Goal: Task Accomplishment & Management: Complete application form

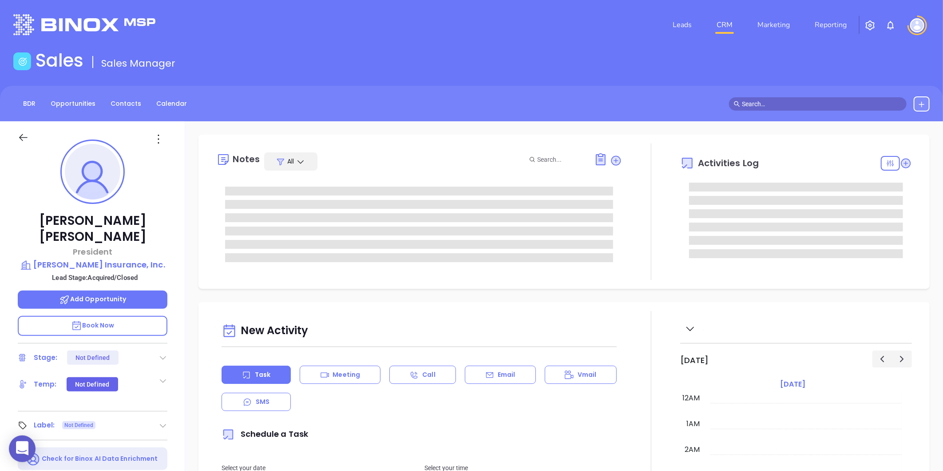
type input "[DATE]"
type input "[PERSON_NAME]"
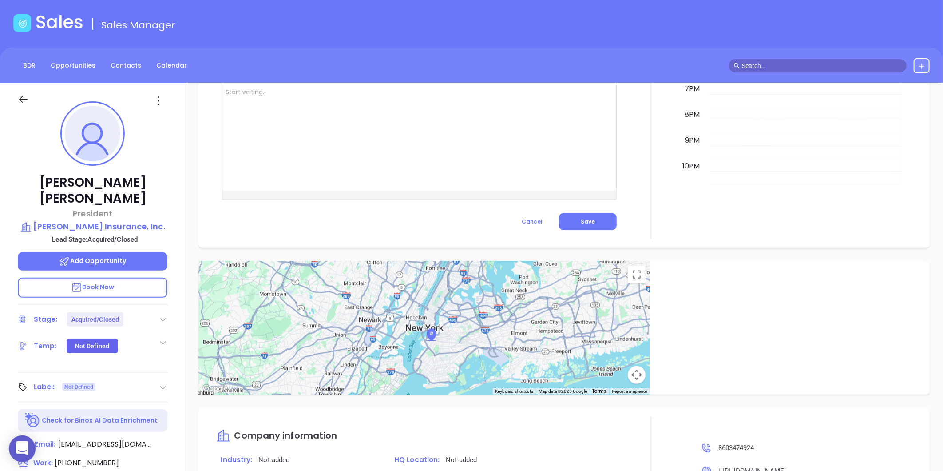
scroll to position [0, 0]
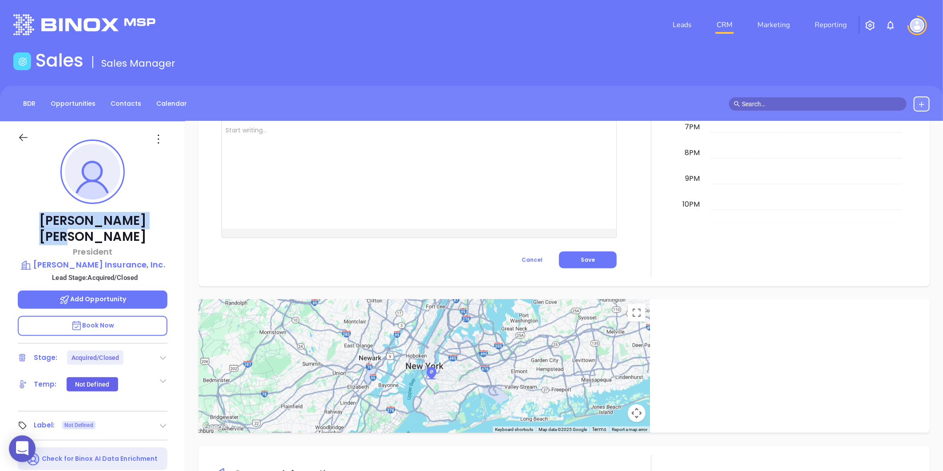
drag, startPoint x: 50, startPoint y: 215, endPoint x: 175, endPoint y: 211, distance: 125.3
click at [154, 219] on p "Ronald Dunn" at bounding box center [93, 229] width 150 height 32
copy p "Ronald Dunn"
click at [79, 259] on p "Dunn Insurance, Inc." at bounding box center [93, 265] width 150 height 12
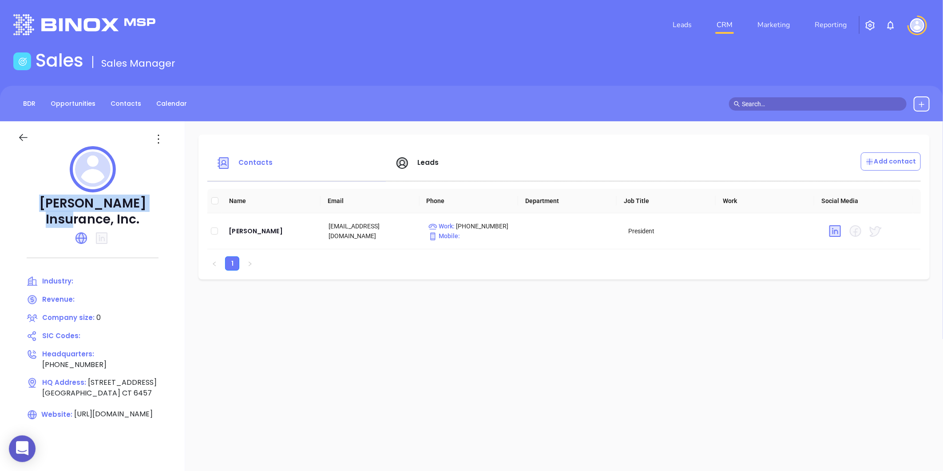
drag, startPoint x: 30, startPoint y: 199, endPoint x: 149, endPoint y: 200, distance: 119.5
click at [149, 200] on p "Dunn Insurance, Inc." at bounding box center [93, 211] width 150 height 32
drag, startPoint x: 149, startPoint y: 200, endPoint x: 30, endPoint y: 193, distance: 119.7
click at [30, 193] on div "Dunn Insurance, Inc. Industry: Revenue: Company size: 0 SIC Codes: Headquarters…" at bounding box center [92, 310] width 185 height 378
copy div "Dunn Insurance, Inc"
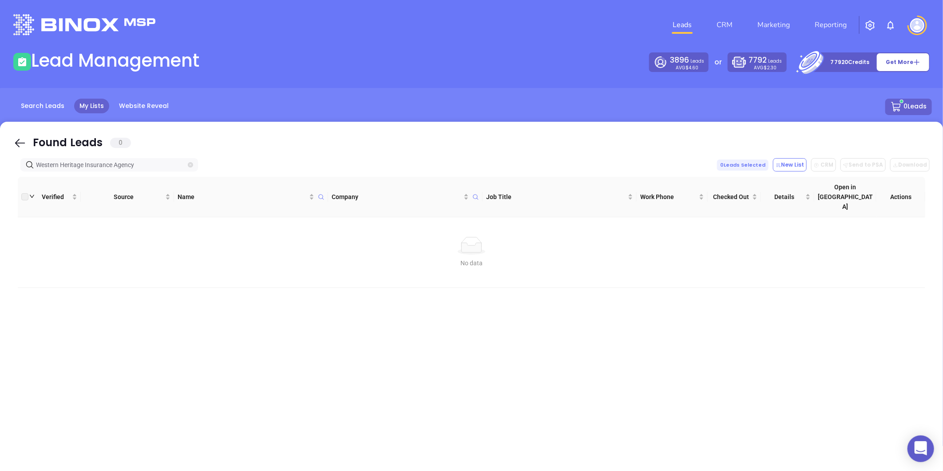
click at [191, 163] on icon "close-circle" at bounding box center [190, 164] width 5 height 5
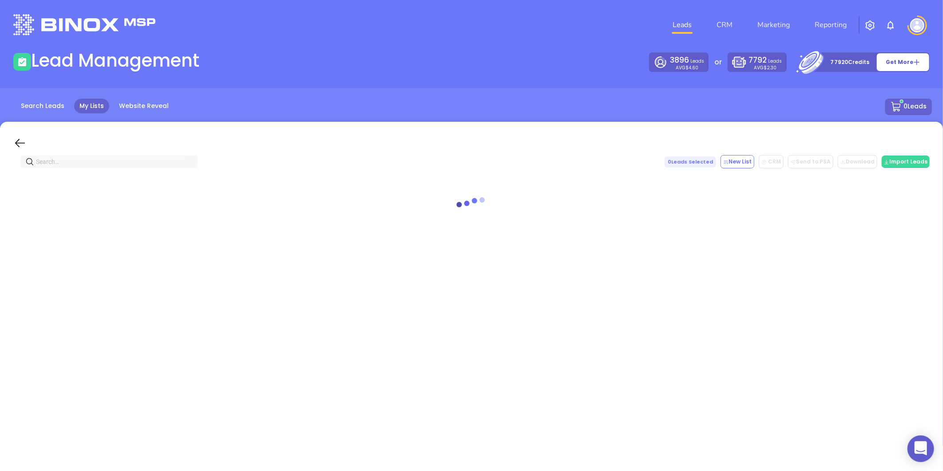
paste input "stephanie@walkerhealthsolutions.com"
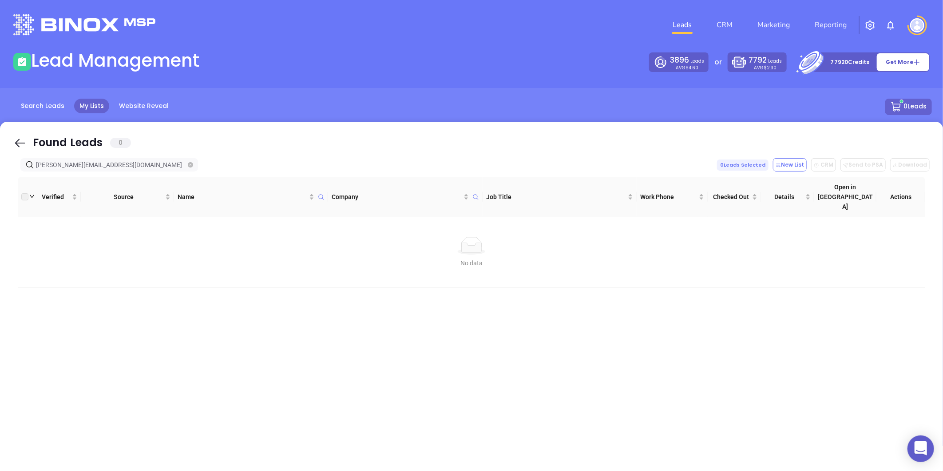
drag, startPoint x: 68, startPoint y: 165, endPoint x: -12, endPoint y: 174, distance: 80.4
click at [0, 174] on html "0 Leads CRM Marketing Reporting Financial Leads Leads Lead Management 3896 Lead…" at bounding box center [471, 235] width 943 height 471
type input "walkerhealthsolutions.com"
click at [189, 162] on icon "close-circle" at bounding box center [190, 164] width 5 height 5
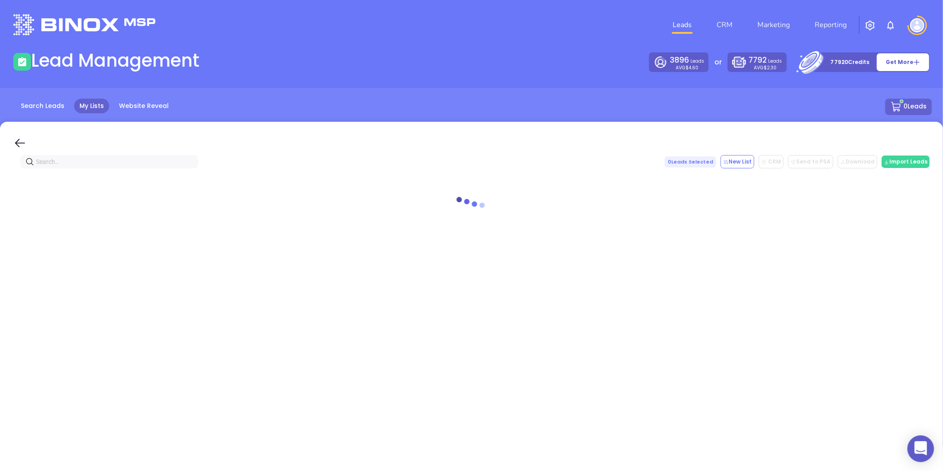
paste input "[DOMAIN_NAME]"
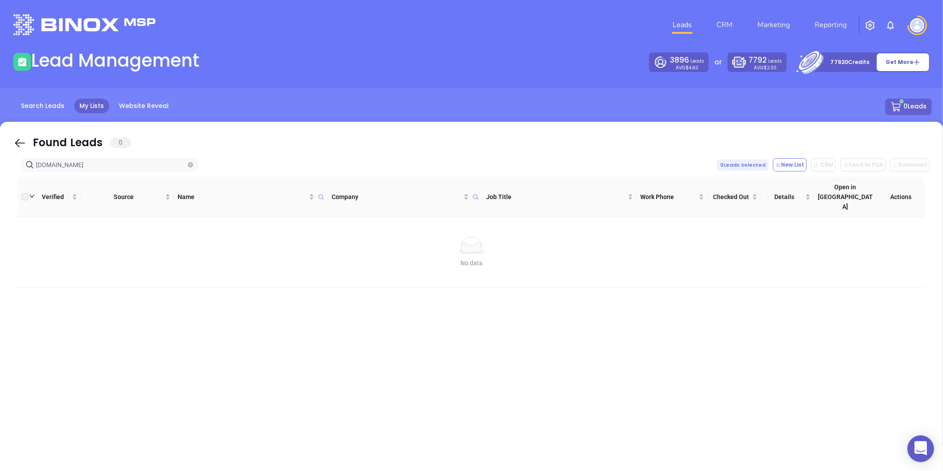
type input "[DOMAIN_NAME]"
click at [196, 167] on span "isa-avl.com" at bounding box center [109, 164] width 178 height 13
click at [192, 166] on icon "close-circle" at bounding box center [190, 164] width 5 height 5
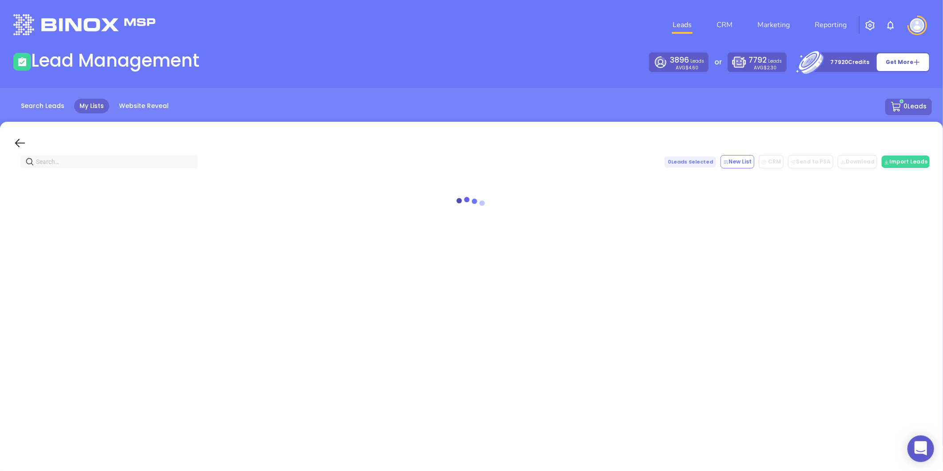
paste input "bearinginsurance.com"
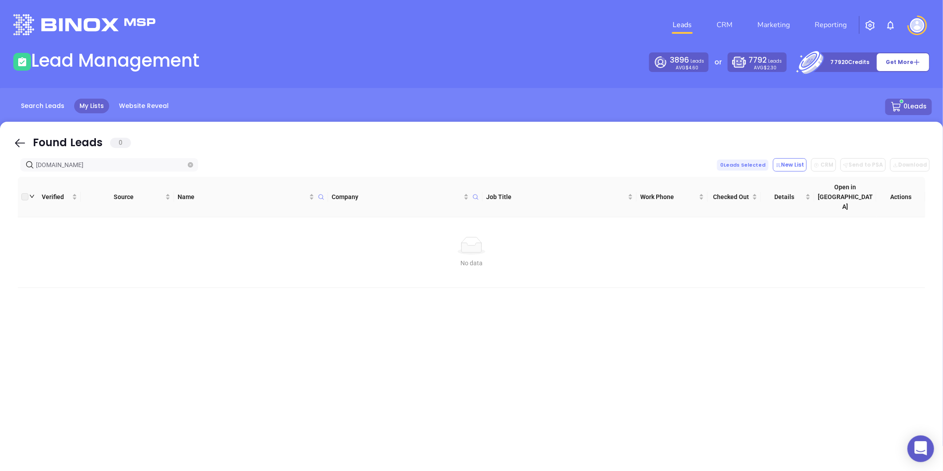
type input "bearinginsurance.com"
click at [190, 165] on icon "close-circle" at bounding box center [190, 164] width 5 height 5
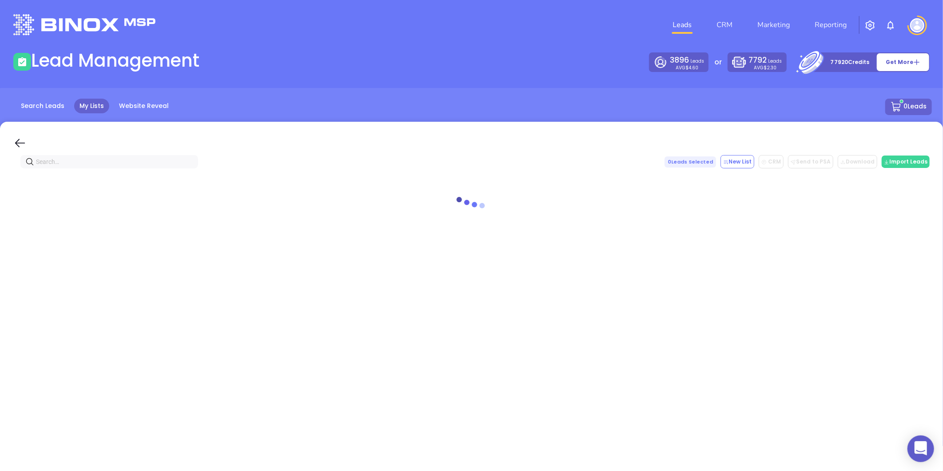
paste input "fortnerinsurance.com"
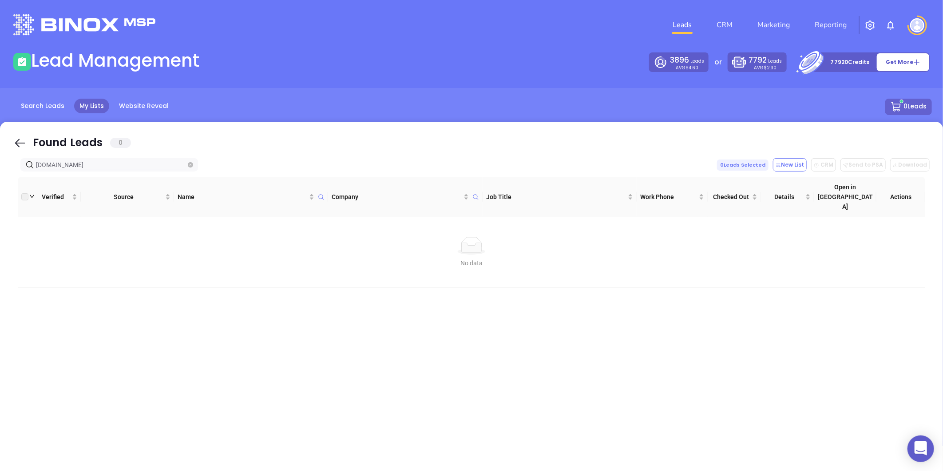
type input "fortnerinsurance.com"
click at [190, 169] on span at bounding box center [190, 165] width 5 height 10
click at [189, 165] on icon "close-circle" at bounding box center [190, 164] width 5 height 5
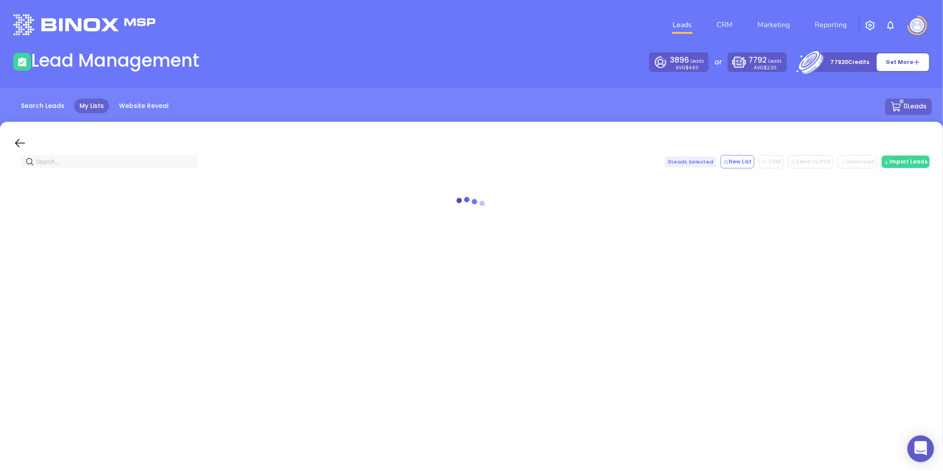
paste input "potterins.net"
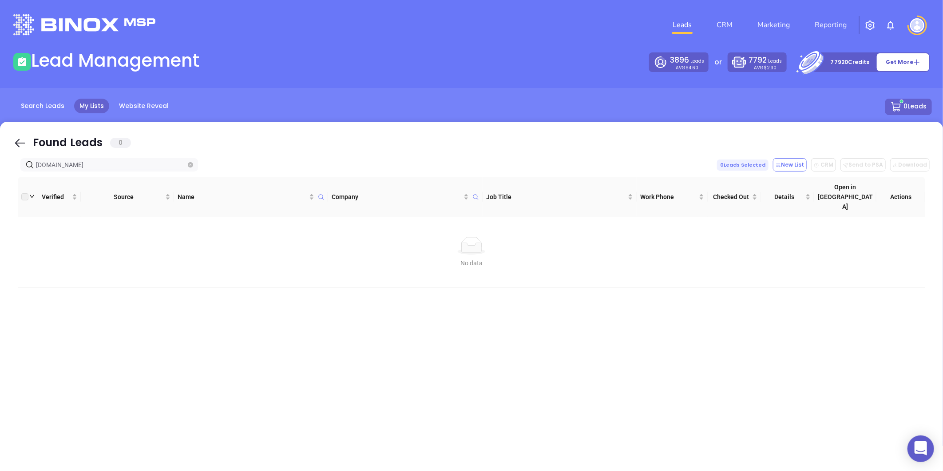
type input "potterins.net"
click at [191, 163] on icon "close-circle" at bounding box center [190, 164] width 5 height 5
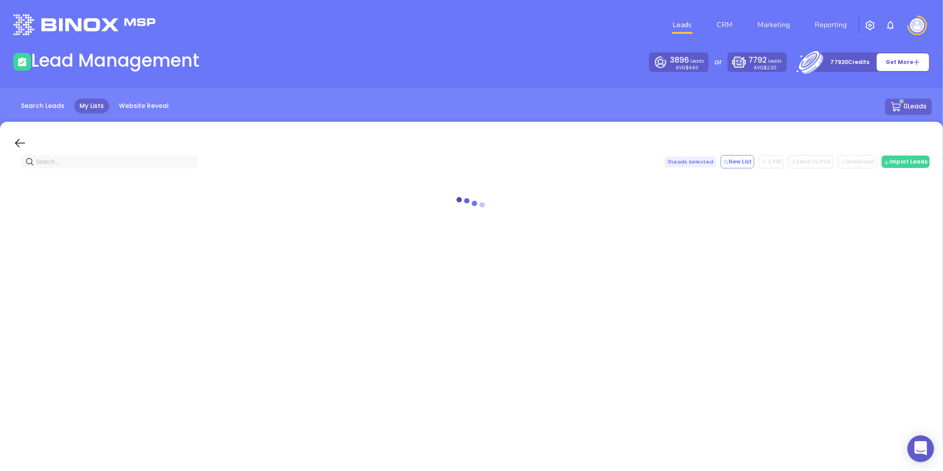
paste input "willisinsurancellc.com"
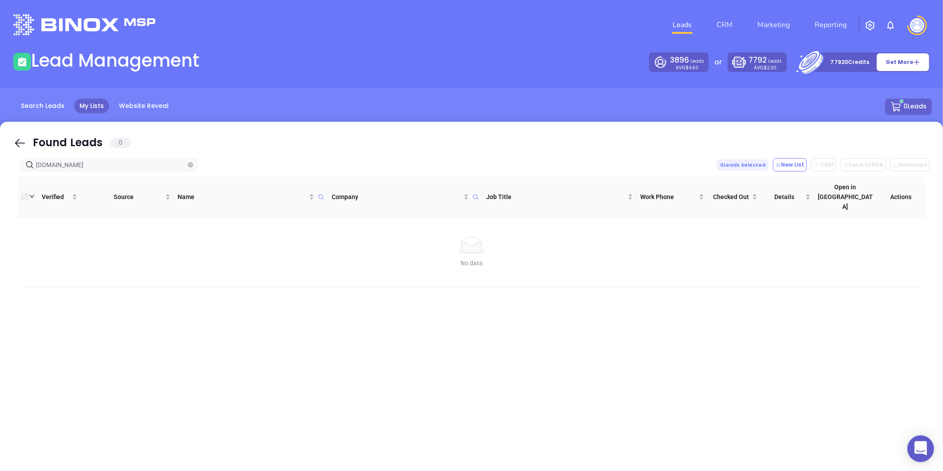
type input "willisinsurancellc.com"
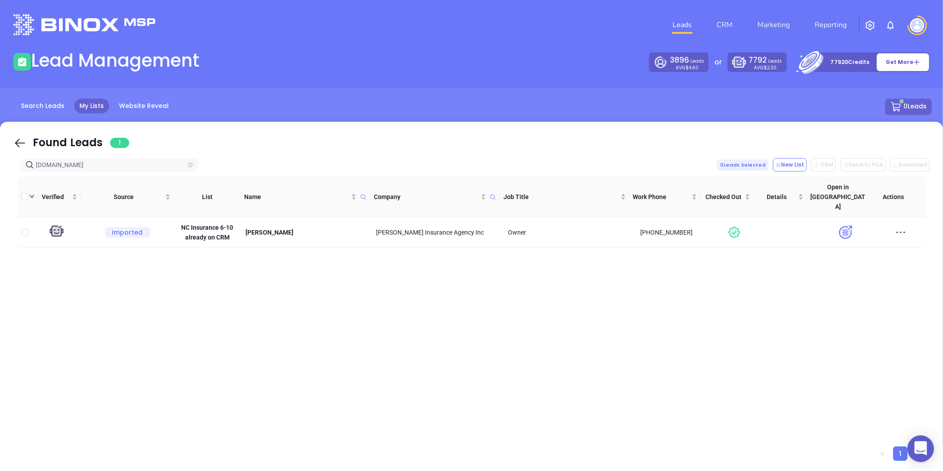
click at [188, 163] on icon "close-circle" at bounding box center [190, 164] width 5 height 5
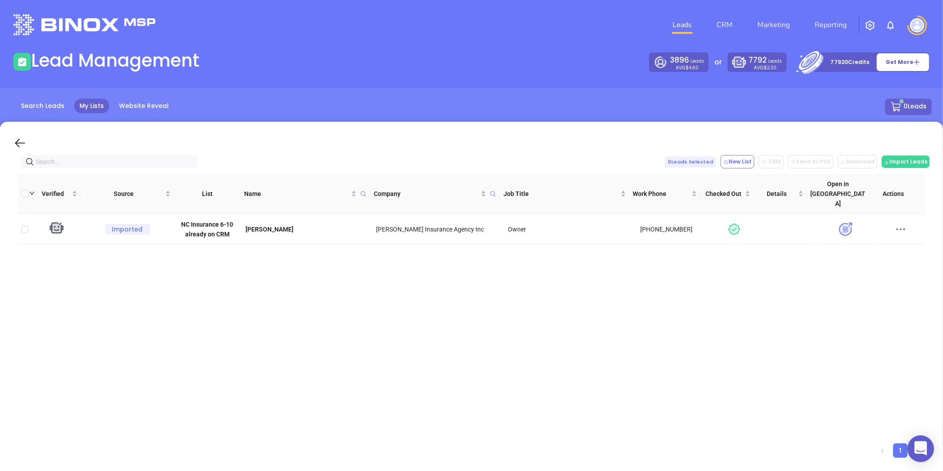
paste input "chalkandgibbs.com"
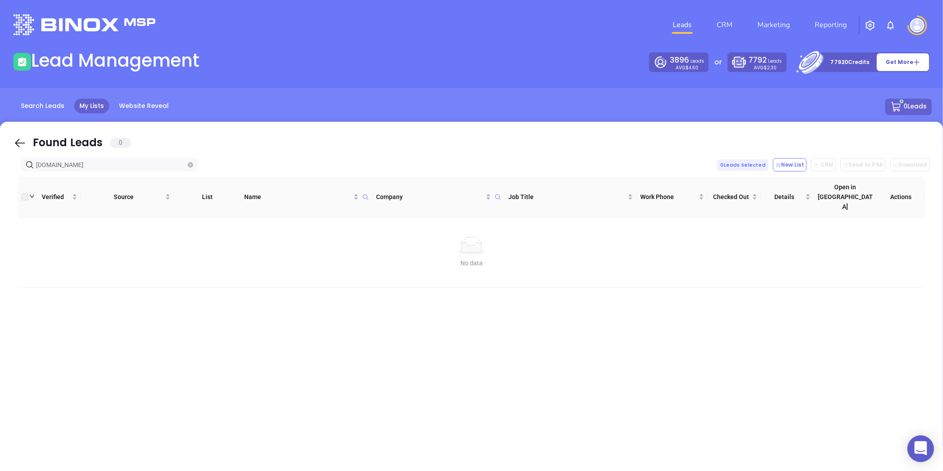
type input "chalkandgibbs.com"
click at [190, 166] on icon "close-circle" at bounding box center [190, 164] width 5 height 5
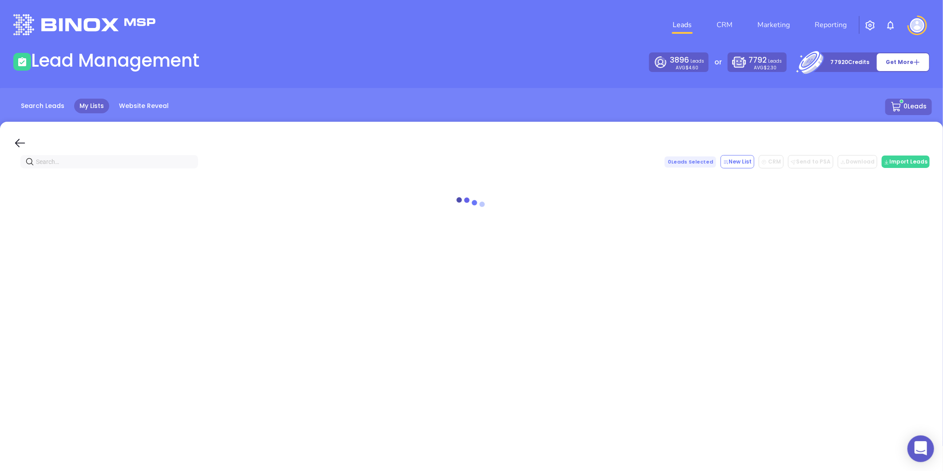
paste input "watsoninsurance.com"
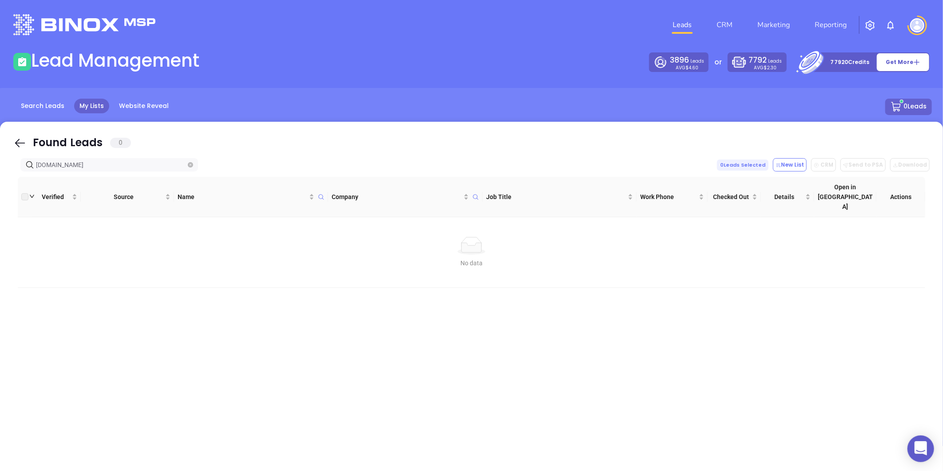
type input "watsoninsurance.com"
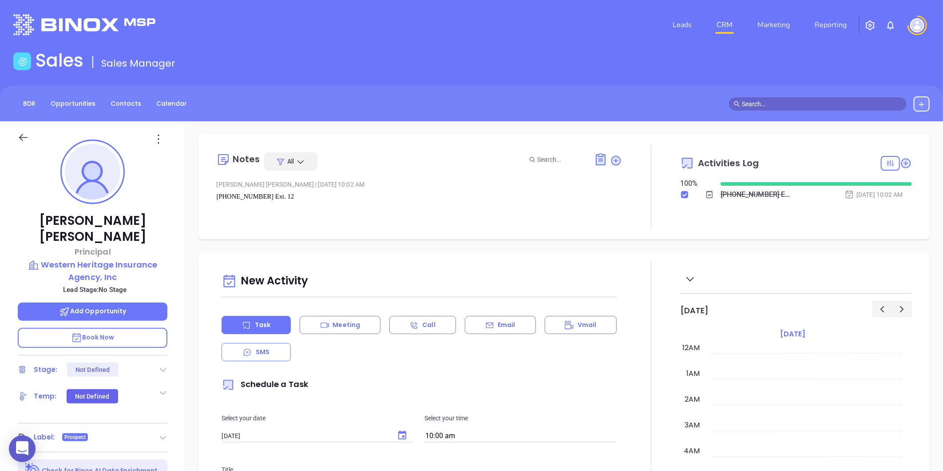
scroll to position [233, 0]
click at [120, 96] on link "Contacts" at bounding box center [125, 103] width 41 height 15
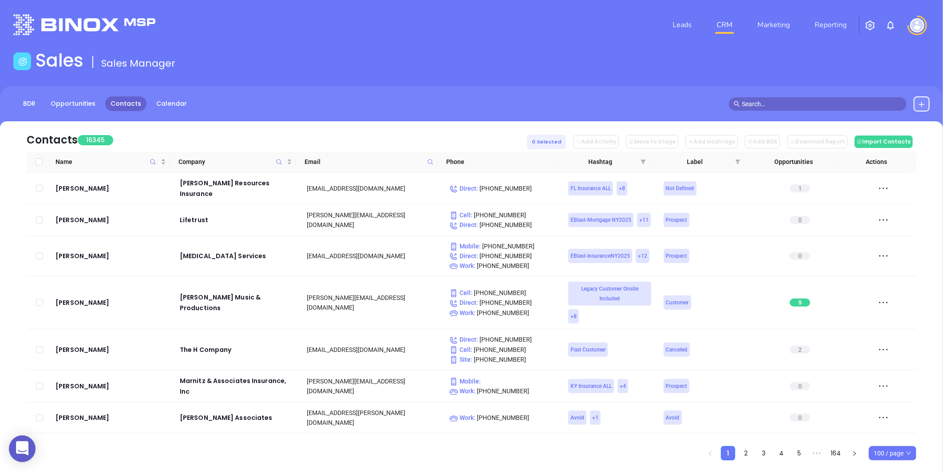
click at [430, 163] on icon at bounding box center [430, 162] width 7 height 7
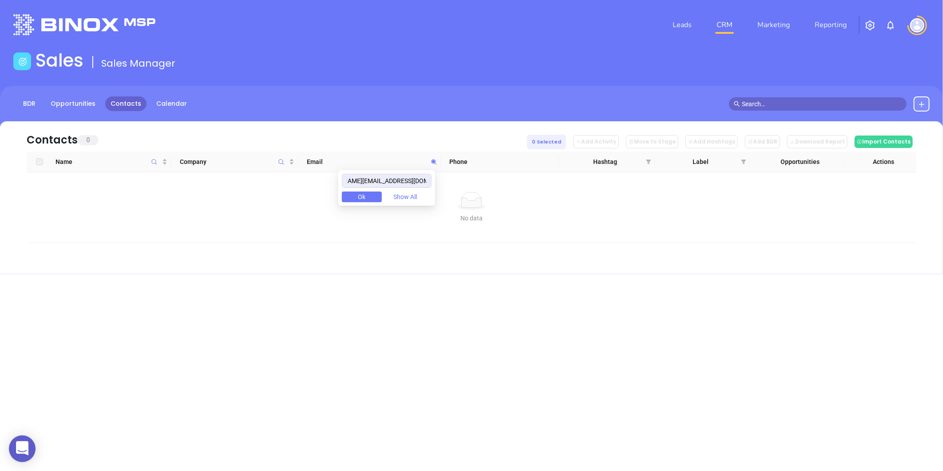
type input "stephanie@walkerhealthsolutions.com"
click at [912, 100] on div at bounding box center [818, 103] width 192 height 13
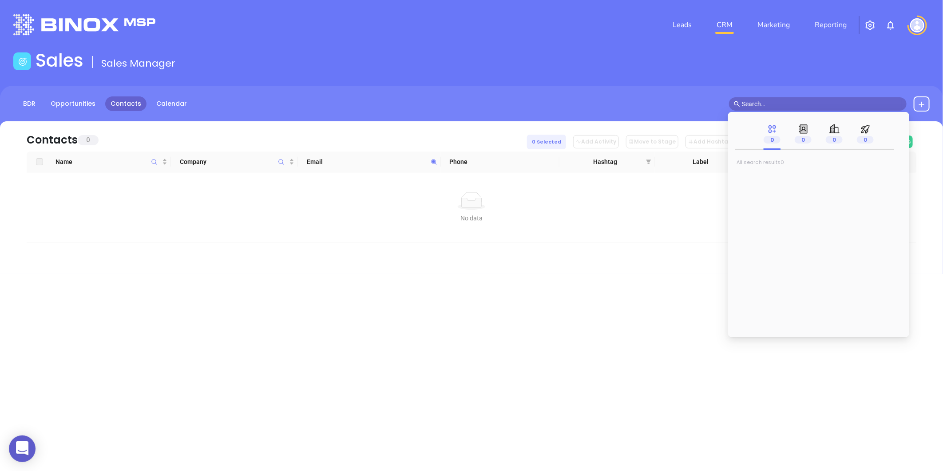
click at [917, 101] on button at bounding box center [922, 103] width 16 height 15
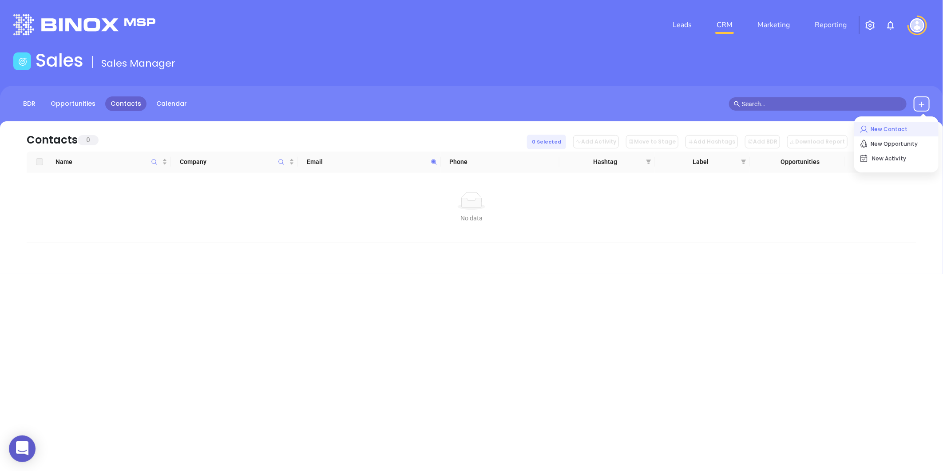
click at [897, 122] on p "New Contact" at bounding box center [897, 129] width 74 height 14
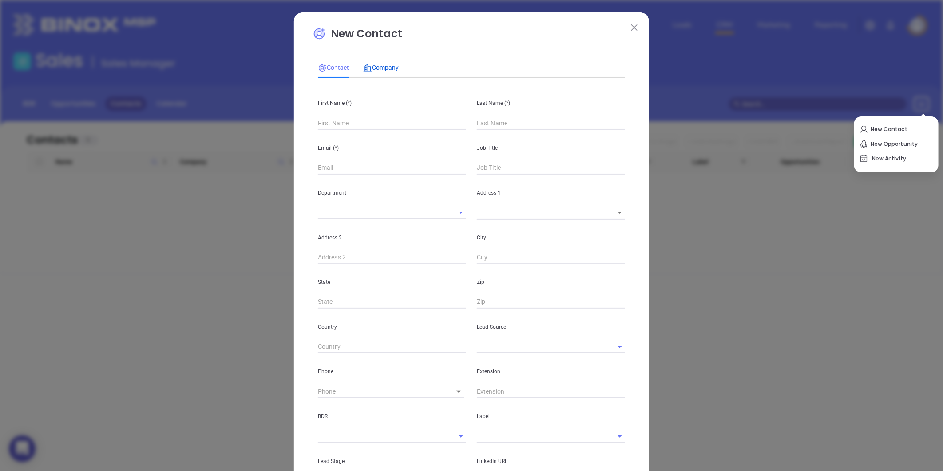
click at [387, 65] on span "Company" at bounding box center [381, 67] width 36 height 7
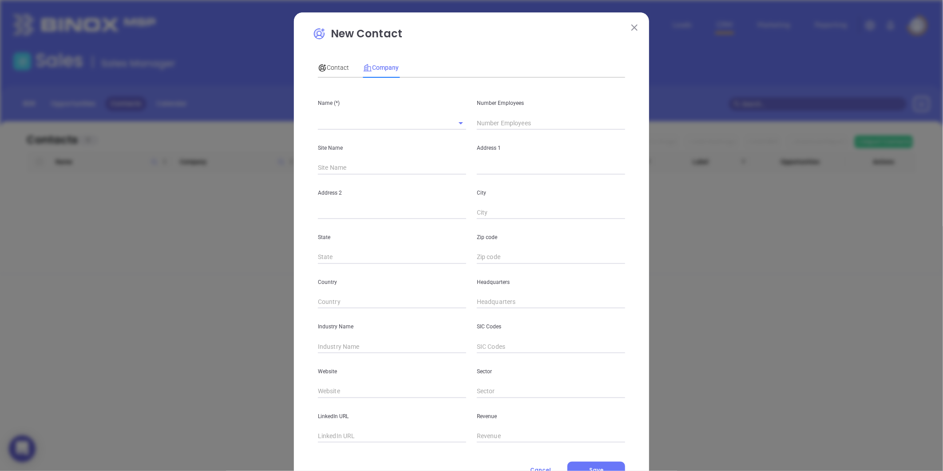
click at [341, 116] on div at bounding box center [392, 122] width 148 height 15
paste input "Walker Health Insurance Solutions"
type input "Walker Health Insurance Solutions"
click at [487, 125] on input "text" at bounding box center [551, 122] width 148 height 13
type input "2"
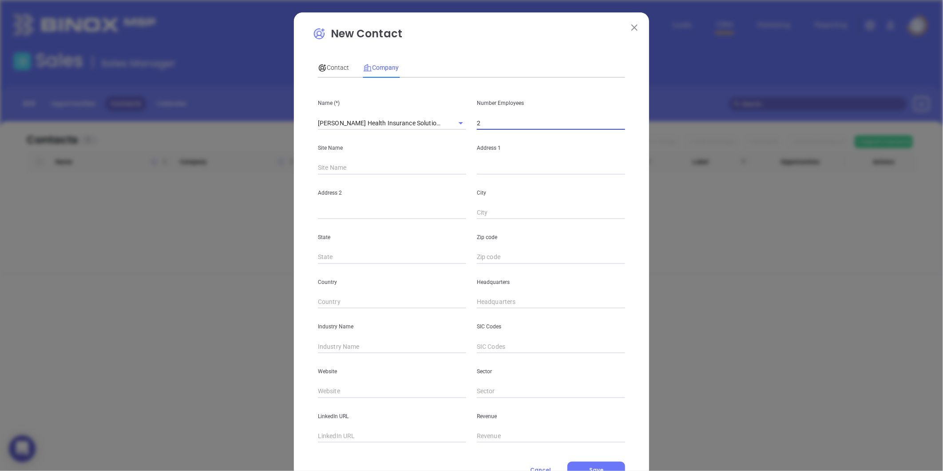
click at [483, 165] on input "text" at bounding box center [551, 167] width 148 height 13
paste input "125 S Lexington Ave Suite 101 PMB 42 Asheville, NC 28801"
drag, startPoint x: 605, startPoint y: 166, endPoint x: 634, endPoint y: 163, distance: 29.8
click at [634, 163] on div "New Contact Contact Company First Name (*) Last Name (*) Email (*) Job Title De…" at bounding box center [471, 254] width 355 height 485
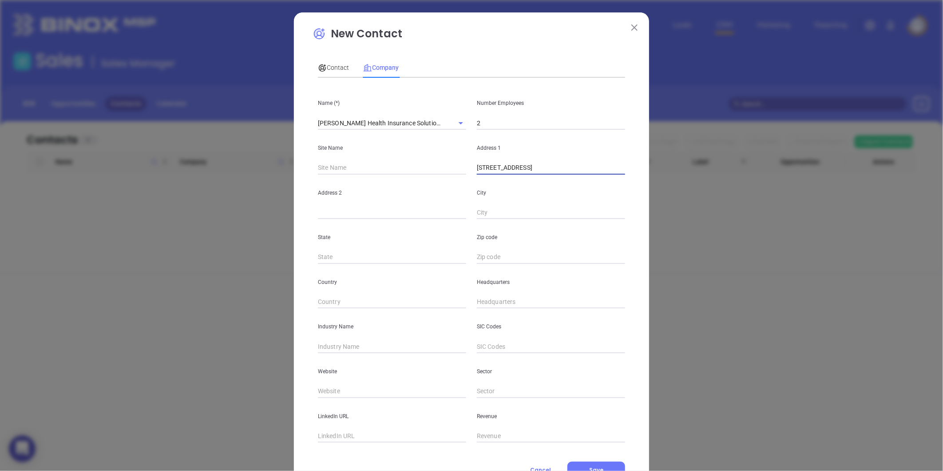
type input "125 S Lexington Ave Suite 101 PMB 42 Asheville, NC 28801"
click at [490, 253] on input "text" at bounding box center [551, 257] width 148 height 13
paste input "28801"
type input "28801"
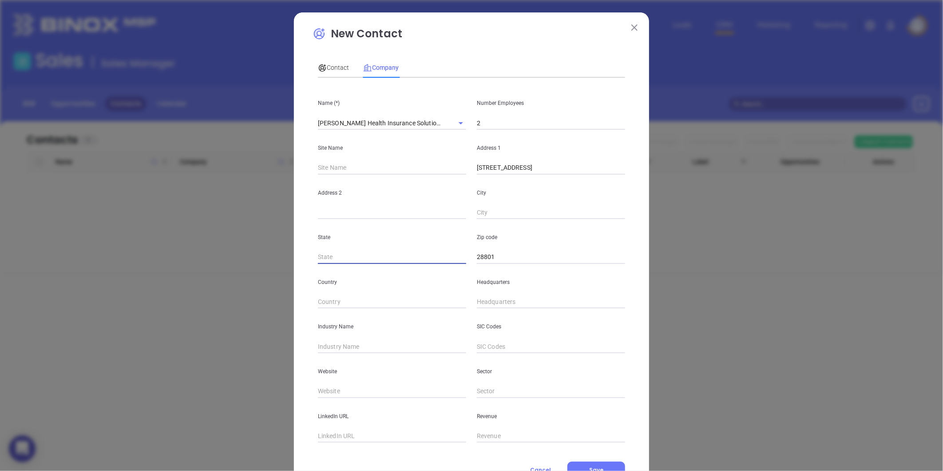
click at [392, 251] on input "text" at bounding box center [392, 257] width 148 height 13
type input "NC"
drag, startPoint x: 584, startPoint y: 168, endPoint x: 609, endPoint y: 174, distance: 25.6
click at [609, 174] on input "125 S Lexington Ave Suite 101 PMB 42 Asheville, NC 28801" at bounding box center [551, 167] width 148 height 13
click at [517, 209] on input "text" at bounding box center [551, 212] width 148 height 13
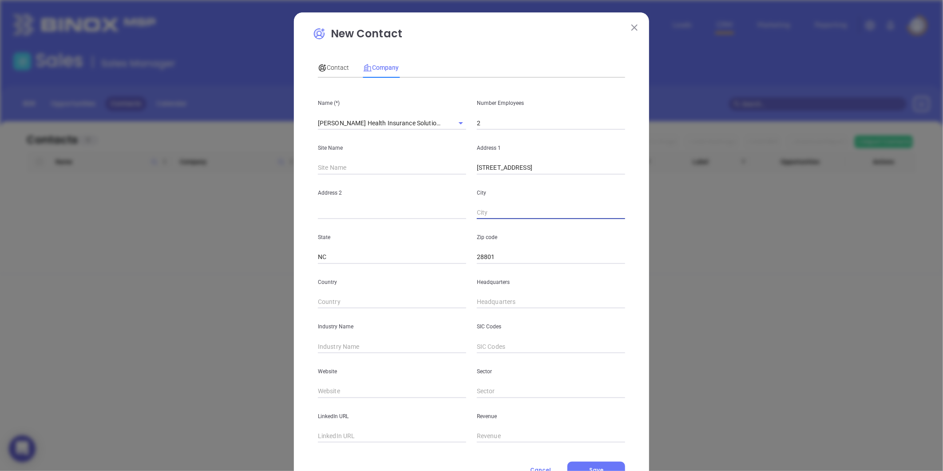
paste input "Asheville"
type input "Asheville"
drag, startPoint x: 532, startPoint y: 169, endPoint x: 582, endPoint y: 173, distance: 50.8
click at [582, 173] on input "125 S Lexington Ave Suite 101 PMB 42 Asheville, NC 28801" at bounding box center [551, 167] width 148 height 13
click at [409, 211] on input "text" at bounding box center [392, 212] width 148 height 13
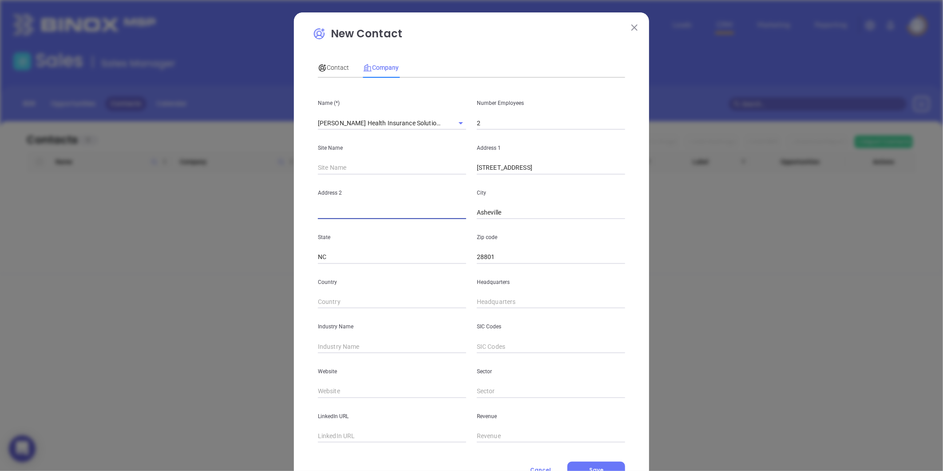
paste input "Suite 101 PMB 42"
type input "Suite 101 PMB 42"
drag, startPoint x: 533, startPoint y: 170, endPoint x: 643, endPoint y: 184, distance: 111.1
click at [643, 184] on div "New Contact Contact Company First Name (*) Last Name (*) Email (*) Job Title De…" at bounding box center [471, 254] width 355 height 485
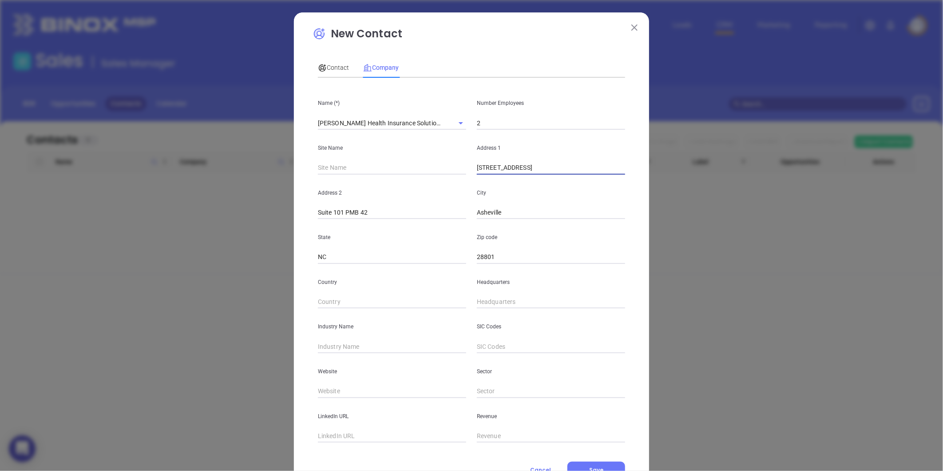
scroll to position [0, 0]
type input "125 S Lexington Ave"
type input "( ) -"
click at [483, 295] on input "( ) -" at bounding box center [551, 301] width 148 height 13
paste input "828) 280-2091"
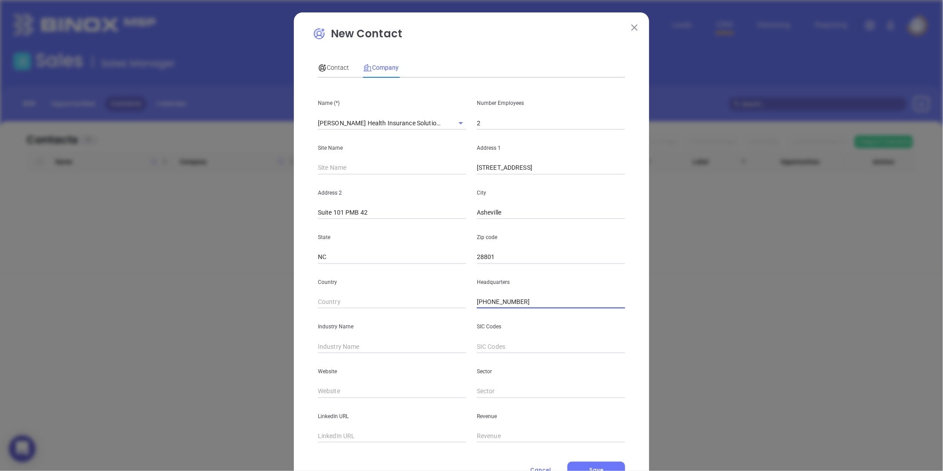
type input "(828) 280-2091"
click at [343, 353] on input "text" at bounding box center [392, 346] width 148 height 13
type input "Insurance"
click at [336, 387] on input "text" at bounding box center [392, 391] width 148 height 13
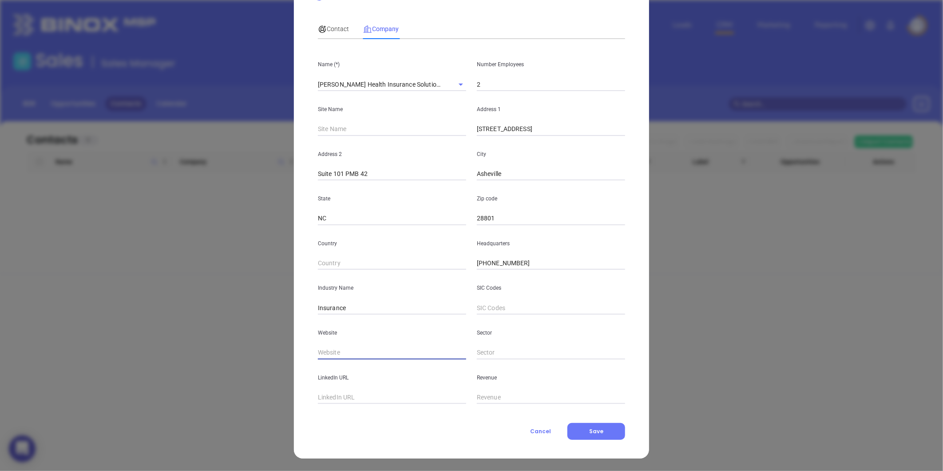
paste input "https://www.walkerhealthsolutions.com/"
type input "https://www.walkerhealthsolutions.com/"
click at [338, 35] on div "Contact" at bounding box center [333, 29] width 31 height 20
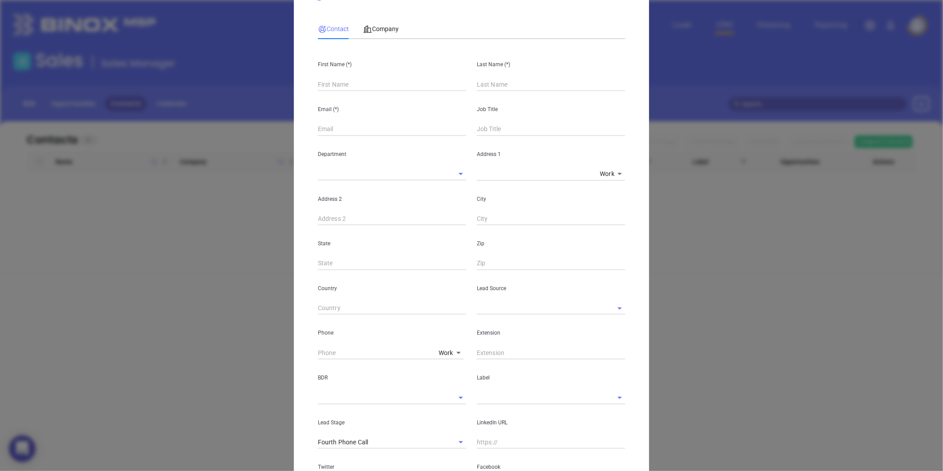
click at [331, 80] on input "text" at bounding box center [392, 84] width 148 height 13
paste input "Stephanie Walker"
drag, startPoint x: 345, startPoint y: 84, endPoint x: 395, endPoint y: 87, distance: 50.2
click at [377, 82] on input "Stephanie Walker" at bounding box center [392, 84] width 148 height 13
type input "Stephanie Walker"
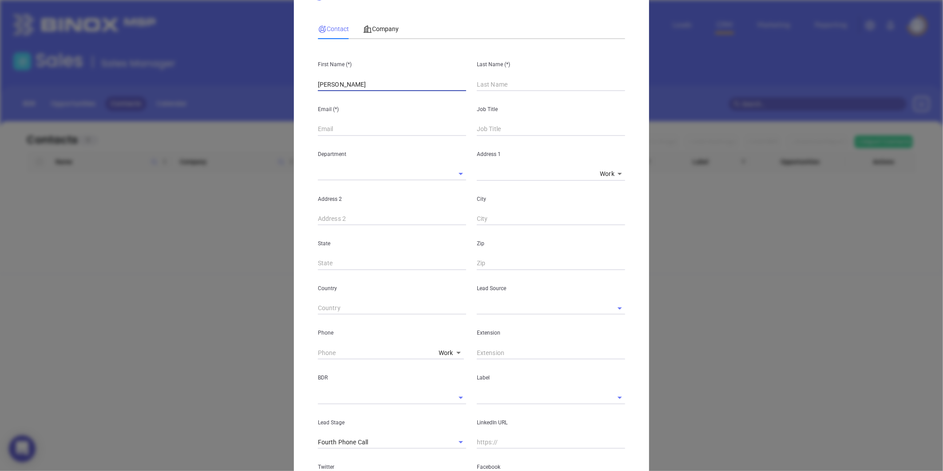
click at [502, 81] on input "text" at bounding box center [551, 84] width 148 height 13
paste input "Walker"
type input "Walker"
drag, startPoint x: 402, startPoint y: 74, endPoint x: 392, endPoint y: 80, distance: 12.0
click at [394, 79] on div "First Name (*) Stephanie Walker" at bounding box center [392, 68] width 159 height 45
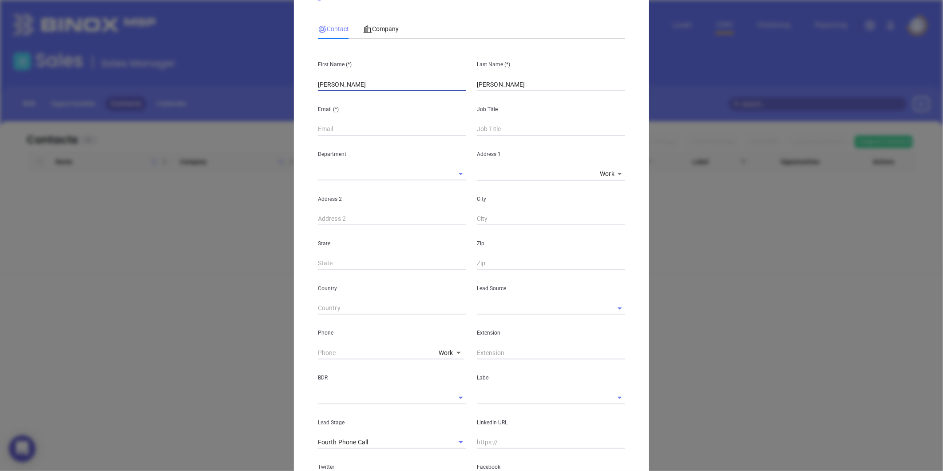
drag, startPoint x: 380, startPoint y: 81, endPoint x: 344, endPoint y: 87, distance: 35.9
click at [344, 87] on input "Stephanie Walker" at bounding box center [392, 84] width 148 height 13
type input "Stephanie"
click at [325, 129] on input "text" at bounding box center [392, 129] width 148 height 13
click at [383, 125] on input "text" at bounding box center [392, 129] width 148 height 13
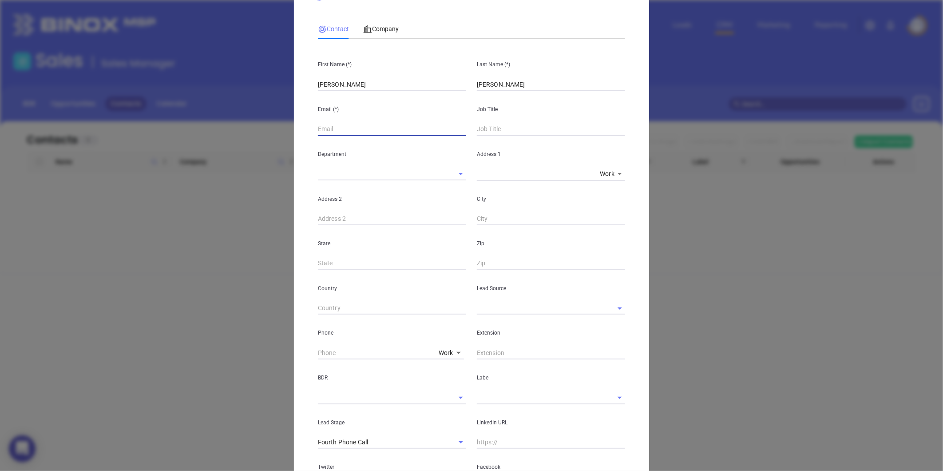
paste input "stephanie@walkerhealthsolutions.com"
type input "stephanie@walkerhealthsolutions.com"
click at [501, 129] on input "text" at bounding box center [551, 129] width 148 height 13
type input "President"
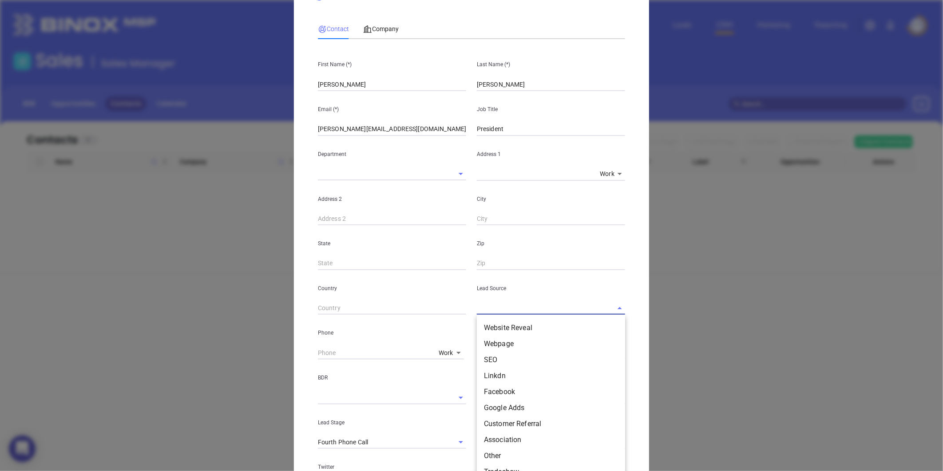
click at [498, 307] on input "text" at bounding box center [538, 308] width 123 height 13
click at [487, 357] on li "Other" at bounding box center [551, 357] width 148 height 16
type input "Other"
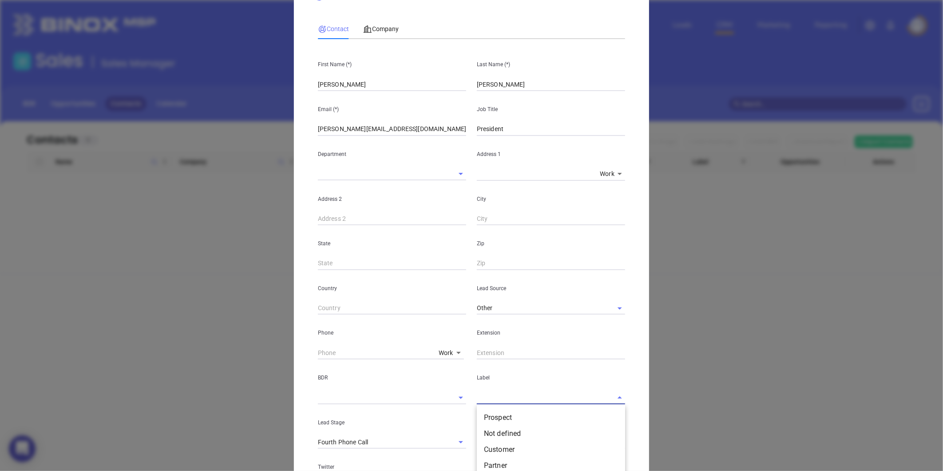
click at [506, 391] on input "text" at bounding box center [538, 397] width 123 height 13
click at [496, 414] on li "Prospect" at bounding box center [551, 418] width 148 height 16
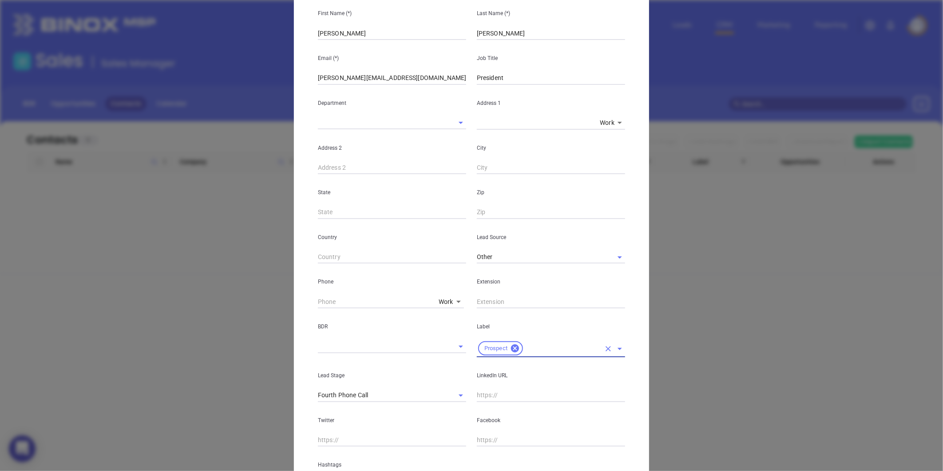
scroll to position [138, 0]
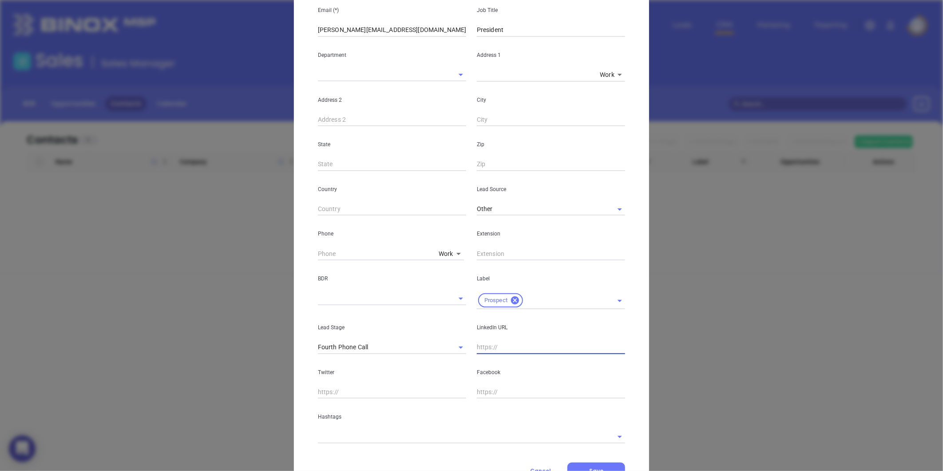
click at [482, 351] on input "text" at bounding box center [551, 347] width 148 height 13
paste input "linkedin.com/in/stephanie-walker-2a39a382"
type input "www.linkedin.com/in/stephanie-walker-2a39a382"
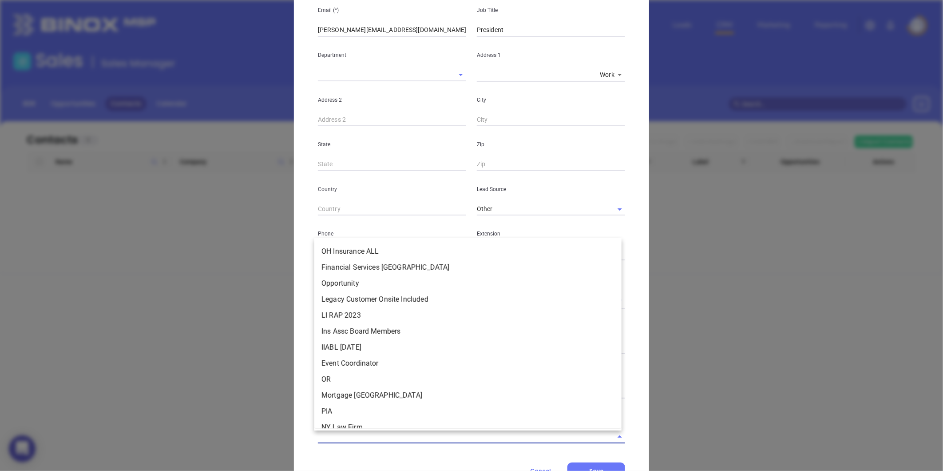
click at [374, 441] on input "text" at bounding box center [459, 436] width 283 height 13
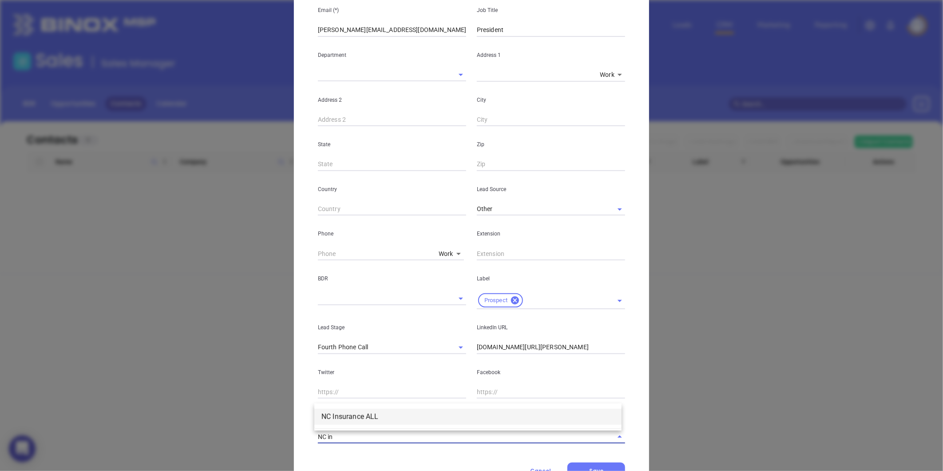
type input "NC in"
click at [372, 402] on div "Hashtags" at bounding box center [472, 420] width 318 height 45
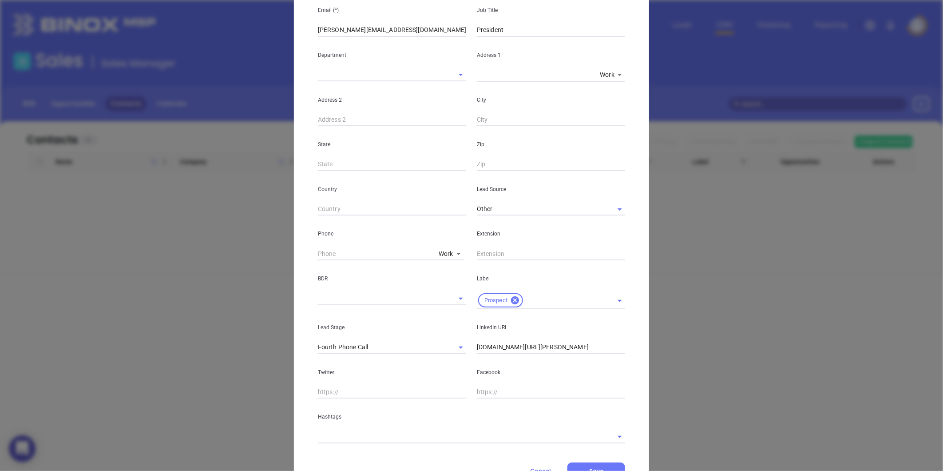
click at [343, 443] on div "Contact Company First Name (*) Stephanie Last Name (*) Walker Email (*) stephan…" at bounding box center [471, 197] width 307 height 564
click at [346, 440] on input "text" at bounding box center [459, 436] width 283 height 13
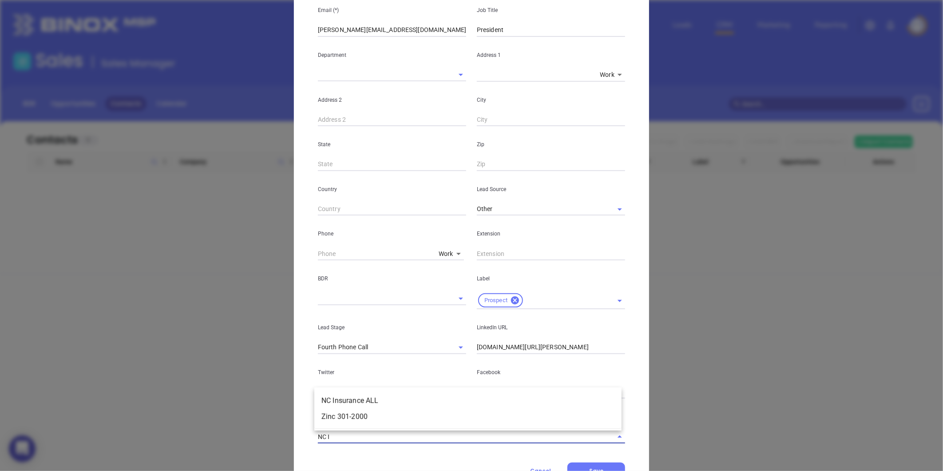
type input "NC IN"
click at [336, 409] on li "NC Insurance ALL" at bounding box center [467, 417] width 307 height 16
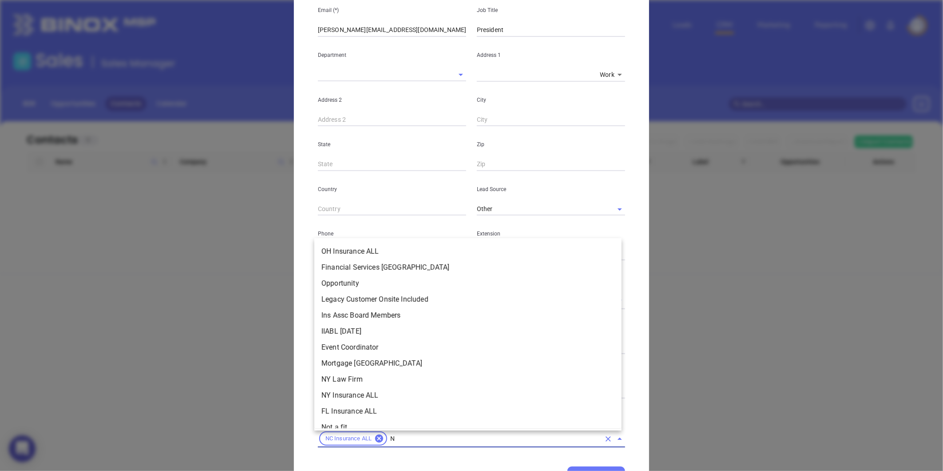
type input "NC"
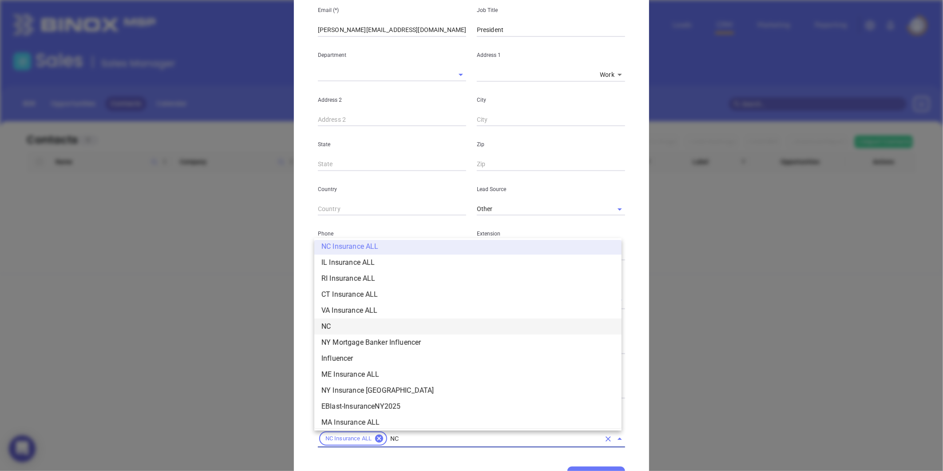
click at [350, 330] on li "NC" at bounding box center [467, 326] width 307 height 16
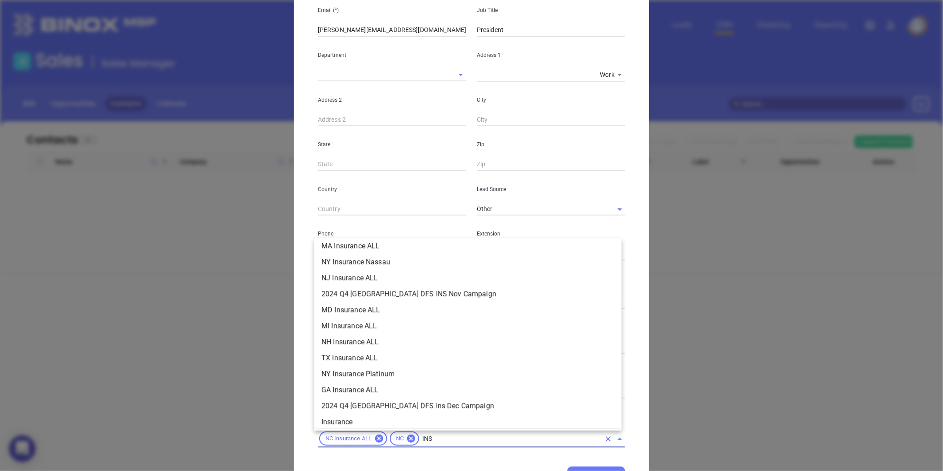
scroll to position [101, 0]
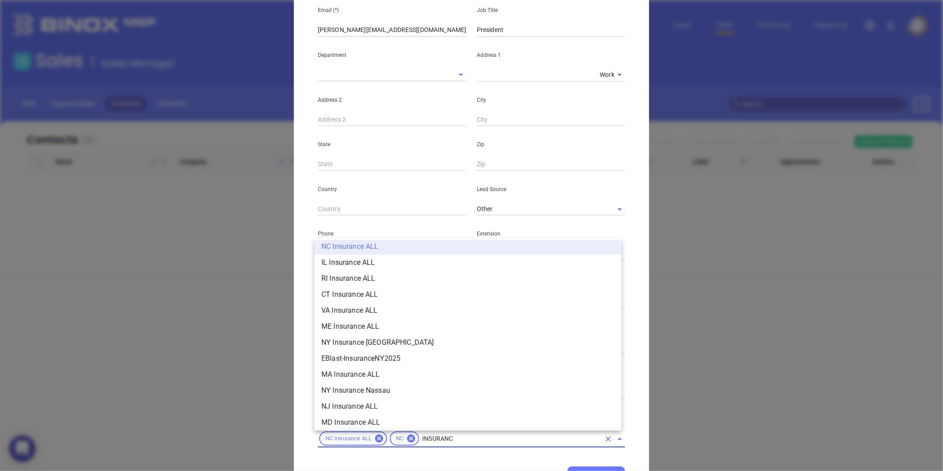
type input "INSURANCE"
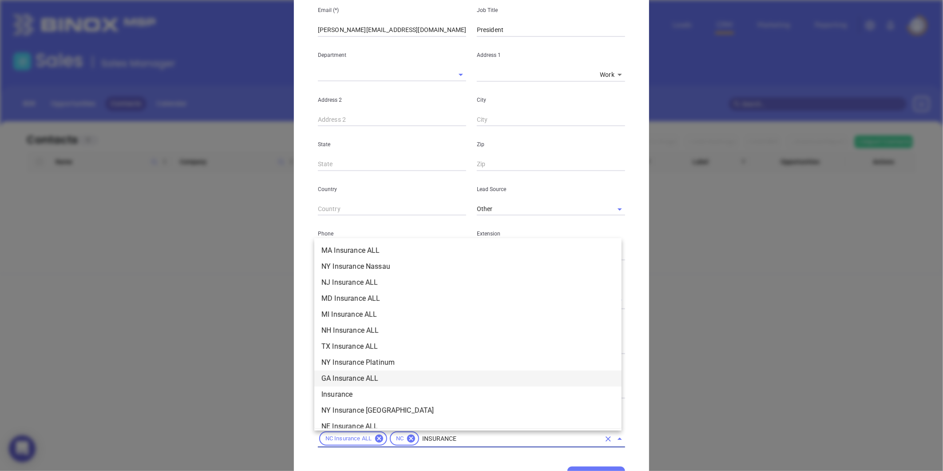
scroll to position [249, 0]
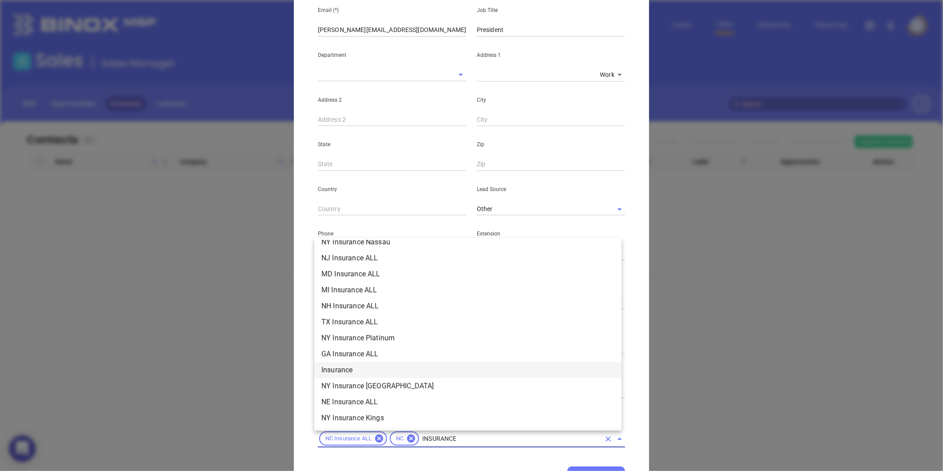
click at [352, 369] on li "Insurance" at bounding box center [467, 370] width 307 height 16
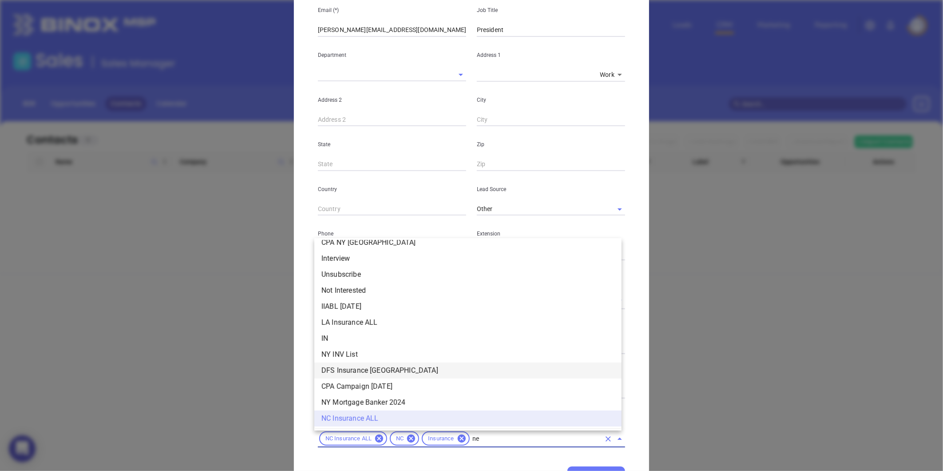
scroll to position [0, 0]
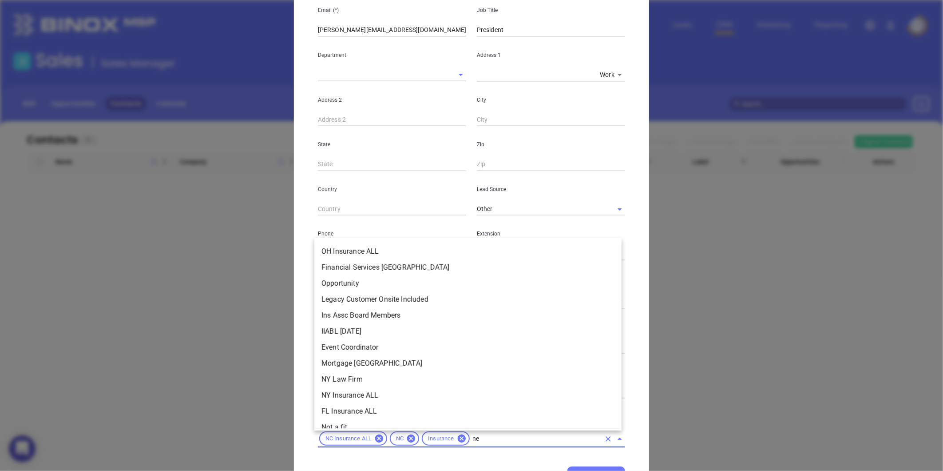
type input "new"
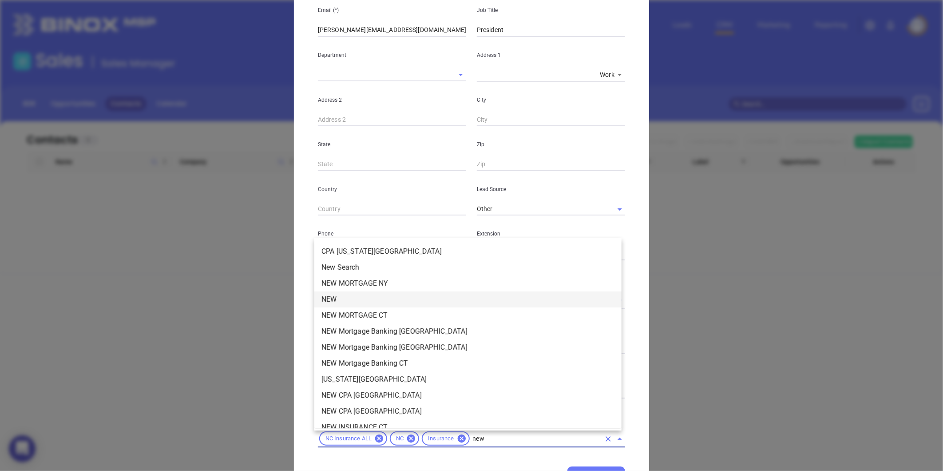
click at [335, 293] on li "NEW" at bounding box center [467, 299] width 307 height 16
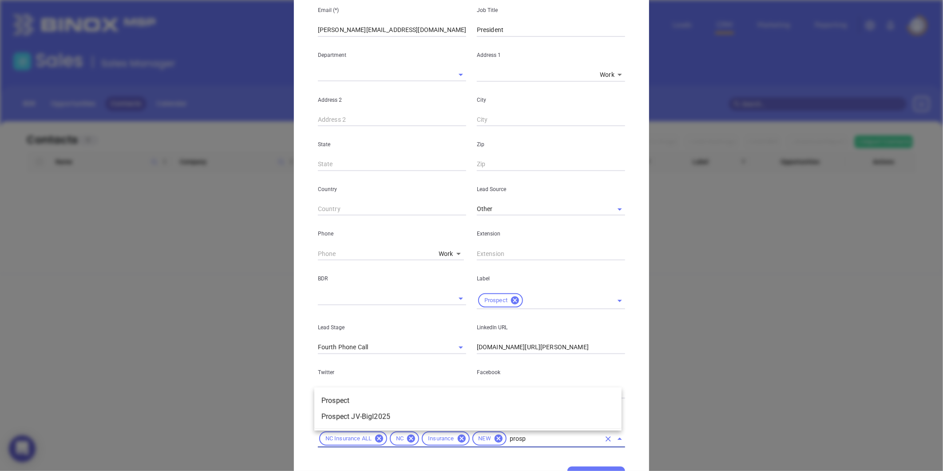
type input "prospe"
click at [334, 401] on li "Prospect" at bounding box center [467, 401] width 307 height 16
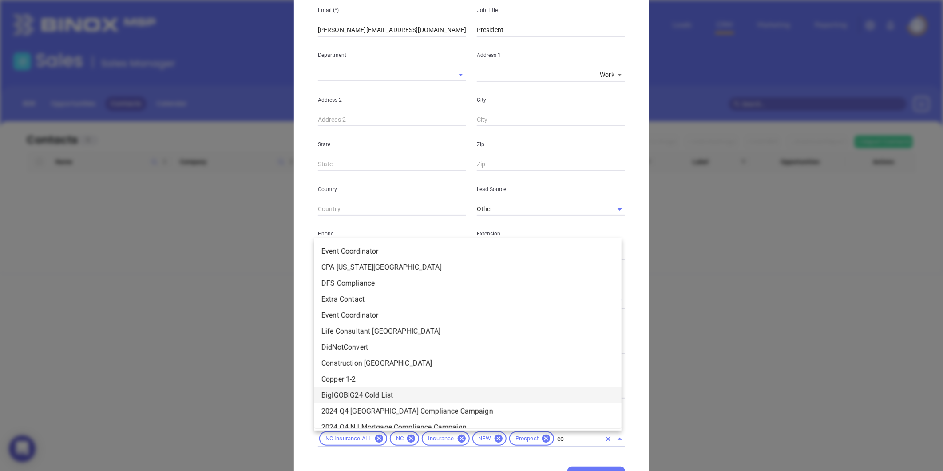
type input "cop"
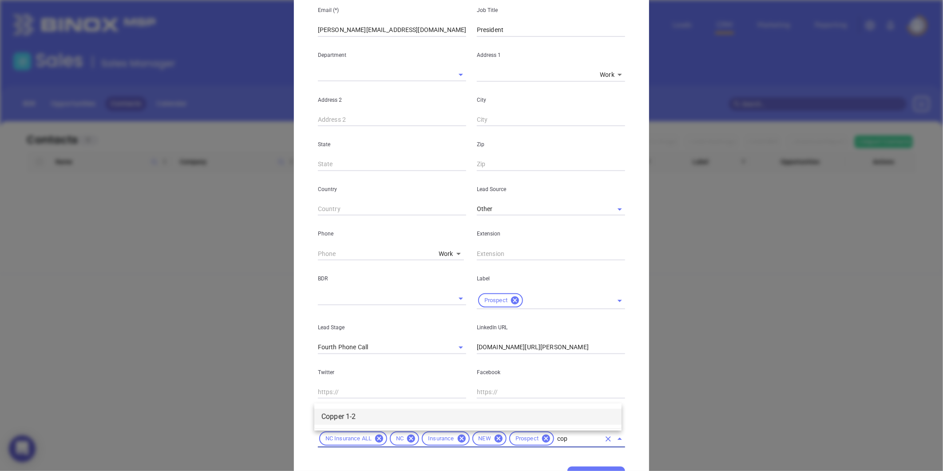
click at [340, 414] on li "Copper 1-2" at bounding box center [467, 417] width 307 height 16
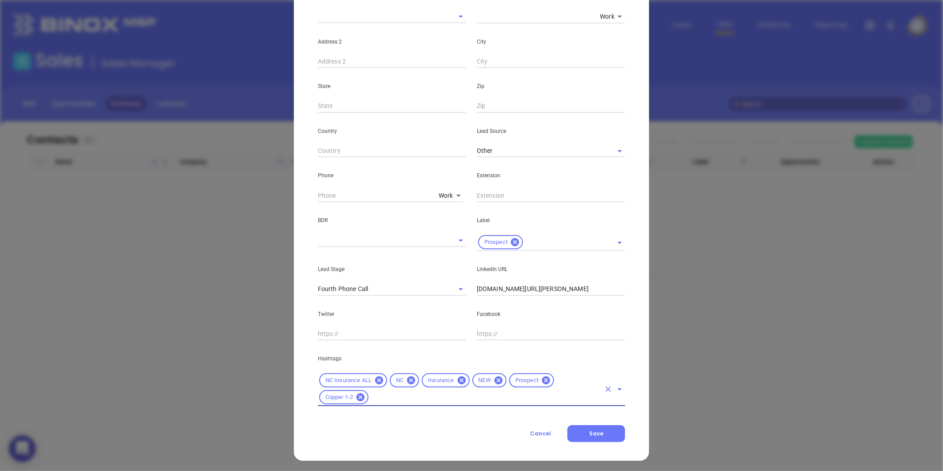
scroll to position [198, 0]
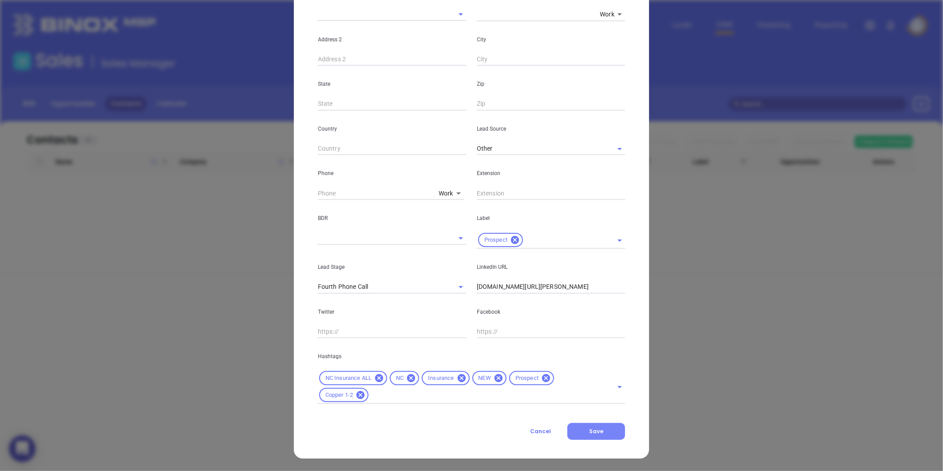
click at [589, 436] on button "Save" at bounding box center [597, 431] width 58 height 17
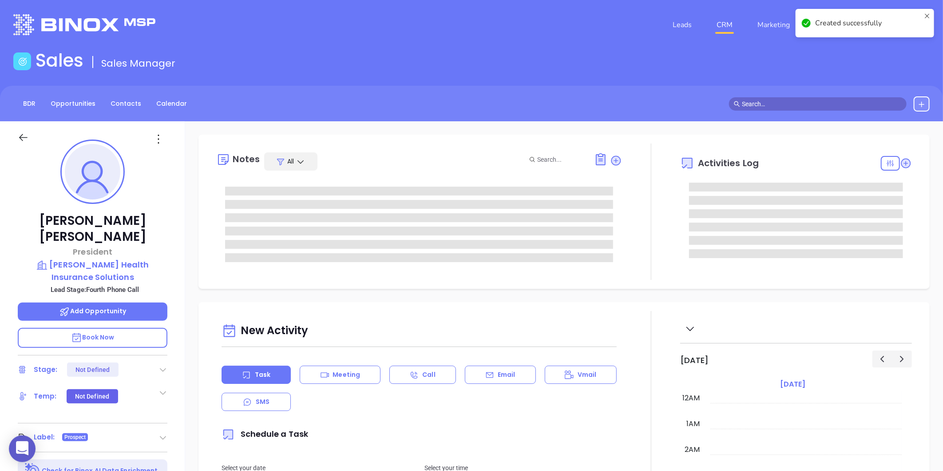
type input "08/14/2025"
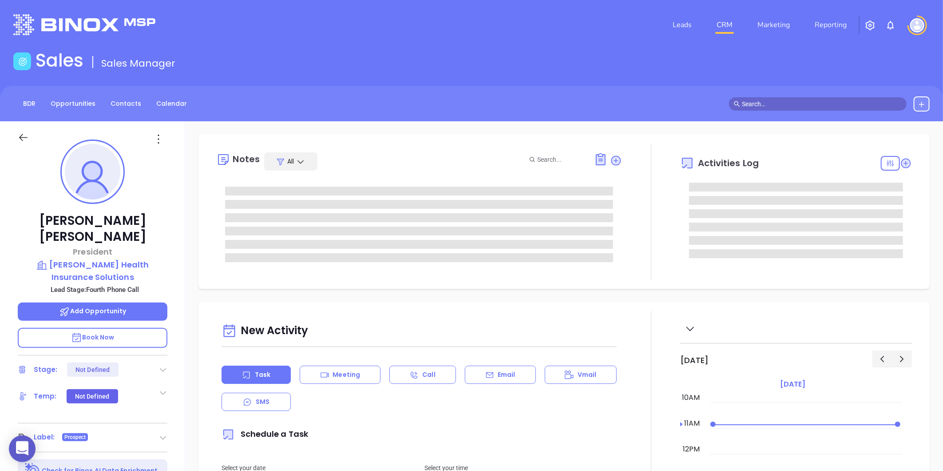
type input "Gissela Vargas"
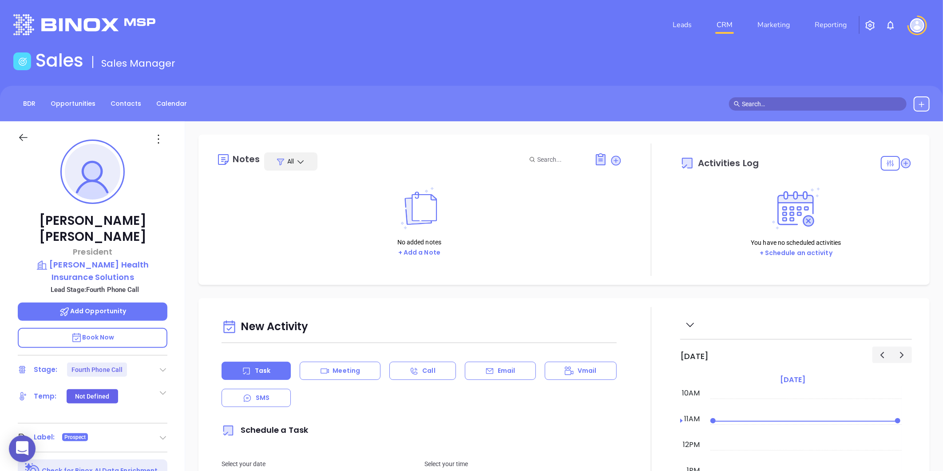
click at [166, 365] on icon at bounding box center [163, 369] width 9 height 9
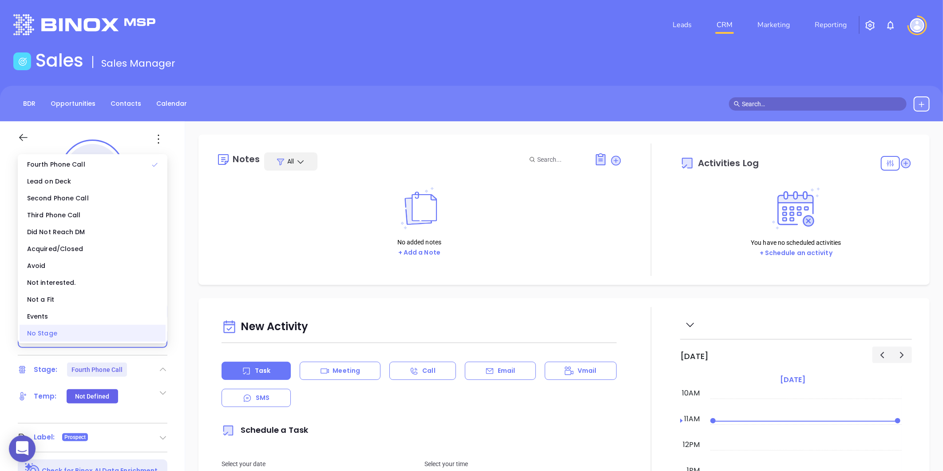
click at [72, 332] on div "No Stage" at bounding box center [93, 333] width 146 height 17
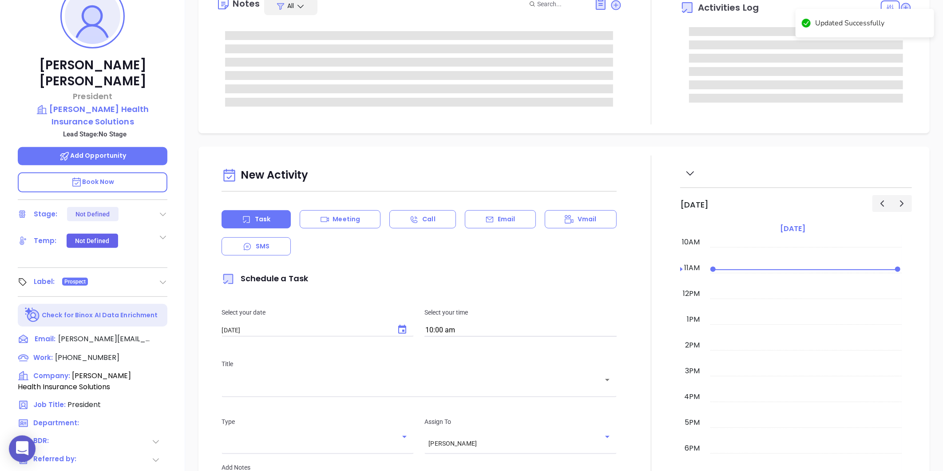
scroll to position [0, 0]
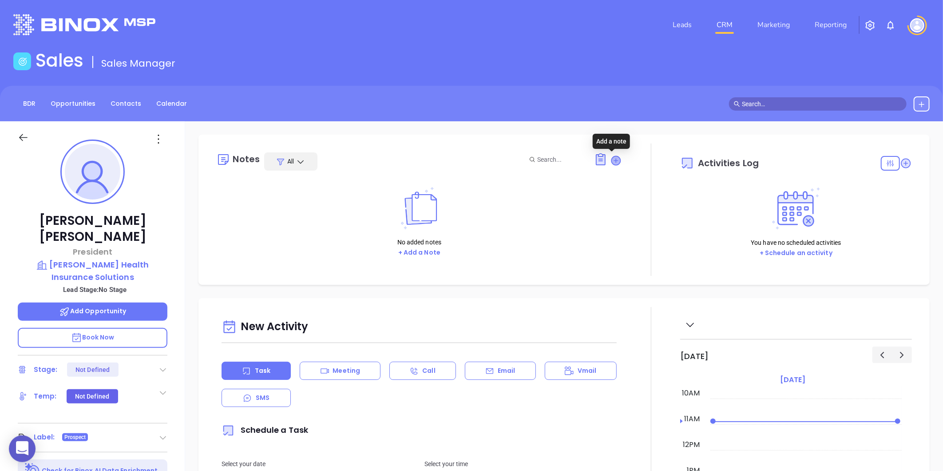
click at [612, 163] on icon at bounding box center [616, 160] width 9 height 9
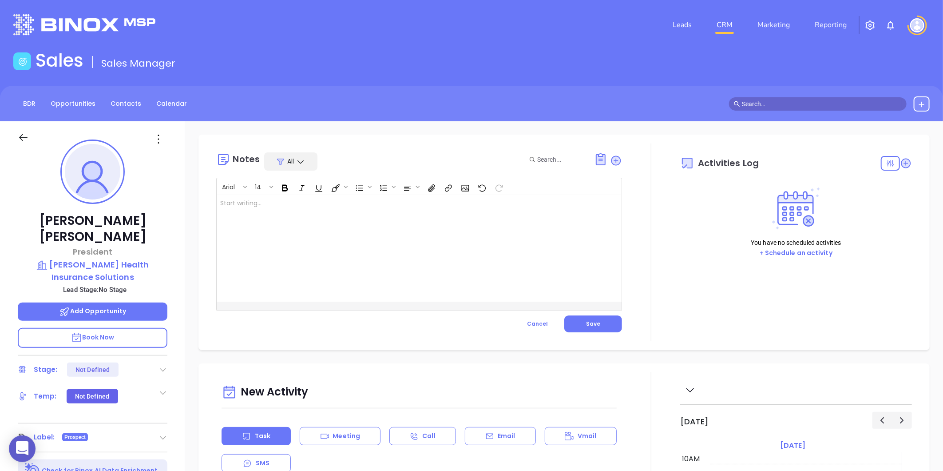
click at [382, 230] on div at bounding box center [405, 248] width 377 height 107
click at [596, 325] on span "Save" at bounding box center [593, 324] width 14 height 8
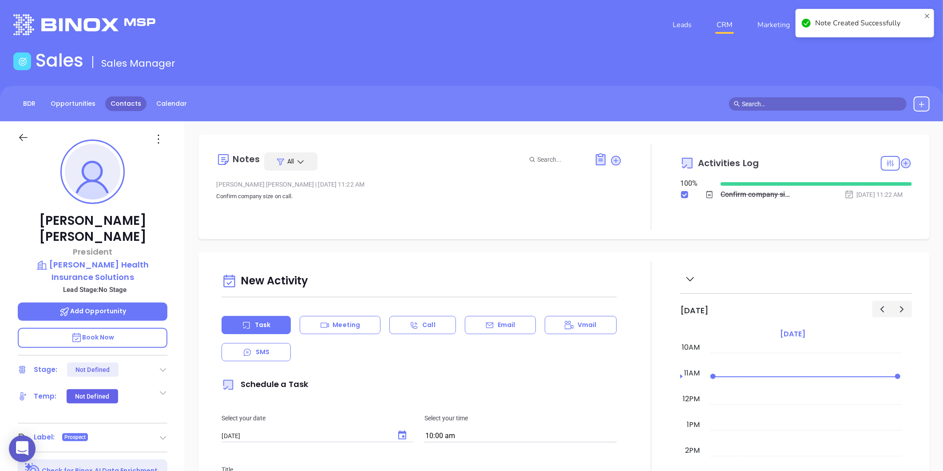
click at [114, 107] on link "Contacts" at bounding box center [125, 103] width 41 height 15
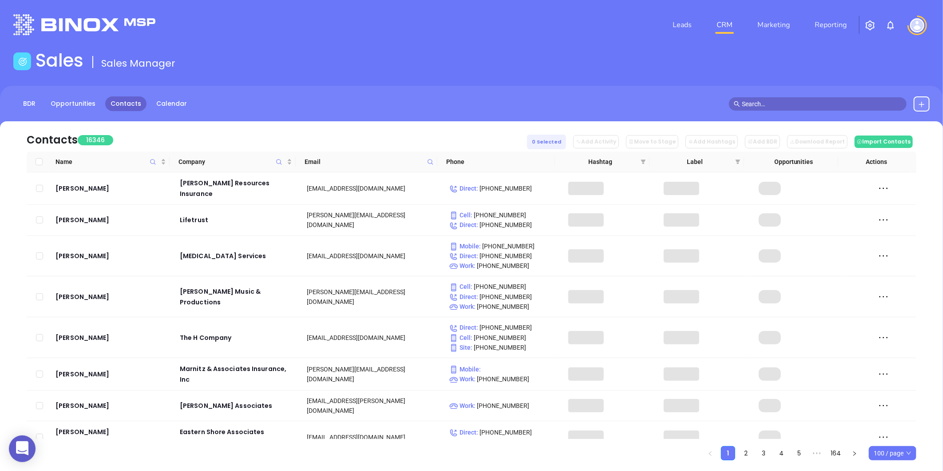
click at [425, 160] on div "Email" at bounding box center [369, 162] width 129 height 10
click at [428, 163] on icon at bounding box center [430, 162] width 7 height 7
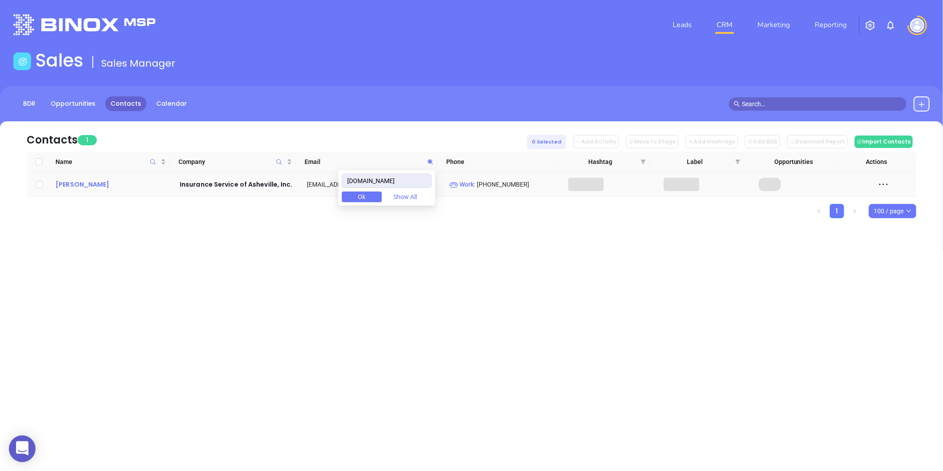
type input "isa-avl.com"
click at [82, 181] on div "Kristi Shrum" at bounding box center [112, 184] width 112 height 11
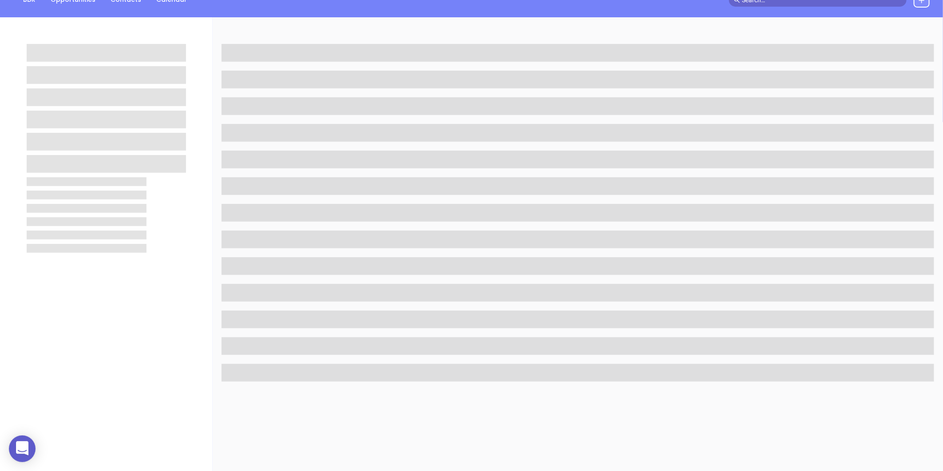
scroll to position [272, 0]
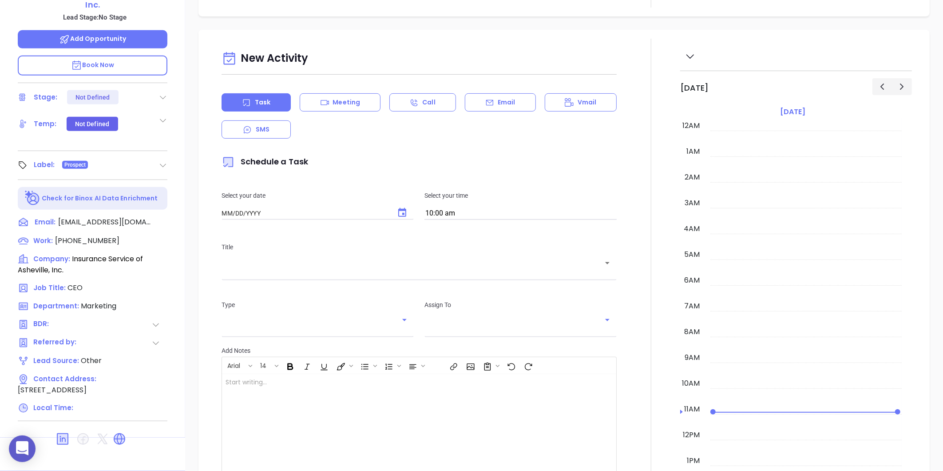
type input "[DATE]"
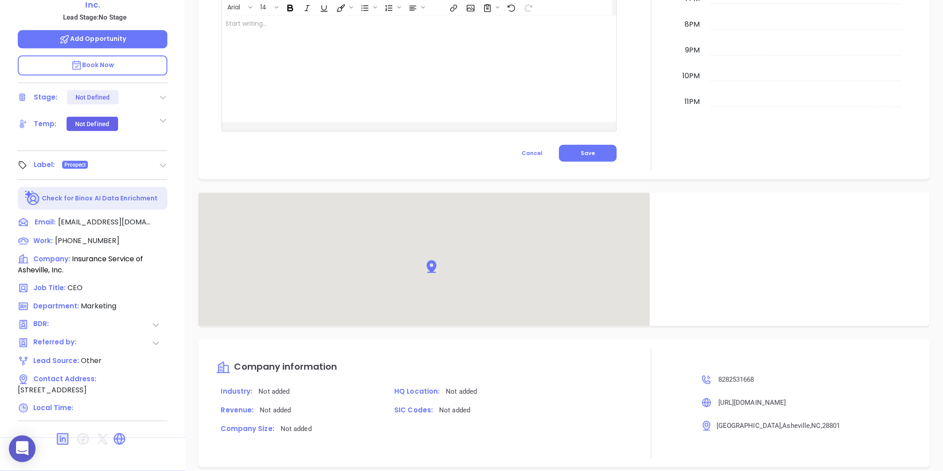
scroll to position [473, 0]
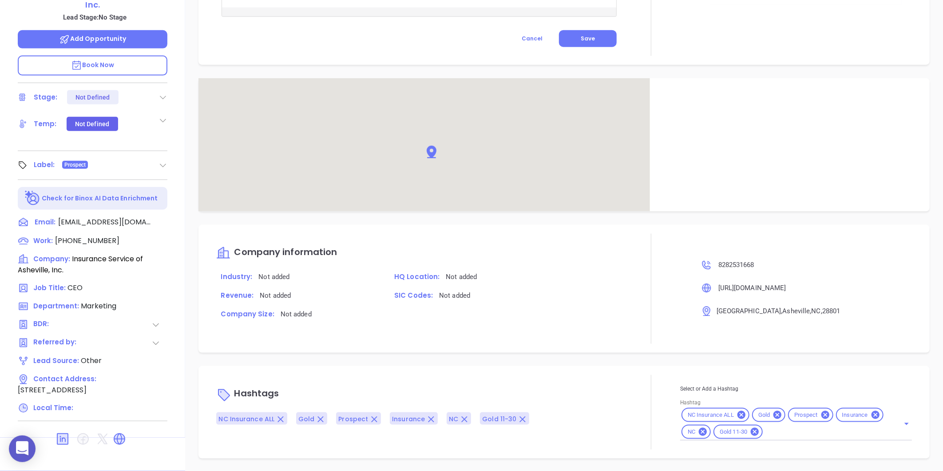
type input "[PERSON_NAME]"
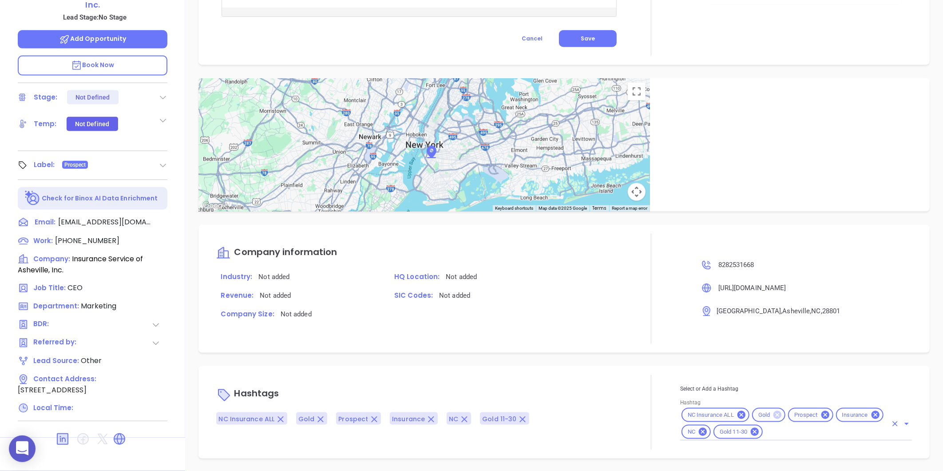
click at [774, 416] on icon at bounding box center [778, 415] width 8 height 8
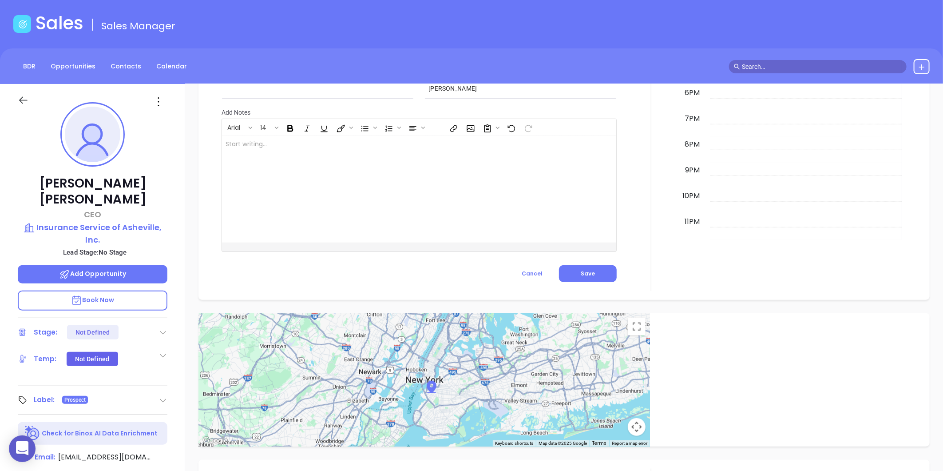
scroll to position [25, 0]
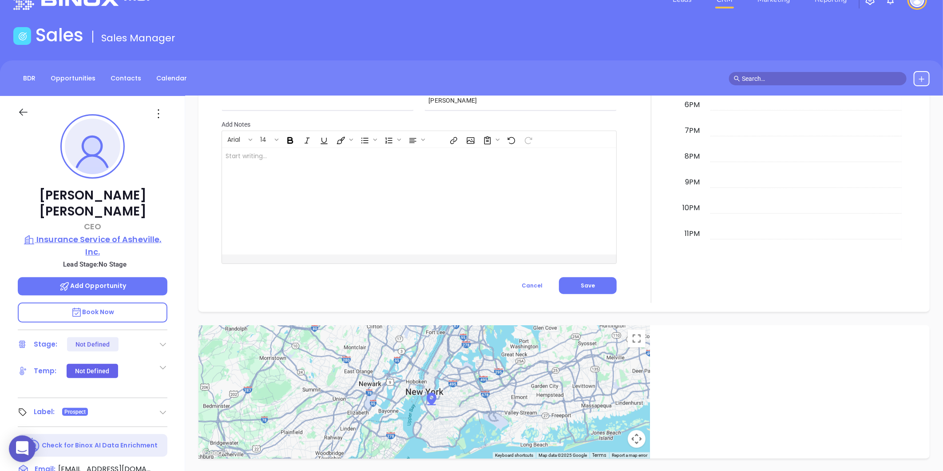
click at [123, 233] on p "Insurance Service of Asheville, Inc." at bounding box center [93, 245] width 150 height 24
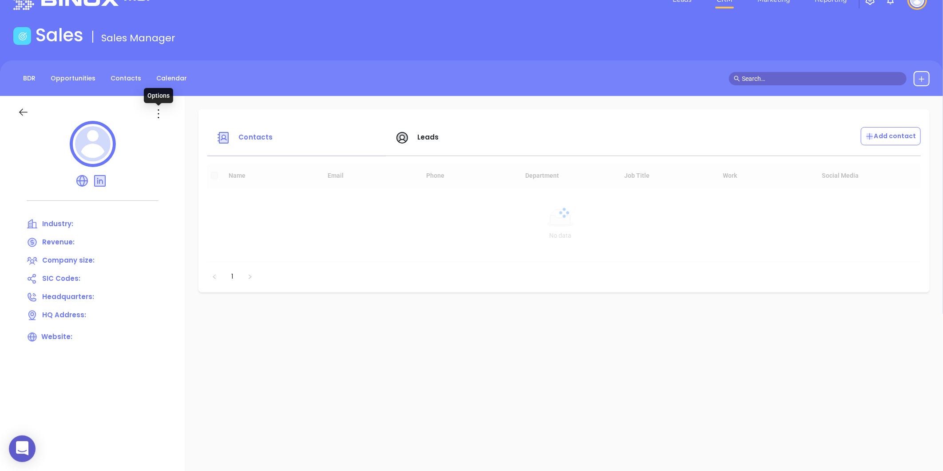
click at [157, 110] on icon at bounding box center [158, 114] width 14 height 14
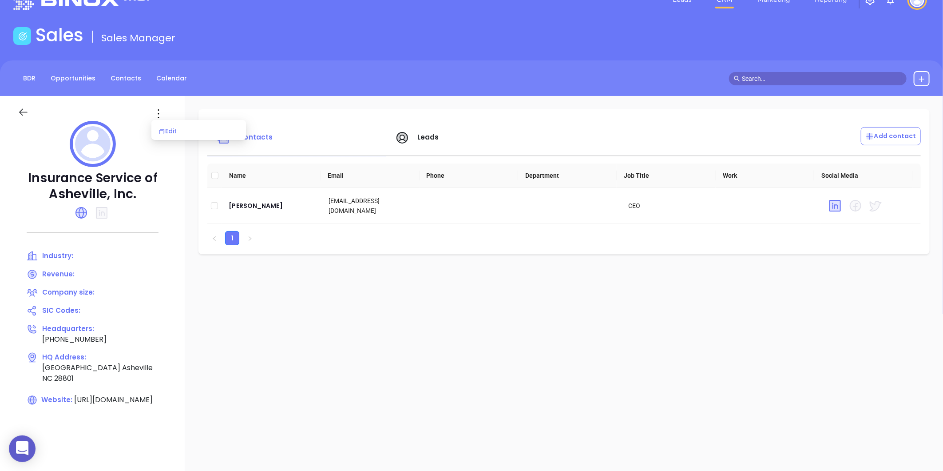
click at [163, 123] on li "Edit" at bounding box center [198, 131] width 91 height 19
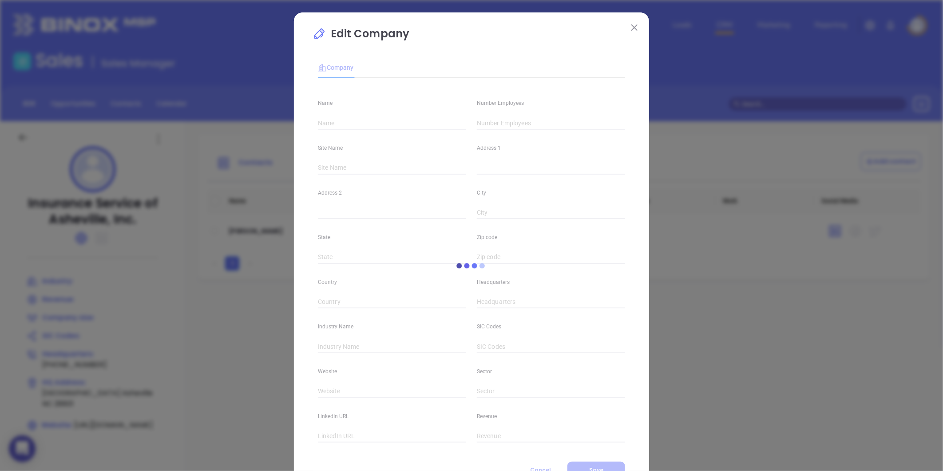
type input "Insurance Service of Asheville, Inc."
type input "(828) 253-1668"
type input "https://www.isa-avl.com/"
click at [480, 120] on input "text" at bounding box center [551, 122] width 148 height 13
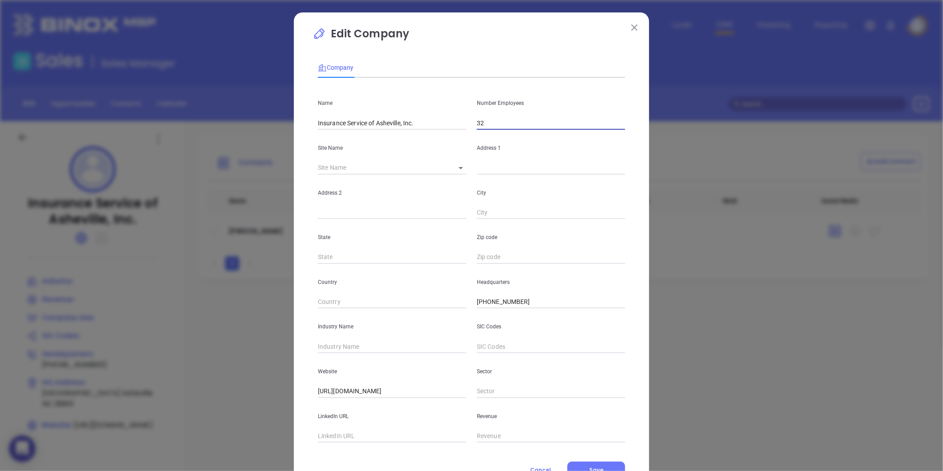
type input "32"
click at [336, 344] on input "text" at bounding box center [392, 346] width 148 height 13
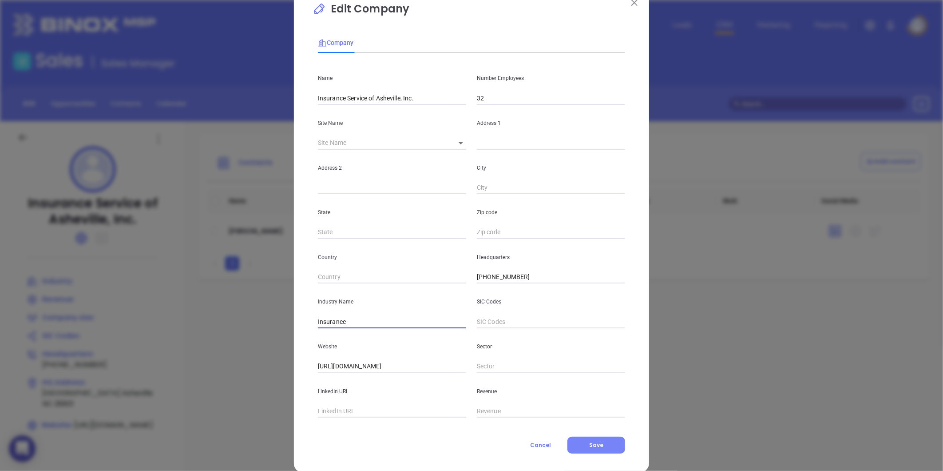
scroll to position [39, 0]
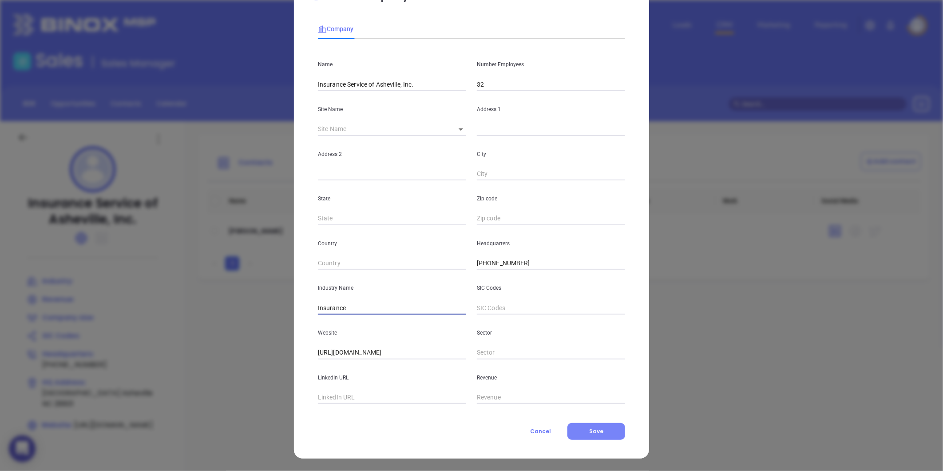
type input "Insurance"
click at [569, 433] on button "Save" at bounding box center [597, 431] width 58 height 17
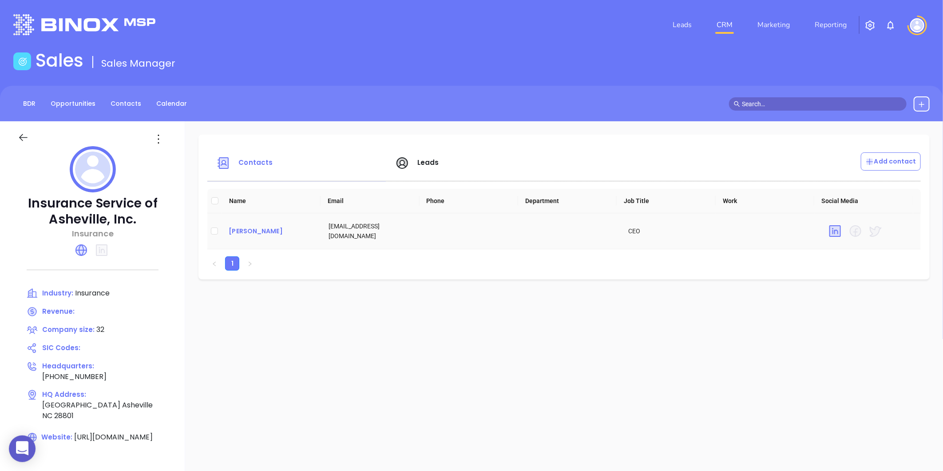
click at [260, 230] on div "Kristi Shrum" at bounding box center [272, 231] width 86 height 11
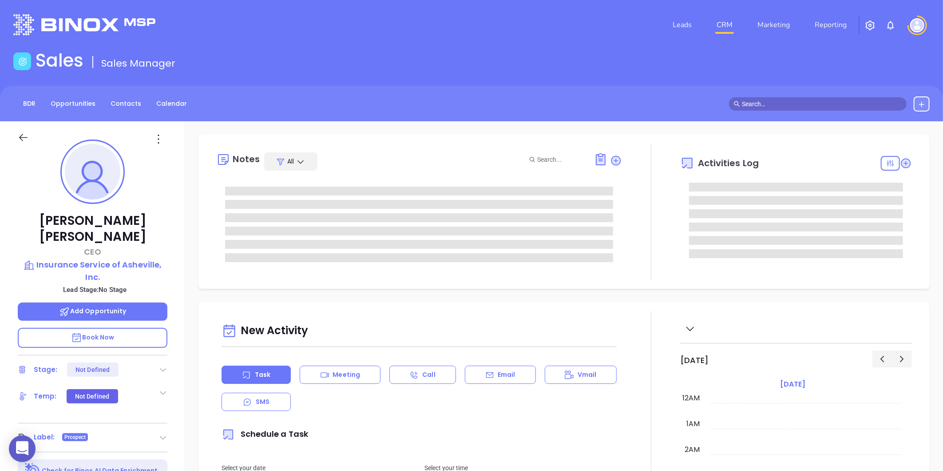
type input "[DATE]"
type input "[PERSON_NAME]"
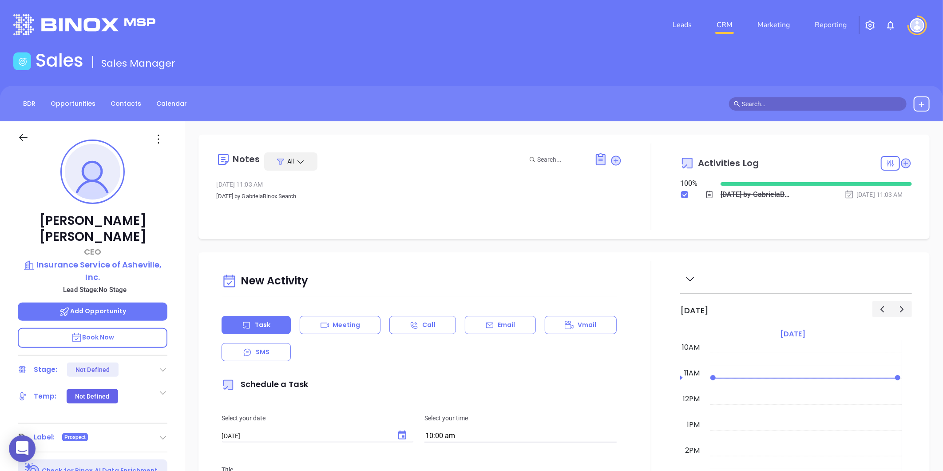
click at [152, 137] on icon at bounding box center [158, 139] width 14 height 14
click at [154, 140] on icon at bounding box center [158, 139] width 14 height 14
click at [172, 235] on div "Edit" at bounding box center [202, 234] width 87 height 10
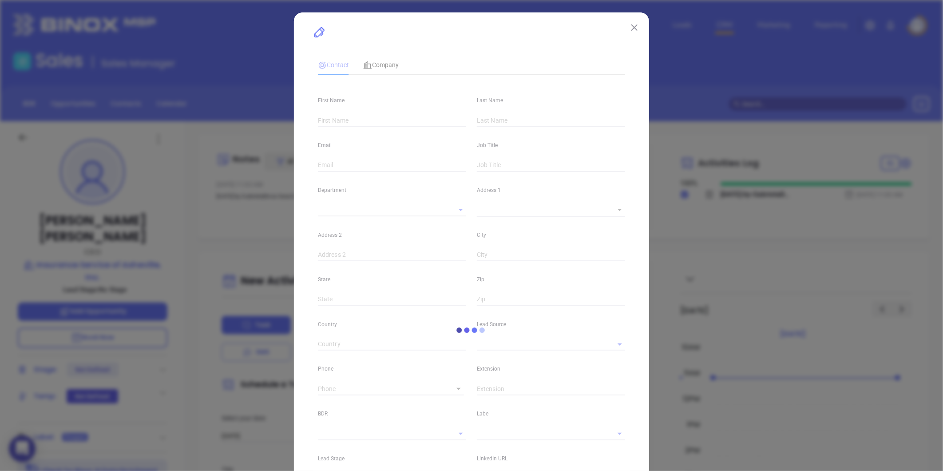
type input "Kristi"
type input "Shrum"
type input "kshrum@isa-avl.com"
type input "CEO"
type input "1"
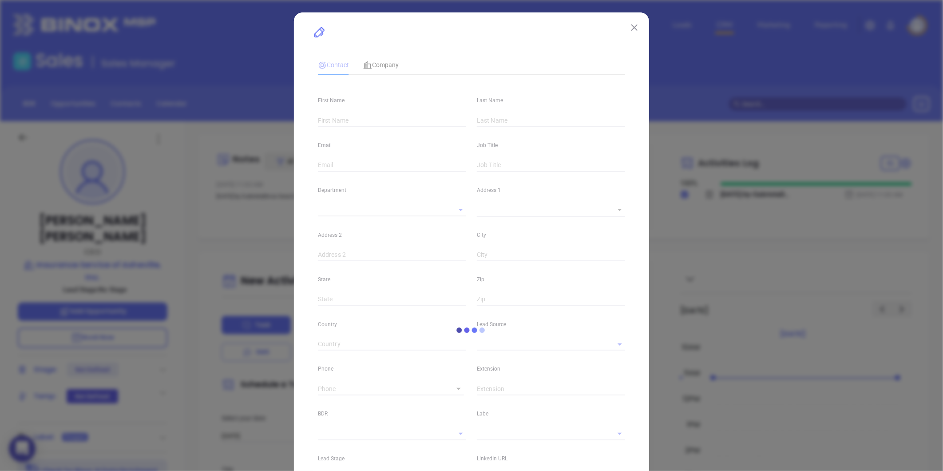
type input "www.linkedin.com/in/kristi-shrum-cic-0540a649"
type input "Marketing"
type input "Other"
type input "undefined undefined"
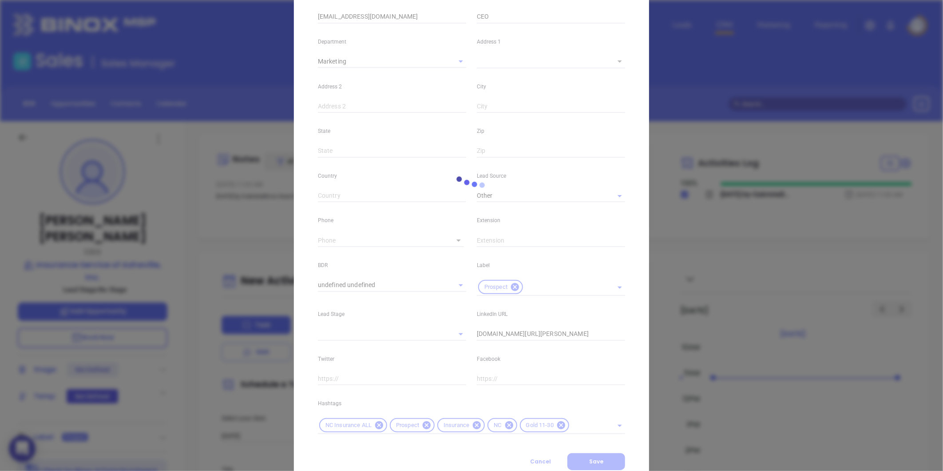
scroll to position [181, 0]
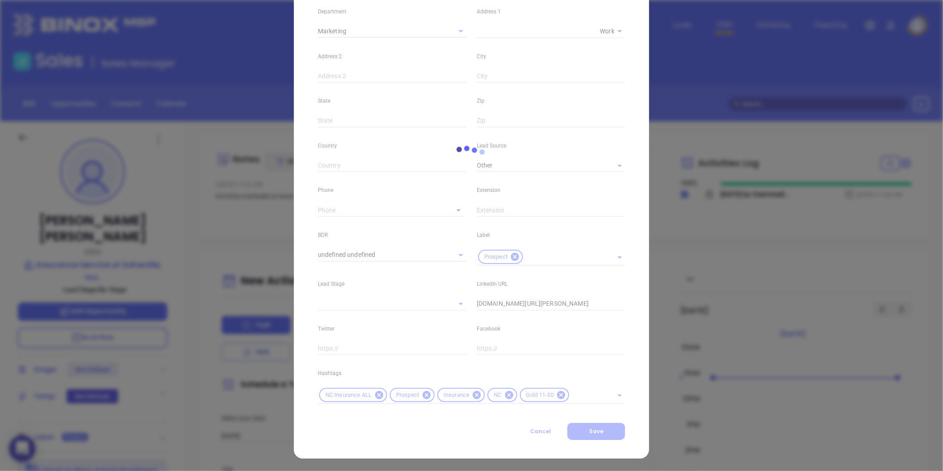
type input "(828) 253-1668"
type input "1"
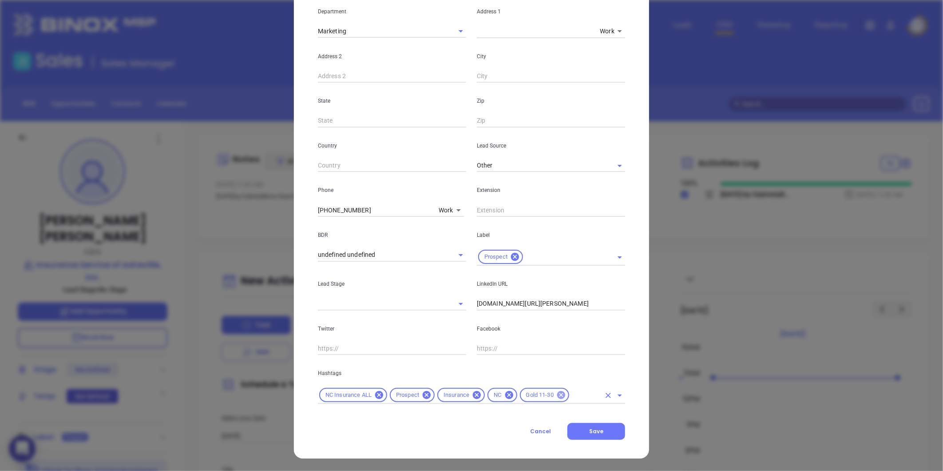
click at [557, 391] on icon at bounding box center [562, 395] width 10 height 10
click at [552, 391] on input "text" at bounding box center [560, 395] width 82 height 11
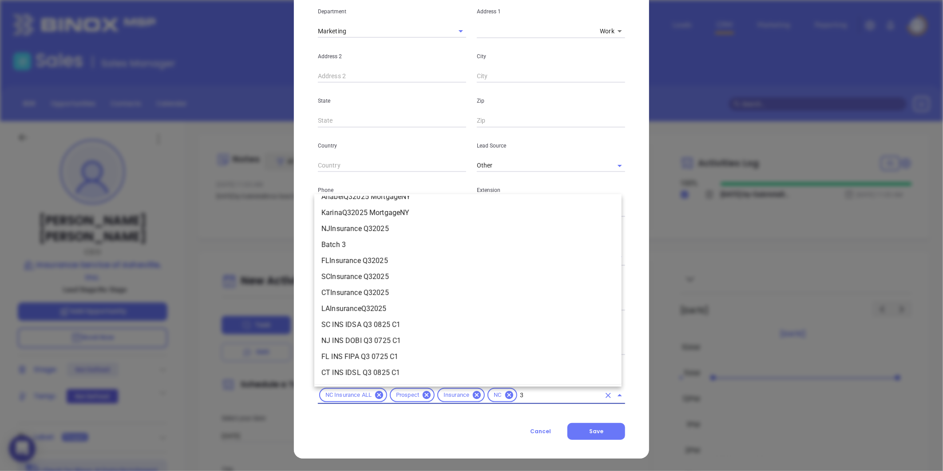
scroll to position [0, 0]
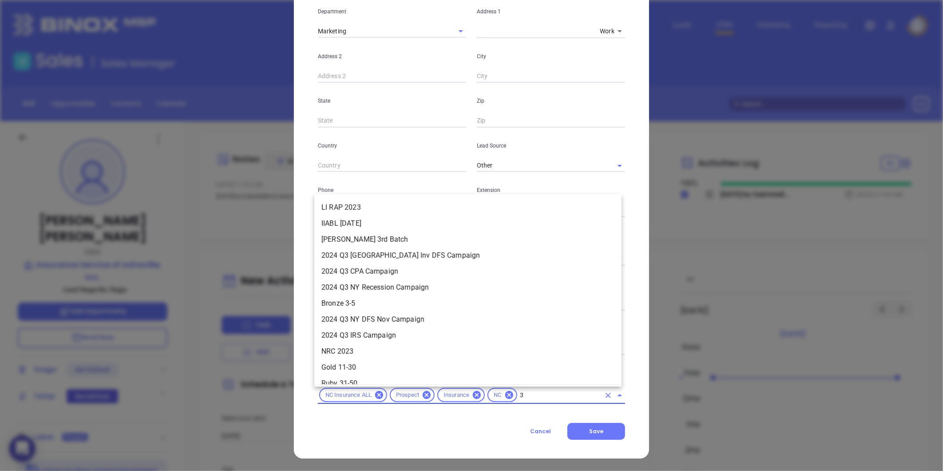
type input "31"
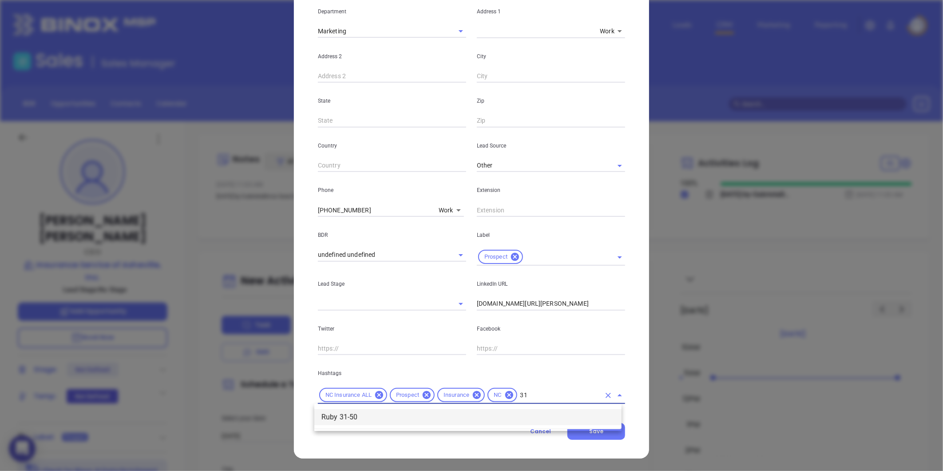
click at [397, 418] on li "Ruby 31-50" at bounding box center [467, 417] width 307 height 16
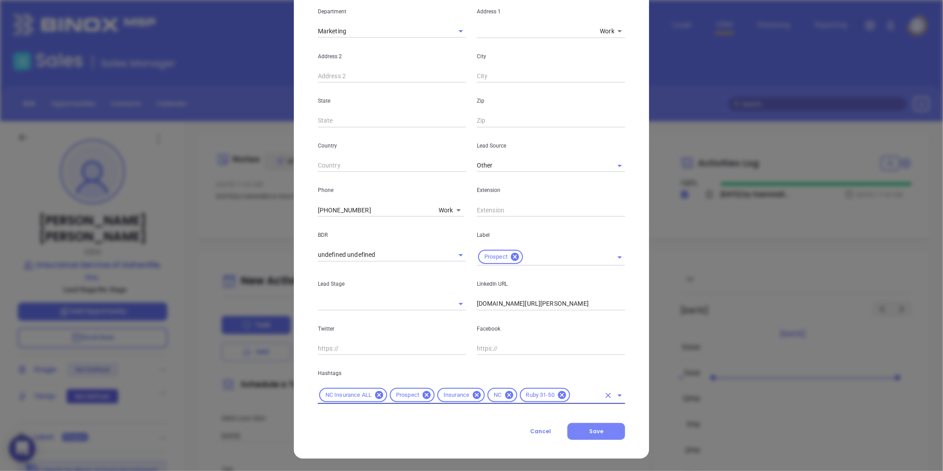
click at [582, 436] on button "Save" at bounding box center [597, 431] width 58 height 17
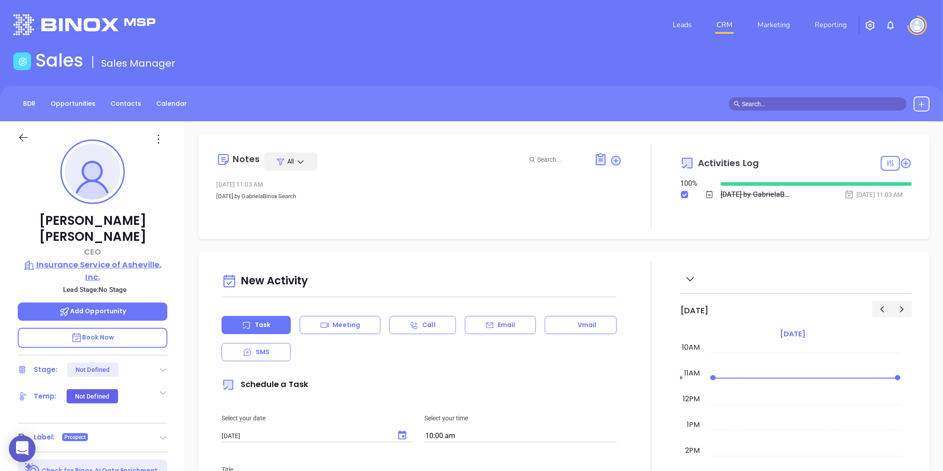
click at [117, 259] on p "Insurance Service of Asheville, Inc." at bounding box center [93, 271] width 150 height 24
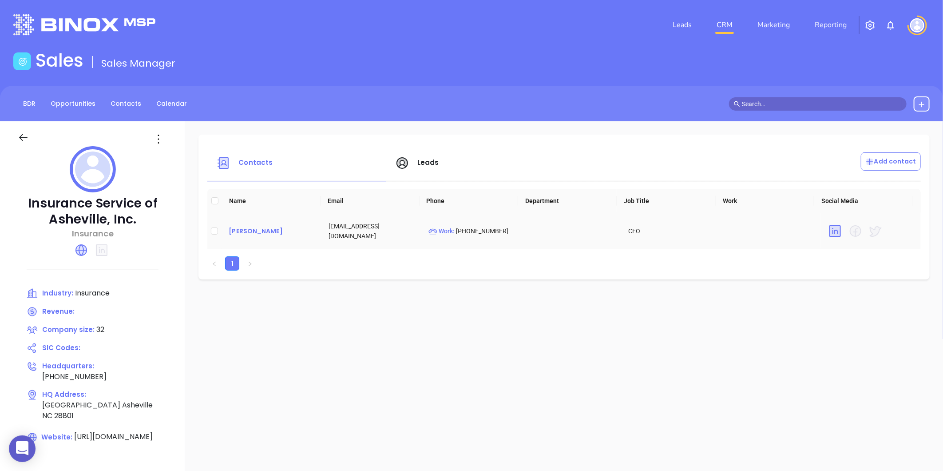
click at [243, 229] on div "Kristi Shrum" at bounding box center [272, 231] width 86 height 11
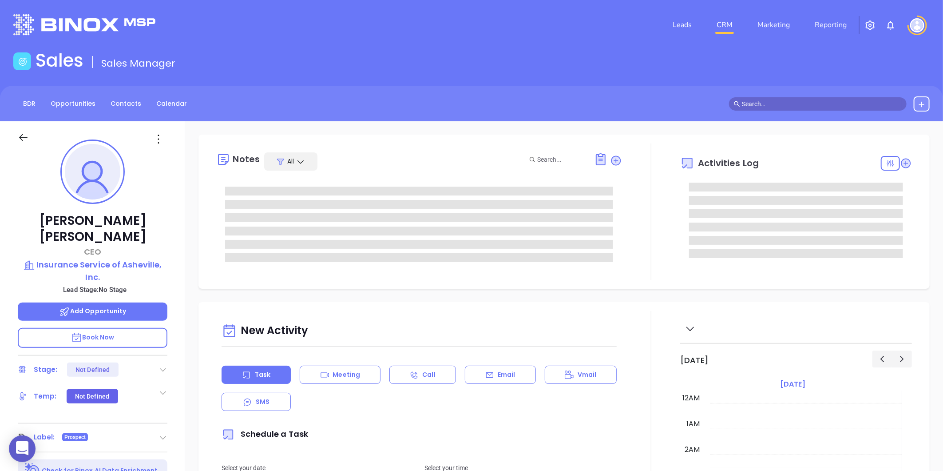
scroll to position [258, 0]
type input "[PERSON_NAME]"
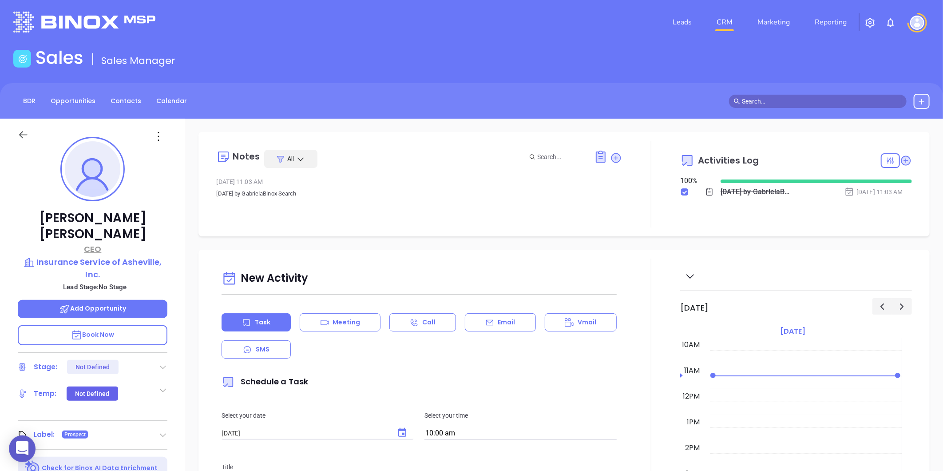
scroll to position [0, 0]
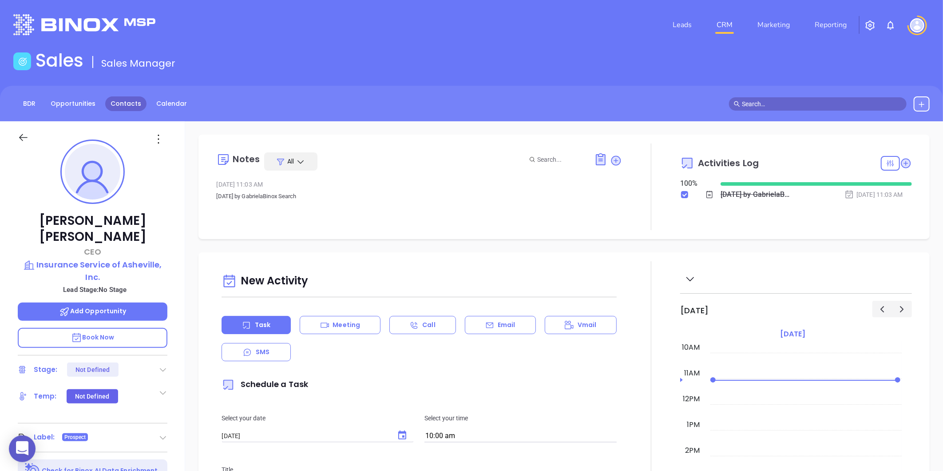
click at [127, 103] on link "Contacts" at bounding box center [125, 103] width 41 height 15
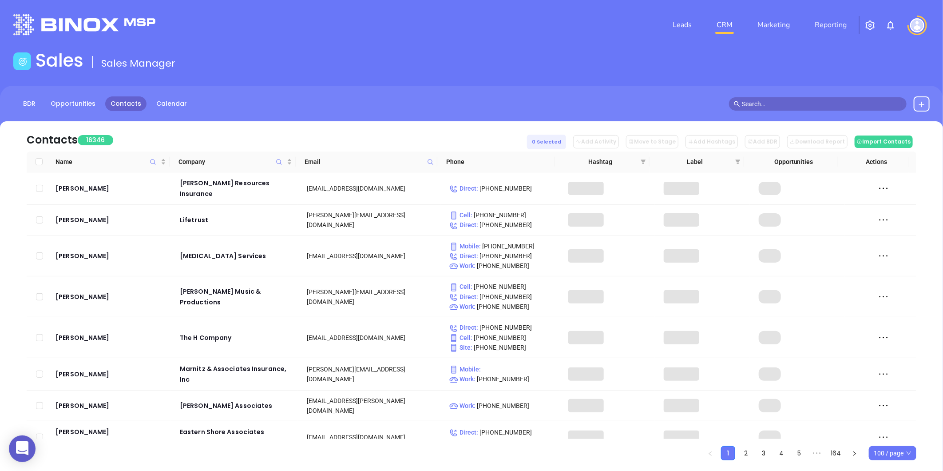
click at [433, 159] on icon at bounding box center [430, 162] width 7 height 7
paste input "bearinginsurance.com"
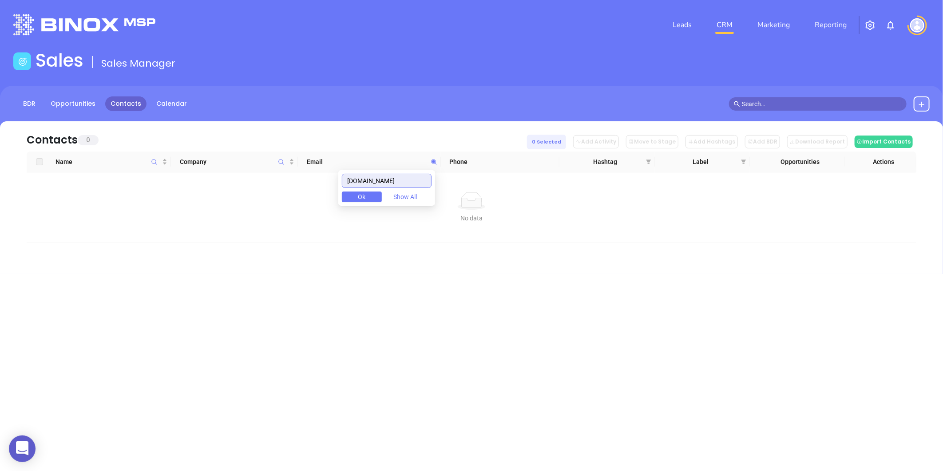
drag, startPoint x: 421, startPoint y: 180, endPoint x: 236, endPoint y: 228, distance: 190.9
click at [236, 228] on body "0 Leads CRM Marketing Reporting Financial Leads Leads Sales Sales Manager BDR O…" at bounding box center [471, 235] width 943 height 471
type input "bearinginsurance.com"
paste input "mathinsurance.com"
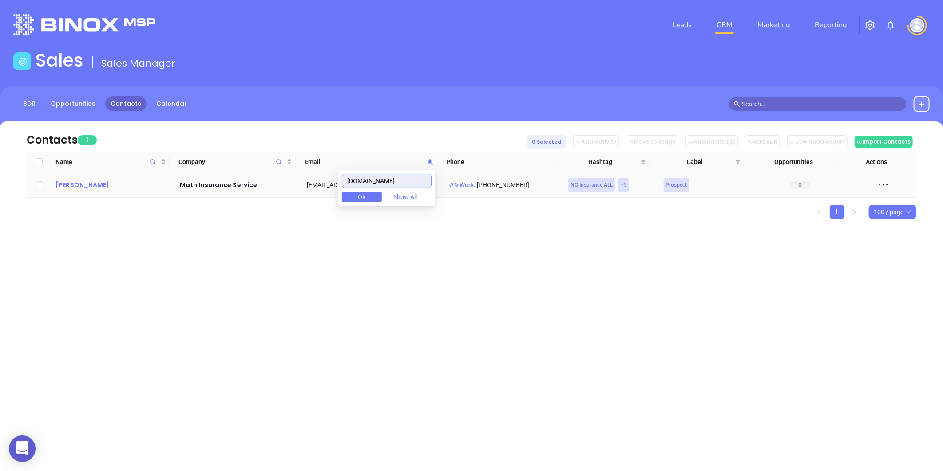
type input "mathinsurance.com"
click at [79, 179] on div "Greg Spicer" at bounding box center [112, 184] width 112 height 11
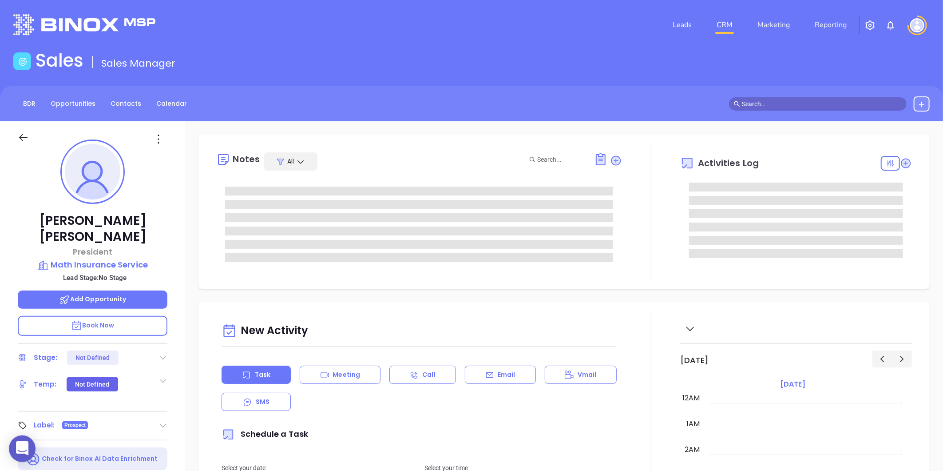
scroll to position [258, 0]
type input "[PERSON_NAME]"
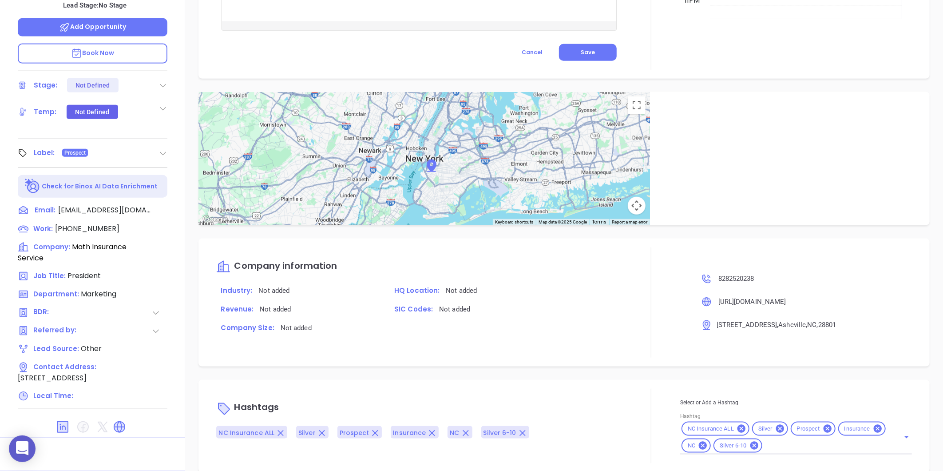
scroll to position [423, 0]
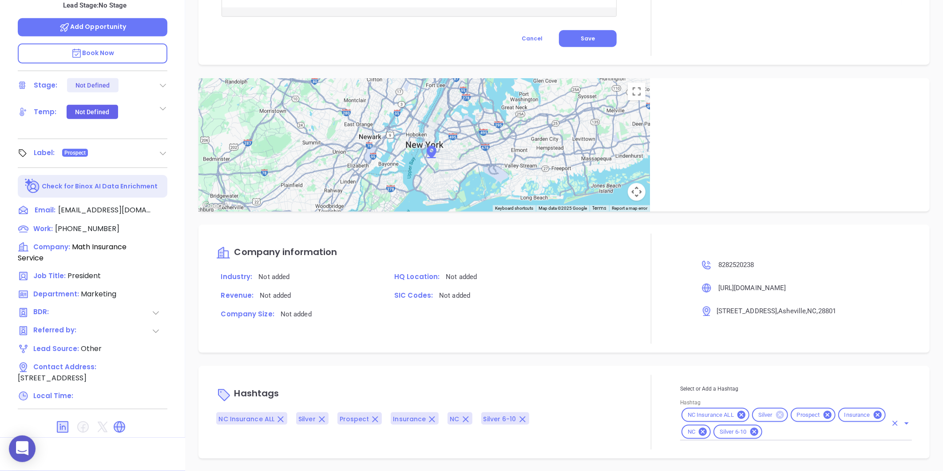
click at [776, 415] on icon at bounding box center [780, 415] width 8 height 8
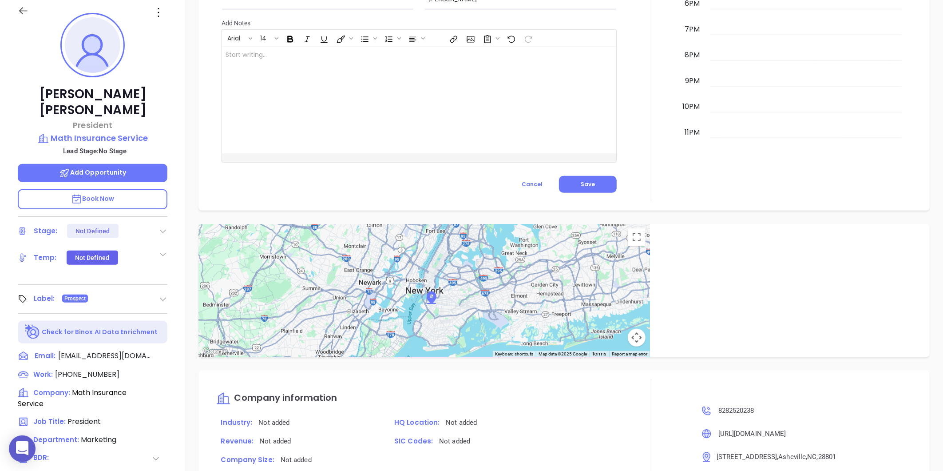
scroll to position [124, 0]
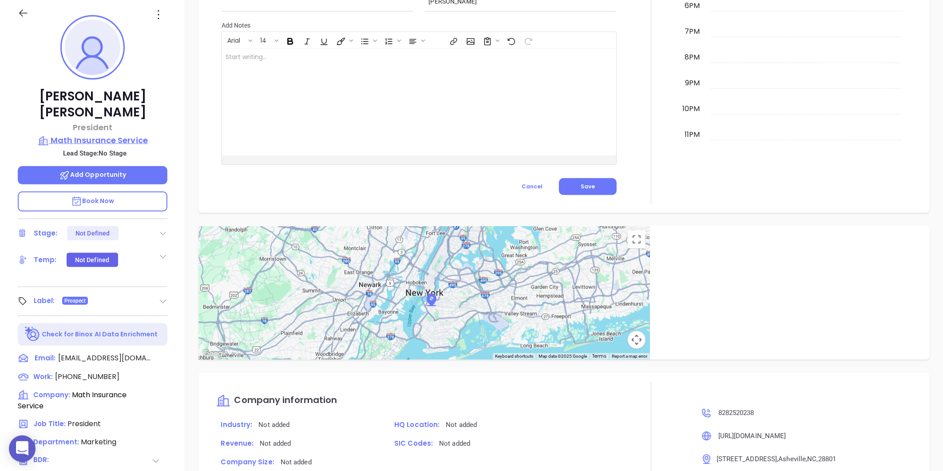
click at [81, 134] on p "Math Insurance Service" at bounding box center [93, 140] width 150 height 12
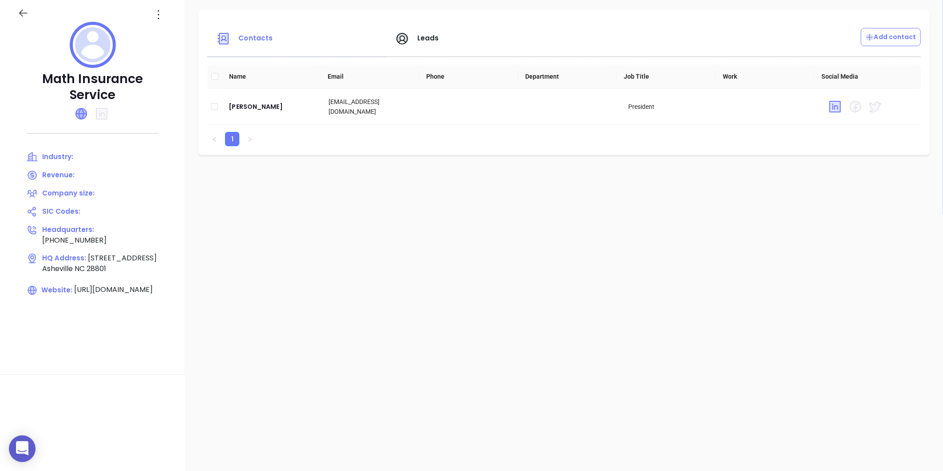
click at [78, 108] on icon at bounding box center [81, 113] width 11 height 11
click at [161, 14] on icon at bounding box center [158, 15] width 14 height 14
click at [166, 36] on div "Edit" at bounding box center [199, 32] width 80 height 10
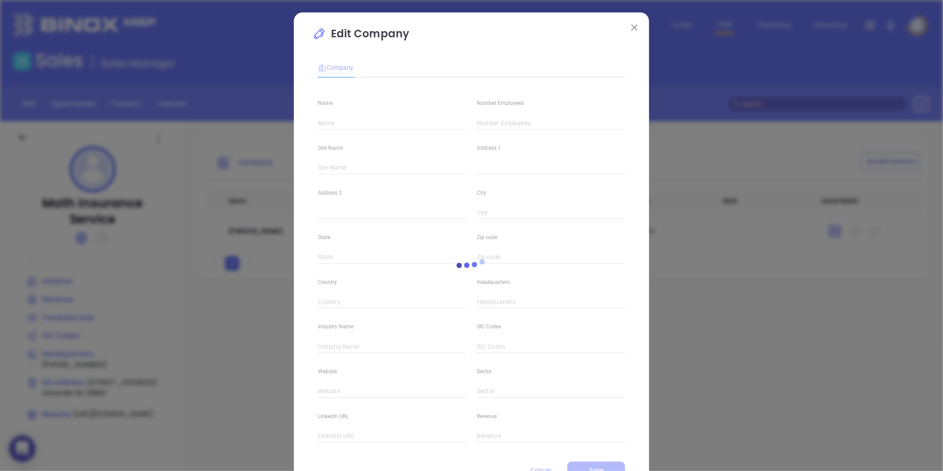
type input "Math Insurance Service"
type input "(828) 252-0238"
type input "https://www.mathinsurance.com/"
click at [494, 121] on input "text" at bounding box center [551, 122] width 148 height 13
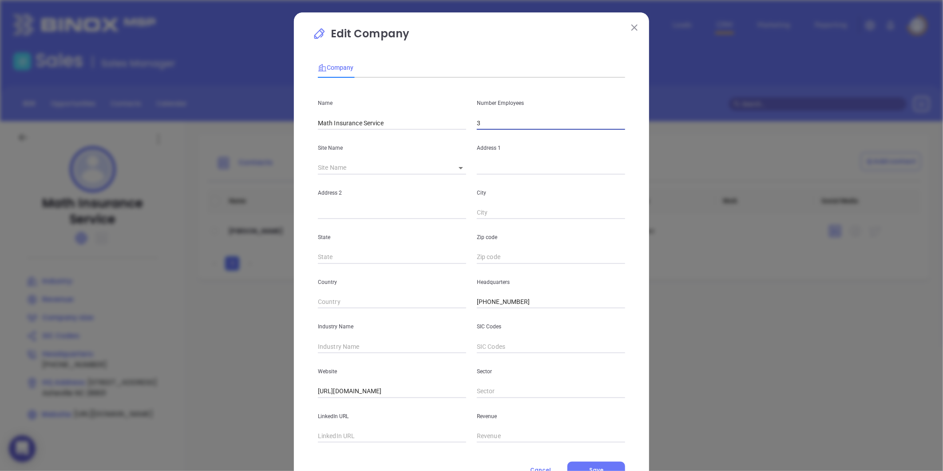
type input "3"
click at [340, 344] on input "text" at bounding box center [392, 346] width 148 height 13
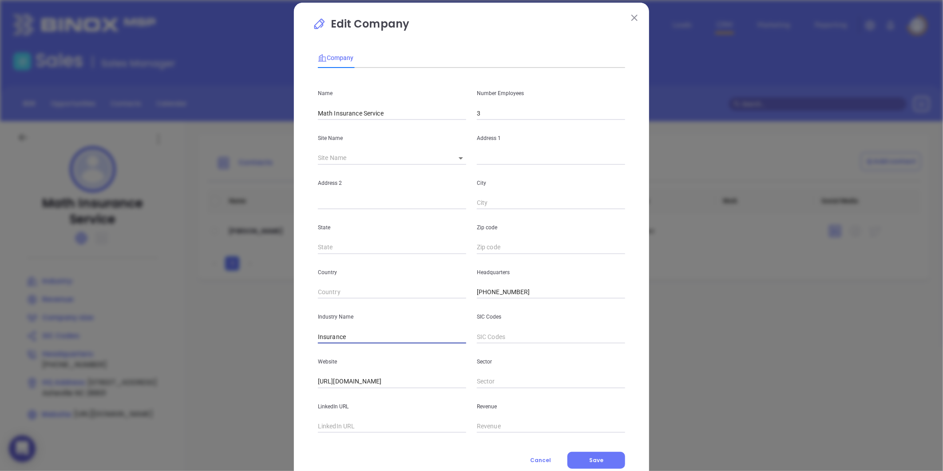
scroll to position [39, 0]
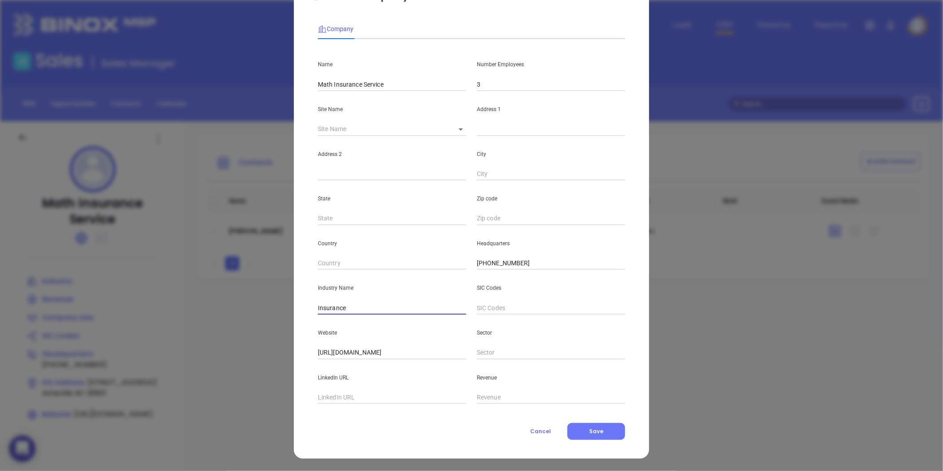
type input "Insurance"
click at [574, 422] on div "Company Name Math Insurance Service Number Employees 3 Site Name ​ Address 1 Ad…" at bounding box center [471, 227] width 307 height 426
click at [578, 427] on button "Save" at bounding box center [597, 431] width 58 height 17
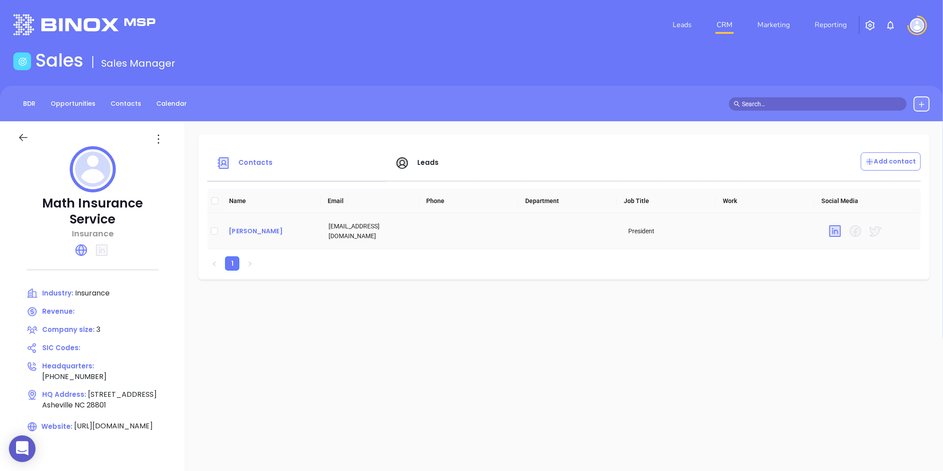
click at [250, 232] on div "Greg Spicer" at bounding box center [272, 231] width 86 height 11
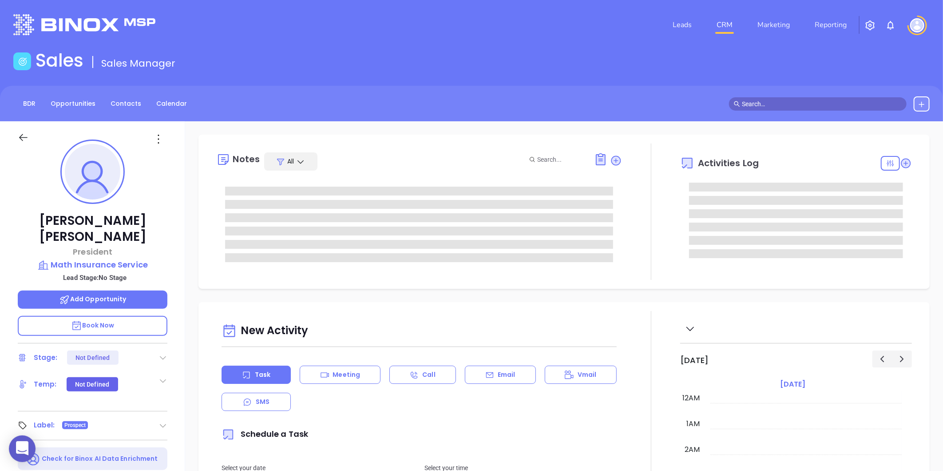
scroll to position [258, 0]
click at [163, 138] on icon at bounding box center [158, 139] width 14 height 14
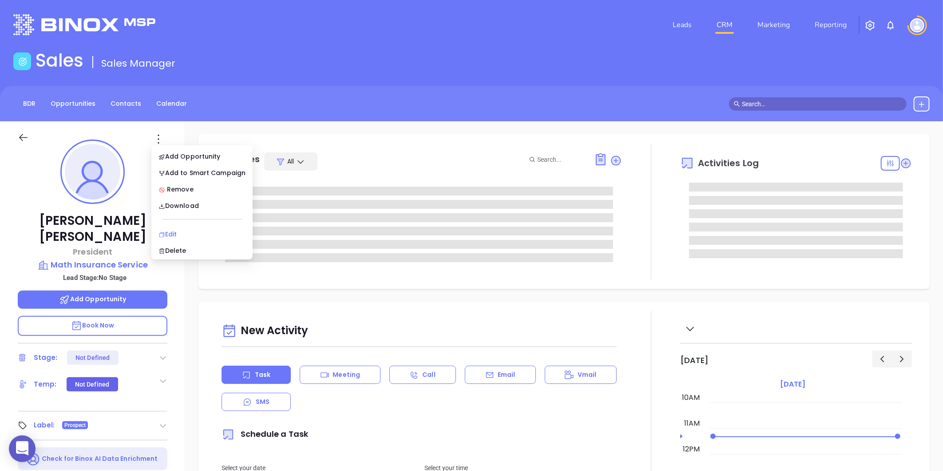
click at [161, 227] on li "Edit" at bounding box center [202, 234] width 98 height 19
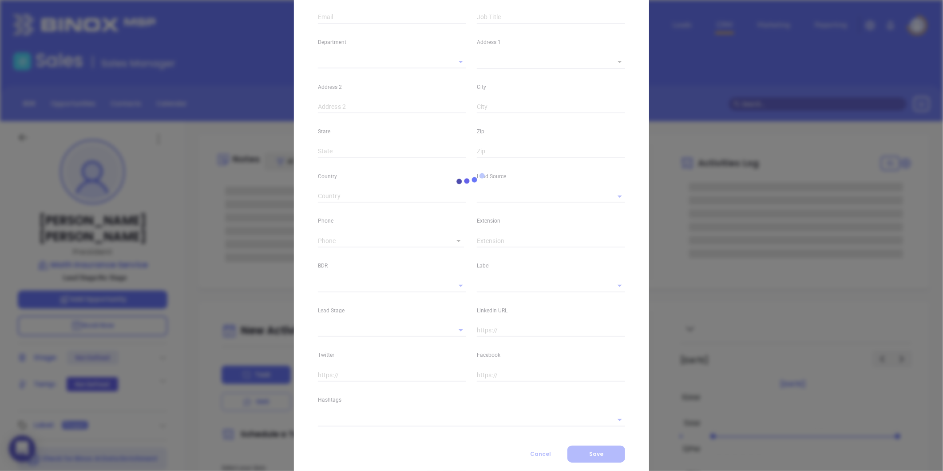
type input "Greg"
type input "Spicer"
type input "gspicer@mathinsurance.com"
type input "President"
type input "1"
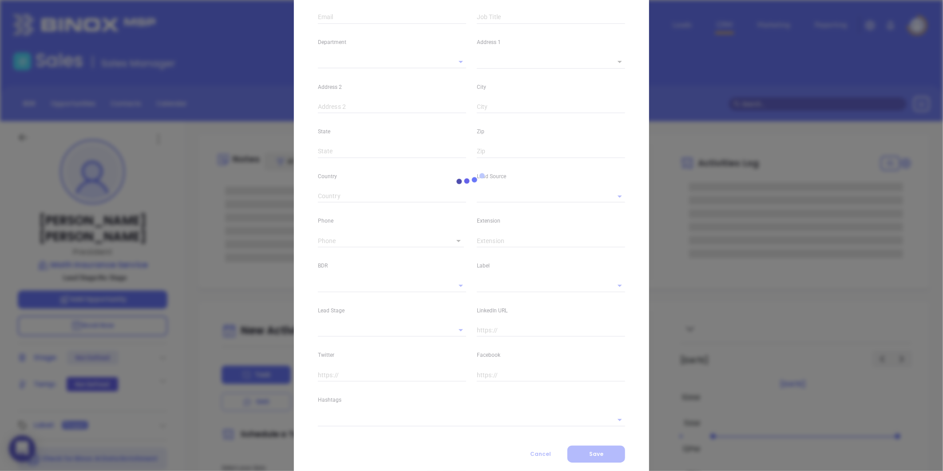
type input "www.linkedin.com/in/greg-spicer-7837001a"
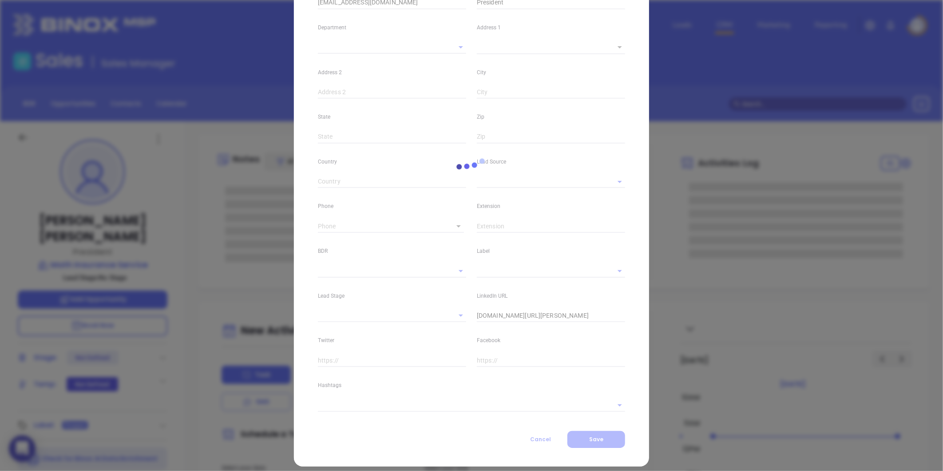
type input "Marketing"
type input "Other"
type input "undefined undefined"
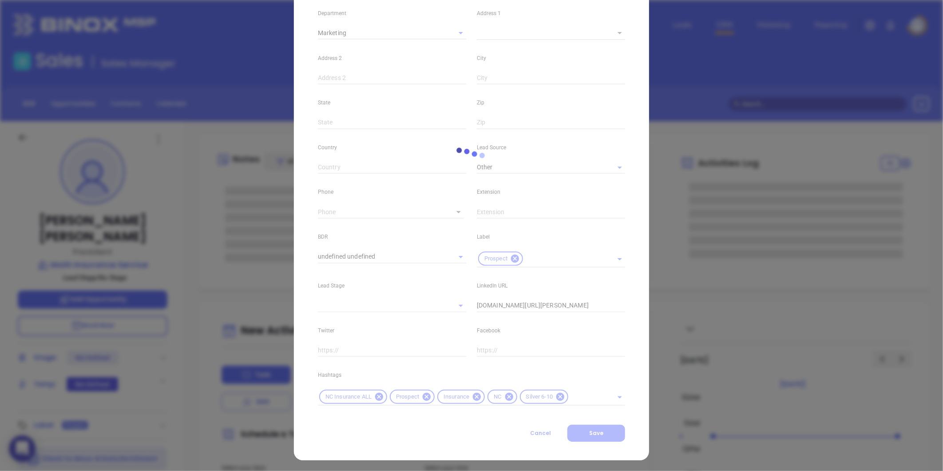
scroll to position [181, 0]
type input "(828) 252-0238"
type input "1"
type input "[PERSON_NAME]"
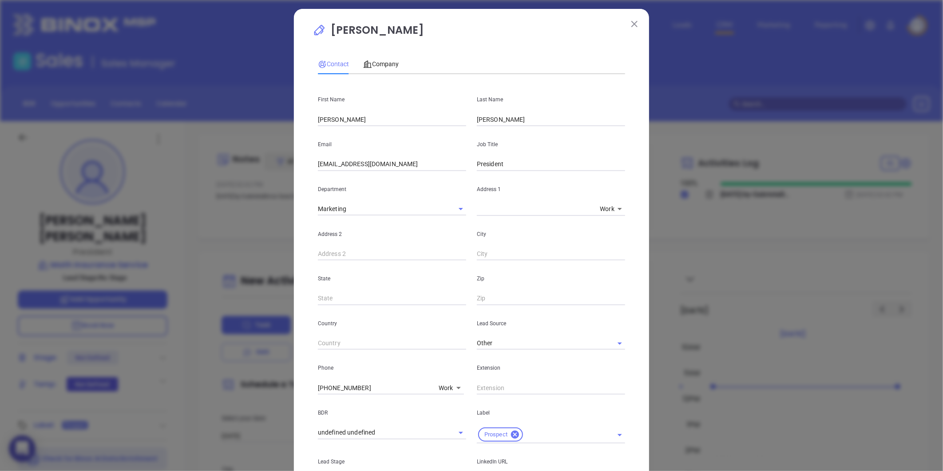
scroll to position [0, 0]
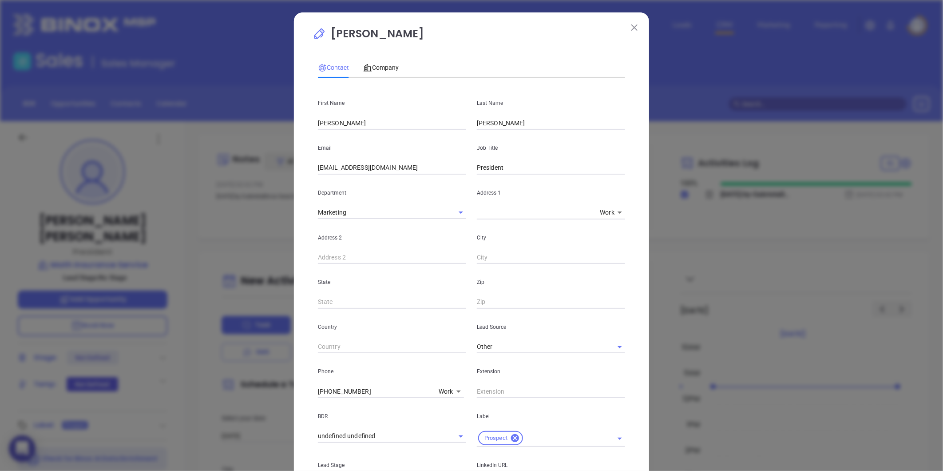
click at [629, 23] on button at bounding box center [635, 27] width 12 height 12
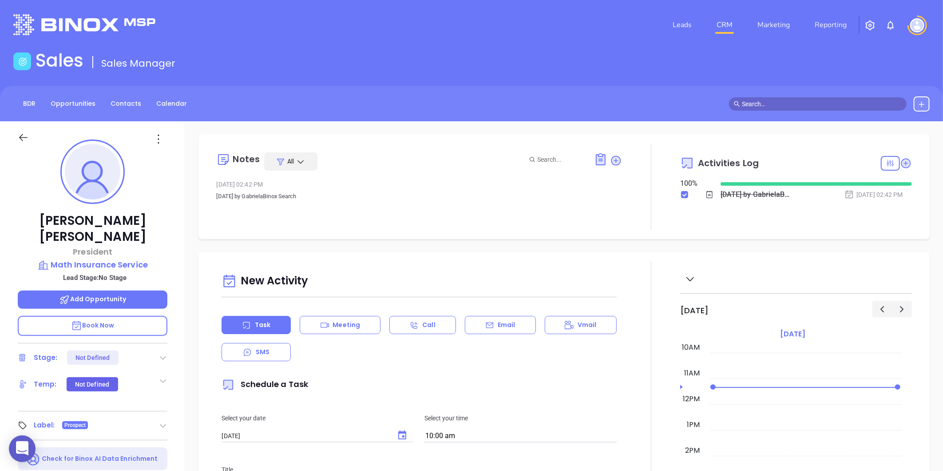
click at [169, 126] on div at bounding box center [92, 137] width 160 height 32
click at [164, 134] on icon at bounding box center [158, 139] width 14 height 14
click at [172, 228] on li "Edit" at bounding box center [202, 234] width 98 height 19
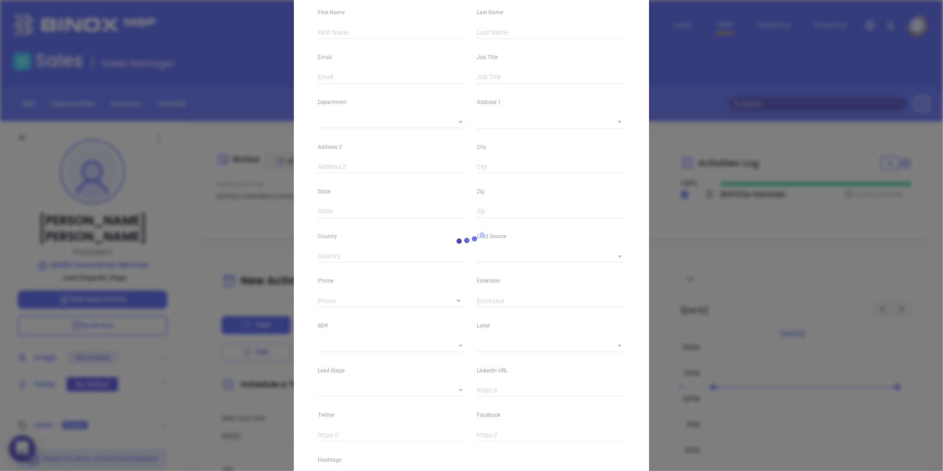
type input "Greg"
type input "Spicer"
type input "gspicer@mathinsurance.com"
type input "President"
type input "1"
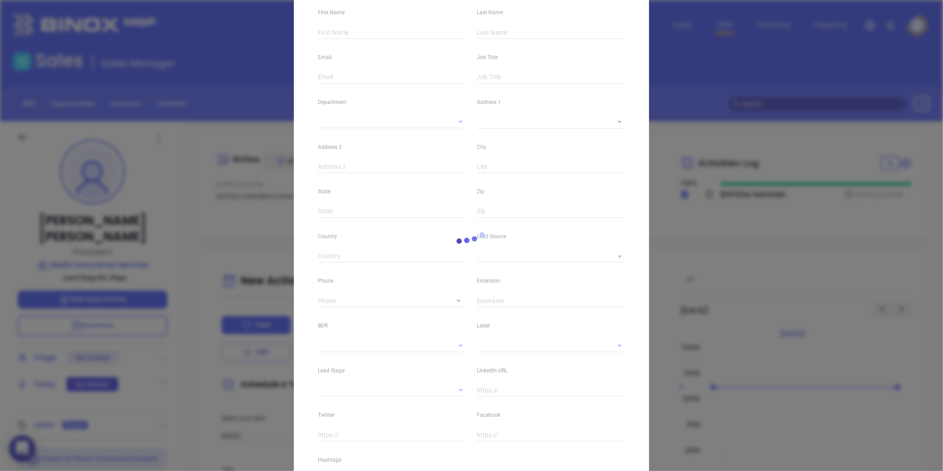
type input "www.linkedin.com/in/greg-spicer-7837001a"
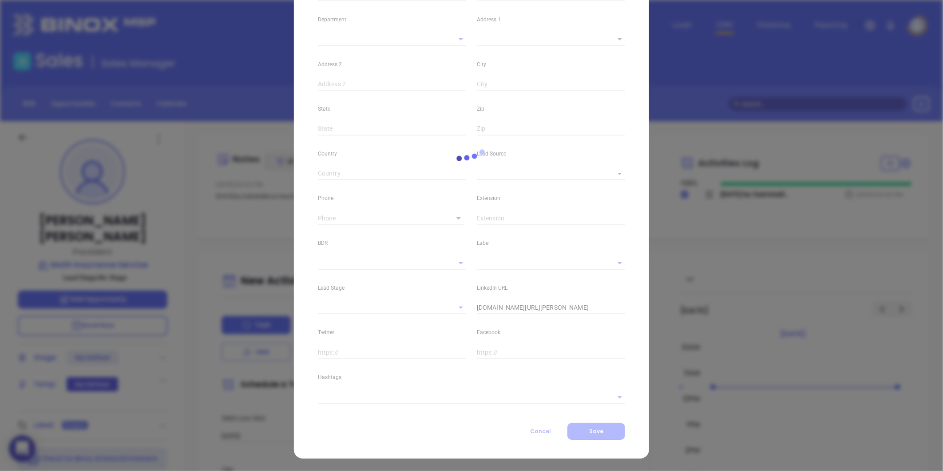
type input "Marketing"
type input "Other"
type input "undefined undefined"
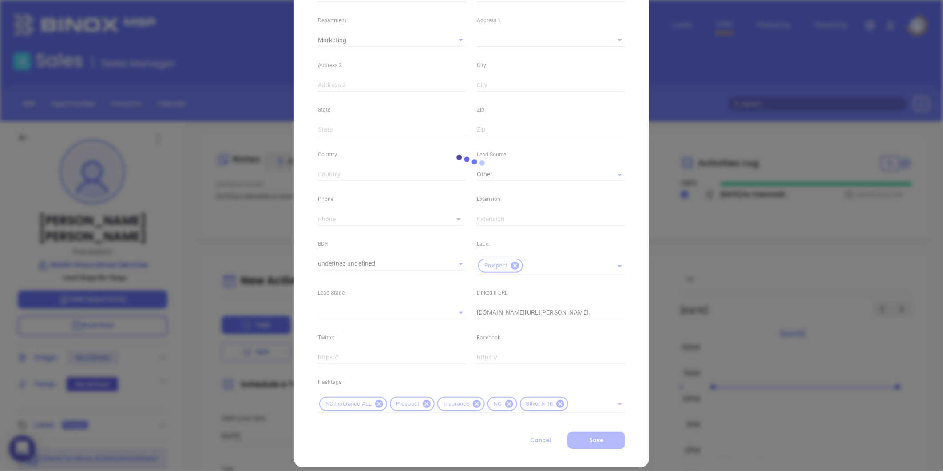
scroll to position [181, 0]
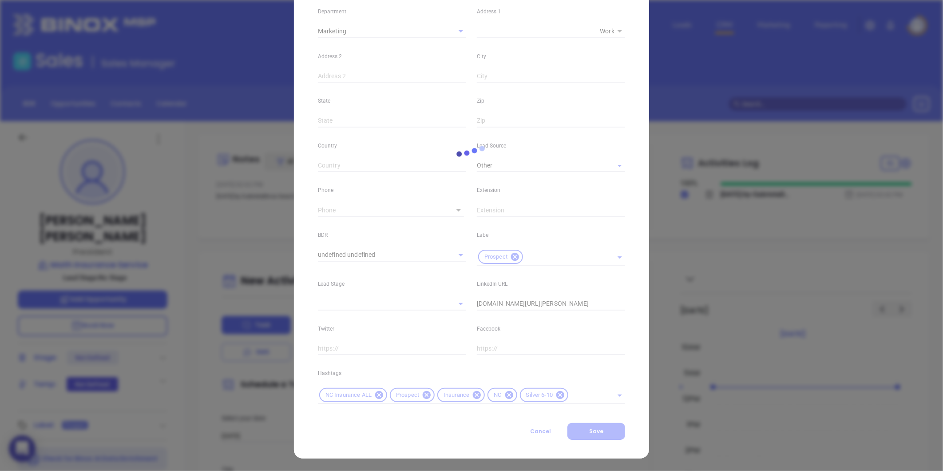
type input "(828) 252-0238"
type input "1"
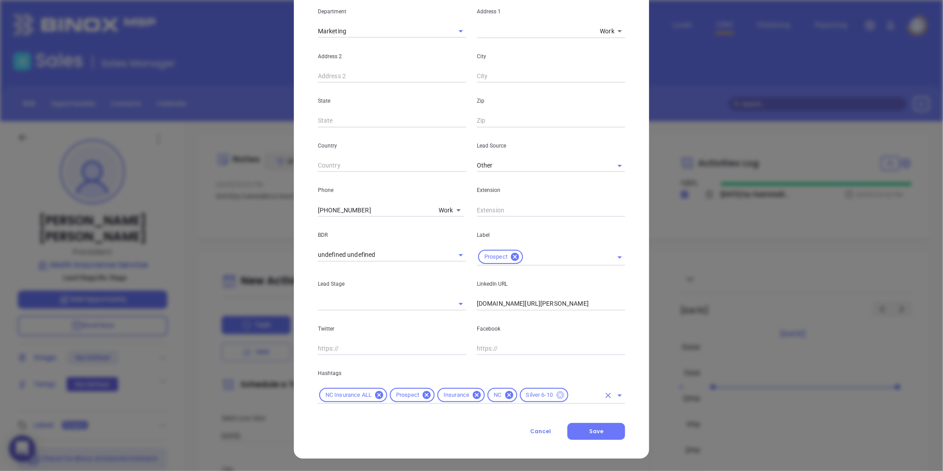
click at [557, 395] on icon at bounding box center [561, 395] width 8 height 8
click at [538, 401] on div "NC Insurance ALL Prospect Insurance NC" at bounding box center [471, 394] width 307 height 17
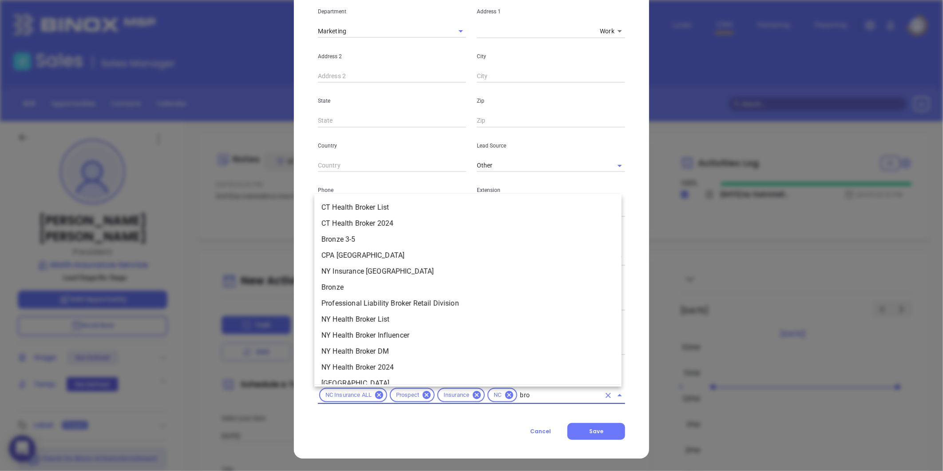
type input "bron"
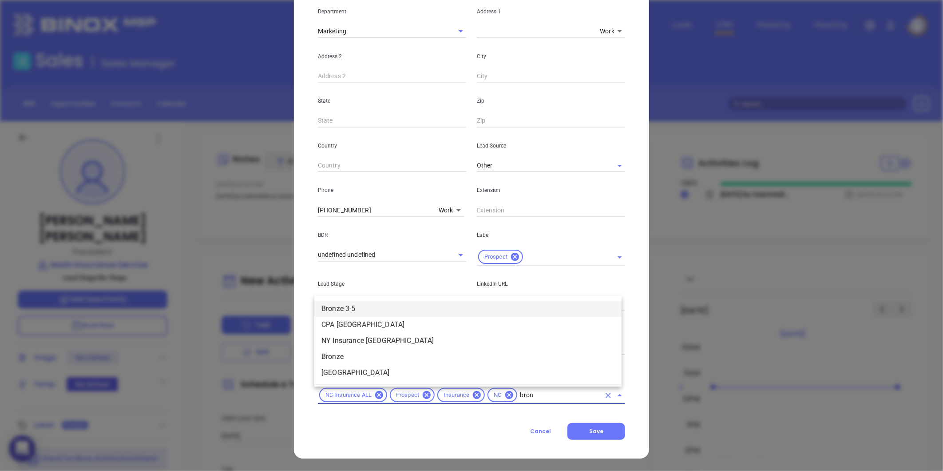
click at [342, 301] on li "Bronze 3-5" at bounding box center [467, 309] width 307 height 16
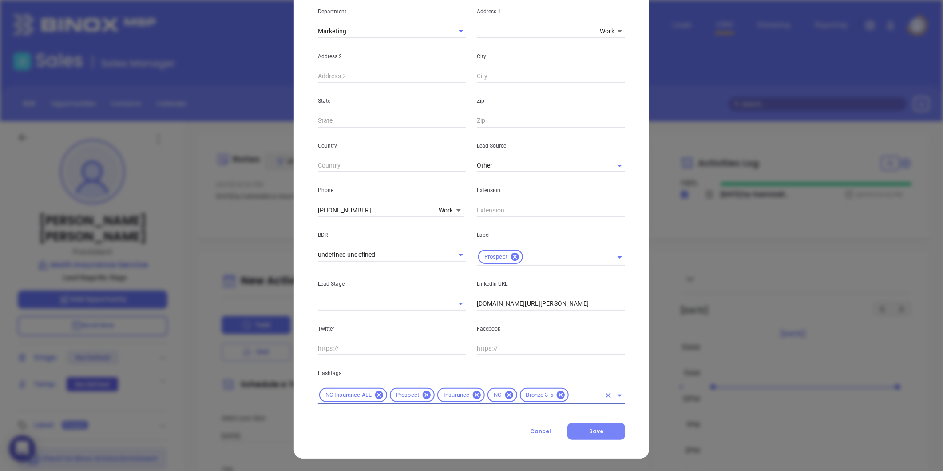
click at [602, 429] on button "Save" at bounding box center [597, 431] width 58 height 17
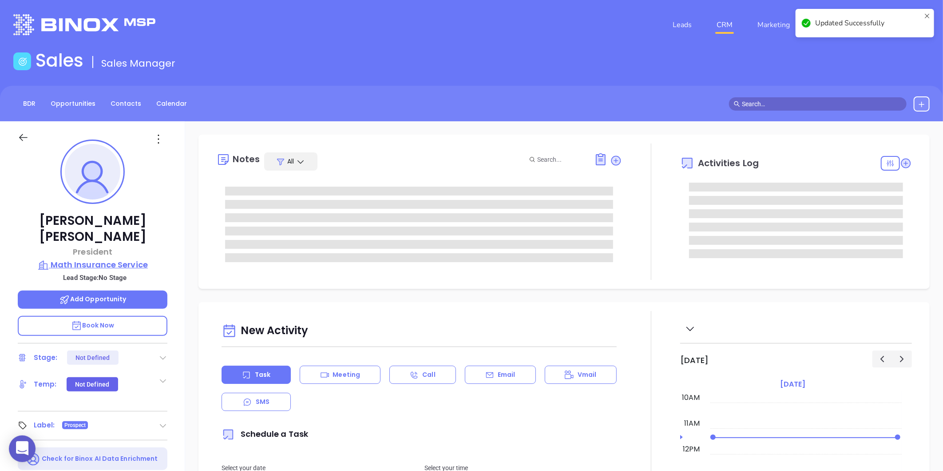
click at [117, 259] on p "Math Insurance Service" at bounding box center [93, 265] width 150 height 12
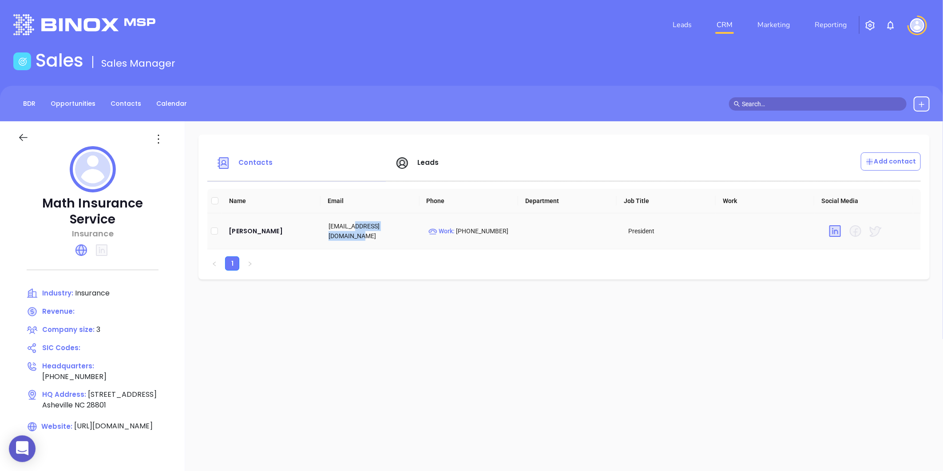
drag, startPoint x: 352, startPoint y: 229, endPoint x: 410, endPoint y: 227, distance: 58.2
click at [410, 227] on td "gspicer@mathinsurance.com" at bounding box center [372, 231] width 100 height 36
copy td "mathinsurance.com"
click at [163, 144] on icon at bounding box center [158, 139] width 14 height 14
click at [174, 151] on div "Edit" at bounding box center [199, 156] width 80 height 10
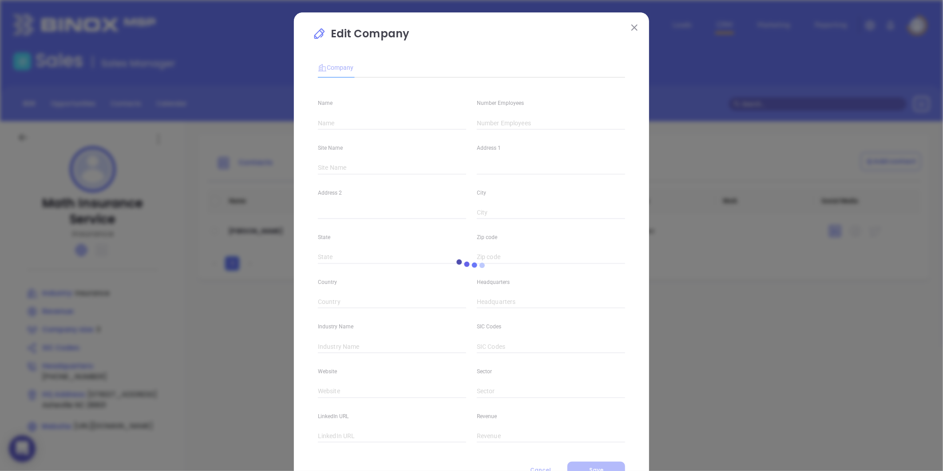
scroll to position [39, 0]
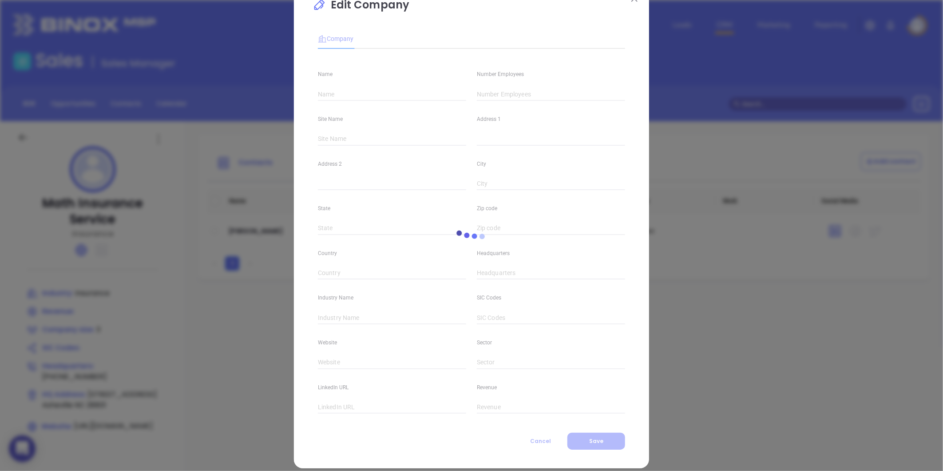
type input "Math Insurance Service"
type input "3"
type input "(828) 252-0238"
type input "Insurance"
type input "https://www.mathinsurance.com/"
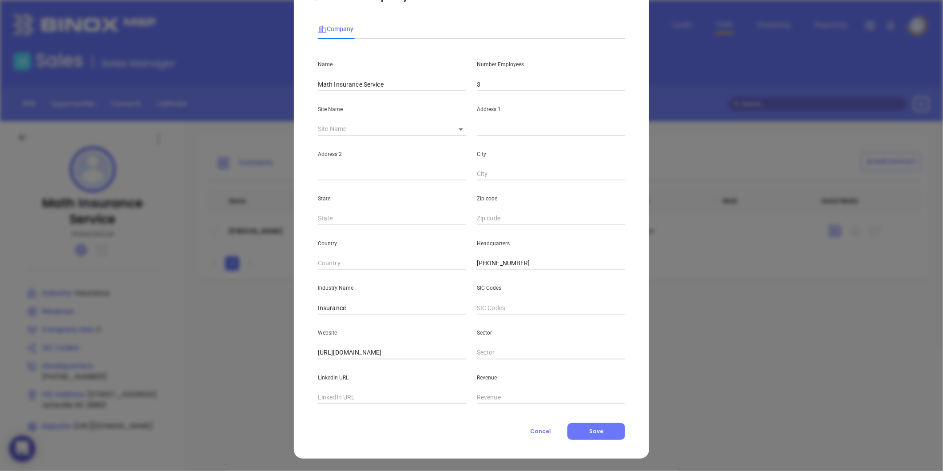
drag, startPoint x: 340, startPoint y: 390, endPoint x: 346, endPoint y: 380, distance: 11.8
click at [346, 380] on div "LinkedIn URL" at bounding box center [392, 381] width 159 height 45
click at [339, 398] on input "text" at bounding box center [392, 397] width 148 height 13
paste input "https://www.linkedin.com/company/math-insurance-service/"
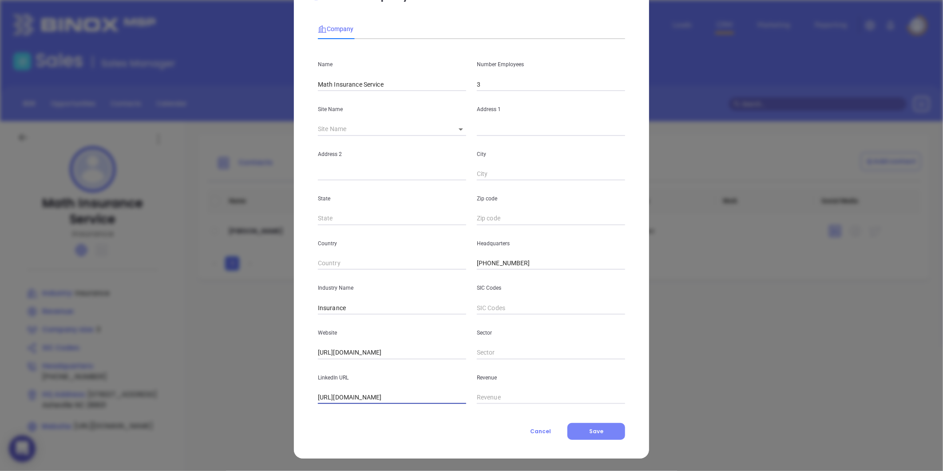
type input "https://www.linkedin.com/company/math-insurance-service/"
click at [607, 434] on button "Save" at bounding box center [597, 431] width 58 height 17
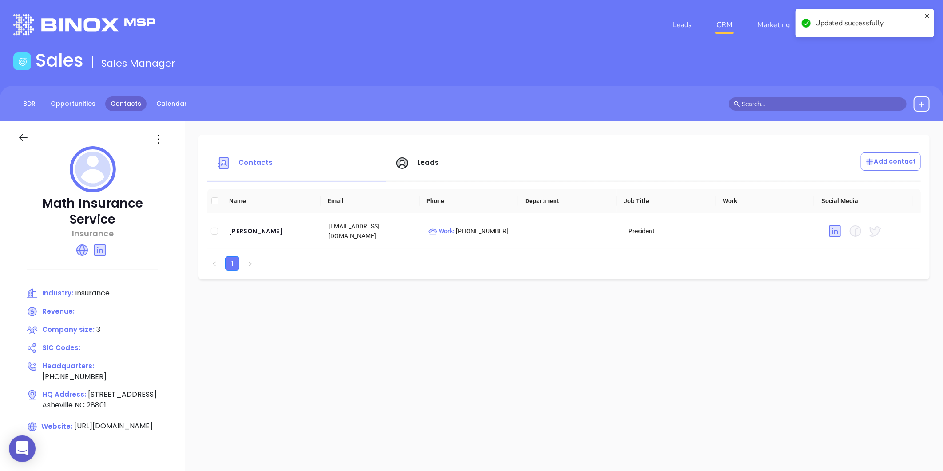
click at [129, 96] on link "Contacts" at bounding box center [125, 103] width 41 height 15
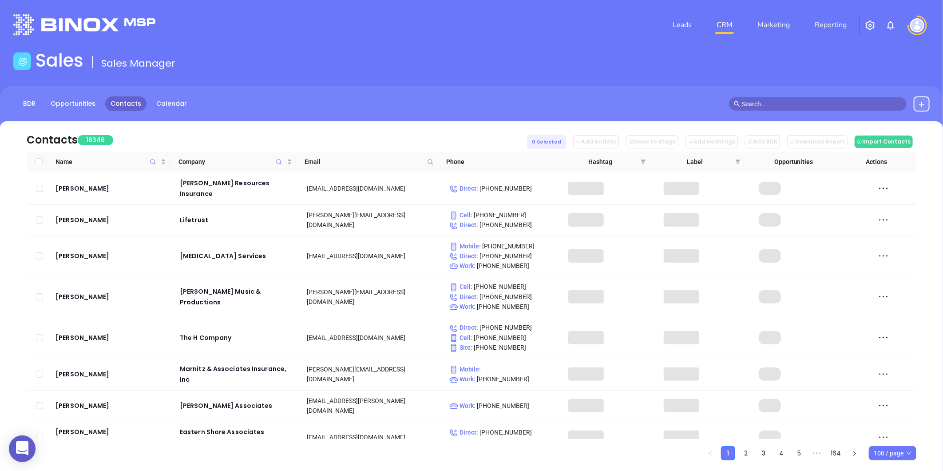
click at [431, 162] on icon at bounding box center [430, 162] width 7 height 7
paste input "fortnerinsurance.com"
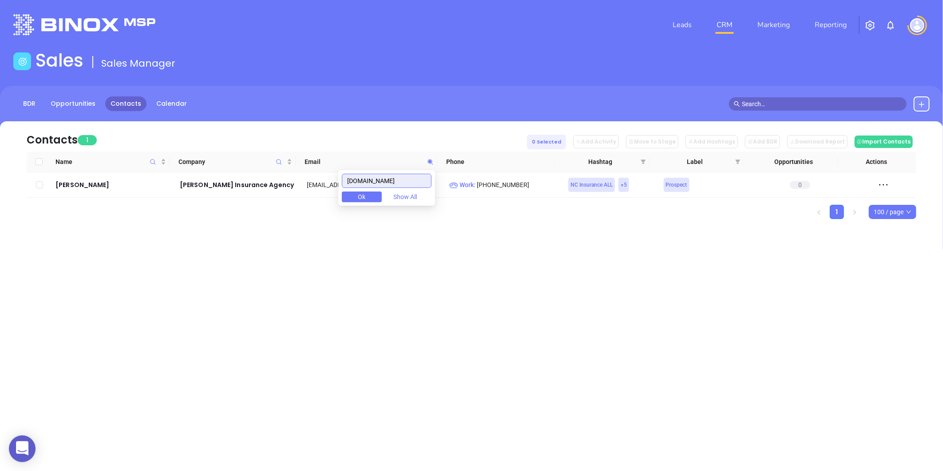
type input "fortnerinsurance.com"
click at [82, 188] on div "John Hall" at bounding box center [112, 184] width 112 height 11
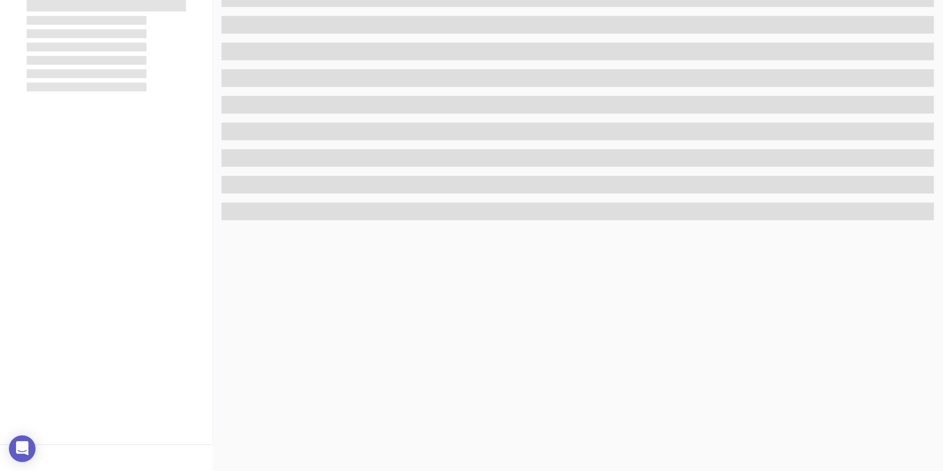
scroll to position [272, 0]
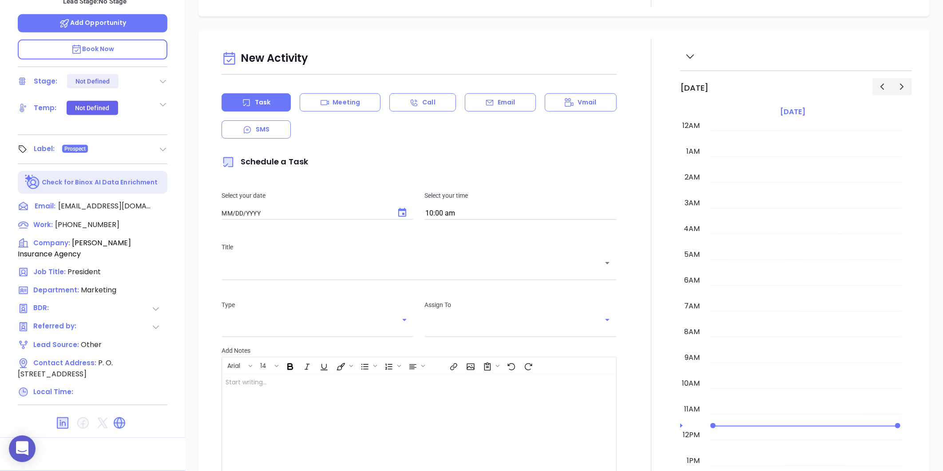
type input "08/14/2025"
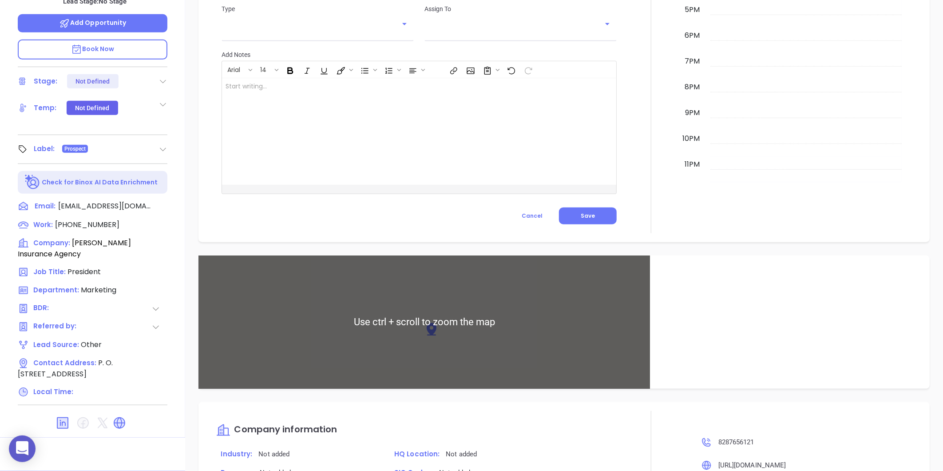
scroll to position [473, 0]
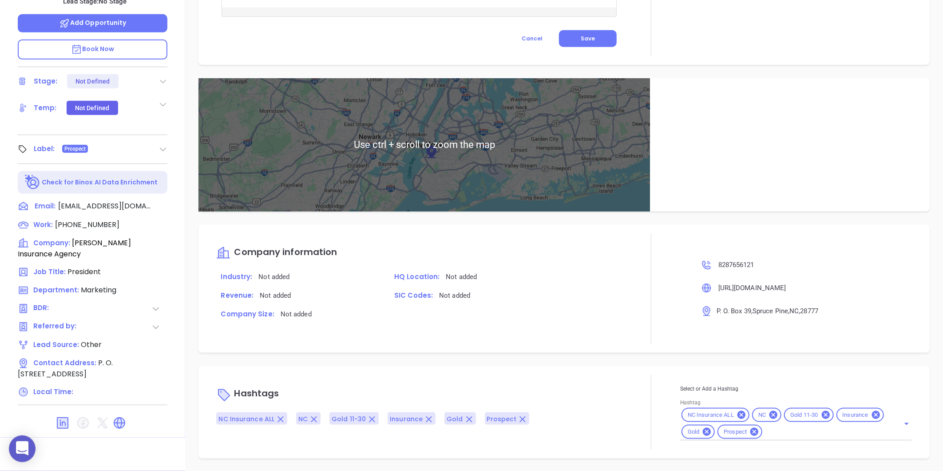
type input "[PERSON_NAME]"
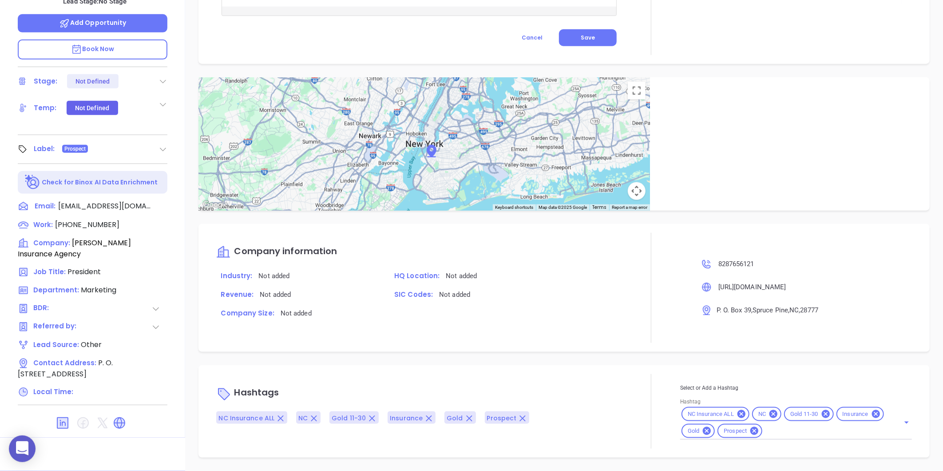
scroll to position [423, 0]
click at [703, 432] on icon at bounding box center [707, 432] width 8 height 8
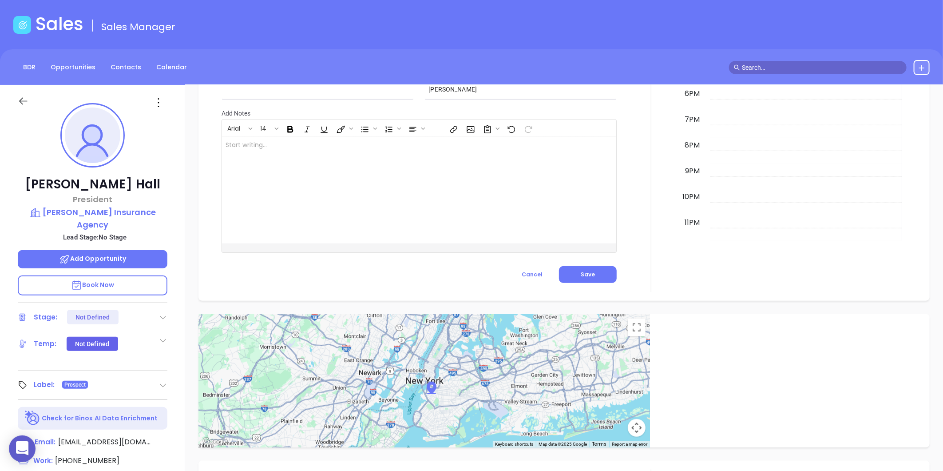
scroll to position [0, 0]
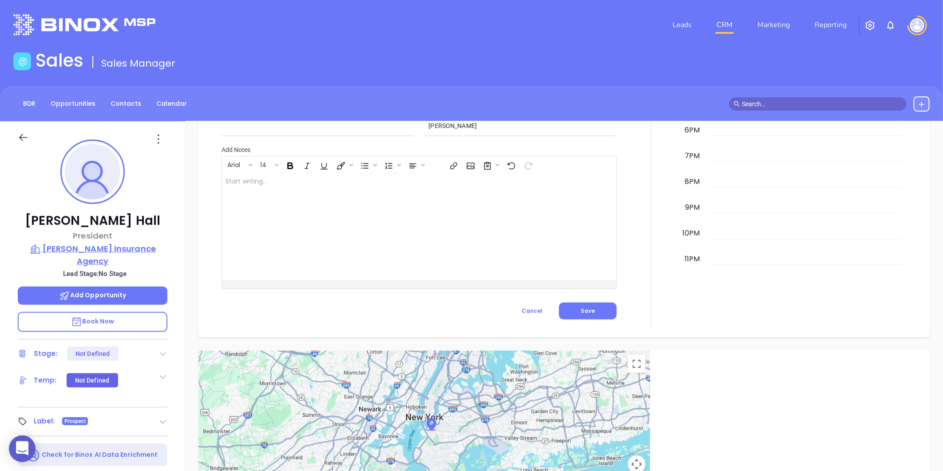
click at [114, 247] on p "Fortner Insurance Agency" at bounding box center [93, 255] width 150 height 24
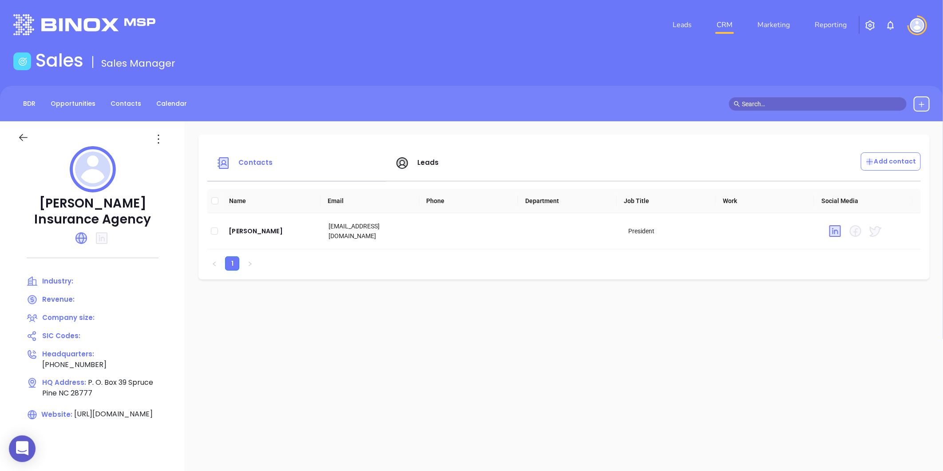
click at [156, 139] on icon at bounding box center [158, 139] width 14 height 14
click at [172, 156] on div "Edit" at bounding box center [199, 156] width 80 height 10
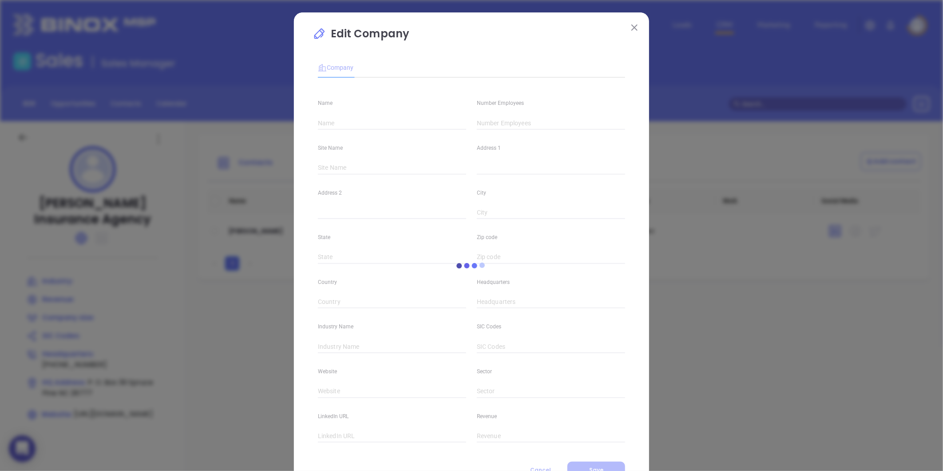
type input "Fortner Insurance Agency"
type input "(828) 765-6121"
type input "https://www.fortnerinsurance.com/"
click at [509, 127] on input "text" at bounding box center [551, 122] width 148 height 13
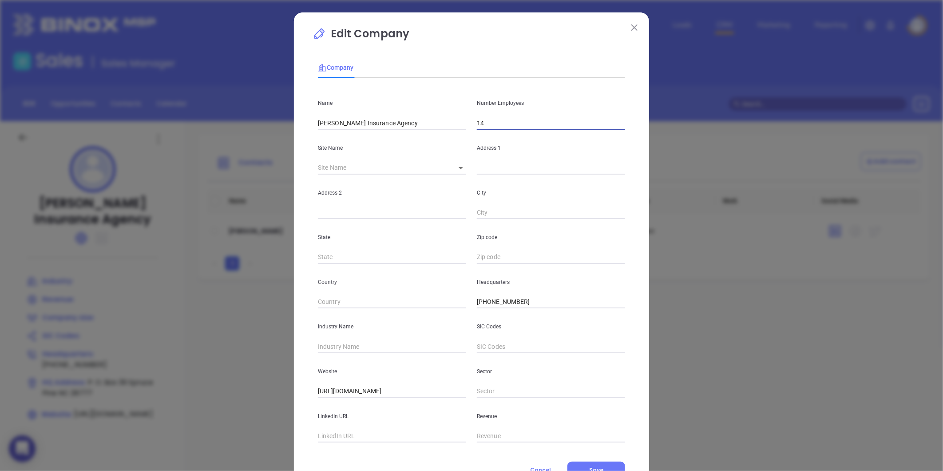
type input "14"
click at [334, 341] on input "text" at bounding box center [392, 346] width 148 height 13
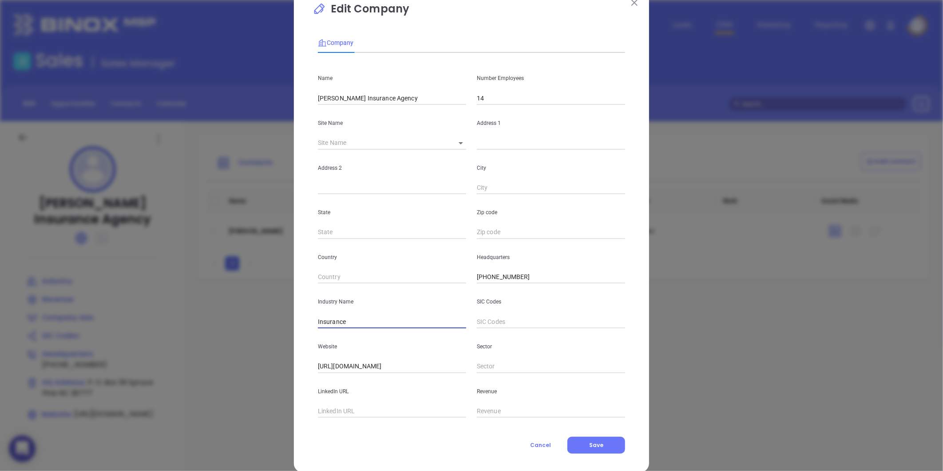
scroll to position [39, 0]
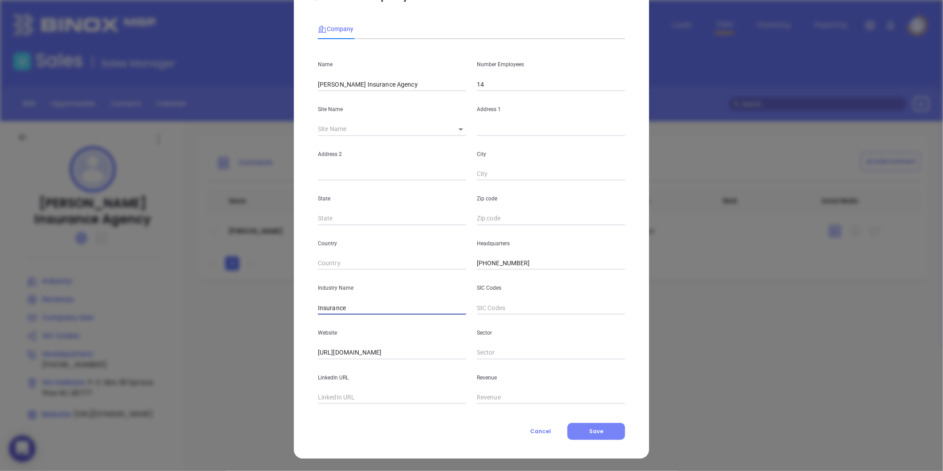
type input "Insurance"
click at [611, 430] on button "Save" at bounding box center [597, 431] width 58 height 17
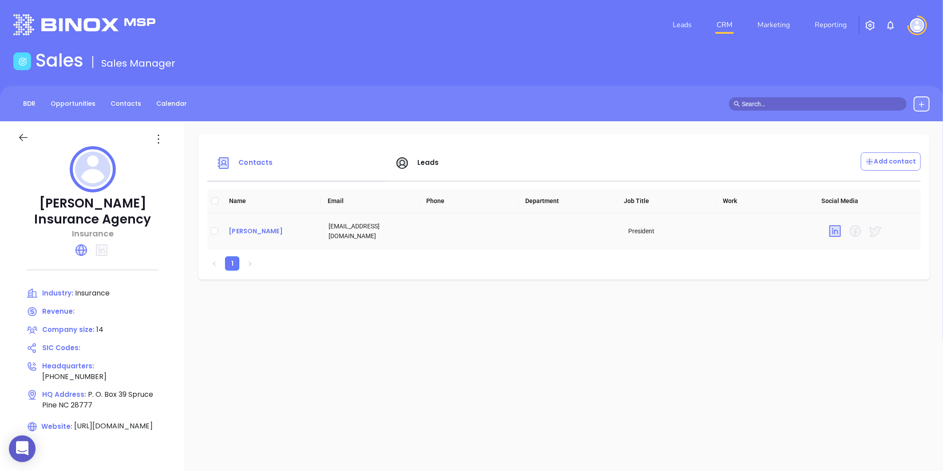
click at [239, 230] on div "John Hall" at bounding box center [272, 231] width 86 height 11
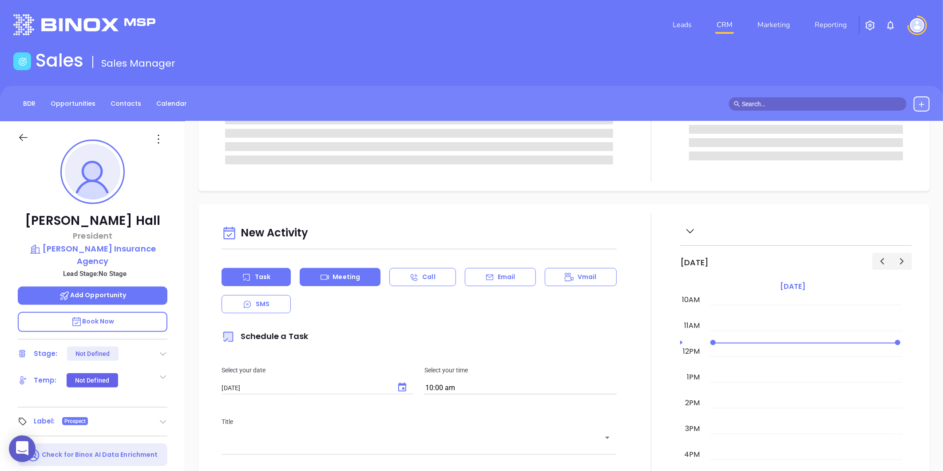
scroll to position [99, 0]
type input "[PERSON_NAME]"
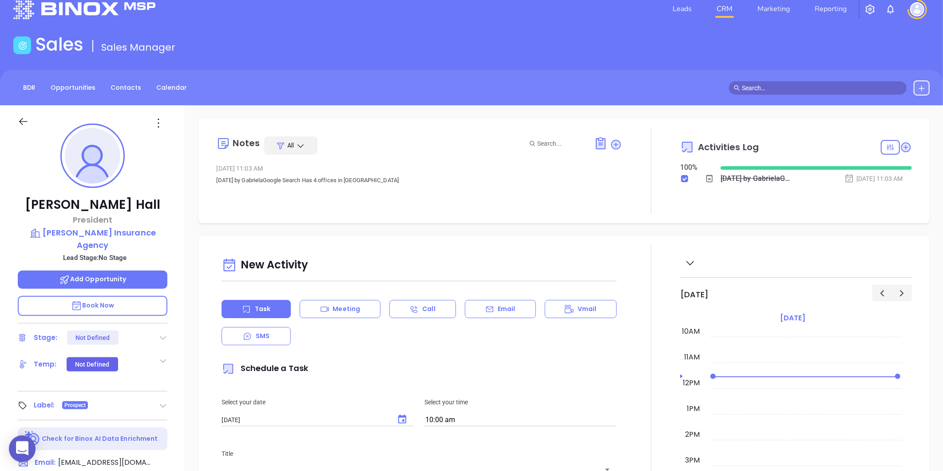
scroll to position [0, 0]
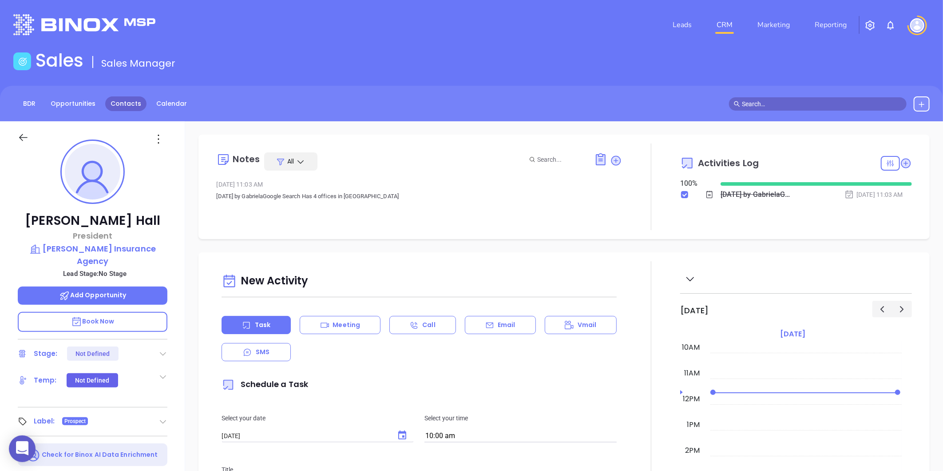
click at [111, 105] on link "Contacts" at bounding box center [125, 103] width 41 height 15
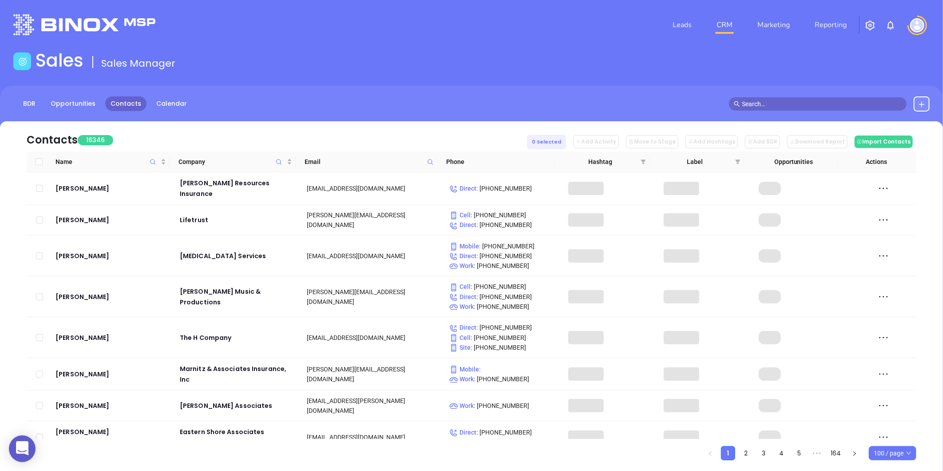
click at [428, 157] on span at bounding box center [431, 161] width 10 height 13
paste input "potterins.net"
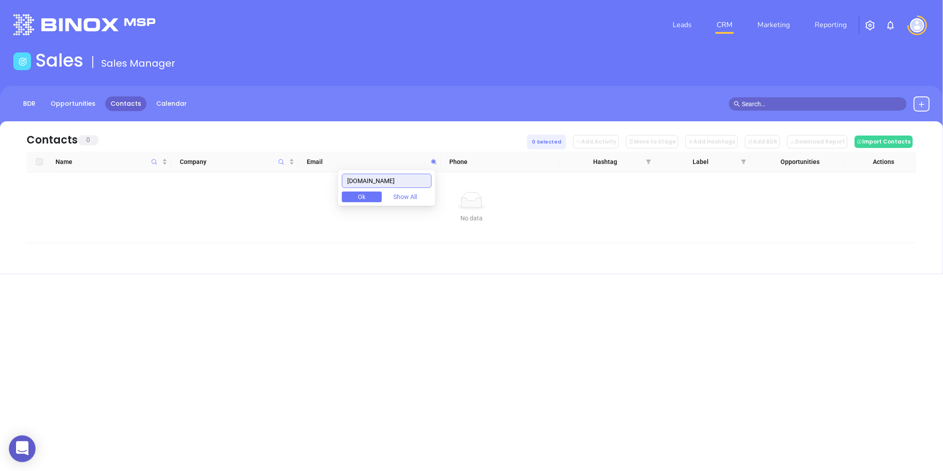
type input "potterins.net"
drag, startPoint x: 396, startPoint y: 180, endPoint x: 318, endPoint y: 185, distance: 78.3
click at [321, 187] on body "0 Leads CRM Marketing Reporting Financial Leads Leads Sales Sales Manager BDR O…" at bounding box center [471, 235] width 943 height 471
click at [925, 103] on icon at bounding box center [922, 104] width 7 height 7
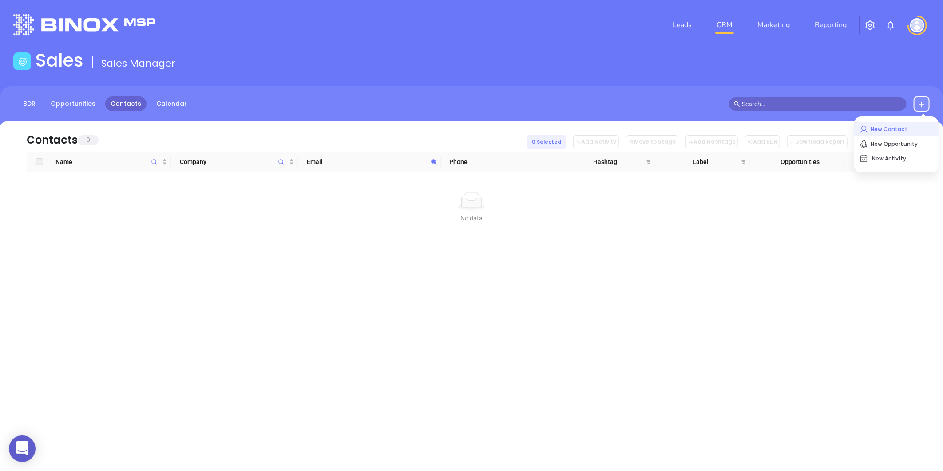
click at [880, 135] on p "New Contact" at bounding box center [897, 129] width 74 height 14
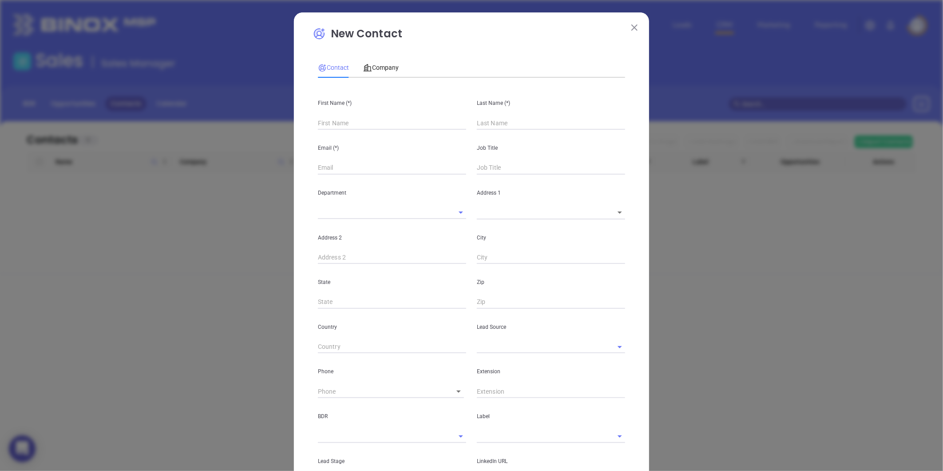
click at [629, 32] on button at bounding box center [635, 27] width 12 height 12
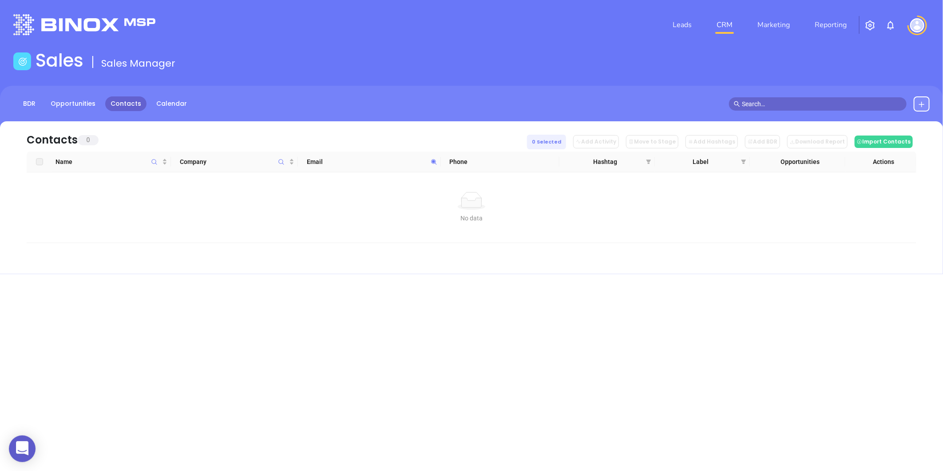
click at [925, 101] on icon at bounding box center [922, 104] width 7 height 7
click at [876, 130] on p "New Contact" at bounding box center [897, 129] width 74 height 14
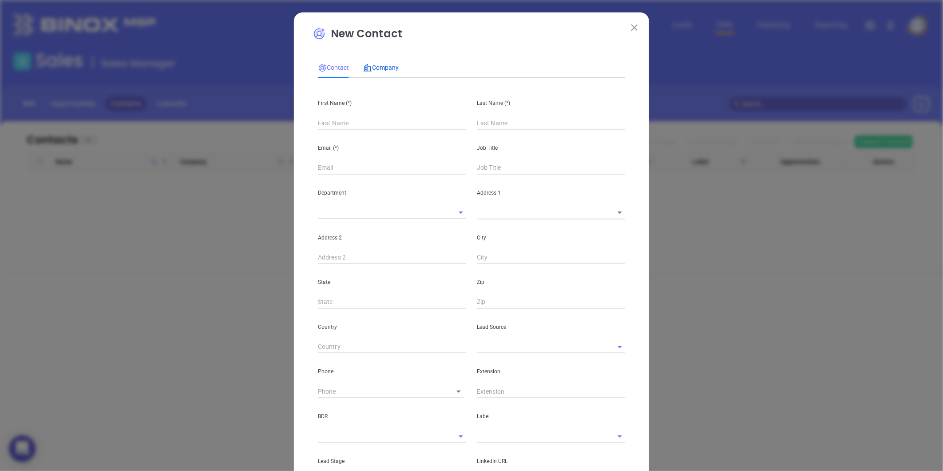
click at [369, 70] on span "Company" at bounding box center [381, 67] width 36 height 7
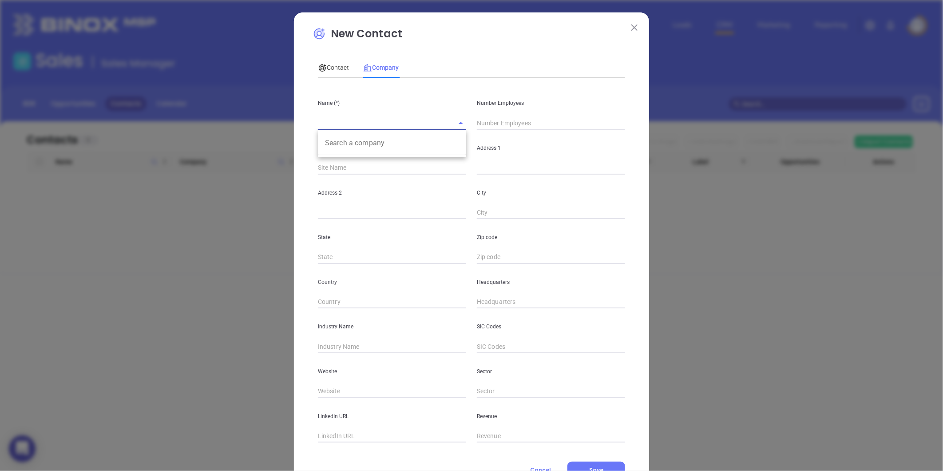
click at [364, 121] on input "text" at bounding box center [379, 122] width 123 height 13
paste input "Potter Insurance Agency"
type input "Potter Insurance Agency"
click at [510, 122] on input "text" at bounding box center [551, 122] width 148 height 13
type input "4"
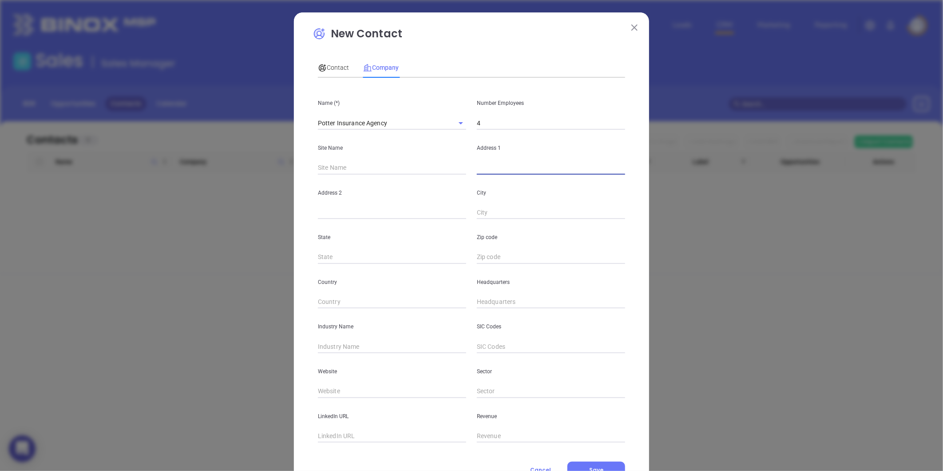
click at [486, 165] on input "text" at bounding box center [551, 167] width 148 height 13
paste input "116 Main Street, Bayboro, North Carolina 28515"
drag, startPoint x: 591, startPoint y: 171, endPoint x: 607, endPoint y: 175, distance: 16.4
click at [607, 175] on div "Name (*) Potter Insurance Agency Number Employees 4 Site Name Address 1 116 Mai…" at bounding box center [471, 264] width 307 height 358
type input "116 Main Street, Bayboro, North Carolina 28515"
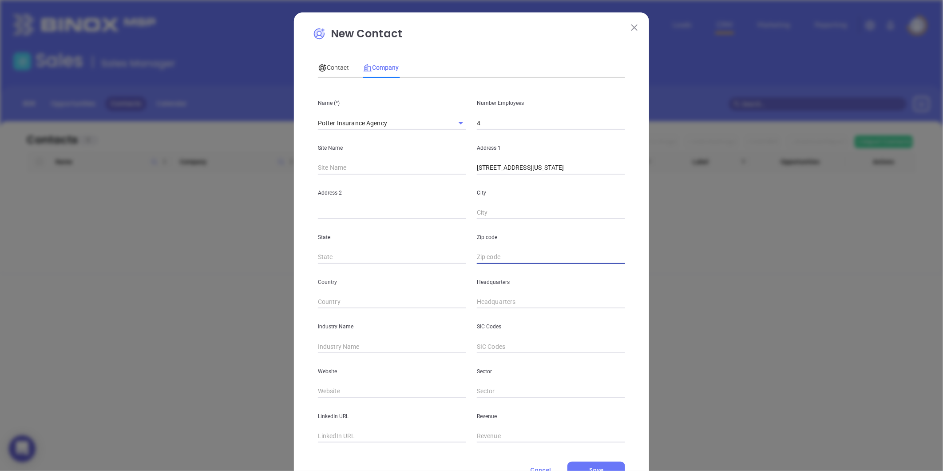
click at [507, 263] on input "text" at bounding box center [551, 257] width 148 height 13
paste input "28515"
type input "28515"
click at [379, 255] on input "text" at bounding box center [392, 257] width 148 height 13
type input "NC"
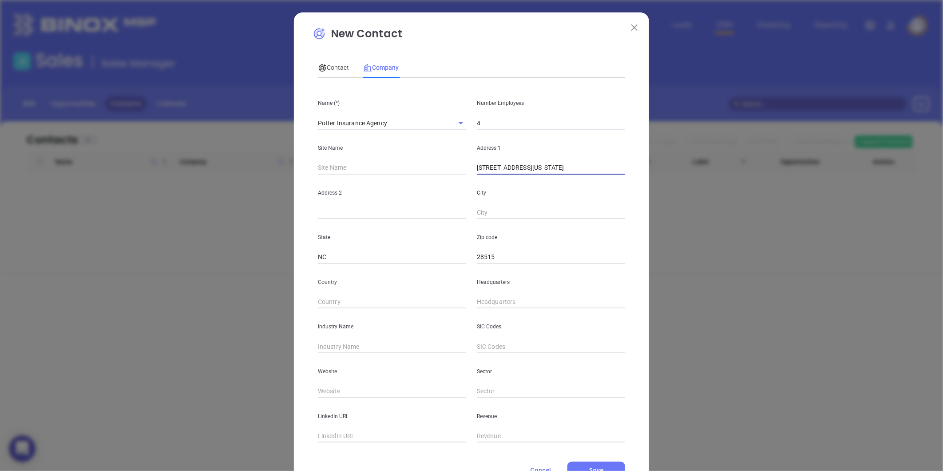
drag, startPoint x: 520, startPoint y: 167, endPoint x: 528, endPoint y: 167, distance: 7.6
click at [528, 167] on input "116 Main Street, Bayboro, North Carolina 28515" at bounding box center [551, 167] width 148 height 13
click at [530, 171] on input "116 Main Street, Bayboro, North Carolina 28515" at bounding box center [551, 167] width 148 height 13
drag, startPoint x: 522, startPoint y: 171, endPoint x: 543, endPoint y: 175, distance: 21.7
click at [543, 175] on div "Name (*) Potter Insurance Agency Number Employees 4 Site Name Address 1 116 Mai…" at bounding box center [471, 264] width 307 height 358
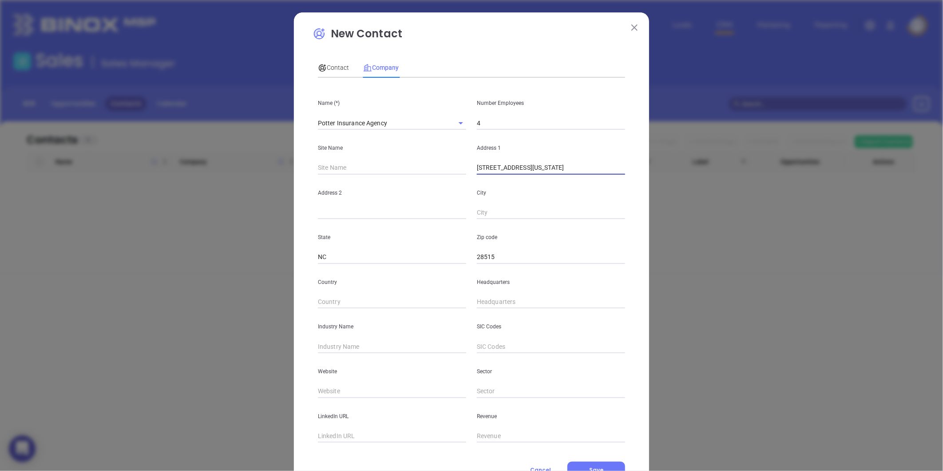
click at [494, 206] on input "text" at bounding box center [551, 212] width 148 height 13
paste input "Bayboro"
type input "Bayboro"
drag, startPoint x: 520, startPoint y: 170, endPoint x: 625, endPoint y: 164, distance: 105.0
click at [625, 164] on div "Address 1 116 Main Street, Bayboro, North Carolina 28515" at bounding box center [551, 152] width 159 height 45
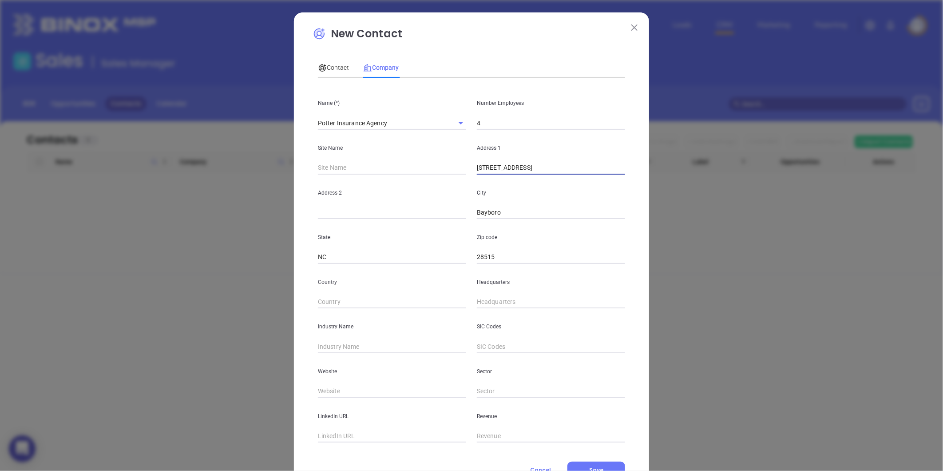
type input "116 Main Street"
click at [504, 294] on div "Headquarters" at bounding box center [551, 286] width 159 height 45
type input "( ) -"
click at [498, 295] on input "( ) -" at bounding box center [551, 301] width 148 height 13
paste input "252) 745-9575"
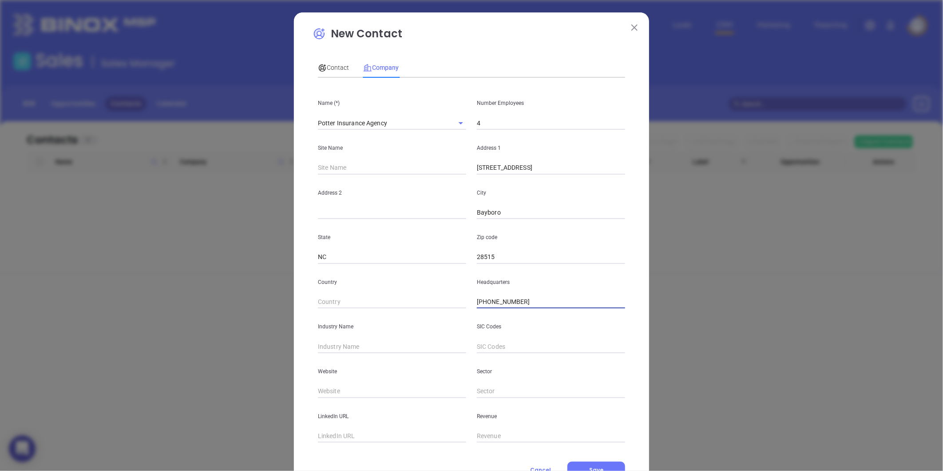
type input "(252) 745-9575"
click at [368, 342] on input "text" at bounding box center [392, 346] width 148 height 13
type input "Insurance"
click at [327, 394] on input "text" at bounding box center [392, 391] width 148 height 13
paste input "https://www.potterins.net/"
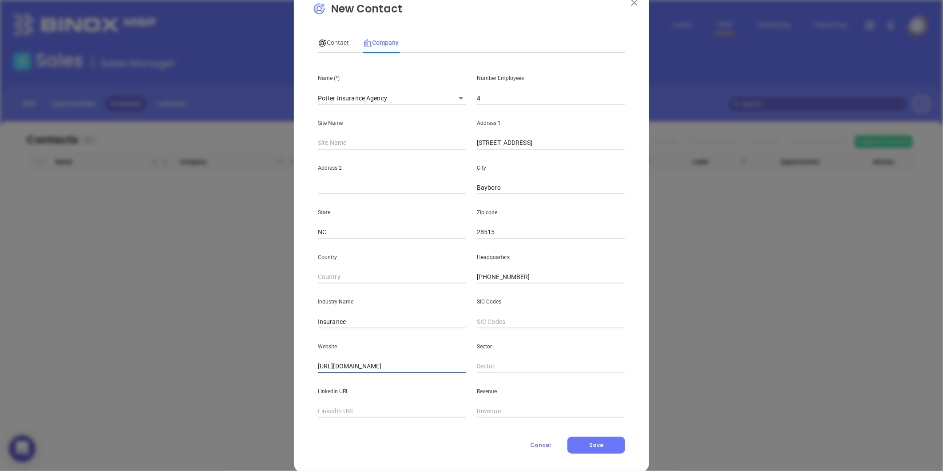
scroll to position [39, 0]
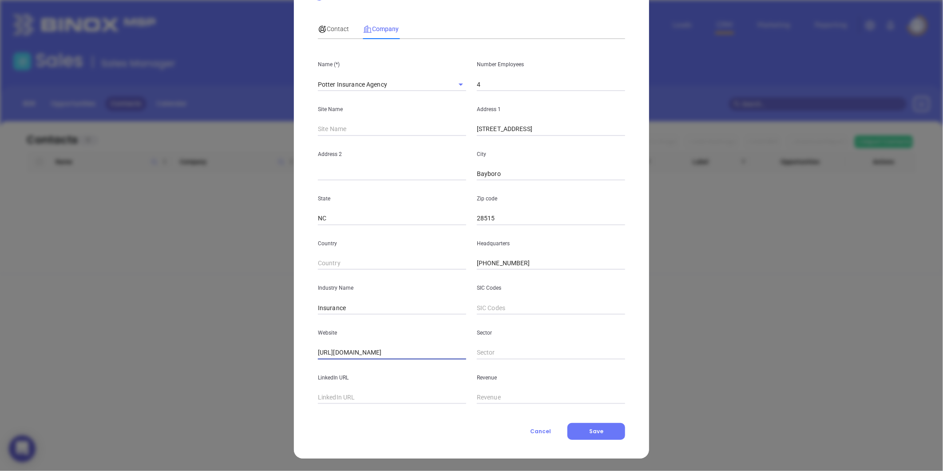
type input "https://www.potterins.net/"
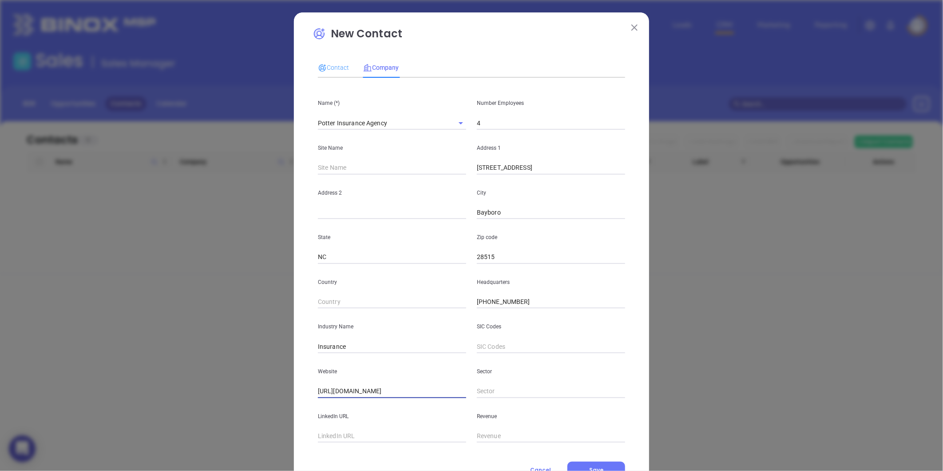
click at [332, 76] on div "Contact" at bounding box center [333, 67] width 31 height 20
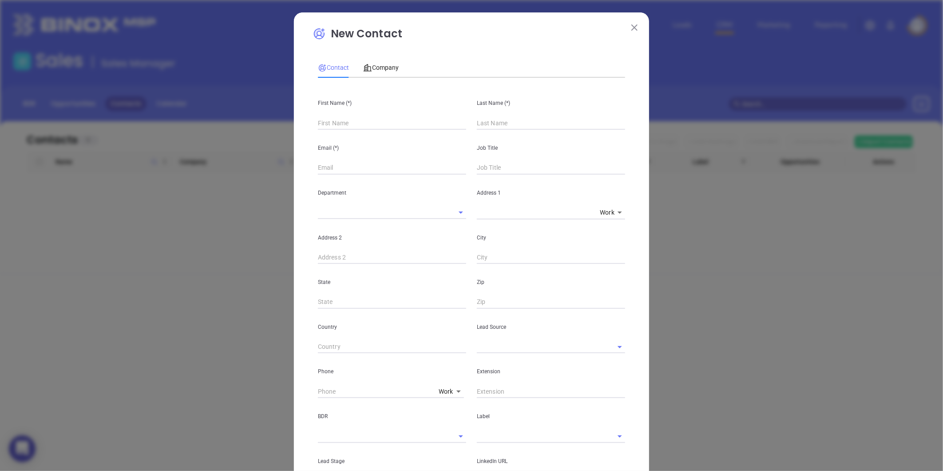
click at [332, 71] on span "Contact" at bounding box center [333, 67] width 31 height 7
click at [332, 126] on input "text" at bounding box center [392, 122] width 148 height 13
paste input "Jane Potter"
drag, startPoint x: 330, startPoint y: 127, endPoint x: 354, endPoint y: 125, distance: 23.2
click at [354, 125] on input "Jane Potter" at bounding box center [392, 122] width 148 height 13
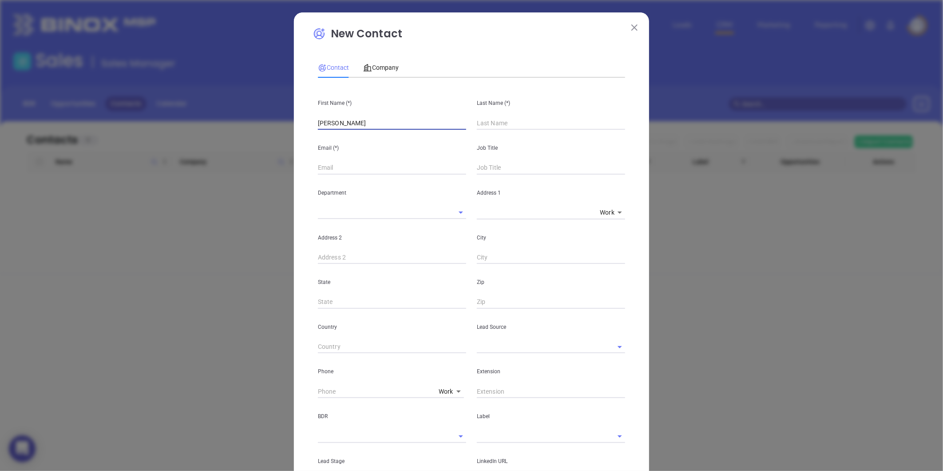
type input "Jane Potter"
click at [477, 121] on input "text" at bounding box center [551, 122] width 148 height 13
paste input "Potter"
type input "Potter"
drag, startPoint x: 357, startPoint y: 121, endPoint x: 329, endPoint y: 134, distance: 31.4
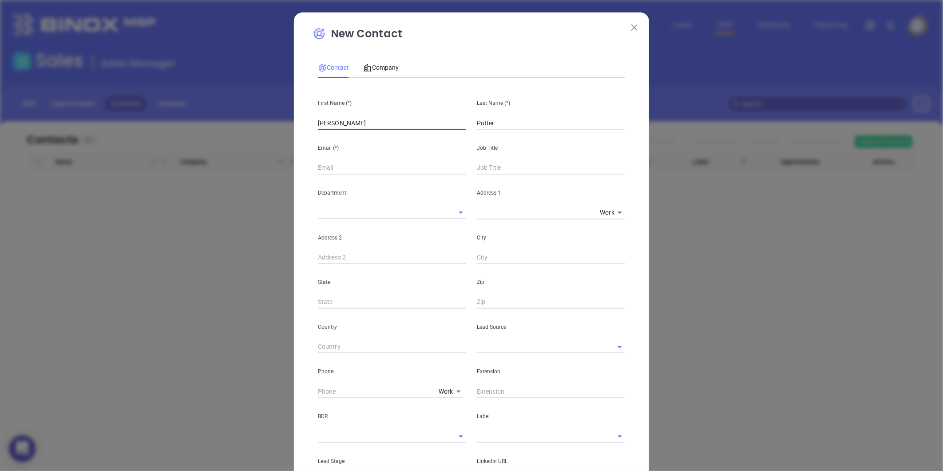
click at [329, 134] on div "First Name (*) Jane Potter Last Name (*) Potter Email (*) Job Title Department …" at bounding box center [471, 331] width 307 height 492
type input "Jane"
click at [321, 165] on input "text" at bounding box center [392, 167] width 148 height 13
paste input "janepotter@potterins.ne"
type input "janepotter@potterins.ne"
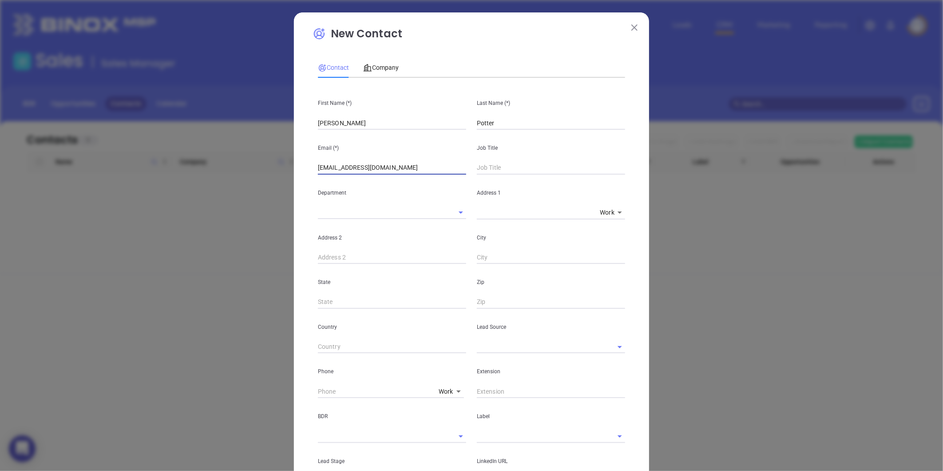
click at [491, 179] on div "Address 1 x Work 1" at bounding box center [551, 197] width 159 height 45
click at [490, 166] on input "text" at bounding box center [551, 167] width 148 height 13
type input "Principal"
click at [486, 342] on input "text" at bounding box center [538, 346] width 123 height 13
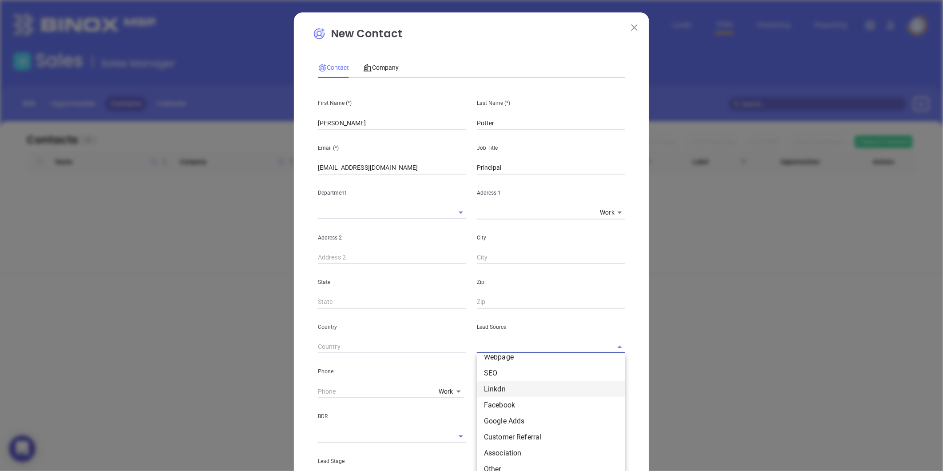
scroll to position [49, 0]
click at [491, 441] on li "Other" at bounding box center [551, 445] width 148 height 16
type input "Other"
click at [482, 431] on input "text" at bounding box center [538, 436] width 123 height 13
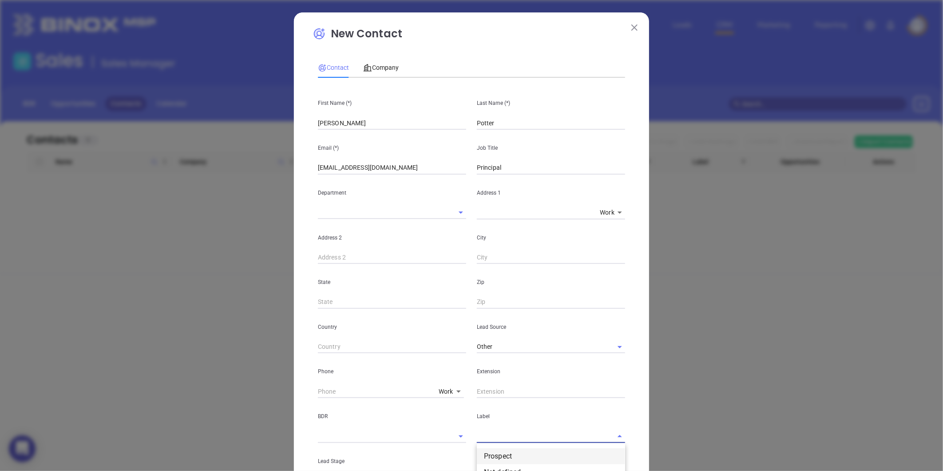
click at [495, 449] on li "Prospect" at bounding box center [551, 456] width 148 height 16
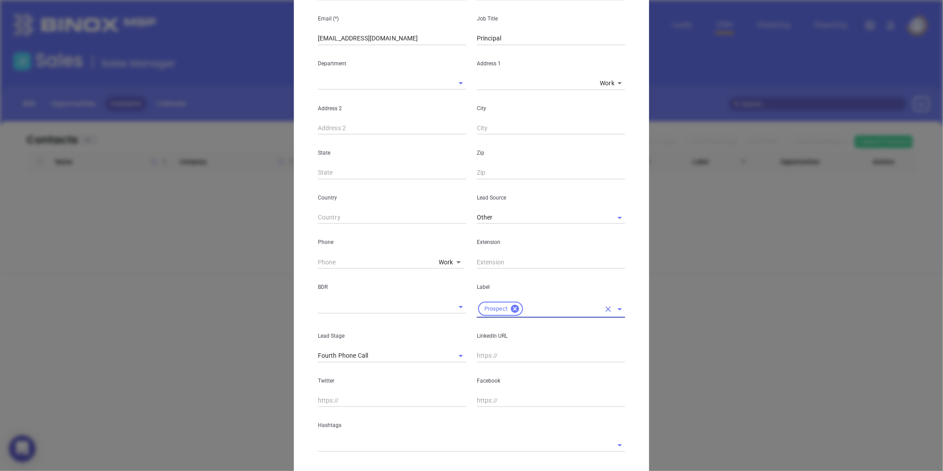
scroll to position [177, 0]
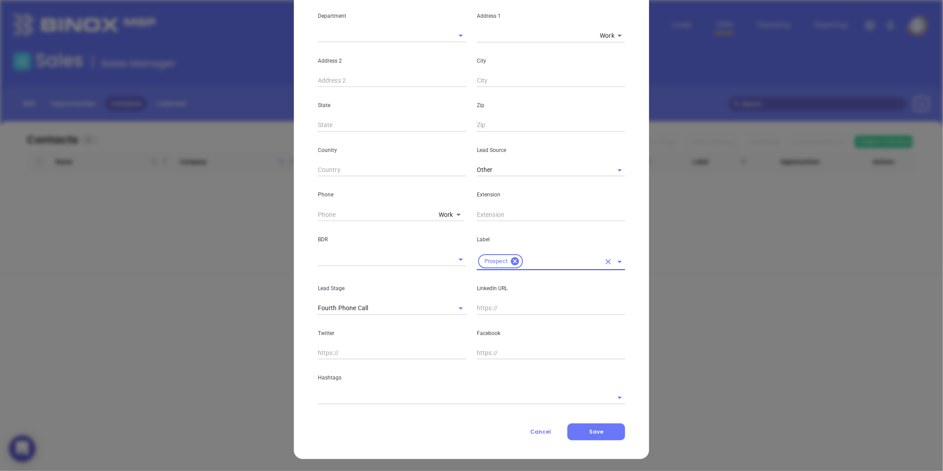
drag, startPoint x: 349, startPoint y: 386, endPoint x: 355, endPoint y: 387, distance: 6.7
click at [355, 386] on div "Hashtags" at bounding box center [472, 381] width 318 height 45
click at [355, 387] on div "Hashtags" at bounding box center [472, 381] width 318 height 45
click at [356, 390] on div "Hashtags" at bounding box center [472, 381] width 318 height 45
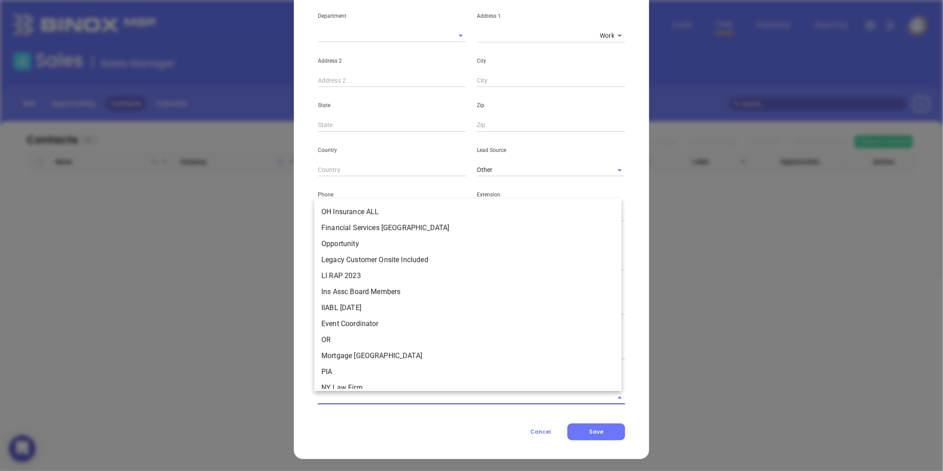
click at [348, 400] on input "text" at bounding box center [459, 397] width 283 height 13
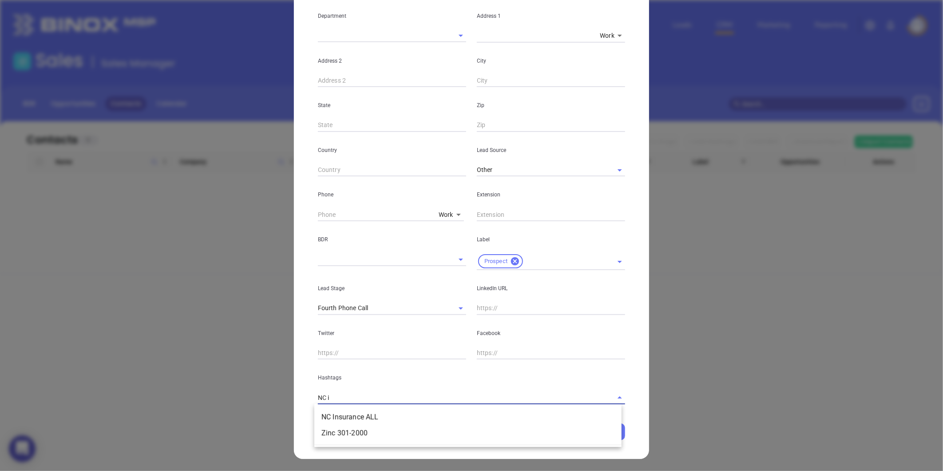
type input "NC in"
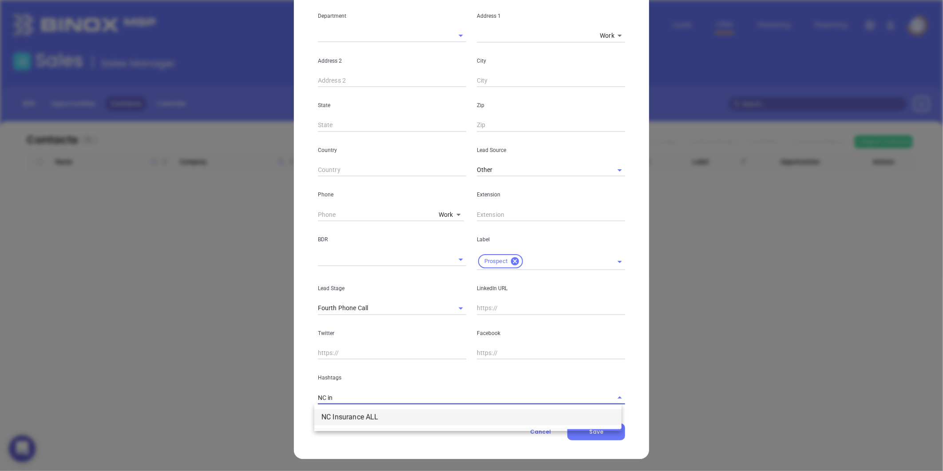
click at [342, 416] on li "NC Insurance ALL" at bounding box center [467, 417] width 307 height 16
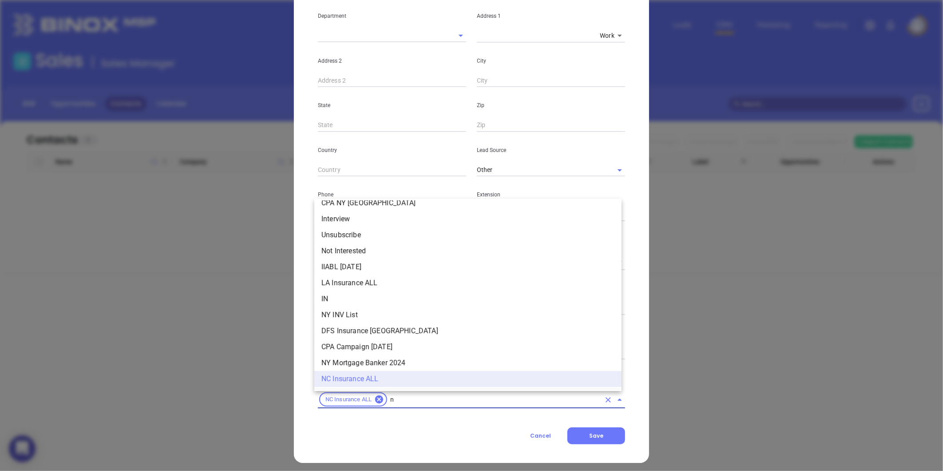
type input "nc"
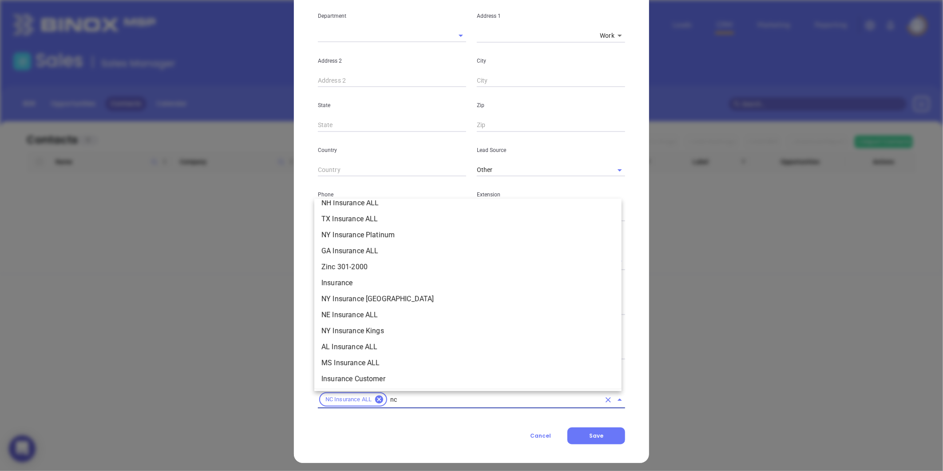
scroll to position [149, 0]
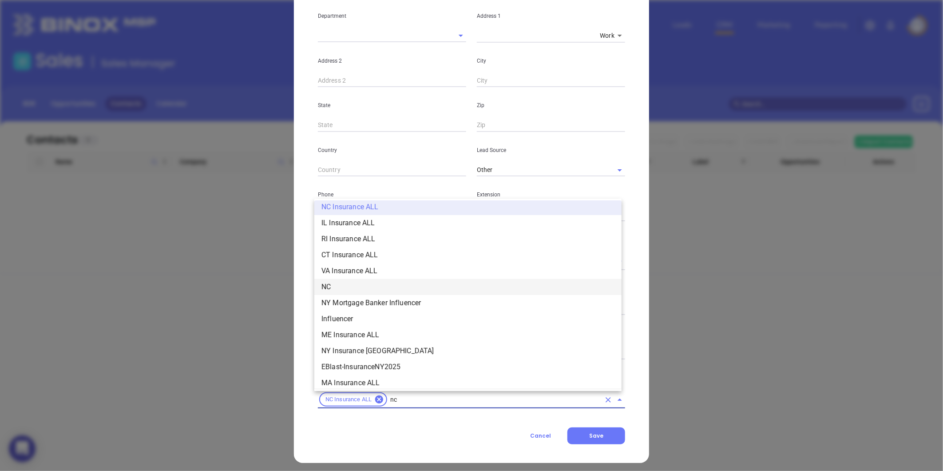
click at [333, 282] on li "NC" at bounding box center [467, 287] width 307 height 16
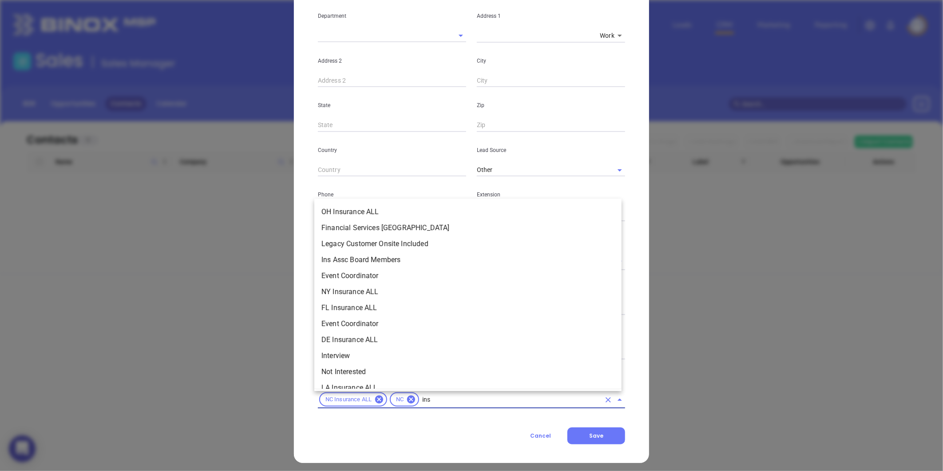
scroll to position [101, 0]
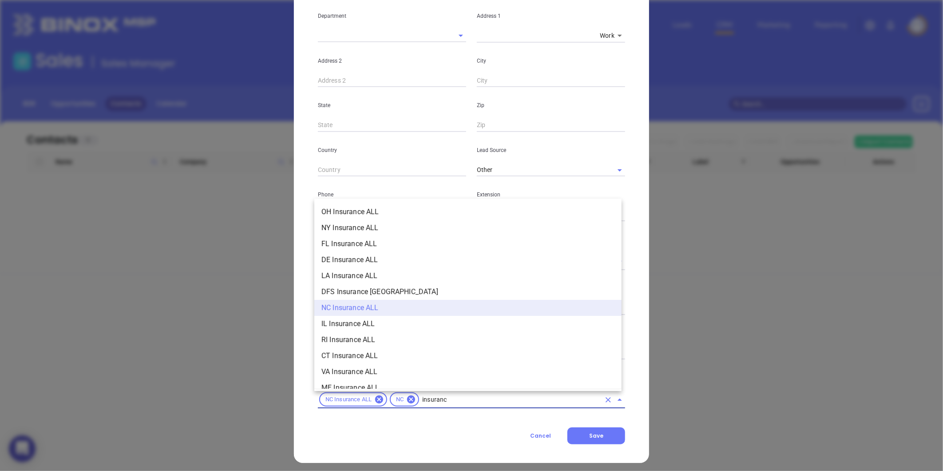
type input "insurance"
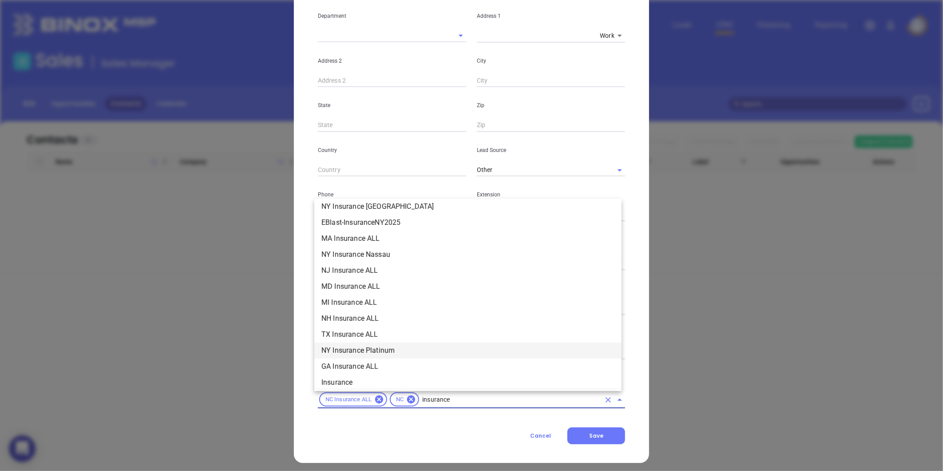
scroll to position [247, 0]
click at [345, 334] on li "Insurance" at bounding box center [467, 333] width 307 height 16
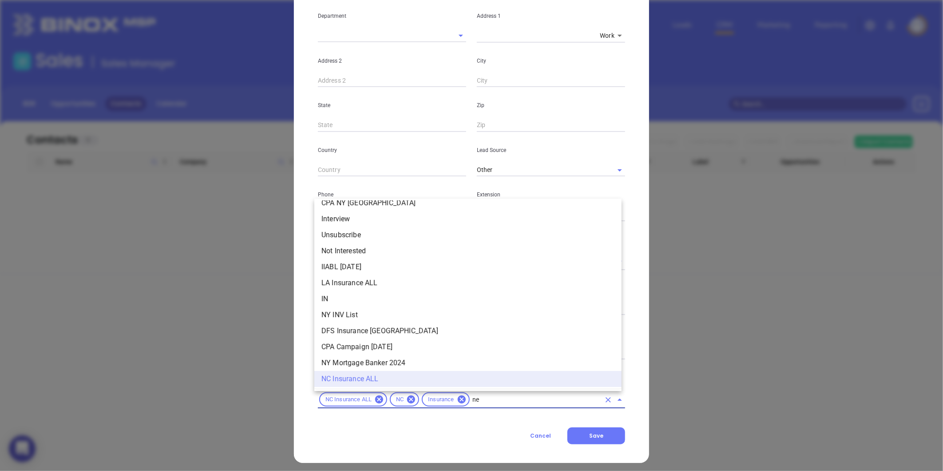
scroll to position [0, 0]
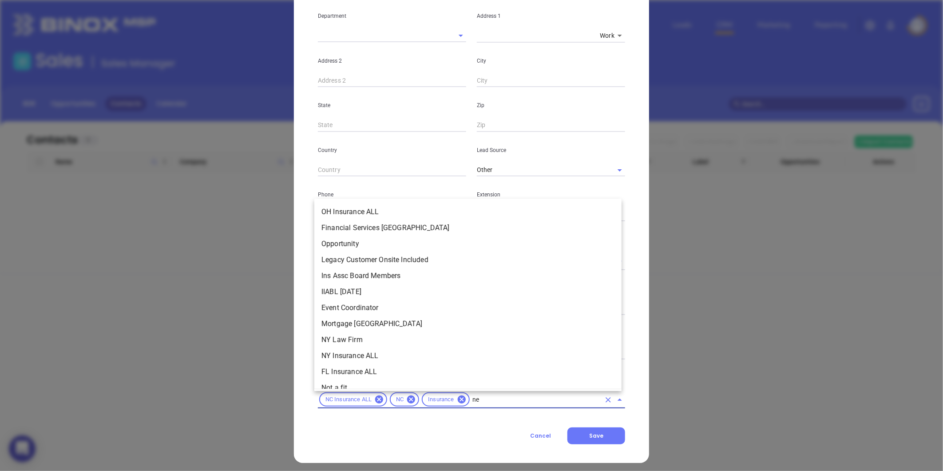
type input "new"
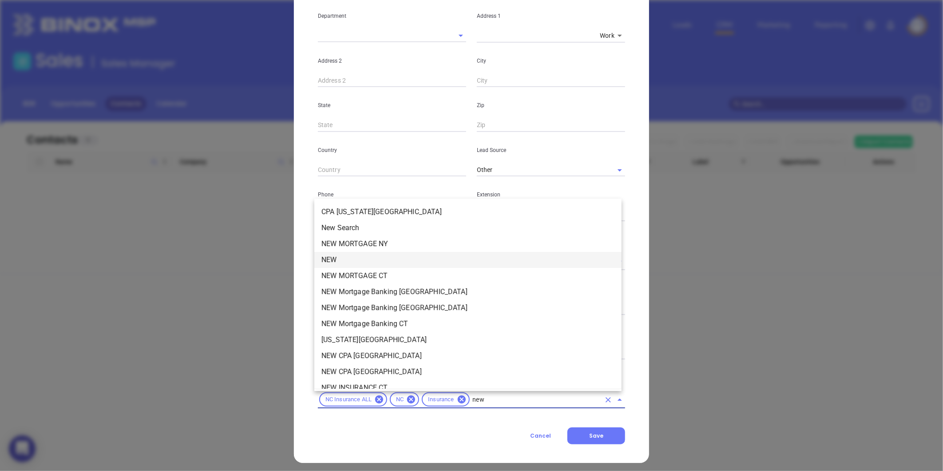
click at [348, 257] on li "NEW" at bounding box center [467, 260] width 307 height 16
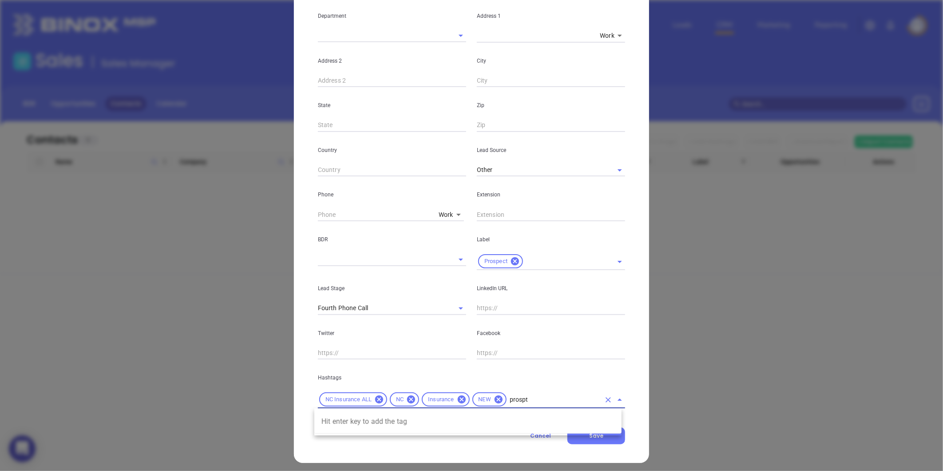
type input "prosp"
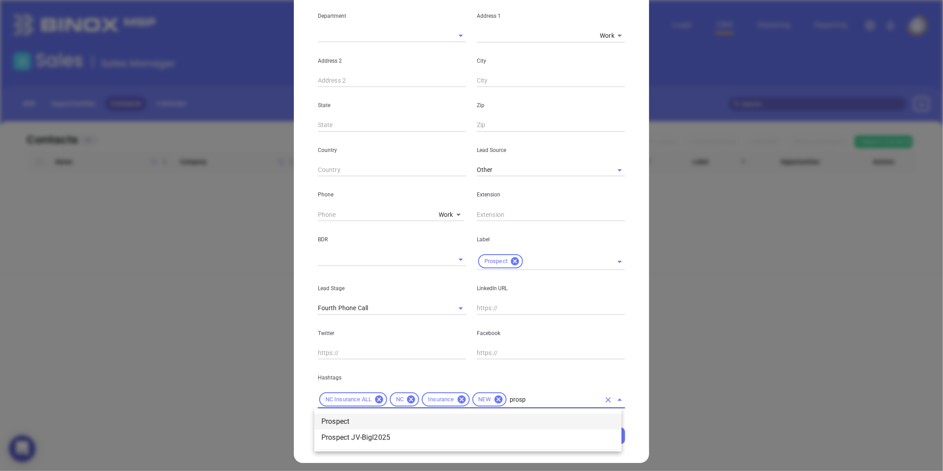
click at [537, 414] on li "Prospect" at bounding box center [467, 422] width 307 height 16
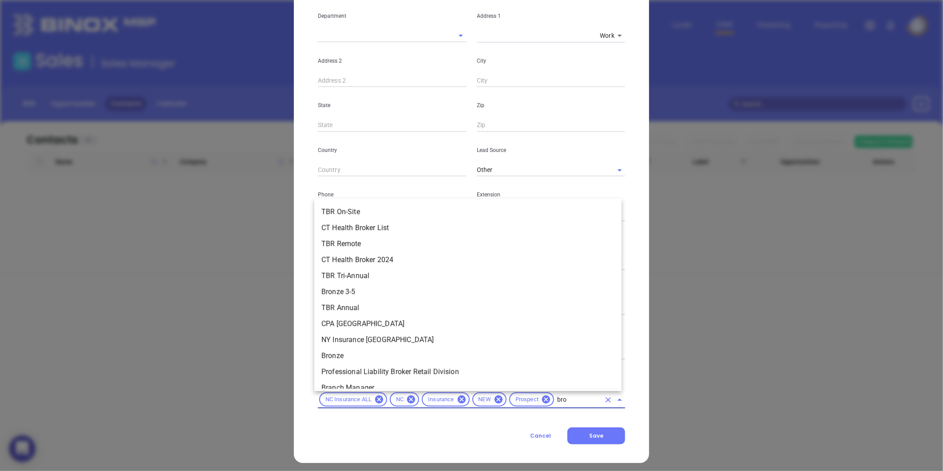
type input "bron"
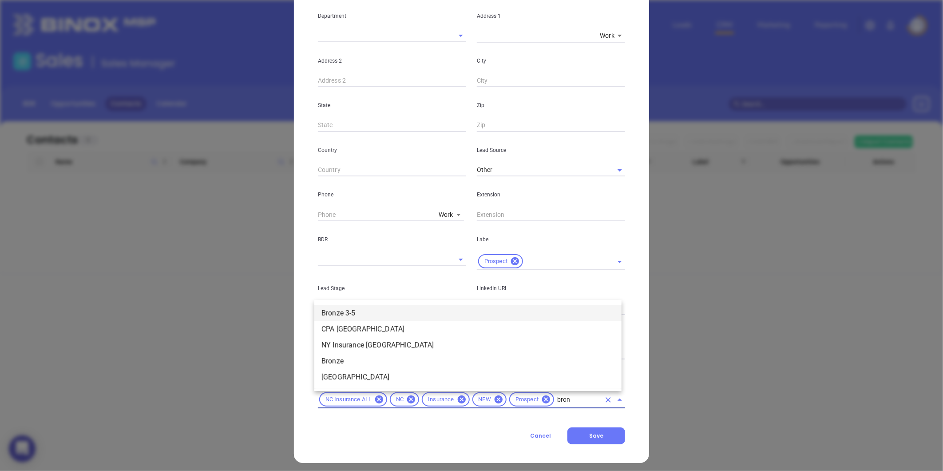
click at [352, 313] on li "Bronze 3-5" at bounding box center [467, 313] width 307 height 16
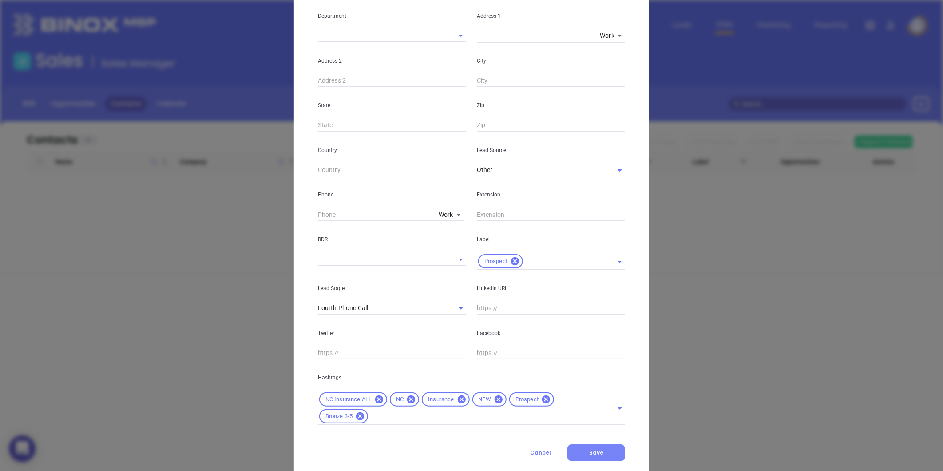
click at [577, 455] on button "Save" at bounding box center [597, 452] width 58 height 17
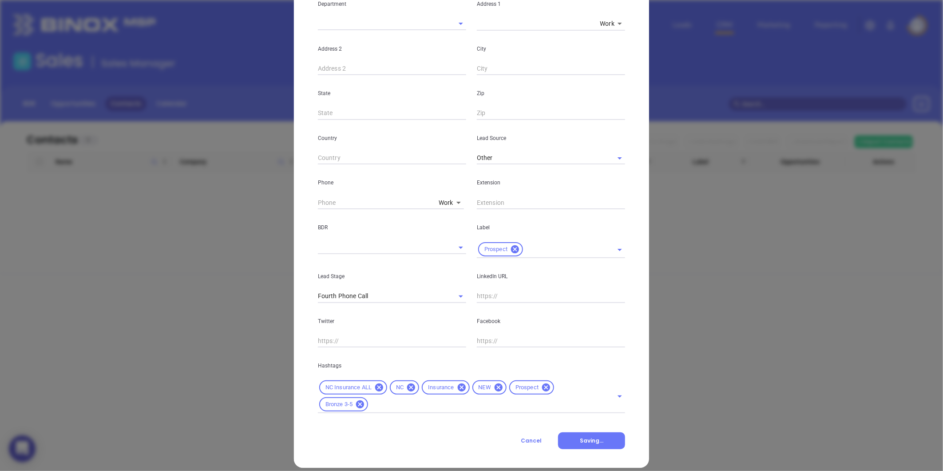
scroll to position [198, 0]
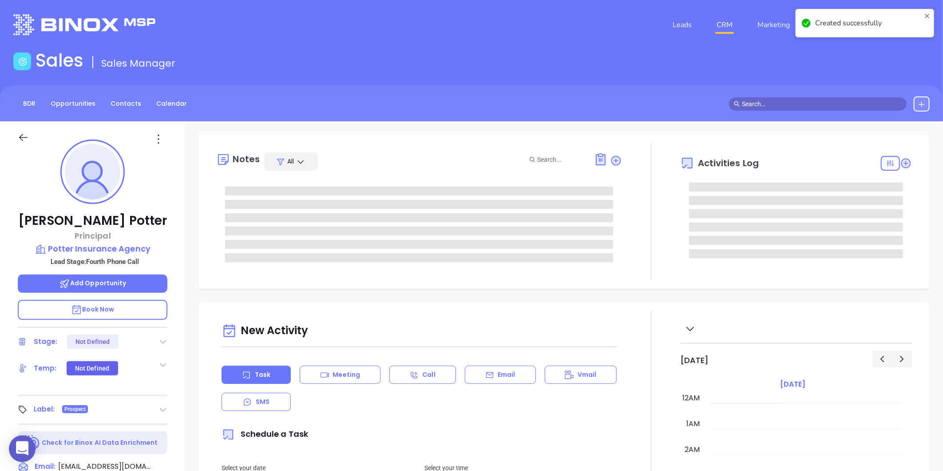
type input "[DATE]"
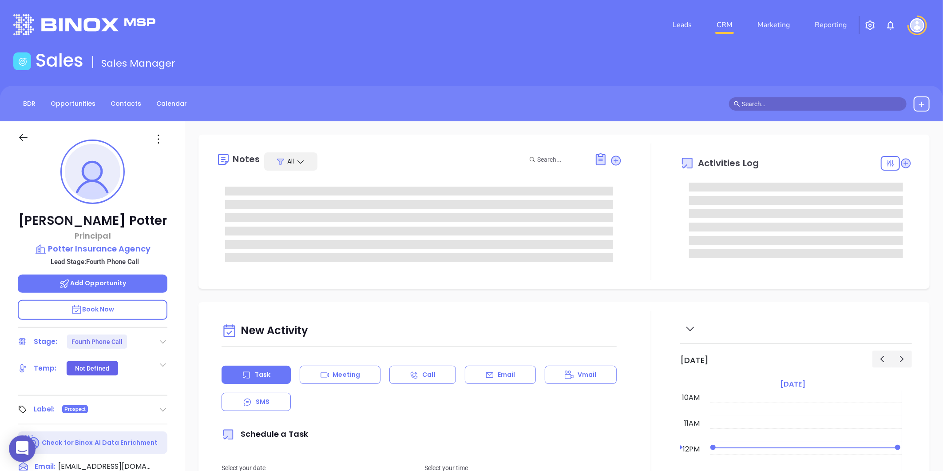
click at [165, 343] on icon at bounding box center [163, 341] width 9 height 9
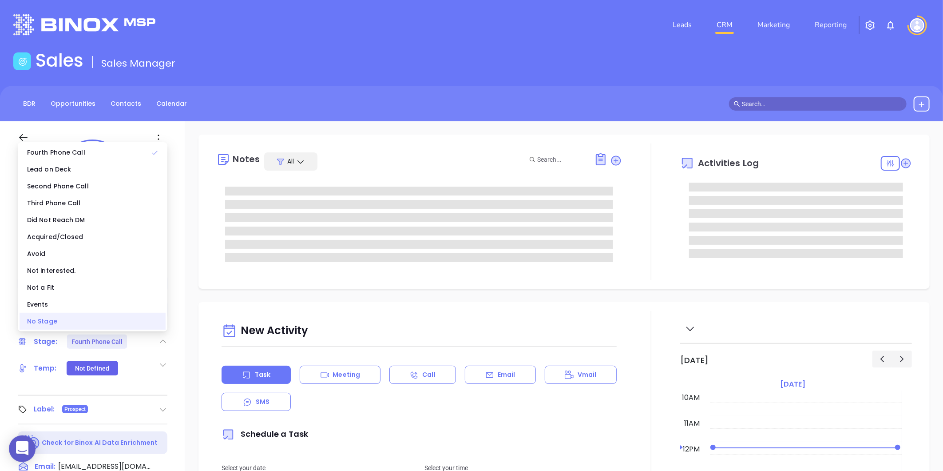
click at [98, 325] on div "No Stage" at bounding box center [93, 321] width 146 height 17
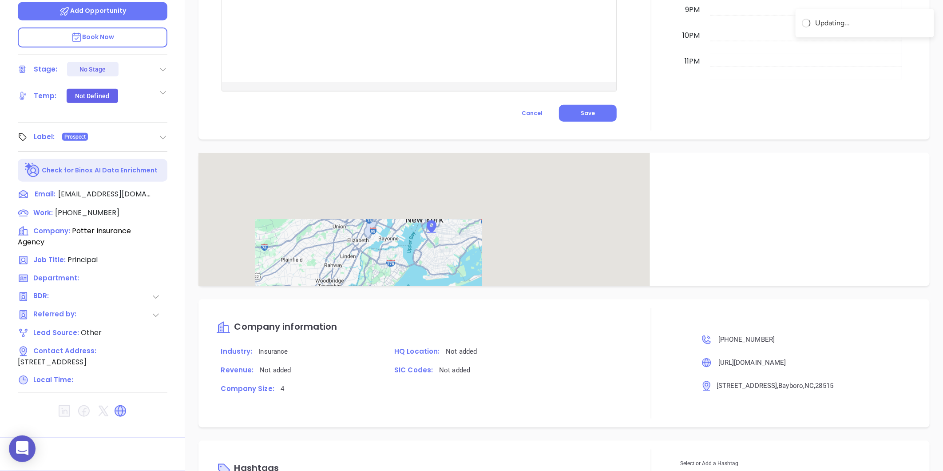
scroll to position [469, 0]
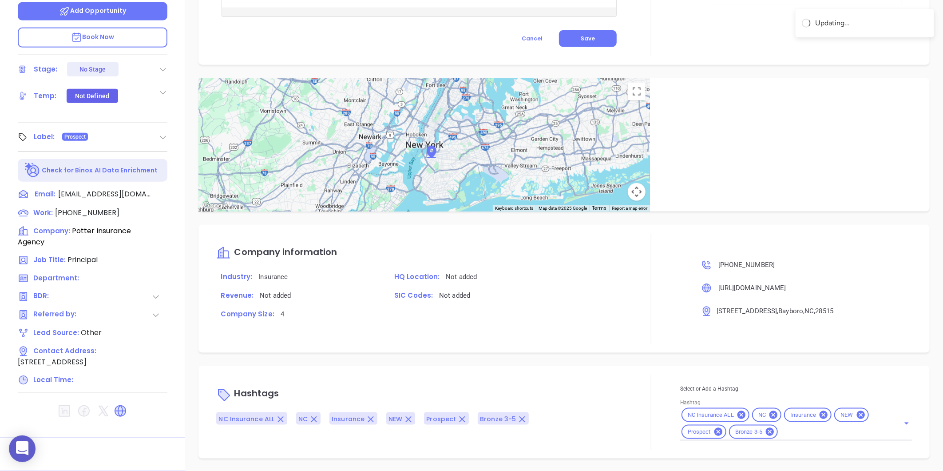
type input "[PERSON_NAME]"
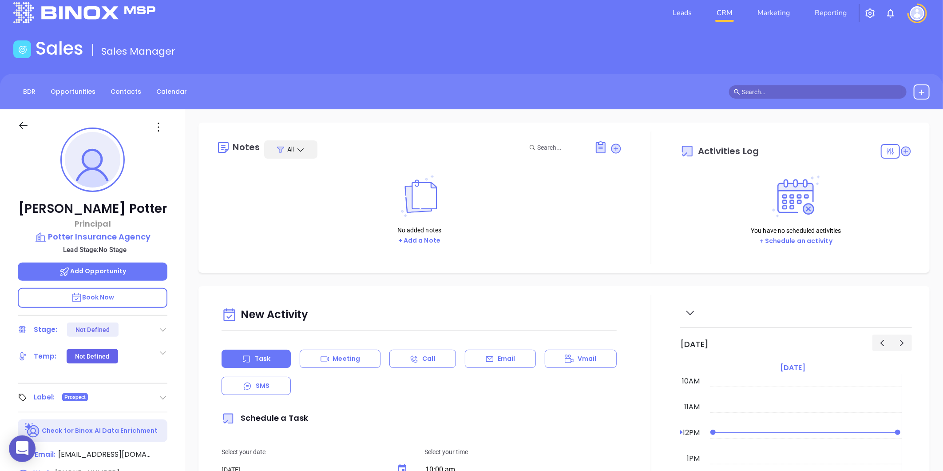
scroll to position [0, 0]
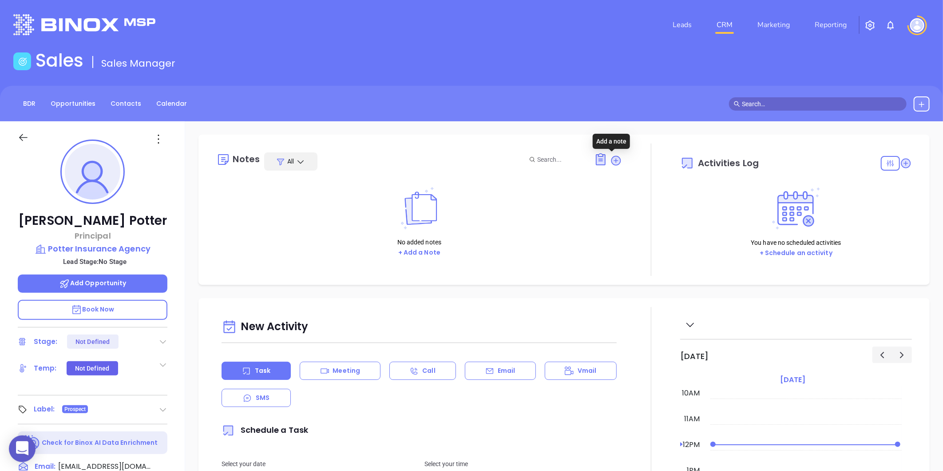
click at [617, 158] on icon at bounding box center [616, 161] width 12 height 12
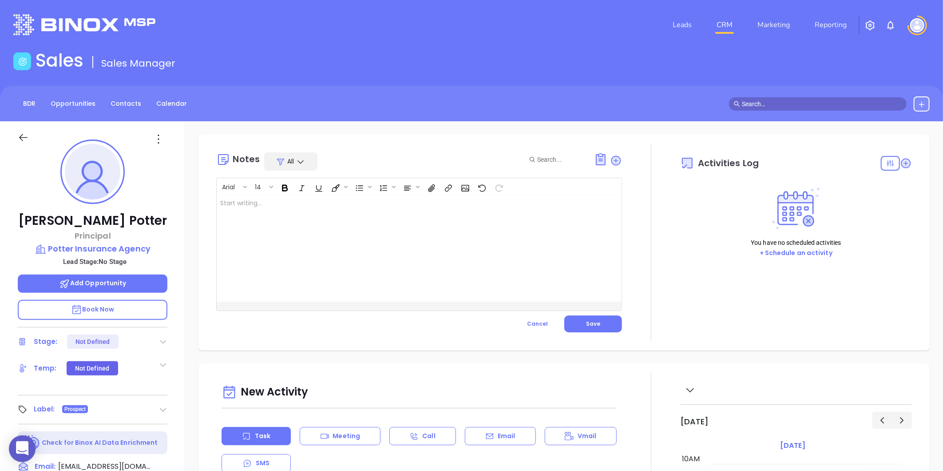
click at [329, 241] on div at bounding box center [405, 248] width 377 height 107
drag, startPoint x: 240, startPoint y: 206, endPoint x: 227, endPoint y: 203, distance: 14.0
click at [227, 203] on p "Linkedin profile not found" at bounding box center [405, 203] width 370 height 9
click at [231, 214] on div "Linkedin profile not found" at bounding box center [405, 248] width 377 height 107
click at [241, 221] on div "Linkedin profile not found" at bounding box center [405, 248] width 377 height 107
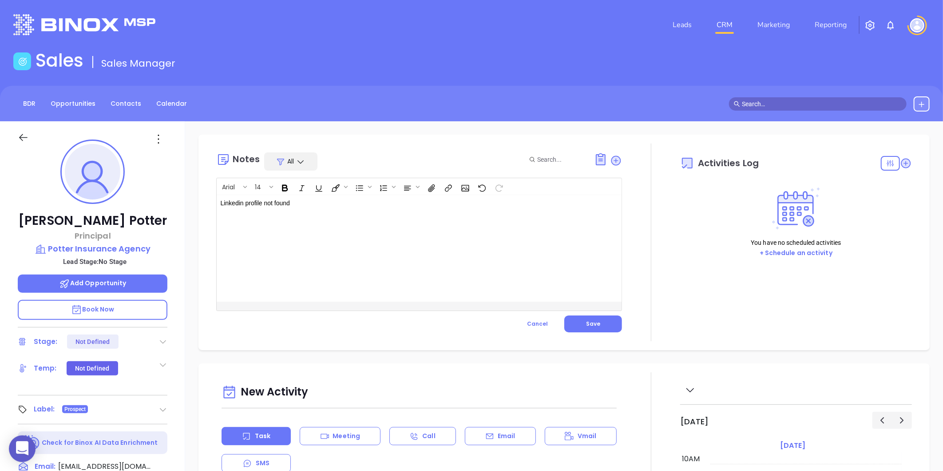
click at [309, 207] on p "Linkedin profile not found" at bounding box center [405, 203] width 370 height 9
click at [317, 220] on div "LinkedIn profile not found." at bounding box center [405, 248] width 377 height 107
click at [589, 326] on span "Save" at bounding box center [593, 324] width 14 height 8
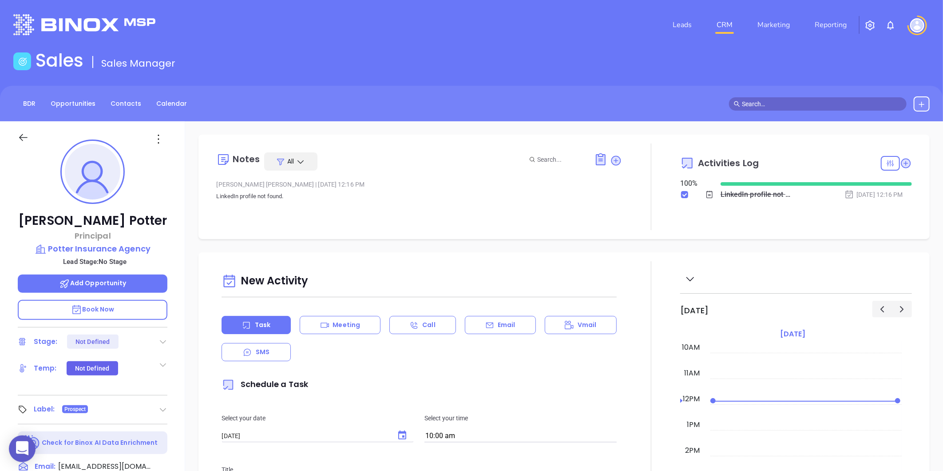
click at [118, 111] on div "BDR Opportunities Contacts Calendar" at bounding box center [471, 104] width 943 height 36
click at [120, 108] on link "Contacts" at bounding box center [125, 103] width 41 height 15
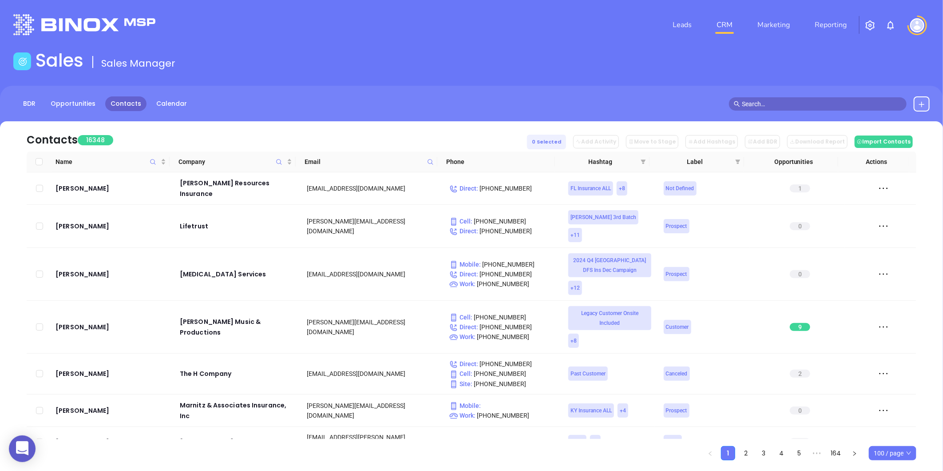
click at [431, 161] on icon at bounding box center [430, 162] width 7 height 7
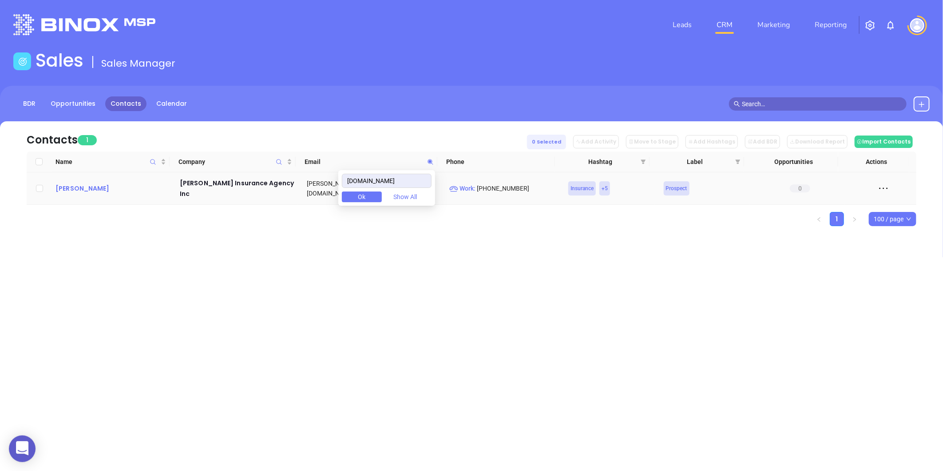
type input "willisinsurancellc.com"
click at [80, 183] on div "Billie Watson" at bounding box center [112, 188] width 112 height 11
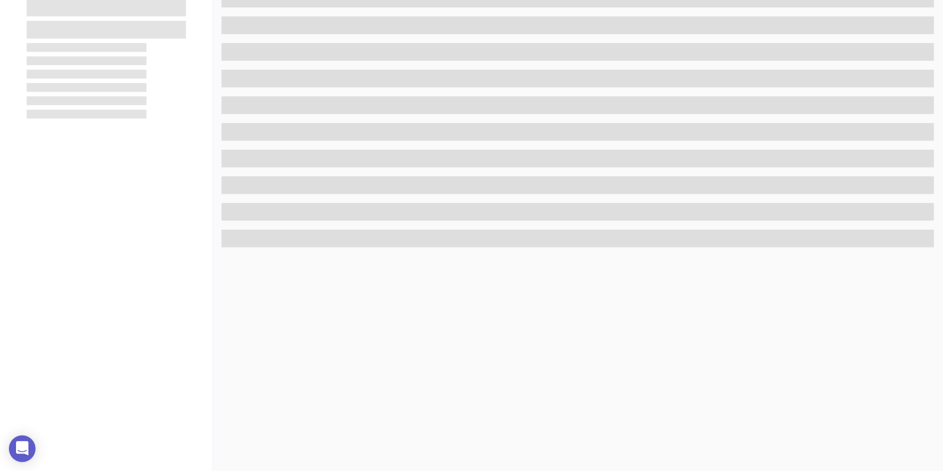
scroll to position [272, 0]
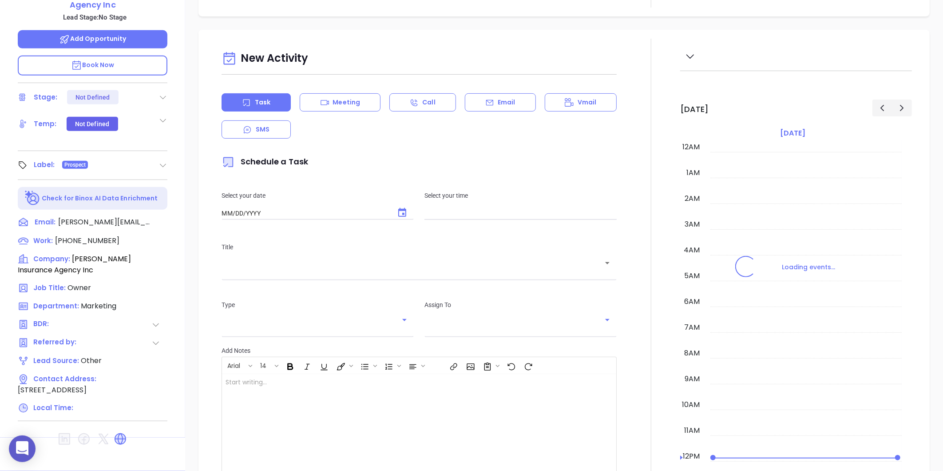
type input "10:00 am"
type input "[DATE]"
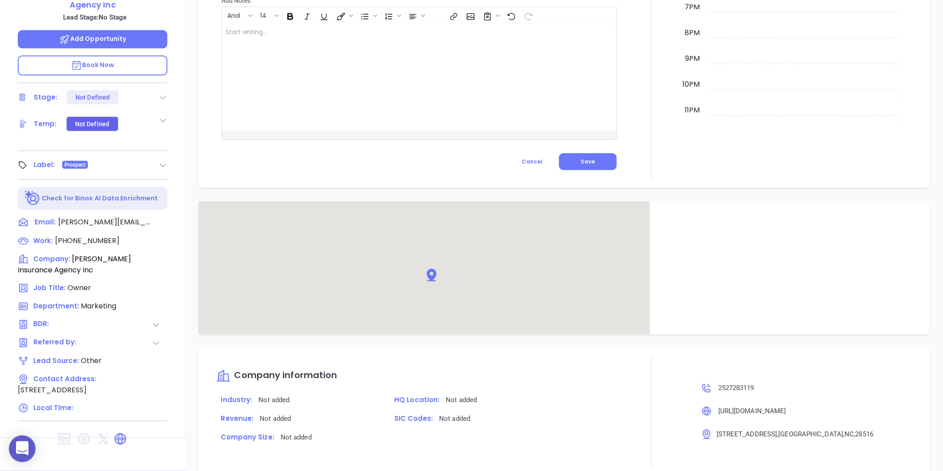
scroll to position [473, 0]
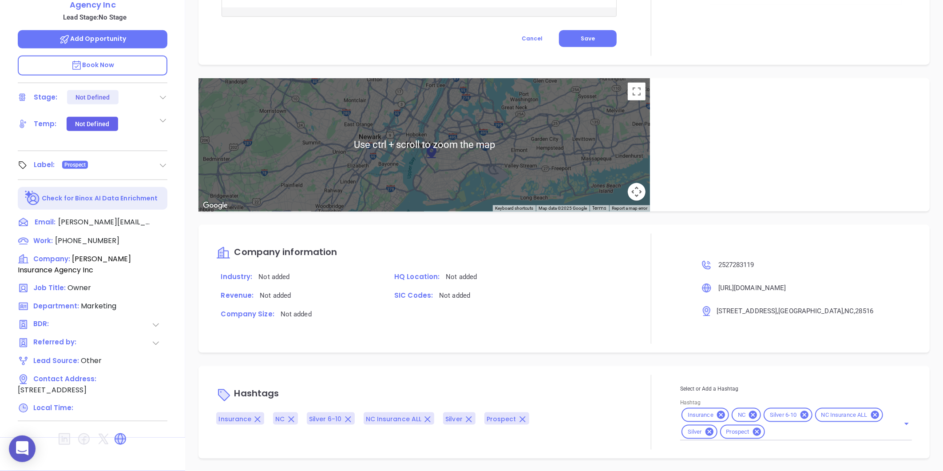
type input "[PERSON_NAME]"
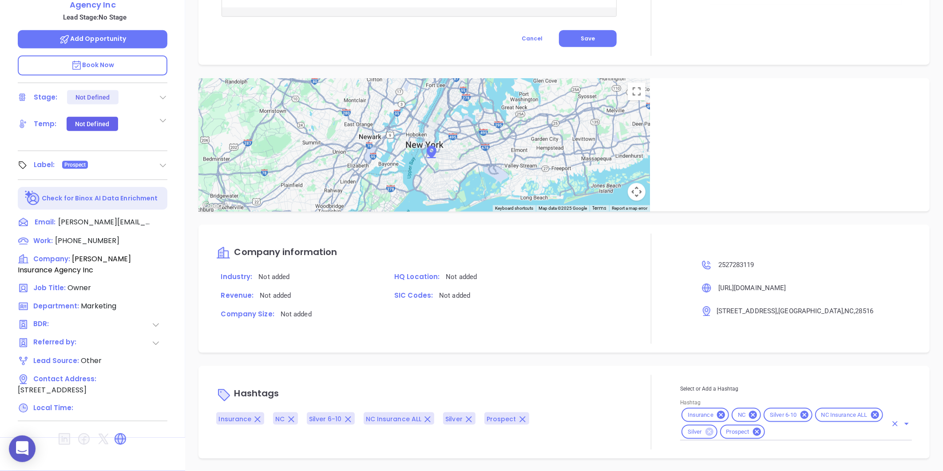
click at [705, 433] on icon at bounding box center [709, 432] width 8 height 8
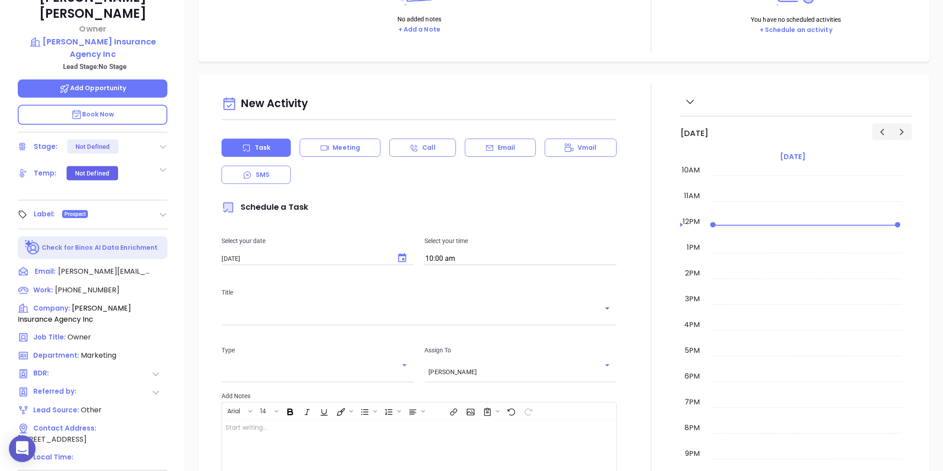
scroll to position [124, 0]
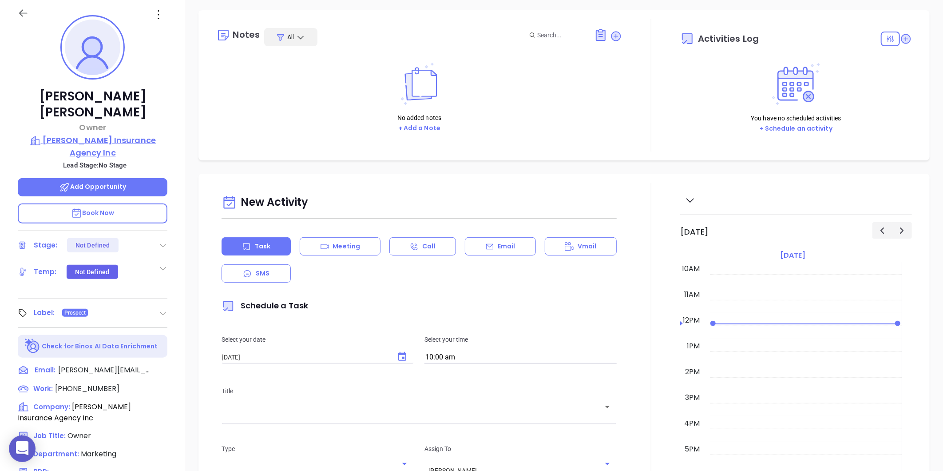
click at [130, 134] on p "Willis Insurance Agency Inc" at bounding box center [93, 146] width 150 height 24
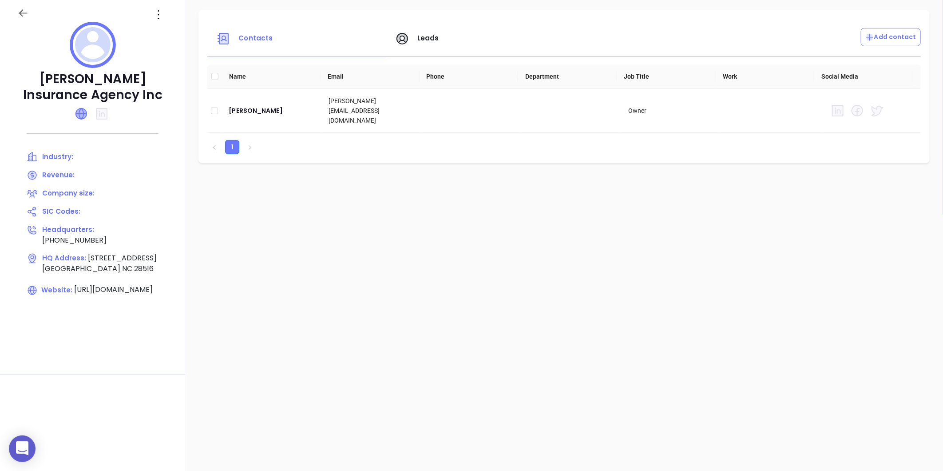
click at [78, 112] on icon at bounding box center [81, 113] width 11 height 11
click at [157, 19] on icon at bounding box center [158, 15] width 14 height 14
click at [166, 28] on div "Edit" at bounding box center [199, 32] width 80 height 10
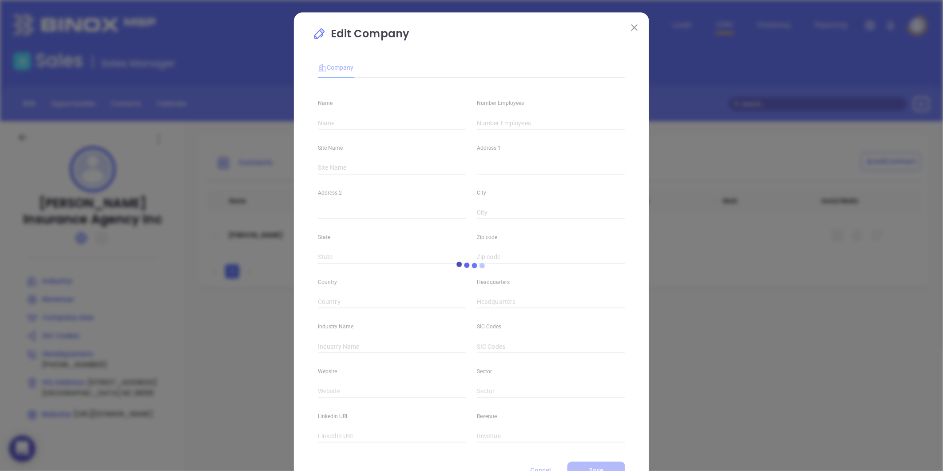
type input "Willis Insurance Agency Inc"
type input "(252) 728-3119"
type input "https://www.willisinsurancellc.com/"
click at [500, 119] on input "text" at bounding box center [551, 122] width 148 height 13
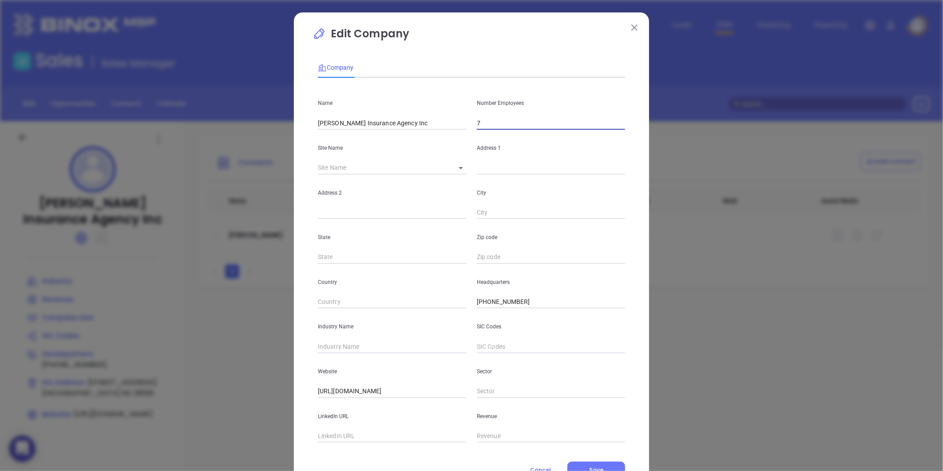
type input "7"
click at [331, 343] on input "text" at bounding box center [392, 346] width 148 height 13
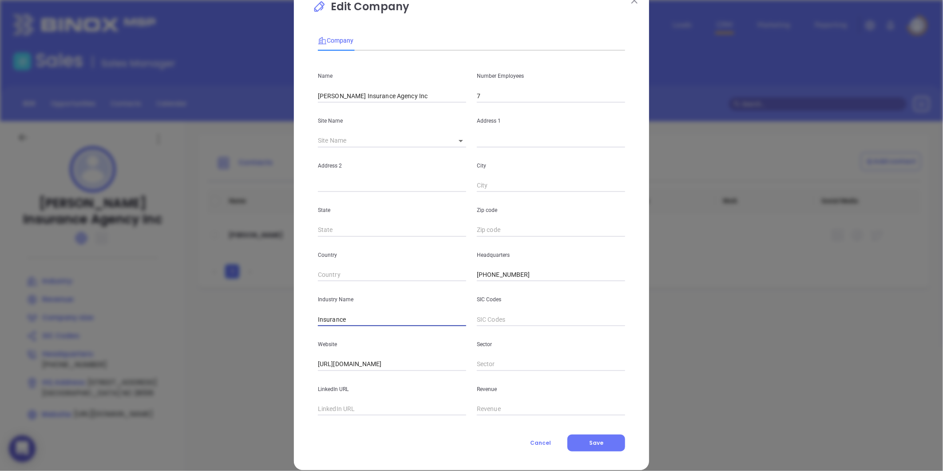
scroll to position [39, 0]
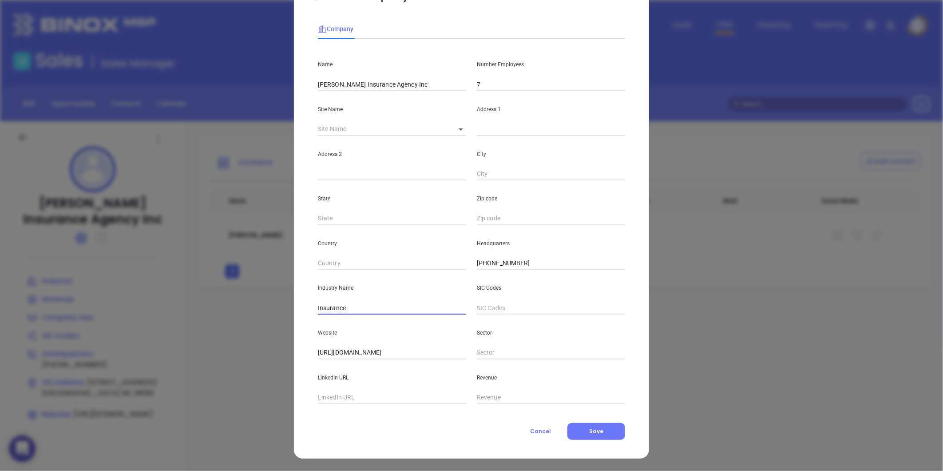
type input "Insurance"
click at [572, 414] on div "Company Name Willis Insurance Agency Inc Number Employees 7 Site Name ​ Address…" at bounding box center [471, 227] width 307 height 426
click at [579, 426] on button "Save" at bounding box center [597, 431] width 58 height 17
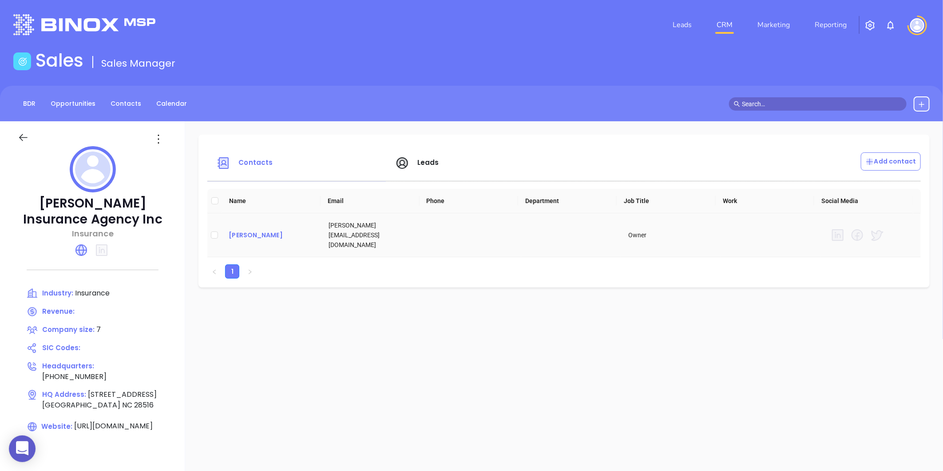
click at [243, 230] on div "Billie Watson" at bounding box center [272, 235] width 86 height 11
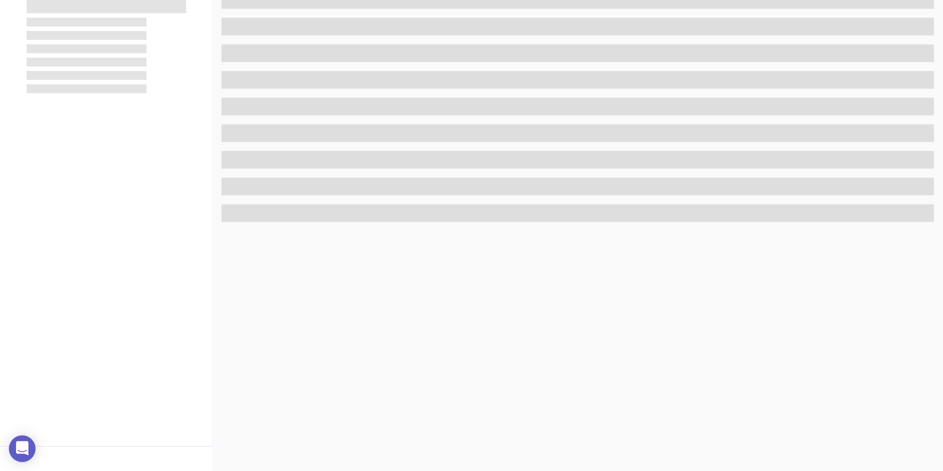
scroll to position [272, 0]
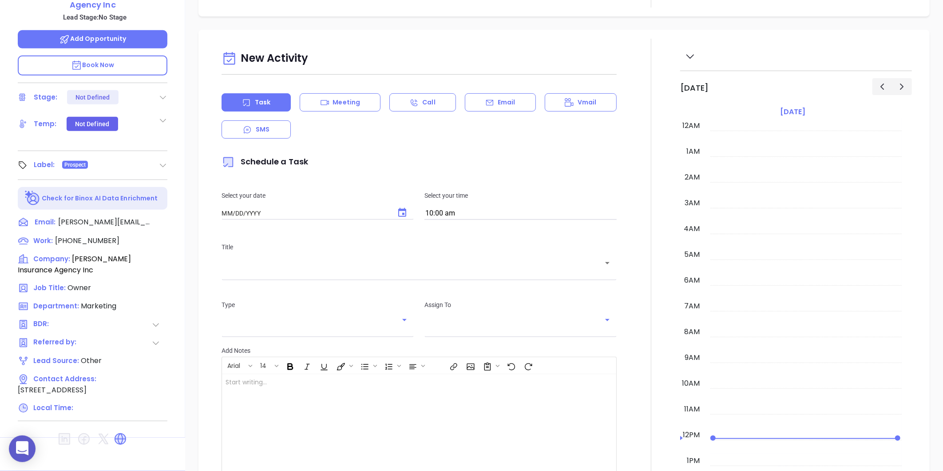
type input "[DATE]"
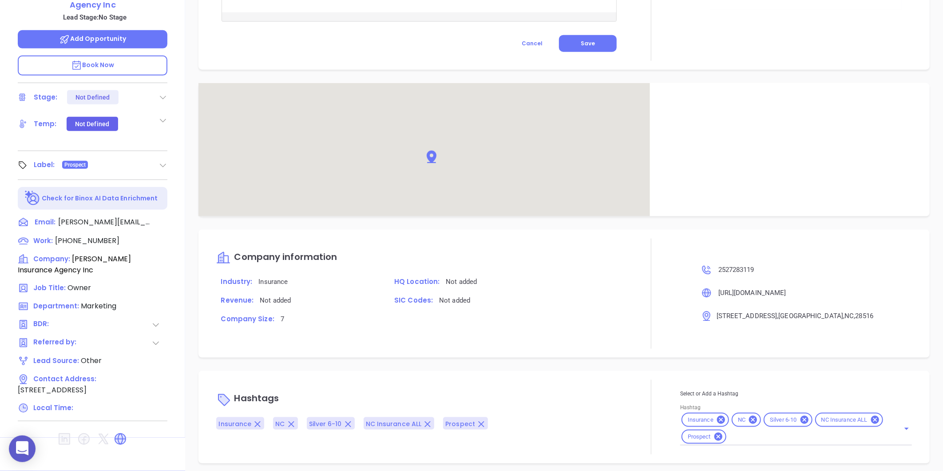
scroll to position [473, 0]
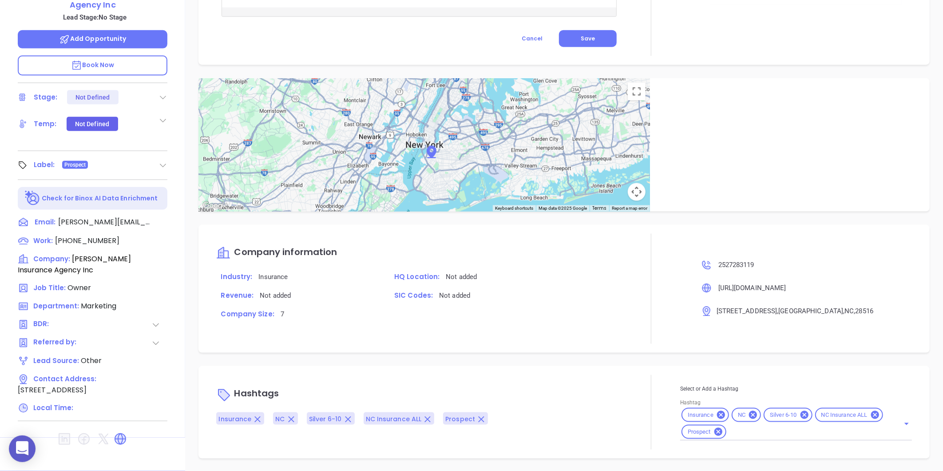
type input "[PERSON_NAME]"
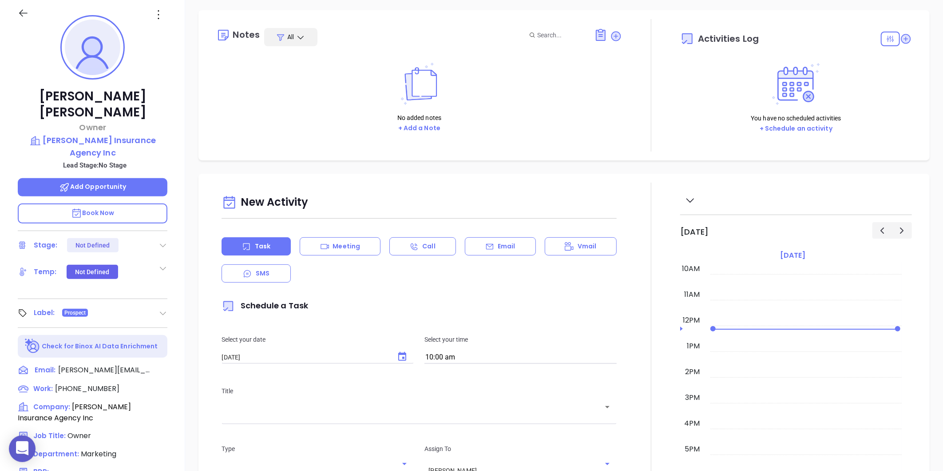
scroll to position [0, 0]
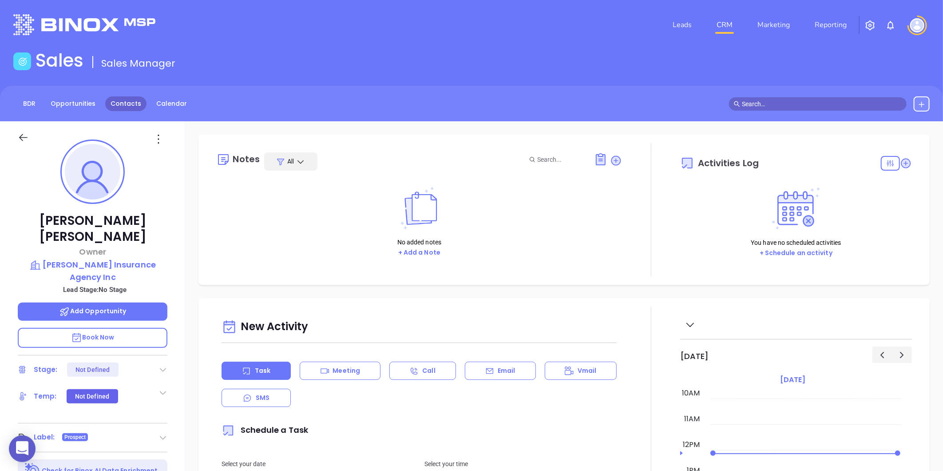
click at [129, 101] on link "Contacts" at bounding box center [125, 103] width 41 height 15
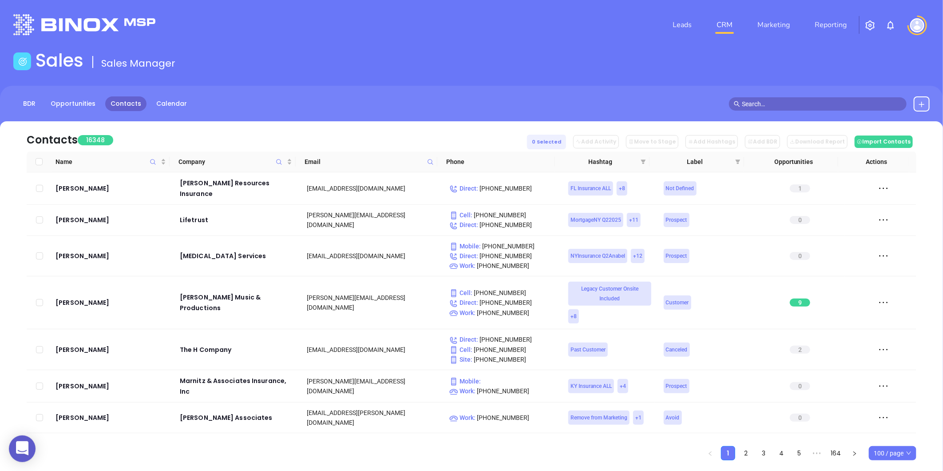
click at [430, 158] on span at bounding box center [431, 161] width 10 height 13
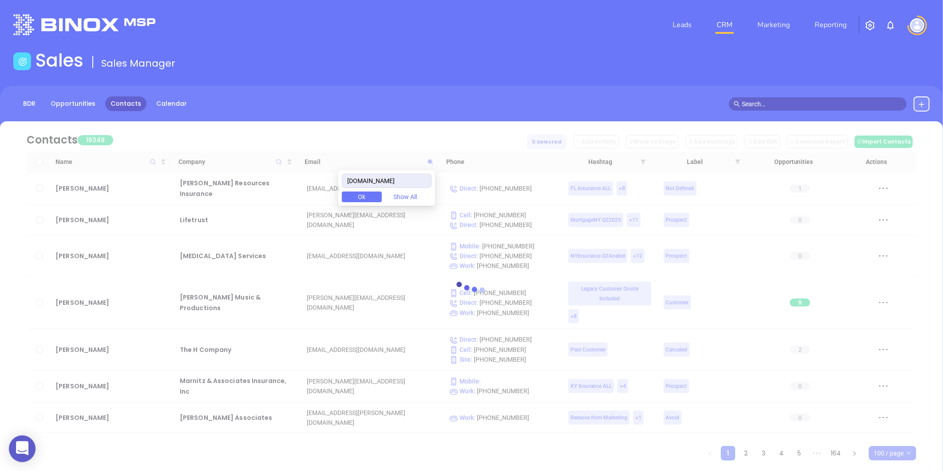
type input "chalkandgibbs.com"
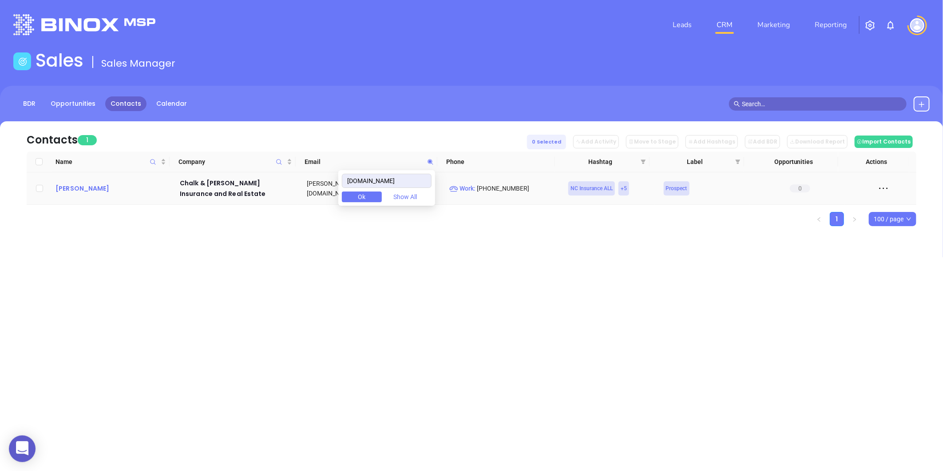
click at [85, 192] on div "Steve Chalk" at bounding box center [112, 188] width 112 height 11
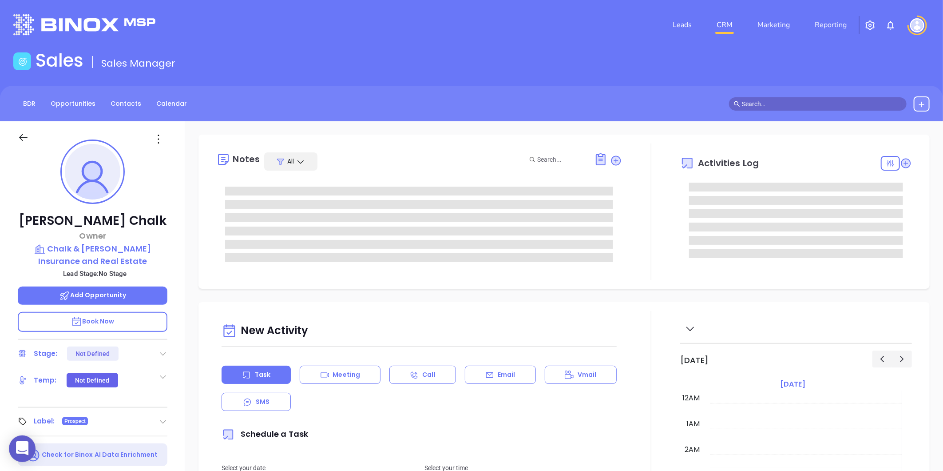
type input "[DATE]"
type input "[PERSON_NAME]"
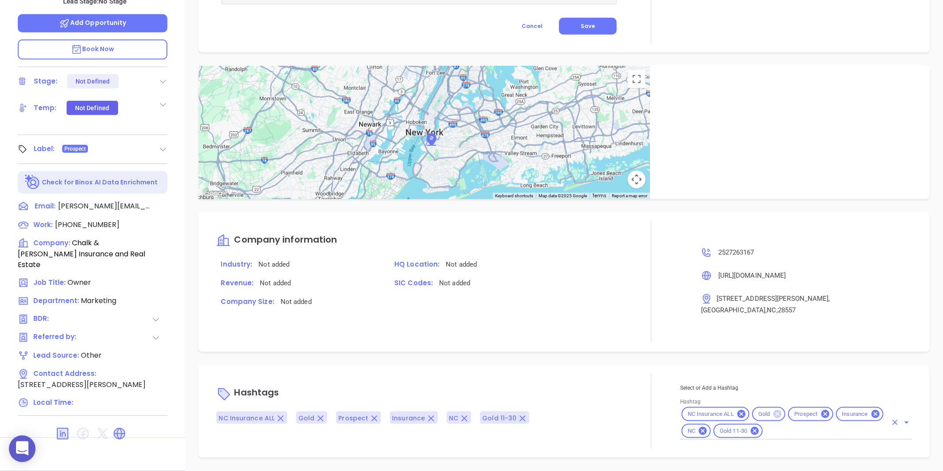
scroll to position [423, 0]
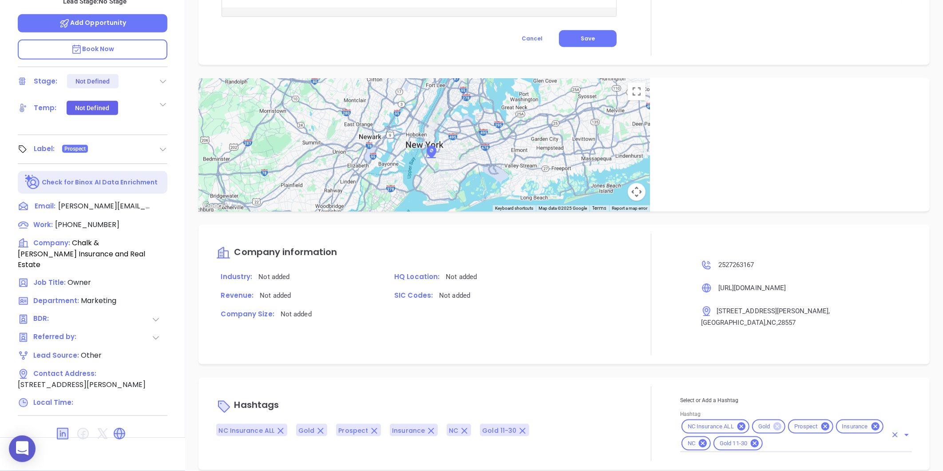
click at [775, 422] on icon at bounding box center [778, 426] width 8 height 8
click at [121, 428] on icon at bounding box center [119, 433] width 11 height 11
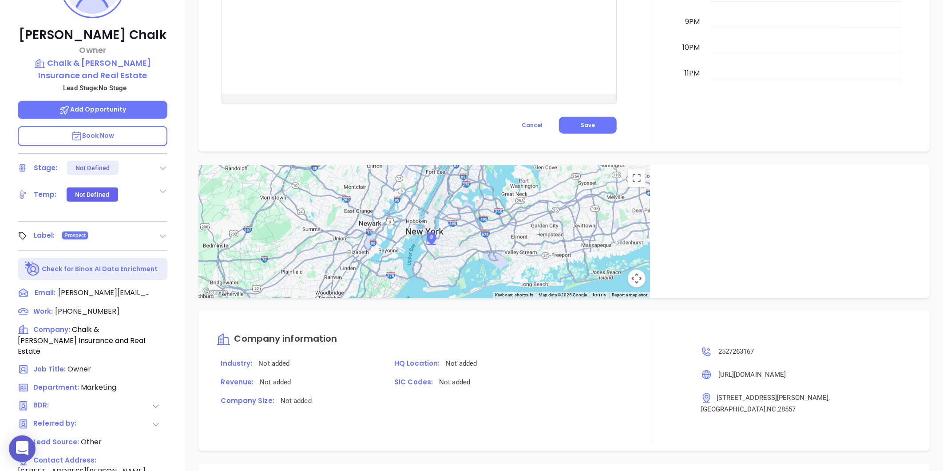
scroll to position [75, 0]
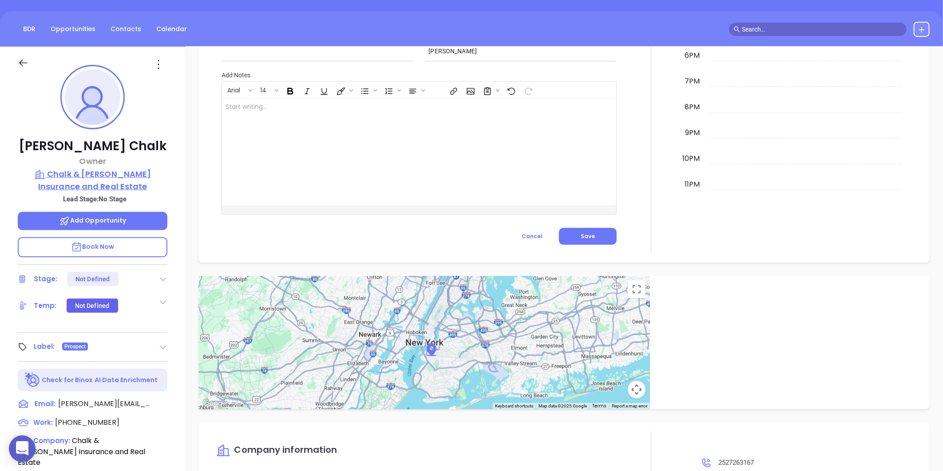
click at [89, 171] on p "Chalk & Gibbs Insurance and Real Estate" at bounding box center [93, 180] width 150 height 24
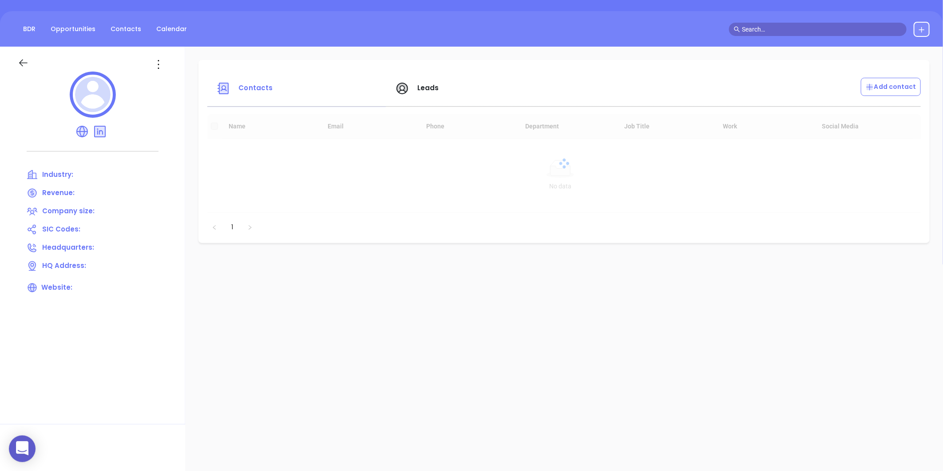
click at [153, 54] on div at bounding box center [92, 59] width 160 height 25
click at [157, 59] on icon at bounding box center [158, 64] width 14 height 14
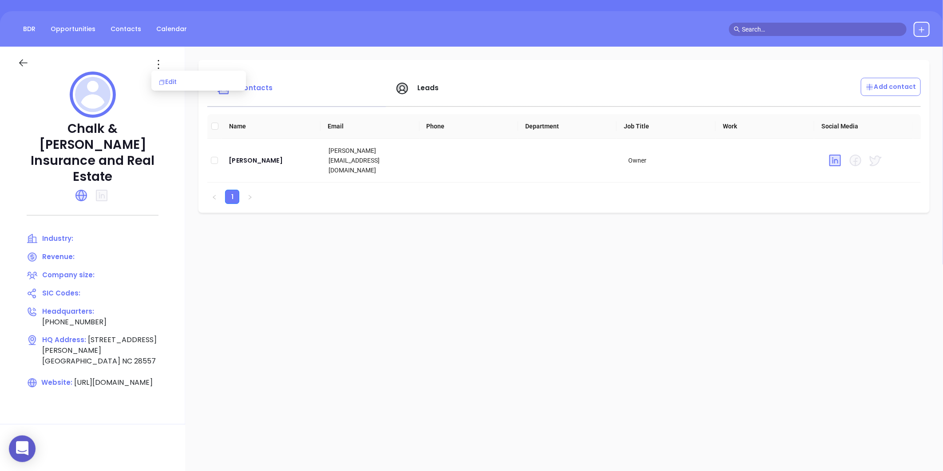
click at [170, 80] on div "Edit" at bounding box center [199, 82] width 80 height 10
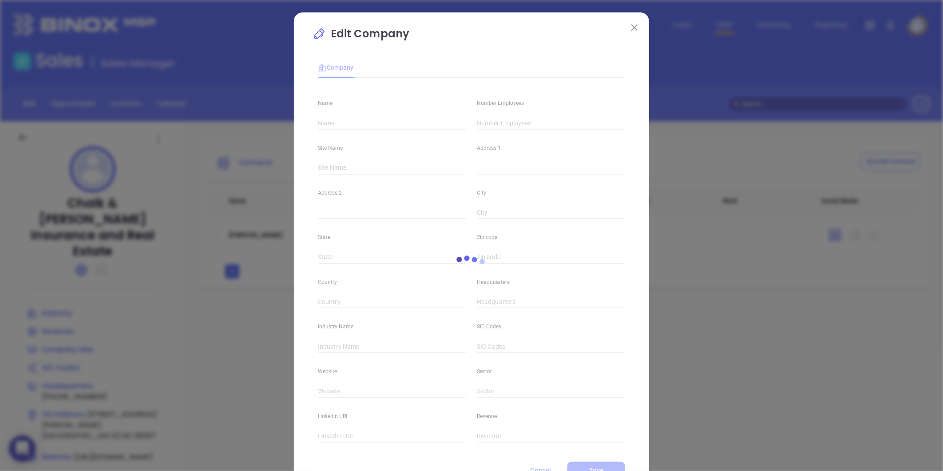
type input "Chalk & Gibbs Insurance and Real Estate"
type input "(252) 726-3167"
type input "https://www.chalkandgibbs.com/"
click at [476, 116] on div "Number Employees" at bounding box center [551, 107] width 159 height 45
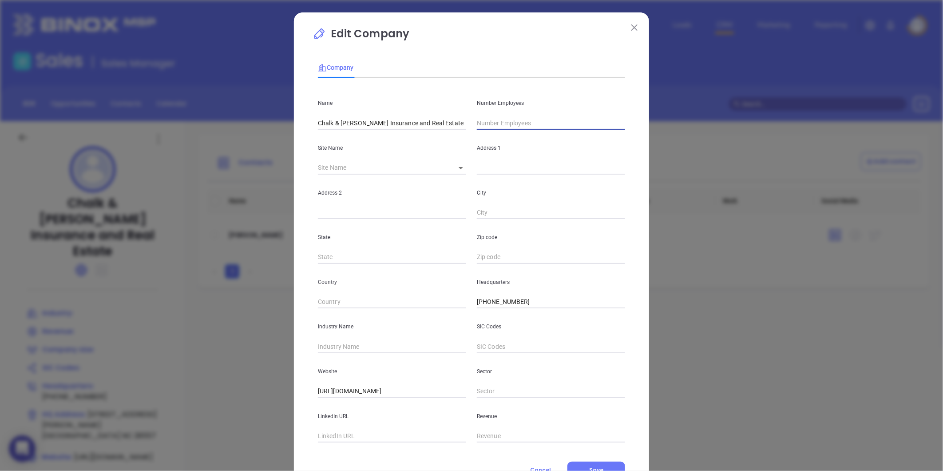
click at [478, 118] on input "text" at bounding box center [551, 122] width 148 height 13
type input "41"
click at [336, 344] on input "text" at bounding box center [392, 346] width 148 height 13
type input "Insuran"
drag, startPoint x: 509, startPoint y: 350, endPoint x: 426, endPoint y: 371, distance: 84.9
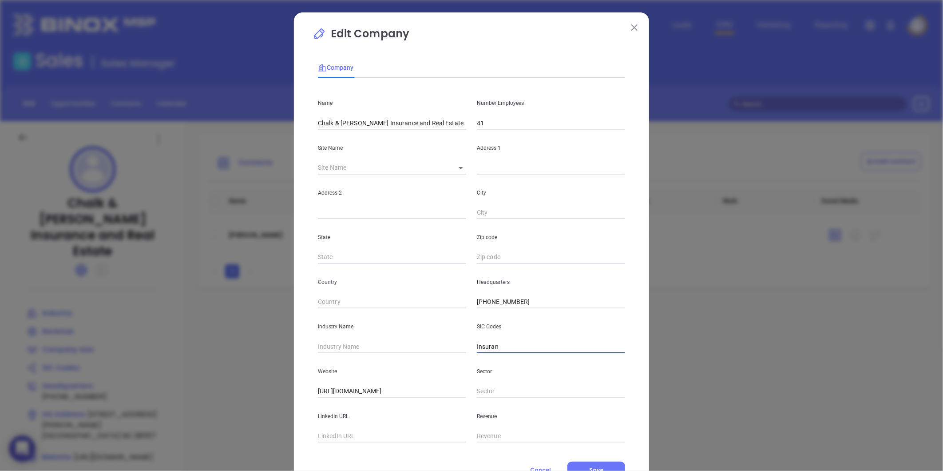
click at [426, 371] on div "Name Chalk & Gibbs Insurance and Real Estate Number Employees 41 Site Name ​ Ad…" at bounding box center [471, 264] width 307 height 358
click at [365, 349] on input "text" at bounding box center [392, 346] width 148 height 13
type input "Insurance"
click at [612, 466] on button "Save" at bounding box center [597, 470] width 58 height 17
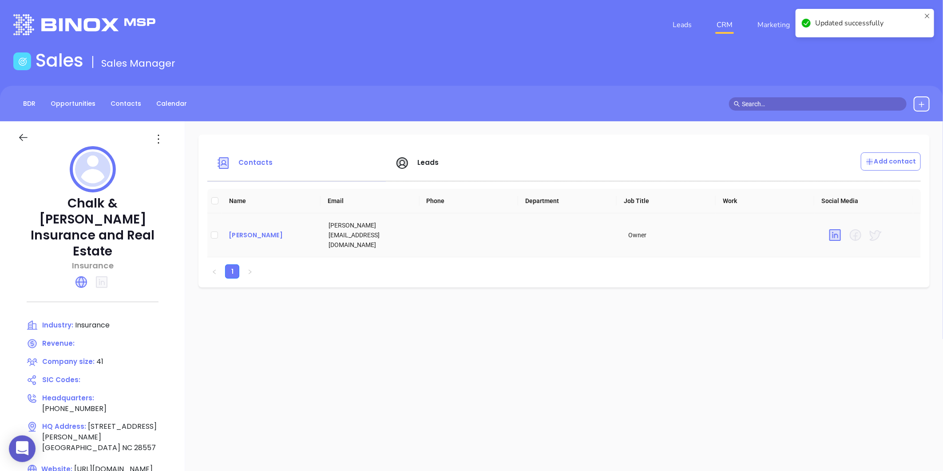
click at [240, 230] on div "Steve Chalk" at bounding box center [272, 235] width 86 height 11
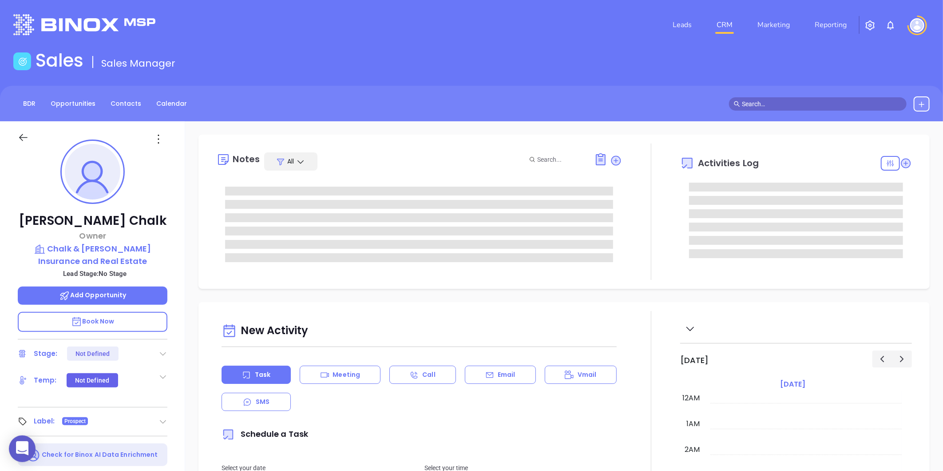
scroll to position [258, 0]
click at [156, 142] on icon at bounding box center [158, 139] width 14 height 14
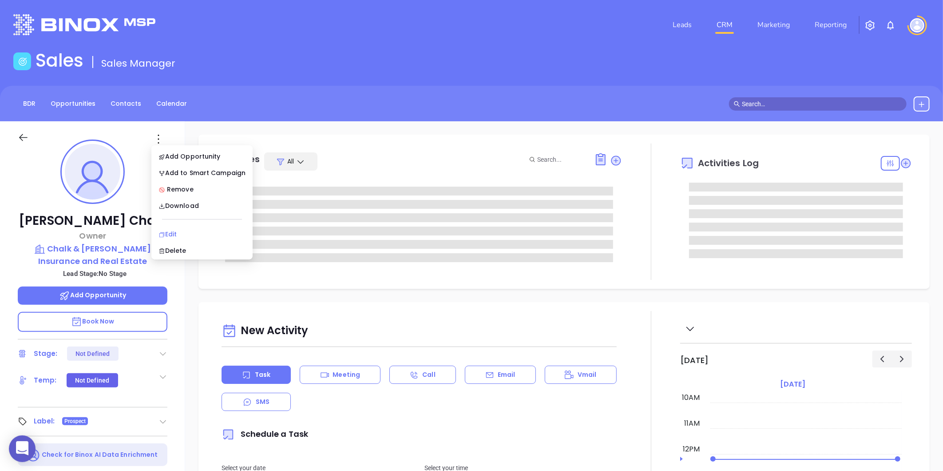
click at [165, 237] on div "Edit" at bounding box center [202, 234] width 87 height 10
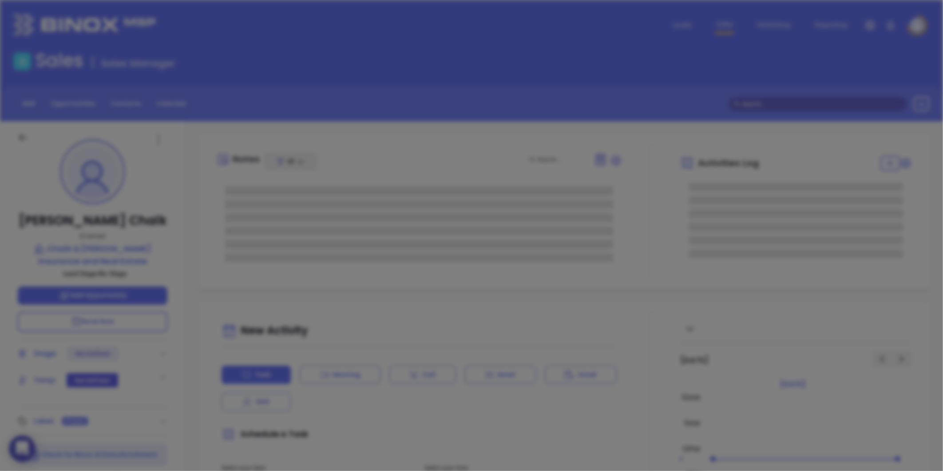
type input "Gissela Vargas"
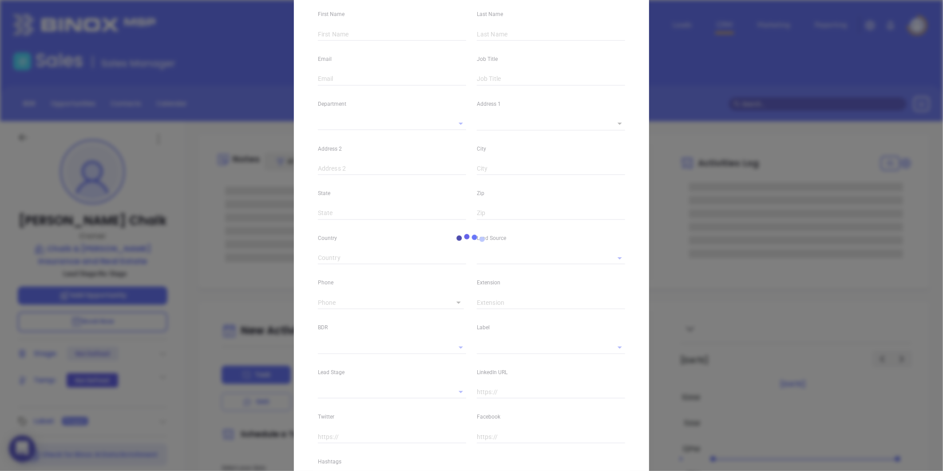
type input "Steve"
type input "Chalk"
type input "steve@chalkandgibbs.com"
type input "Owner"
type input "1"
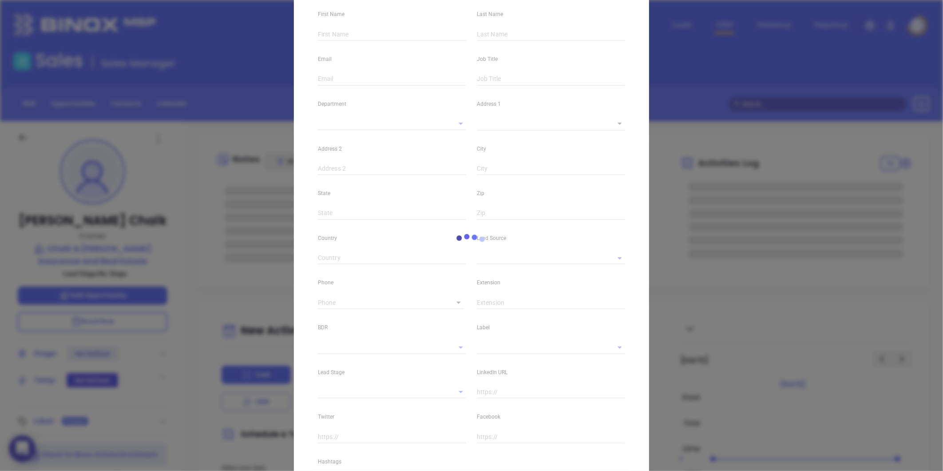
type input "www.linkedin.com/in/steve-chalk-0159341"
type input "Marketing"
type input "Other"
type input "undefined undefined"
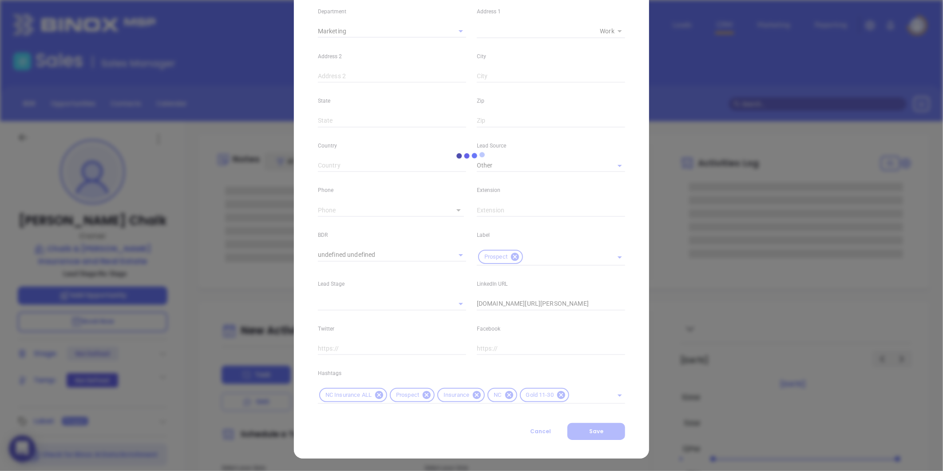
type input "(252) 726-3167"
type input "1"
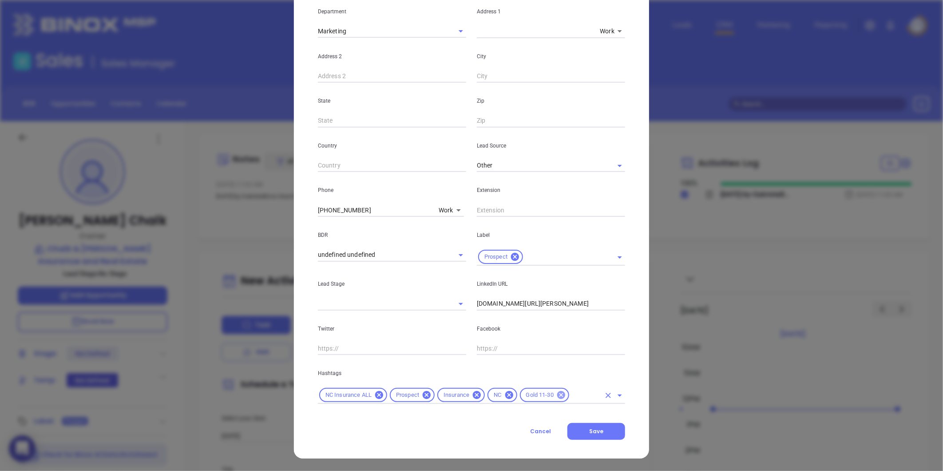
click at [557, 393] on icon at bounding box center [562, 395] width 10 height 10
click at [557, 394] on input "text" at bounding box center [560, 395] width 82 height 11
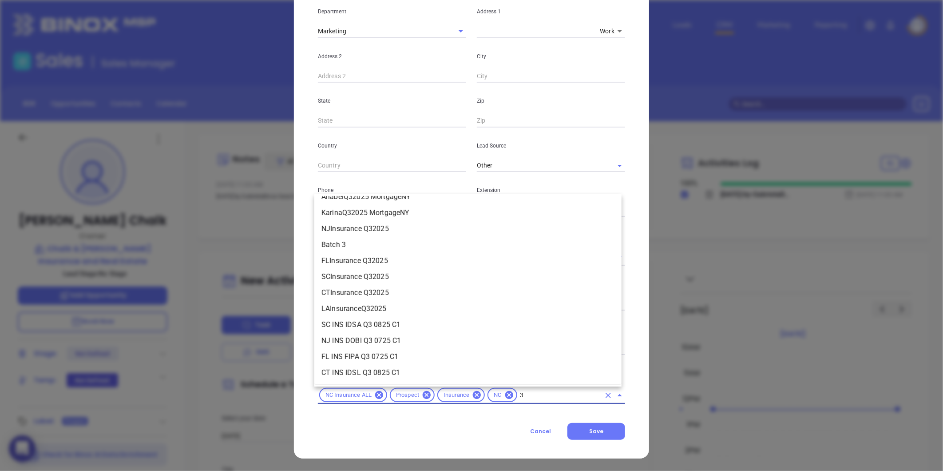
scroll to position [0, 0]
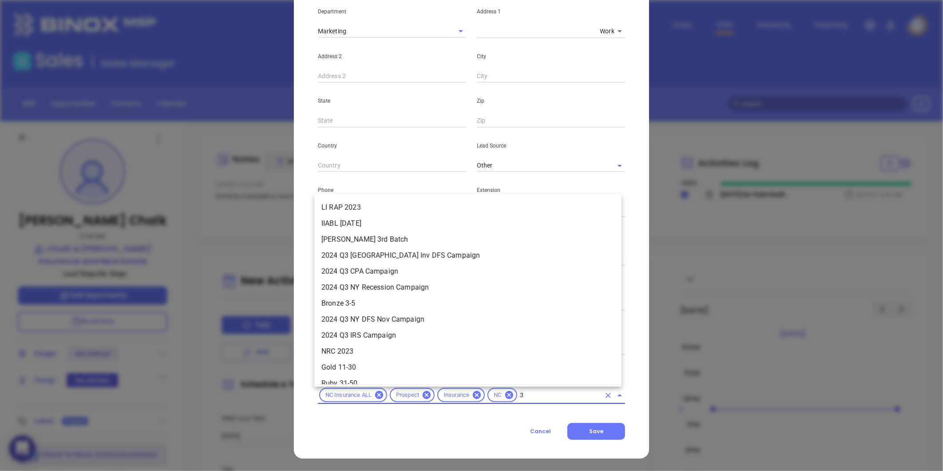
type input "31"
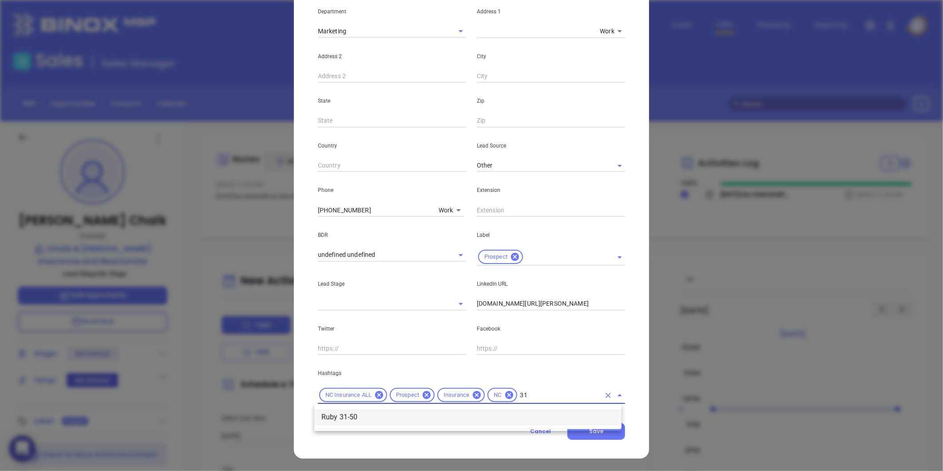
click at [423, 425] on li "Ruby 31-50" at bounding box center [467, 417] width 307 height 16
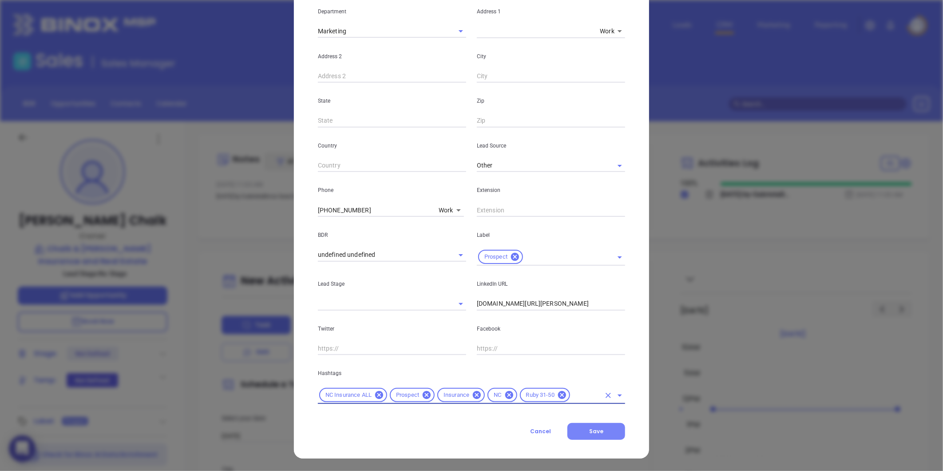
click at [596, 426] on button "Save" at bounding box center [597, 431] width 58 height 17
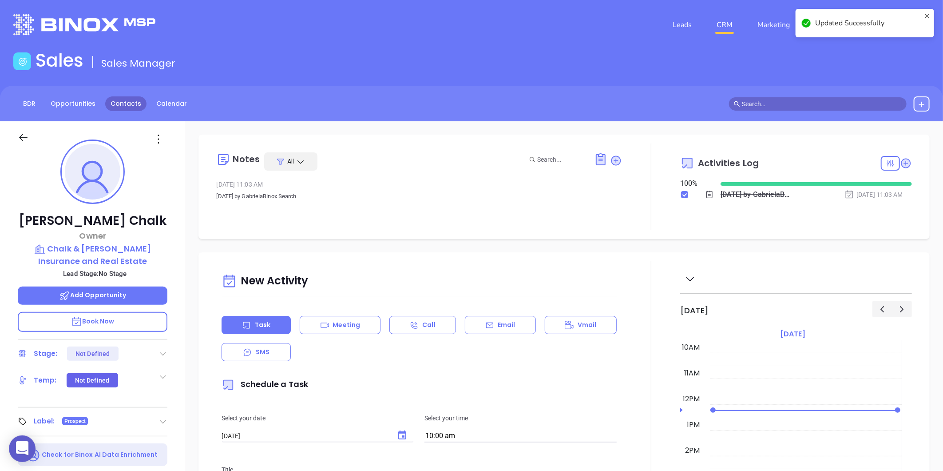
click at [119, 99] on link "Contacts" at bounding box center [125, 103] width 41 height 15
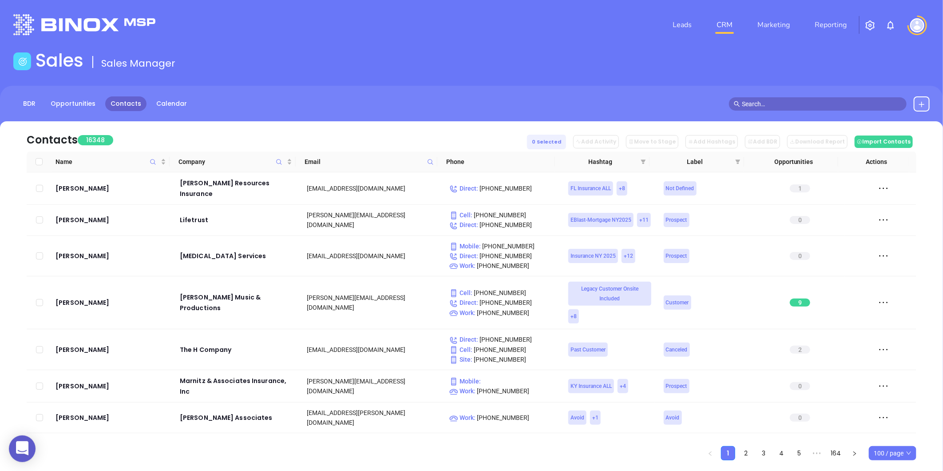
click at [427, 157] on span at bounding box center [431, 161] width 10 height 13
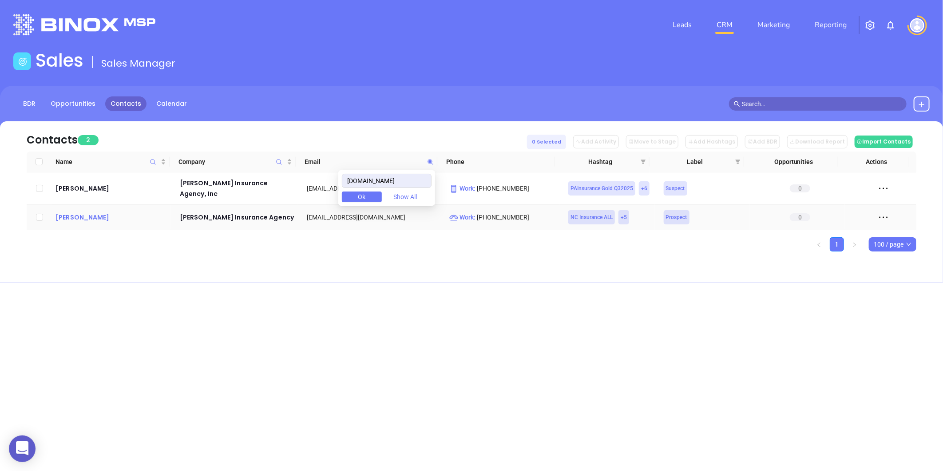
type input "watsoninsurance.com"
click at [64, 212] on div "Tom Watson" at bounding box center [112, 217] width 112 height 11
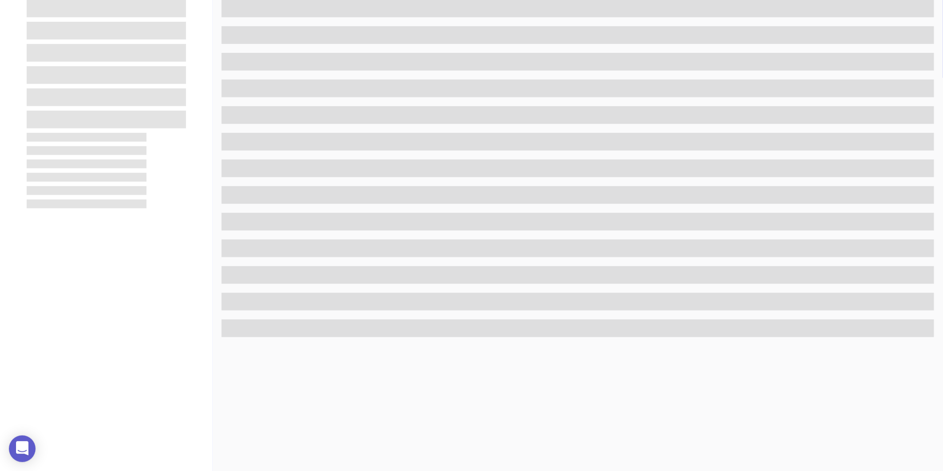
scroll to position [272, 0]
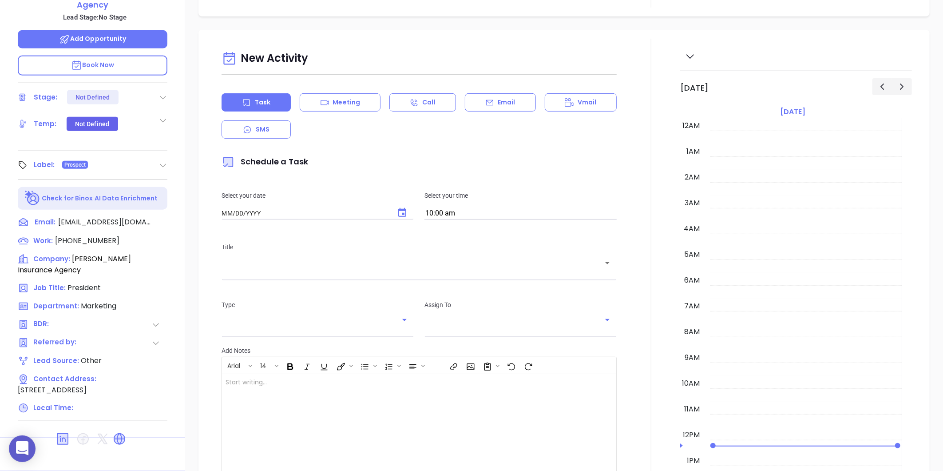
type input "08/14/2025"
type input "Gissela Vargas"
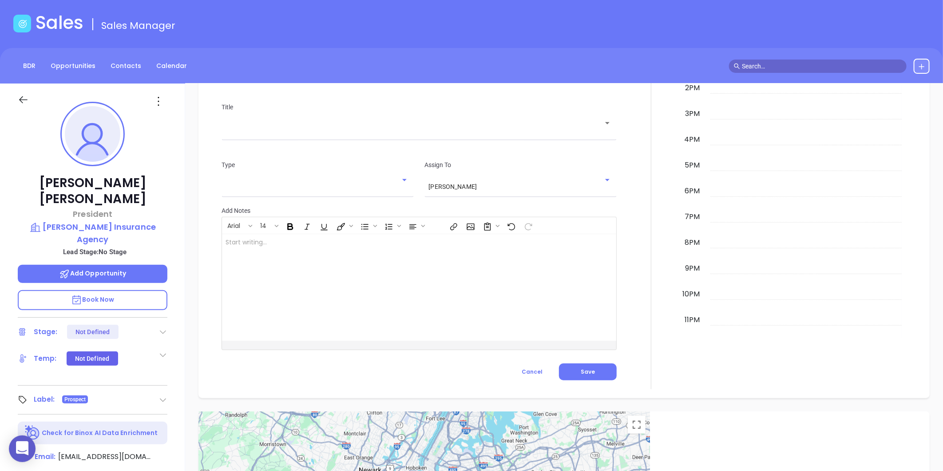
scroll to position [0, 0]
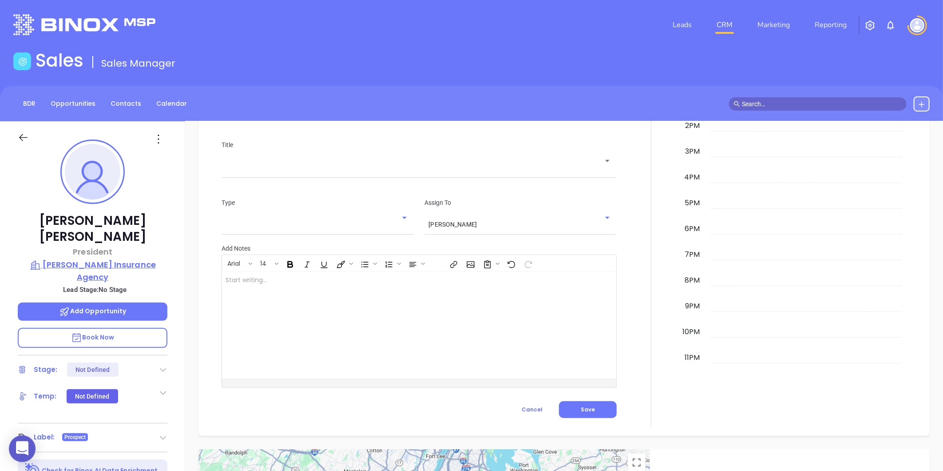
click at [74, 259] on p "Watson Insurance Agency" at bounding box center [93, 271] width 150 height 24
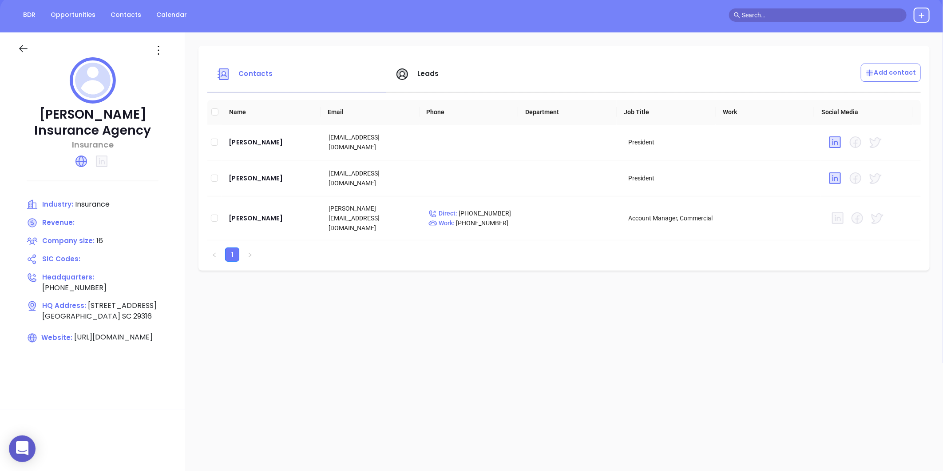
scroll to position [99, 0]
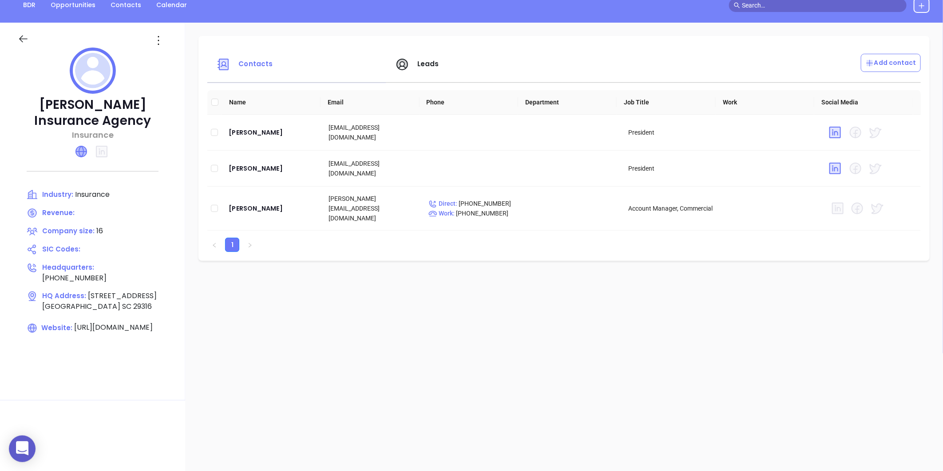
click at [78, 150] on icon at bounding box center [81, 151] width 11 height 11
click at [245, 130] on div "Tom Watson" at bounding box center [272, 132] width 86 height 11
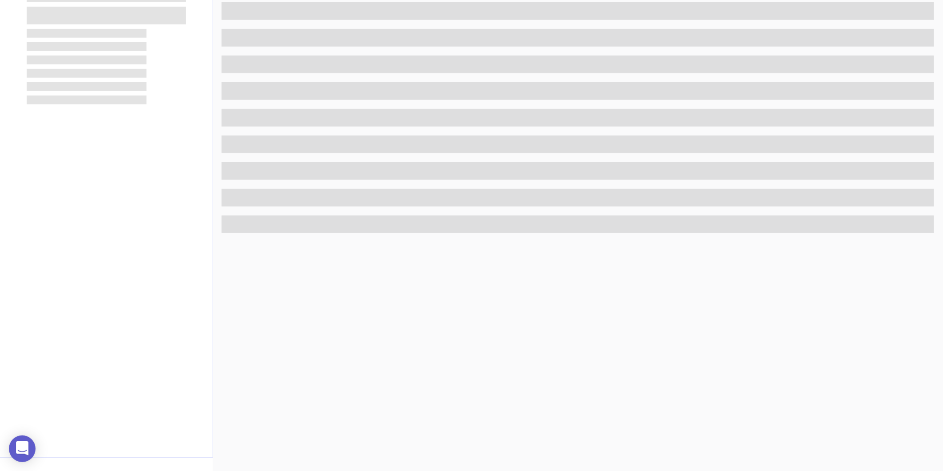
scroll to position [272, 0]
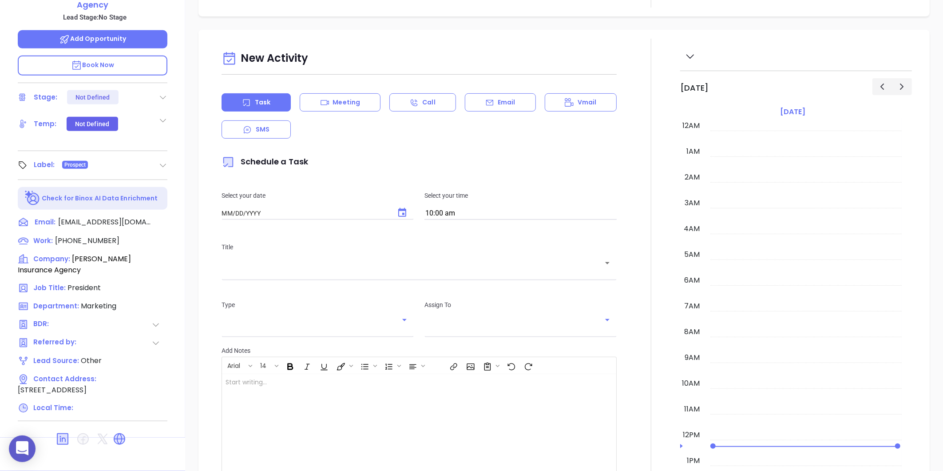
type input "08/14/2025"
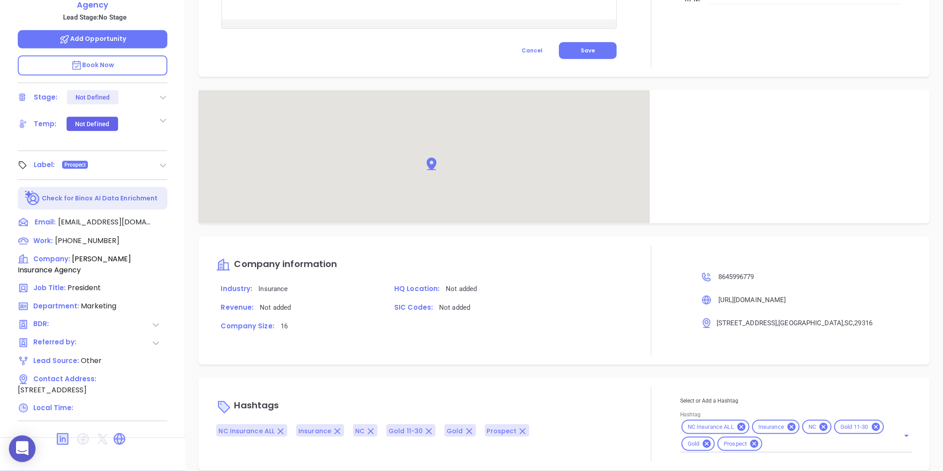
scroll to position [473, 0]
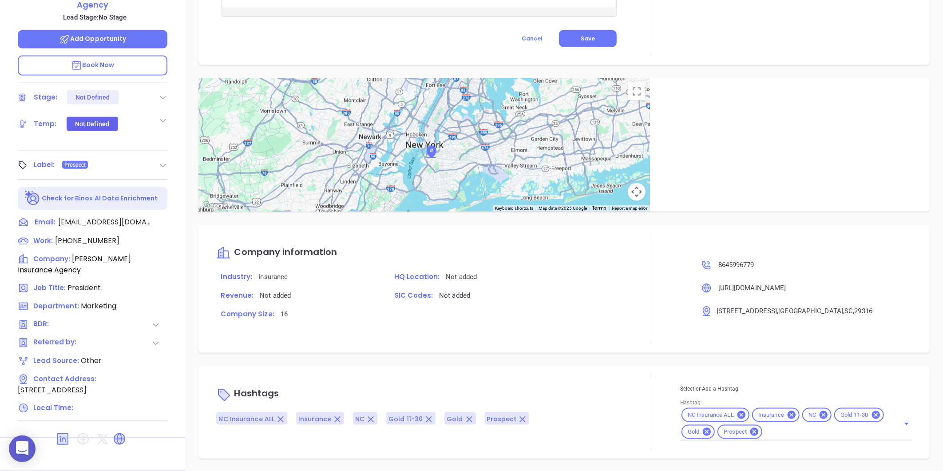
type input "Gissela Vargas"
click at [703, 431] on icon at bounding box center [707, 432] width 8 height 8
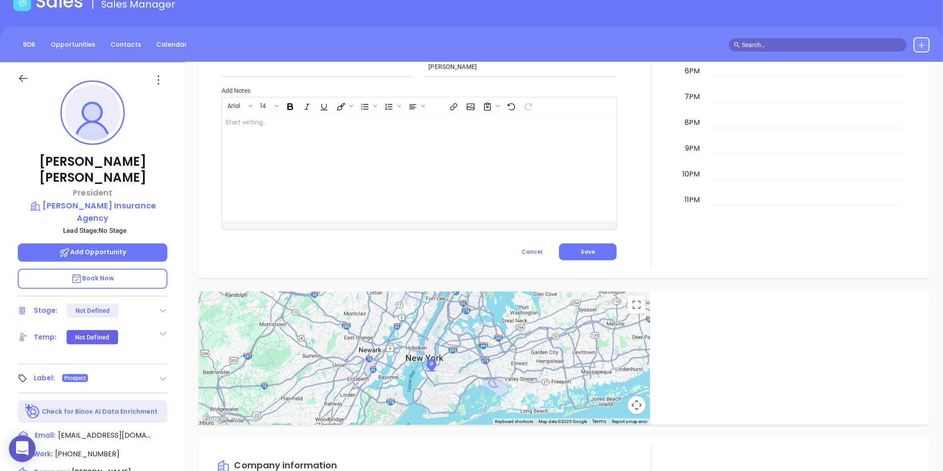
scroll to position [25, 0]
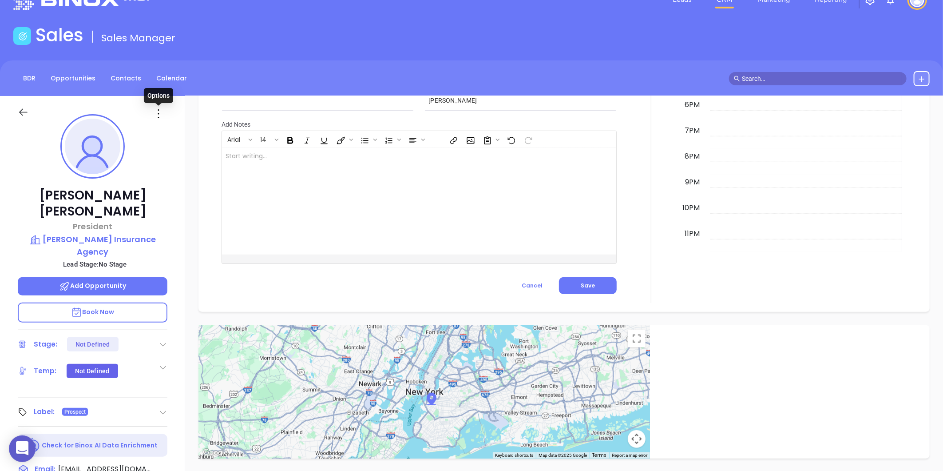
click at [158, 112] on icon at bounding box center [158, 114] width 14 height 14
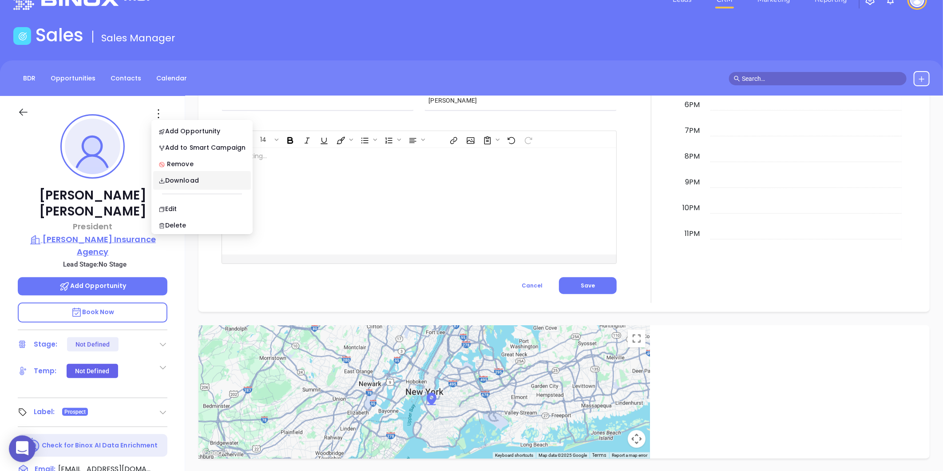
click at [63, 233] on p "Watson Insurance Agency" at bounding box center [93, 245] width 150 height 24
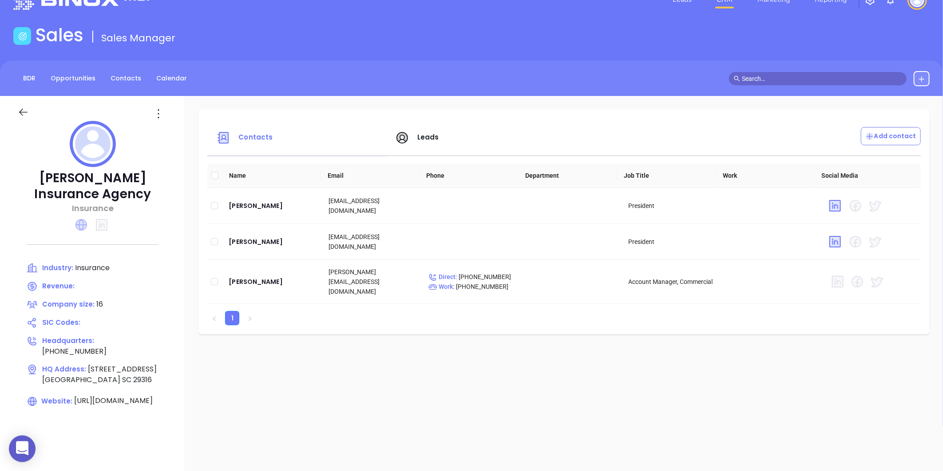
click at [83, 223] on icon at bounding box center [82, 225] width 12 height 12
click at [85, 222] on icon at bounding box center [81, 224] width 11 height 11
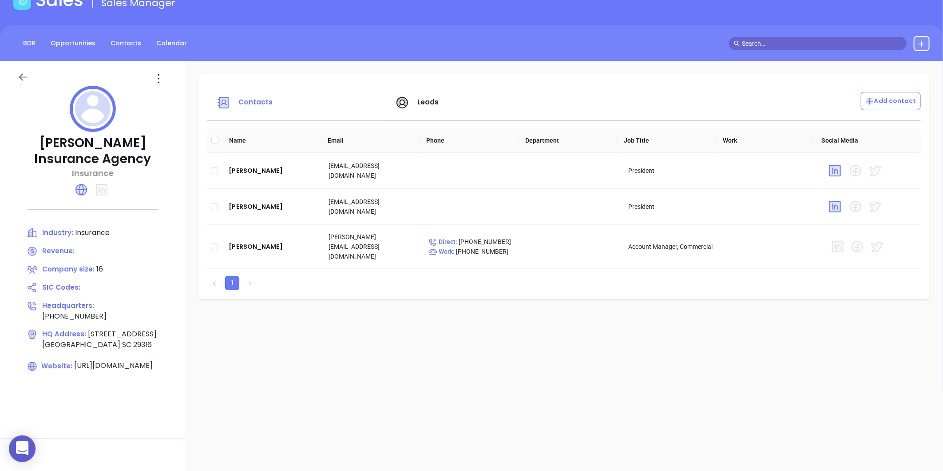
scroll to position [124, 0]
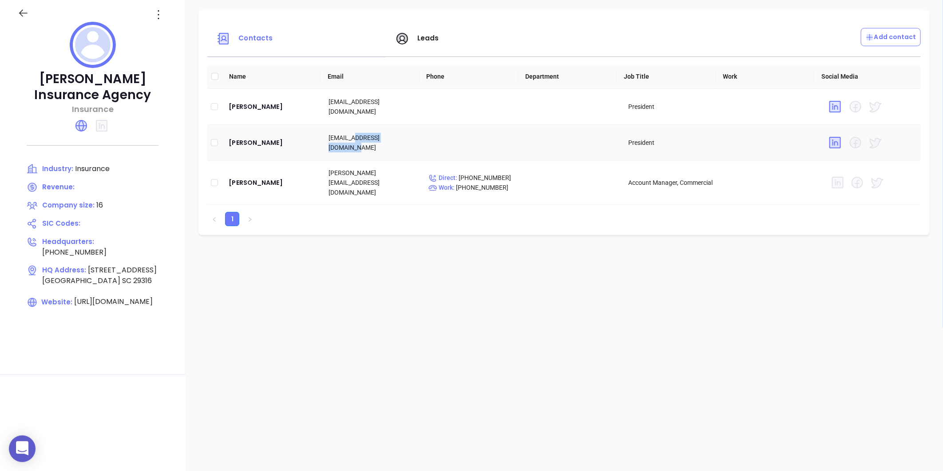
drag, startPoint x: 354, startPoint y: 142, endPoint x: 410, endPoint y: 143, distance: 56.4
click at [410, 143] on td "travisw@watsonagency.net" at bounding box center [372, 143] width 100 height 36
click at [79, 121] on icon at bounding box center [82, 126] width 12 height 12
click at [157, 19] on icon at bounding box center [158, 15] width 14 height 14
click at [187, 33] on div "Edit" at bounding box center [199, 32] width 80 height 10
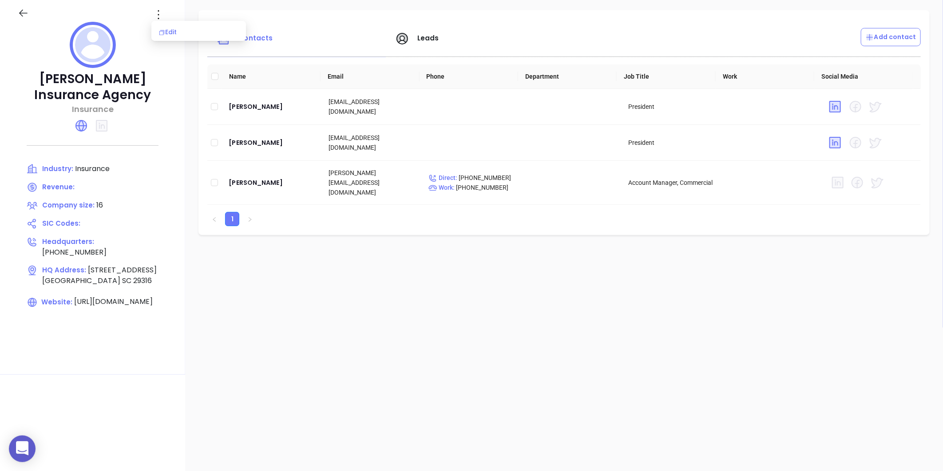
scroll to position [0, 0]
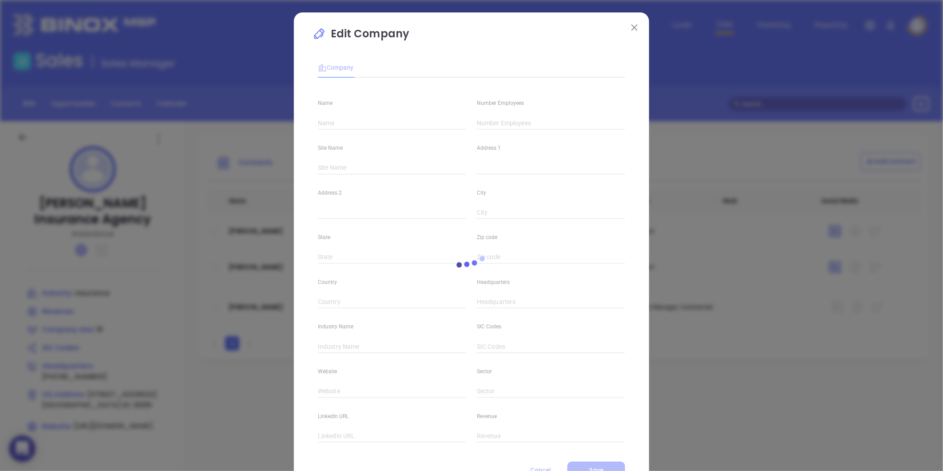
type input "Watson Insurance Agency"
type input "16"
type input "(864) 599-6779"
type input "Insurance"
type input "https://www.watsonagency.net/"
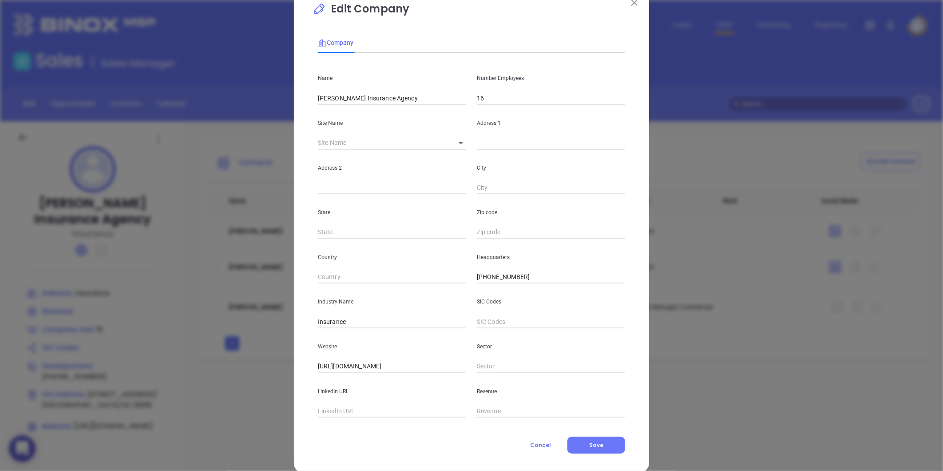
scroll to position [39, 0]
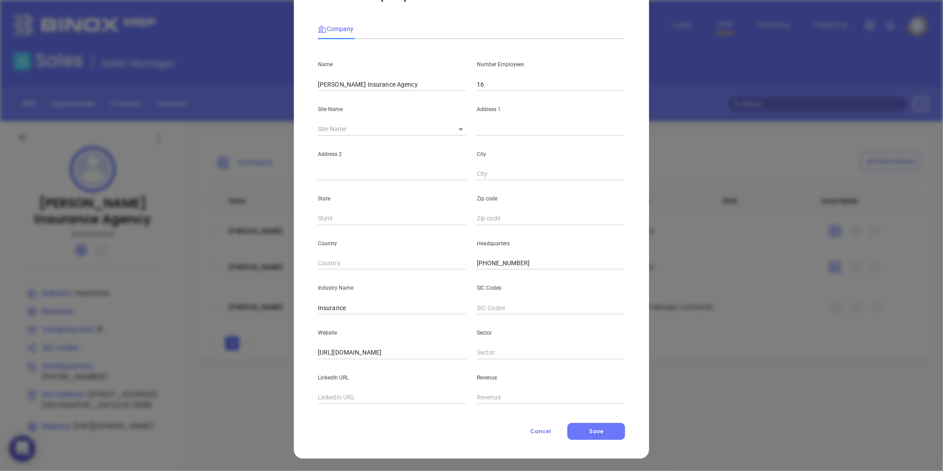
click at [401, 85] on input "Watson Insurance Agency" at bounding box center [392, 84] width 148 height 13
type input "Watson Insurance Agency LLC"
click at [589, 426] on button "Save" at bounding box center [597, 431] width 58 height 17
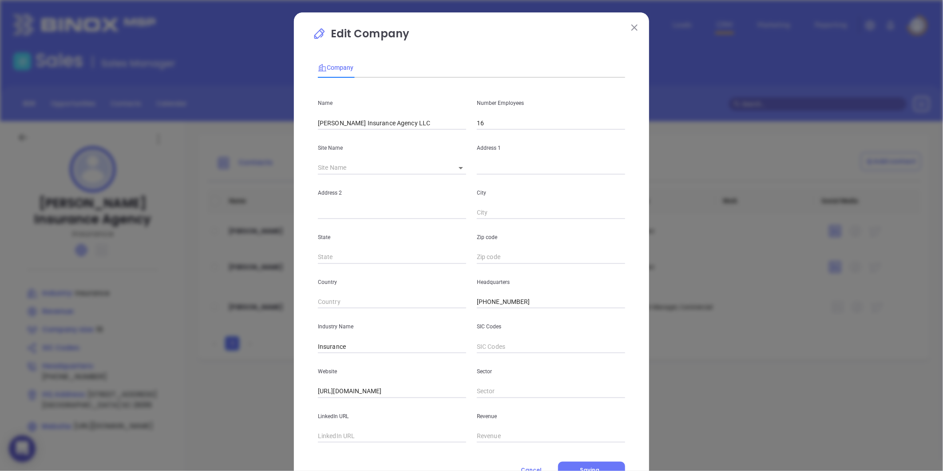
scroll to position [25, 0]
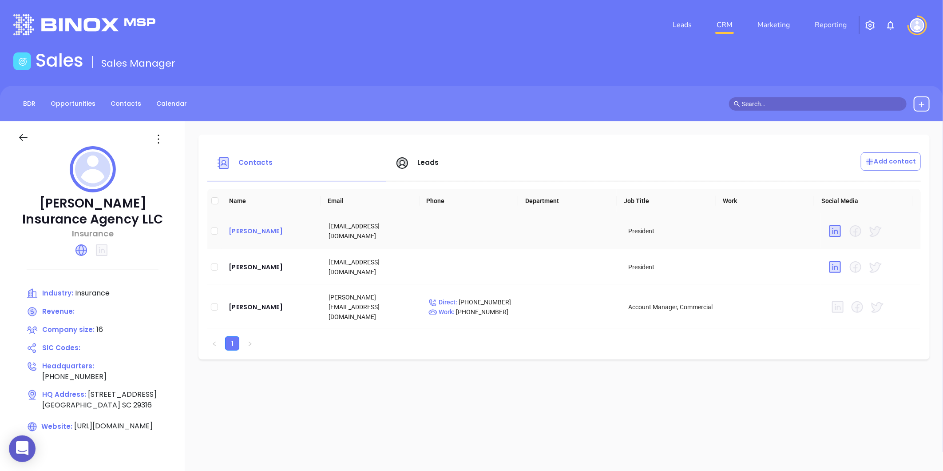
click at [251, 227] on div "Tom Watson" at bounding box center [272, 231] width 86 height 11
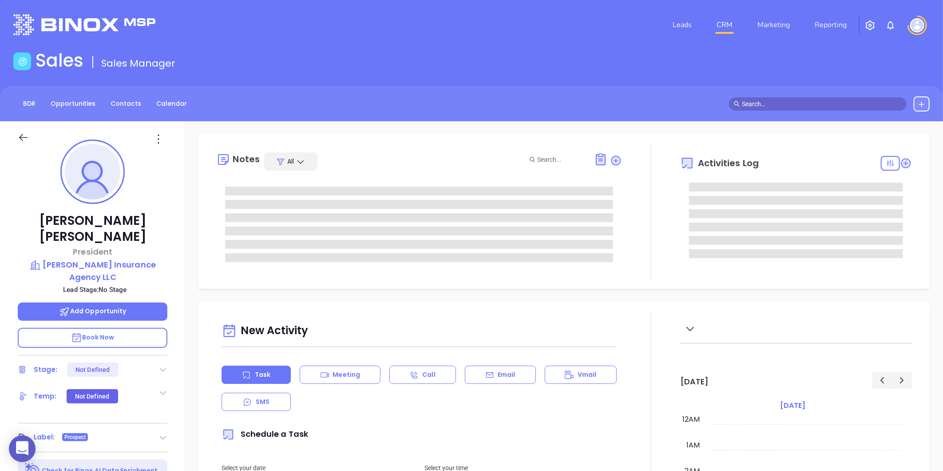
type input "10:00 am"
type input "08/14/2025"
click at [158, 144] on icon at bounding box center [158, 139] width 14 height 14
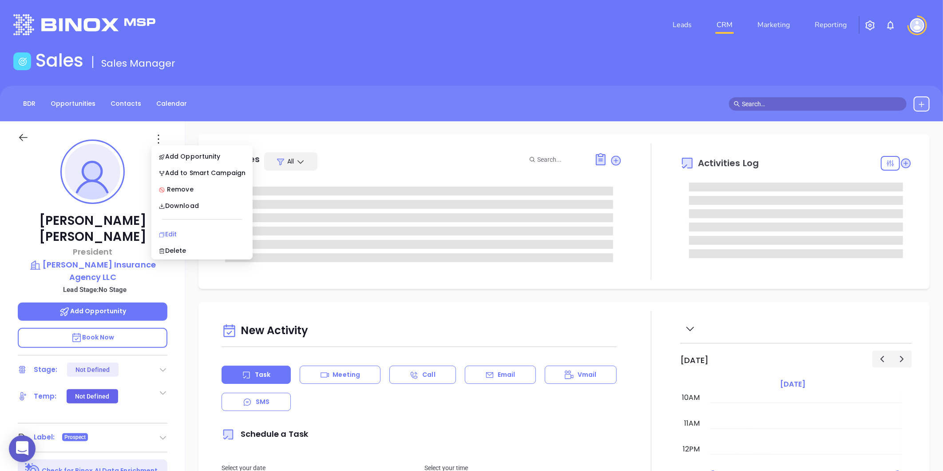
click at [174, 234] on div "Edit" at bounding box center [202, 234] width 87 height 10
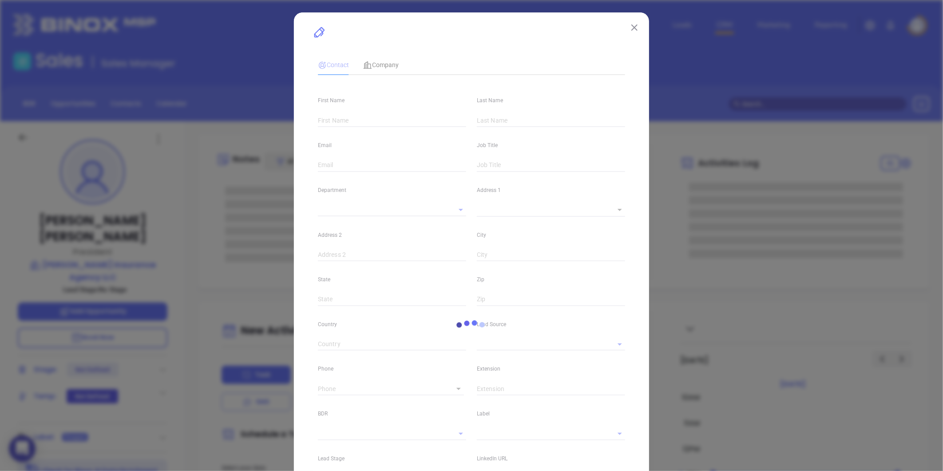
type input "Tom"
type input "Watson"
type input "twatson@watsoninsurance.com"
type input "President"
type input "1"
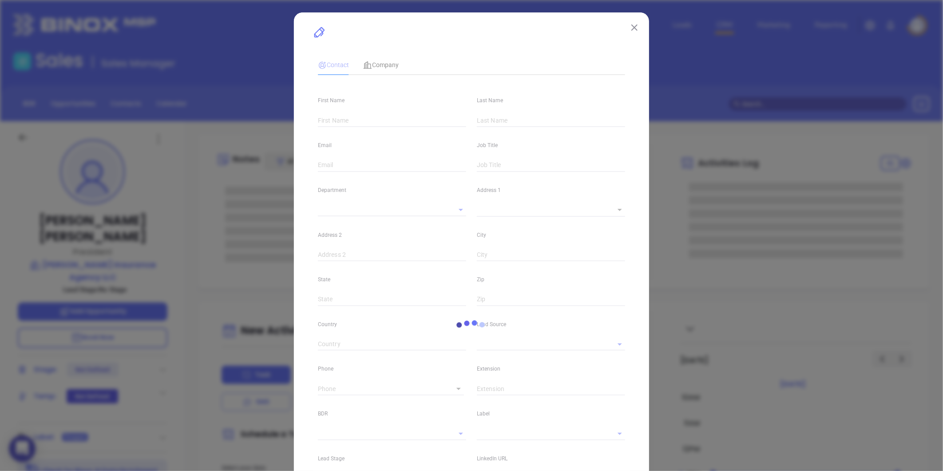
type input "www.linkedin.com/in/tom-watson-60017310"
type input "Marketing"
type input "Other"
type input "undefined undefined"
type input "Gissela Vargas"
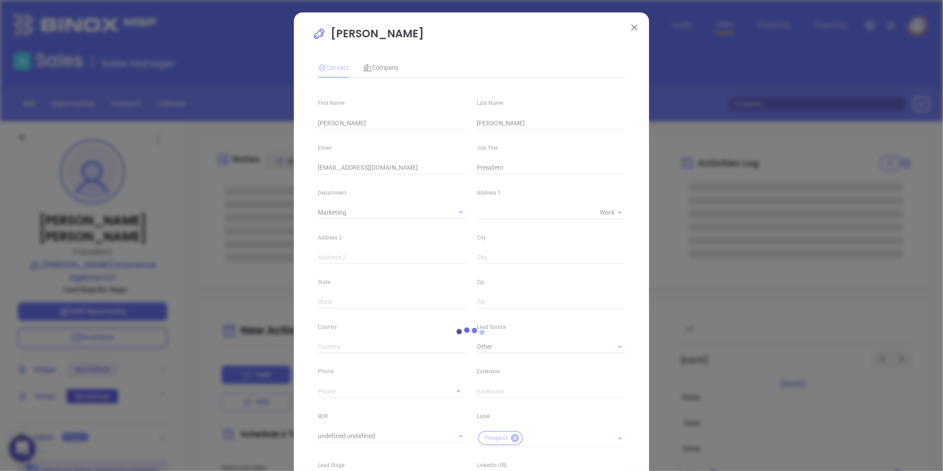
type input "(864) 599-6779"
type input "1"
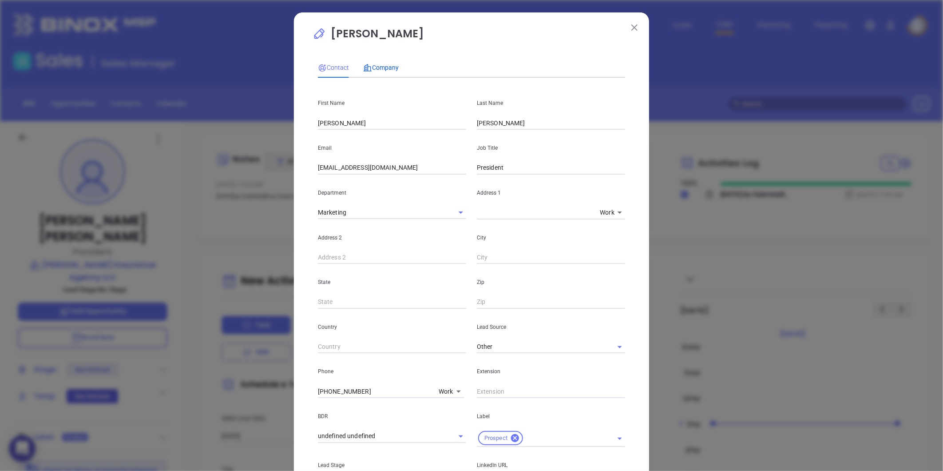
click at [370, 68] on span "Company" at bounding box center [381, 67] width 36 height 7
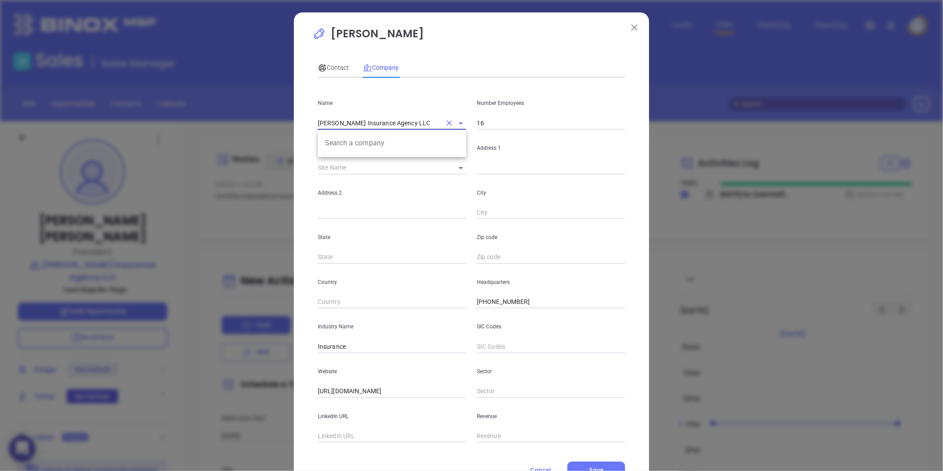
click at [406, 126] on input "Watson Insurance Agency LLC" at bounding box center [379, 122] width 123 height 13
type input "Watson Insurance Agency"
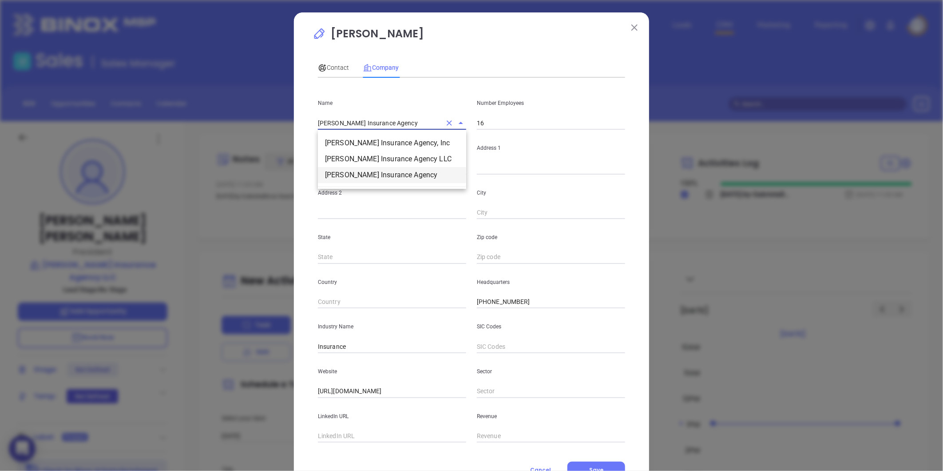
click at [393, 171] on li "Watson Insurance Agency" at bounding box center [392, 175] width 148 height 16
type input "84"
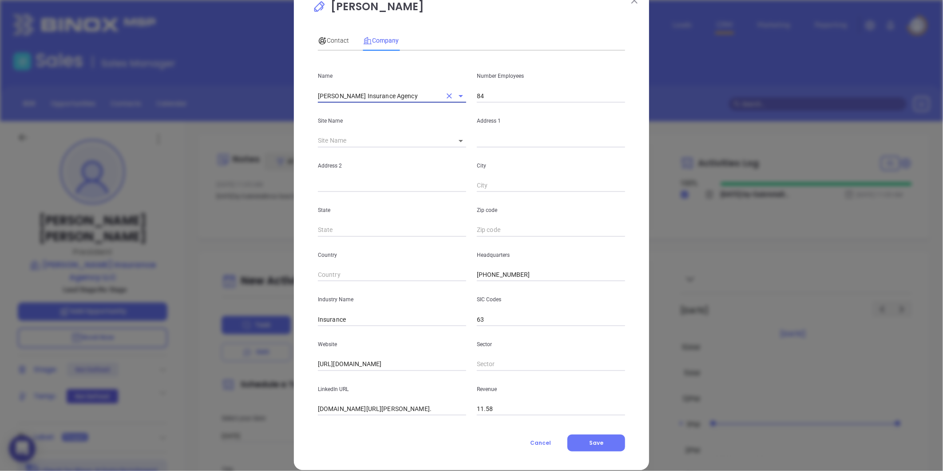
scroll to position [39, 0]
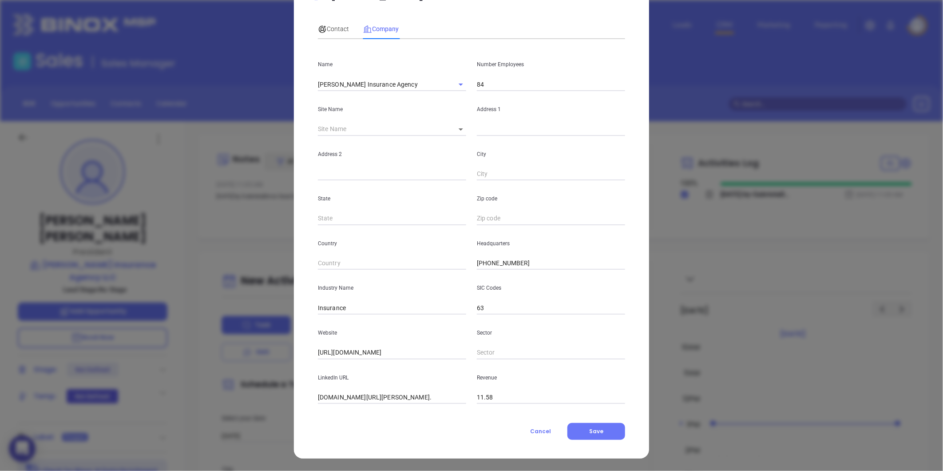
click at [455, 136] on div "Address 2" at bounding box center [392, 158] width 159 height 45
click at [456, 134] on body "0 Leads CRM Marketing Reporting Financial Leads Leads Sales Sales Manager BDR O…" at bounding box center [471, 235] width 943 height 471
click at [458, 133] on li "Gastonia" at bounding box center [488, 130] width 86 height 16
click at [612, 436] on button "Save" at bounding box center [597, 431] width 58 height 17
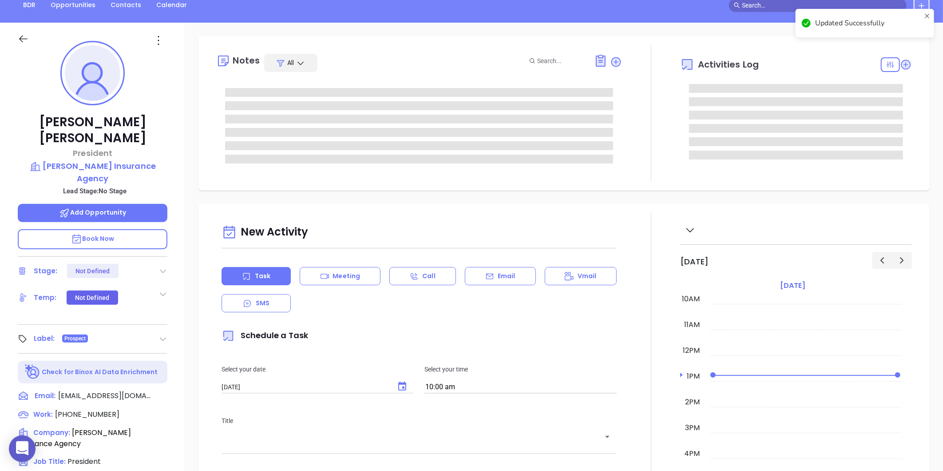
scroll to position [148, 0]
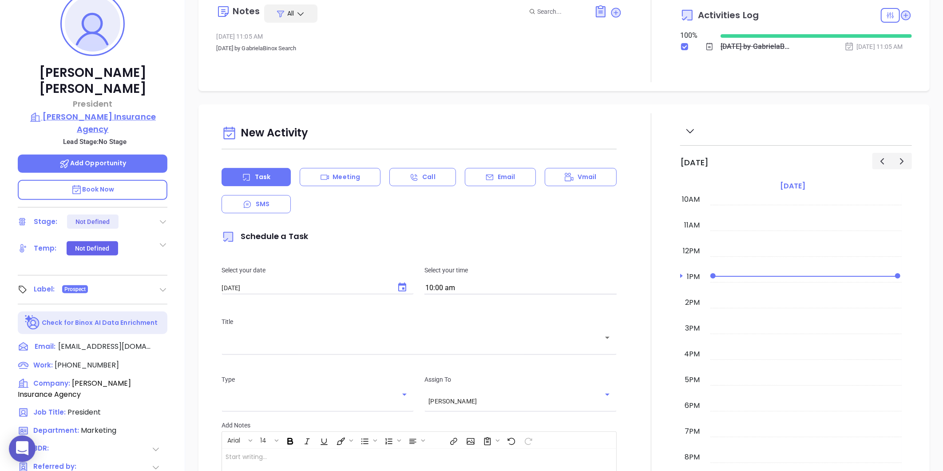
click at [91, 111] on p "Watson Insurance Agency" at bounding box center [93, 123] width 150 height 24
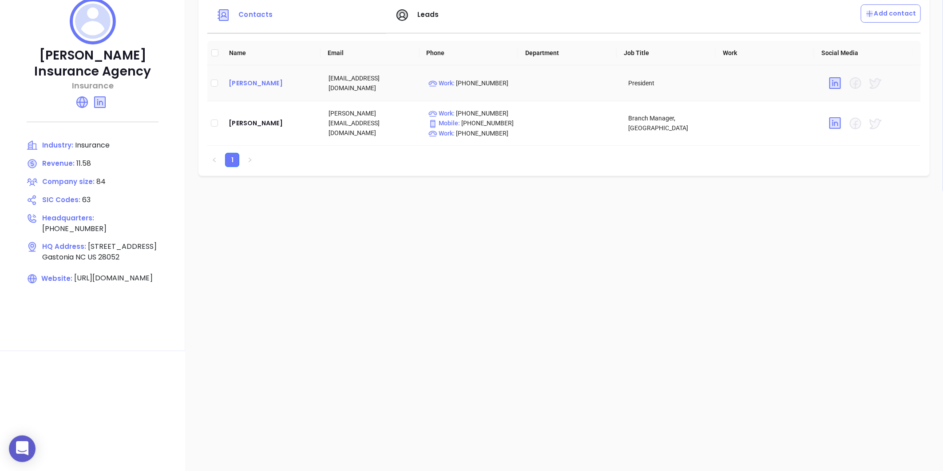
click at [247, 85] on div "Tom Watson" at bounding box center [272, 83] width 86 height 11
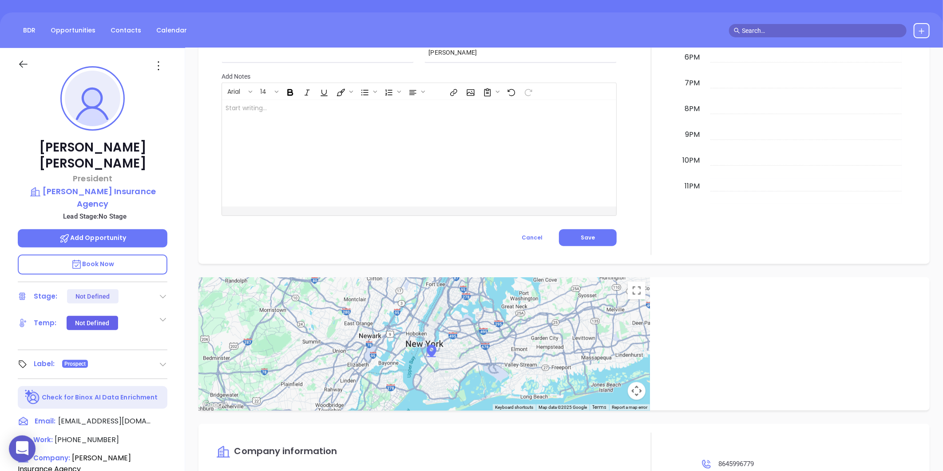
scroll to position [25, 0]
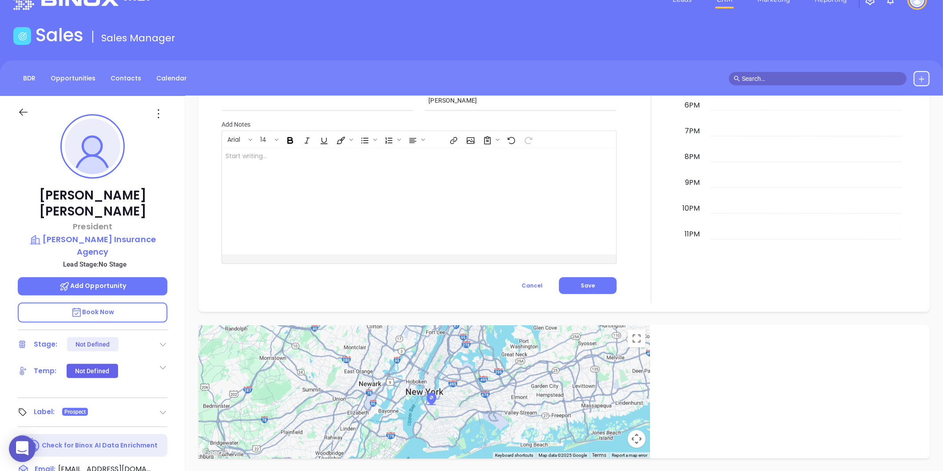
click at [157, 117] on icon at bounding box center [158, 114] width 14 height 14
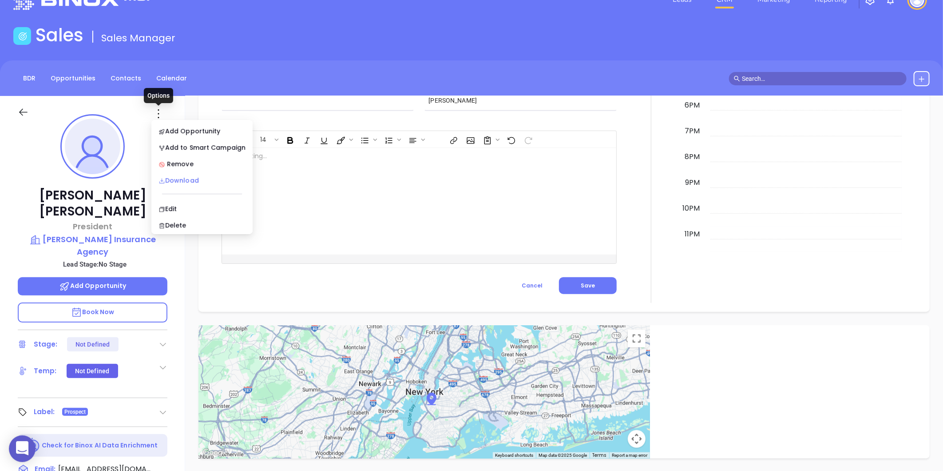
scroll to position [423, 0]
click at [164, 206] on icon at bounding box center [162, 209] width 7 height 7
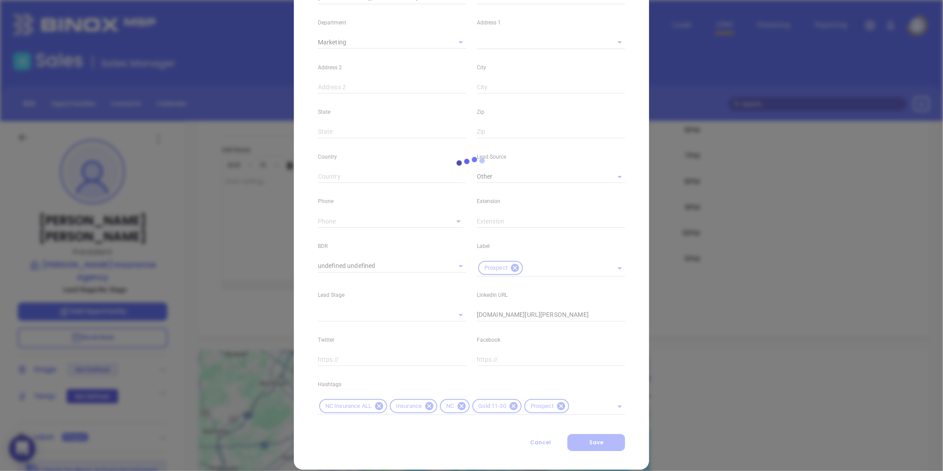
scroll to position [181, 0]
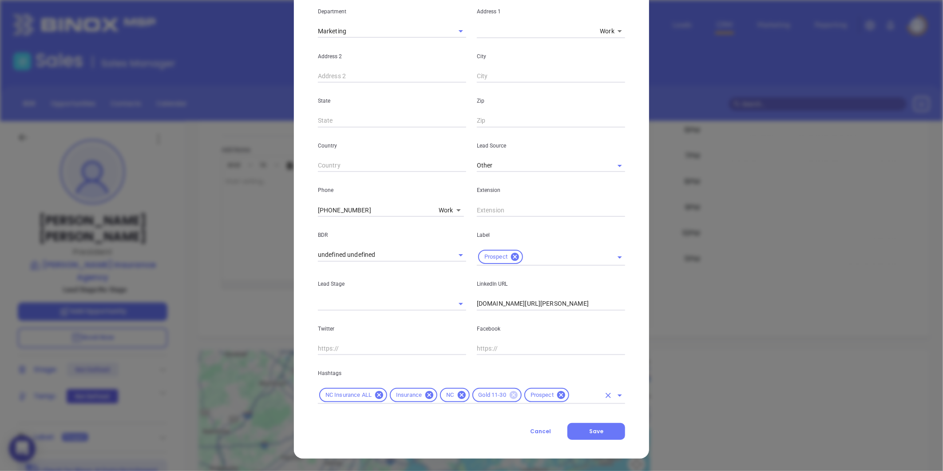
click at [509, 398] on icon at bounding box center [514, 395] width 10 height 10
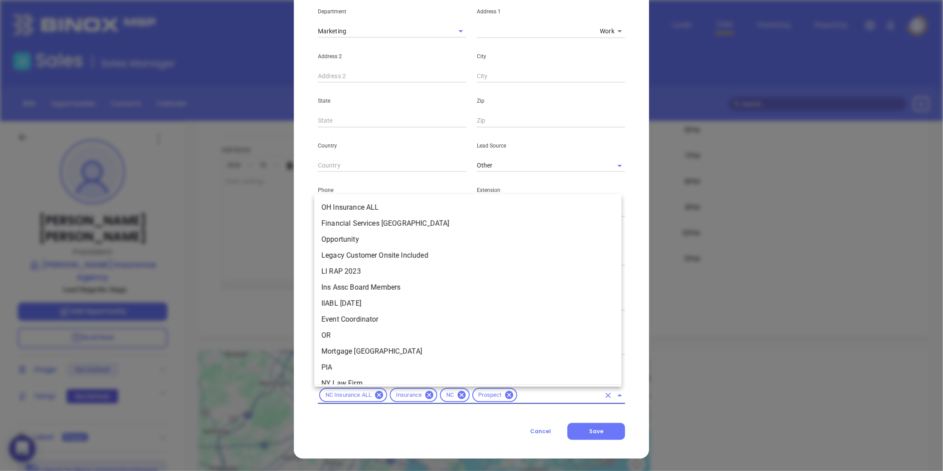
click at [524, 398] on input "text" at bounding box center [560, 395] width 82 height 11
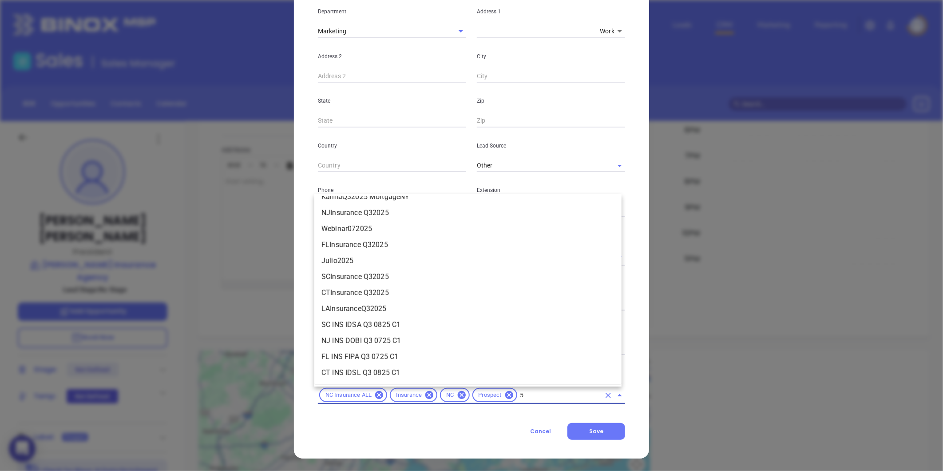
scroll to position [0, 0]
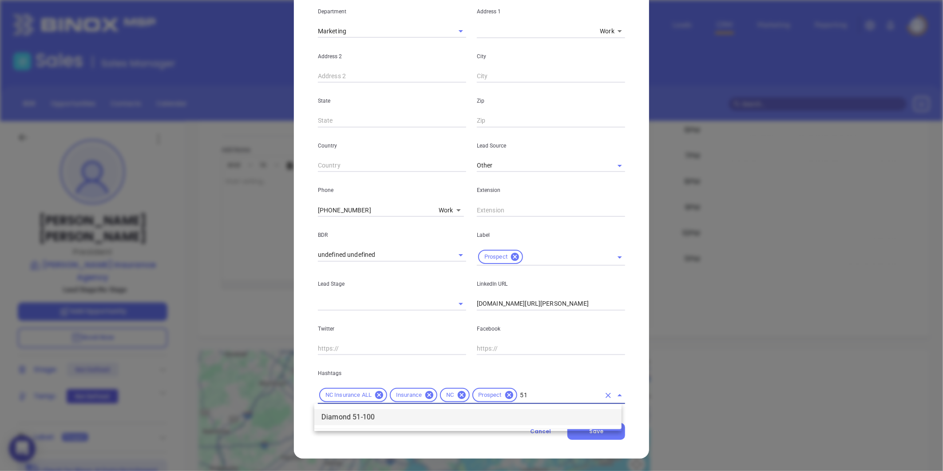
click at [499, 413] on li "Diamond 51-100" at bounding box center [467, 417] width 307 height 16
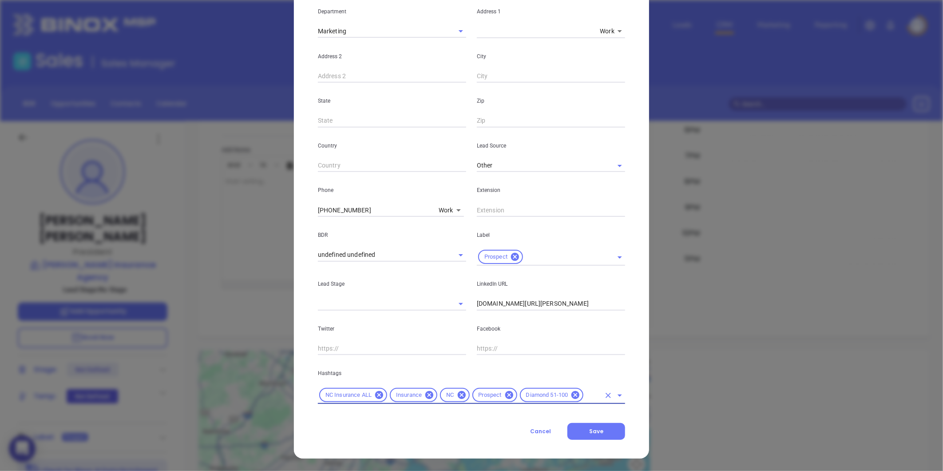
click at [601, 440] on div "Tom Watson Contact Company First Name Tom Last Name Watson Email twatson@watson…" at bounding box center [471, 144] width 355 height 627
click at [599, 438] on button "Save" at bounding box center [597, 431] width 58 height 17
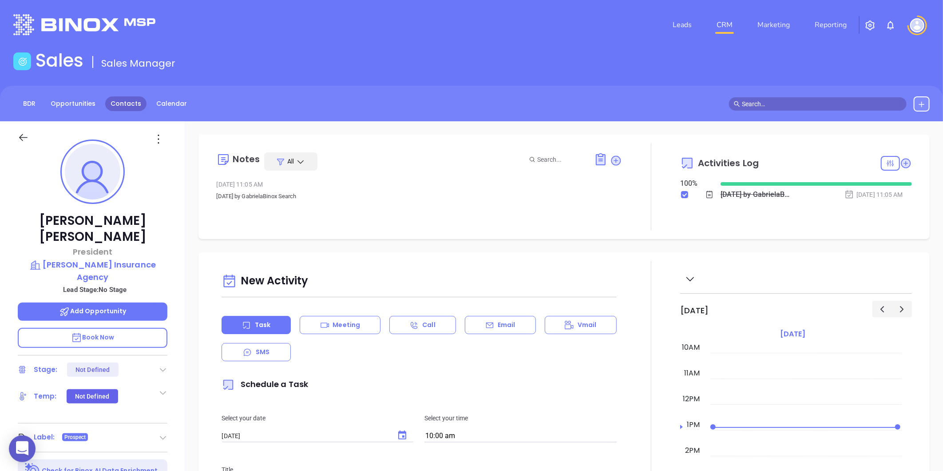
click at [120, 110] on link "Contacts" at bounding box center [125, 103] width 41 height 15
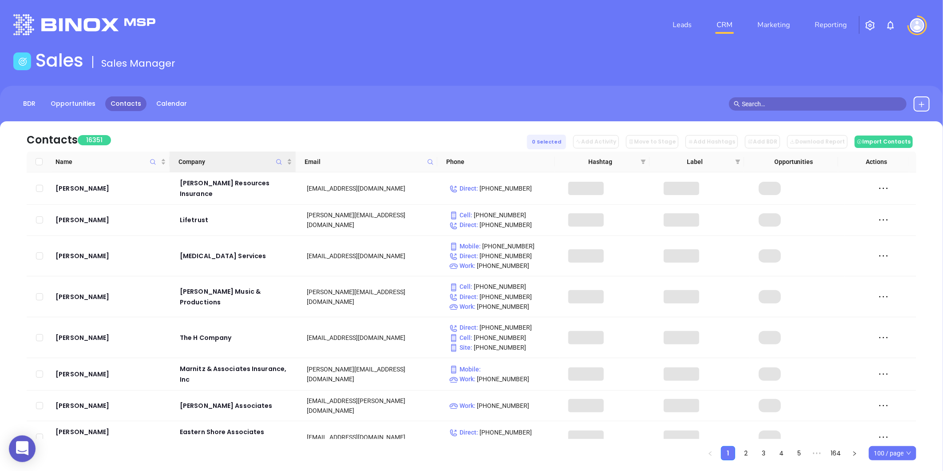
click at [277, 163] on icon "Company" at bounding box center [279, 162] width 7 height 7
paste input "Rollins Insurance"
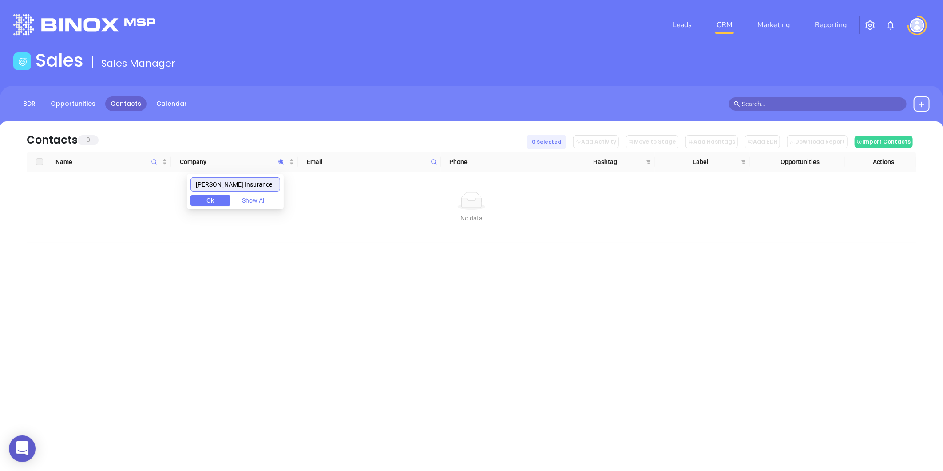
drag, startPoint x: 252, startPoint y: 186, endPoint x: 174, endPoint y: 199, distance: 78.8
click at [175, 199] on body "0 Leads CRM Marketing Reporting Financial Leads Leads Sales Sales Manager BDR O…" at bounding box center [471, 235] width 943 height 471
click at [431, 162] on icon at bounding box center [434, 162] width 7 height 7
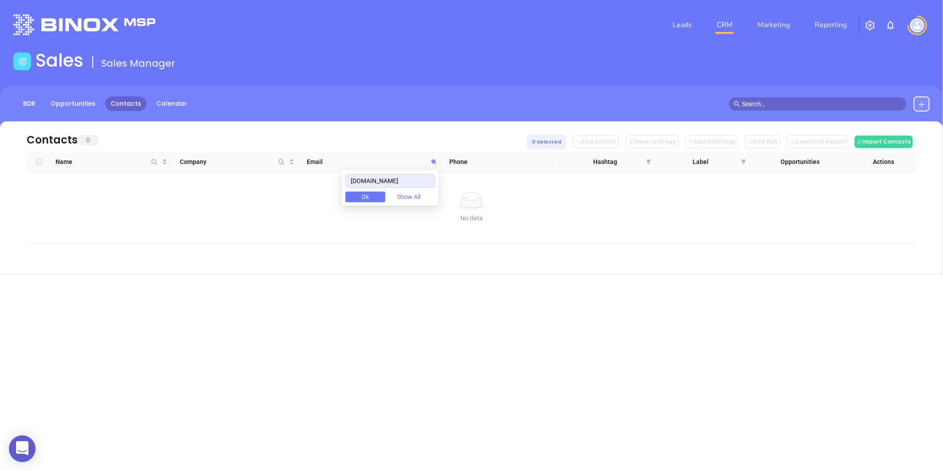
drag, startPoint x: 424, startPoint y: 181, endPoint x: 326, endPoint y: 195, distance: 99.3
click at [326, 195] on body "0 Leads CRM Marketing Reporting Financial Leads Leads Sales Sales Manager BDR O…" at bounding box center [471, 235] width 943 height 471
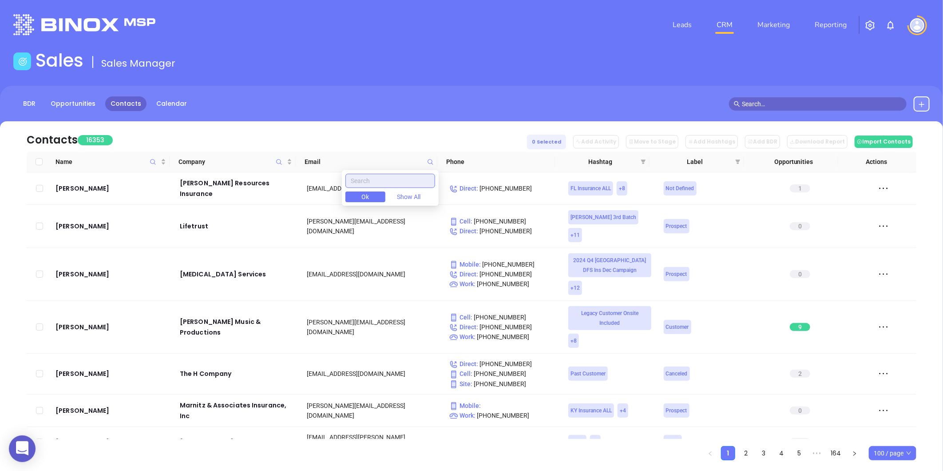
paste input "jwrookinsurance.com"
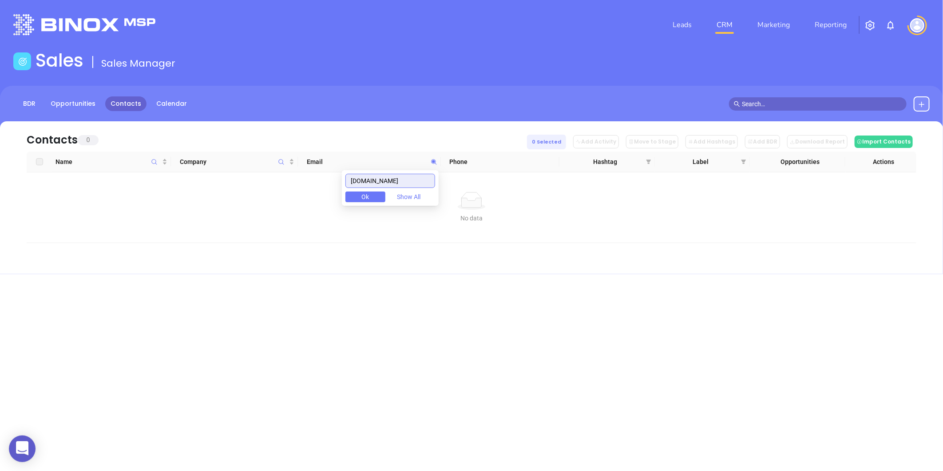
drag, startPoint x: 417, startPoint y: 183, endPoint x: 357, endPoint y: 185, distance: 60.0
click at [357, 185] on input "jwrookinsurance.com" at bounding box center [391, 181] width 90 height 14
paste input "carltoninsurance.com"
drag, startPoint x: 418, startPoint y: 179, endPoint x: 292, endPoint y: 196, distance: 127.7
click at [292, 196] on body "0 Leads CRM Marketing Reporting Financial Leads Leads Sales Sales Manager BDR O…" at bounding box center [471, 235] width 943 height 471
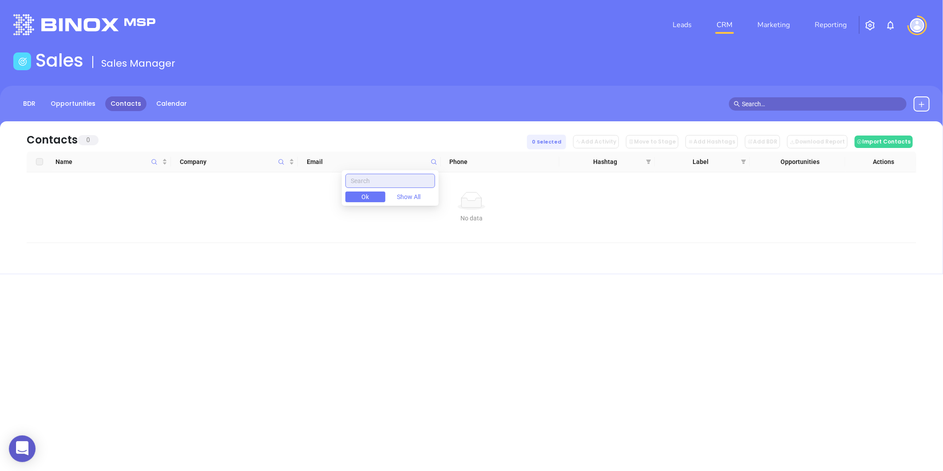
paste input "whiteinsurance.com"
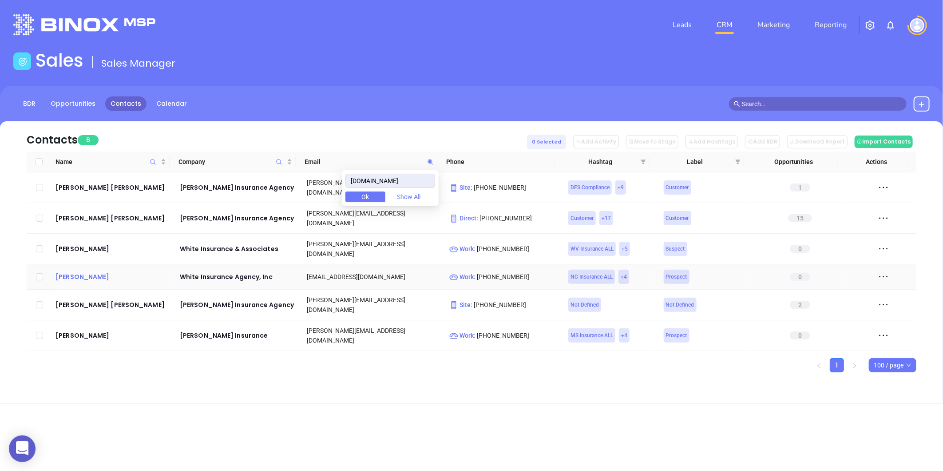
click at [63, 271] on div "Bill White" at bounding box center [112, 276] width 112 height 11
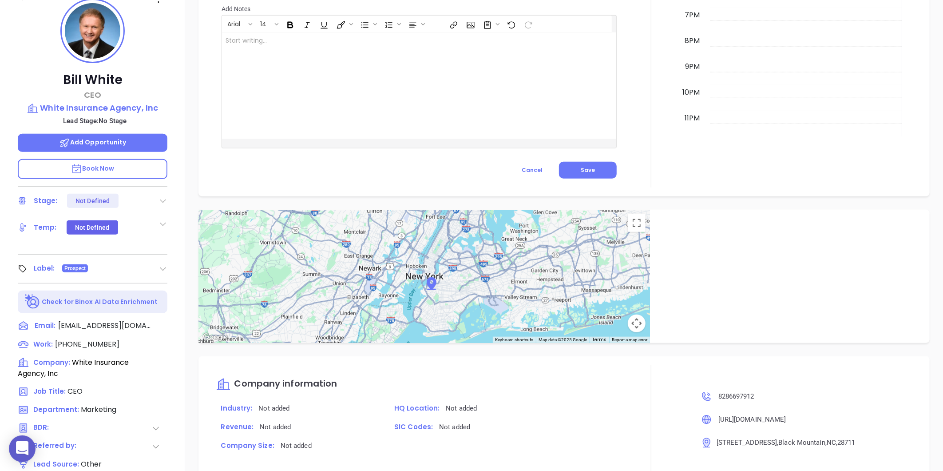
scroll to position [124, 0]
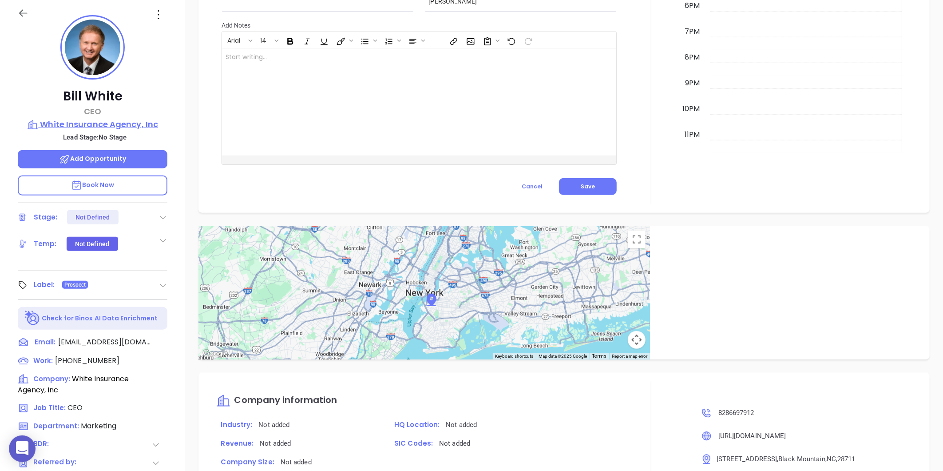
click at [136, 120] on p "White Insurance Agency, Inc" at bounding box center [93, 124] width 150 height 12
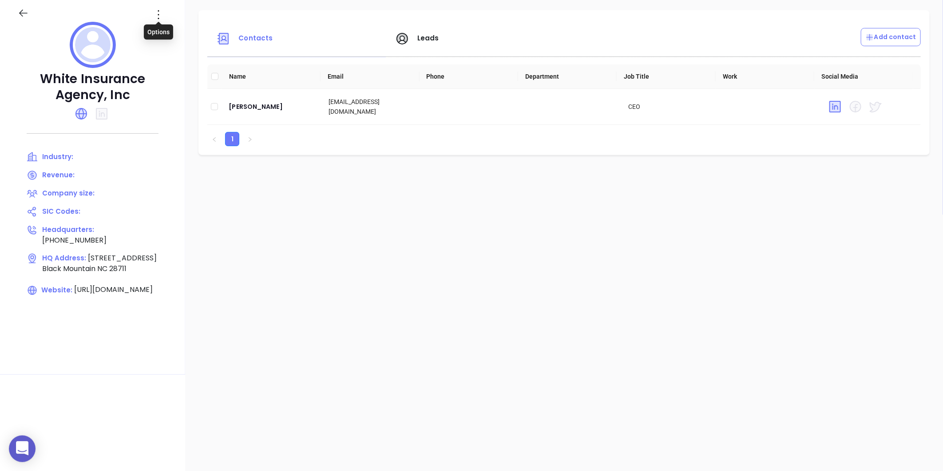
click at [160, 21] on icon at bounding box center [158, 15] width 14 height 14
click at [169, 31] on div "Edit" at bounding box center [199, 32] width 80 height 10
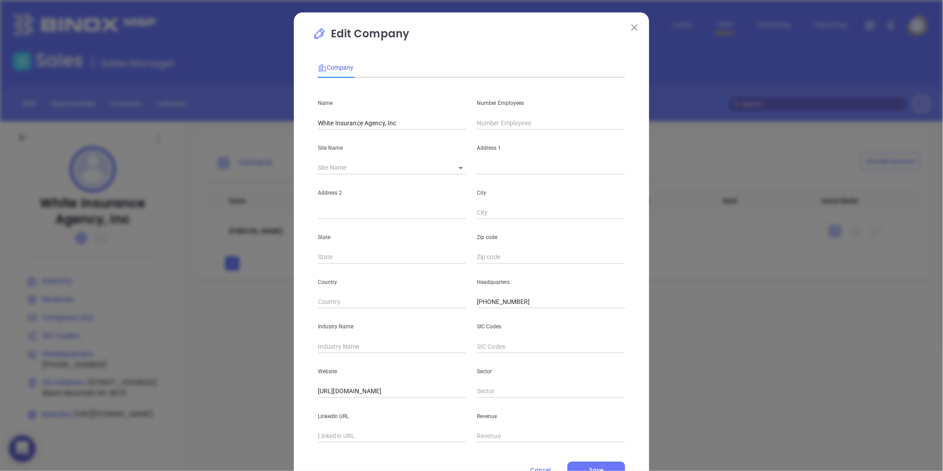
click at [499, 127] on input "text" at bounding box center [551, 122] width 148 height 13
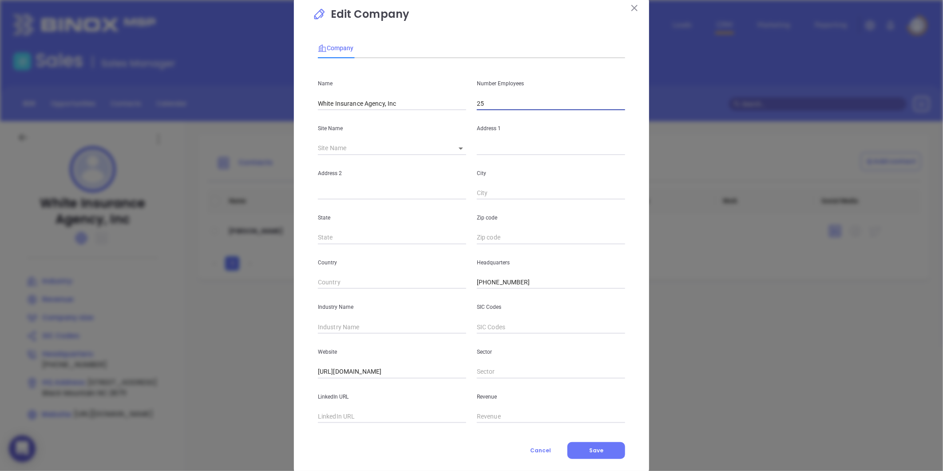
scroll to position [39, 0]
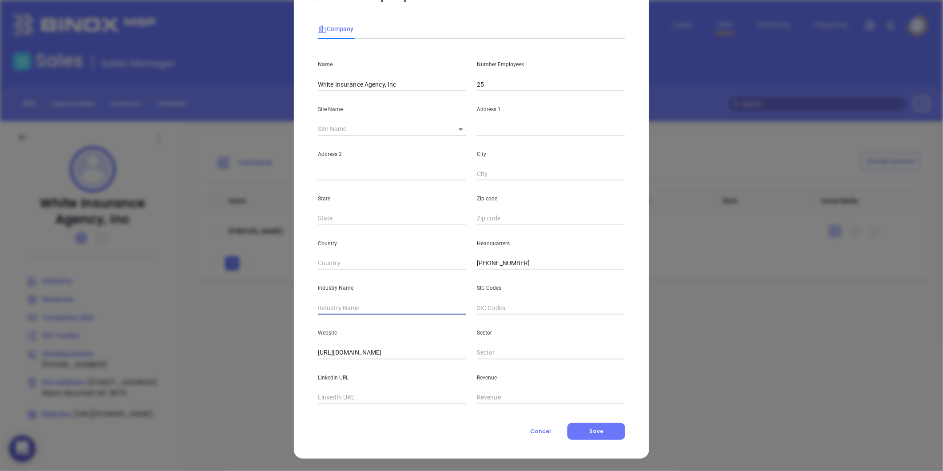
click at [359, 303] on input "text" at bounding box center [392, 307] width 148 height 13
click at [590, 439] on button "Save" at bounding box center [597, 431] width 58 height 17
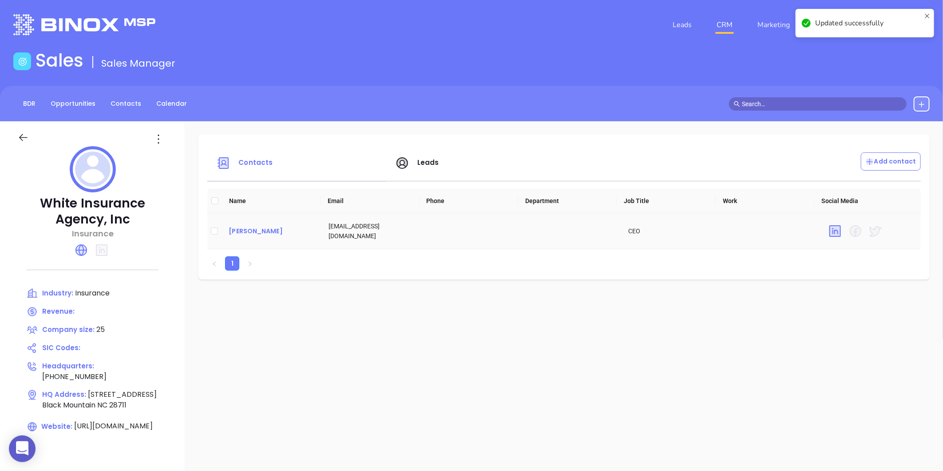
click at [251, 228] on div "Bill White" at bounding box center [272, 231] width 86 height 11
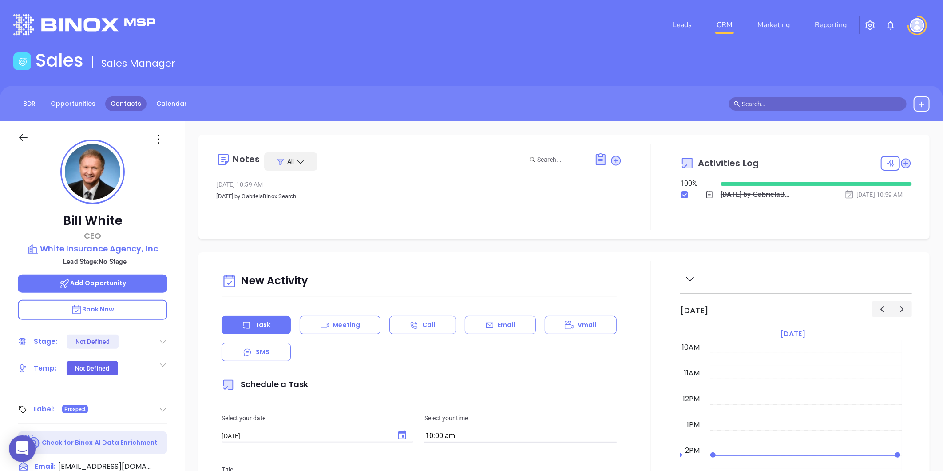
click at [113, 100] on link "Contacts" at bounding box center [125, 103] width 41 height 15
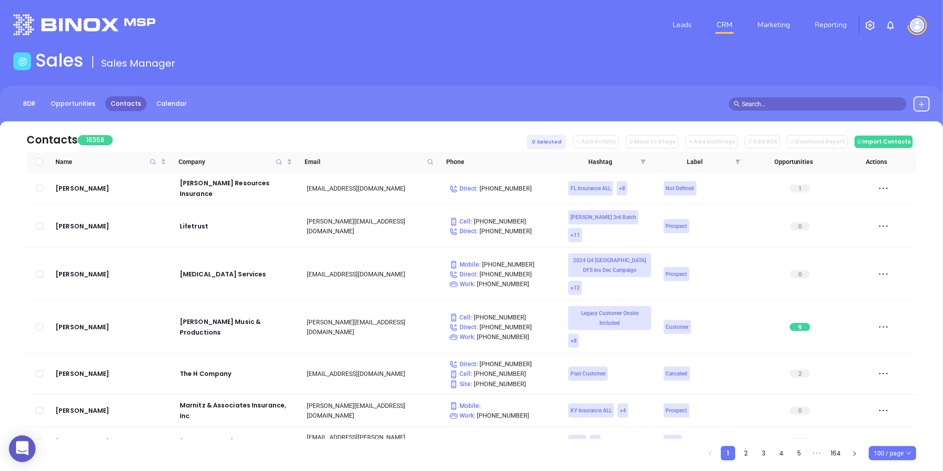
click at [925, 111] on div "BDR Opportunities Contacts Calendar" at bounding box center [471, 108] width 943 height 44
click at [917, 101] on button at bounding box center [922, 103] width 16 height 15
click at [896, 126] on p "New Contact" at bounding box center [897, 129] width 74 height 14
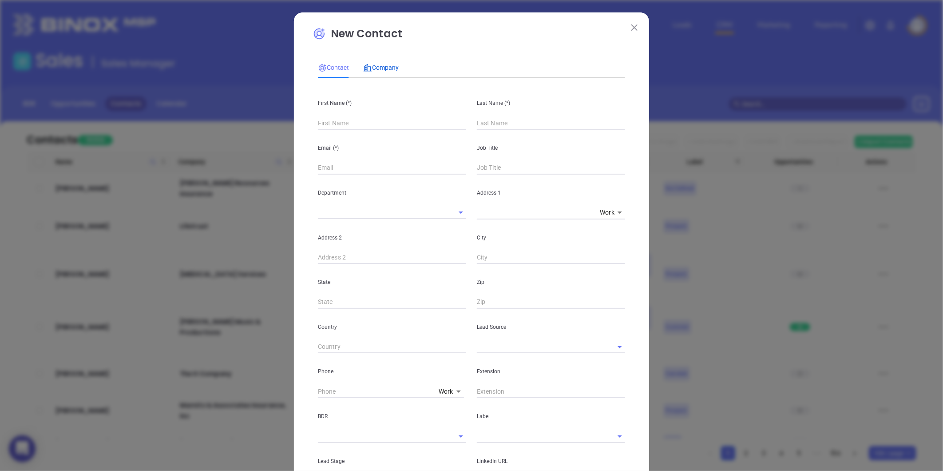
click at [378, 64] on span "Company" at bounding box center [381, 67] width 36 height 7
click at [349, 126] on input "text" at bounding box center [379, 122] width 123 height 13
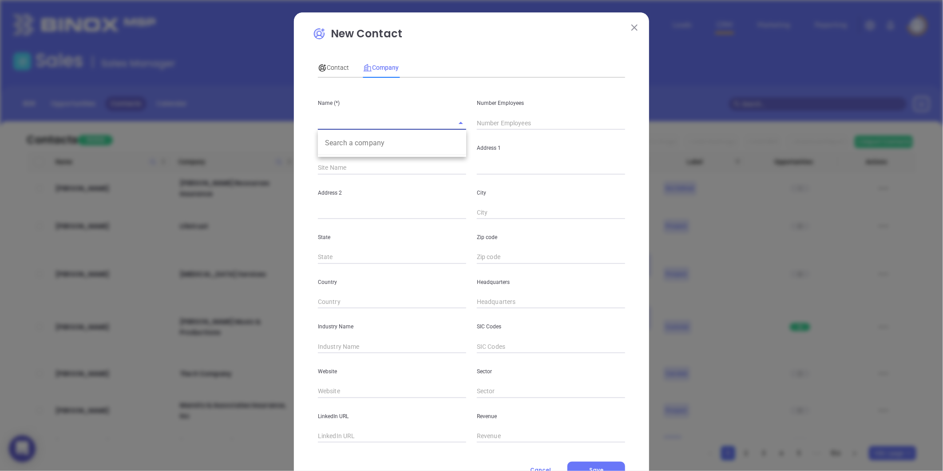
paste input "Black Mountain Insurance & Realty, Inc"
click at [504, 125] on input "text" at bounding box center [551, 122] width 148 height 13
drag, startPoint x: 477, startPoint y: 165, endPoint x: 486, endPoint y: 156, distance: 13.2
click at [477, 165] on input "text" at bounding box center [551, 167] width 148 height 13
paste input "118 West State Street Black Mountain, NC 28711"
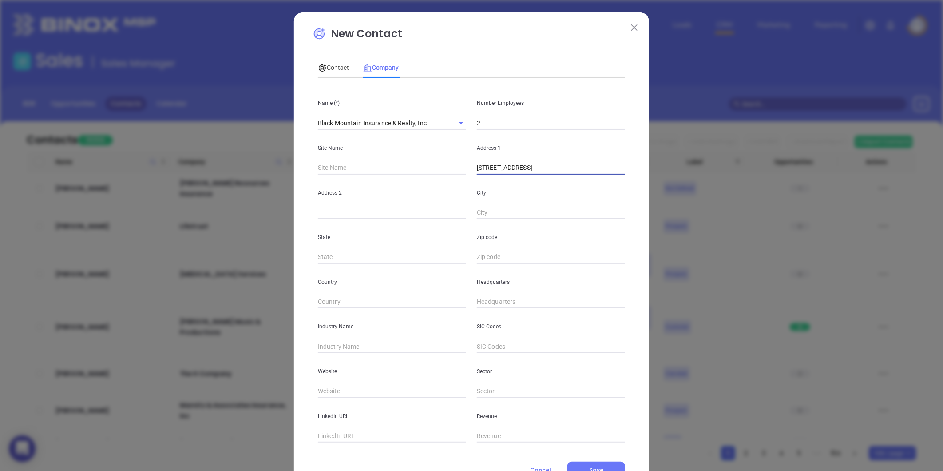
drag, startPoint x: 594, startPoint y: 169, endPoint x: 610, endPoint y: 168, distance: 16.0
click at [610, 168] on input "118 West State Street Black Mountain, NC 28711" at bounding box center [551, 167] width 148 height 13
click at [485, 255] on input "text" at bounding box center [551, 257] width 148 height 13
paste input "28711"
click at [363, 255] on input "text" at bounding box center [392, 257] width 148 height 13
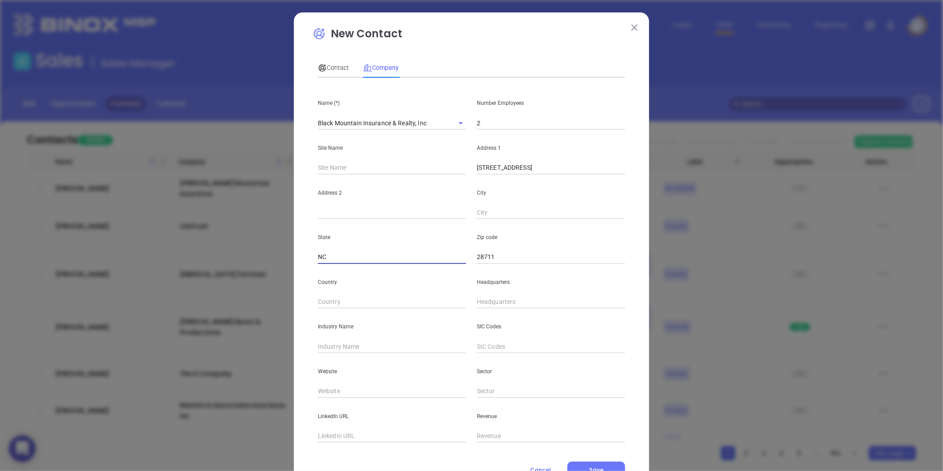
click at [304, 201] on div "New Contact Contact Company First Name (*) Last Name (*) Email (*) Job Title De…" at bounding box center [471, 254] width 355 height 485
drag, startPoint x: 537, startPoint y: 169, endPoint x: 578, endPoint y: 172, distance: 41.9
click at [578, 172] on input "118 West State Street Black Mountain, NC 28711" at bounding box center [551, 167] width 148 height 13
click at [514, 206] on input "text" at bounding box center [551, 212] width 148 height 13
paste input "Black Mountain"
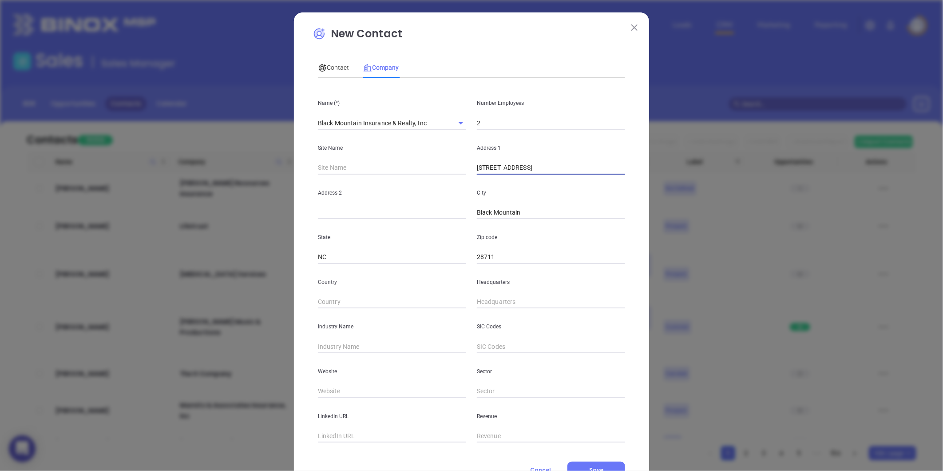
drag, startPoint x: 538, startPoint y: 169, endPoint x: 619, endPoint y: 175, distance: 81.1
click at [619, 175] on div "Name (*) Black Mountain Insurance & Realty, Inc Number Employees 2 Site Name Ad…" at bounding box center [471, 264] width 307 height 358
click at [494, 307] on input "( ) -" at bounding box center [551, 301] width 148 height 13
paste input "828) 669-8711"
click at [366, 342] on input "text" at bounding box center [392, 346] width 148 height 13
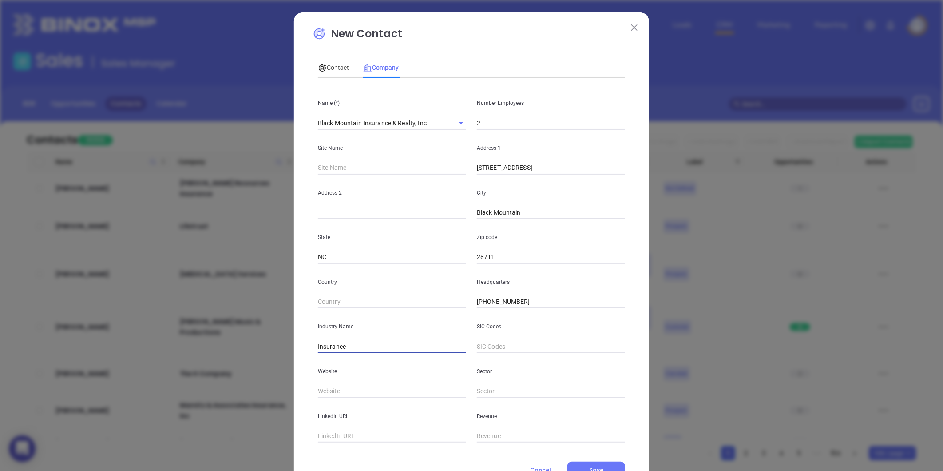
click at [332, 397] on input "text" at bounding box center [392, 391] width 148 height 13
paste input "https://www.bmirinc.com/"
drag, startPoint x: 428, startPoint y: 120, endPoint x: 307, endPoint y: 132, distance: 121.4
click at [318, 131] on div "Name (*) Black Mountain Insurance & Realty, Inc Search a company Number Employe…" at bounding box center [471, 264] width 307 height 358
click at [338, 67] on span "Contact" at bounding box center [333, 67] width 31 height 7
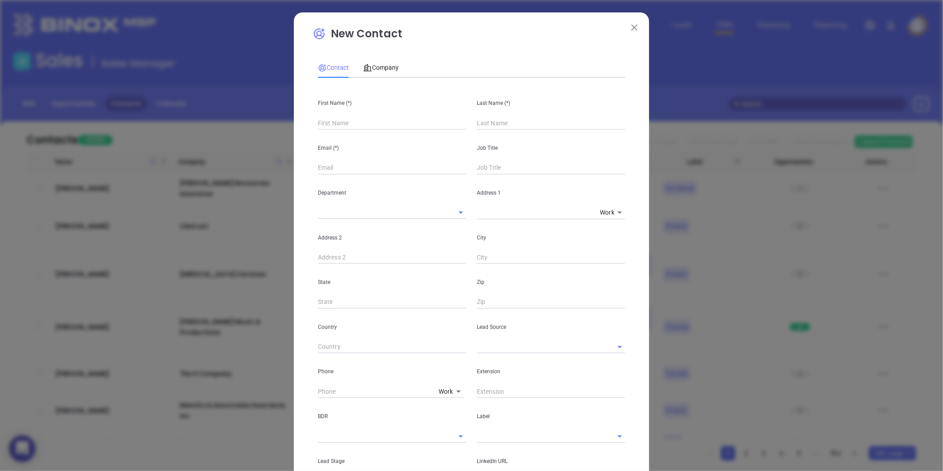
click at [413, 126] on input "text" at bounding box center [392, 122] width 148 height 13
paste input "Richard Hudson"
drag, startPoint x: 338, startPoint y: 126, endPoint x: 367, endPoint y: 123, distance: 29.0
click at [367, 123] on input "Richard Hudson" at bounding box center [392, 122] width 148 height 13
click at [504, 123] on input "text" at bounding box center [551, 122] width 148 height 13
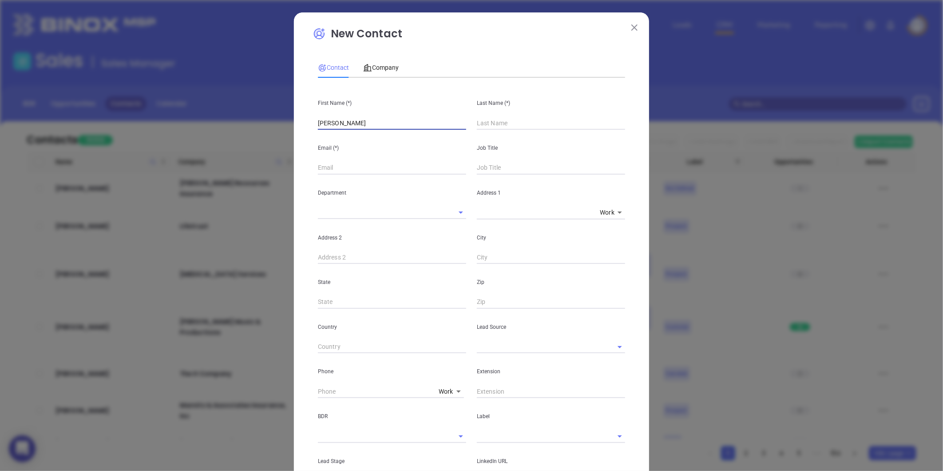
paste input "Hudson"
drag, startPoint x: 379, startPoint y: 122, endPoint x: 336, endPoint y: 135, distance: 45.0
click at [336, 135] on div "First Name (*) Richard Hudson Last Name (*) Hudson Email (*) Job Title Departme…" at bounding box center [471, 331] width 307 height 492
click at [318, 174] on input "text" at bounding box center [392, 167] width 148 height 13
paste input "richard@bmirinc.com"
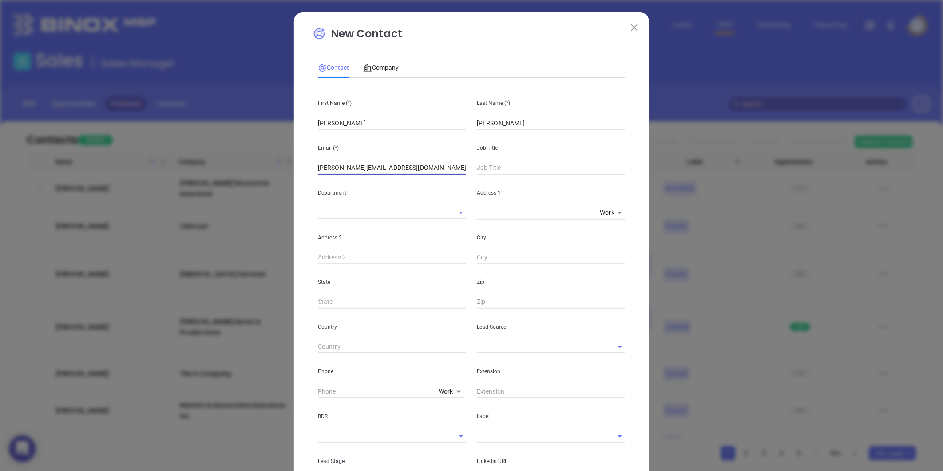
click at [490, 172] on input "text" at bounding box center [551, 167] width 148 height 13
drag, startPoint x: 496, startPoint y: 349, endPoint x: 494, endPoint y: 343, distance: 6.5
click at [496, 349] on input "text" at bounding box center [538, 346] width 123 height 13
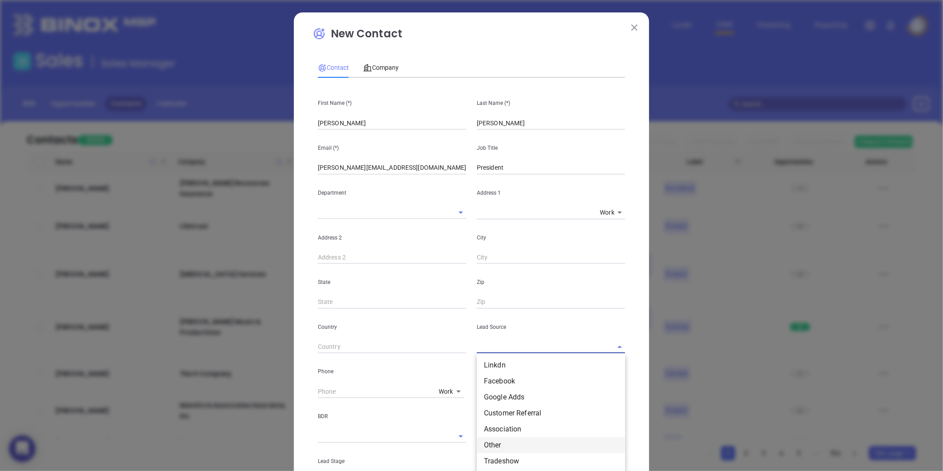
click at [496, 438] on li "Other" at bounding box center [551, 445] width 148 height 16
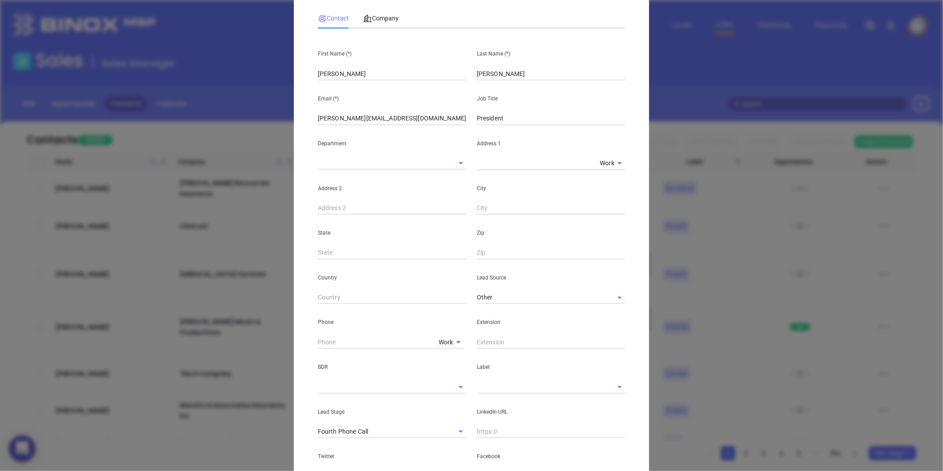
click at [485, 394] on div "LinkedIn URL" at bounding box center [551, 416] width 159 height 45
click at [483, 391] on input "text" at bounding box center [538, 386] width 123 height 13
click at [487, 402] on li "Prospect" at bounding box center [551, 407] width 148 height 16
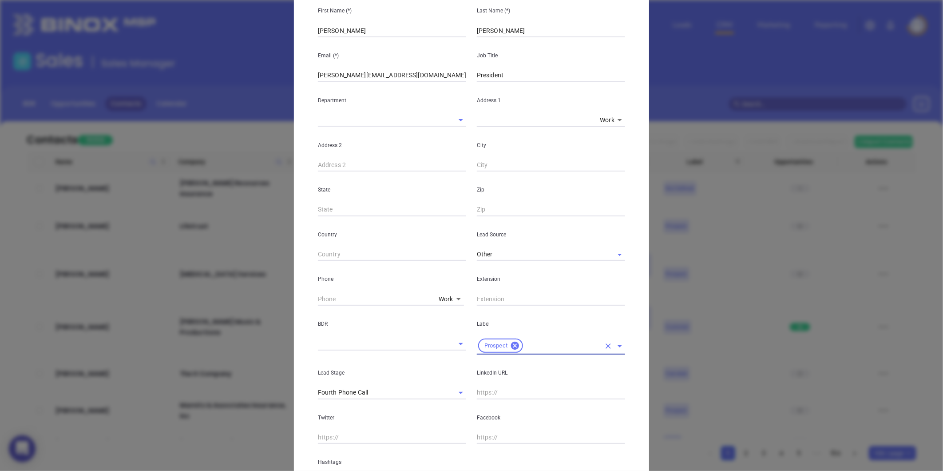
scroll to position [148, 0]
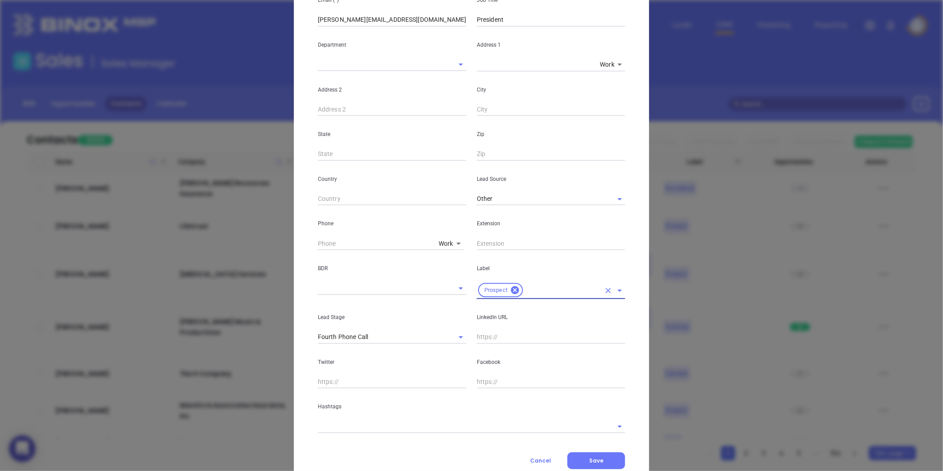
click at [485, 335] on input "text" at bounding box center [551, 336] width 148 height 13
paste input "linkedin.com/in/richard-hudson-45631842"
click at [330, 426] on input "text" at bounding box center [459, 426] width 283 height 13
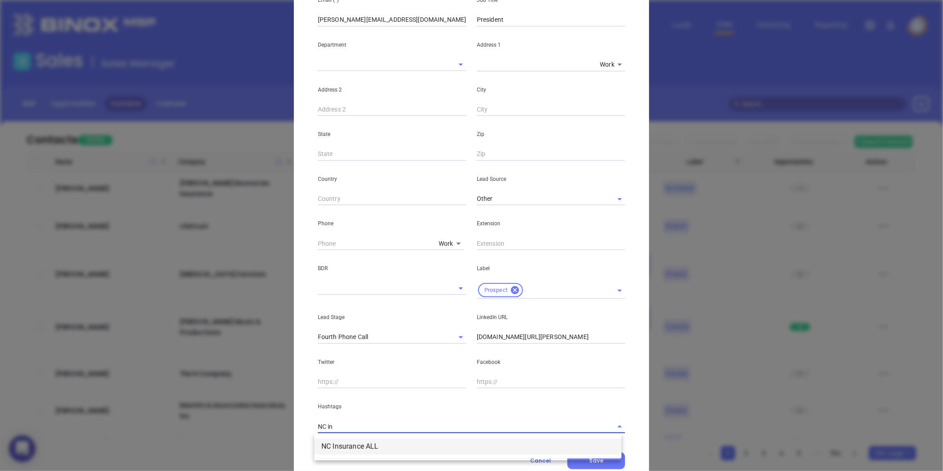
click at [344, 440] on li "NC Insurance ALL" at bounding box center [467, 446] width 307 height 16
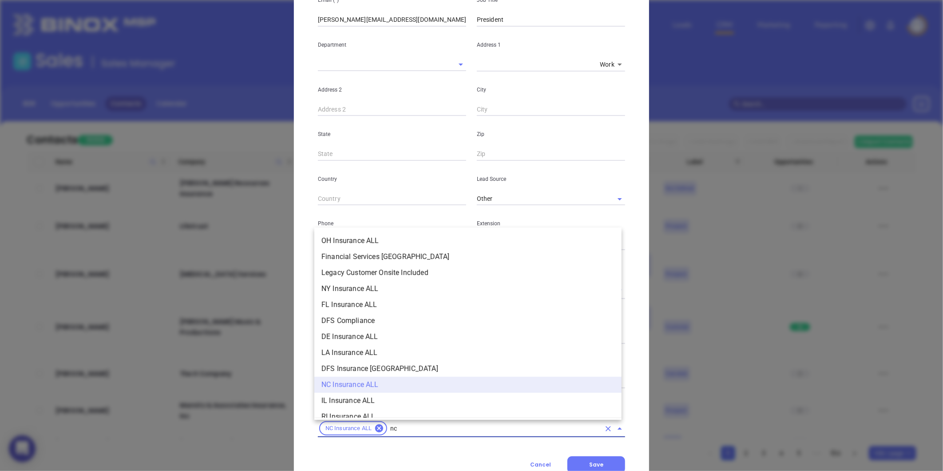
scroll to position [149, 0]
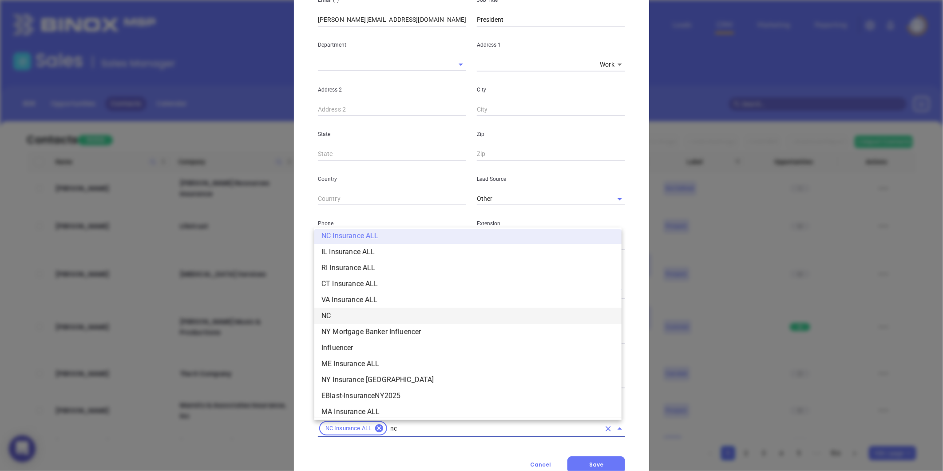
click at [350, 317] on li "NC" at bounding box center [467, 316] width 307 height 16
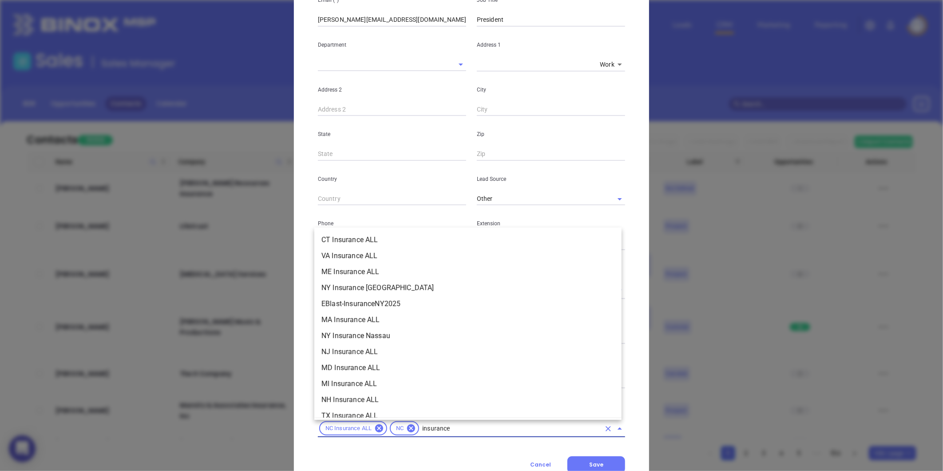
scroll to position [200, 0]
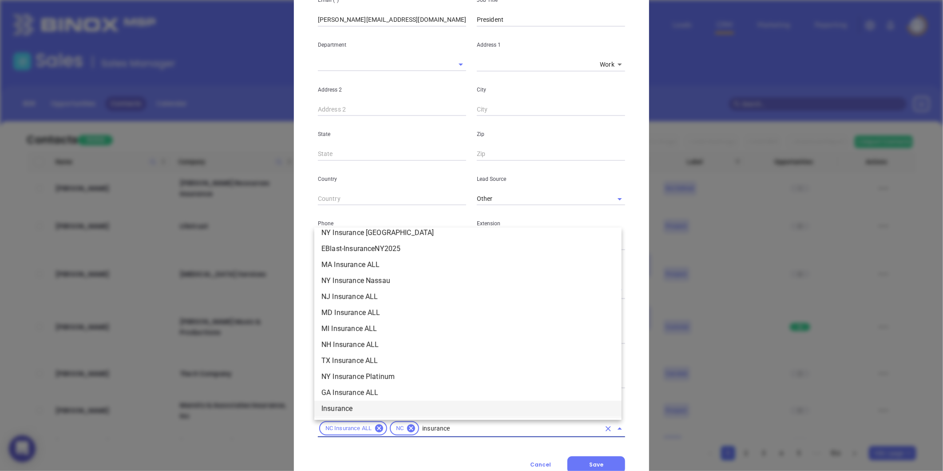
click at [343, 406] on li "Insurance" at bounding box center [467, 409] width 307 height 16
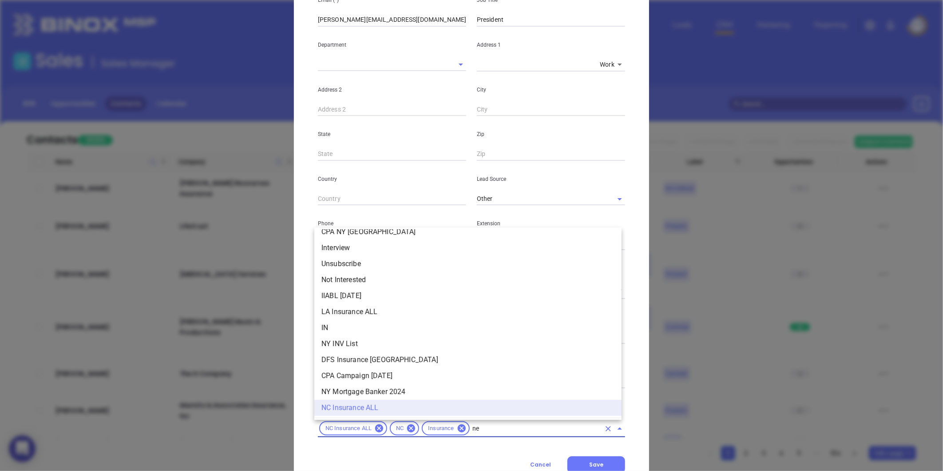
scroll to position [0, 0]
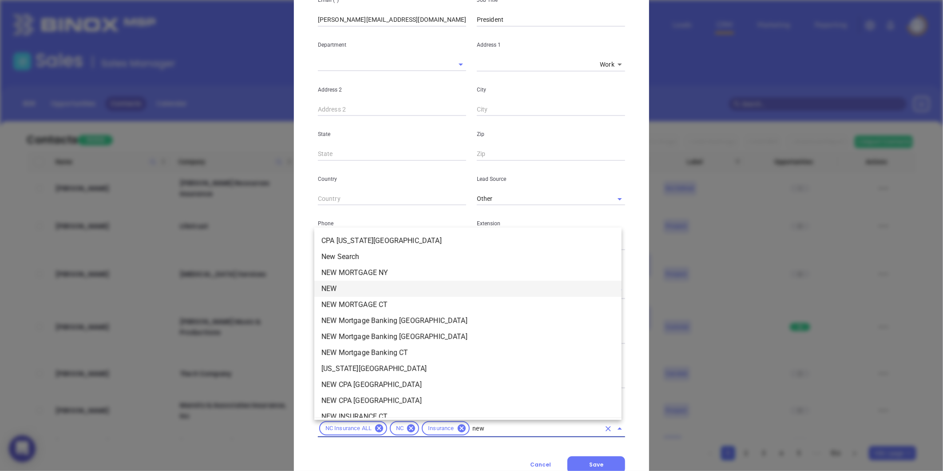
click at [334, 289] on li "NEW" at bounding box center [467, 289] width 307 height 16
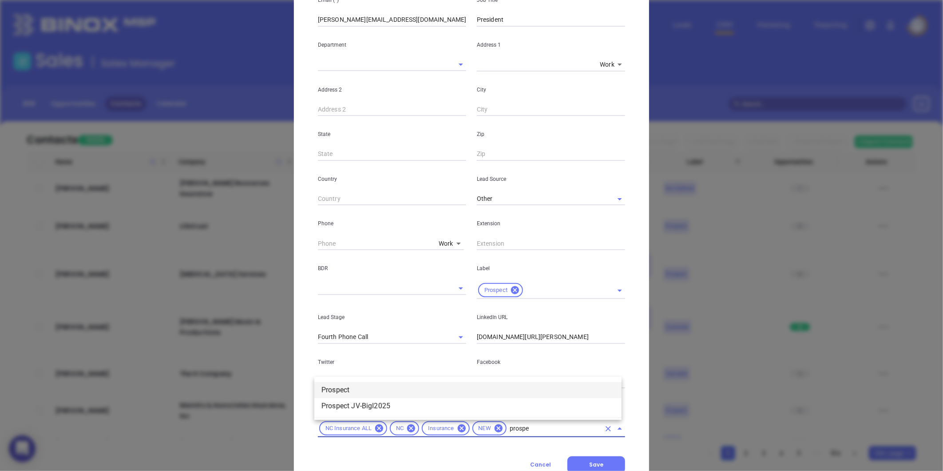
click at [356, 389] on li "Prospect" at bounding box center [467, 390] width 307 height 16
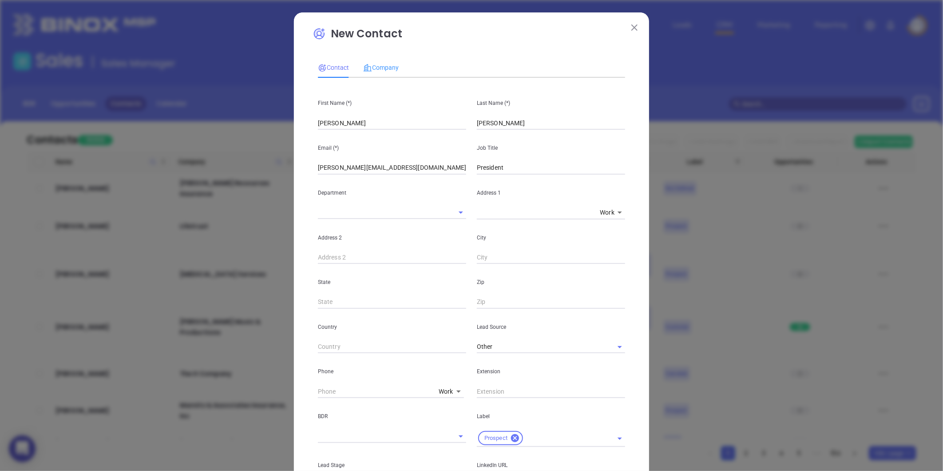
click at [391, 61] on div "Company" at bounding box center [381, 67] width 36 height 20
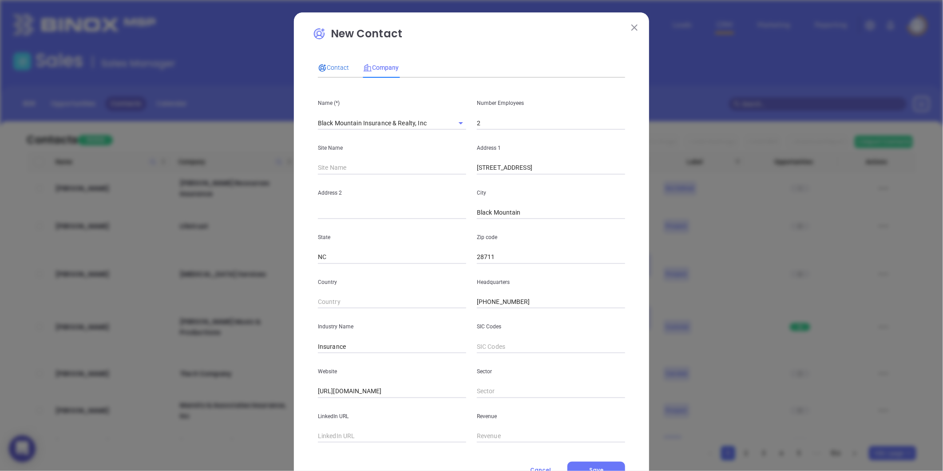
drag, startPoint x: 322, startPoint y: 70, endPoint x: 340, endPoint y: 70, distance: 17.8
click at [322, 70] on icon at bounding box center [322, 68] width 9 height 9
click at [340, 70] on span "Contact" at bounding box center [333, 67] width 31 height 7
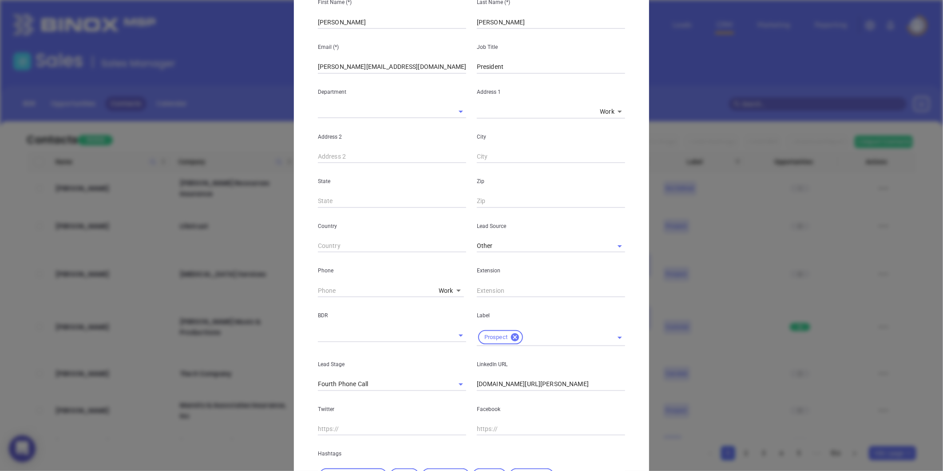
scroll to position [138, 0]
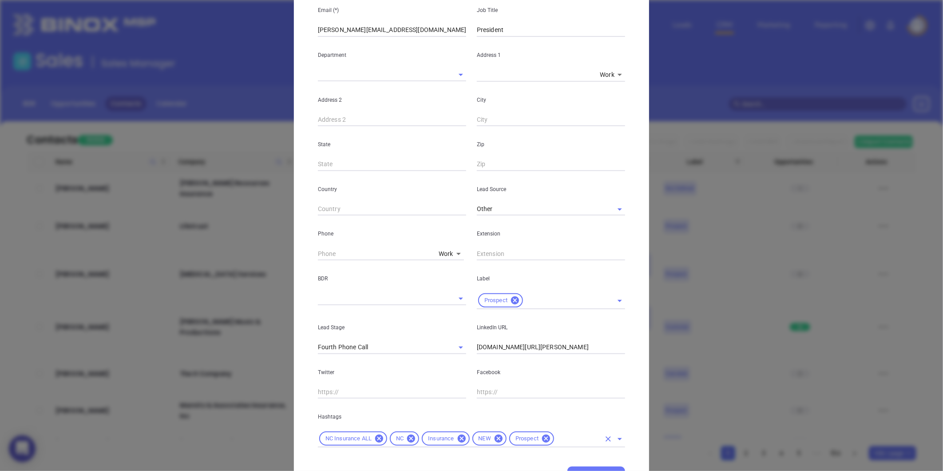
click at [556, 442] on input "text" at bounding box center [578, 438] width 45 height 11
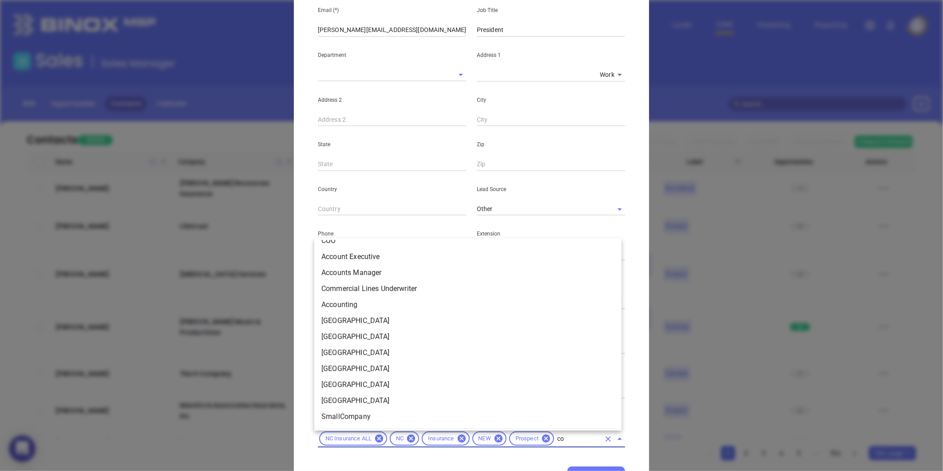
scroll to position [0, 0]
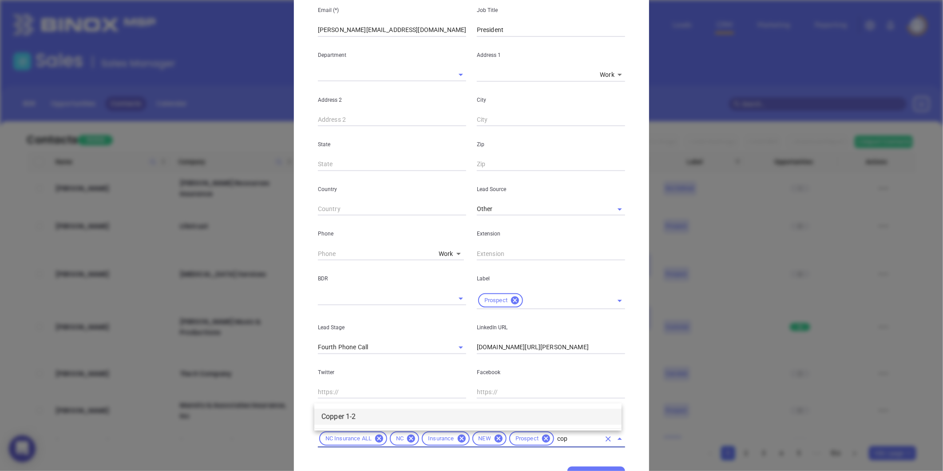
click at [536, 410] on li "Copper 1-2" at bounding box center [467, 417] width 307 height 16
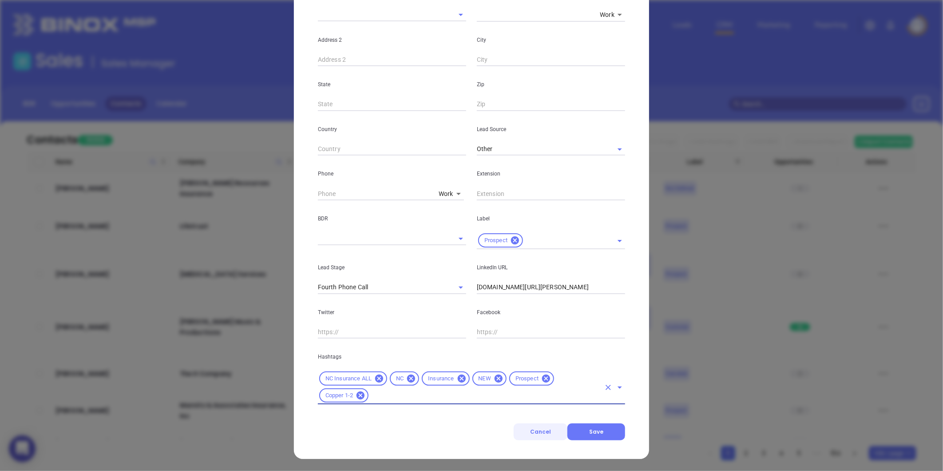
scroll to position [198, 0]
click at [576, 430] on button "Save" at bounding box center [597, 431] width 58 height 17
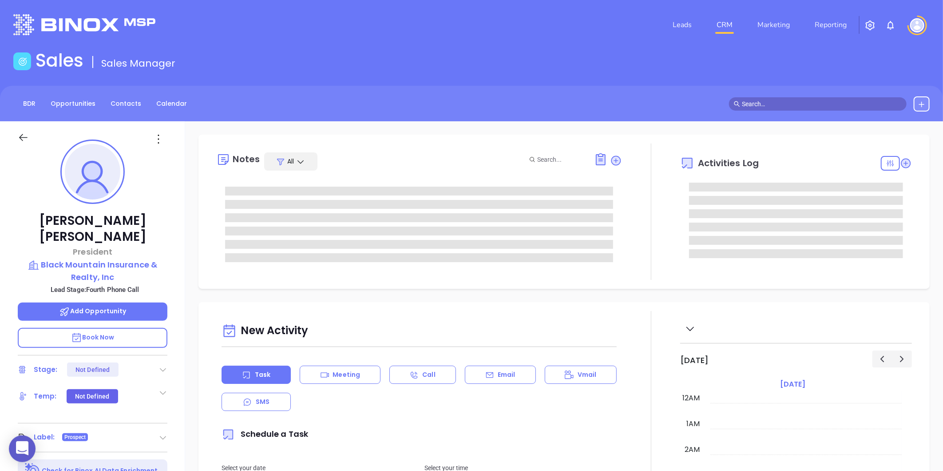
scroll to position [258, 0]
click at [166, 365] on icon at bounding box center [163, 369] width 9 height 9
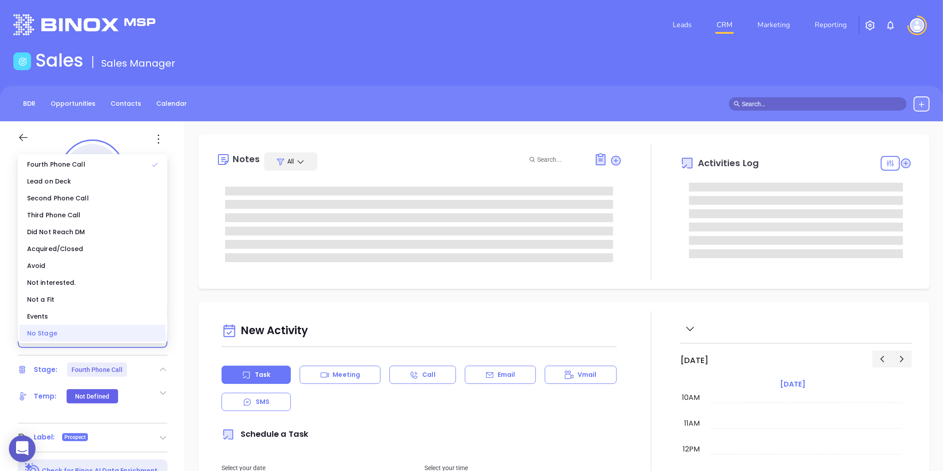
click at [81, 332] on div "No Stage" at bounding box center [93, 333] width 146 height 17
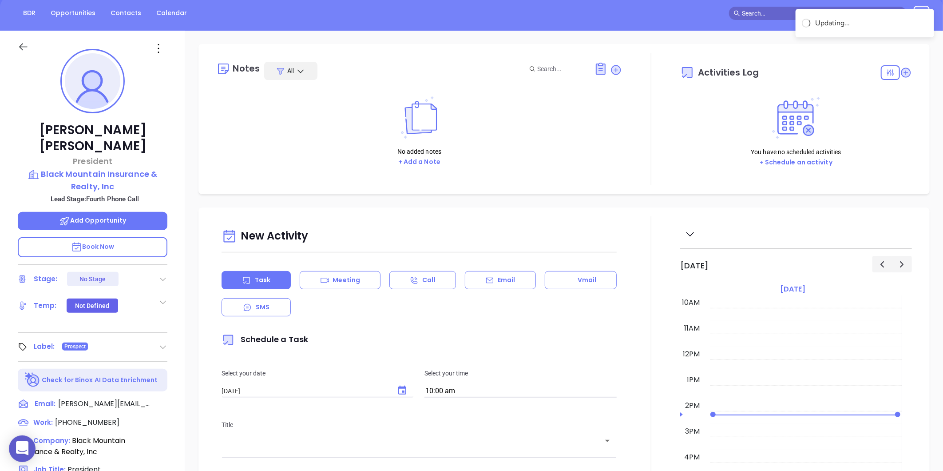
scroll to position [0, 0]
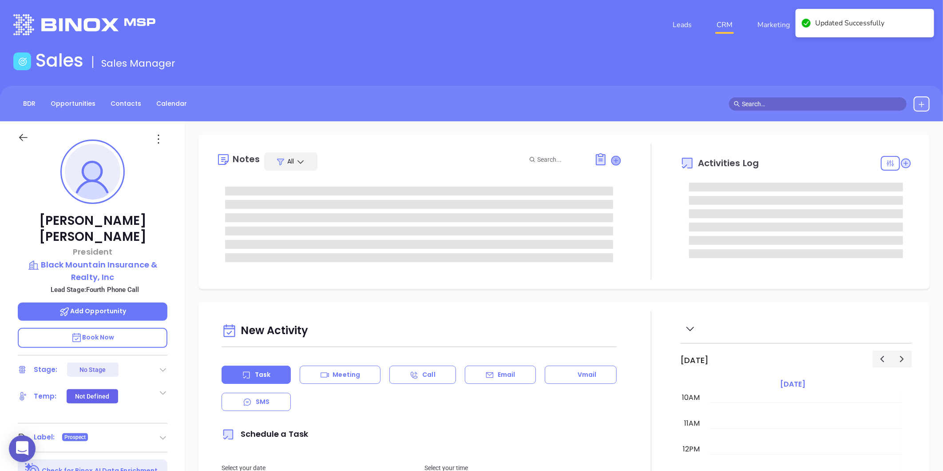
click at [615, 157] on icon at bounding box center [616, 160] width 9 height 9
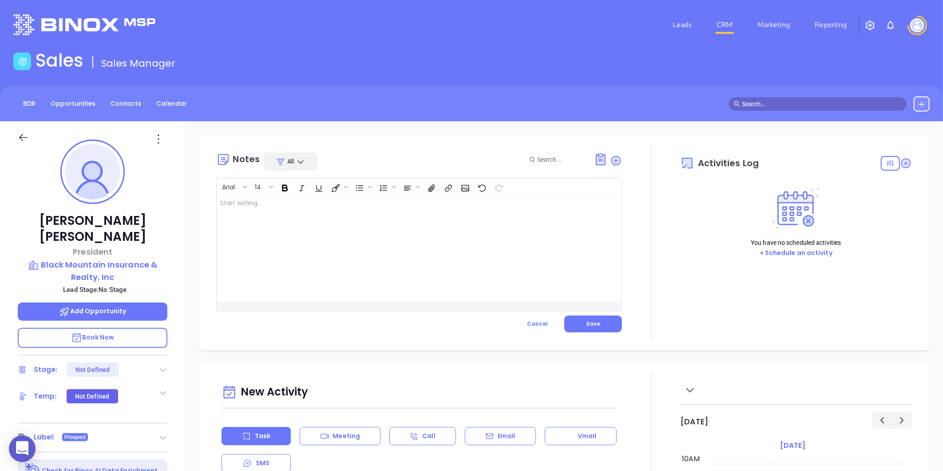
click at [440, 236] on div at bounding box center [405, 248] width 377 height 107
click at [237, 207] on p "by" at bounding box center [405, 203] width 370 height 9
click at [612, 318] on button "Save" at bounding box center [594, 323] width 58 height 17
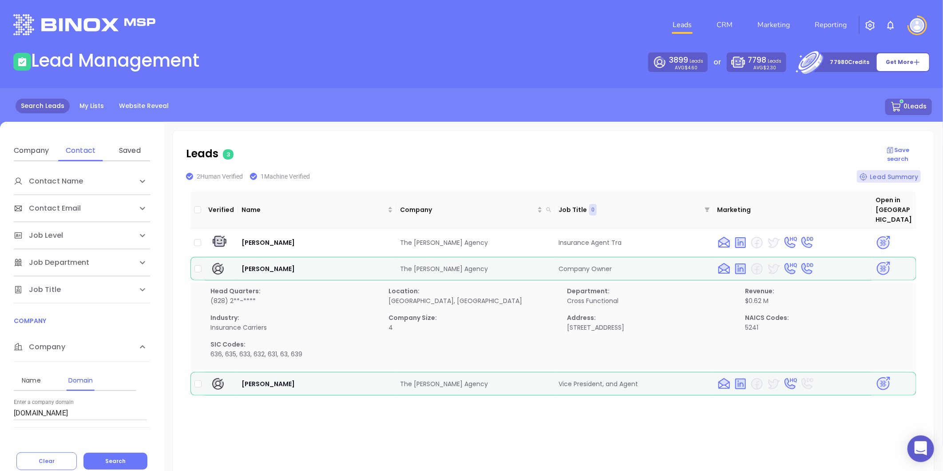
scroll to position [63, 0]
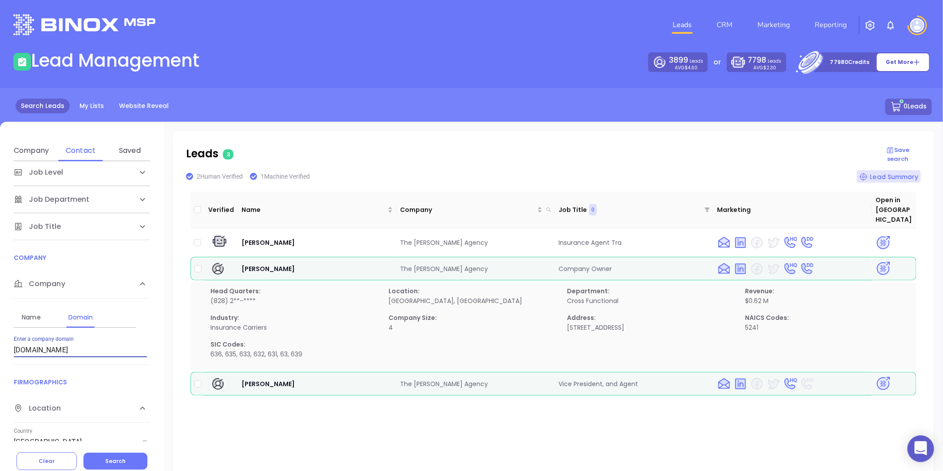
drag, startPoint x: 94, startPoint y: 350, endPoint x: 13, endPoint y: 356, distance: 81.1
click at [14, 356] on input "juengelagency.com" at bounding box center [80, 350] width 133 height 14
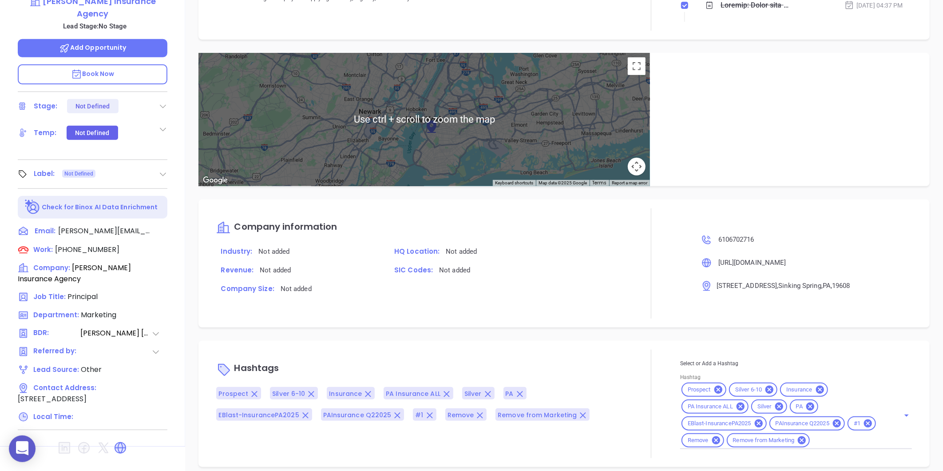
scroll to position [272, 0]
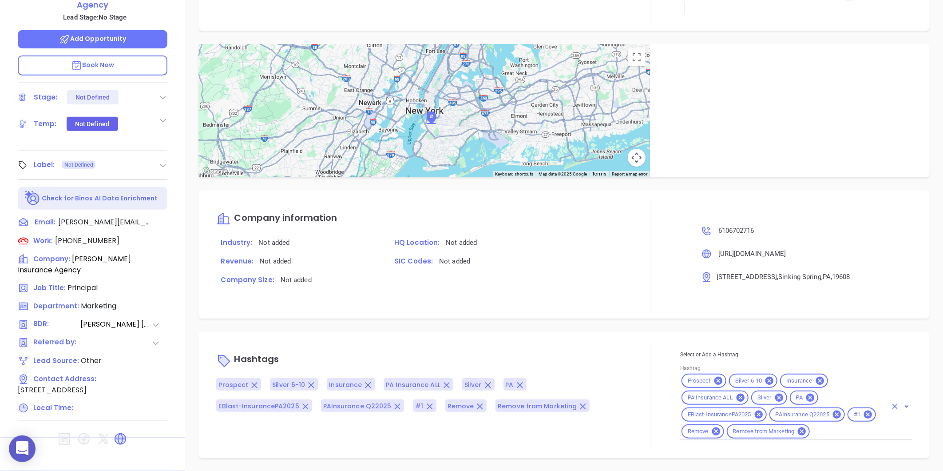
click at [778, 399] on icon at bounding box center [780, 398] width 10 height 10
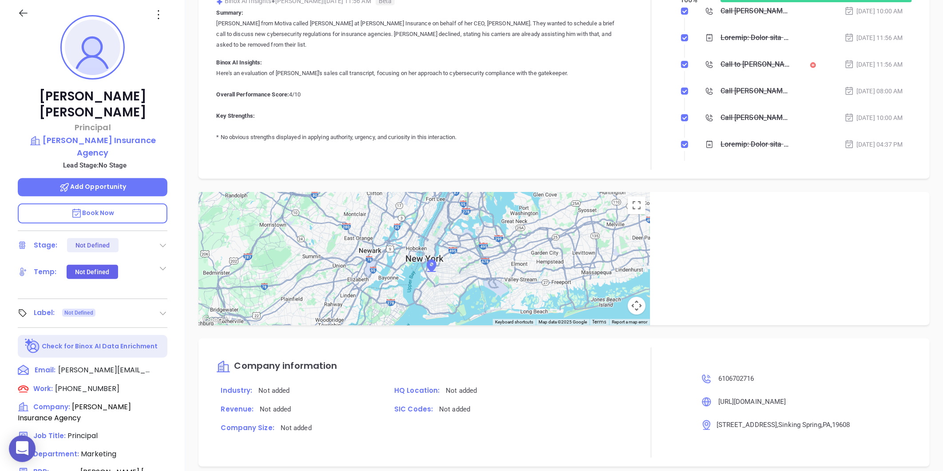
scroll to position [25, 0]
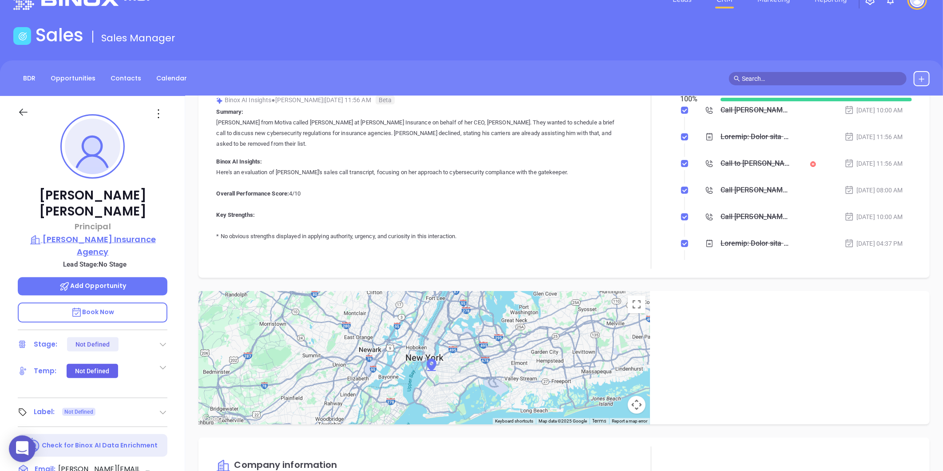
click at [125, 233] on p "[PERSON_NAME] Insurance Agency" at bounding box center [93, 245] width 150 height 24
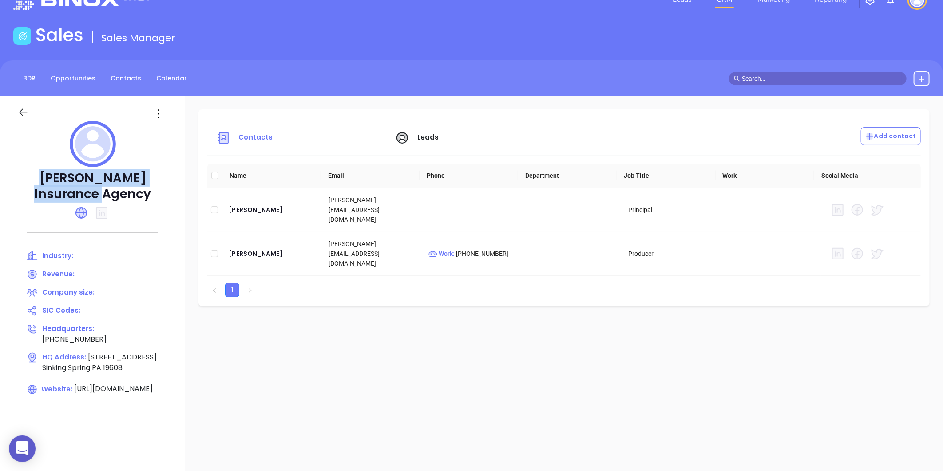
drag, startPoint x: 25, startPoint y: 177, endPoint x: 185, endPoint y: 180, distance: 160.4
click at [167, 180] on p "[PERSON_NAME] Insurance Agency" at bounding box center [93, 186] width 150 height 32
copy p "[PERSON_NAME] Insurance Agency"
click at [264, 248] on div "Maureen Desai" at bounding box center [272, 253] width 86 height 11
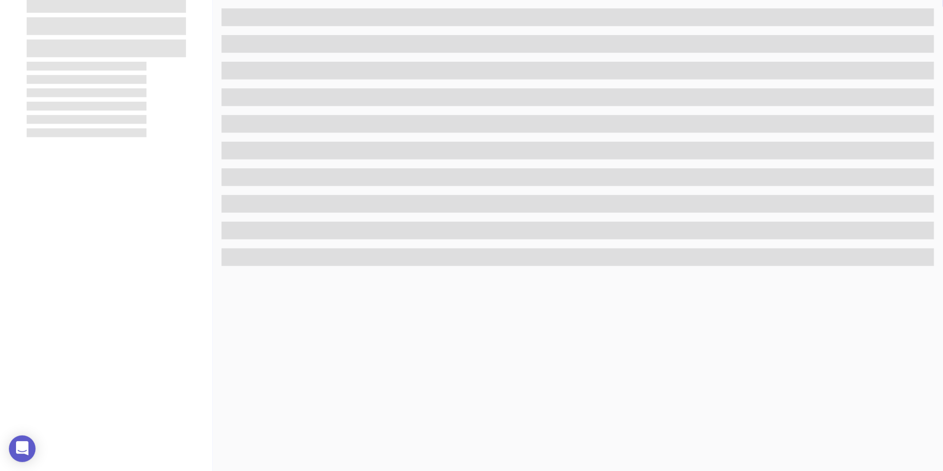
scroll to position [272, 0]
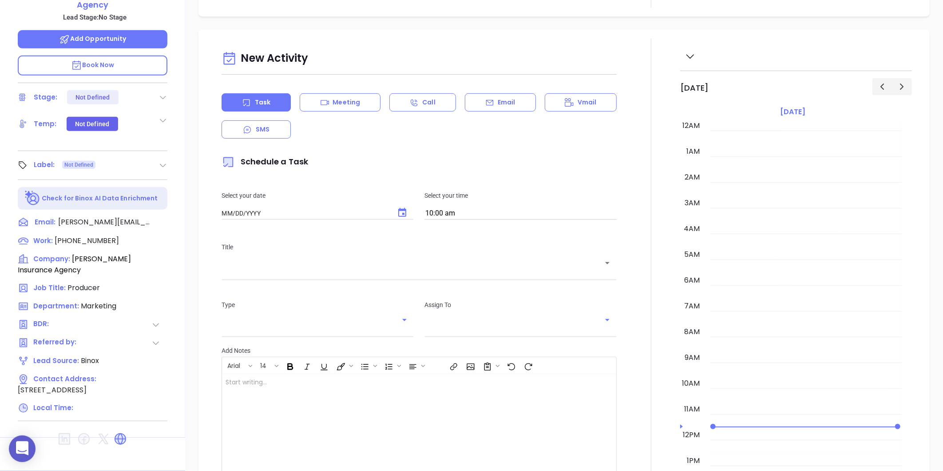
type input "[DATE]"
type input "[PERSON_NAME]"
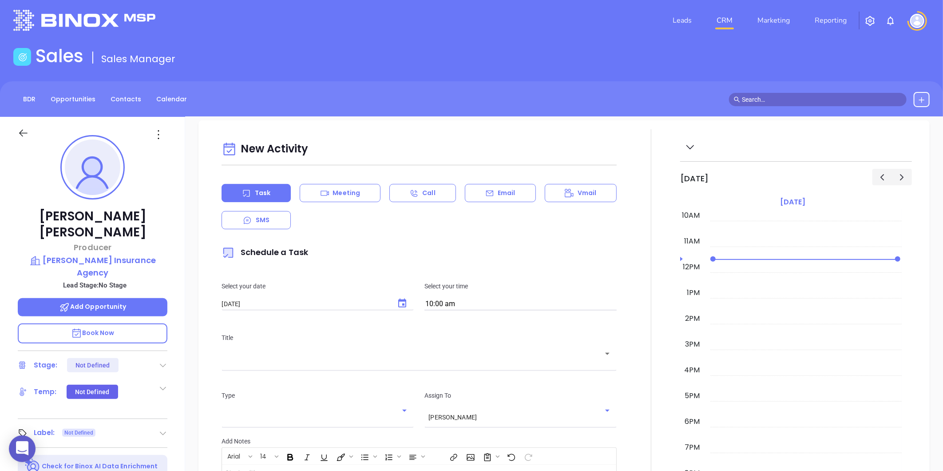
scroll to position [0, 0]
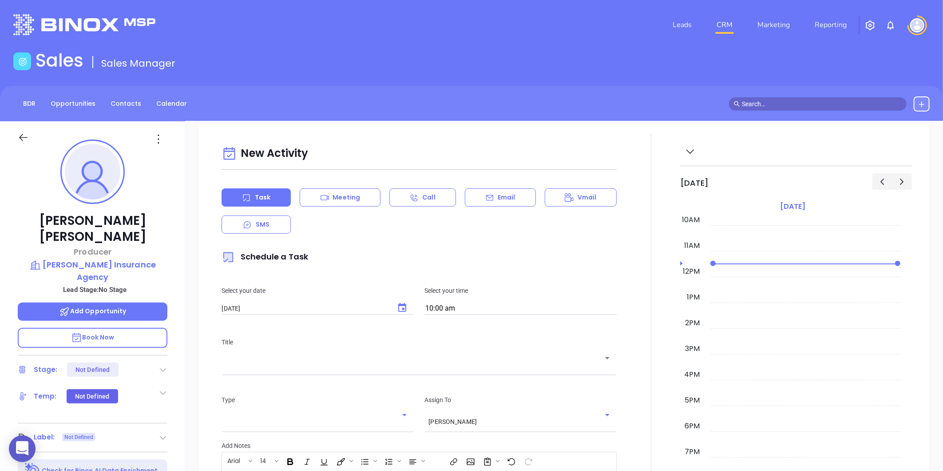
click at [163, 140] on icon at bounding box center [158, 139] width 14 height 14
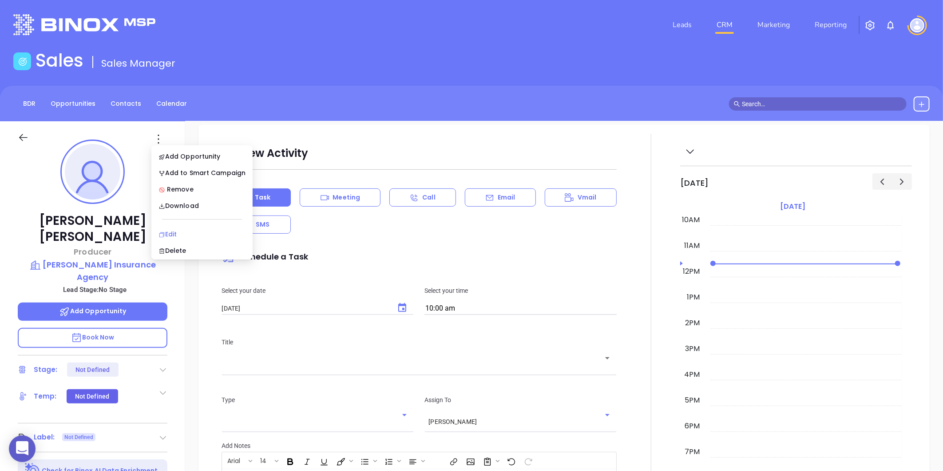
click at [166, 236] on div "Edit" at bounding box center [202, 234] width 87 height 10
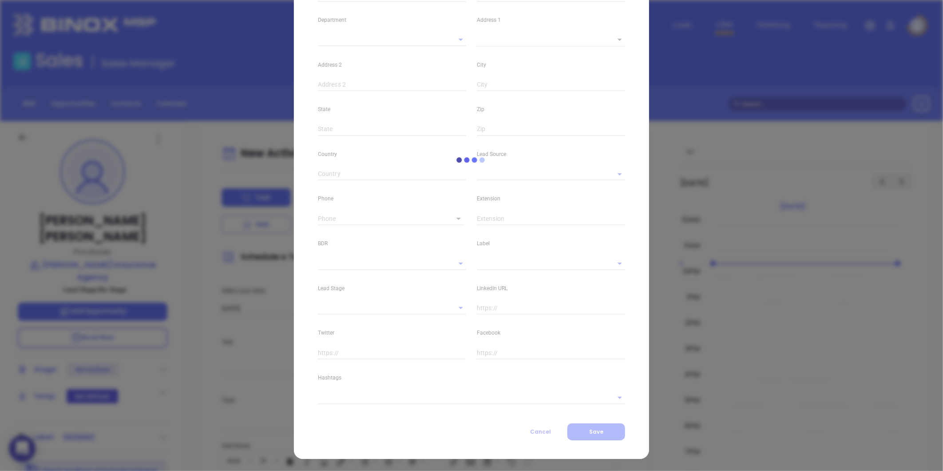
type input "Maureen"
type input "Desai"
type input "maureen@patrickinsuranceagency.com"
type input "Producer"
type input "1"
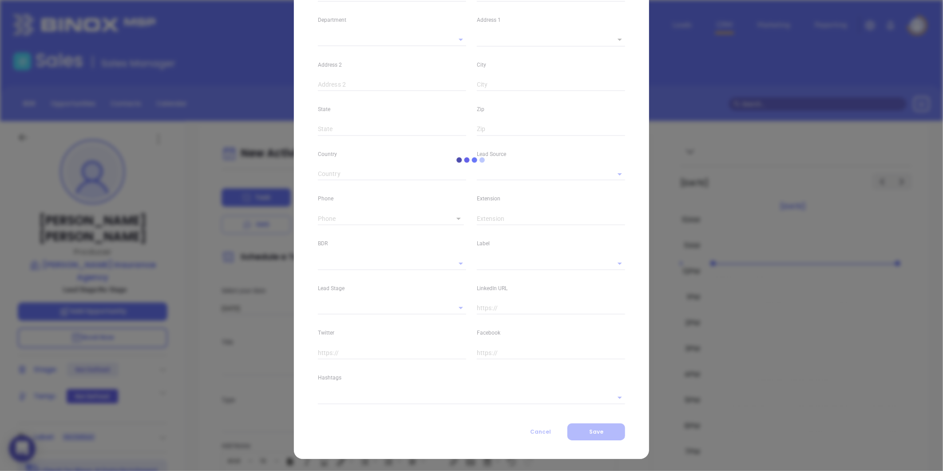
type input "Marketing"
type input "Binox"
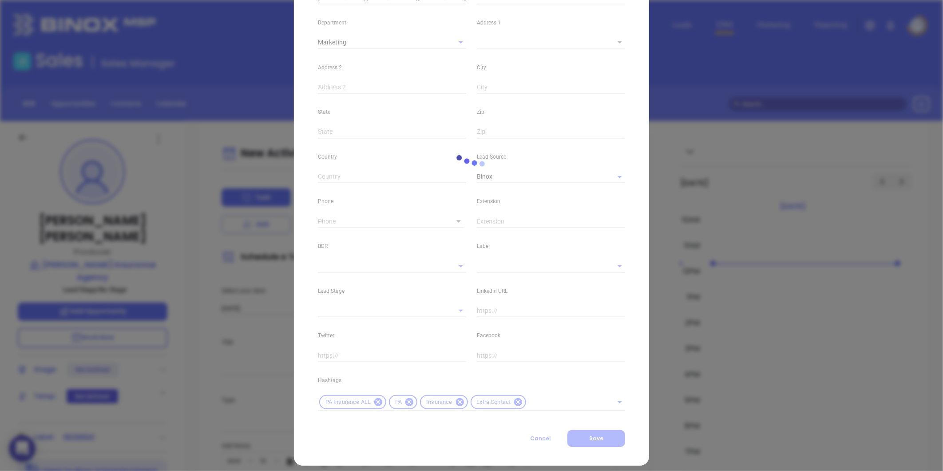
scroll to position [172, 0]
type input "(610) 670-2716"
type input "1"
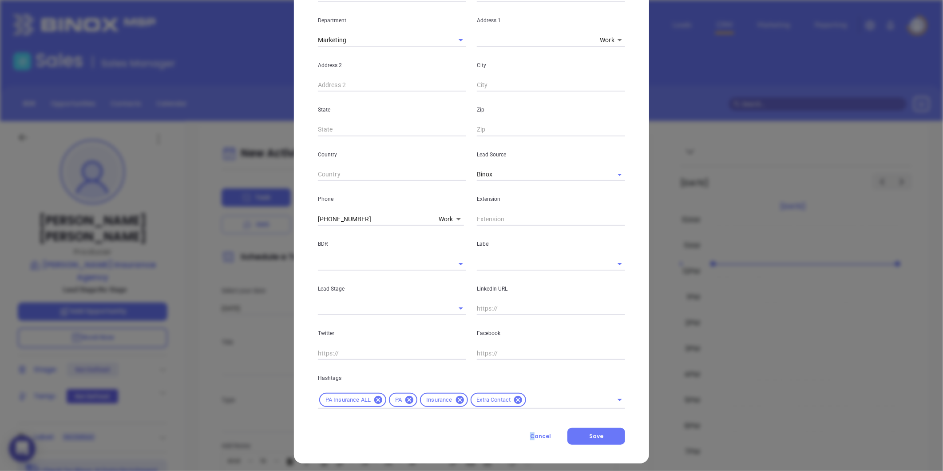
click at [531, 410] on div "Contact Company First Name Maureen Last Name Desai Email maureen@patrickinsuran…" at bounding box center [471, 163] width 307 height 564
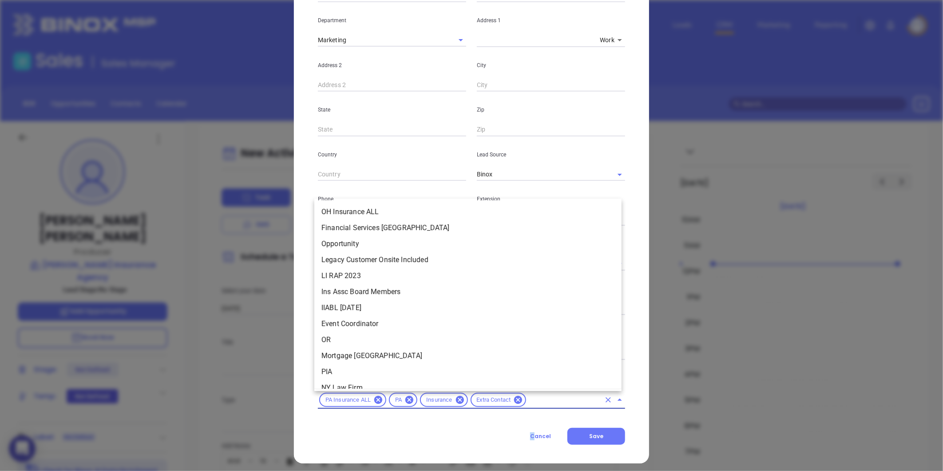
drag, startPoint x: 531, startPoint y: 410, endPoint x: 535, endPoint y: 402, distance: 9.5
click at [535, 402] on input "text" at bounding box center [564, 399] width 73 height 11
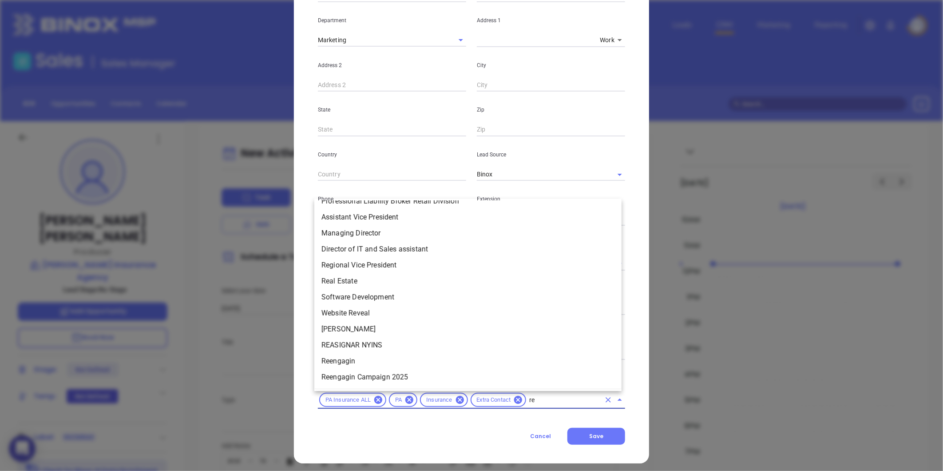
scroll to position [0, 0]
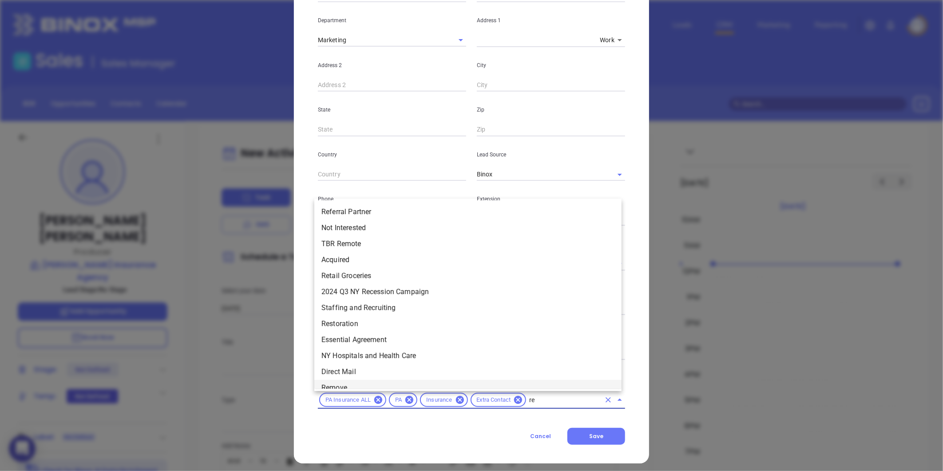
type input "rem"
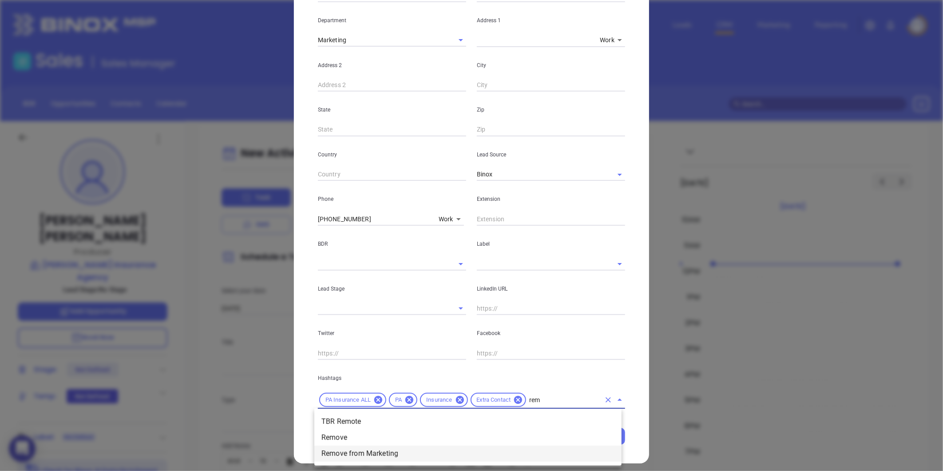
click at [348, 449] on li "Remove from Marketing" at bounding box center [467, 454] width 307 height 16
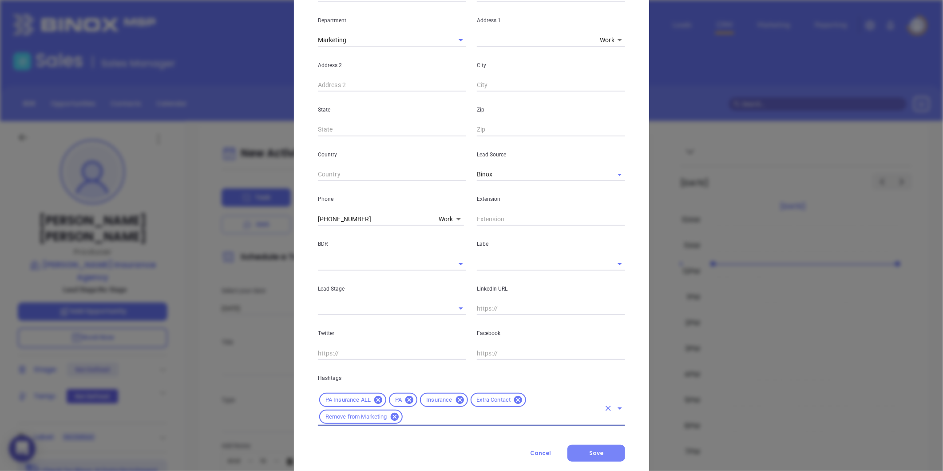
click at [583, 448] on button "Save" at bounding box center [597, 453] width 58 height 17
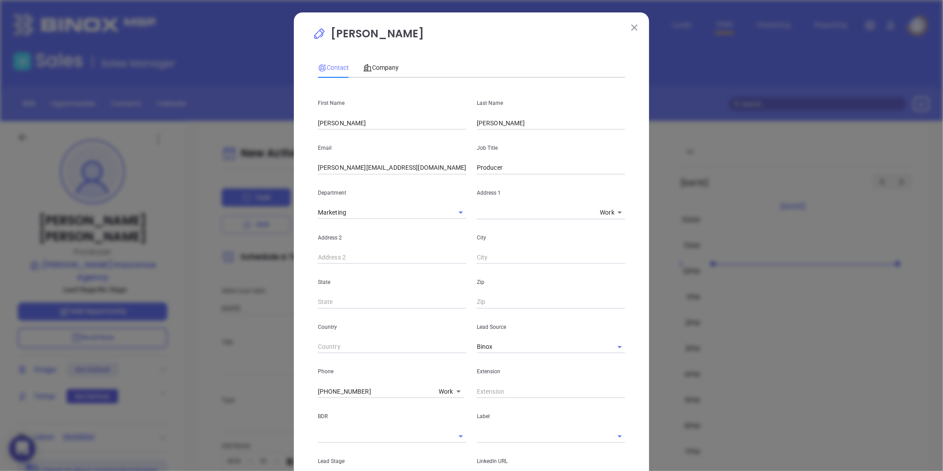
click at [44, 221] on div "Maureen Desai Contact Company First Name Maureen Last Name Desai Email maureen@…" at bounding box center [471, 235] width 943 height 471
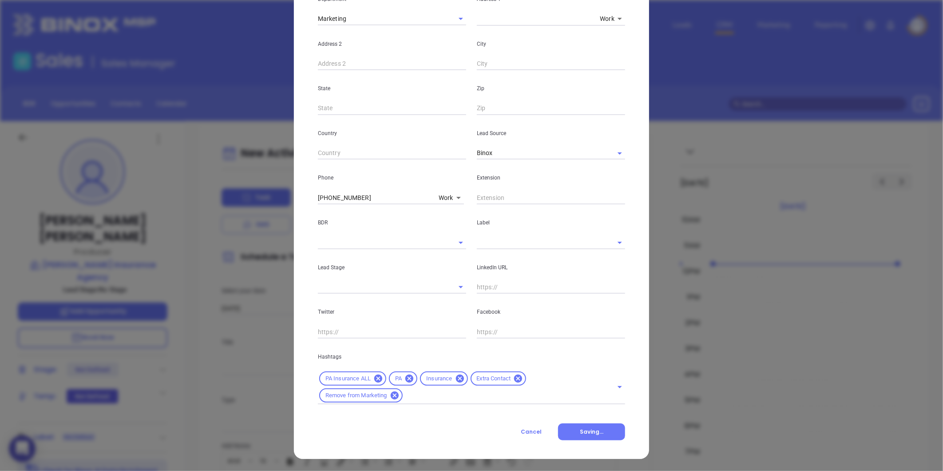
scroll to position [177, 0]
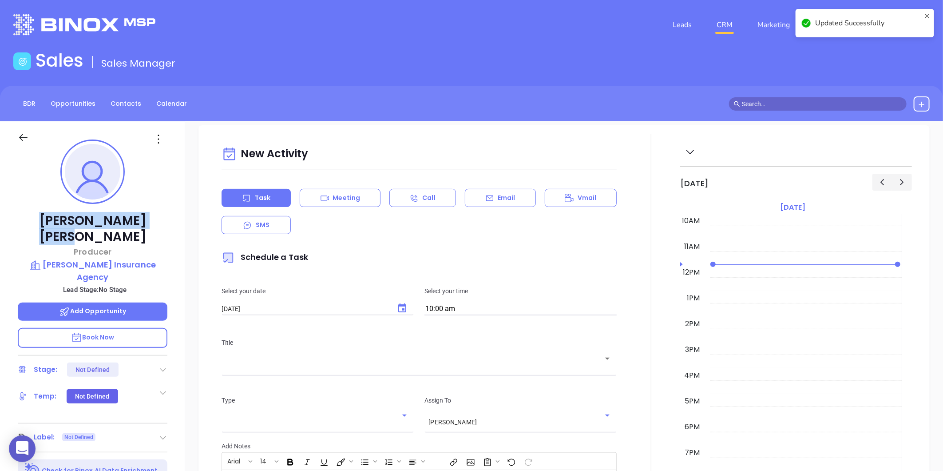
drag, startPoint x: 47, startPoint y: 217, endPoint x: 143, endPoint y: 220, distance: 96.0
click at [143, 220] on p "Maureen Desai" at bounding box center [93, 229] width 150 height 32
copy p "Maureen Desai"
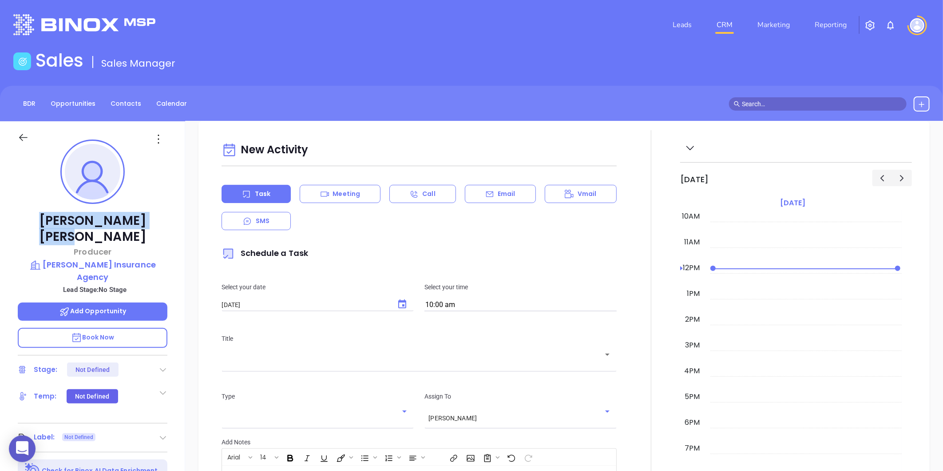
scroll to position [173, 0]
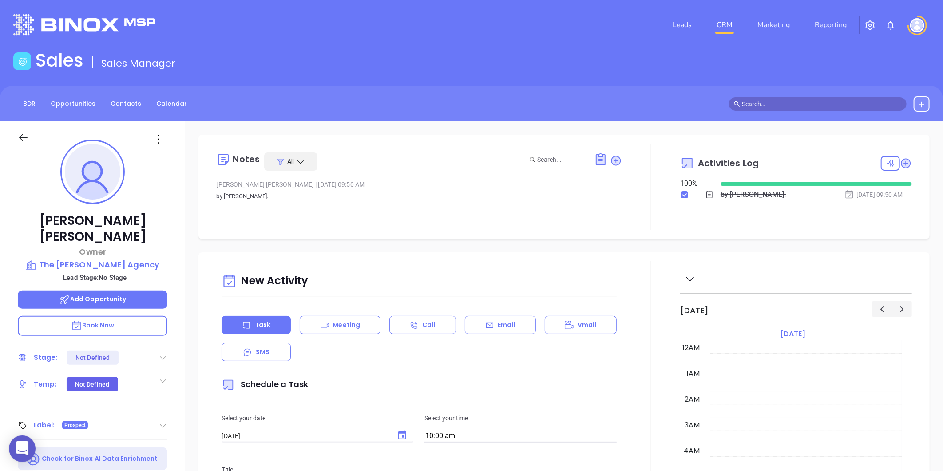
scroll to position [207, 0]
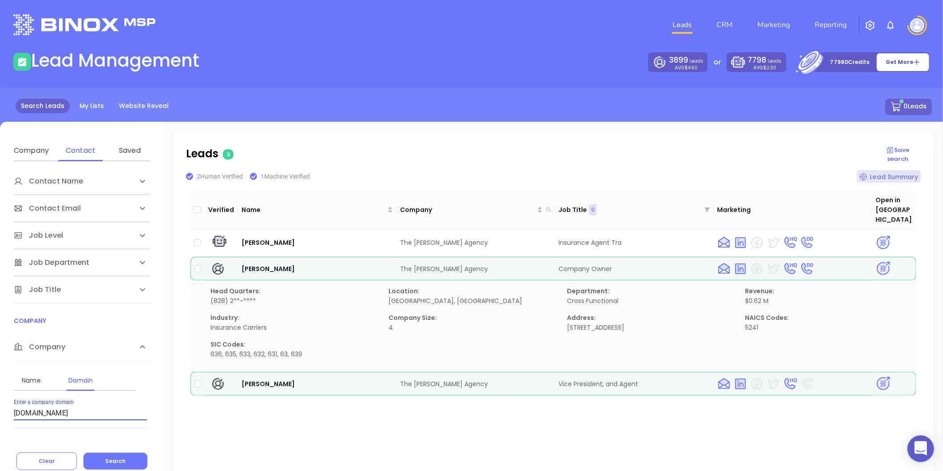
scroll to position [63, 0]
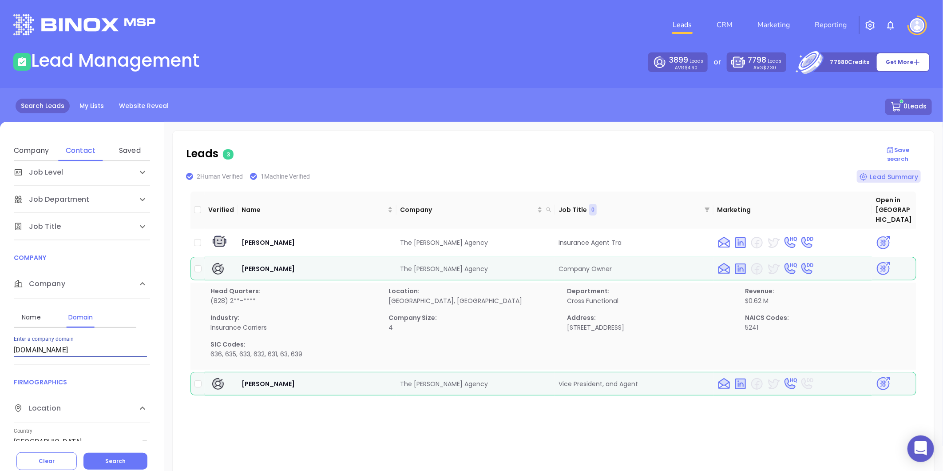
type input "watsonagency.net"
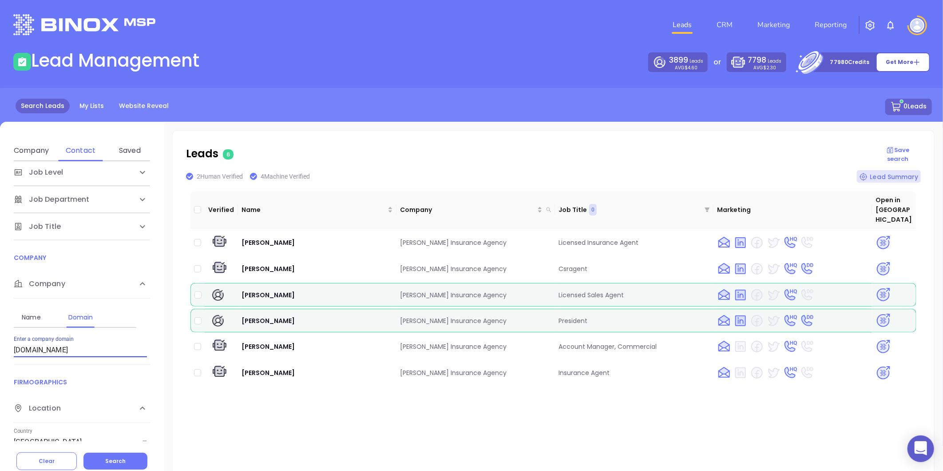
drag, startPoint x: 74, startPoint y: 349, endPoint x: 16, endPoint y: 351, distance: 58.7
click at [10, 353] on div "Contact Name First Name Last Name Contact Email Work or Personal Email Job Leve…" at bounding box center [82, 301] width 164 height 280
paste input "watsoninsurance.com"
type input "watsoninsurance.com"
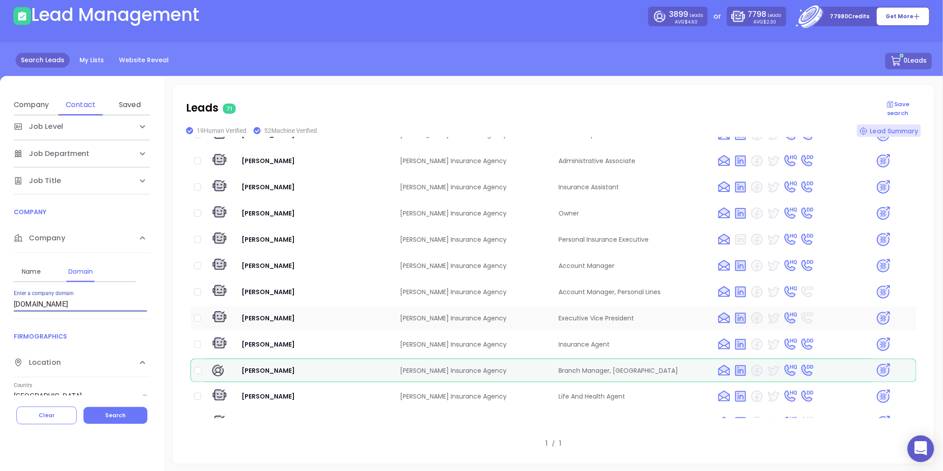
scroll to position [943, 0]
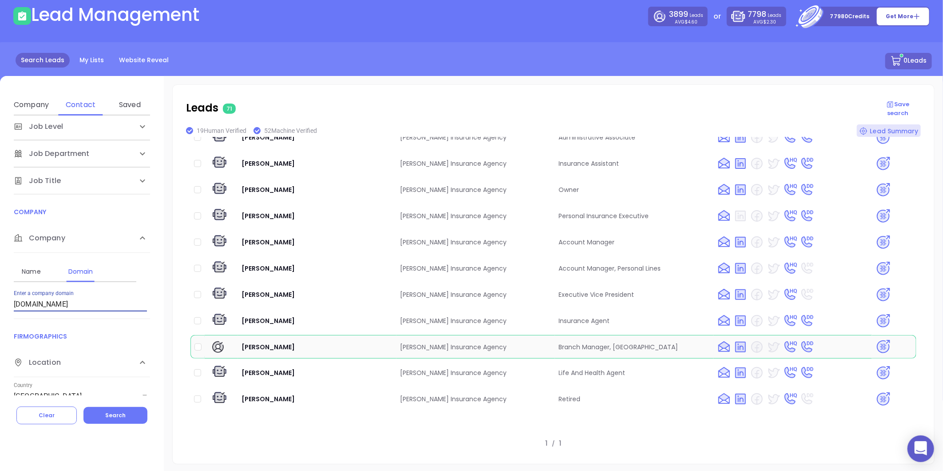
click at [876, 339] on img at bounding box center [884, 347] width 16 height 16
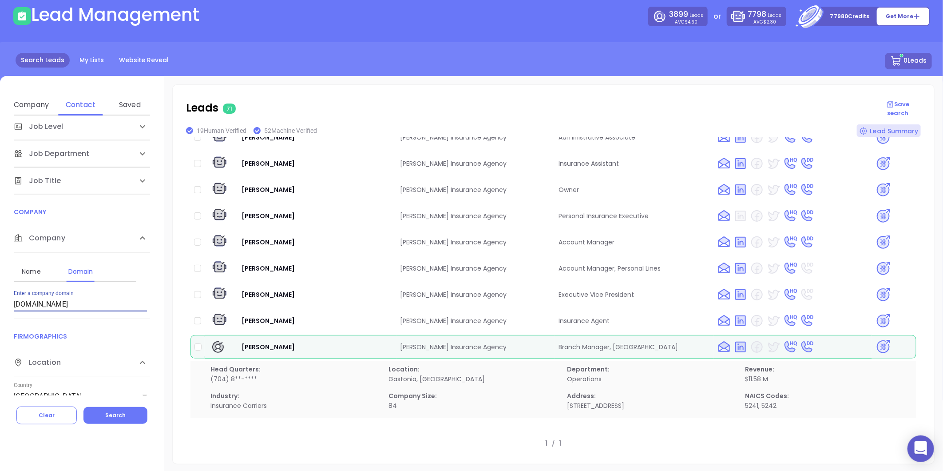
drag, startPoint x: 91, startPoint y: 301, endPoint x: 8, endPoint y: 323, distance: 86.0
click at [8, 323] on div "Contact Name First Name Last Name Contact Email Work or Personal Email Job Leve…" at bounding box center [82, 255] width 164 height 280
paste input "rollinsinsuranceagency.com"
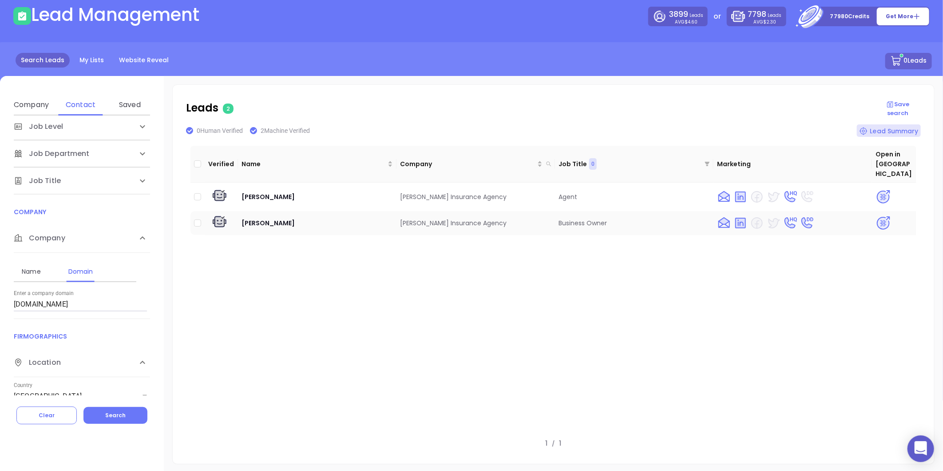
click at [876, 215] on img at bounding box center [884, 223] width 16 height 16
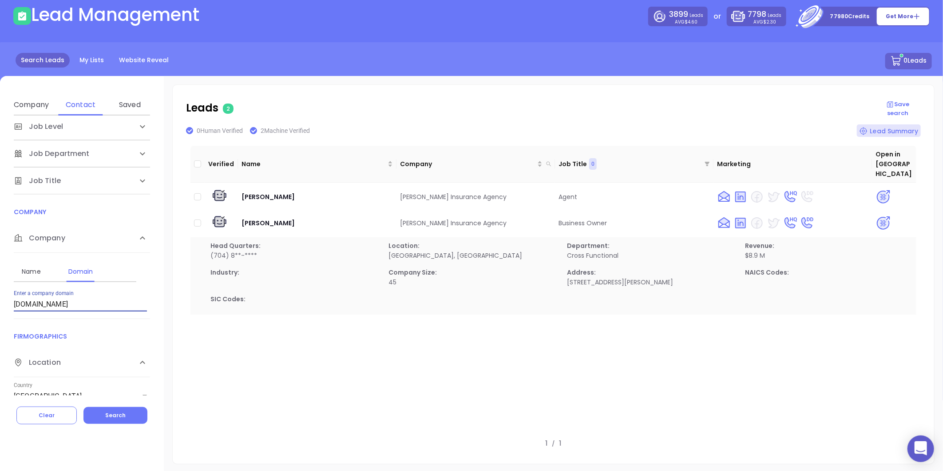
drag, startPoint x: 118, startPoint y: 303, endPoint x: 19, endPoint y: 312, distance: 99.9
click at [19, 312] on div "Name Domain Enter a company name Enter a company domain rollinsinsuranceagency.…" at bounding box center [82, 286] width 136 height 66
type input "r"
paste input "jwrookinsurance.com"
type input "jwrookinsurance.com"
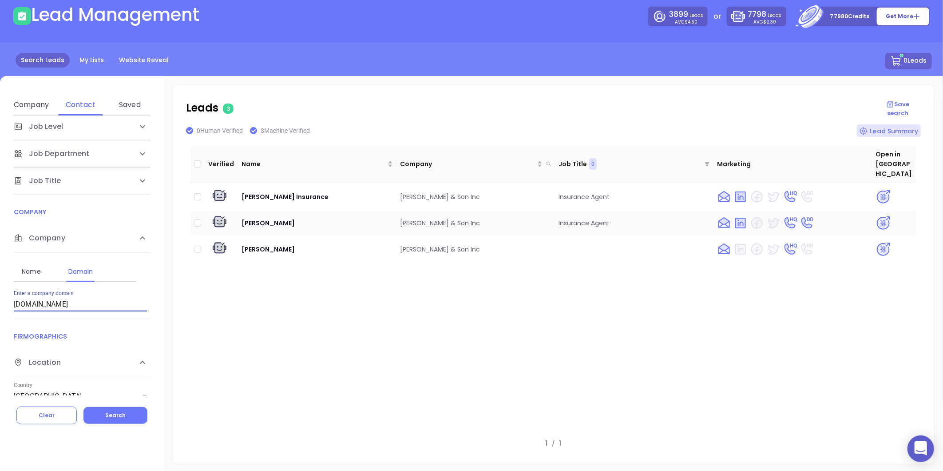
click at [877, 215] on img at bounding box center [884, 223] width 16 height 16
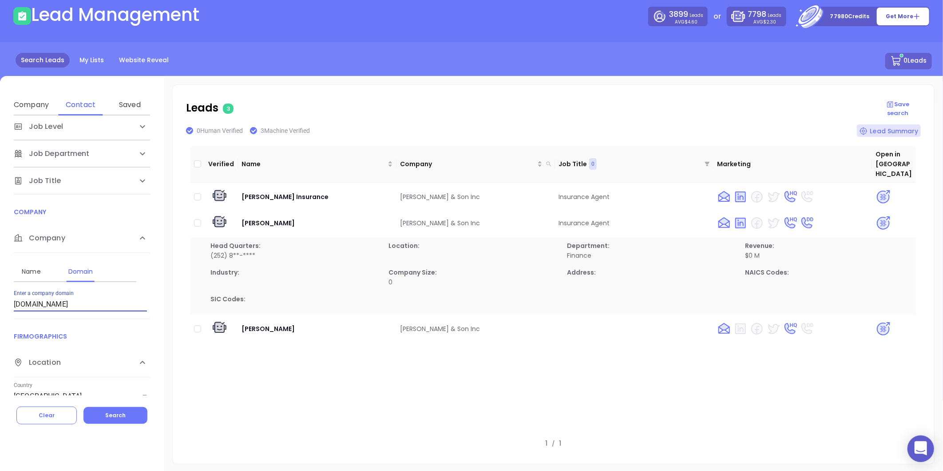
drag, startPoint x: 92, startPoint y: 299, endPoint x: -19, endPoint y: 326, distance: 113.3
click at [0, 326] on html "0 Leads CRM Marketing Reporting Financial Leads Leads Lead Management 3899 Lead…" at bounding box center [471, 189] width 943 height 471
paste input "carltoninsurance.com"
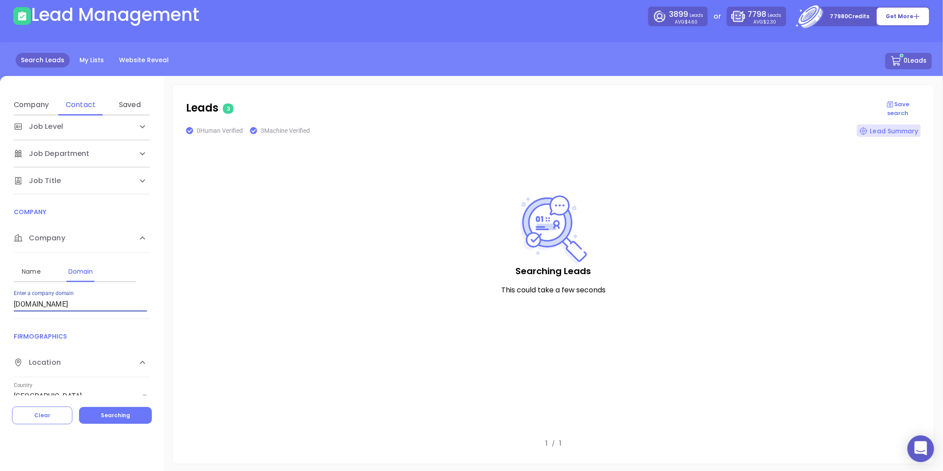
type input "carltoninsurance.com"
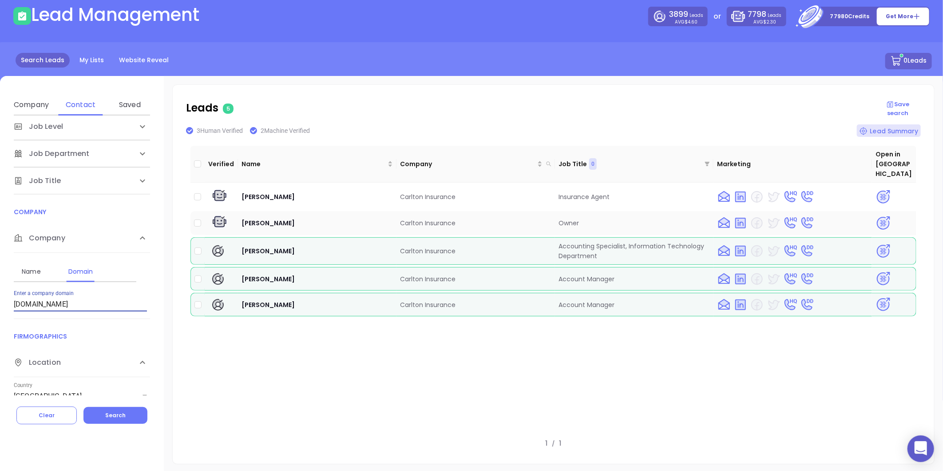
click at [876, 215] on img at bounding box center [884, 223] width 16 height 16
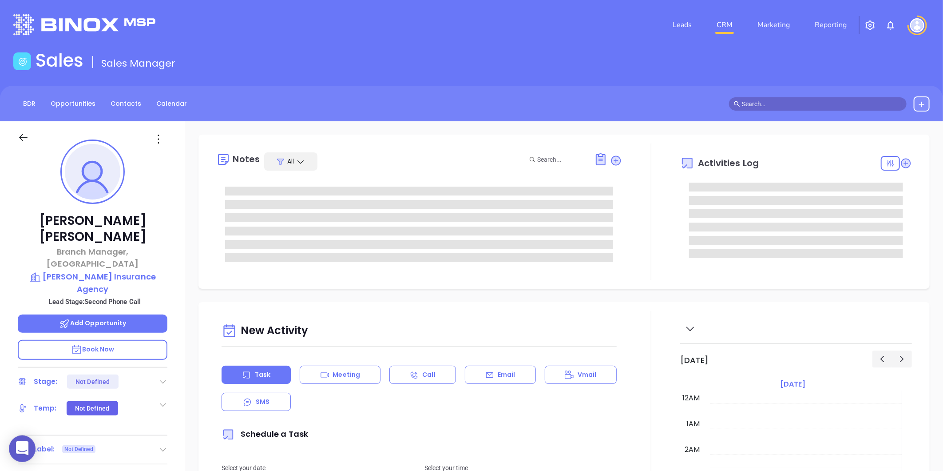
type input "[DATE]"
click at [162, 380] on icon at bounding box center [163, 382] width 6 height 4
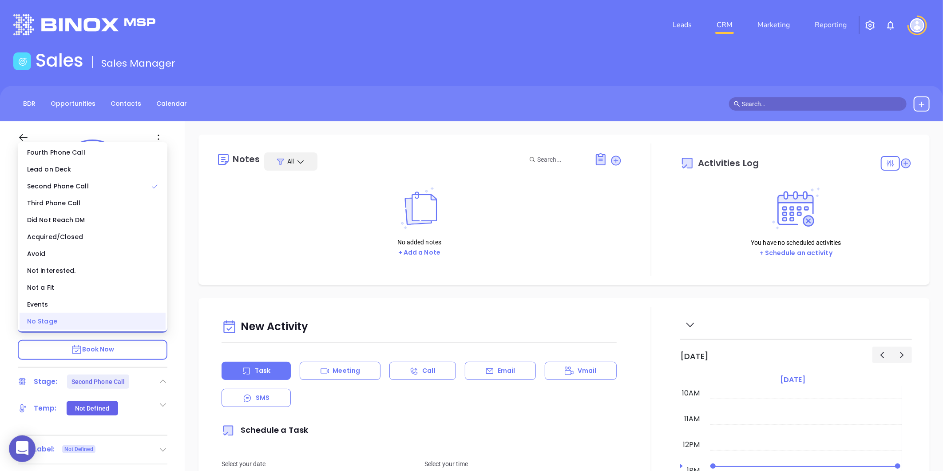
type input "[PERSON_NAME]"
click at [84, 327] on div "No Stage" at bounding box center [93, 321] width 146 height 17
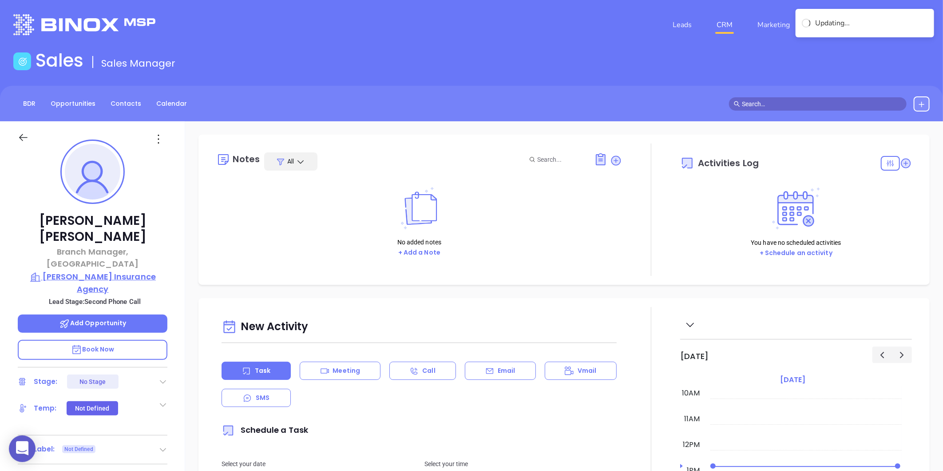
click at [82, 271] on p "[PERSON_NAME] Insurance Agency" at bounding box center [93, 283] width 150 height 24
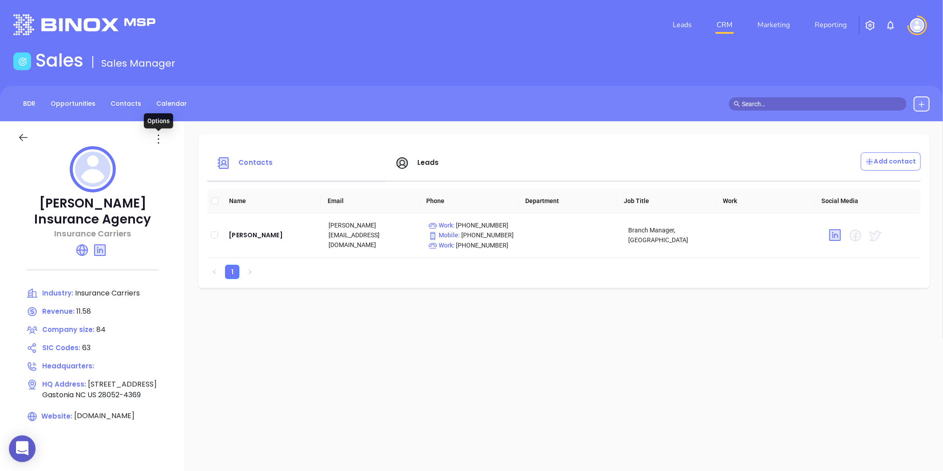
click at [159, 141] on icon at bounding box center [158, 139] width 14 height 14
click at [160, 155] on icon at bounding box center [162, 157] width 7 height 7
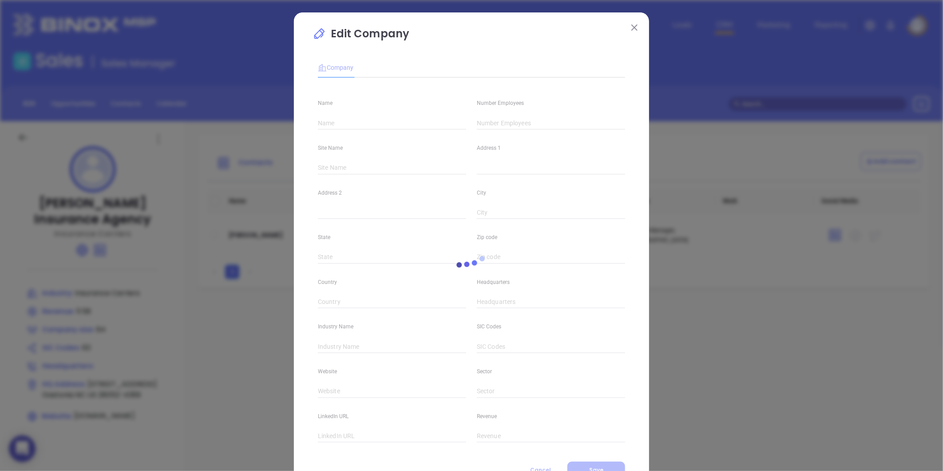
type input "[PERSON_NAME] Insurance Agency"
type input "84"
type input "Insurance Carriers"
type input "63"
type input "[DOMAIN_NAME]"
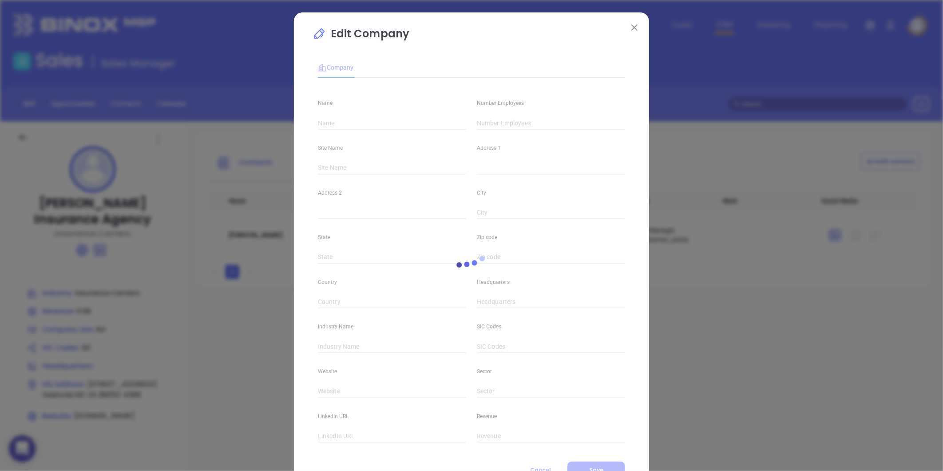
type input "Finance and Insurance"
type input "[DOMAIN_NAME][URL][PERSON_NAME]."
type input "11.58"
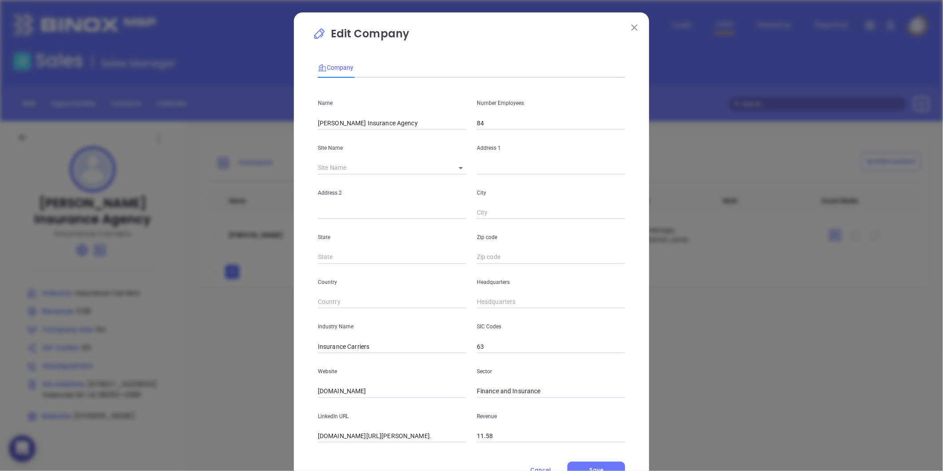
scroll to position [39, 0]
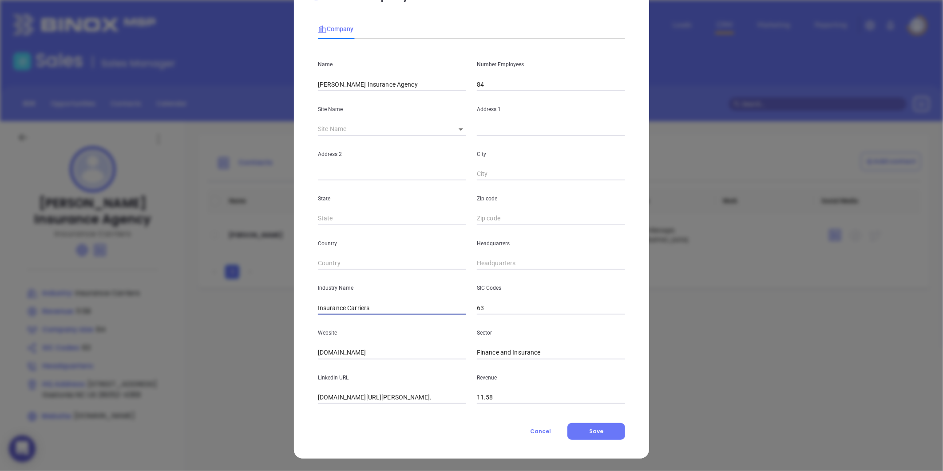
drag, startPoint x: 375, startPoint y: 305, endPoint x: 343, endPoint y: 322, distance: 37.0
click at [343, 322] on div "Name [PERSON_NAME] Insurance Agency Number Employees 84 Site Name ​ Address 1 A…" at bounding box center [471, 225] width 307 height 358
type input "Insurance"
click at [318, 337] on p "Website" at bounding box center [392, 333] width 148 height 10
drag, startPoint x: 403, startPoint y: 350, endPoint x: 259, endPoint y: 366, distance: 145.3
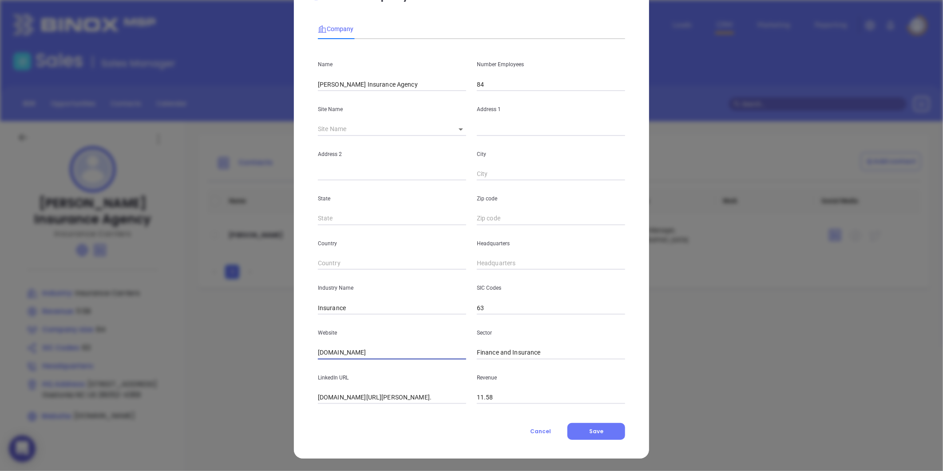
click at [261, 372] on div "Edit Company Company Name [PERSON_NAME] Insurance Agency Number Employees 84 Si…" at bounding box center [471, 235] width 943 height 471
paste input "[URL][DOMAIN_NAME]"
type input "[URL][DOMAIN_NAME]"
type input "( ) -"
click at [498, 261] on input "( ) -" at bounding box center [551, 263] width 148 height 13
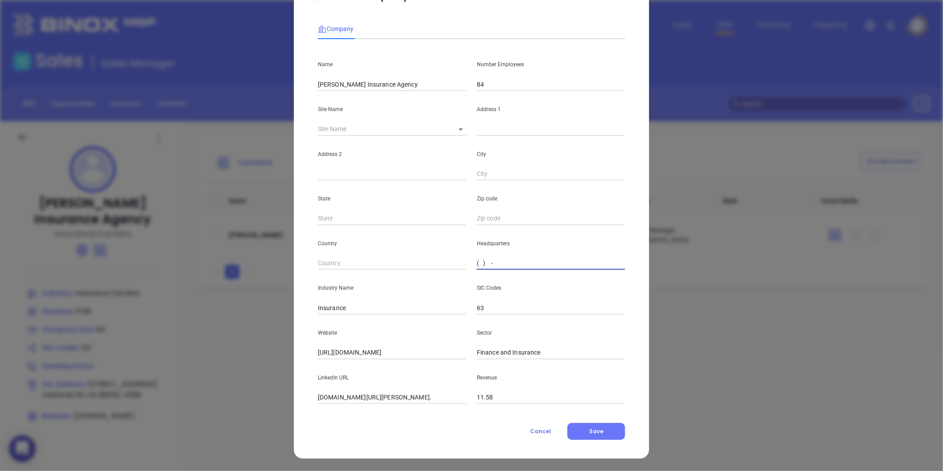
paste input "704) 865-8584"
type input "[PHONE_NUMBER]"
click at [455, 123] on body "0 Leads CRM Marketing Reporting Financial Leads Leads Sales Sales Manager BDR O…" at bounding box center [471, 235] width 943 height 471
click at [458, 130] on li "Gastonia" at bounding box center [488, 130] width 86 height 16
type input "Gastonia"
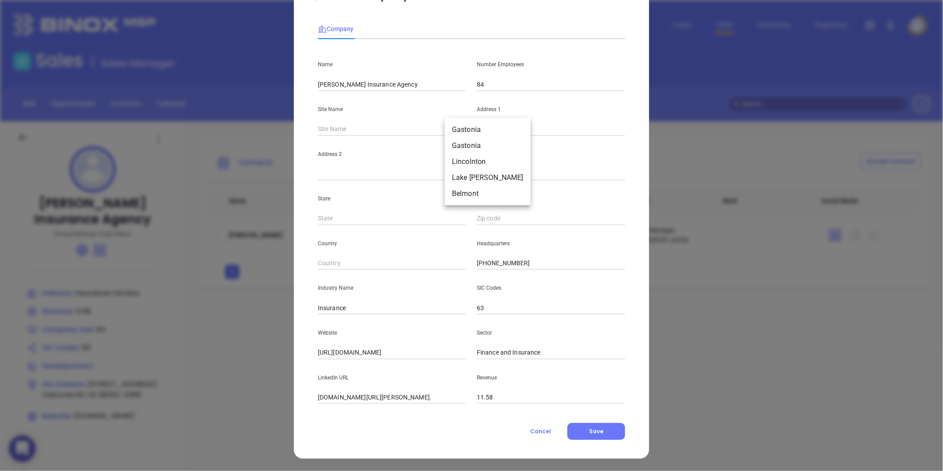
type input "[STREET_ADDRESS]"
type input "Gastonia"
type input "NC"
type input "28052-4369"
type input "US"
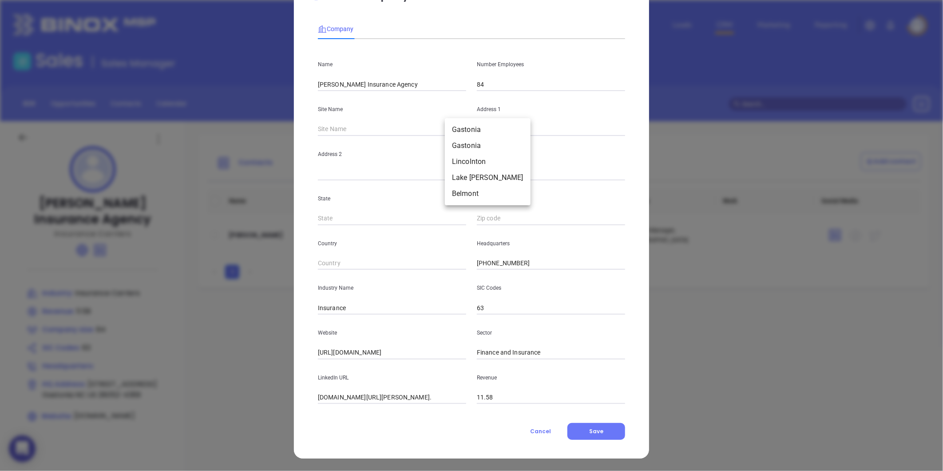
type input "124777"
click at [523, 223] on input "28052-4369" at bounding box center [551, 218] width 148 height 13
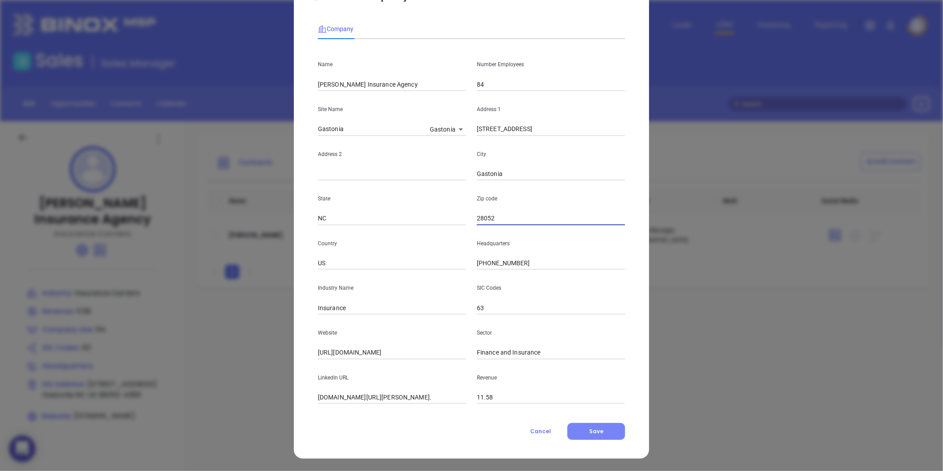
type input "28052"
click at [589, 430] on span "Save" at bounding box center [596, 431] width 14 height 8
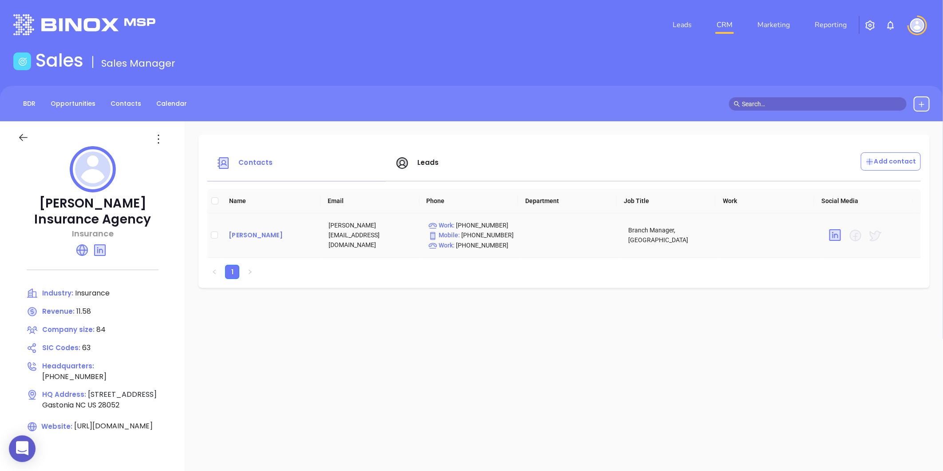
click at [251, 235] on div "[PERSON_NAME]" at bounding box center [272, 235] width 86 height 11
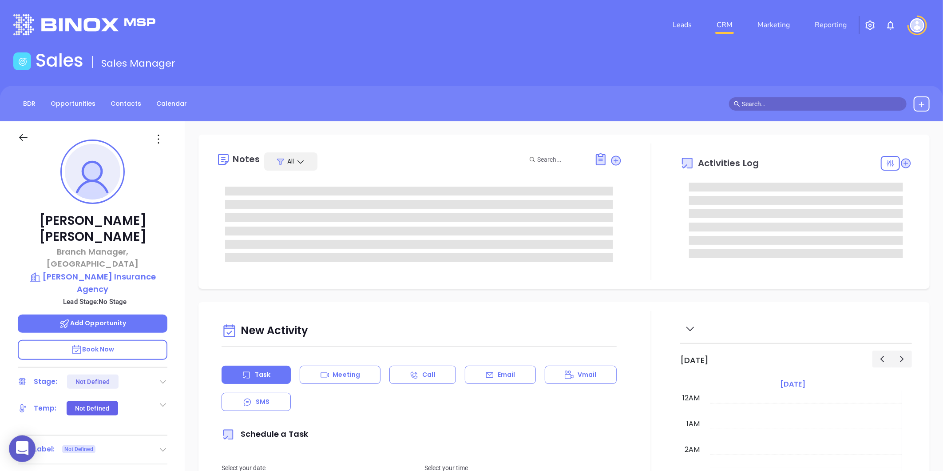
type input "[DATE]"
type input "[PERSON_NAME]"
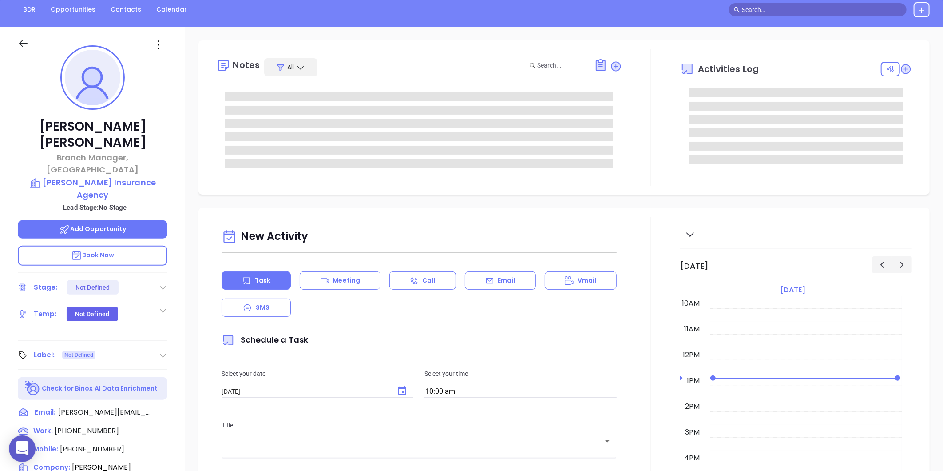
scroll to position [99, 0]
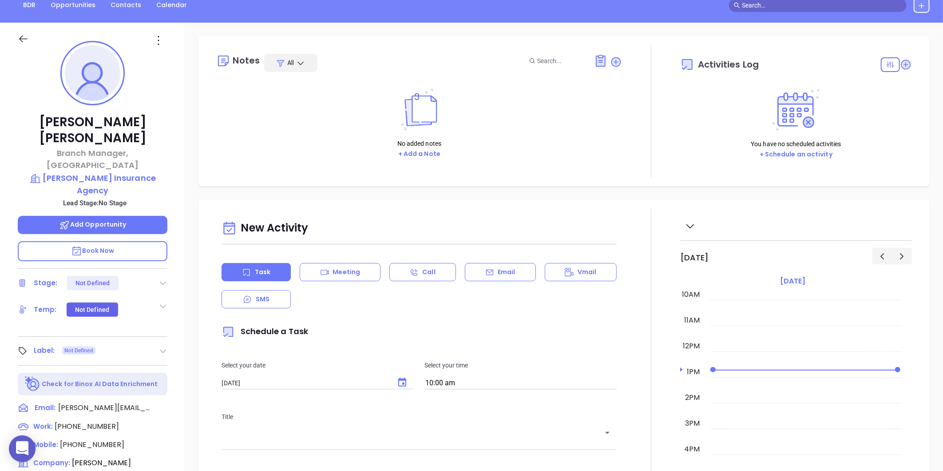
click at [167, 346] on div at bounding box center [163, 351] width 9 height 11
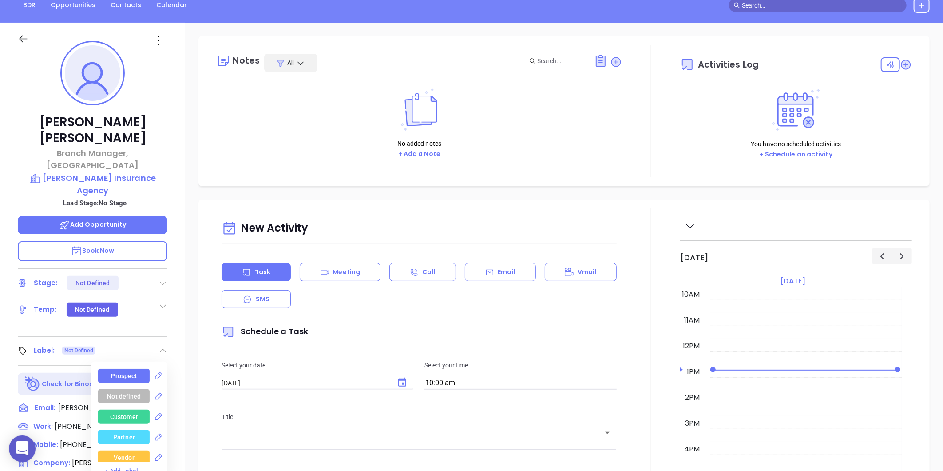
click at [130, 369] on div "Prospect" at bounding box center [124, 376] width 26 height 14
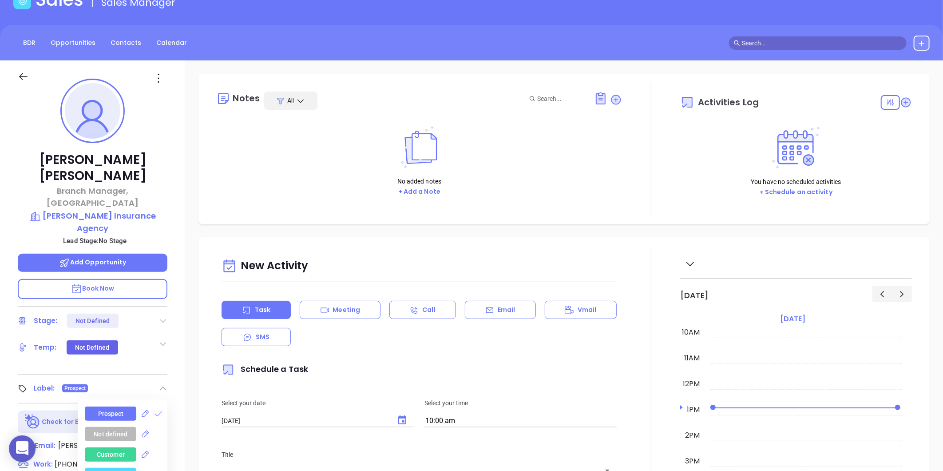
scroll to position [0, 0]
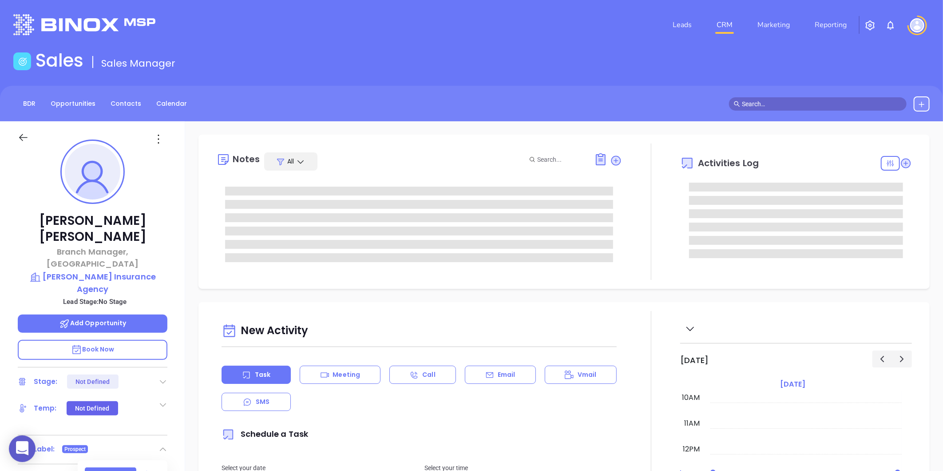
click at [156, 139] on icon at bounding box center [158, 139] width 14 height 14
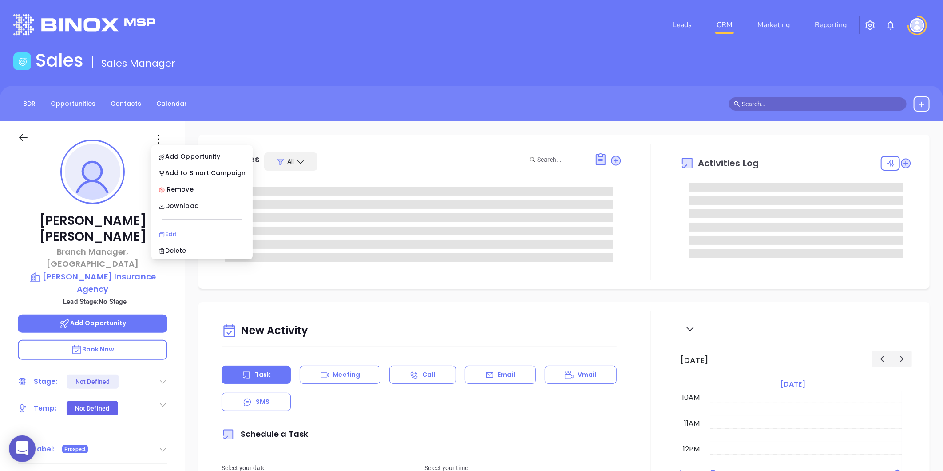
click at [172, 231] on div "Edit" at bounding box center [202, 234] width 87 height 10
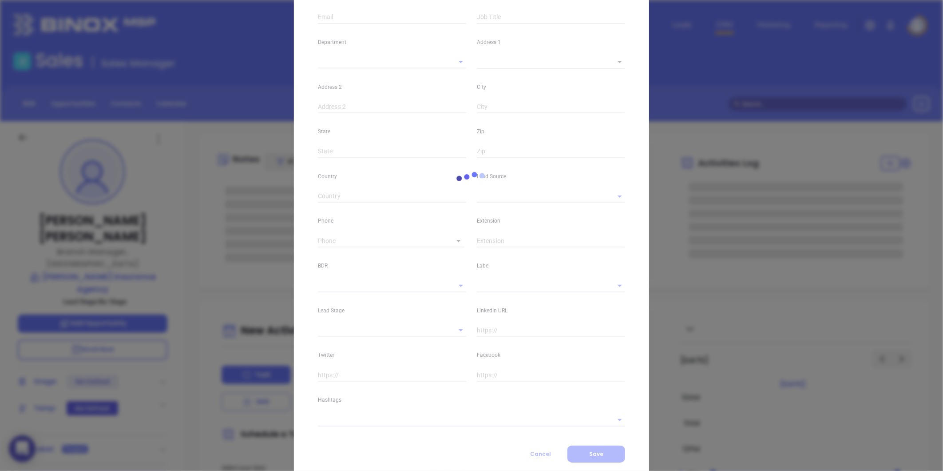
scroll to position [170, 0]
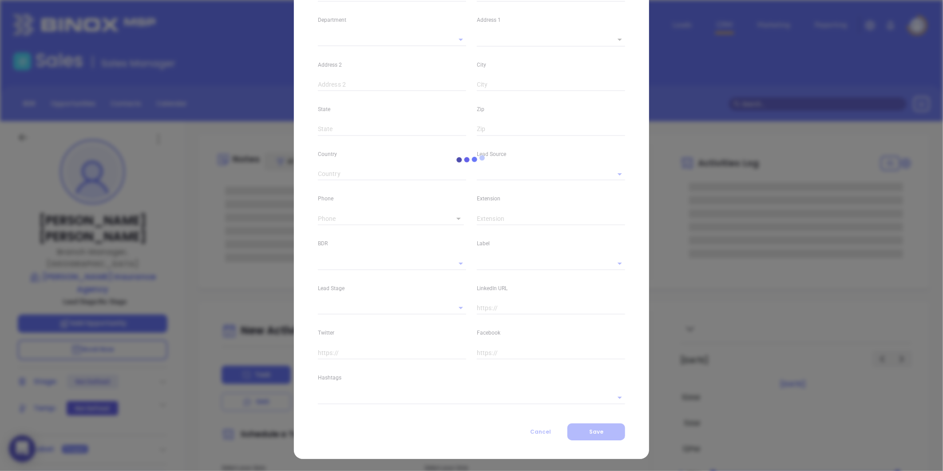
type input "[PERSON_NAME]"
type input "hendricks@watsoninsurance.com"
type input "Branch Manager, Belmont"
type input "1"
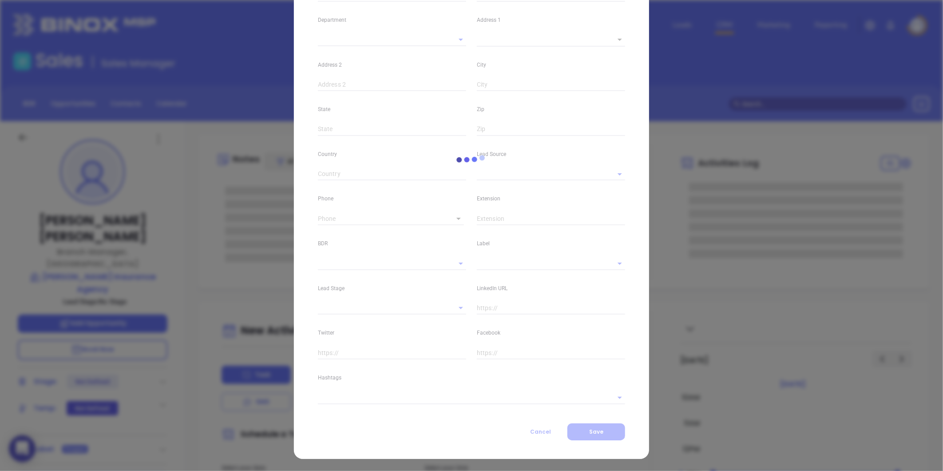
type input "linkedin.com/in/paul-hendricks-10624516"
type input "Marketing"
type input "Website Reveal"
type input "undefined undefined"
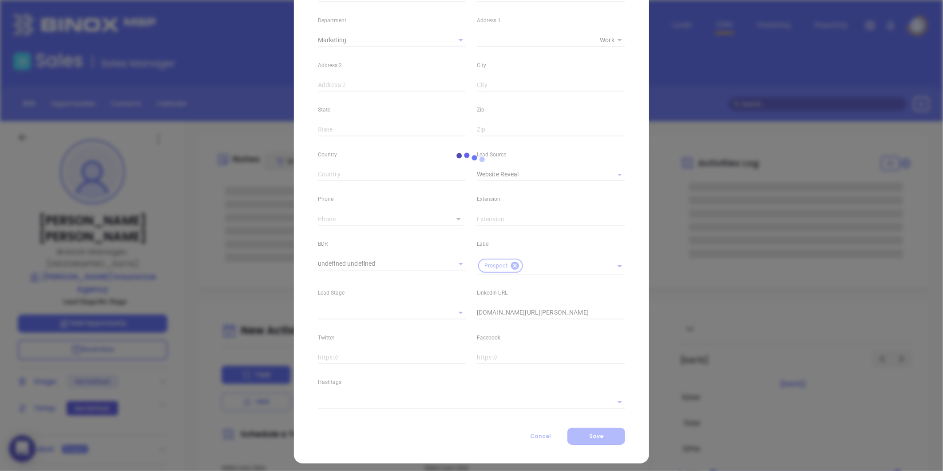
type input "(704) 874-4710"
type input "1"
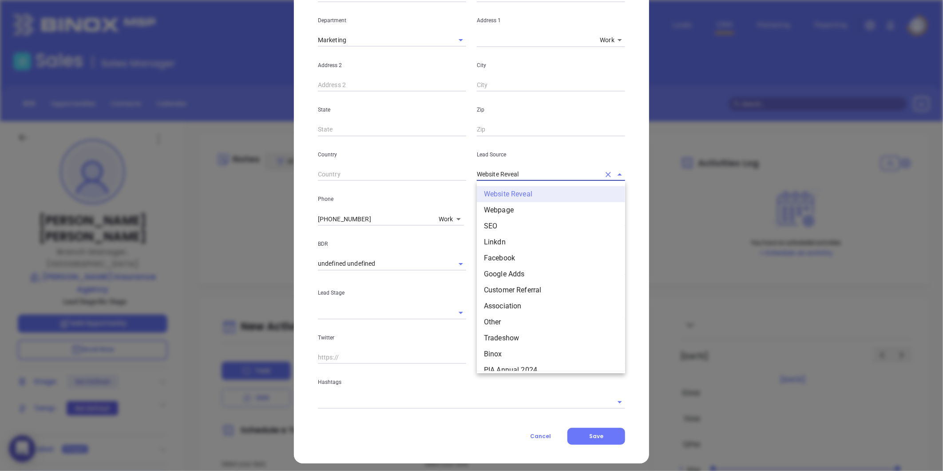
drag, startPoint x: 519, startPoint y: 176, endPoint x: 438, endPoint y: 201, distance: 84.6
click at [438, 201] on div "First Name Paul Last Name Hendricks Email hendricks@watsoninsurance.com Job Tit…" at bounding box center [471, 160] width 307 height 496
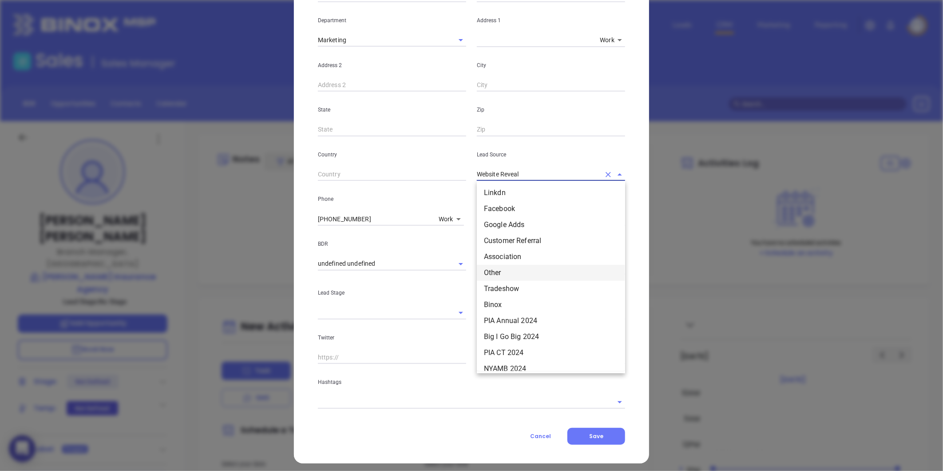
click at [498, 269] on li "Other" at bounding box center [551, 273] width 148 height 16
type input "Other"
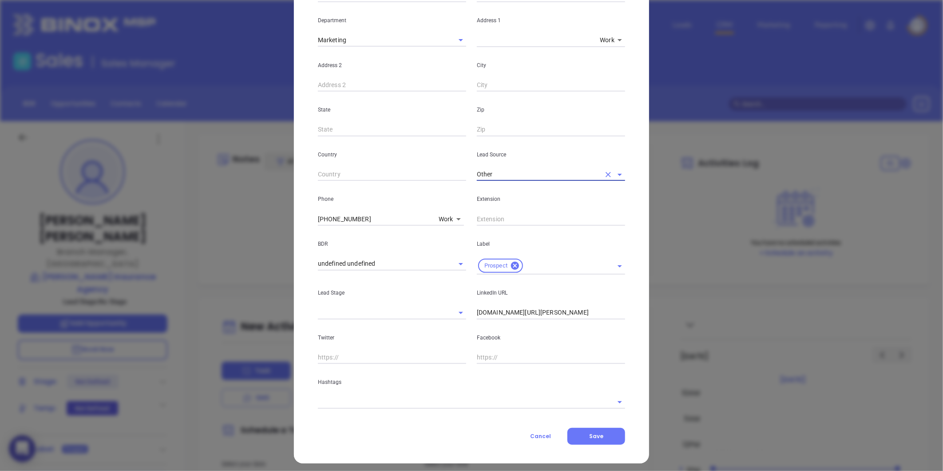
click at [477, 316] on input "linkedin.com/in/paul-hendricks-10624516" at bounding box center [551, 312] width 148 height 13
type input "www.linkedin.com/in/paul-hendricks-10624516"
click at [381, 400] on input "text" at bounding box center [459, 401] width 283 height 13
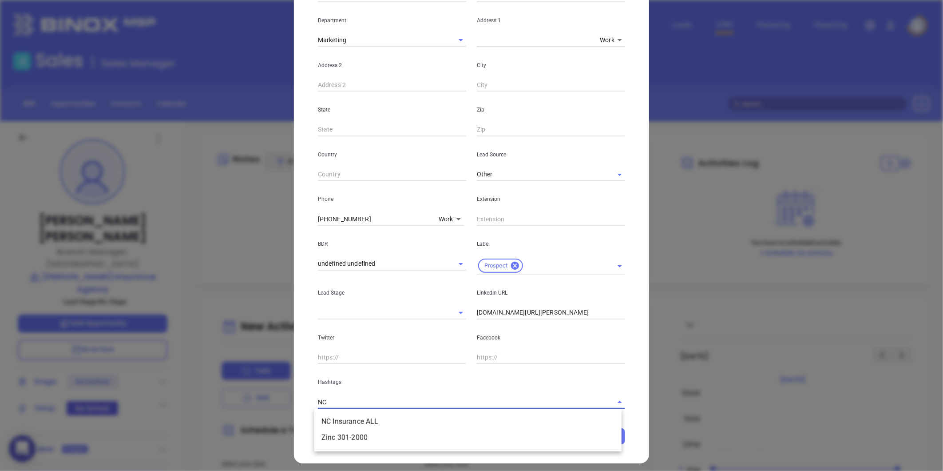
type input "NC I"
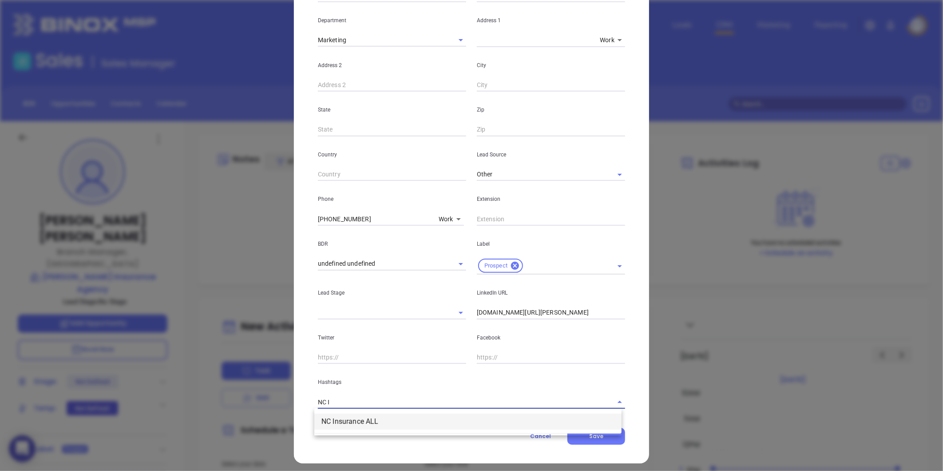
click at [370, 418] on li "NC Insurance ALL" at bounding box center [467, 422] width 307 height 16
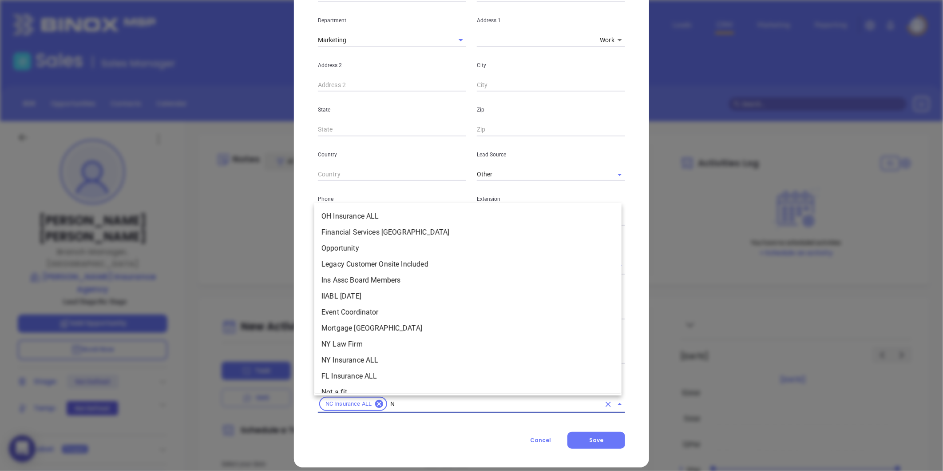
type input "NC"
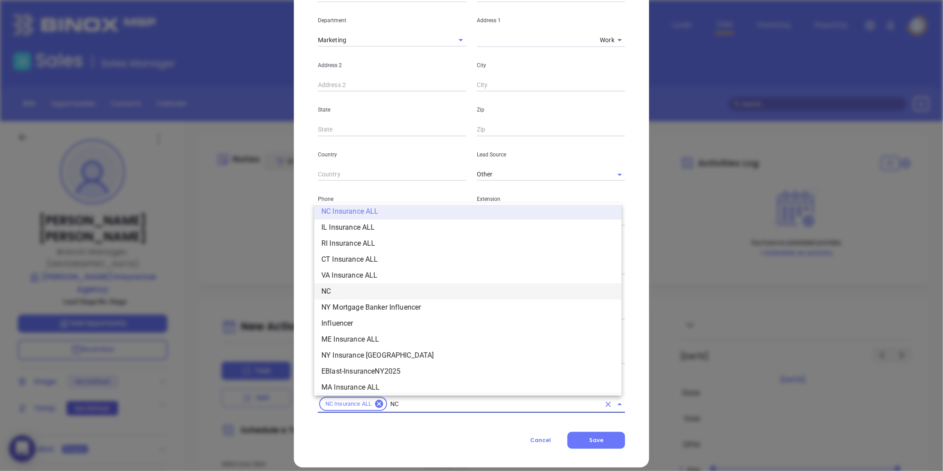
click at [336, 292] on li "NC" at bounding box center [467, 291] width 307 height 16
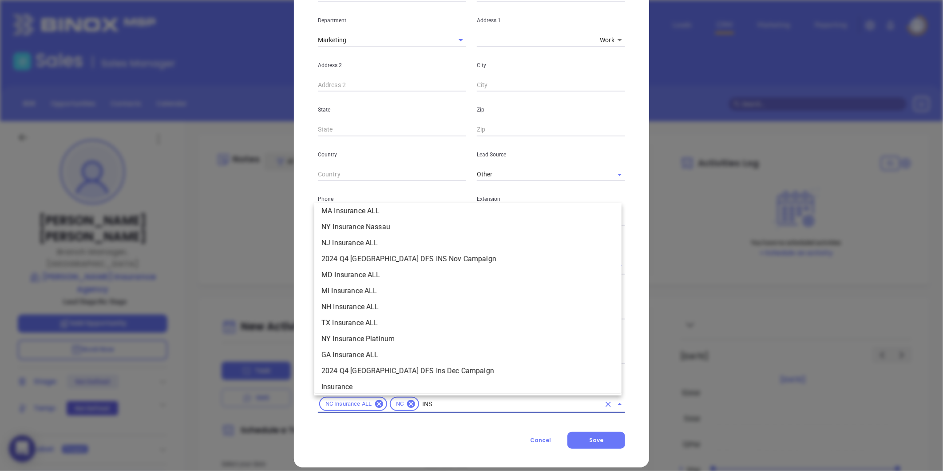
scroll to position [101, 0]
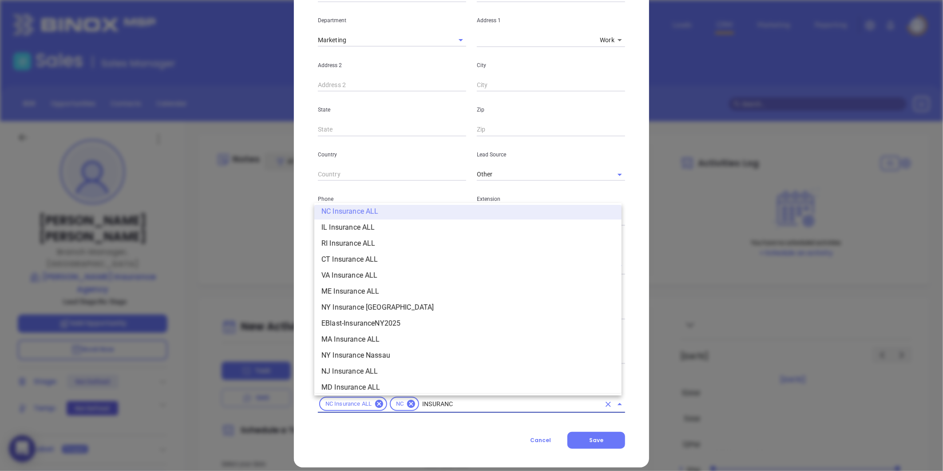
type input "INSURANCE"
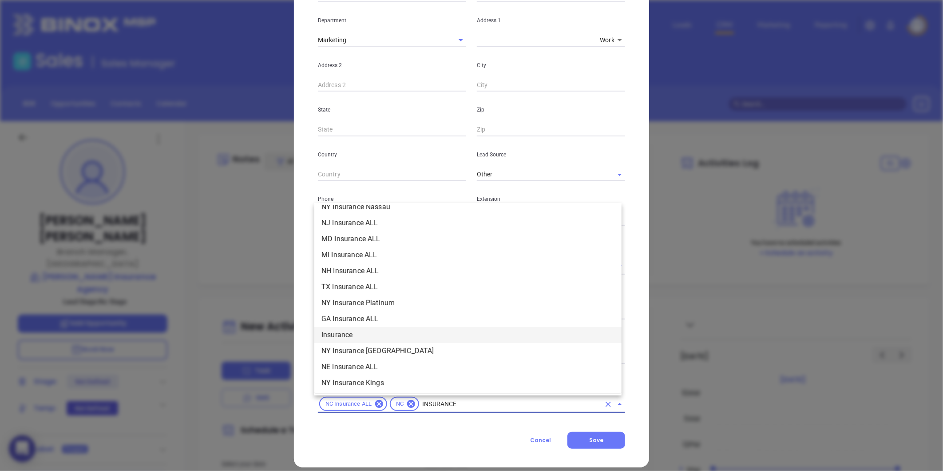
click at [349, 329] on li "Insurance" at bounding box center [467, 335] width 307 height 16
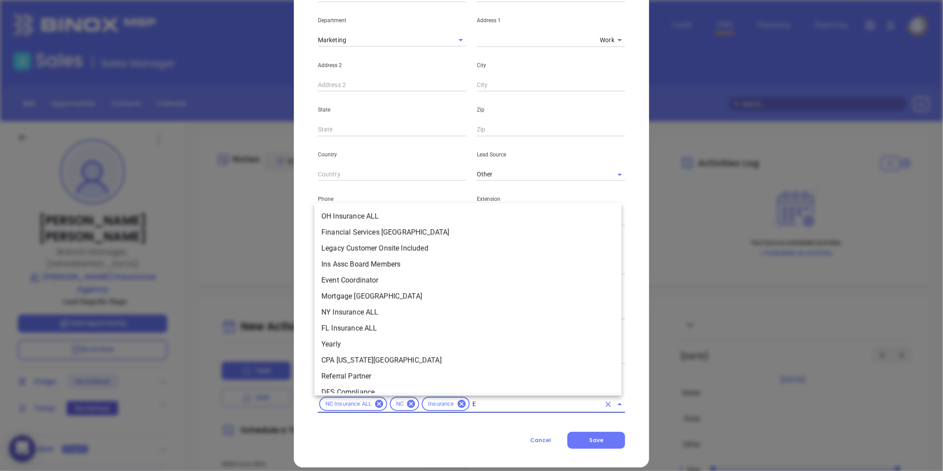
scroll to position [393, 0]
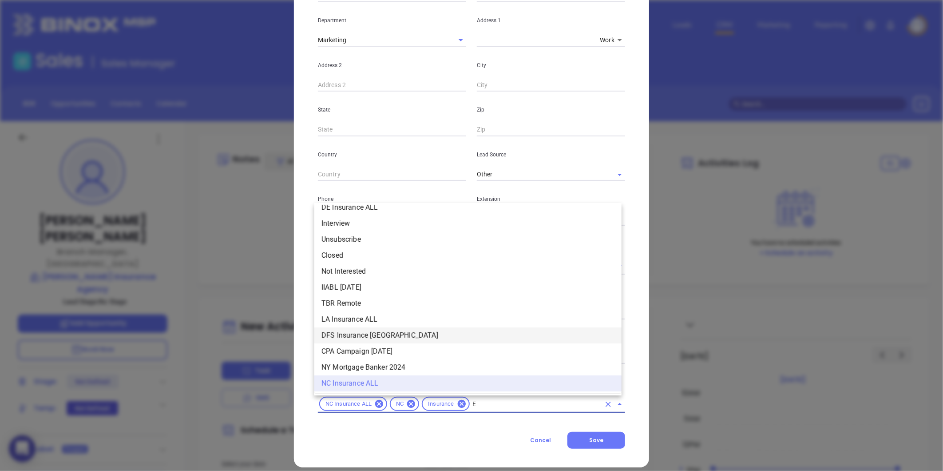
type input "EX"
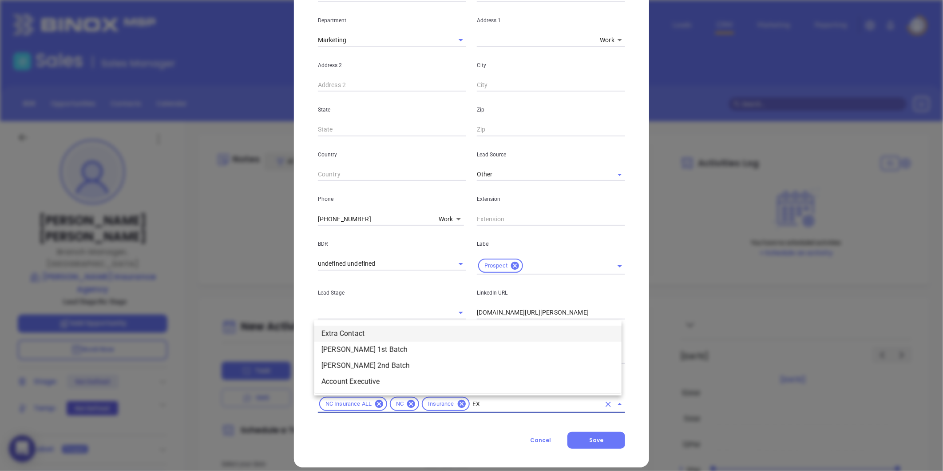
click at [349, 333] on li "Extra Contact" at bounding box center [467, 334] width 307 height 16
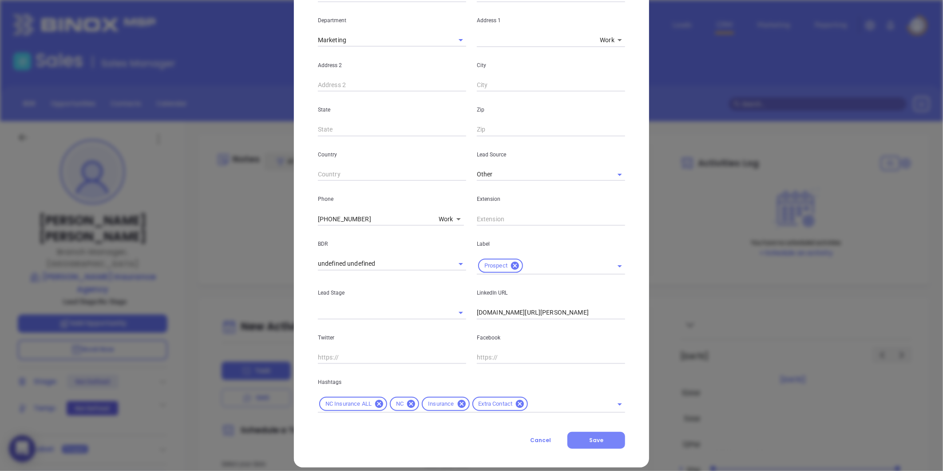
click at [581, 440] on button "Save" at bounding box center [597, 440] width 58 height 17
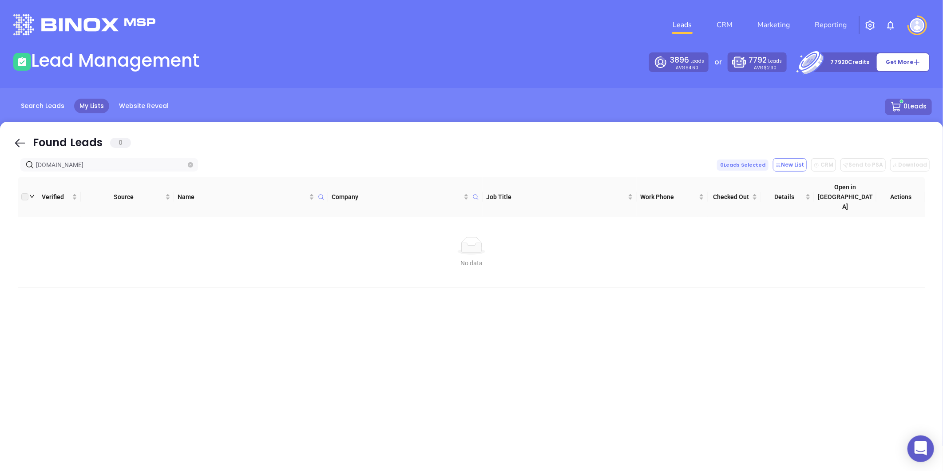
click at [188, 163] on icon "close-circle" at bounding box center [190, 164] width 5 height 5
type input "[PERSON_NAME] Insurance"
click at [187, 159] on span "Rollins Insurance" at bounding box center [109, 164] width 178 height 13
click at [189, 161] on span at bounding box center [190, 165] width 5 height 10
click at [189, 164] on icon "close-circle" at bounding box center [190, 164] width 5 height 5
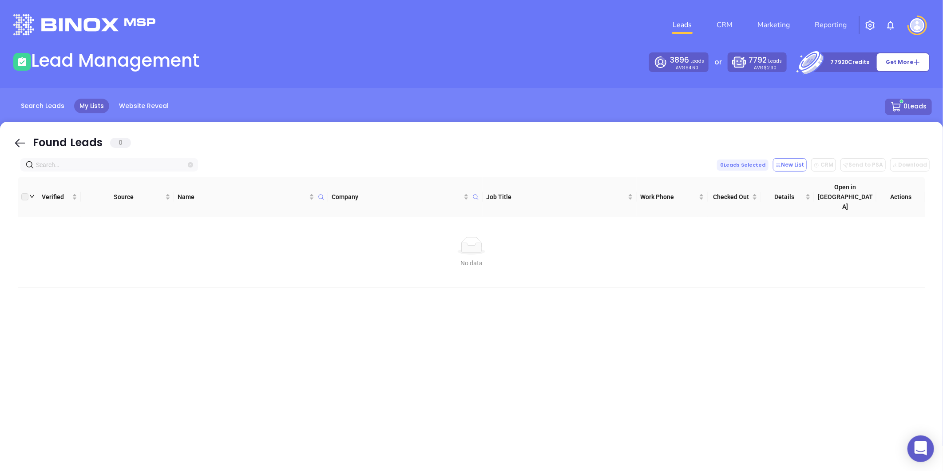
paste input "jwrookinsurance.com"
type input "jwrookinsurance.com"
click at [190, 168] on span at bounding box center [190, 165] width 5 height 10
click at [191, 165] on icon "close-circle" at bounding box center [190, 164] width 5 height 5
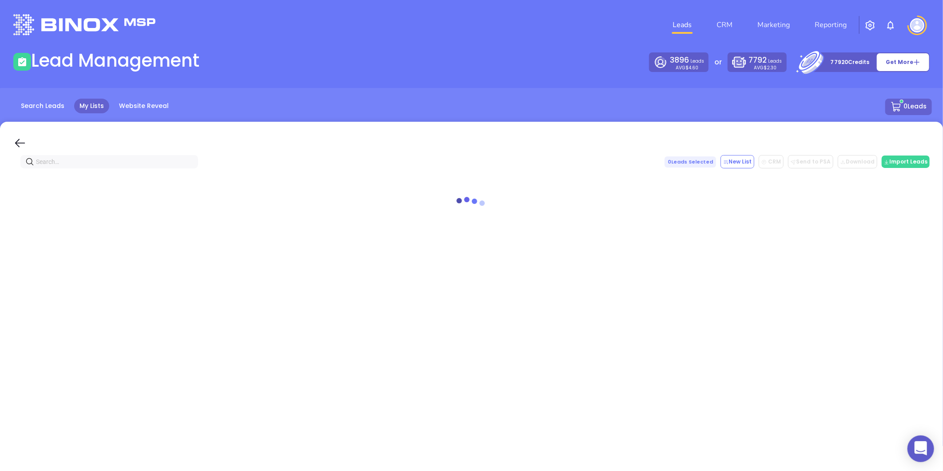
paste input "carltoninsurance.com"
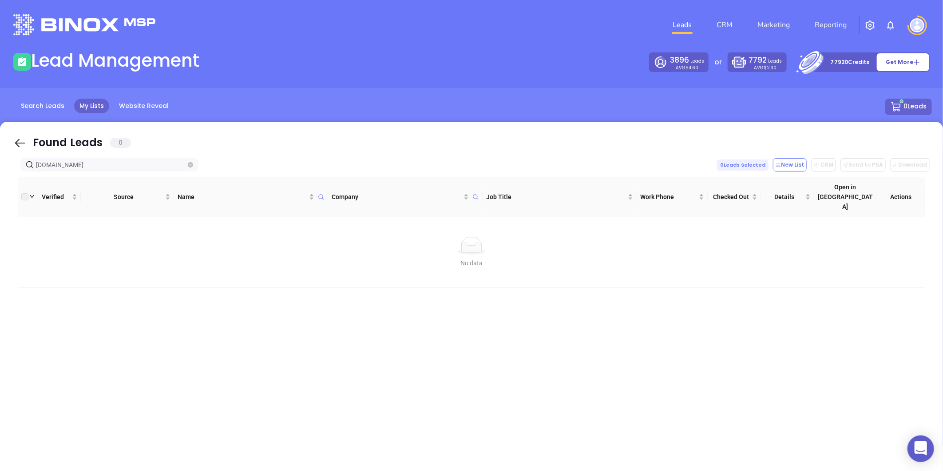
type input "carltoninsurance.com"
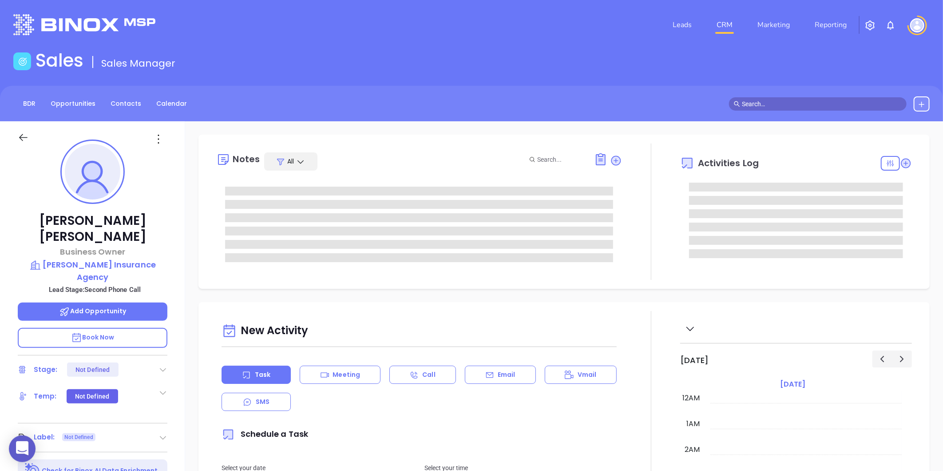
type input "[DATE]"
click at [160, 365] on icon at bounding box center [163, 369] width 9 height 9
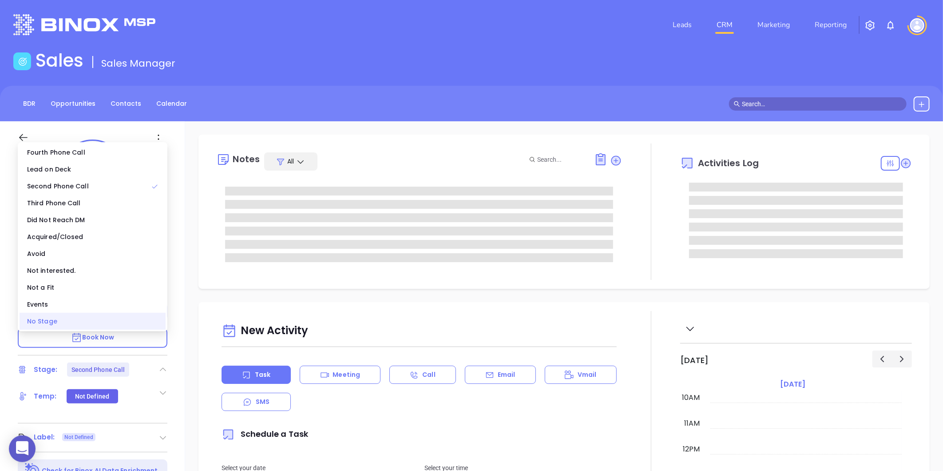
click at [63, 322] on div "No Stage" at bounding box center [93, 321] width 146 height 17
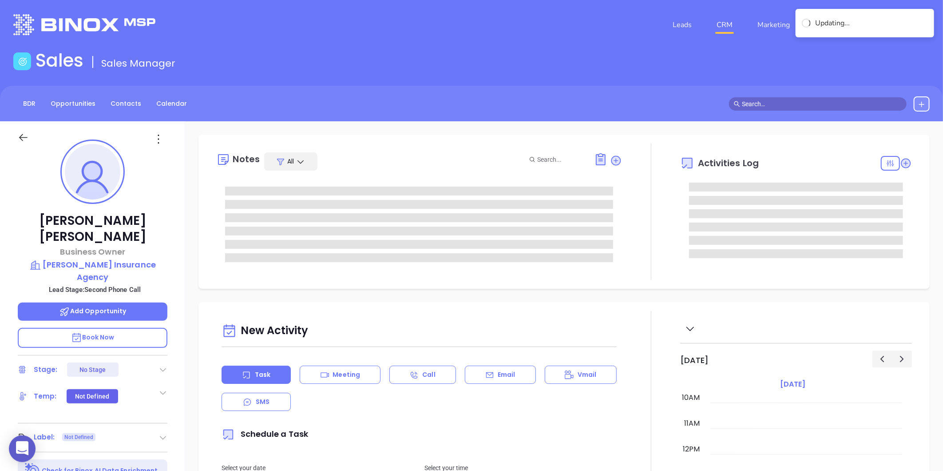
type input "[PERSON_NAME]"
click at [166, 433] on icon at bounding box center [163, 437] width 9 height 9
click at [103, 455] on div "Prospect" at bounding box center [124, 462] width 52 height 14
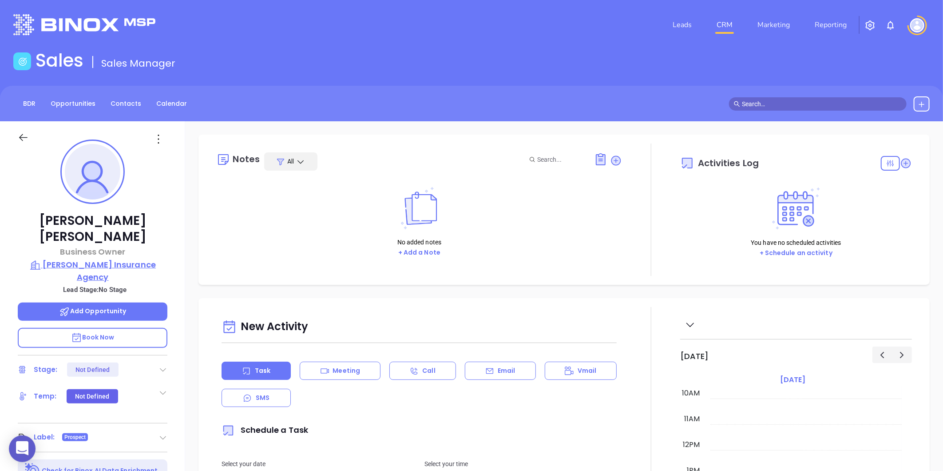
click at [100, 259] on p "[PERSON_NAME] Insurance Agency" at bounding box center [93, 271] width 150 height 24
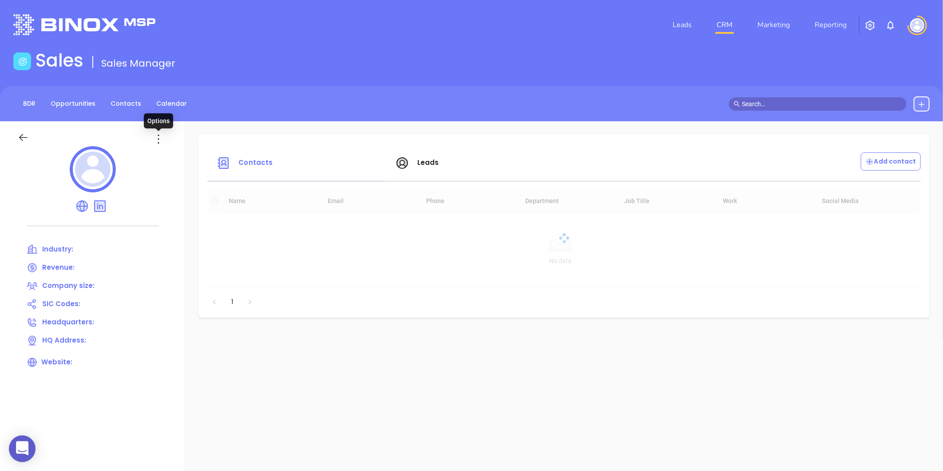
click at [162, 140] on icon at bounding box center [158, 139] width 14 height 14
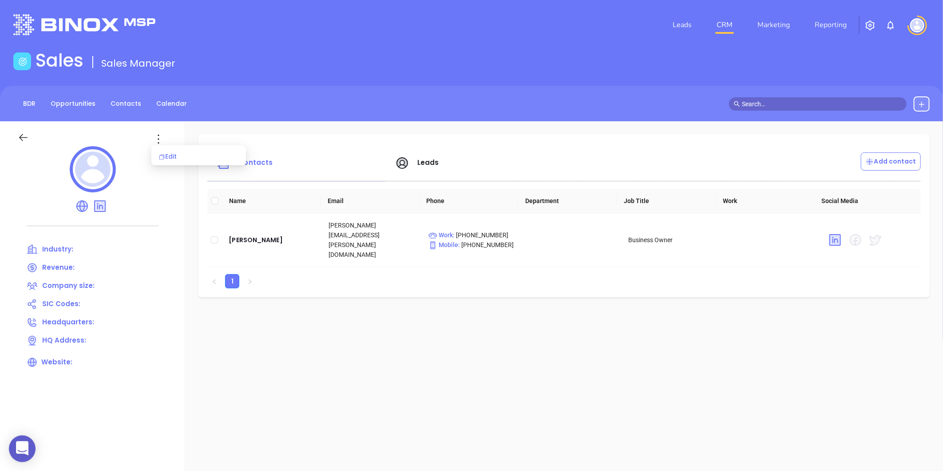
click at [170, 151] on div "Edit" at bounding box center [199, 156] width 80 height 10
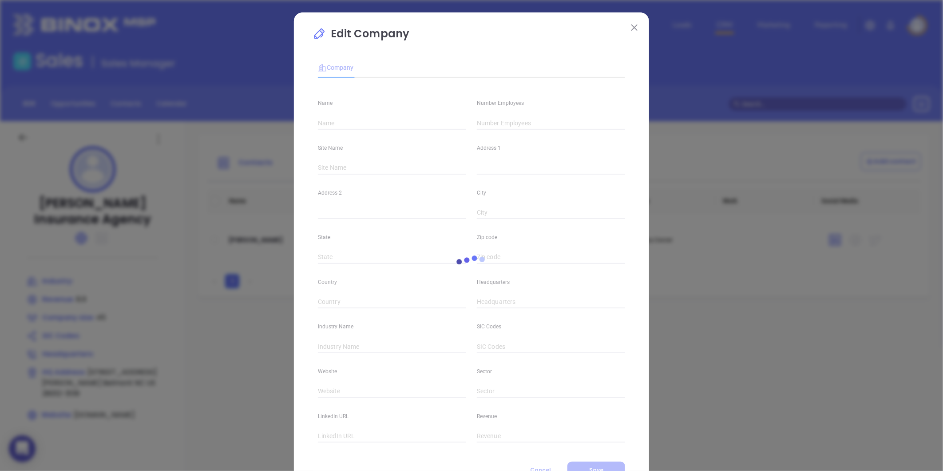
type input "[PERSON_NAME] Insurance Agency"
type input "45"
type input "[DOMAIN_NAME]"
type input "8.9"
drag, startPoint x: 511, startPoint y: 124, endPoint x: 455, endPoint y: 136, distance: 57.1
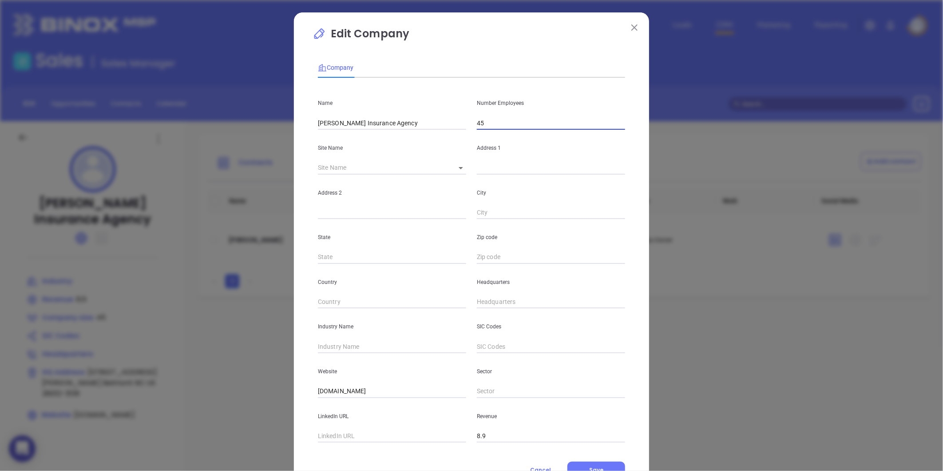
click at [455, 136] on div "Name [PERSON_NAME] Insurance Agency Number Employees 45 Site Name ​ Address 1 A…" at bounding box center [471, 264] width 307 height 358
type input "4"
click at [450, 172] on body "0 Leads CRM Marketing Reporting Financial Leads Leads Sales Sales Manager BDR O…" at bounding box center [471, 235] width 943 height 471
click at [459, 176] on ul "Belmont" at bounding box center [465, 168] width 41 height 23
click at [485, 167] on li "Belmont" at bounding box center [465, 168] width 41 height 16
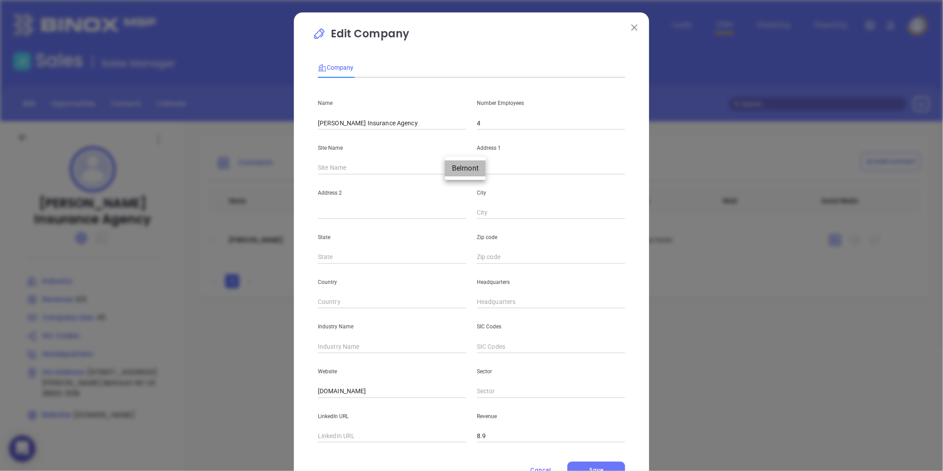
type input "Belmont"
type input "[STREET_ADDRESS][PERSON_NAME]"
type input "Belmont"
type input "NC"
type input "28012-3139"
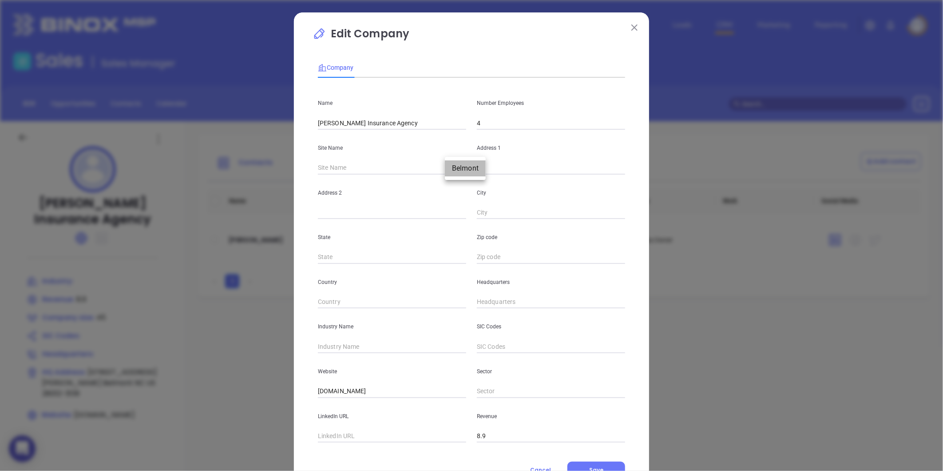
type input "US"
type input "124785"
drag, startPoint x: 538, startPoint y: 167, endPoint x: 466, endPoint y: 186, distance: 74.8
click at [466, 186] on div "Name [PERSON_NAME] Insurance Agency Number Employees 4 Site Name [GEOGRAPHIC_DA…" at bounding box center [471, 264] width 307 height 358
paste input "[STREET_ADDRESS][PERSON_NAME]"
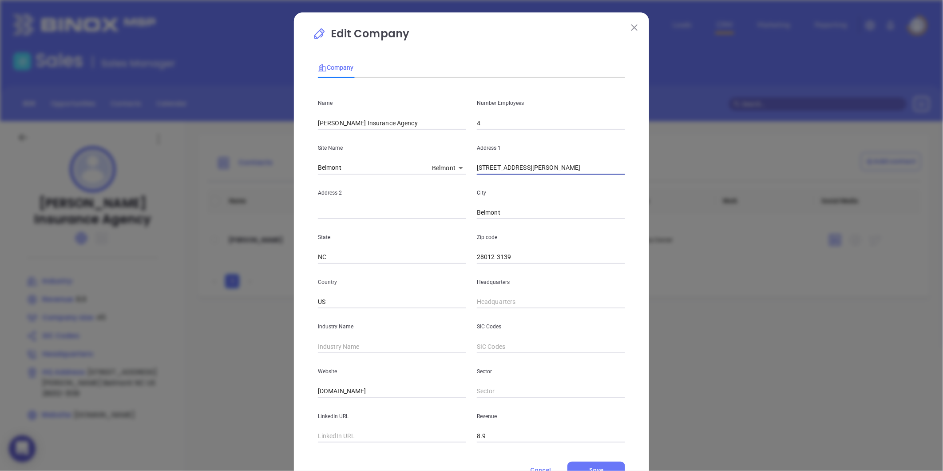
type input "[STREET_ADDRESS][PERSON_NAME]"
click at [528, 266] on div "Headquarters" at bounding box center [551, 286] width 159 height 45
click at [526, 256] on input "28012-3139" at bounding box center [551, 257] width 148 height 13
type input "28012"
drag, startPoint x: 527, startPoint y: 174, endPoint x: 598, endPoint y: 170, distance: 70.7
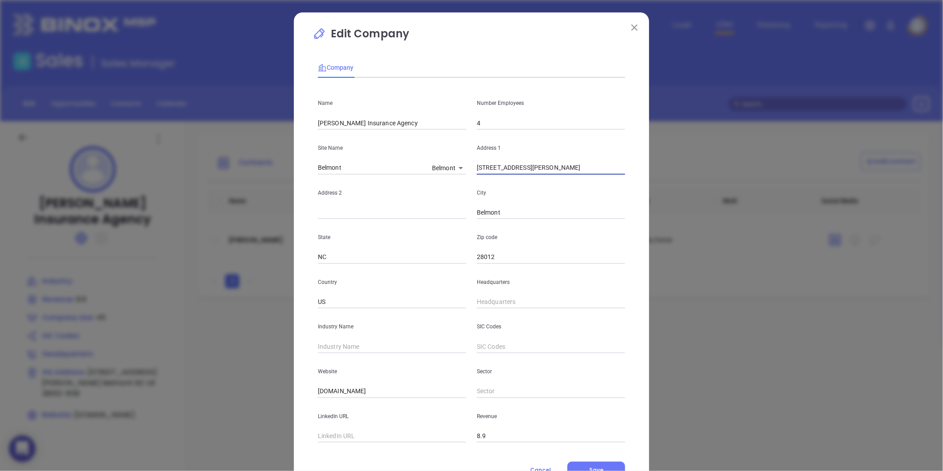
click at [598, 170] on input "[STREET_ADDRESS][PERSON_NAME]" at bounding box center [551, 167] width 148 height 13
type input "[STREET_ADDRESS][PERSON_NAME]"
type input "( ) -"
click at [490, 303] on input "( ) -" at bounding box center [551, 301] width 148 height 13
paste input "704) 825-4010"
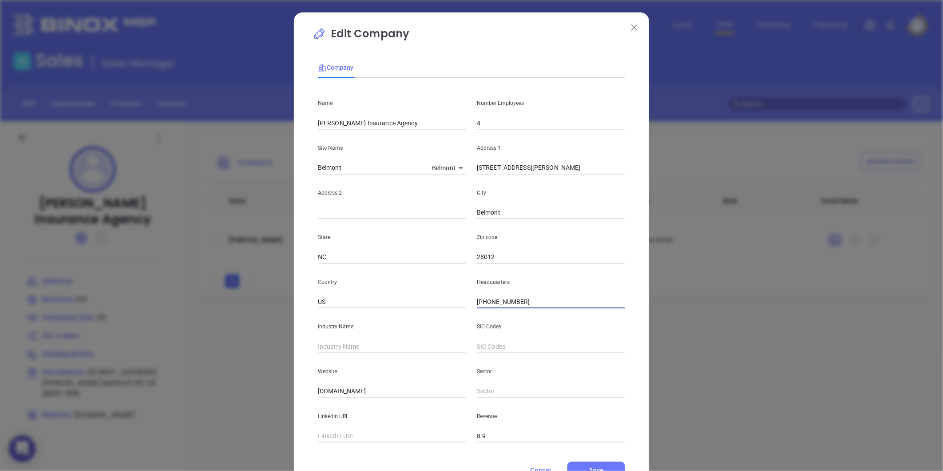
type input "[PHONE_NUMBER]"
click at [341, 353] on input "text" at bounding box center [392, 346] width 148 height 13
type input "Insurance"
drag, startPoint x: 399, startPoint y: 392, endPoint x: 285, endPoint y: 413, distance: 115.7
click at [285, 413] on div "Edit Company Company Name [PERSON_NAME] Insurance Agency Number Employees 4 Sit…" at bounding box center [471, 235] width 943 height 471
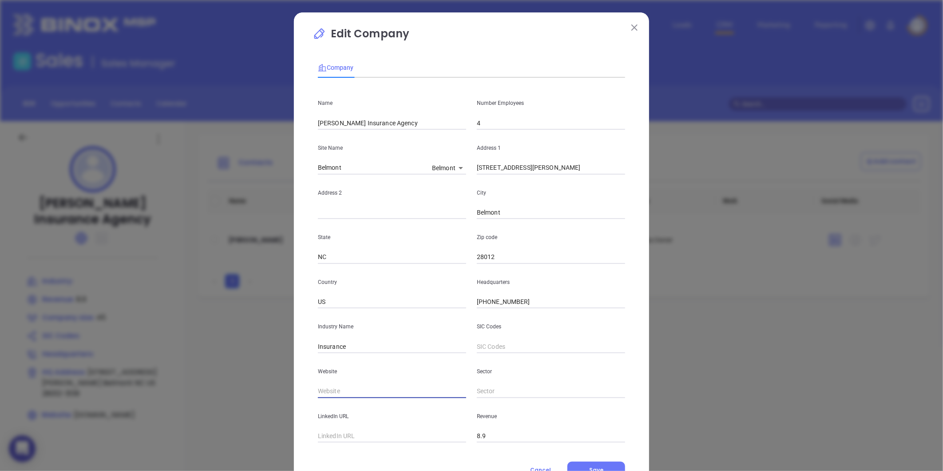
paste input "[URL][DOMAIN_NAME]"
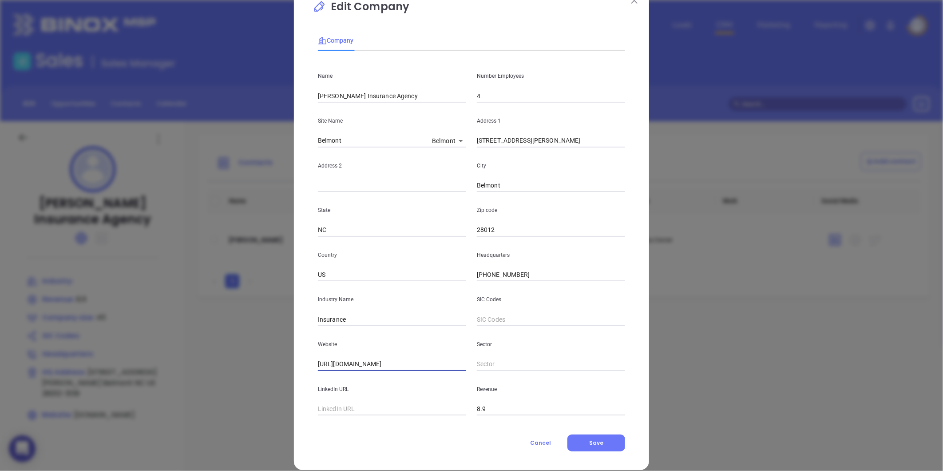
scroll to position [39, 0]
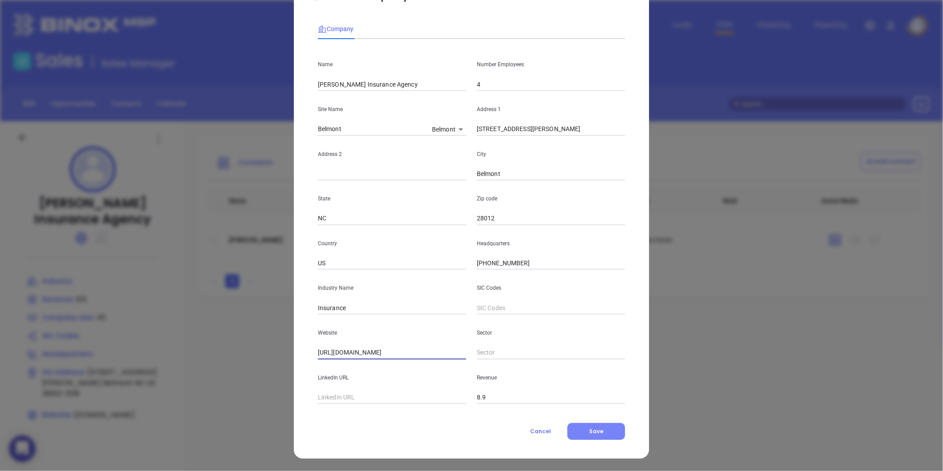
type input "[URL][DOMAIN_NAME]"
click at [606, 425] on button "Save" at bounding box center [597, 431] width 58 height 17
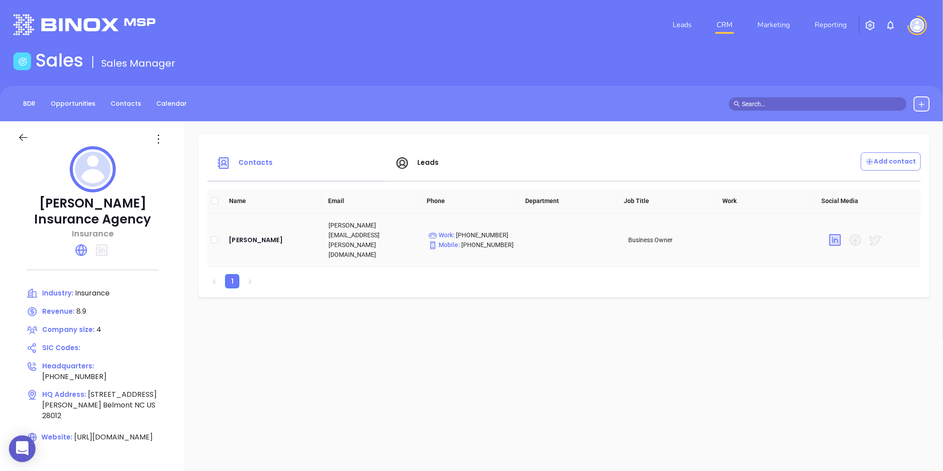
click at [269, 240] on td "[PERSON_NAME]" at bounding box center [272, 240] width 100 height 54
click at [260, 235] on div "[PERSON_NAME]" at bounding box center [272, 240] width 86 height 11
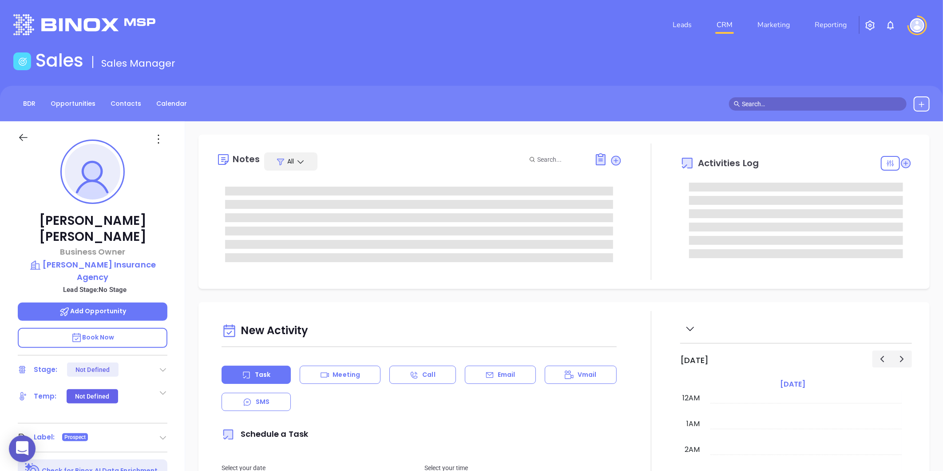
scroll to position [258, 0]
type input "[PERSON_NAME]"
click at [159, 130] on div at bounding box center [92, 137] width 160 height 32
click at [159, 136] on icon at bounding box center [158, 139] width 14 height 14
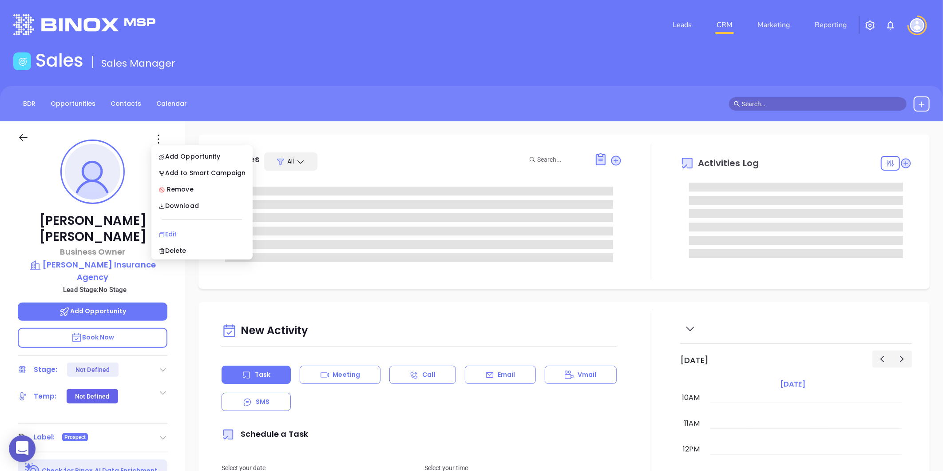
click at [166, 231] on div "Edit" at bounding box center [202, 234] width 87 height 10
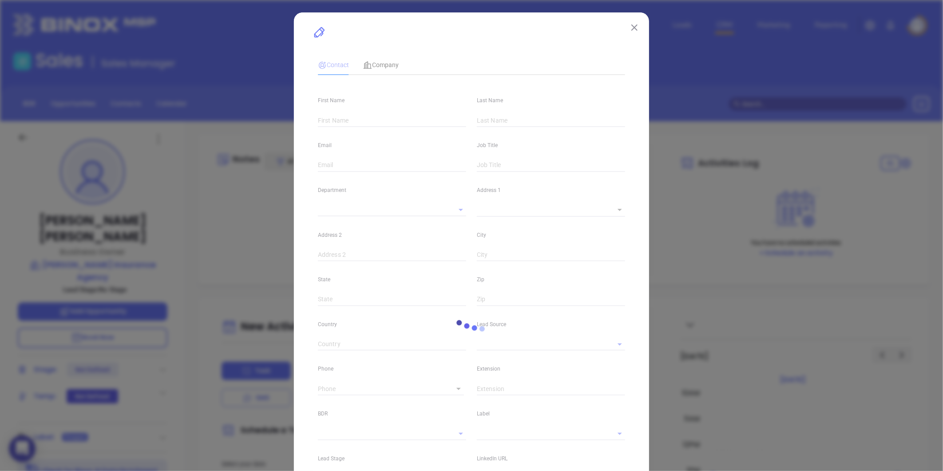
type input "[PERSON_NAME]"
type input "[PERSON_NAME][EMAIL_ADDRESS][PERSON_NAME][DOMAIN_NAME]"
type input "Business Owner"
type input "1"
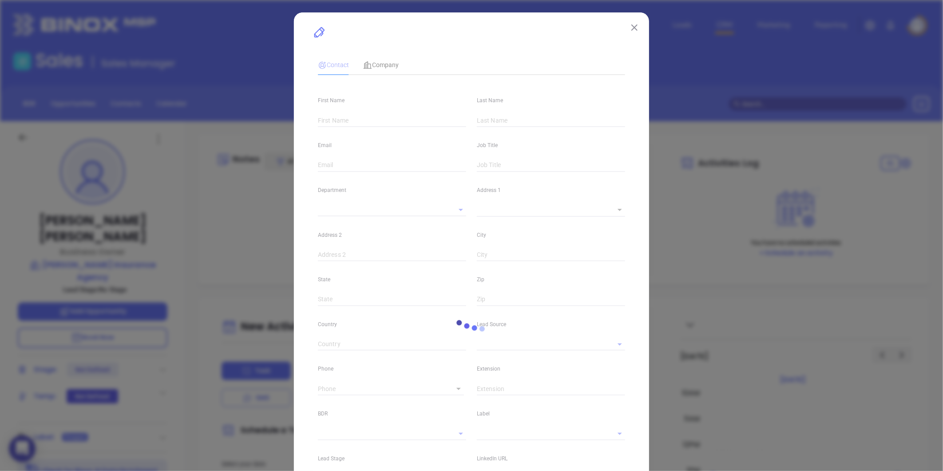
type input "[DOMAIN_NAME][URL][PERSON_NAME]"
type input "Marketing"
type input "Website Reveal"
type input "undefined undefined"
type input "[PHONE_NUMBER]"
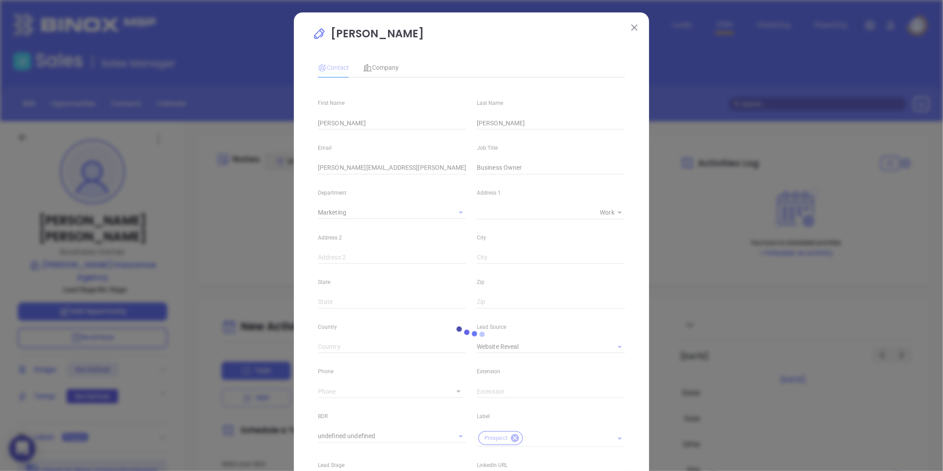
type input "1"
click at [337, 118] on div at bounding box center [472, 335] width 318 height 564
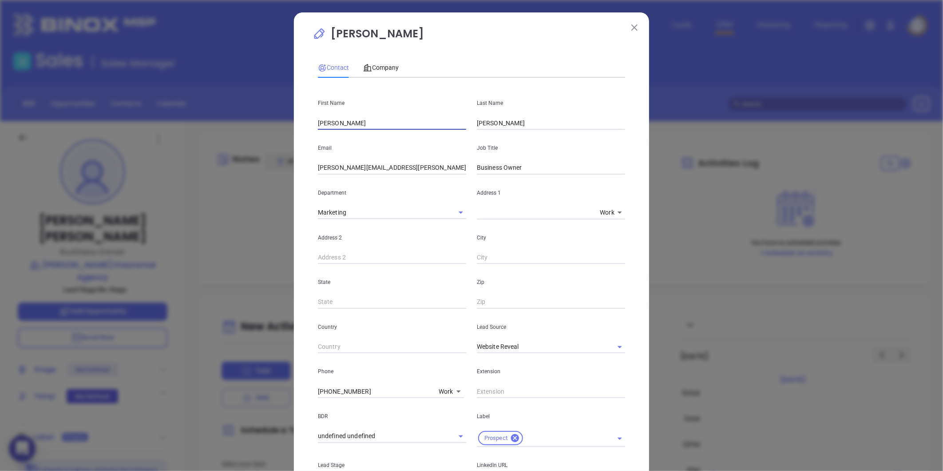
drag, startPoint x: 337, startPoint y: 119, endPoint x: 295, endPoint y: 127, distance: 42.7
click at [295, 127] on div "[PERSON_NAME] Contact Company First Name [PERSON_NAME] Last Name [PERSON_NAME] …" at bounding box center [471, 323] width 355 height 623
paste input "[PERSON_NAME] "[PERSON_NAME]"
type input "[PERSON_NAME] "[PERSON_NAME]"
click at [514, 120] on input "[PERSON_NAME]" at bounding box center [551, 122] width 148 height 13
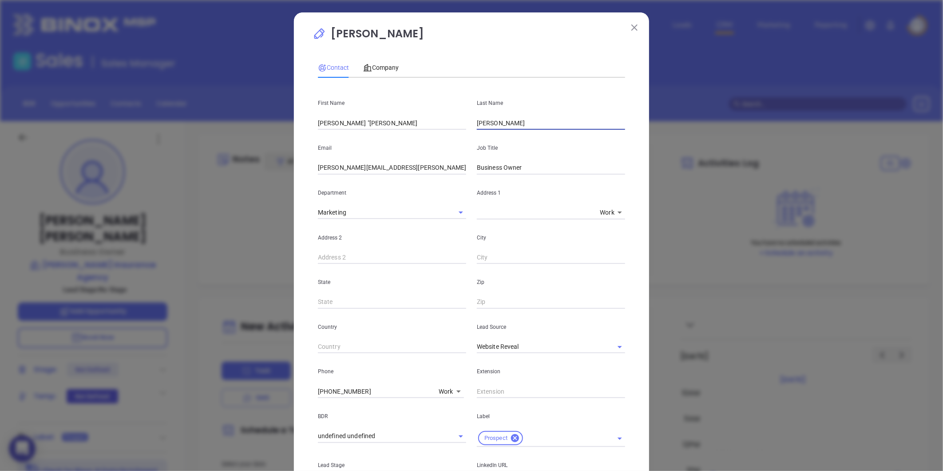
type input "[PERSON_NAME]"
drag, startPoint x: 347, startPoint y: 124, endPoint x: 409, endPoint y: 128, distance: 61.4
click at [409, 128] on input "[PERSON_NAME] "[PERSON_NAME]" at bounding box center [392, 122] width 148 height 13
drag, startPoint x: 359, startPoint y: 120, endPoint x: 328, endPoint y: 131, distance: 32.9
click at [328, 131] on div "First Name [PERSON_NAME] "[PERSON_NAME]" Last Name [PERSON_NAME] Email [PERSON_…" at bounding box center [471, 333] width 307 height 496
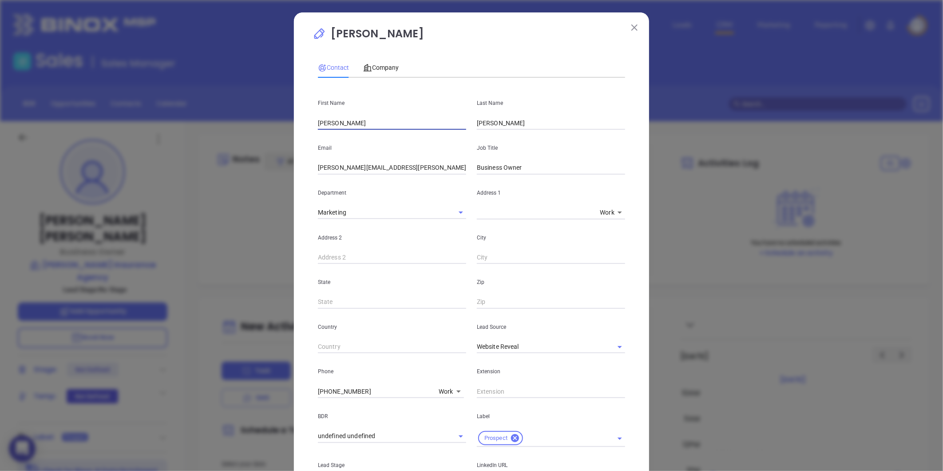
type input "[PERSON_NAME]"
click at [294, 141] on div "[PERSON_NAME] Contact Company First Name [PERSON_NAME] Last Name [PERSON_NAME] …" at bounding box center [471, 323] width 355 height 623
drag, startPoint x: 442, startPoint y: 169, endPoint x: 292, endPoint y: 193, distance: 151.6
click at [295, 193] on div "[PERSON_NAME] Contact Company First Name [PERSON_NAME] Last Name [PERSON_NAME] …" at bounding box center [471, 323] width 355 height 623
paste input "[EMAIL_ADDRESS][DOMAIN_NAME]"
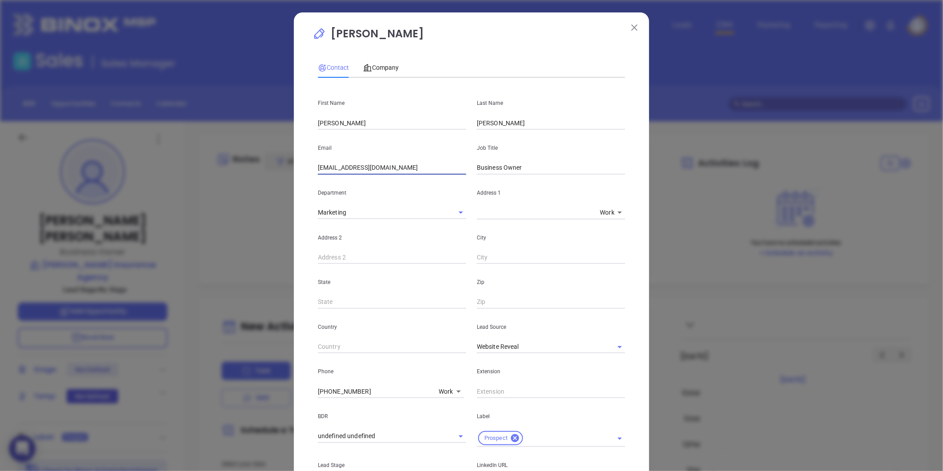
type input "[EMAIL_ADDRESS][DOMAIN_NAME]"
drag, startPoint x: 530, startPoint y: 165, endPoint x: 424, endPoint y: 178, distance: 107.0
click at [456, 179] on div "First Name [PERSON_NAME] Last Name [PERSON_NAME] Email [EMAIL_ADDRESS][DOMAIN_N…" at bounding box center [471, 333] width 307 height 496
type input "Owner"
click at [424, 178] on div "Department Marketing" at bounding box center [392, 197] width 159 height 45
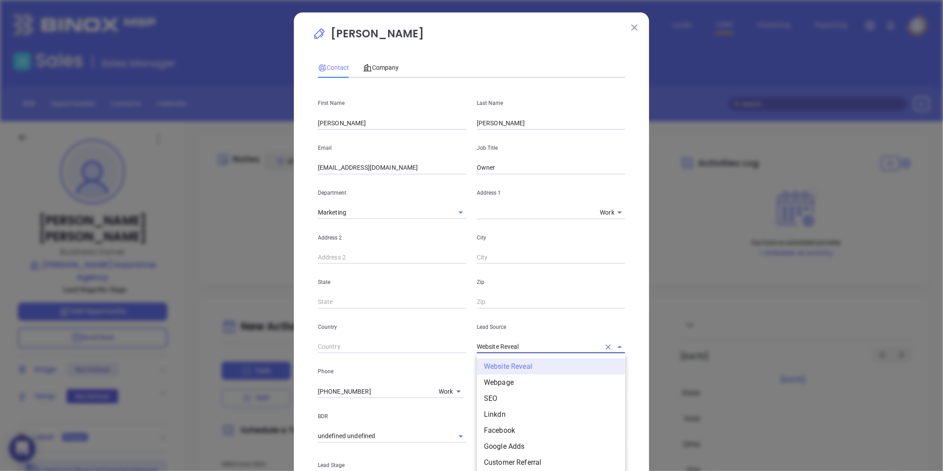
drag, startPoint x: 530, startPoint y: 341, endPoint x: 449, endPoint y: 369, distance: 85.7
click at [450, 369] on div "First Name Larry Last Name Rollins Jr Email chiprollins@gmail.com Job Title Own…" at bounding box center [471, 333] width 307 height 496
click at [490, 391] on li "Other" at bounding box center [551, 396] width 148 height 16
type input "Other"
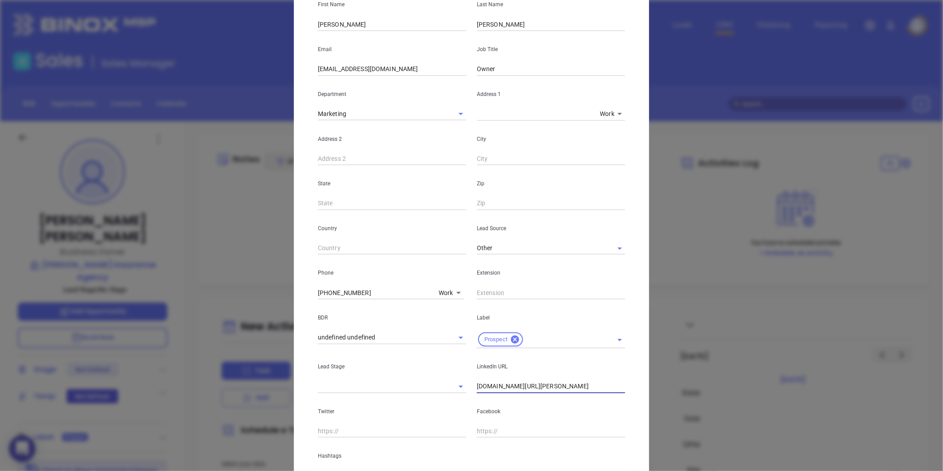
drag, startPoint x: 603, startPoint y: 389, endPoint x: 433, endPoint y: 435, distance: 176.4
click at [421, 436] on div "First Name Larry Last Name Rollins Jr Email chiprollins@gmail.com Job Title Own…" at bounding box center [471, 234] width 307 height 496
type input "www."
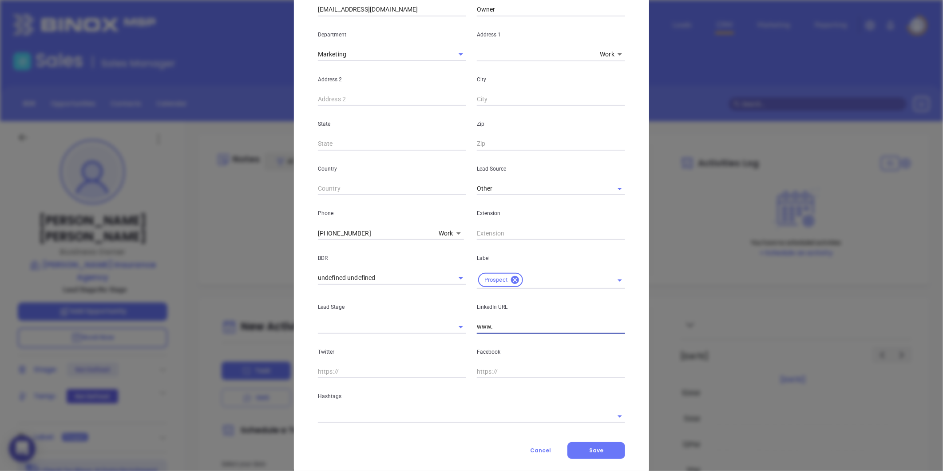
scroll to position [177, 0]
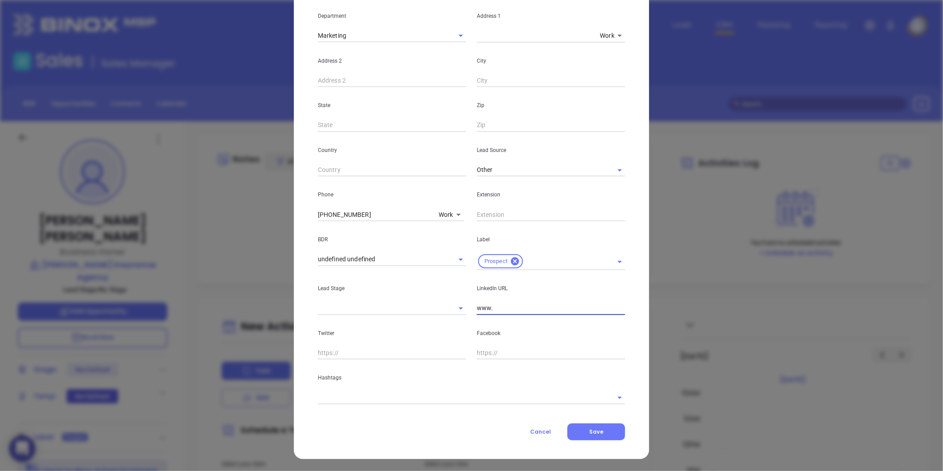
drag, startPoint x: 500, startPoint y: 304, endPoint x: 432, endPoint y: 319, distance: 69.5
click at [432, 319] on div "First Name Larry Last Name Rollins Jr Email chiprollins@gmail.com Job Title Own…" at bounding box center [471, 156] width 307 height 496
click at [372, 385] on div "Hashtags" at bounding box center [472, 381] width 318 height 45
click at [369, 395] on input "text" at bounding box center [459, 397] width 283 height 13
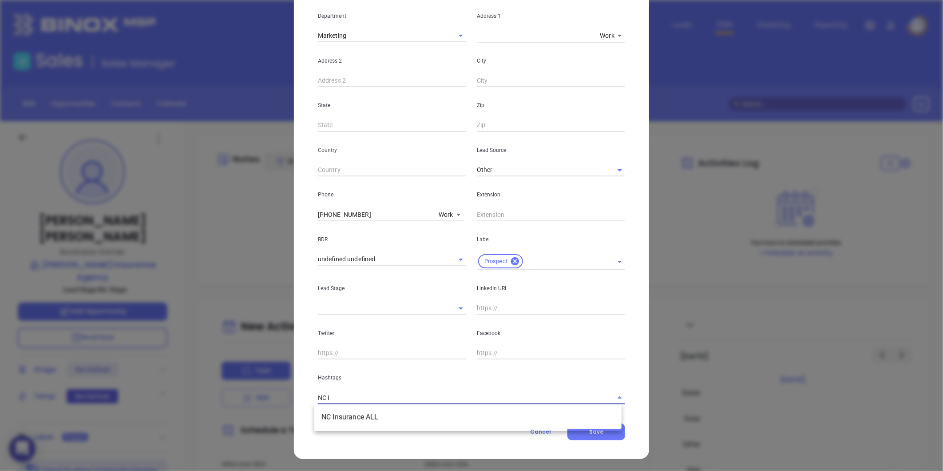
type input "NC IN"
click at [361, 407] on ul "NC Insurance ALL" at bounding box center [467, 417] width 307 height 23
click at [358, 424] on li "NC Insurance ALL" at bounding box center [467, 417] width 307 height 16
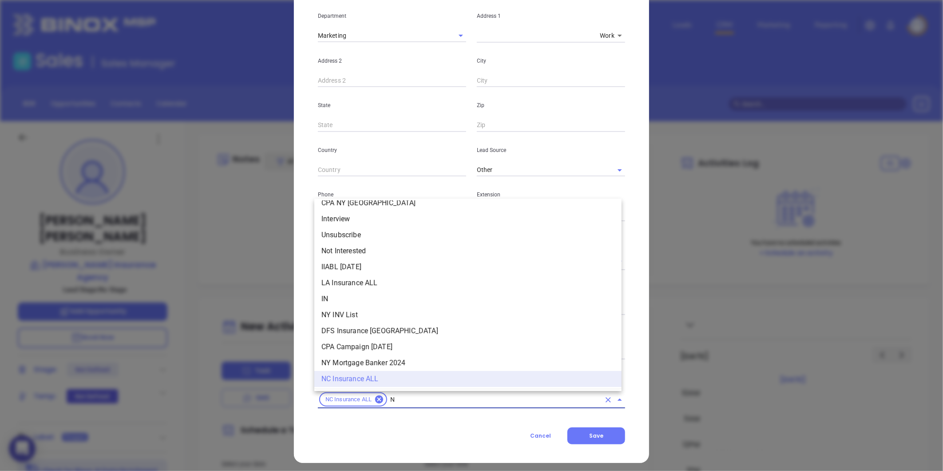
type input "NC"
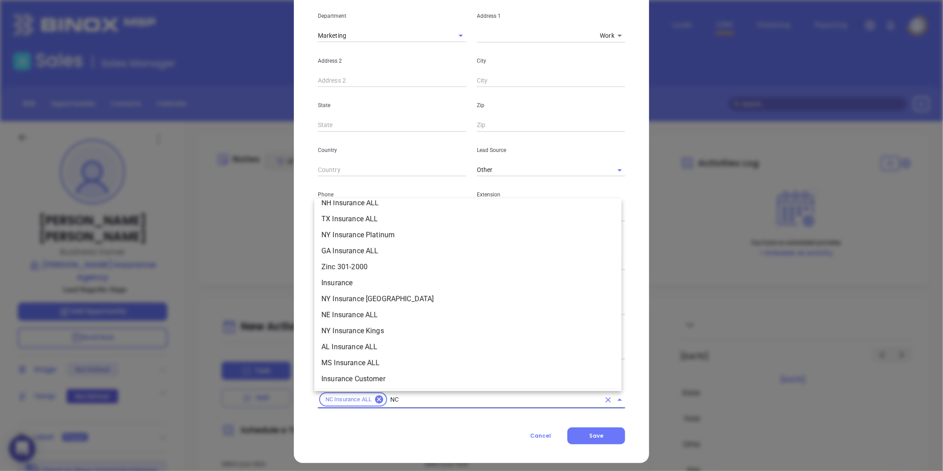
scroll to position [149, 0]
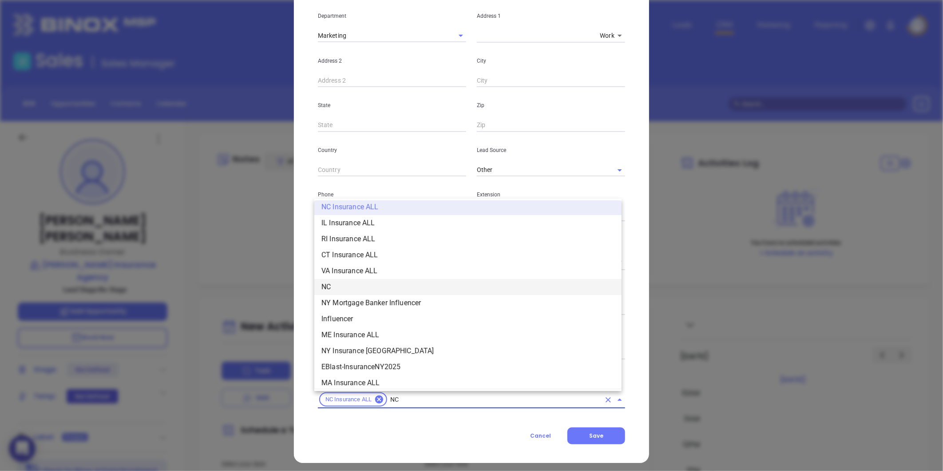
click at [347, 284] on li "NC" at bounding box center [467, 287] width 307 height 16
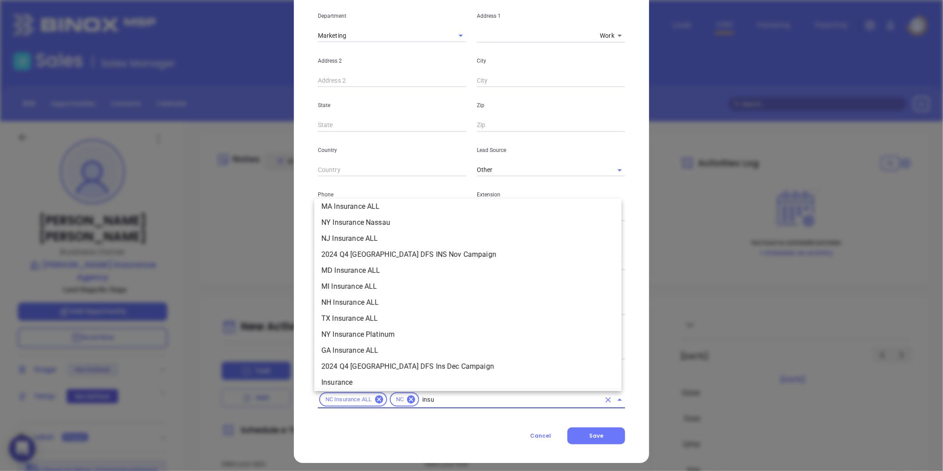
scroll to position [101, 0]
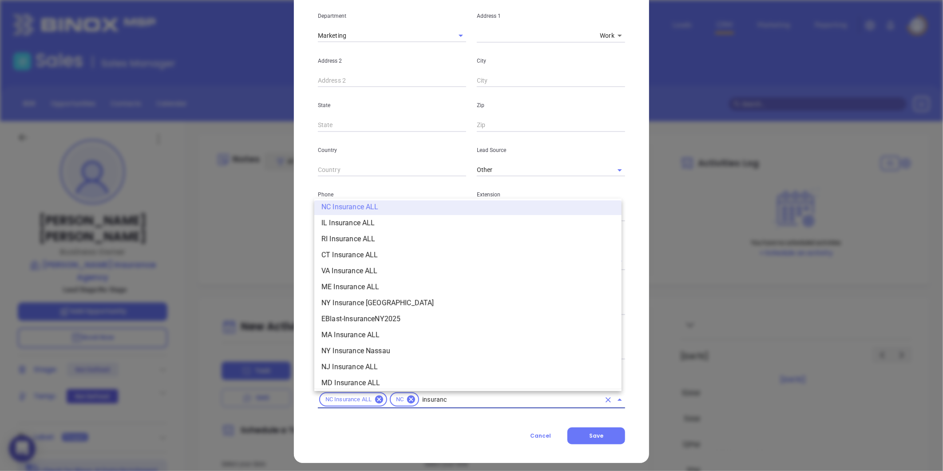
type input "insurance"
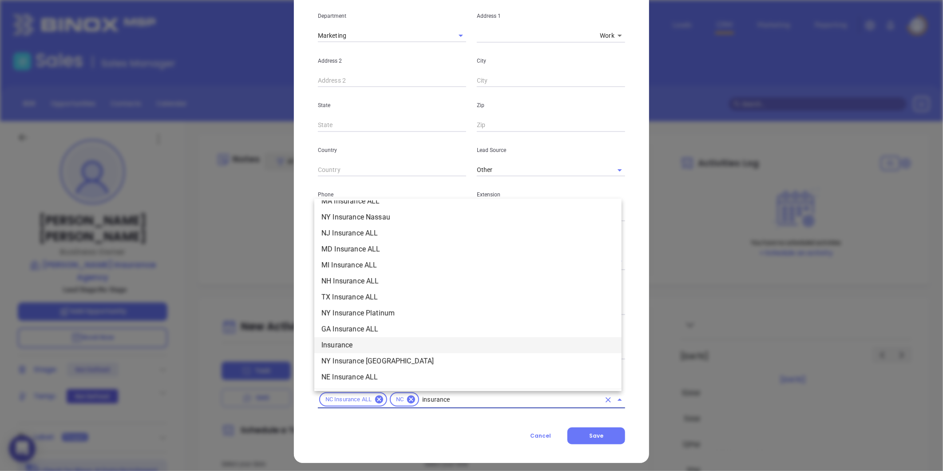
scroll to position [249, 0]
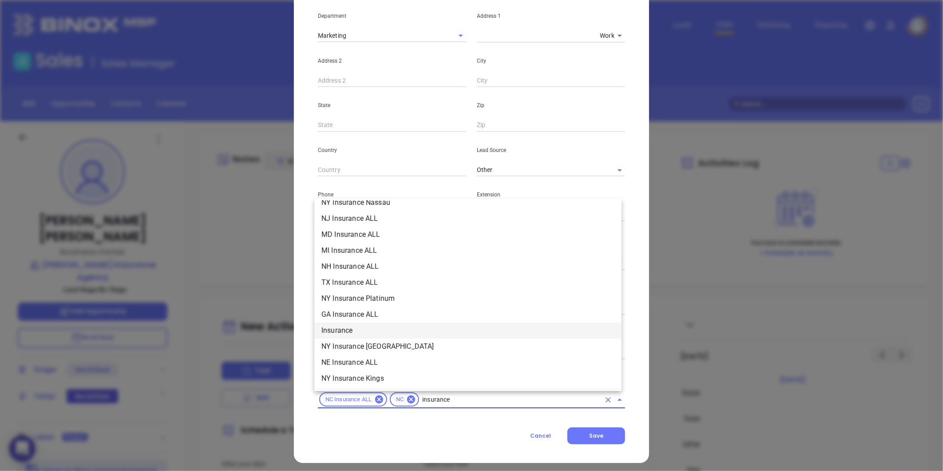
click at [350, 328] on li "Insurance" at bounding box center [467, 330] width 307 height 16
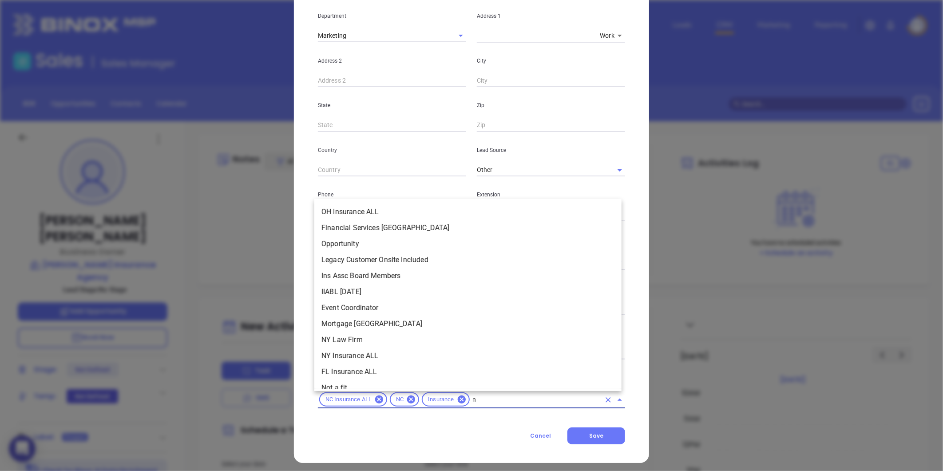
scroll to position [473, 0]
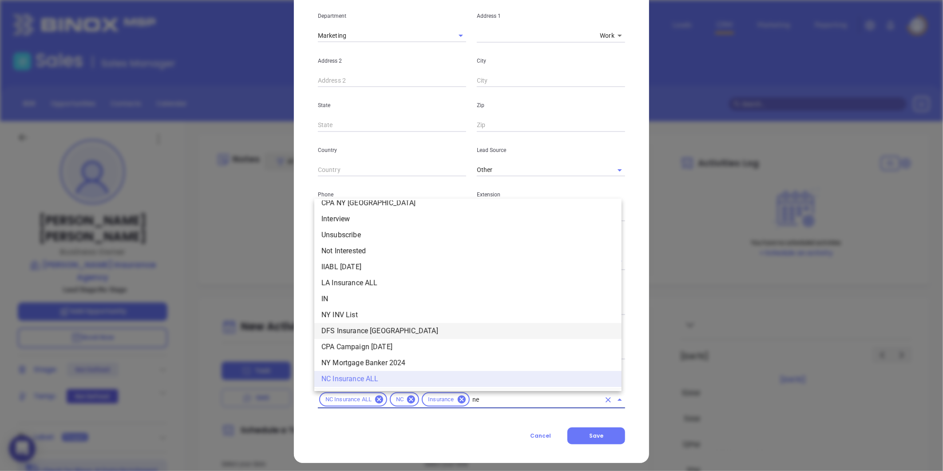
type input "new"
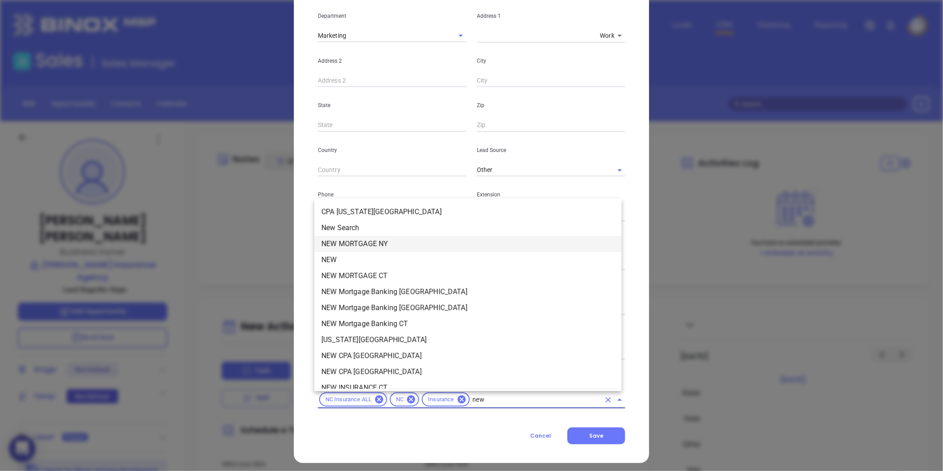
click at [344, 249] on li "NEW MORTGAGE NY" at bounding box center [467, 244] width 307 height 16
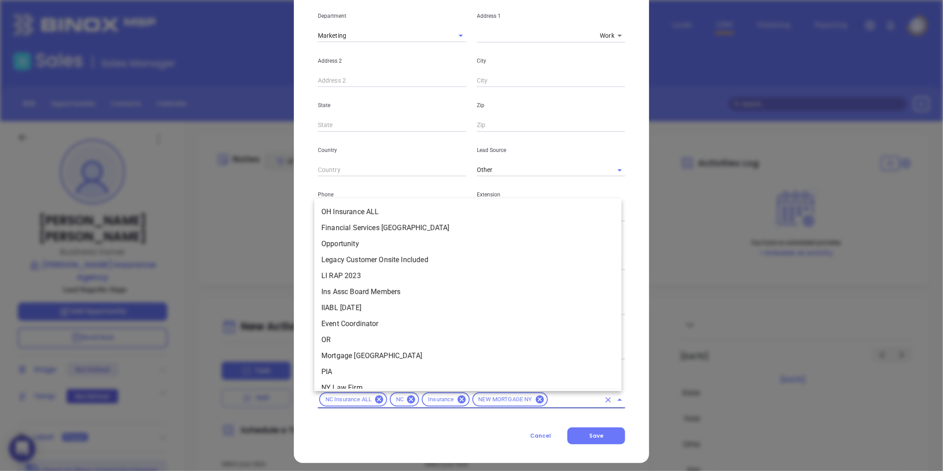
click at [549, 397] on input "text" at bounding box center [574, 399] width 51 height 11
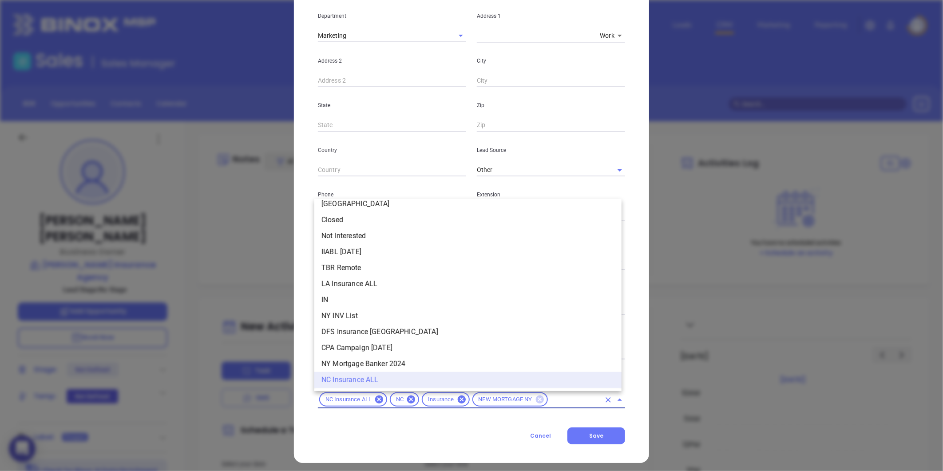
click at [536, 397] on icon at bounding box center [540, 399] width 8 height 8
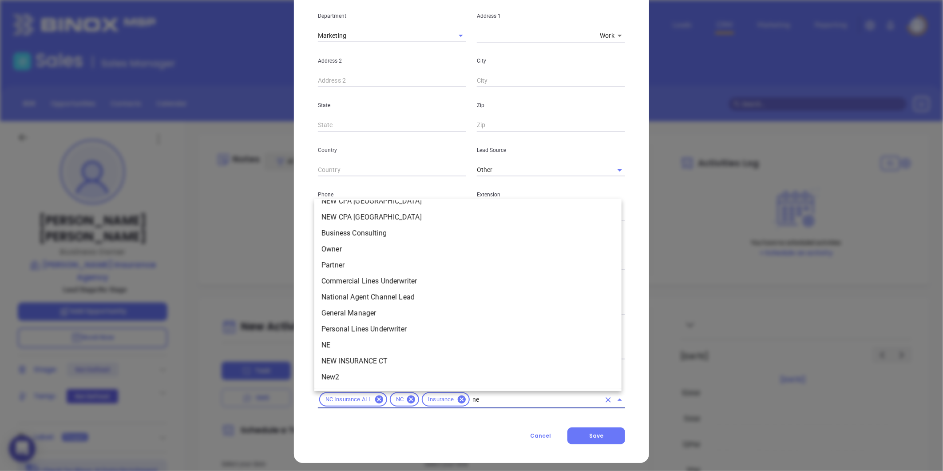
scroll to position [0, 0]
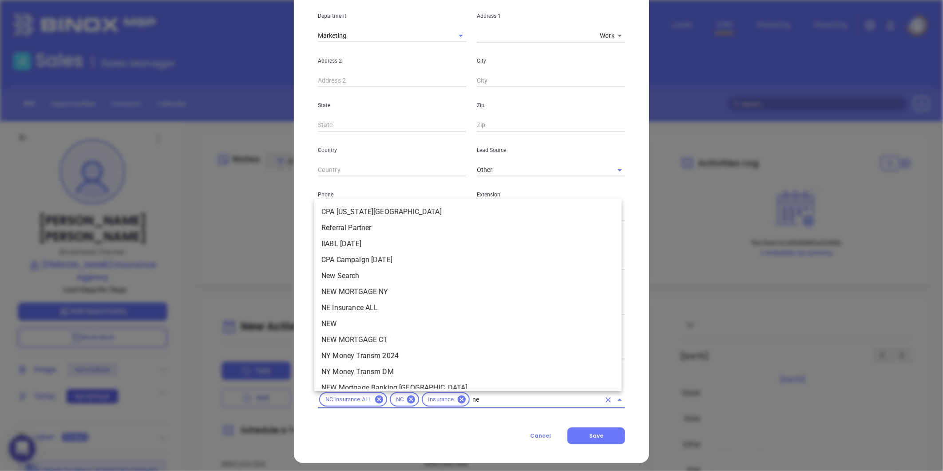
type input "new"
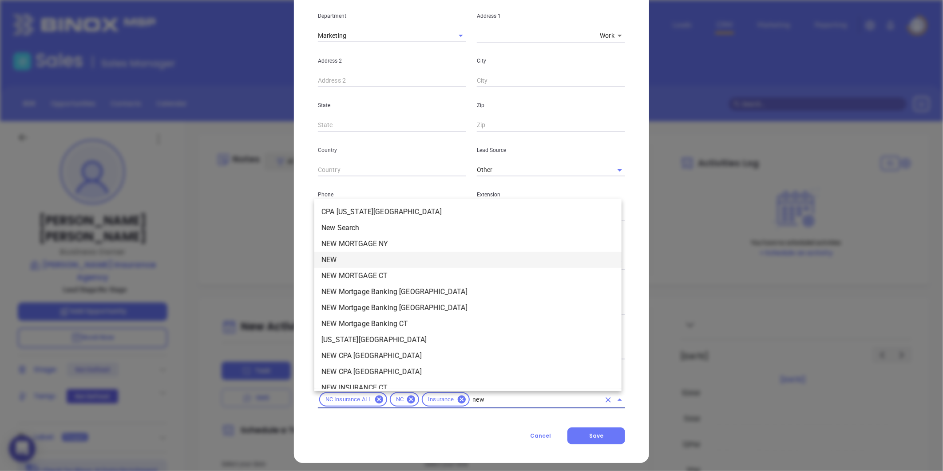
click at [345, 259] on li "NEW" at bounding box center [467, 260] width 307 height 16
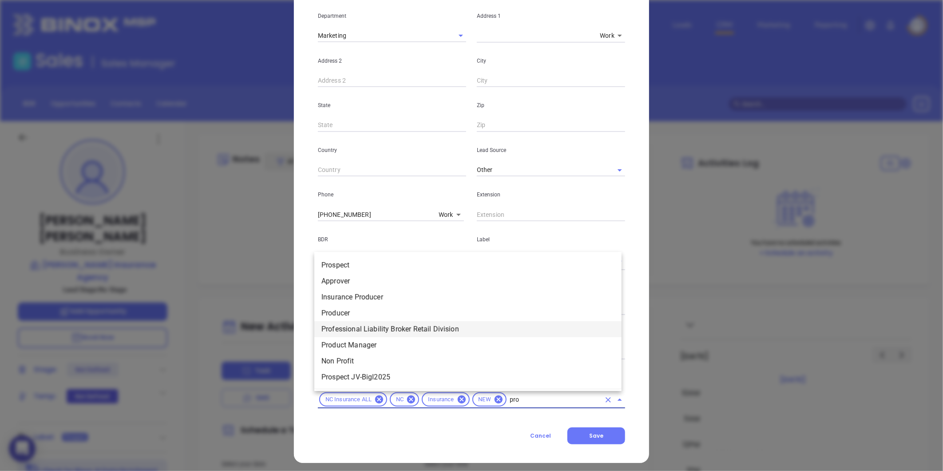
type input "pros"
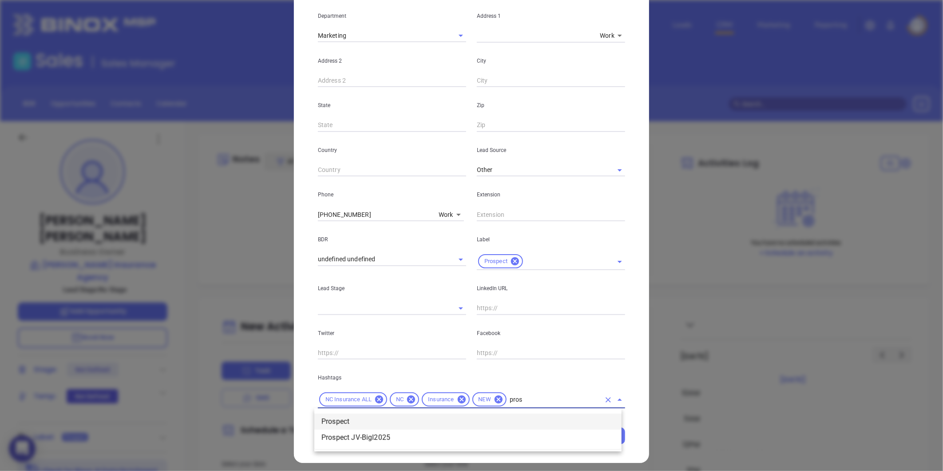
click at [501, 416] on li "Prospect" at bounding box center [467, 422] width 307 height 16
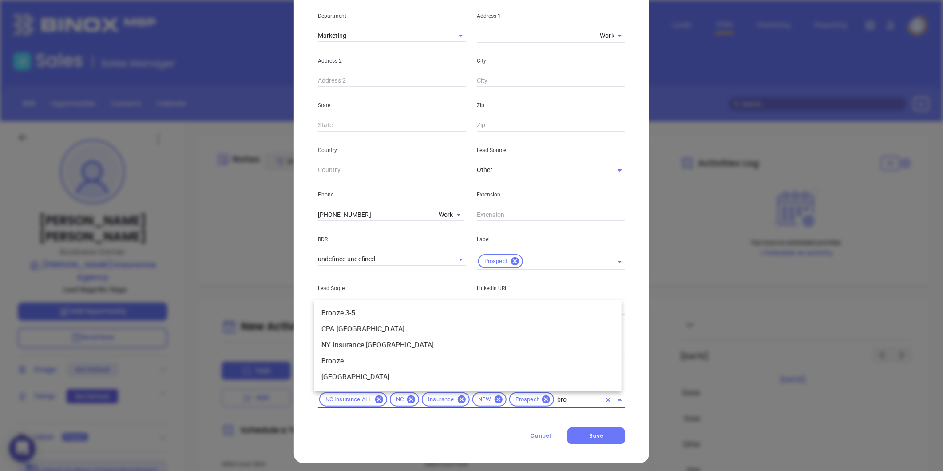
type input "bron"
click at [360, 314] on li "Bronze 3-5" at bounding box center [467, 313] width 307 height 16
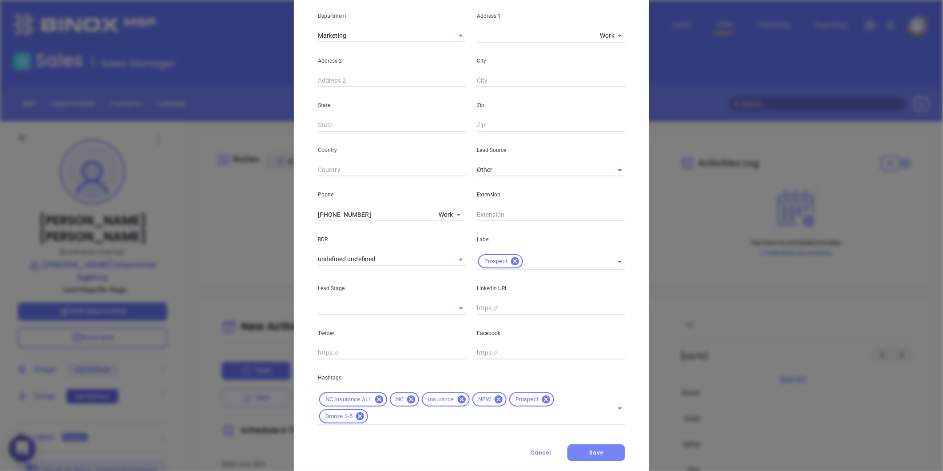
click at [581, 454] on button "Save" at bounding box center [597, 452] width 58 height 17
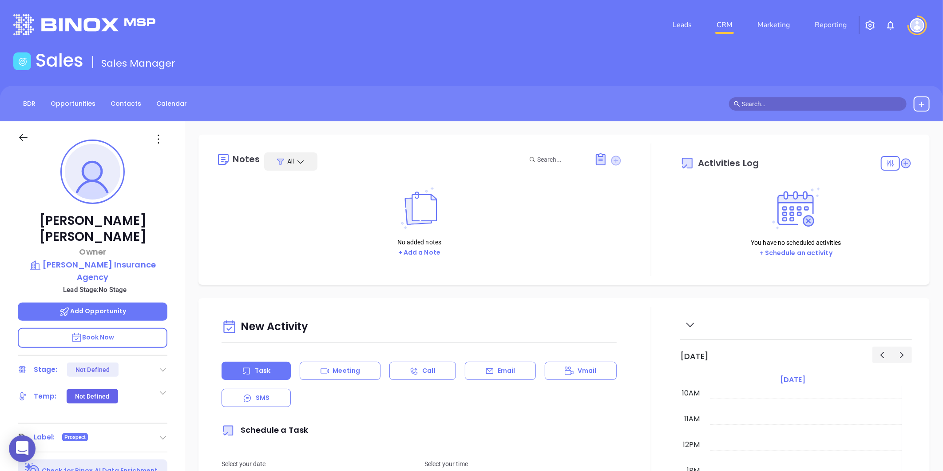
click at [612, 163] on icon at bounding box center [617, 160] width 10 height 10
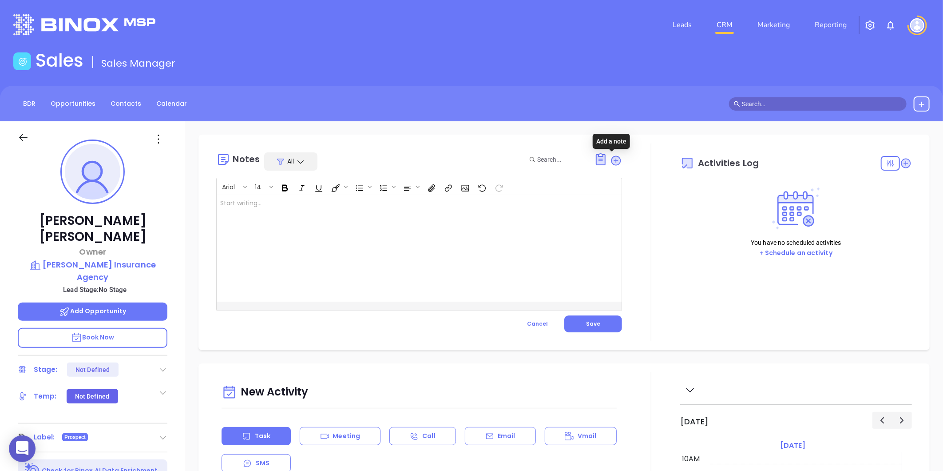
click at [389, 245] on div at bounding box center [405, 248] width 377 height 107
click at [228, 202] on p "Linkedin profile not found" at bounding box center [405, 203] width 370 height 9
drag, startPoint x: 242, startPoint y: 201, endPoint x: 189, endPoint y: 203, distance: 53.4
click at [188, 202] on div "Notes All Arial 14 Linkedin profile not found XXXXXXXXXXXXXXXXXXXXXXXXXXXXXXXXX…" at bounding box center [564, 432] width 758 height 622
click at [240, 224] on div "Linkedin profile not found" at bounding box center [405, 248] width 377 height 107
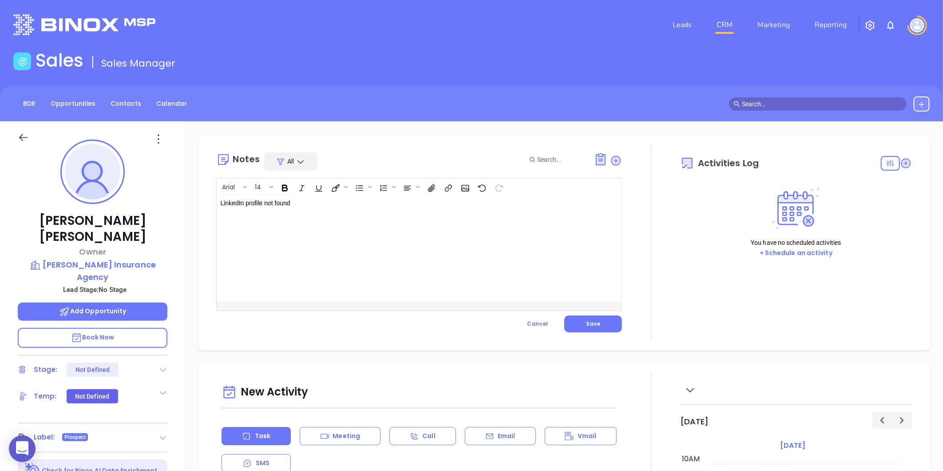
click at [310, 212] on div "LinkedIn profile not found" at bounding box center [405, 248] width 377 height 107
click at [595, 323] on span "Save" at bounding box center [593, 324] width 14 height 8
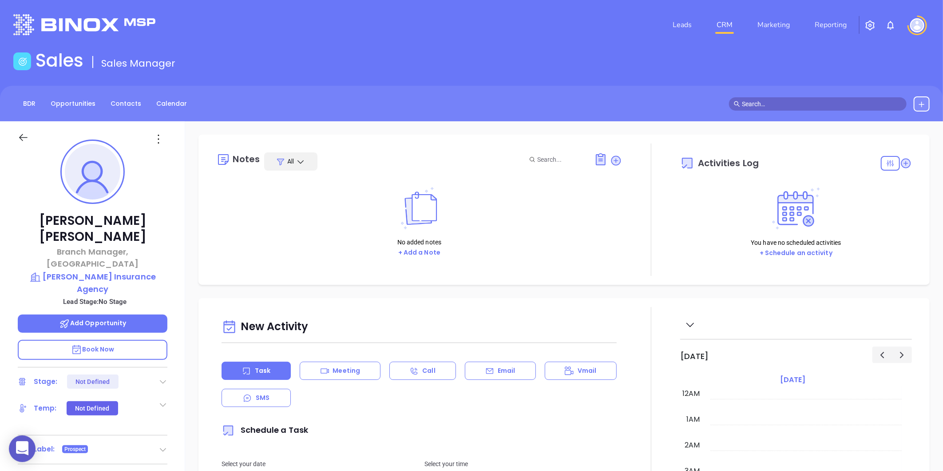
scroll to position [258, 0]
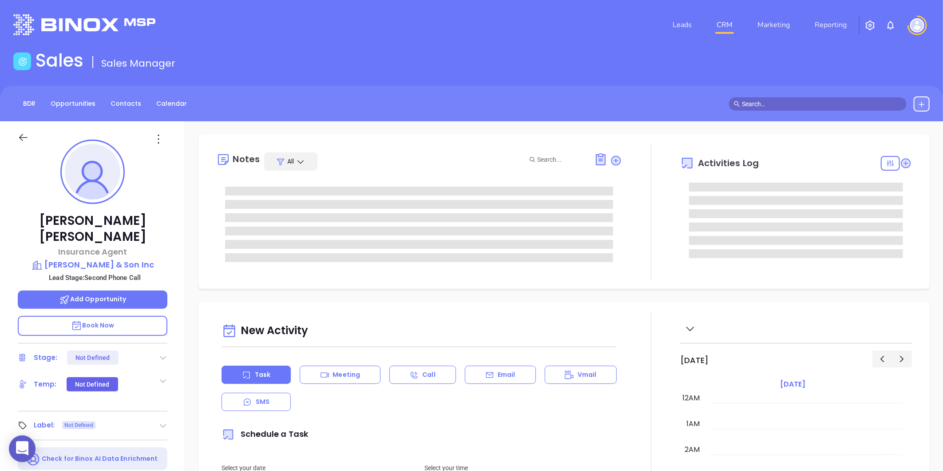
type input "[DATE]"
type input "[PERSON_NAME]"
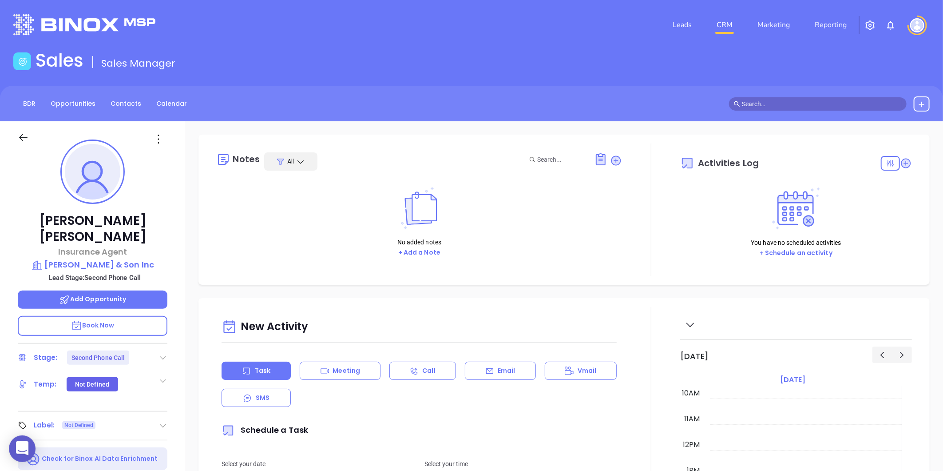
click at [158, 350] on div "Stage: Second Phone Call" at bounding box center [93, 357] width 150 height 14
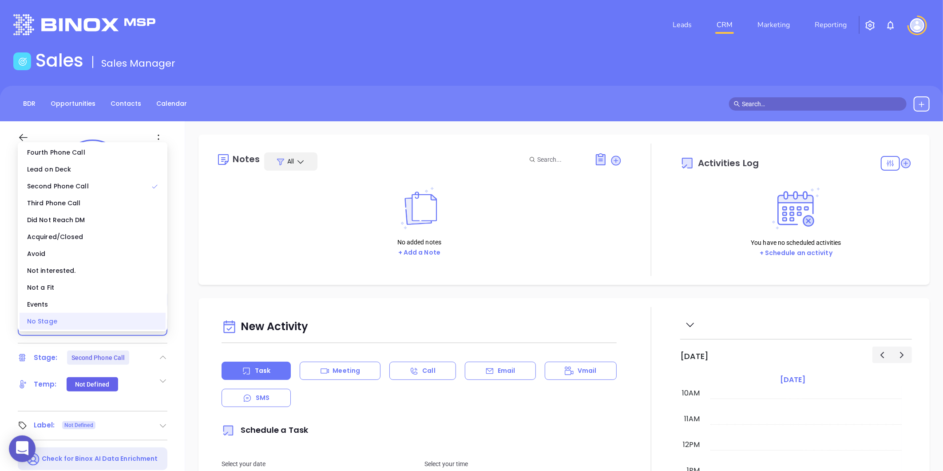
click at [99, 322] on div "No Stage" at bounding box center [93, 321] width 146 height 17
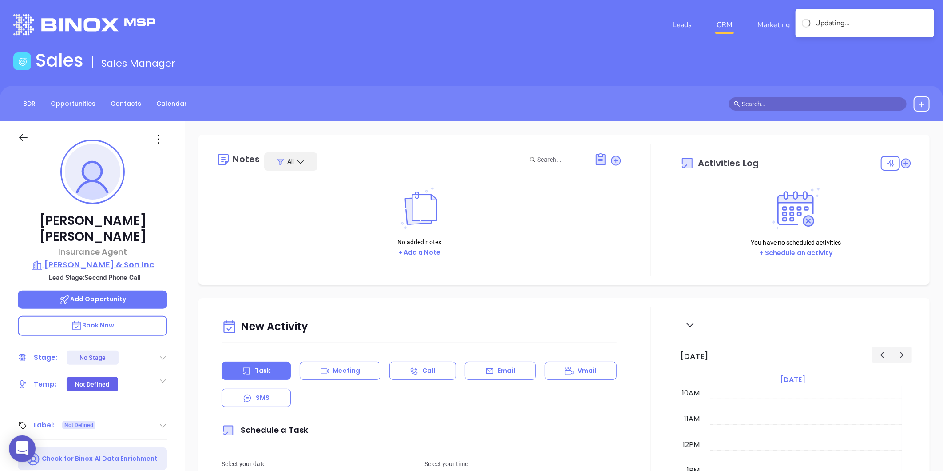
click at [92, 259] on p "[PERSON_NAME] & Son Inc" at bounding box center [93, 265] width 150 height 12
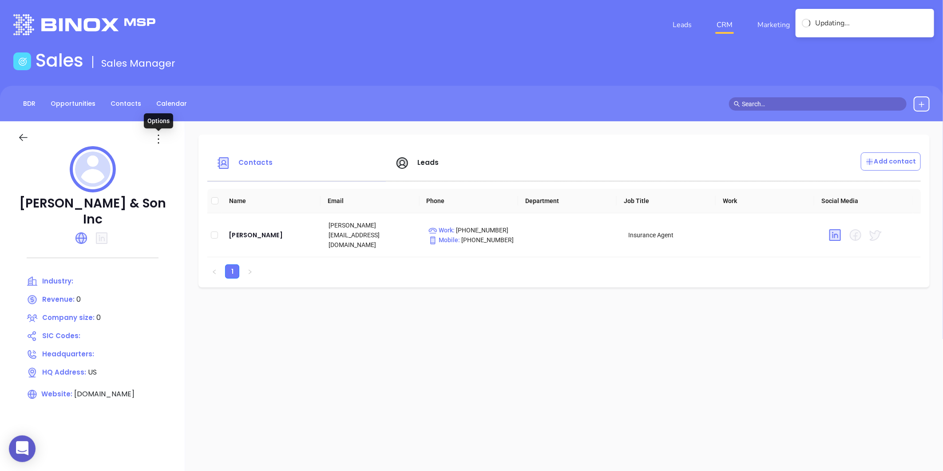
click at [156, 138] on icon at bounding box center [158, 139] width 14 height 14
click at [171, 155] on div "Edit" at bounding box center [199, 156] width 80 height 10
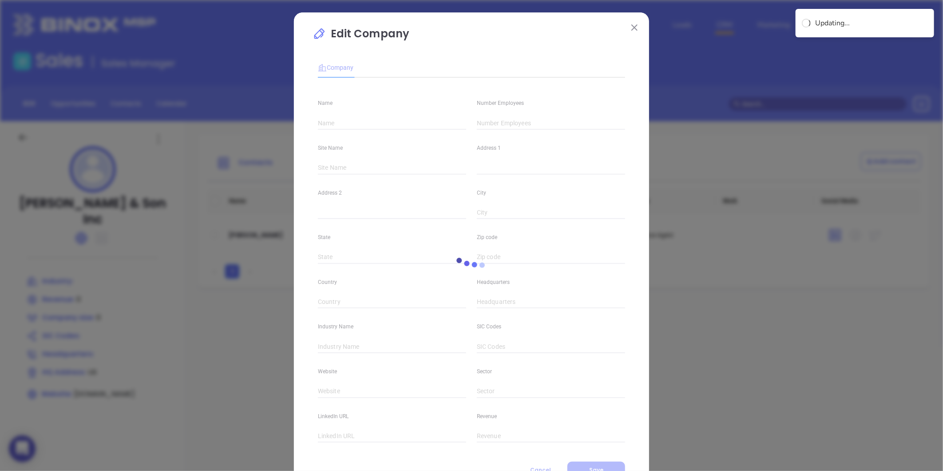
type input "[PERSON_NAME] & Son Inc"
type input "0"
type input "[DOMAIN_NAME]"
type input "0"
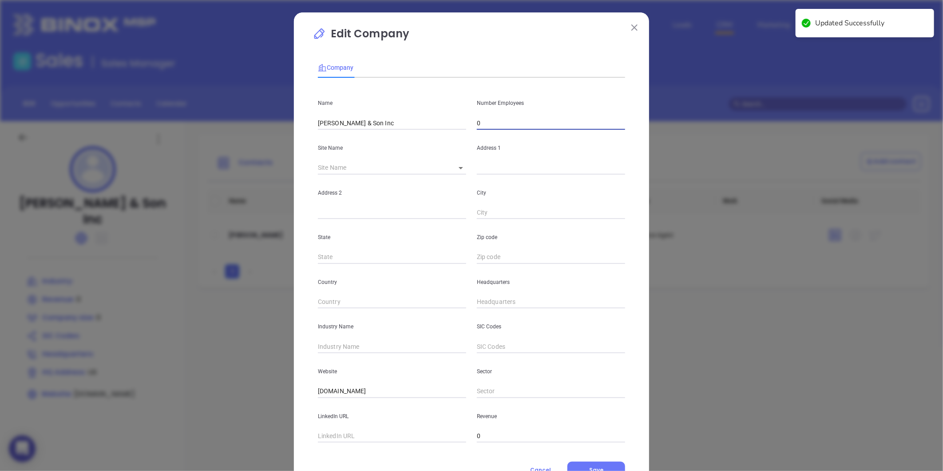
click at [493, 130] on input "0" at bounding box center [551, 122] width 148 height 13
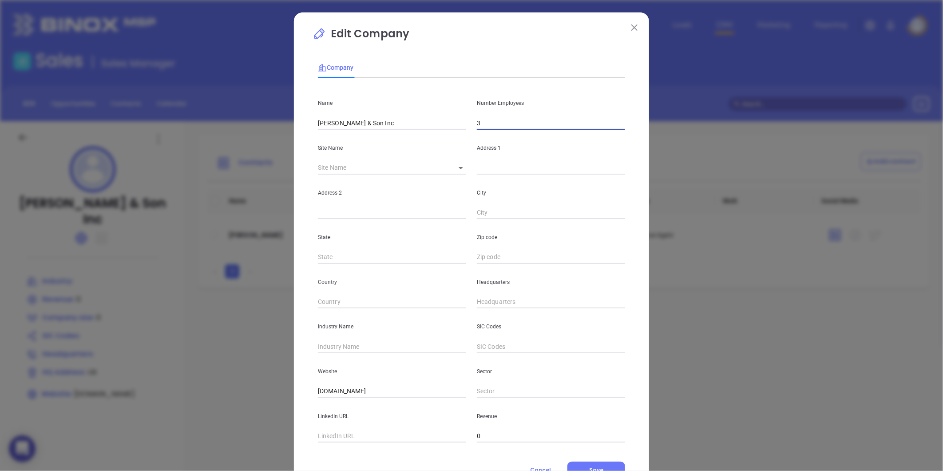
type input "3"
click at [457, 164] on body "0 Leads CRM Marketing Reporting Financial Leads Leads Sales Sales Manager BDR O…" at bounding box center [471, 235] width 943 height 471
click at [460, 167] on li at bounding box center [454, 168] width 18 height 5
type input "US"
type input "124792"
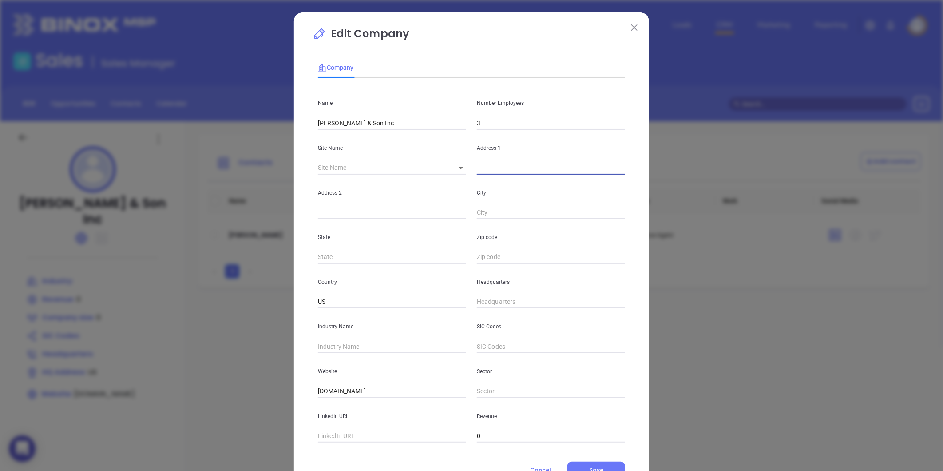
click at [505, 173] on input "text" at bounding box center [551, 167] width 148 height 13
paste input "[STREET_ADDRESS][PERSON_NAME]"
drag, startPoint x: 570, startPoint y: 172, endPoint x: 593, endPoint y: 175, distance: 22.8
click at [593, 175] on div "Name [PERSON_NAME] & Son Inc Number Employees 3 Site Name ​ 124792 Address [STR…" at bounding box center [471, 264] width 307 height 358
type input "[STREET_ADDRESS][PERSON_NAME]"
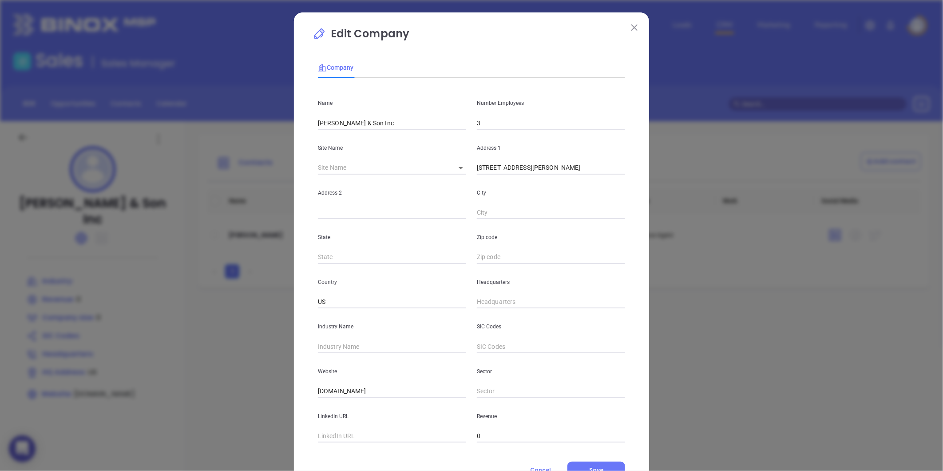
drag, startPoint x: 504, startPoint y: 250, endPoint x: 500, endPoint y: 255, distance: 6.0
click at [501, 254] on div "Zip code" at bounding box center [551, 241] width 159 height 45
click at [499, 256] on input "text" at bounding box center [551, 257] width 148 height 13
paste input "27812"
type input "27812"
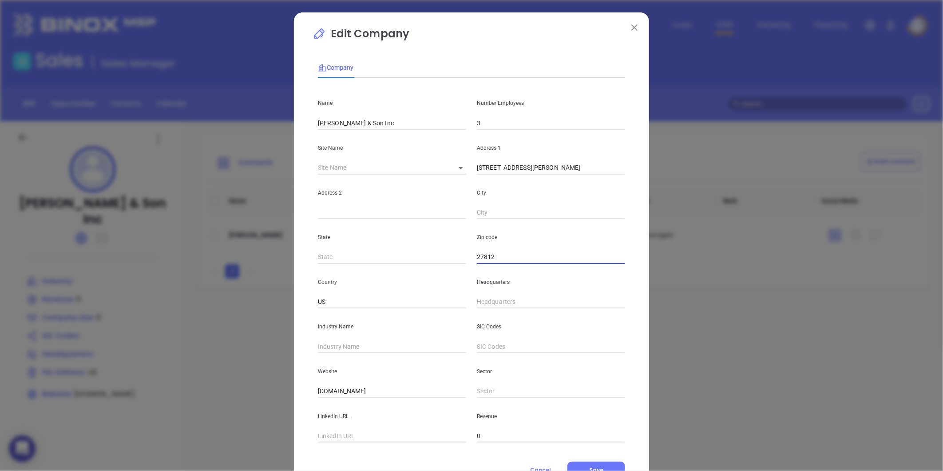
click at [343, 251] on input "text" at bounding box center [392, 257] width 148 height 13
type input "NC"
drag, startPoint x: 538, startPoint y: 169, endPoint x: 554, endPoint y: 169, distance: 16.4
click at [554, 169] on input "[STREET_ADDRESS][PERSON_NAME]" at bounding box center [551, 167] width 148 height 13
click at [516, 203] on div "City" at bounding box center [551, 197] width 159 height 45
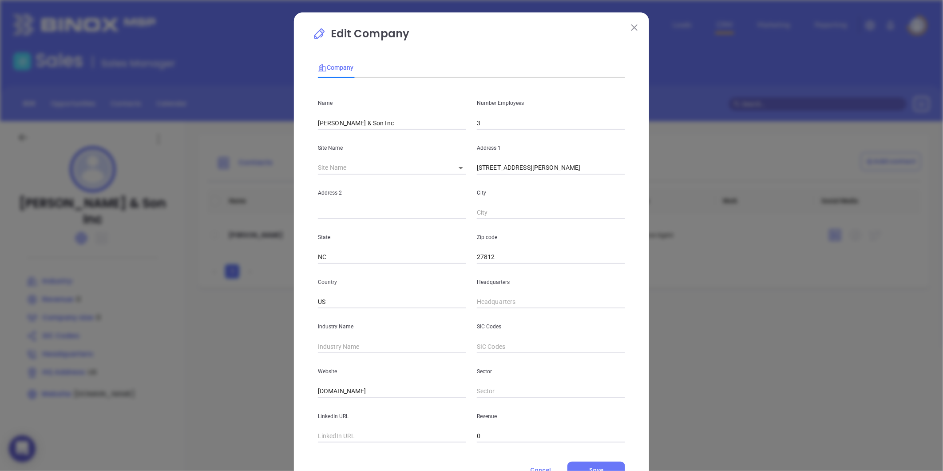
click at [513, 206] on input "text" at bounding box center [551, 212] width 148 height 13
paste input "Bethel"
type input "Bethel"
drag, startPoint x: 539, startPoint y: 171, endPoint x: 605, endPoint y: 184, distance: 67.8
click at [605, 184] on div "Name [PERSON_NAME] & Son Inc Number Employees 3 Site Name ​ 124792 Address [STR…" at bounding box center [471, 264] width 307 height 358
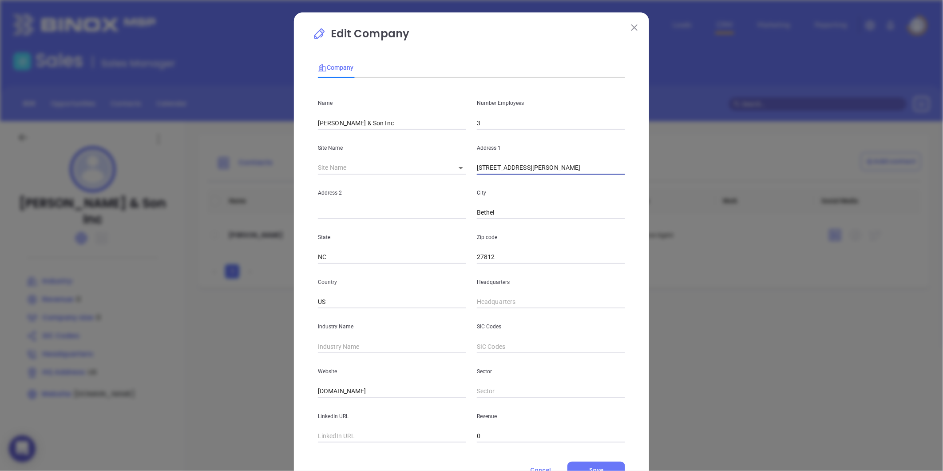
type input "[STREET_ADDRESS][PERSON_NAME]"
type input "( ) -"
click at [478, 296] on input "( ) -" at bounding box center [551, 301] width 148 height 13
paste input "252) 825-5491"
type input "[PHONE_NUMBER]"
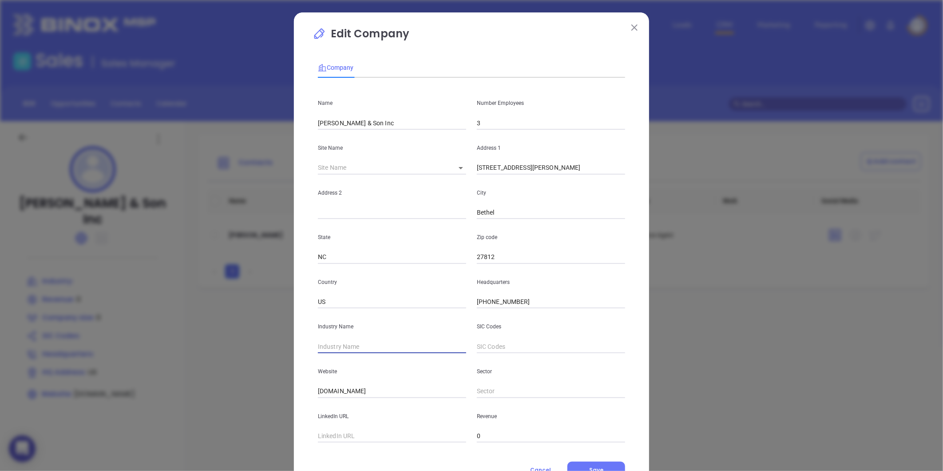
click at [343, 342] on input "text" at bounding box center [392, 346] width 148 height 13
type input "Insurance"
drag, startPoint x: 380, startPoint y: 387, endPoint x: 230, endPoint y: 382, distance: 150.2
click at [230, 382] on div "Edit Company Company Name [PERSON_NAME] & Son Inc Number Employees 3 Site Name …" at bounding box center [471, 235] width 943 height 471
paste input "[URL][DOMAIN_NAME]"
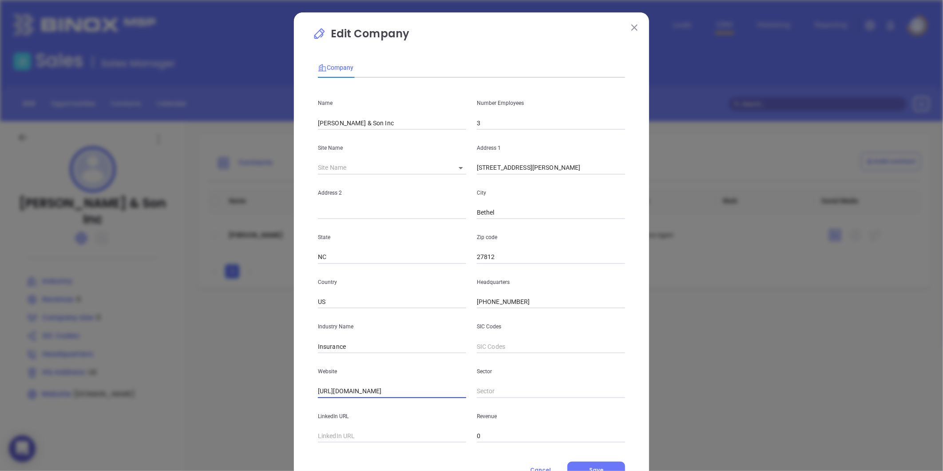
scroll to position [39, 0]
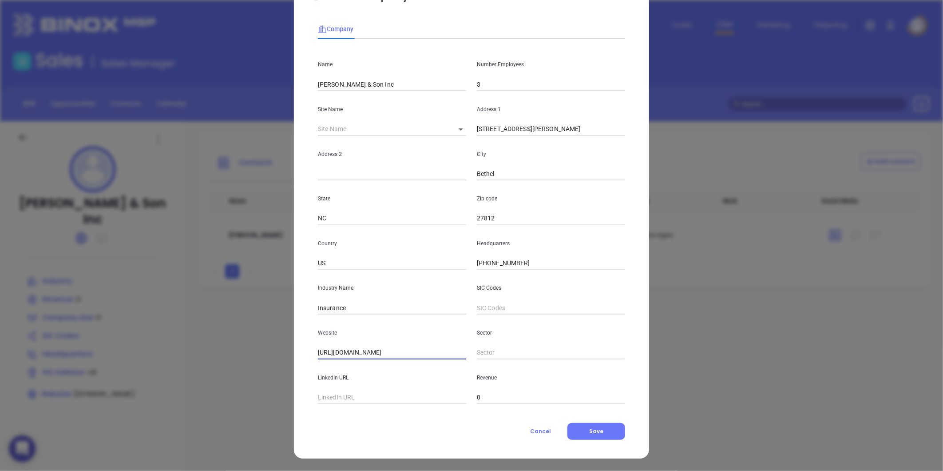
type input "[URL][DOMAIN_NAME]"
click at [583, 422] on div "Company Name [PERSON_NAME] & Son Inc Number Employees 3 Site Name ​ 124792 Addr…" at bounding box center [471, 227] width 307 height 426
click at [585, 424] on button "Save" at bounding box center [597, 431] width 58 height 17
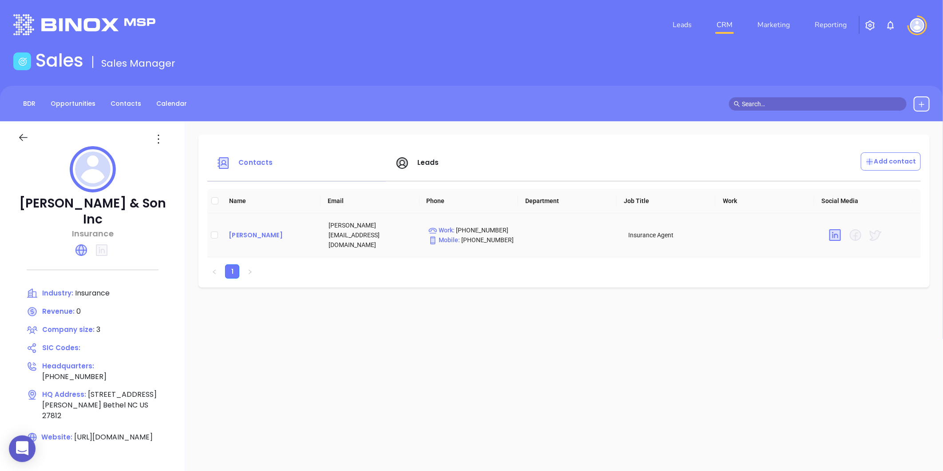
click at [249, 235] on div "[PERSON_NAME]" at bounding box center [272, 235] width 86 height 11
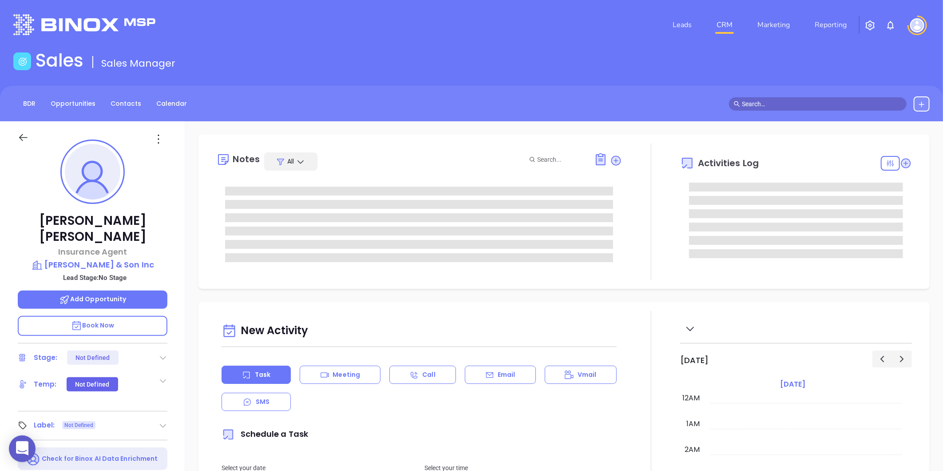
scroll to position [258, 0]
type input "[PERSON_NAME]"
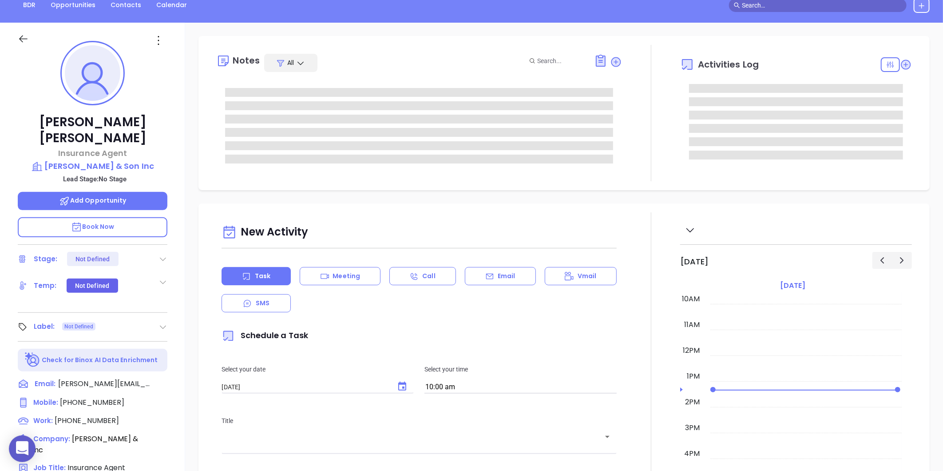
click at [168, 308] on div "[PERSON_NAME] Insurance Agent [PERSON_NAME] & Son Inc Lead Stage: No Stage Add …" at bounding box center [92, 317] width 185 height 589
click at [165, 322] on icon at bounding box center [163, 326] width 9 height 9
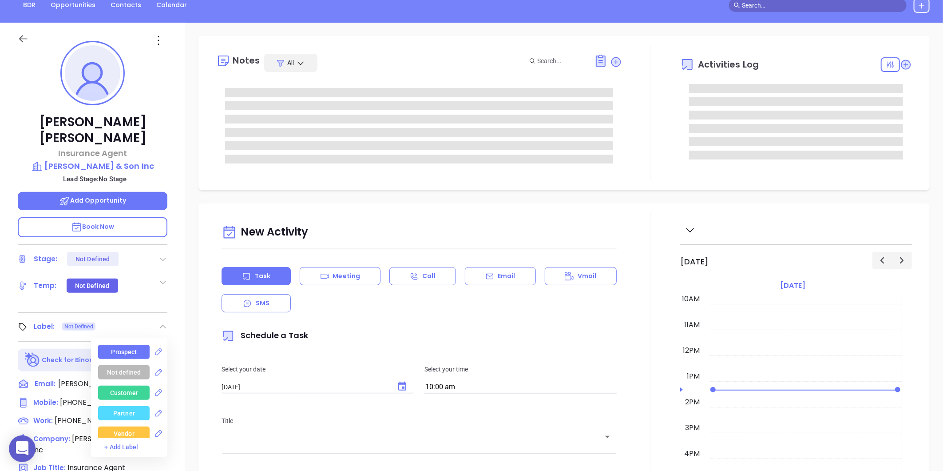
click at [135, 345] on div "Prospect" at bounding box center [124, 352] width 52 height 14
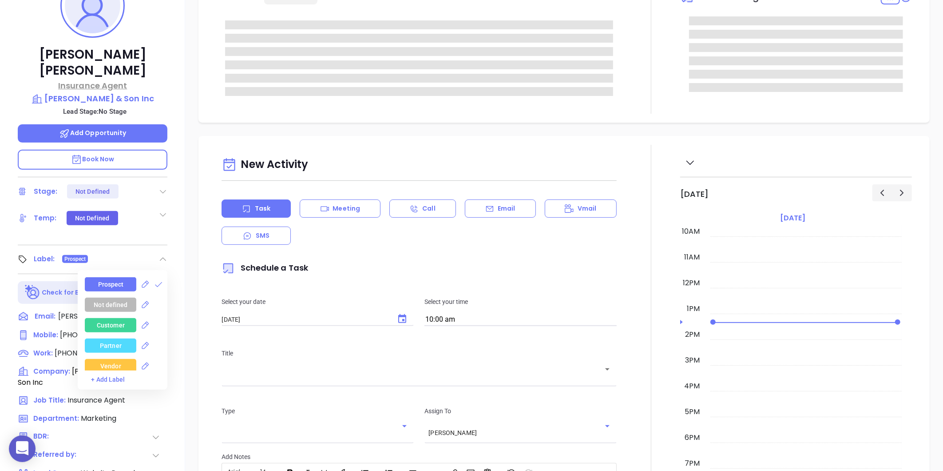
scroll to position [75, 0]
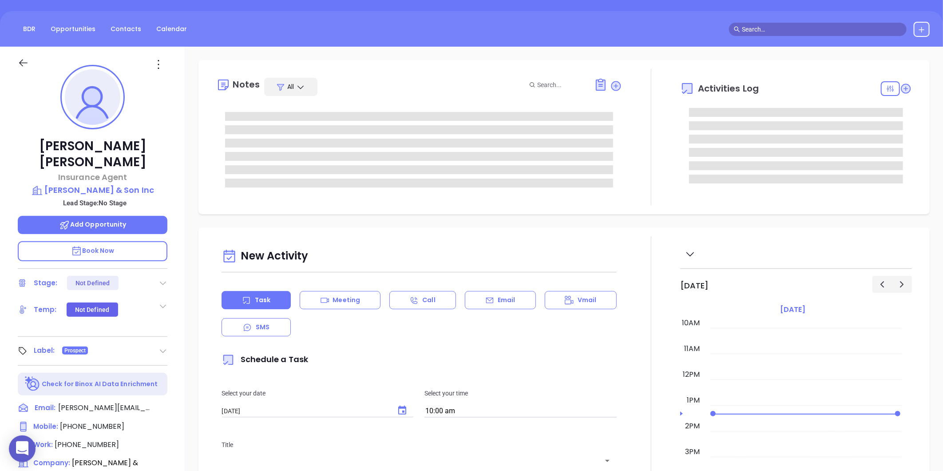
click at [156, 65] on icon at bounding box center [158, 64] width 14 height 14
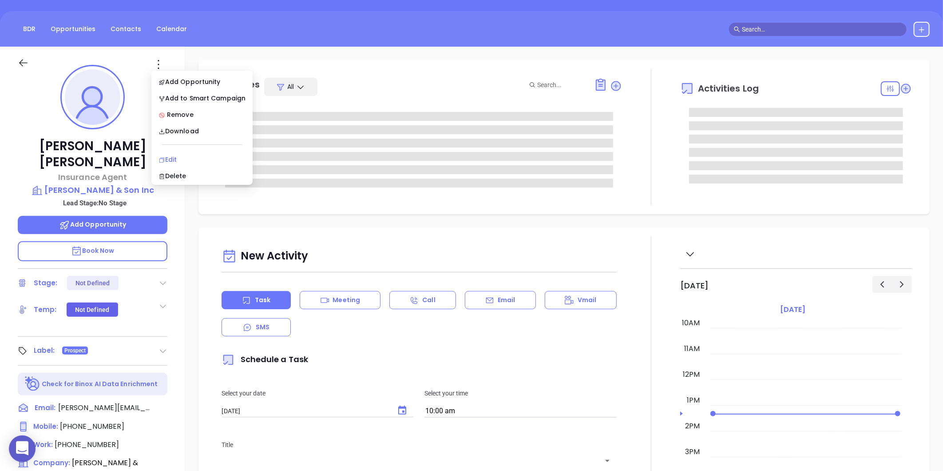
click at [171, 156] on div "Edit" at bounding box center [202, 160] width 87 height 10
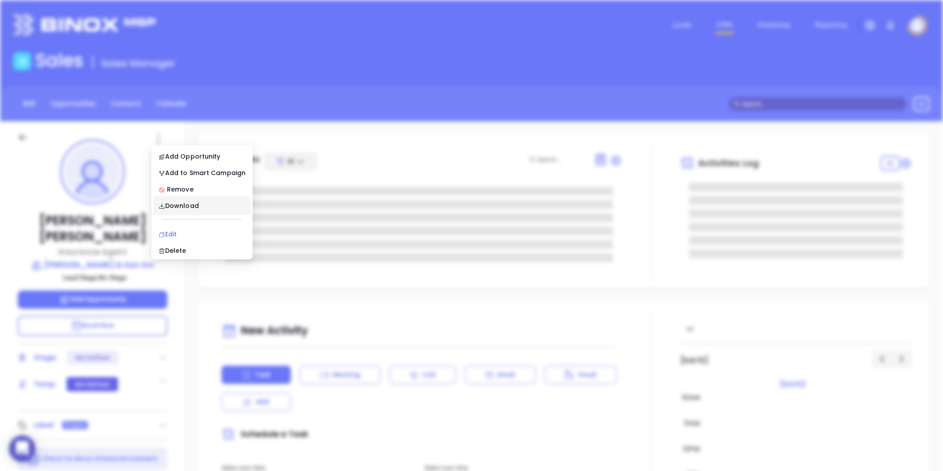
scroll to position [0, 0]
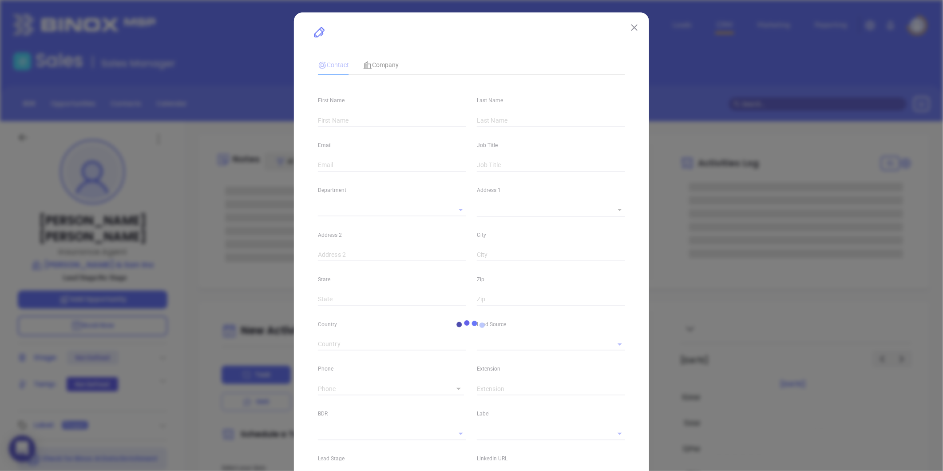
type input "[PERSON_NAME]"
type input "[PERSON_NAME][EMAIL_ADDRESS][DOMAIN_NAME]"
type input "Insurance Agent"
type input "1"
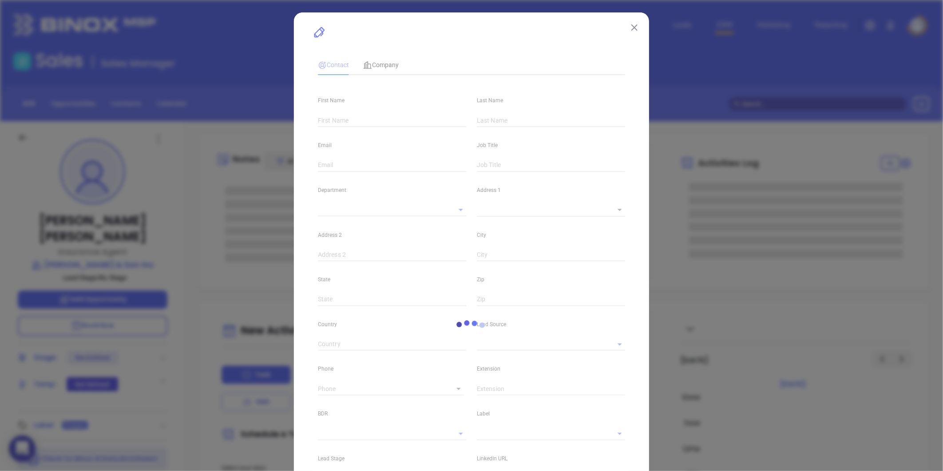
type input "[DOMAIN_NAME][URL][PERSON_NAME]"
type input "Marketing"
type input "Website Reveal"
type input "undefined undefined"
type input "[PHONE_NUMBER]"
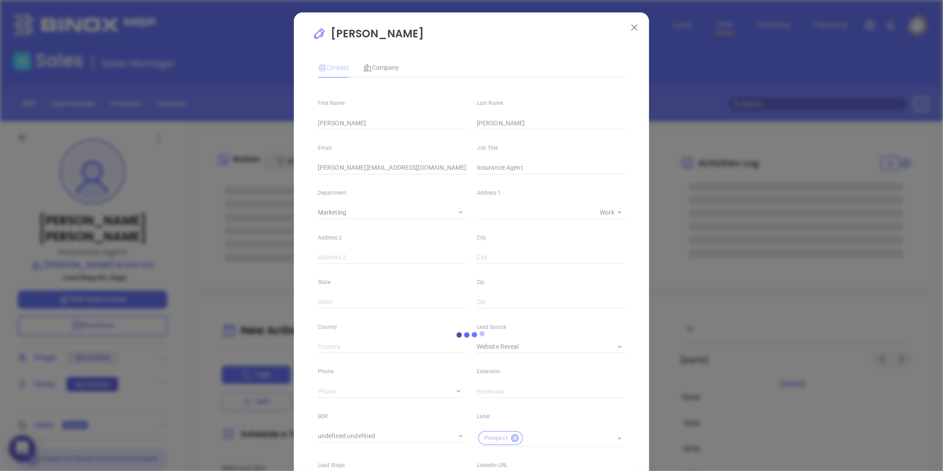
type input "1"
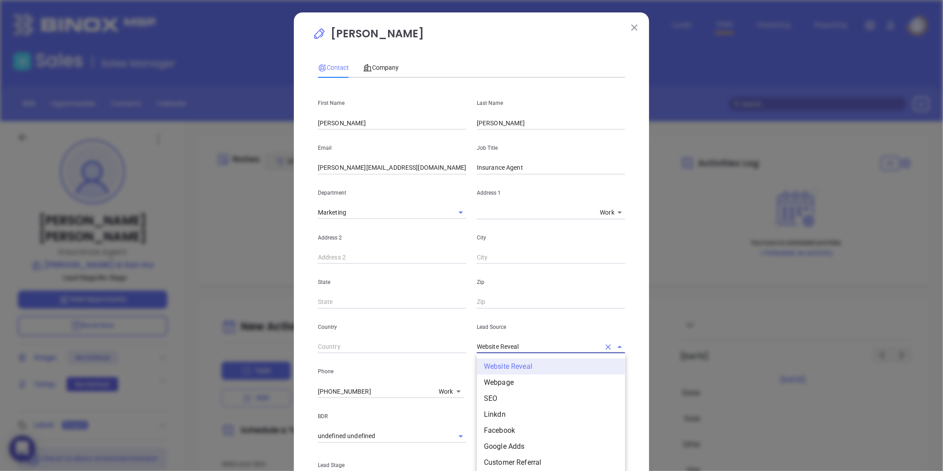
drag, startPoint x: 527, startPoint y: 343, endPoint x: 446, endPoint y: 355, distance: 82.2
click at [418, 358] on div "First Name [PERSON_NAME] Last Name [PERSON_NAME] Email [PERSON_NAME][EMAIL_ADDR…" at bounding box center [471, 333] width 307 height 496
click at [502, 454] on li "Other" at bounding box center [551, 446] width 148 height 16
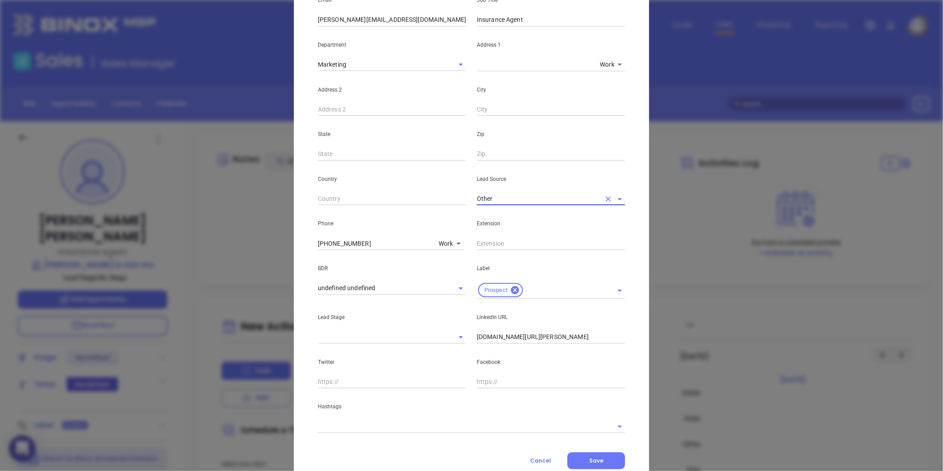
type input "Other"
click at [477, 335] on input "[DOMAIN_NAME][URL][PERSON_NAME]" at bounding box center [551, 336] width 148 height 13
type input "[DOMAIN_NAME][URL][PERSON_NAME]"
click at [413, 412] on div "Hashtags" at bounding box center [472, 410] width 318 height 45
click at [407, 417] on div "Hashtags" at bounding box center [472, 410] width 318 height 45
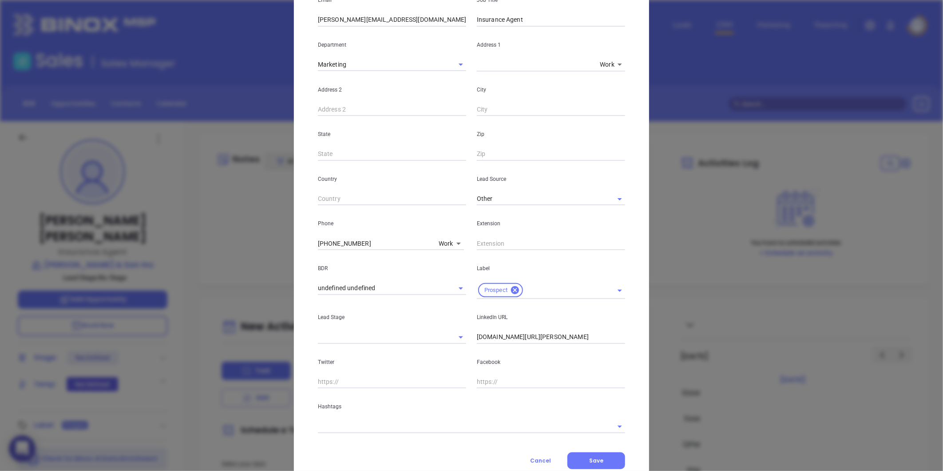
click at [402, 424] on input "text" at bounding box center [459, 426] width 283 height 13
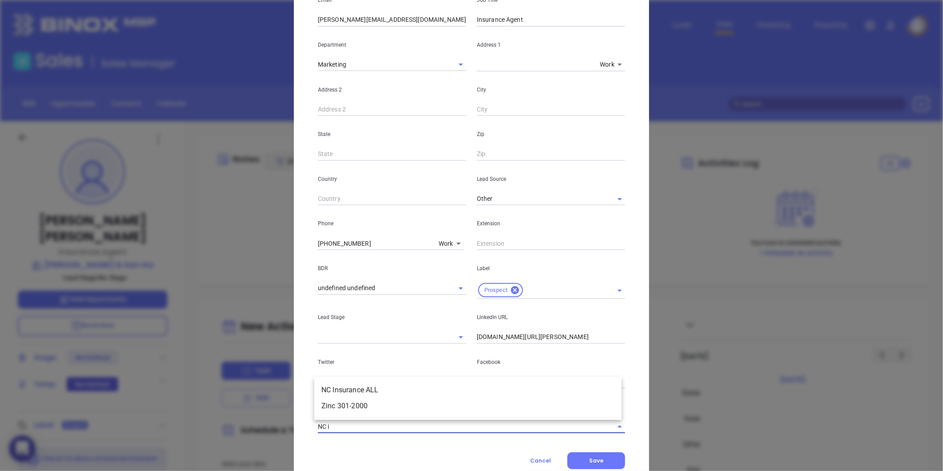
type input "NC in"
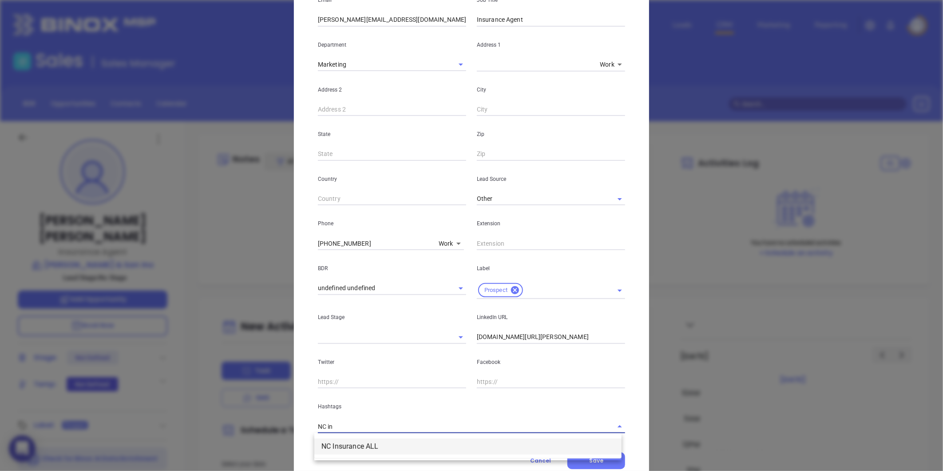
click at [370, 446] on li "NC Insurance ALL" at bounding box center [467, 446] width 307 height 16
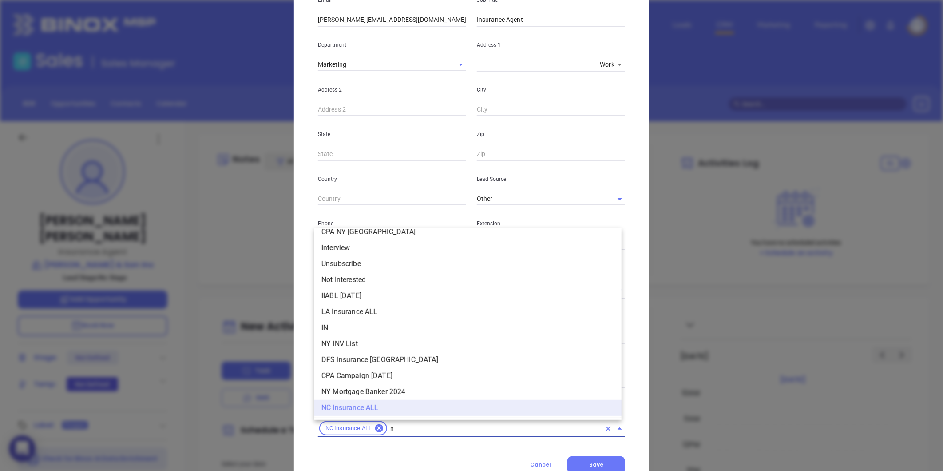
type input "nc"
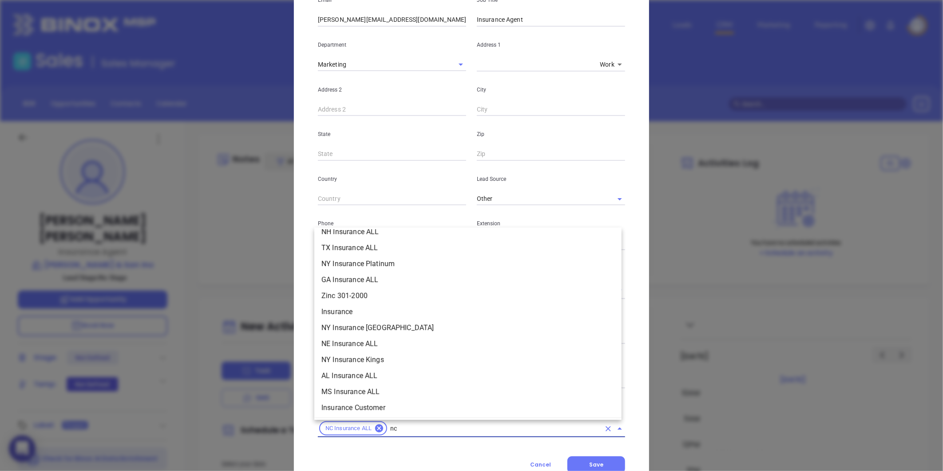
scroll to position [149, 0]
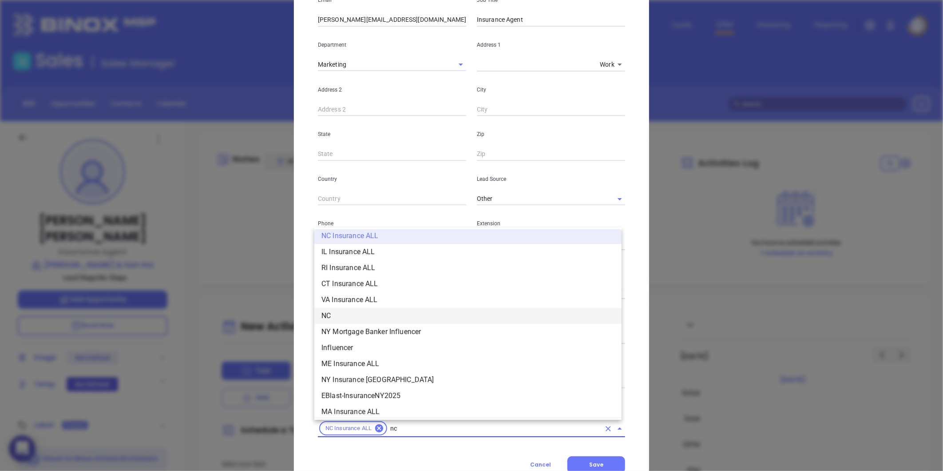
click at [337, 313] on li "NC" at bounding box center [467, 316] width 307 height 16
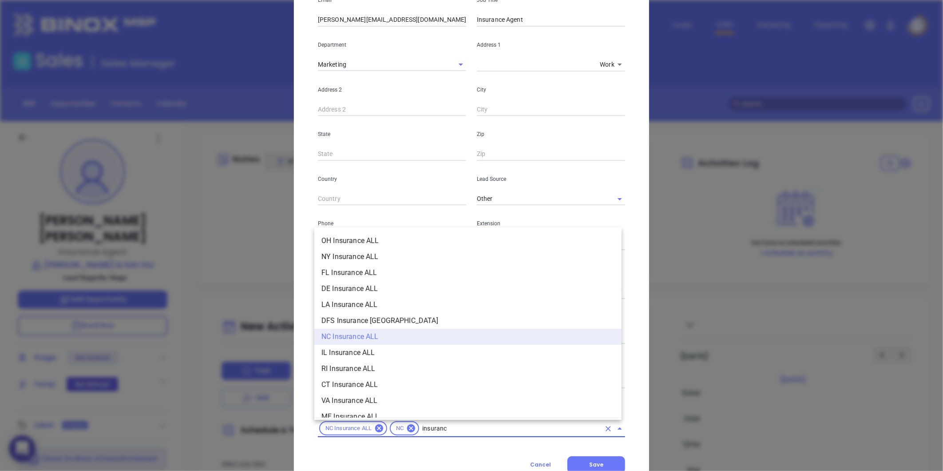
type input "insurance"
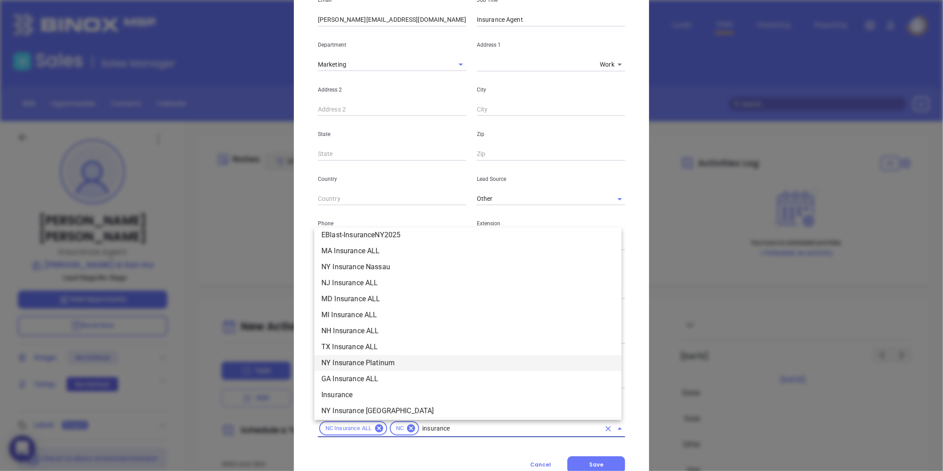
scroll to position [263, 0]
click at [350, 345] on li "Insurance" at bounding box center [467, 346] width 307 height 16
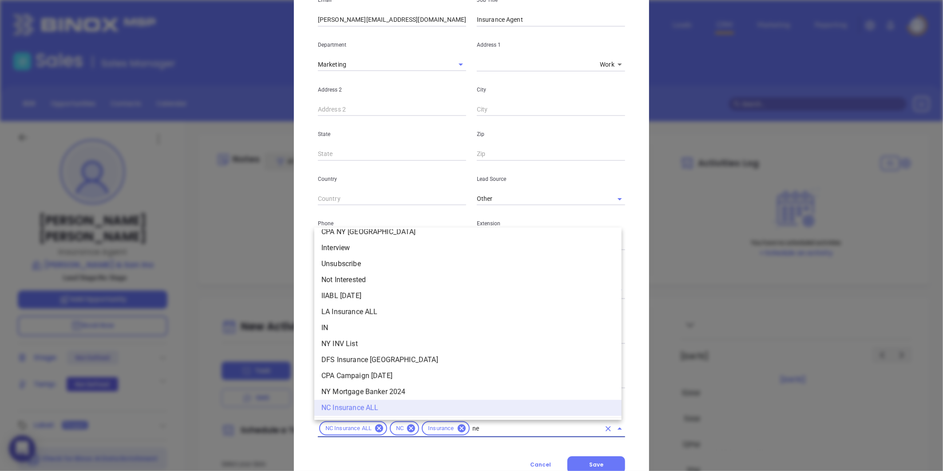
scroll to position [0, 0]
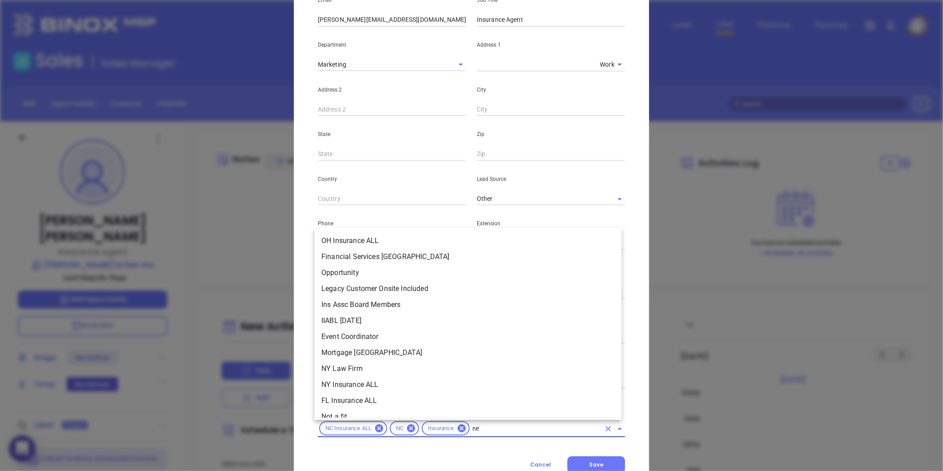
type input "new"
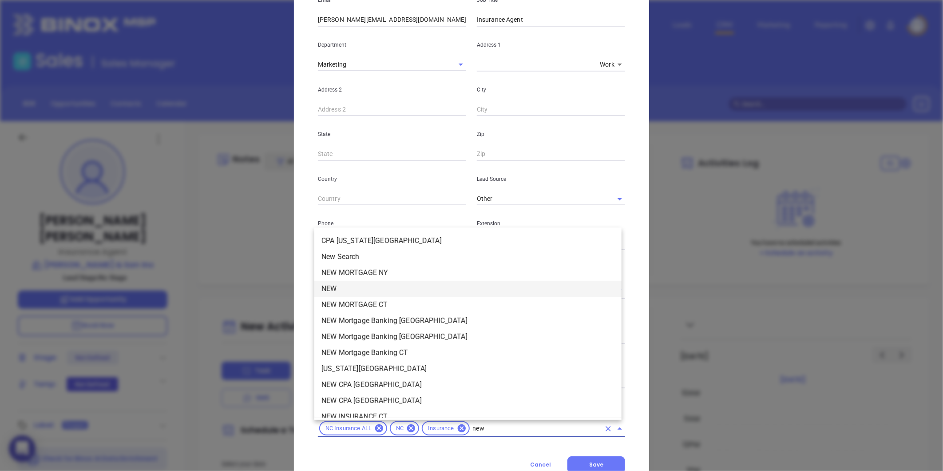
click at [356, 286] on li "NEW" at bounding box center [467, 289] width 307 height 16
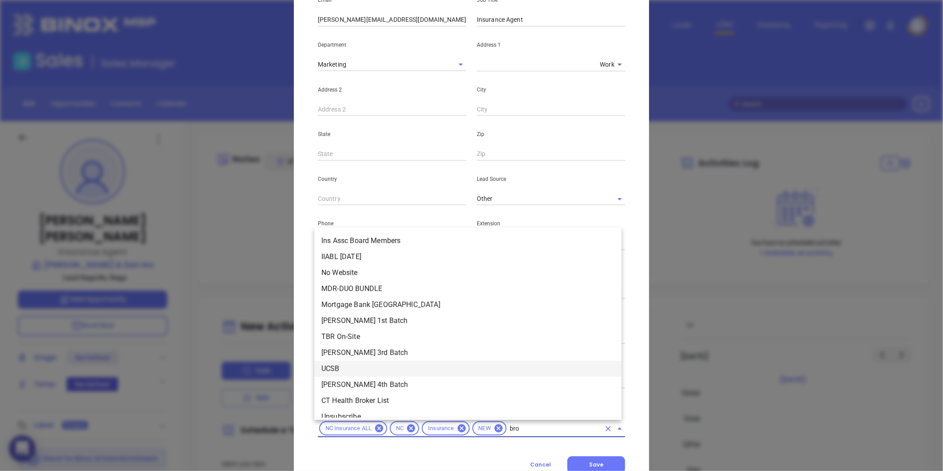
type input "bron"
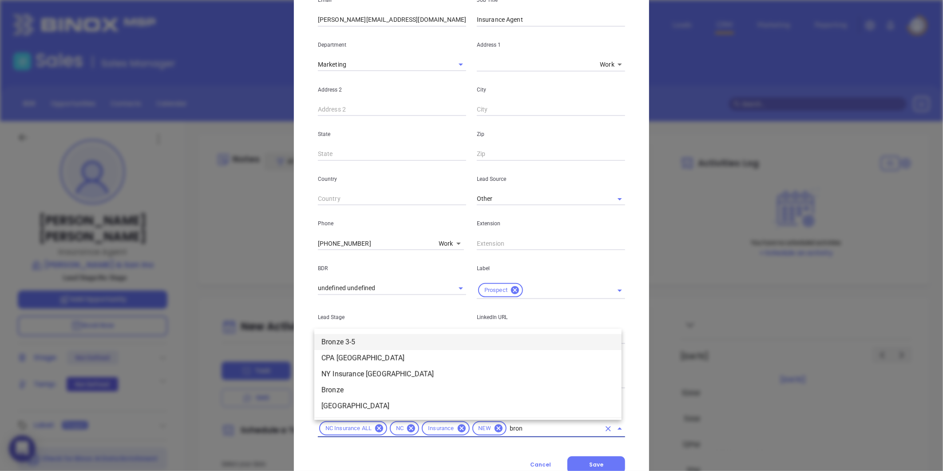
click at [408, 336] on li "Bronze 3-5" at bounding box center [467, 342] width 307 height 16
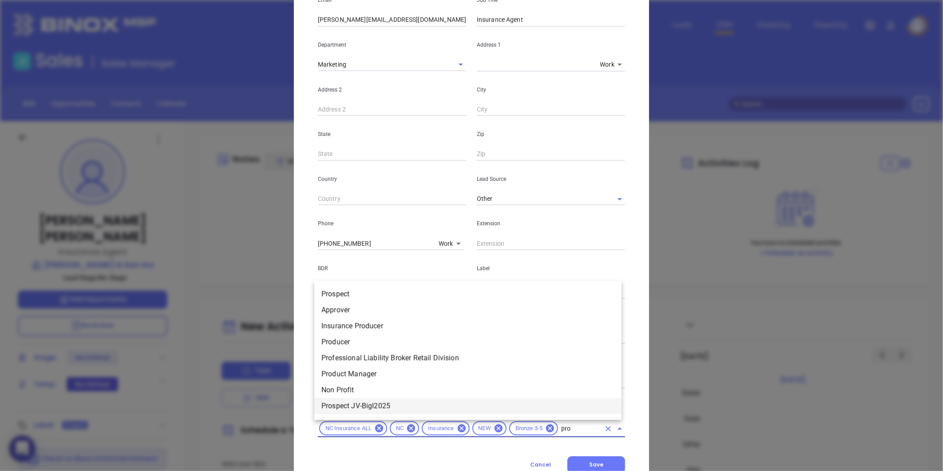
type input "pros"
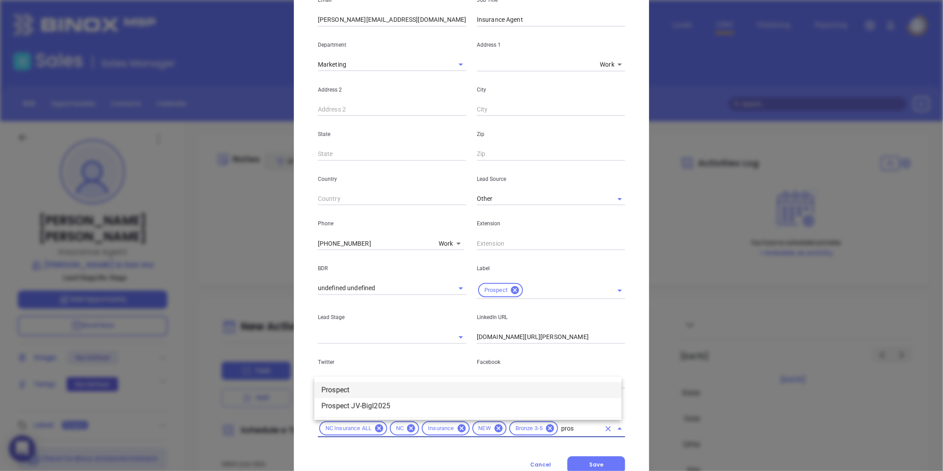
click at [436, 394] on li "Prospect" at bounding box center [467, 390] width 307 height 16
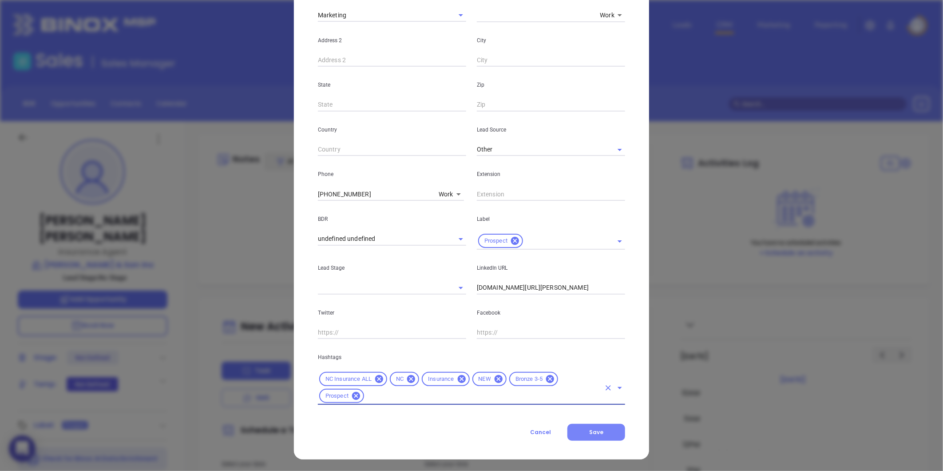
scroll to position [198, 0]
click at [577, 430] on button "Save" at bounding box center [597, 431] width 58 height 17
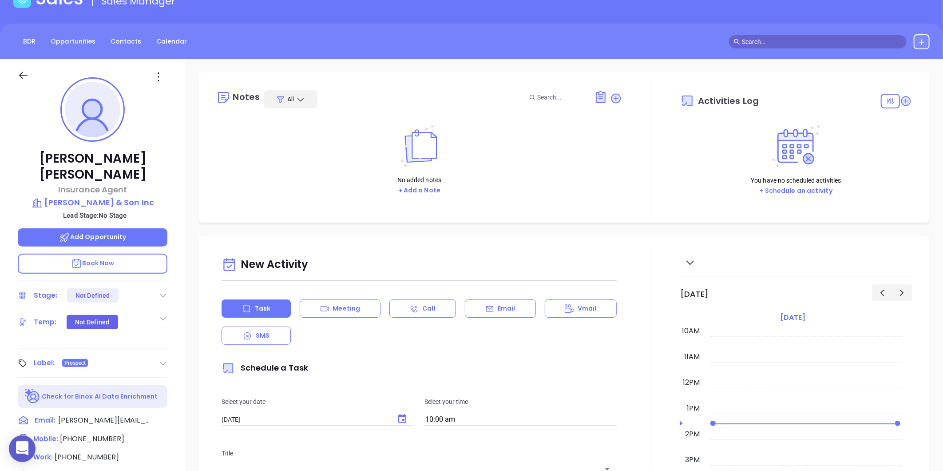
scroll to position [0, 0]
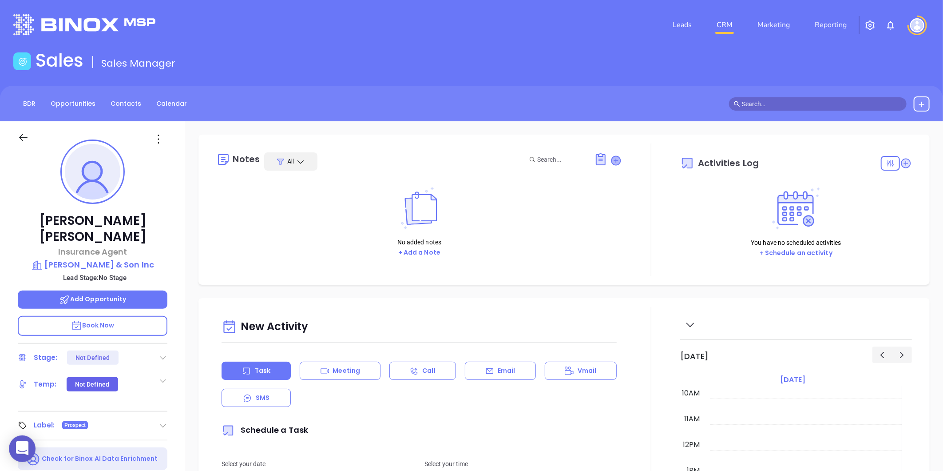
click at [612, 163] on icon at bounding box center [616, 160] width 9 height 9
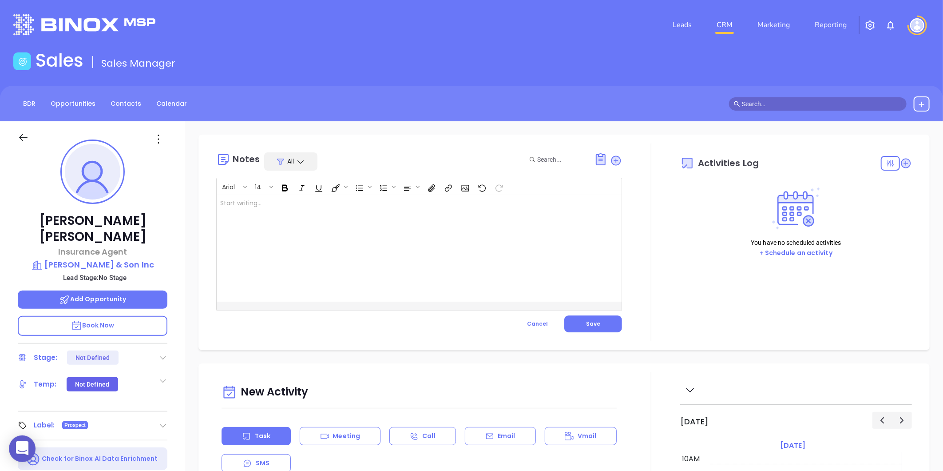
click at [274, 267] on div at bounding box center [405, 248] width 377 height 107
click at [571, 324] on button "Save" at bounding box center [594, 323] width 58 height 17
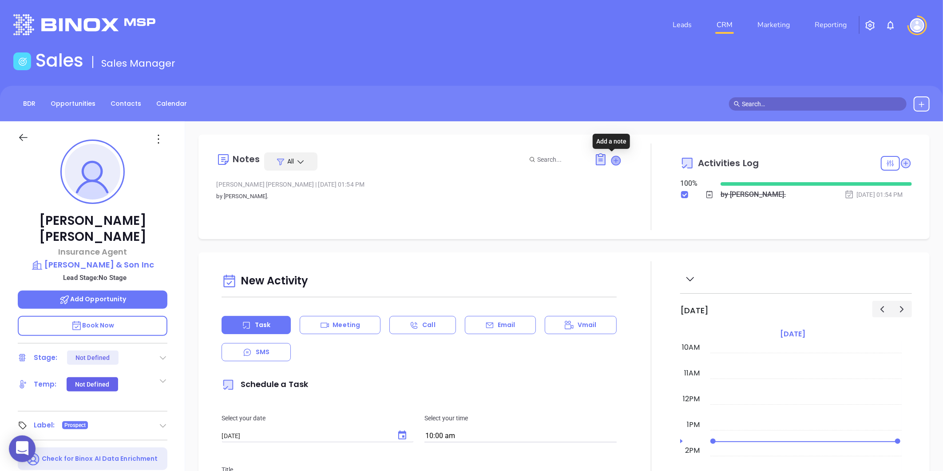
click at [612, 157] on icon at bounding box center [616, 160] width 9 height 9
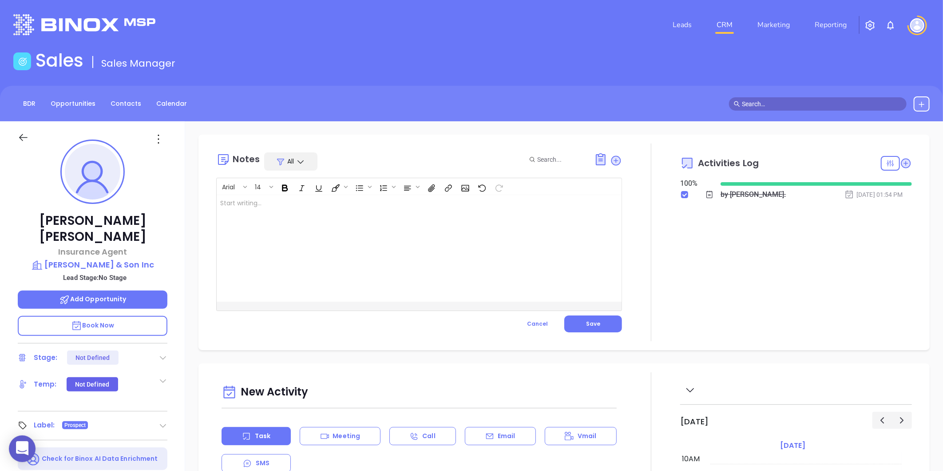
click at [252, 223] on div at bounding box center [405, 248] width 377 height 107
click at [586, 320] on span "Save" at bounding box center [593, 324] width 14 height 8
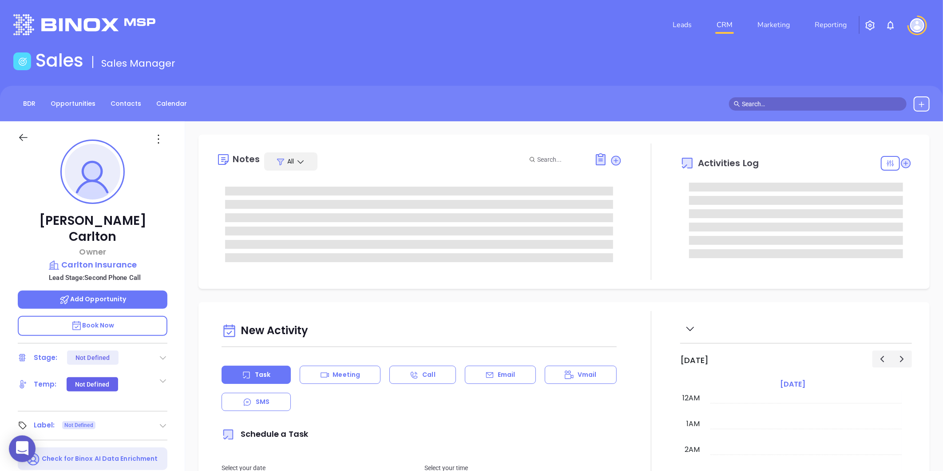
type input "08/14/2025"
type input "Gissela Vargas"
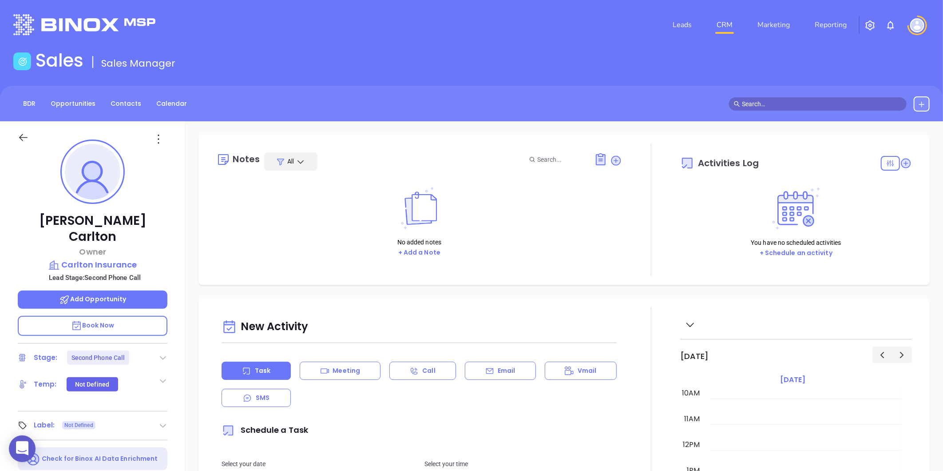
click at [163, 353] on icon at bounding box center [163, 357] width 9 height 9
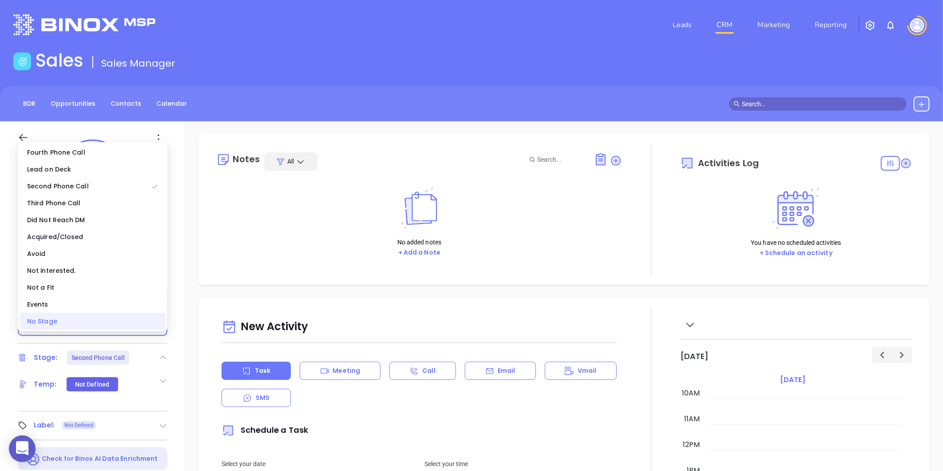
click at [81, 319] on div "No Stage" at bounding box center [93, 321] width 146 height 17
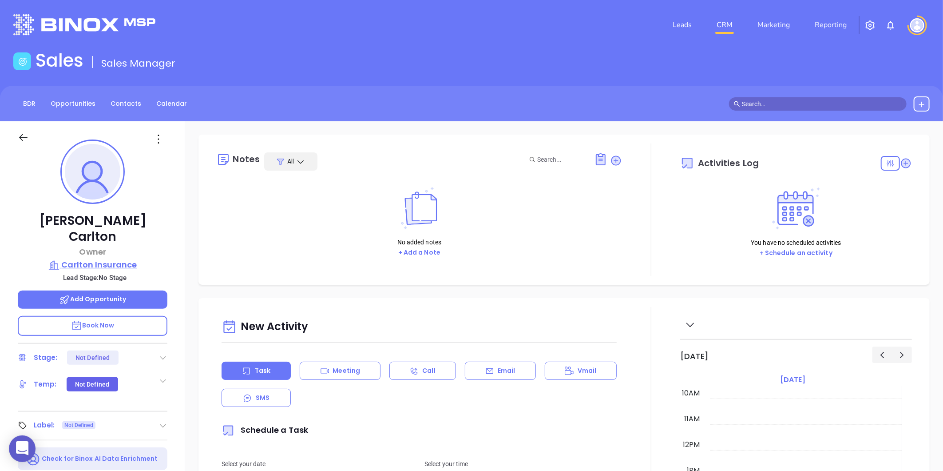
click at [95, 259] on p "Carlton Insurance" at bounding box center [93, 265] width 150 height 12
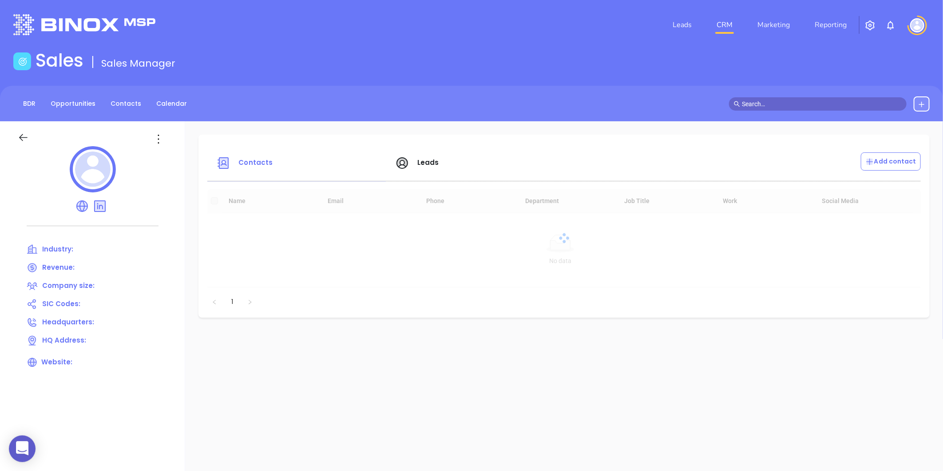
click at [158, 147] on div at bounding box center [93, 170] width 150 height 49
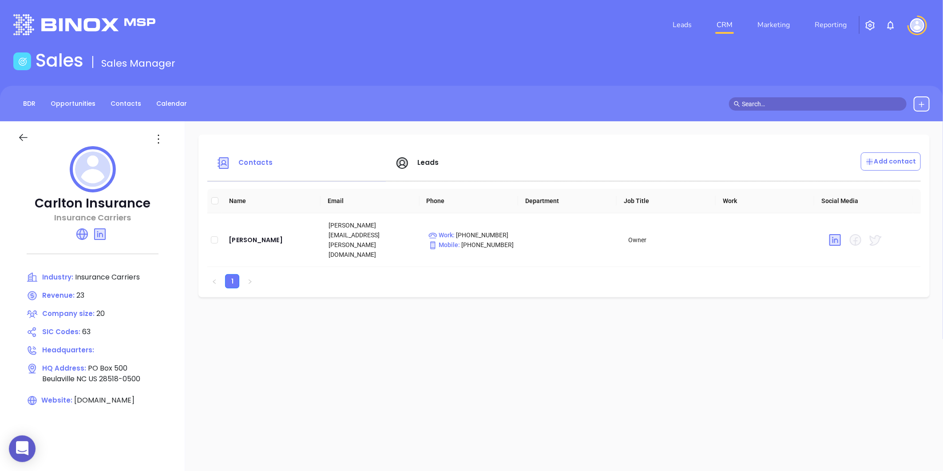
click at [160, 137] on icon at bounding box center [158, 139] width 14 height 14
click at [169, 147] on li "Edit" at bounding box center [198, 156] width 91 height 19
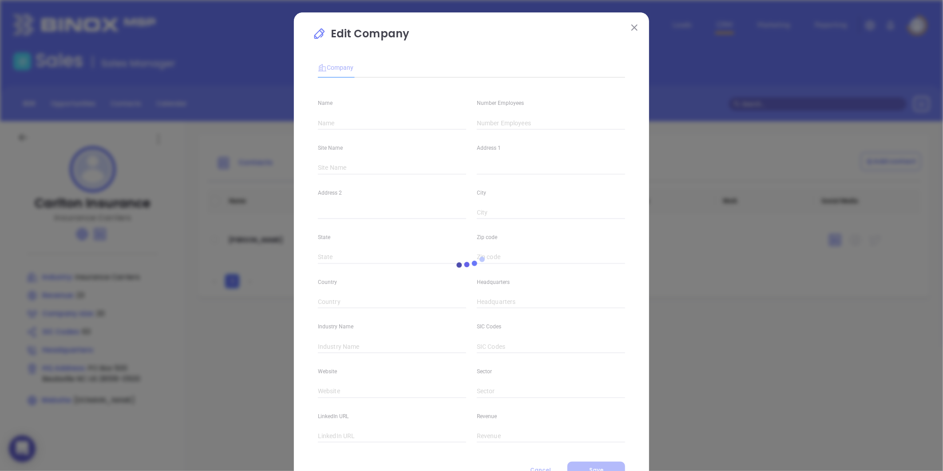
type input "Carlton Insurance"
type input "20"
type input "Insurance Carriers"
type input "63"
type input "carltoninsurance.com"
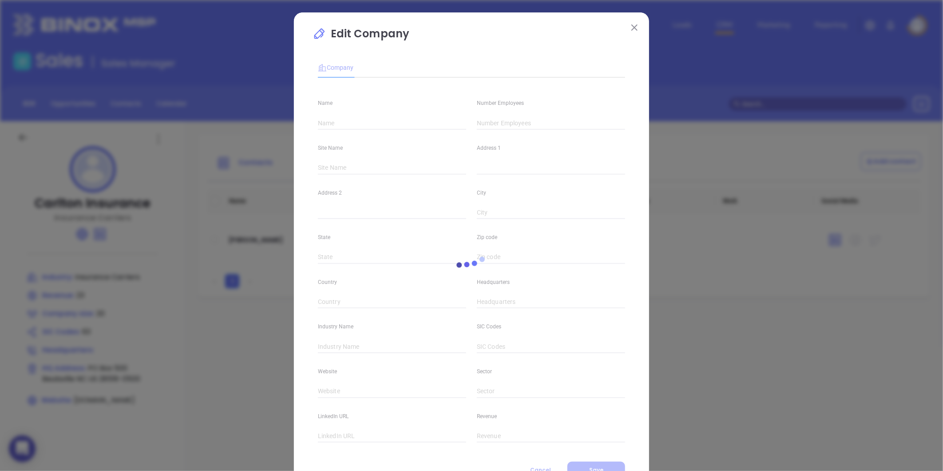
type input "Finance and Insurance"
type input "linkedin.com/company/carlton-insurance"
type input "23"
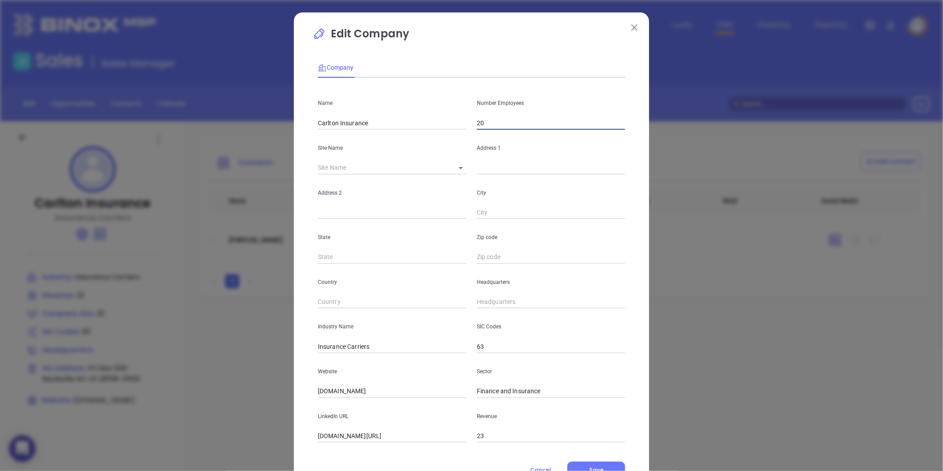
drag, startPoint x: 490, startPoint y: 123, endPoint x: 473, endPoint y: 123, distance: 17.3
click at [477, 123] on input "20" at bounding box center [551, 122] width 148 height 13
type input "7"
click at [459, 169] on icon at bounding box center [461, 168] width 4 height 2
click at [461, 172] on body "0 Leads CRM Marketing Reporting Financial Leads Leads Sales Sales Manager BDR O…" at bounding box center [471, 235] width 943 height 471
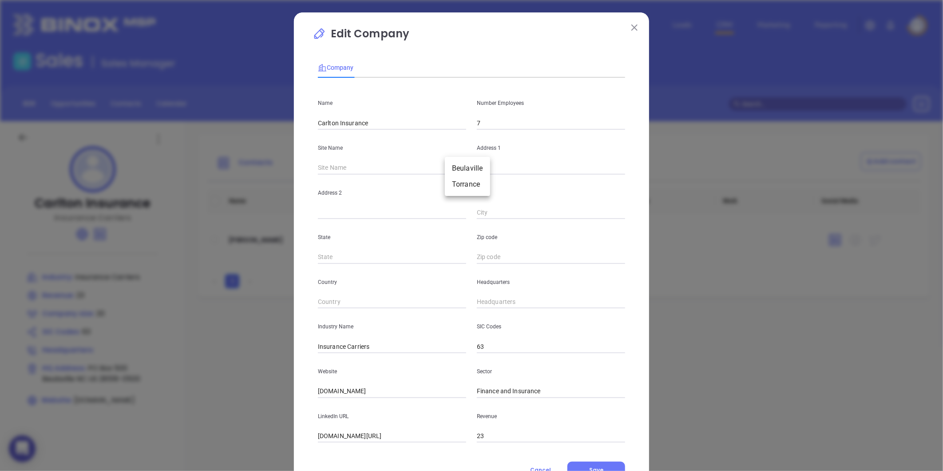
click at [459, 171] on li "Beulaville" at bounding box center [467, 168] width 45 height 16
type input "Beulaville"
type input "PO Box 500"
type input "Beulaville"
type input "NC"
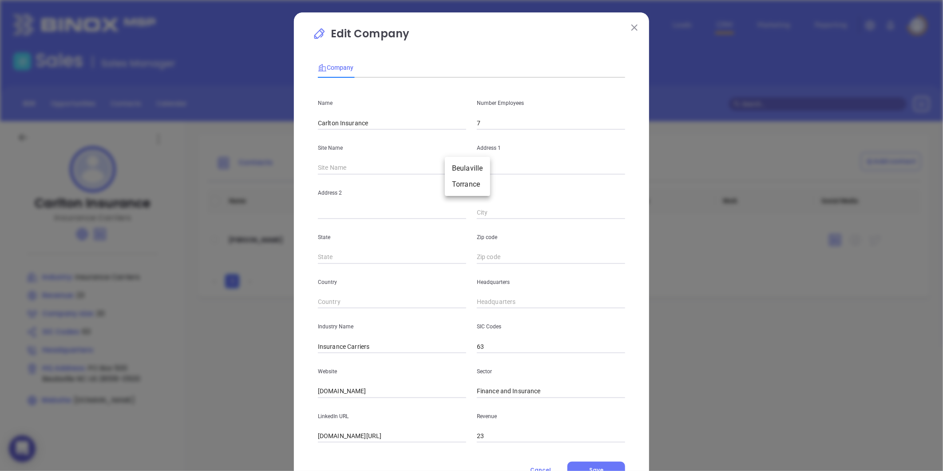
type input "28518-0500"
type input "US"
type input "124798"
drag, startPoint x: 530, startPoint y: 170, endPoint x: 459, endPoint y: 183, distance: 72.3
click at [460, 183] on div "Name Carlton Insurance Number Employees 7 Site Name Beulaville Beulaville 12479…" at bounding box center [471, 264] width 307 height 358
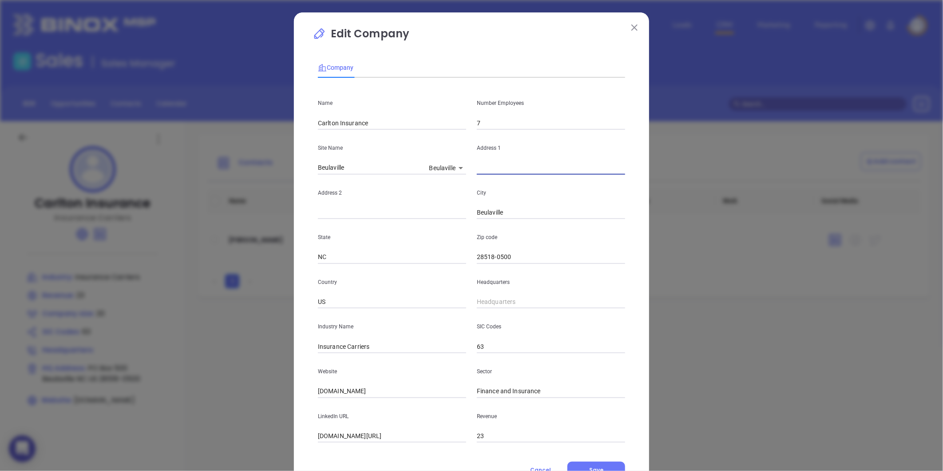
paste input "212 N Pine Street | PO Box 625 Warsaw, NC 28398"
drag, startPoint x: 599, startPoint y: 169, endPoint x: 610, endPoint y: 171, distance: 11.4
click at [610, 171] on input "212 N Pine Street | PO Box 625 Warsaw, NC 28398" at bounding box center [551, 167] width 148 height 13
drag, startPoint x: 598, startPoint y: 169, endPoint x: 631, endPoint y: 182, distance: 35.9
click at [638, 167] on div "Edit Company Company Name Carlton Insurance Number Employees 7 Site Name Beulav…" at bounding box center [471, 254] width 355 height 485
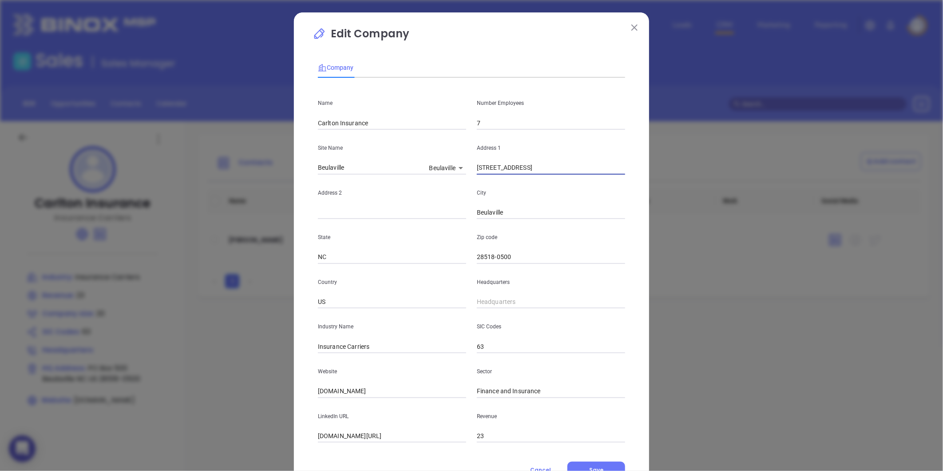
type input "212 N Pine Street | PO Box 625 Warsaw, NC 28398"
drag, startPoint x: 510, startPoint y: 255, endPoint x: 455, endPoint y: 278, distance: 59.1
click at [467, 272] on div "Name Carlton Insurance Number Employees 7 Site Name Beulaville Beulaville 12479…" at bounding box center [471, 264] width 307 height 358
paste input "28398"
type input "28398"
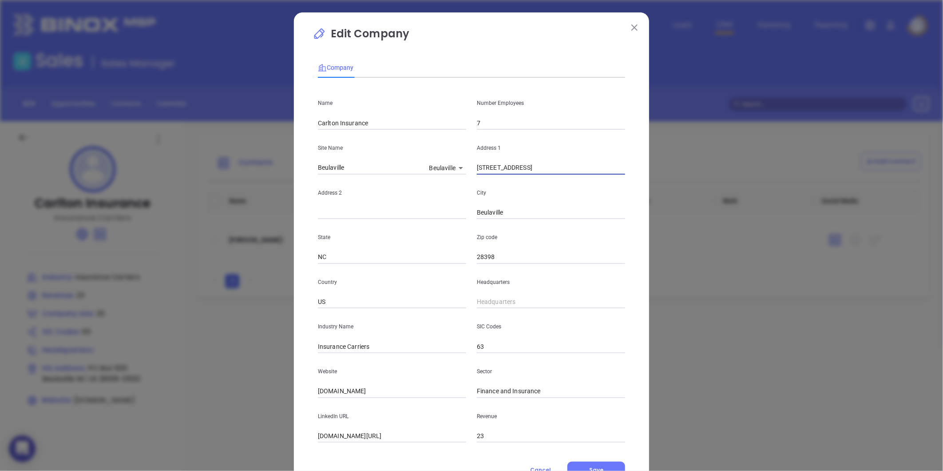
drag, startPoint x: 561, startPoint y: 167, endPoint x: 583, endPoint y: 169, distance: 22.8
click at [583, 169] on input "212 N Pine Street | PO Box 625 Warsaw, NC 28398" at bounding box center [551, 167] width 148 height 13
drag, startPoint x: 511, startPoint y: 216, endPoint x: 455, endPoint y: 228, distance: 57.3
click at [455, 228] on div "Name Carlton Insurance Number Employees 7 Site Name Beulaville Beulaville 12479…" at bounding box center [471, 264] width 307 height 358
paste input "Warsaw"
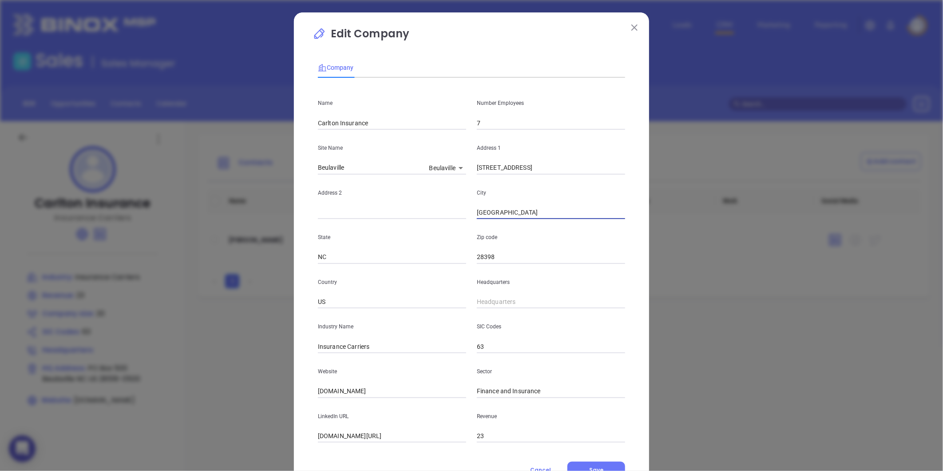
click at [477, 213] on input "Warsaw" at bounding box center [551, 212] width 148 height 13
type input "Warsaw"
drag, startPoint x: 529, startPoint y: 171, endPoint x: 560, endPoint y: 172, distance: 30.7
click at [560, 172] on input "212 N Pine Street | PO Box 625 Warsaw, NC 28398" at bounding box center [551, 167] width 148 height 13
click at [339, 213] on input "text" at bounding box center [392, 212] width 148 height 13
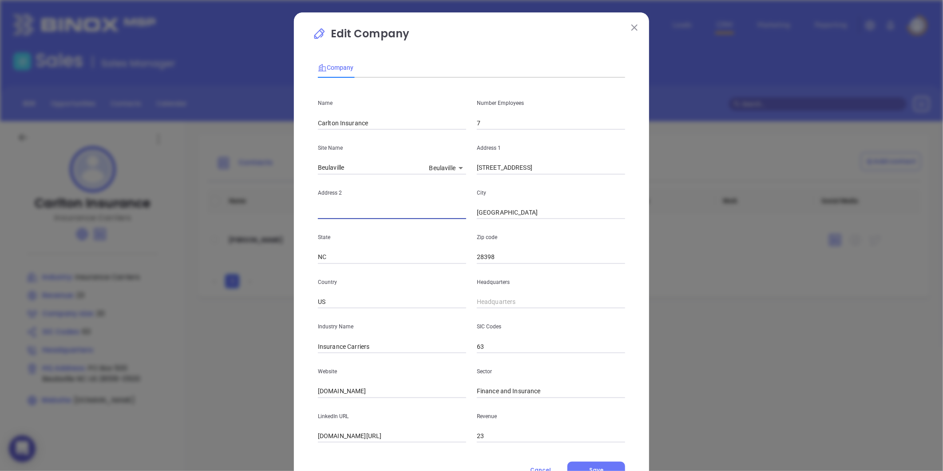
paste input "PO Box 625"
type input "PO Box 625"
drag, startPoint x: 527, startPoint y: 165, endPoint x: 646, endPoint y: 173, distance: 119.3
click at [646, 173] on div "Edit Company Company Name Carlton Insurance Number Employees 7 Site Name Beulav…" at bounding box center [471, 235] width 943 height 471
type input "212 N Pine Street"
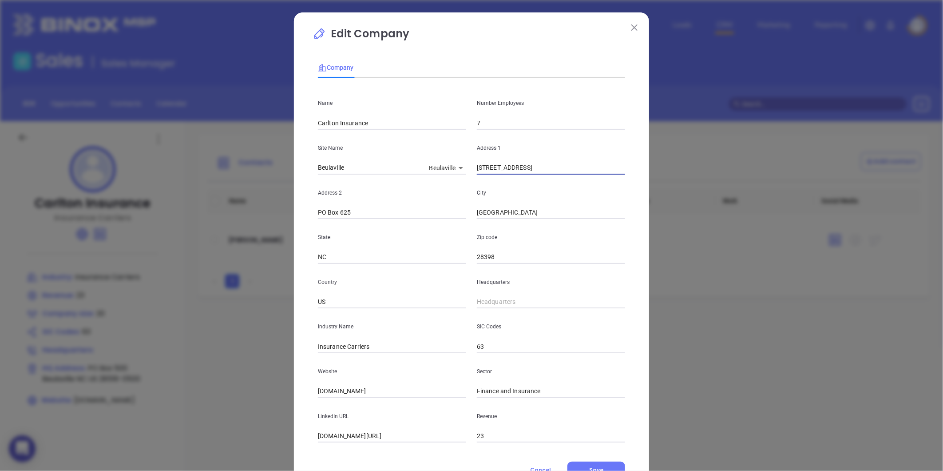
type input "( ) -"
click at [492, 298] on input "( ) -" at bounding box center [551, 301] width 148 height 13
paste input "910) 293-7881"
type input "(910) 293-7881"
drag, startPoint x: 373, startPoint y: 347, endPoint x: 342, endPoint y: 359, distance: 33.3
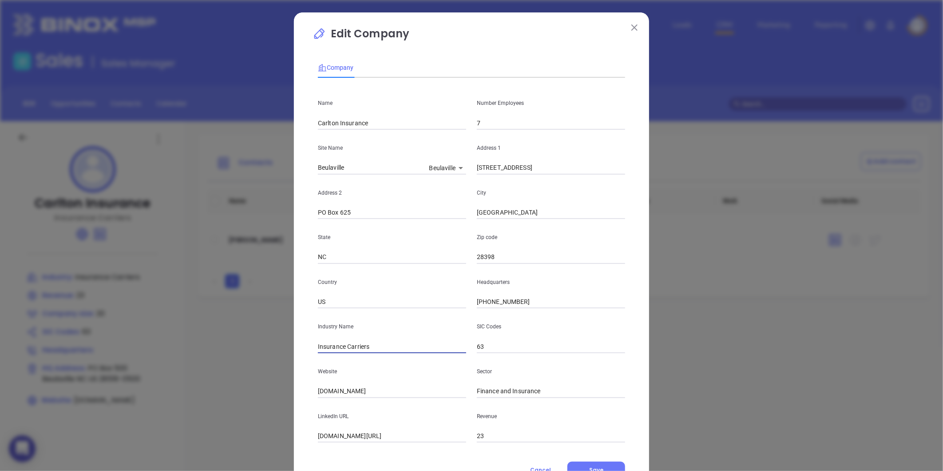
click at [342, 359] on div "Name Carlton Insurance Number Employees 7 Site Name Beulaville Beulaville 12479…" at bounding box center [471, 264] width 307 height 358
type input "Insurance"
drag, startPoint x: 386, startPoint y: 383, endPoint x: 281, endPoint y: 409, distance: 108.4
click at [281, 409] on div "Edit Company Company Name Carlton Insurance Number Employees 7 Site Name Beulav…" at bounding box center [471, 235] width 943 height 471
click at [385, 392] on input "carltoninsurance.com" at bounding box center [392, 391] width 148 height 13
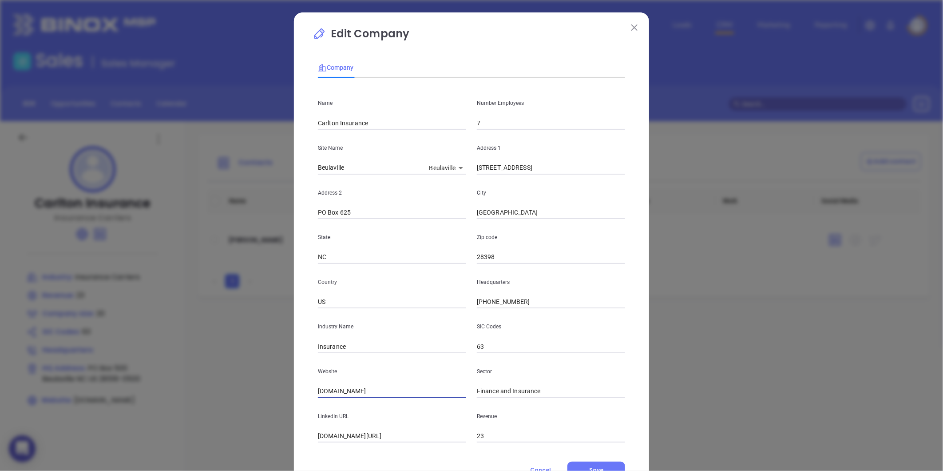
drag, startPoint x: 385, startPoint y: 392, endPoint x: 310, endPoint y: 379, distance: 76.6
click at [308, 379] on div "Edit Company Company Name Carlton Insurance Number Employees 7 Site Name Beulav…" at bounding box center [471, 254] width 355 height 485
paste input "https://www.carltoninsurance.com/"
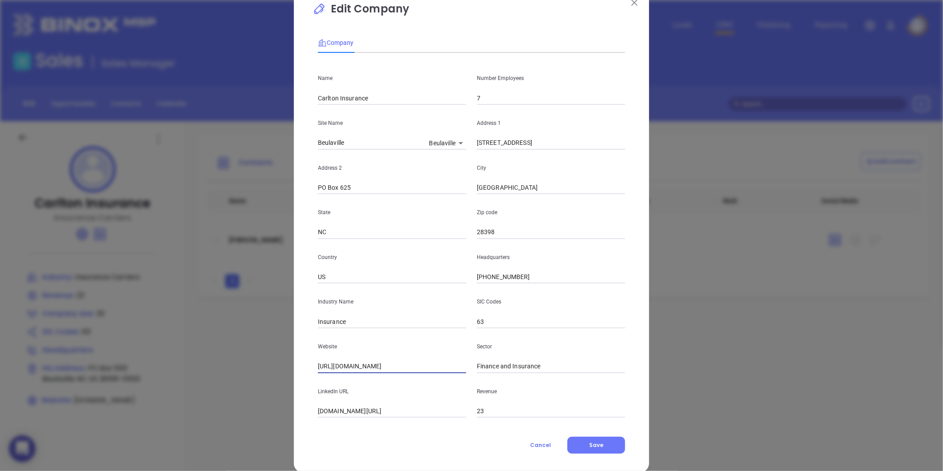
scroll to position [39, 0]
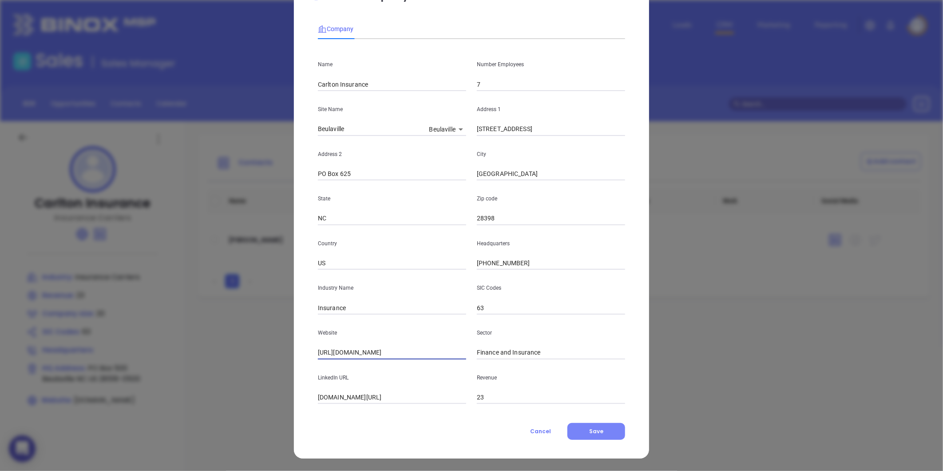
type input "https://www.carltoninsurance.com/"
click at [584, 437] on button "Save" at bounding box center [597, 431] width 58 height 17
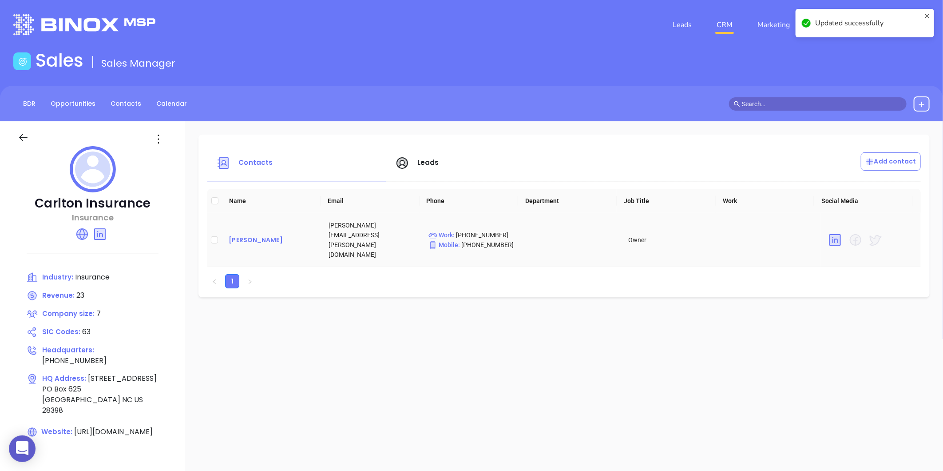
click at [246, 235] on div "Debbie Carlton" at bounding box center [272, 240] width 86 height 11
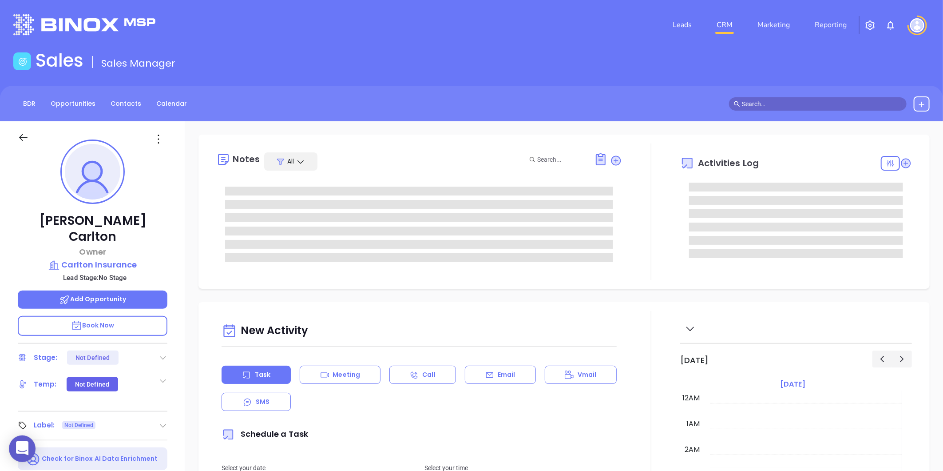
type input "08/14/2025"
click at [155, 139] on icon at bounding box center [158, 139] width 14 height 14
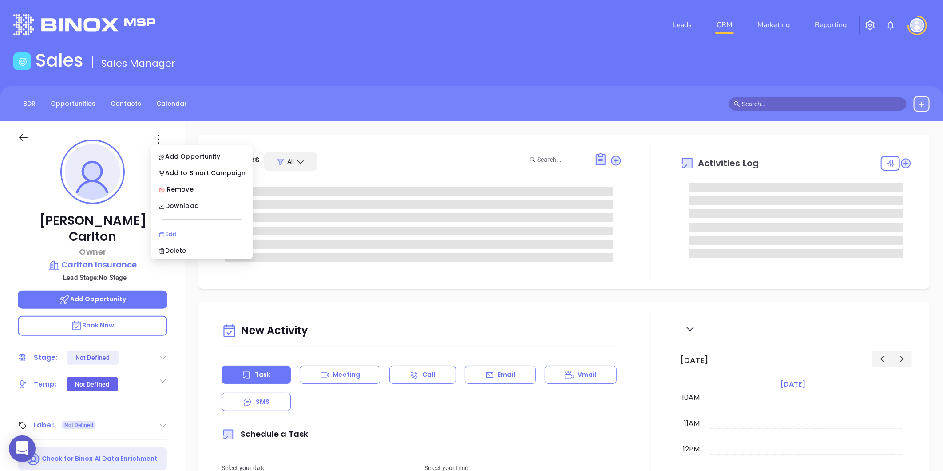
click at [170, 233] on div "Edit" at bounding box center [202, 234] width 87 height 10
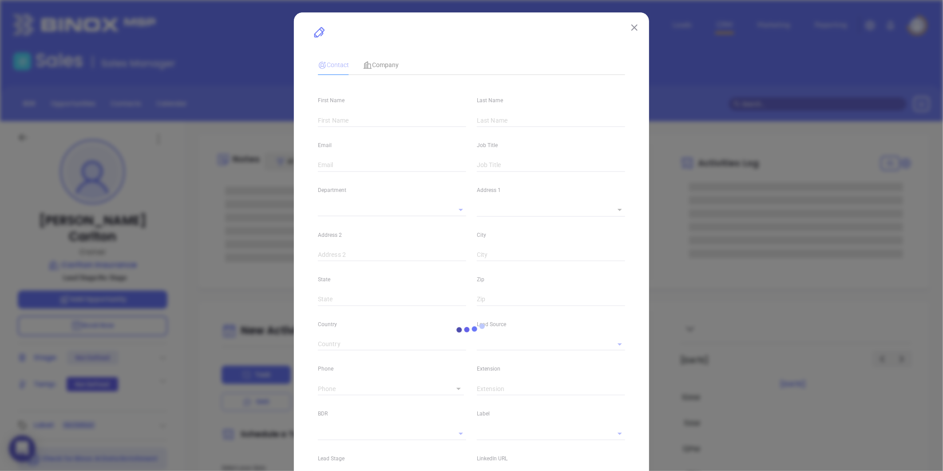
type input "Debbie"
type input "Carlton"
type input "debbie.carlton@carltoninsurance.com"
type input "Owner"
type input "1"
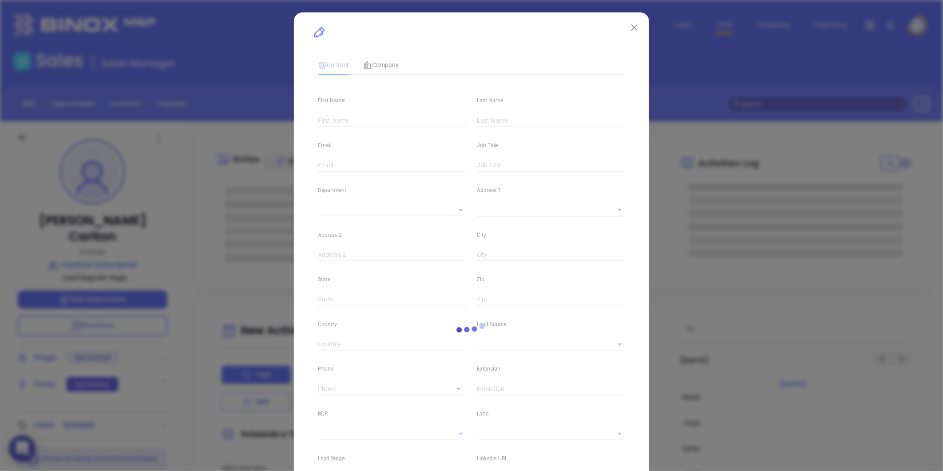
type input "linkedin.com/in/debbie-carlton-0837686"
type input "Marketing"
type input "Website Reveal"
type input "undefined undefined"
type input "Gissela Vargas"
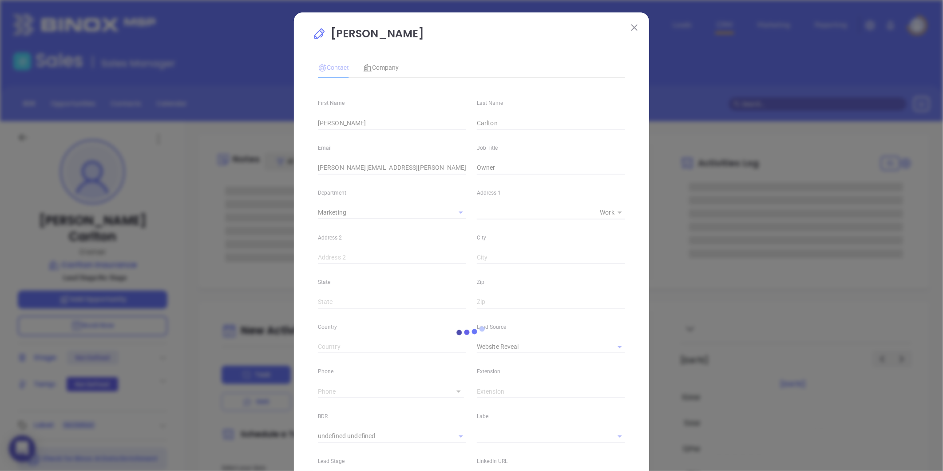
type input "(800) 323-3960"
type input "1"
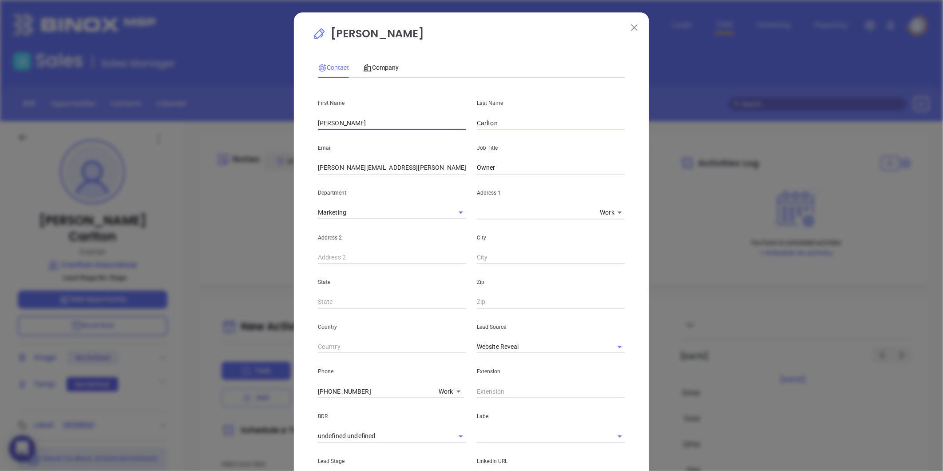
drag, startPoint x: 335, startPoint y: 126, endPoint x: 285, endPoint y: 131, distance: 50.4
click at [283, 131] on div "Debbie Carlton Contact Company First Name Debbie Last Name Carlton Email debbie…" at bounding box center [471, 235] width 943 height 471
paste input "NELSON CARLTON JR"
type input "N"
type input "Nelson"
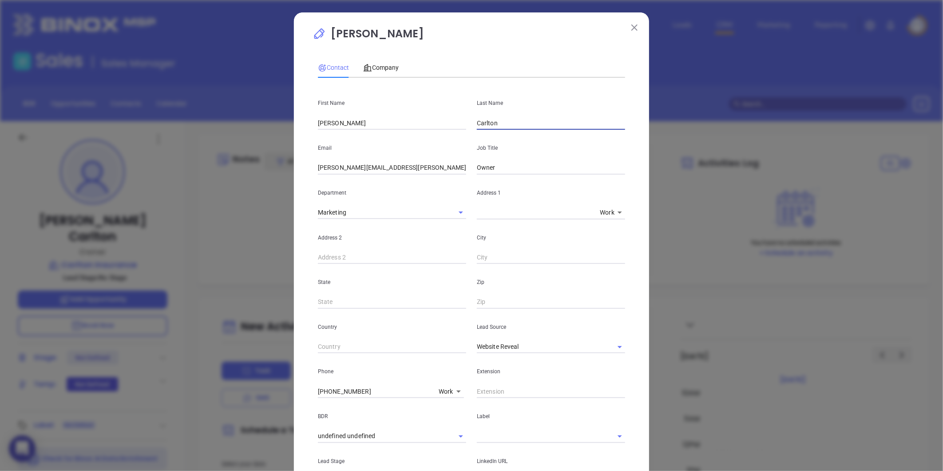
click at [506, 127] on input "Carlton" at bounding box center [551, 122] width 148 height 13
type input "Carlton Jr."
drag, startPoint x: 421, startPoint y: 172, endPoint x: 250, endPoint y: 167, distance: 171.1
click at [249, 167] on div "Debbie Carlton Contact Company First Name Nelson Last Name Carlton Jr. Email de…" at bounding box center [471, 235] width 943 height 471
paste input "ncarlton@carltoninsurance.com"
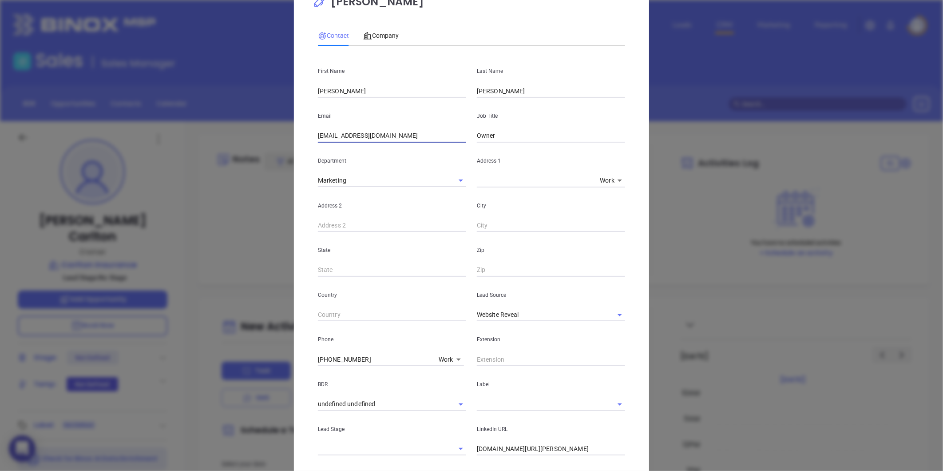
scroll to position [49, 0]
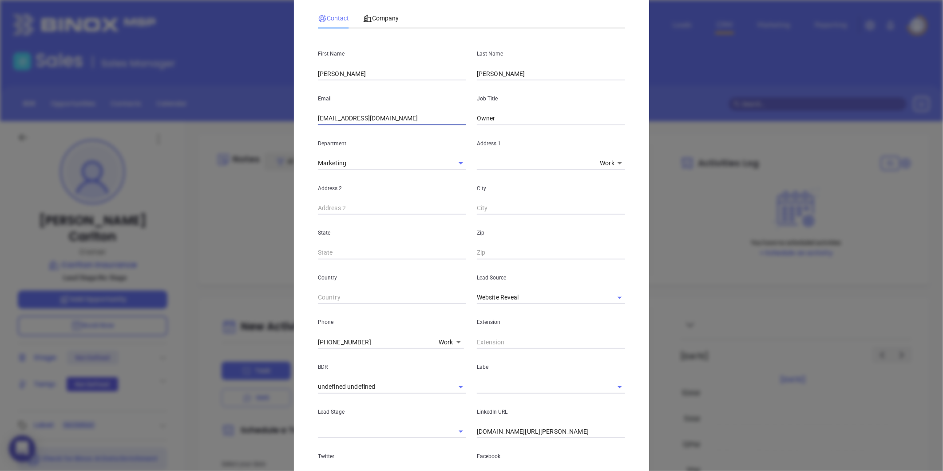
type input "ncarlton@carltoninsurance.com"
drag, startPoint x: 500, startPoint y: 117, endPoint x: 462, endPoint y: 116, distance: 37.8
click at [462, 116] on div "Email ncarlton@carltoninsurance.com Job Title Owner" at bounding box center [472, 102] width 318 height 45
type input "President"
click at [367, 15] on span "Company" at bounding box center [381, 18] width 36 height 7
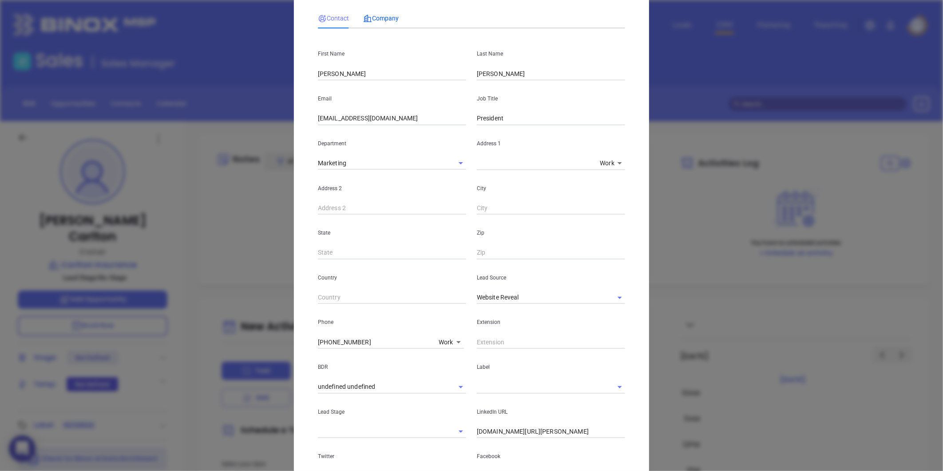
scroll to position [39, 0]
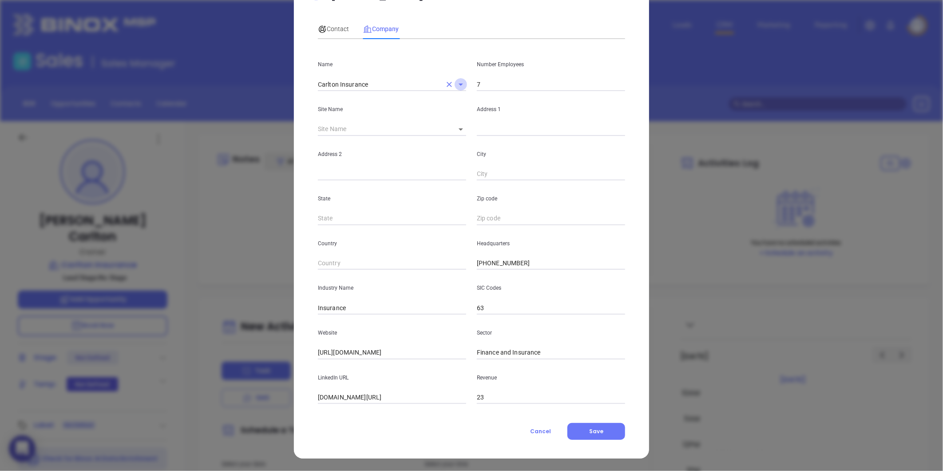
click at [456, 79] on icon "Open" at bounding box center [461, 84] width 11 height 11
drag, startPoint x: 449, startPoint y: 135, endPoint x: 452, endPoint y: 131, distance: 5.4
click at [449, 134] on body "0 Leads CRM Marketing Reporting Financial Leads Leads Sales Sales Manager BDR O…" at bounding box center [471, 235] width 943 height 471
click at [455, 130] on li "Beulaville" at bounding box center [467, 130] width 45 height 16
click at [460, 142] on li "Torrance" at bounding box center [467, 146] width 45 height 16
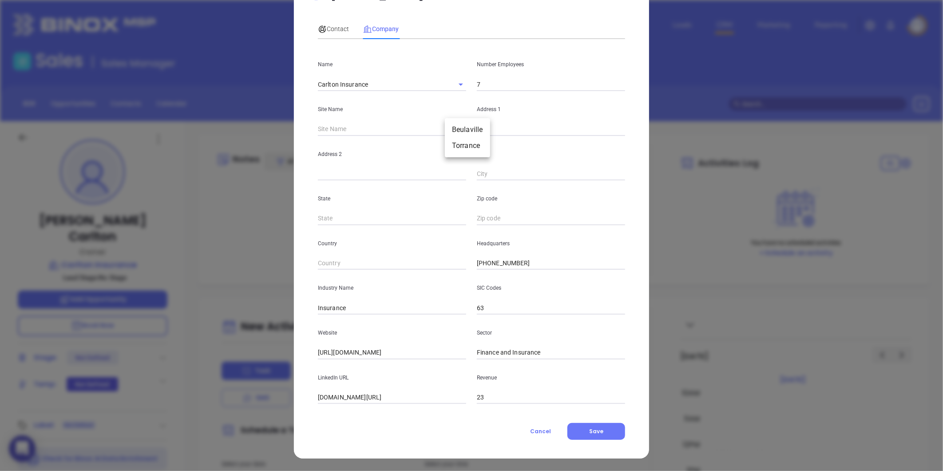
type input "Torrance"
type input "124799"
type input "21710 Madrona Ave"
type input "Torrance"
type input "CA"
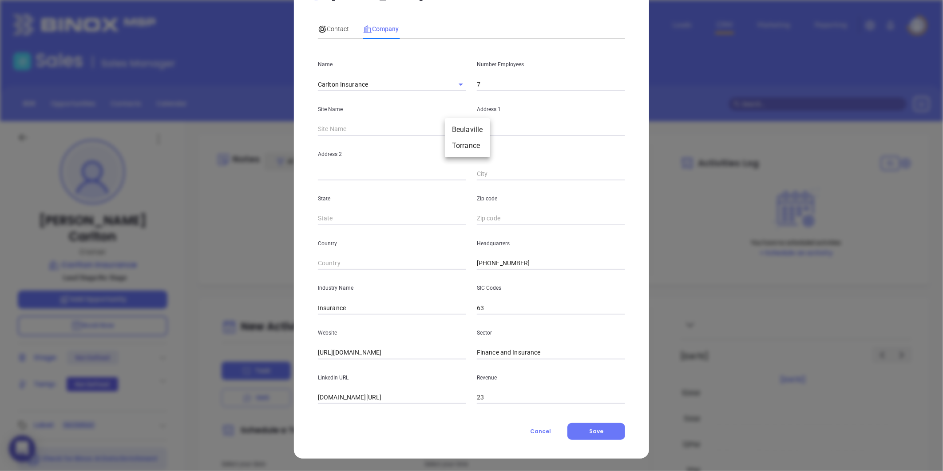
type input "90503-7111"
type input "US"
click at [445, 129] on body "0 Leads CRM Marketing Reporting Financial Leads Leads Sales Sales Manager BDR O…" at bounding box center [471, 235] width 943 height 471
click at [458, 114] on li "Beulaville" at bounding box center [449, 114] width 45 height 16
type input "Beulaville"
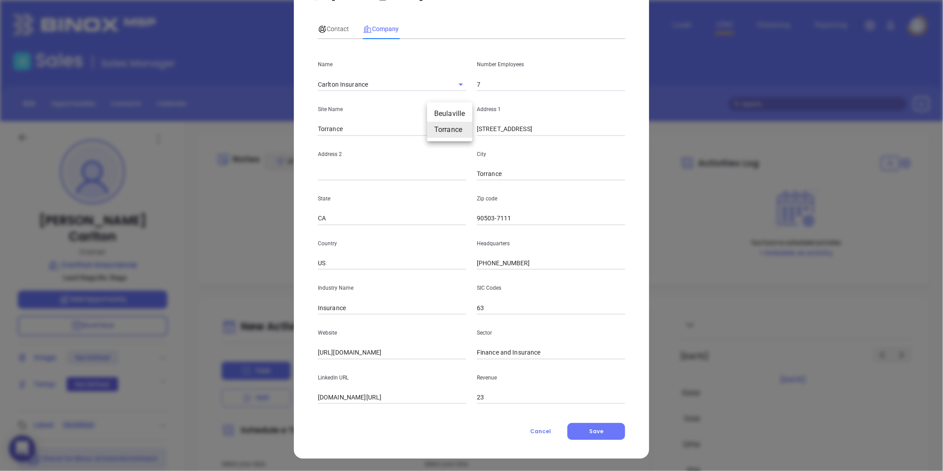
type input "124798"
type input "212 N Pine Street"
type input "PO Box 625"
type input "Warsaw"
type input "NC"
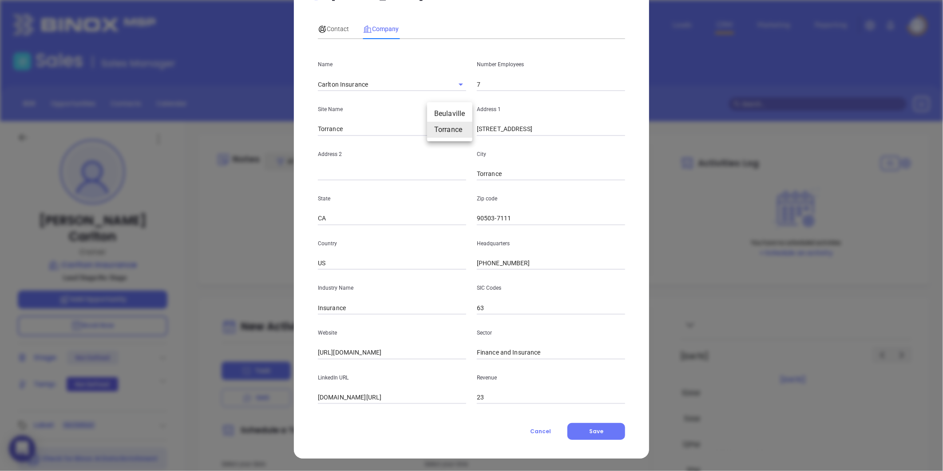
type input "28398"
click at [425, 169] on input "PO Box 625" at bounding box center [392, 173] width 148 height 13
click at [336, 37] on div "Contact" at bounding box center [333, 29] width 31 height 20
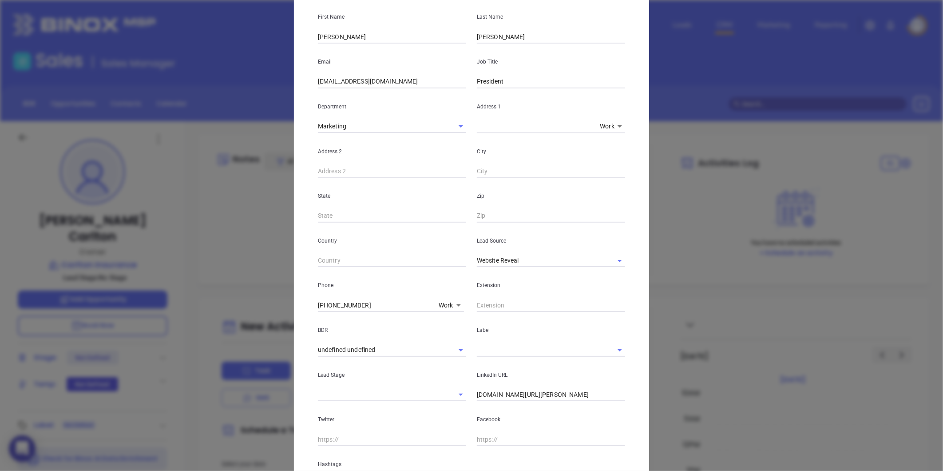
scroll to position [138, 0]
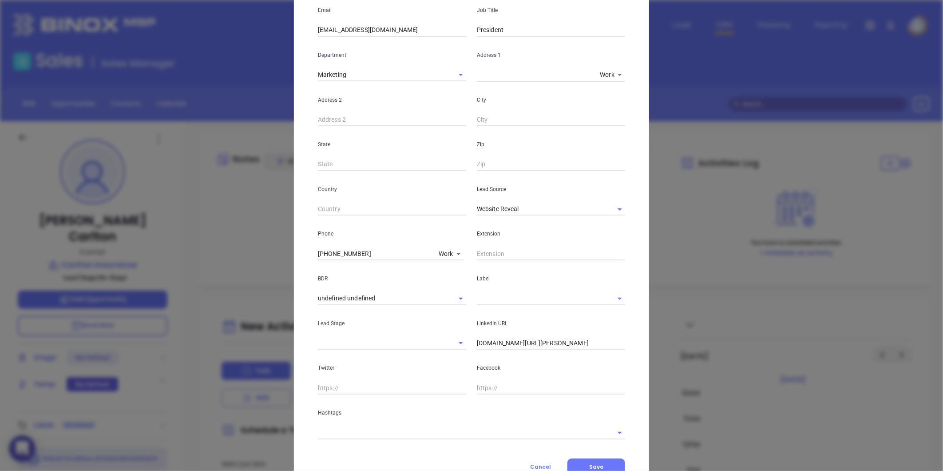
drag, startPoint x: 517, startPoint y: 212, endPoint x: 442, endPoint y: 220, distance: 75.5
click at [442, 220] on div "First Name Nelson Last Name Carlton Jr. Email ncarlton@carltoninsurance.com Job…" at bounding box center [471, 193] width 307 height 492
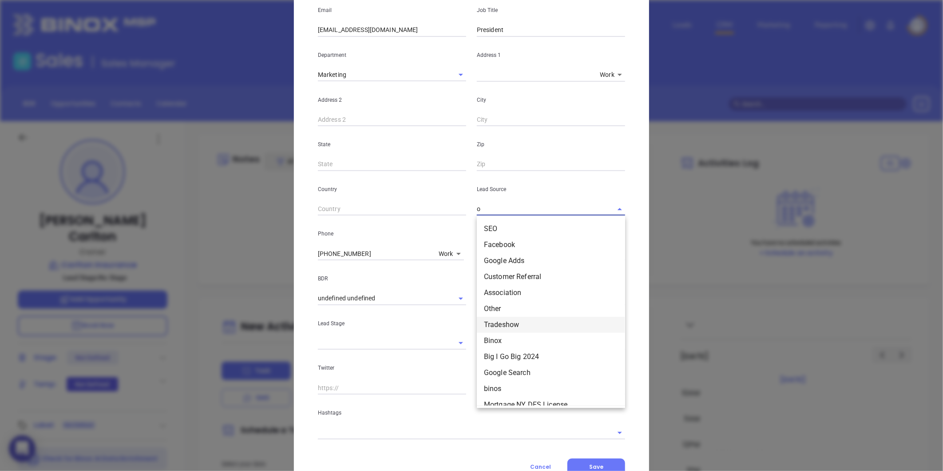
click at [491, 318] on li "Tradeshow" at bounding box center [551, 325] width 148 height 16
type input "Tradeshow"
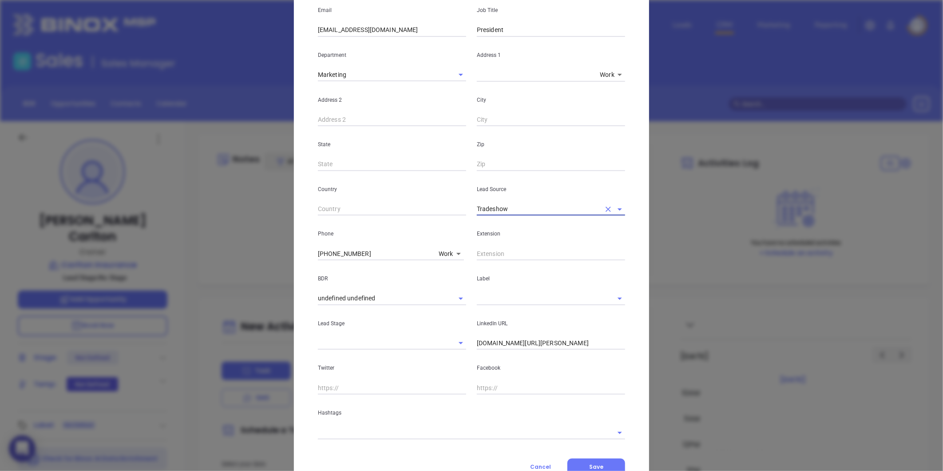
click at [606, 209] on icon "Clear" at bounding box center [608, 209] width 9 height 9
click at [509, 224] on li "Other" at bounding box center [551, 229] width 148 height 16
type input "Other"
drag, startPoint x: 589, startPoint y: 342, endPoint x: 423, endPoint y: 350, distance: 166.3
click at [423, 350] on div "First Name Nelson Last Name Carlton Jr. Email ncarlton@carltoninsurance.com Job…" at bounding box center [471, 193] width 307 height 492
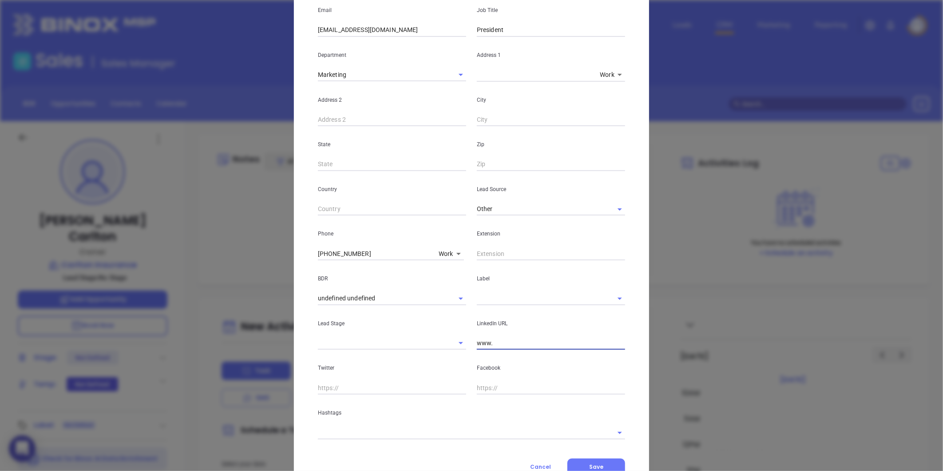
type input "www."
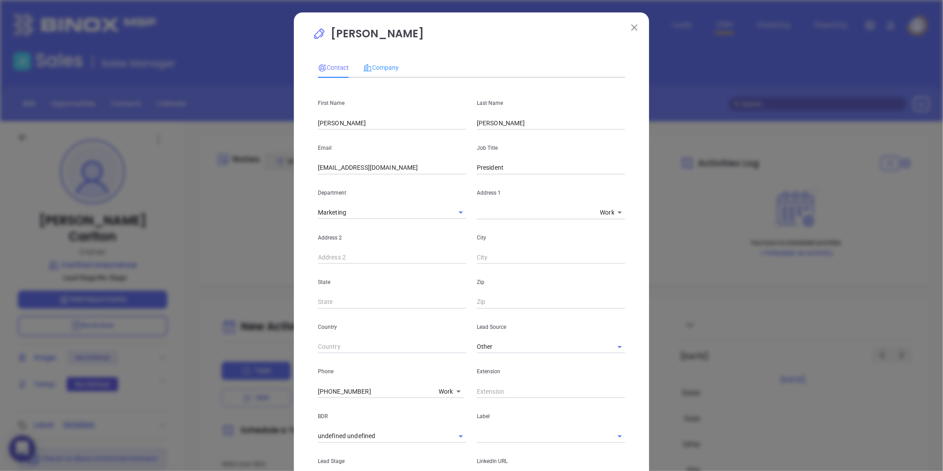
click at [363, 73] on div "Company" at bounding box center [381, 67] width 36 height 20
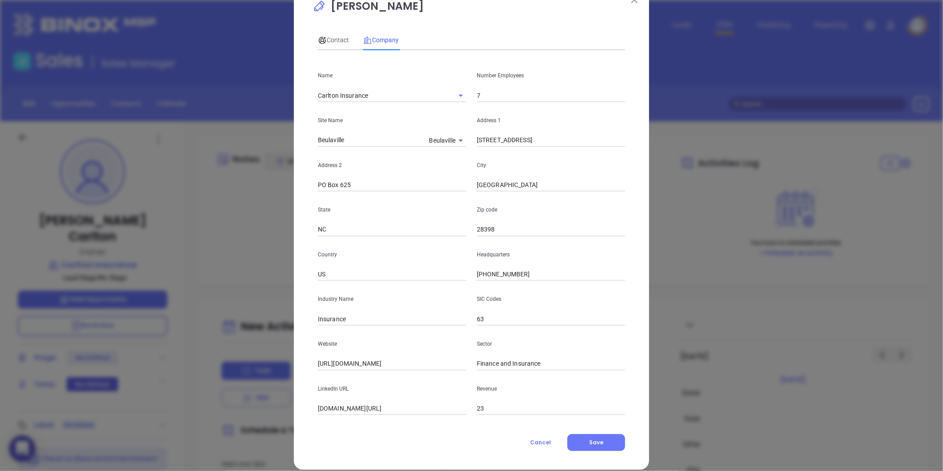
scroll to position [39, 0]
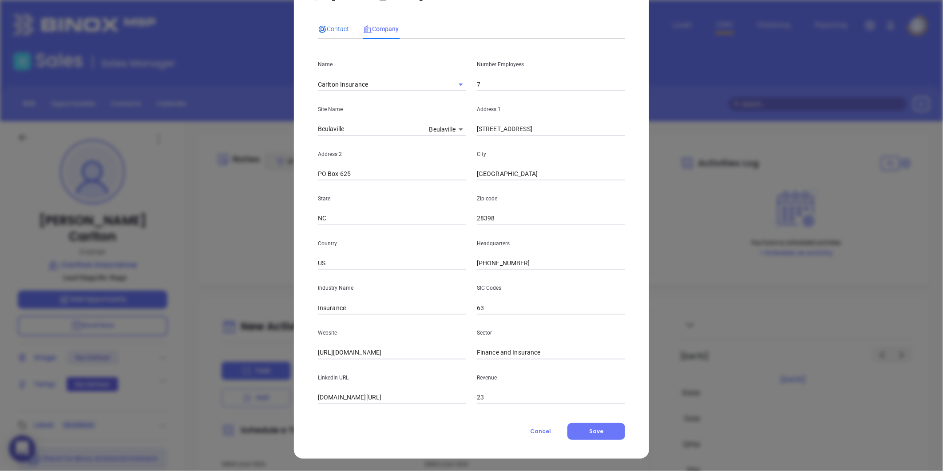
click at [318, 30] on icon at bounding box center [322, 29] width 9 height 9
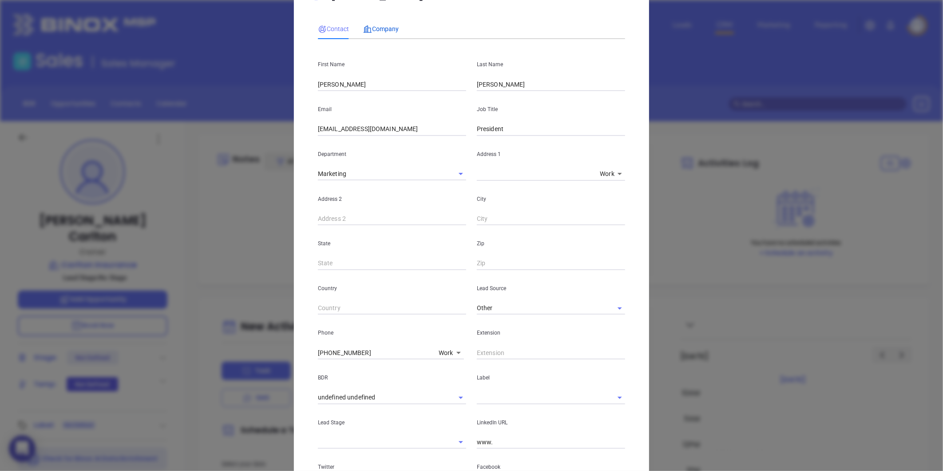
click at [371, 27] on span "Company" at bounding box center [381, 28] width 36 height 7
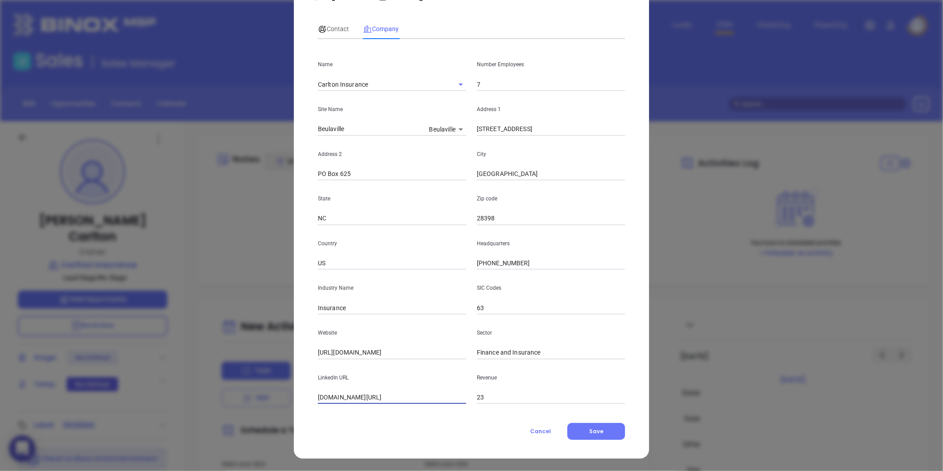
drag, startPoint x: 447, startPoint y: 394, endPoint x: 226, endPoint y: 402, distance: 221.4
click at [248, 411] on div "Debbie Carlton Contact Company First Name Nelson Last Name Carlton Jr. Email nc…" at bounding box center [471, 235] width 943 height 471
paste input "https://www.linkedin.com/company/carlton-insurance-agency-inc/"
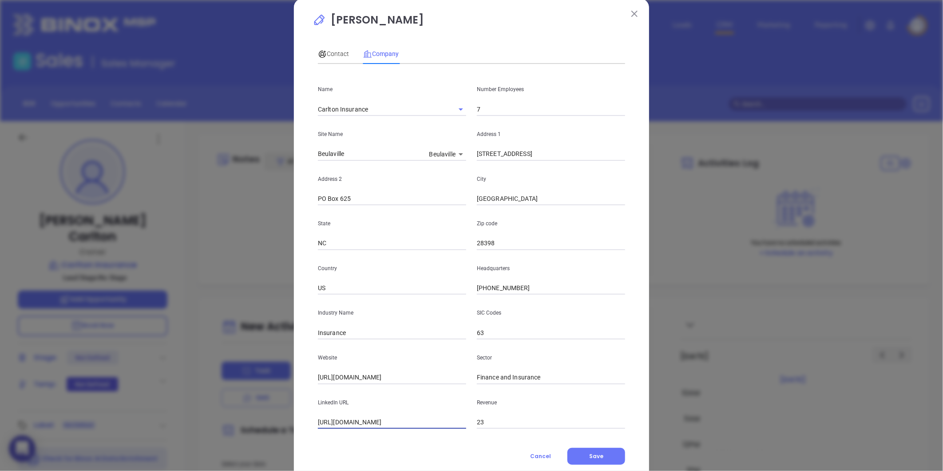
scroll to position [0, 0]
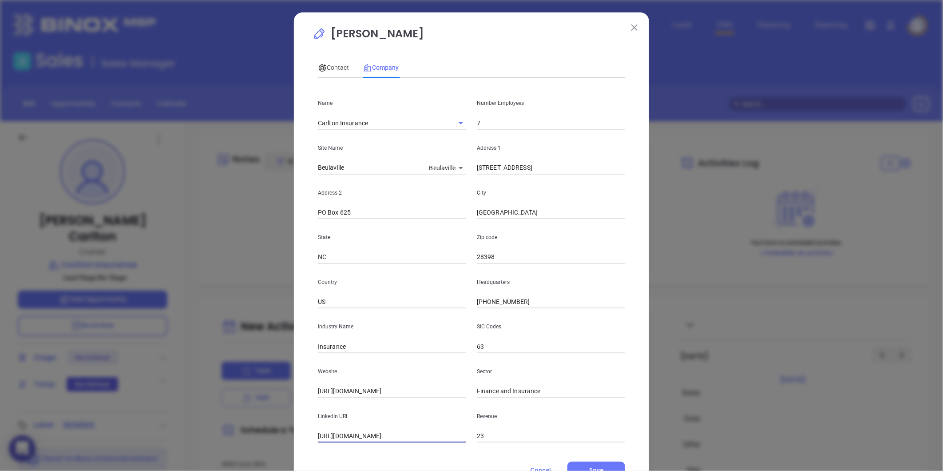
type input "https://www.linkedin.com/company/carlton-insurance-agency-inc/"
click at [328, 68] on span "Contact" at bounding box center [333, 67] width 31 height 7
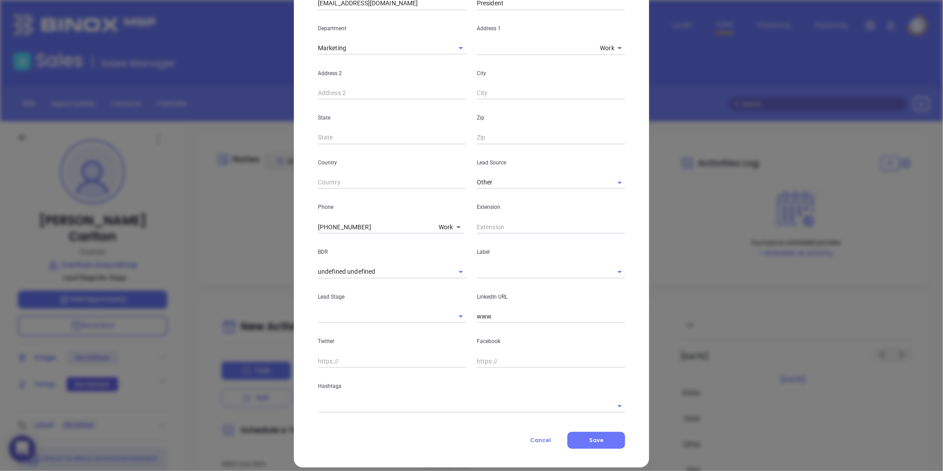
scroll to position [173, 0]
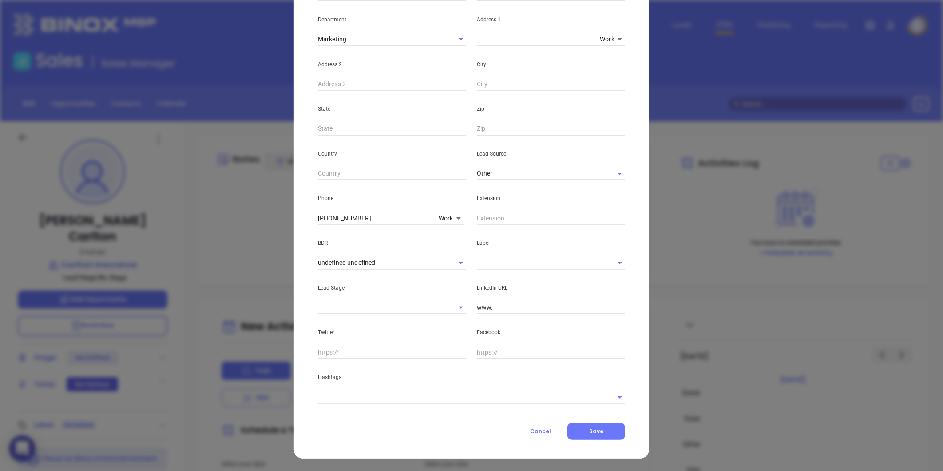
drag, startPoint x: 507, startPoint y: 307, endPoint x: 425, endPoint y: 319, distance: 83.0
click at [425, 319] on div "First Name Nelson Last Name Carlton Jr. Email ncarlton@carltoninsurance.com Job…" at bounding box center [471, 158] width 307 height 492
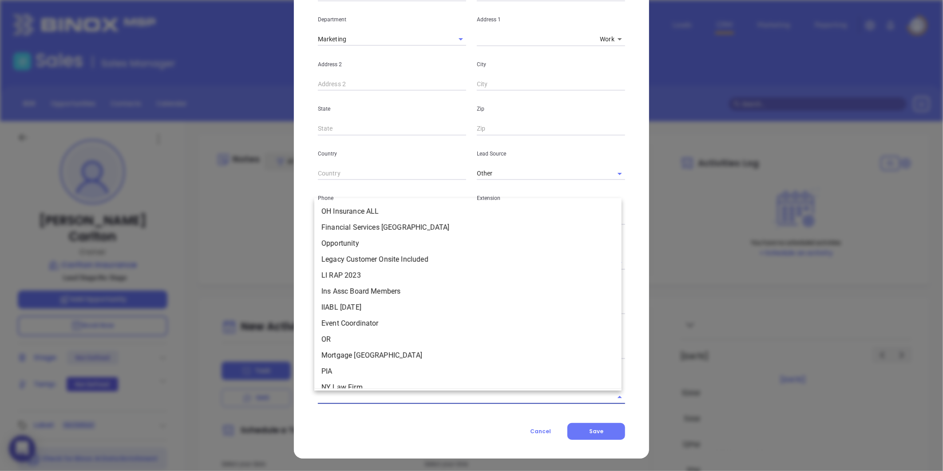
click at [335, 402] on input "text" at bounding box center [459, 396] width 283 height 13
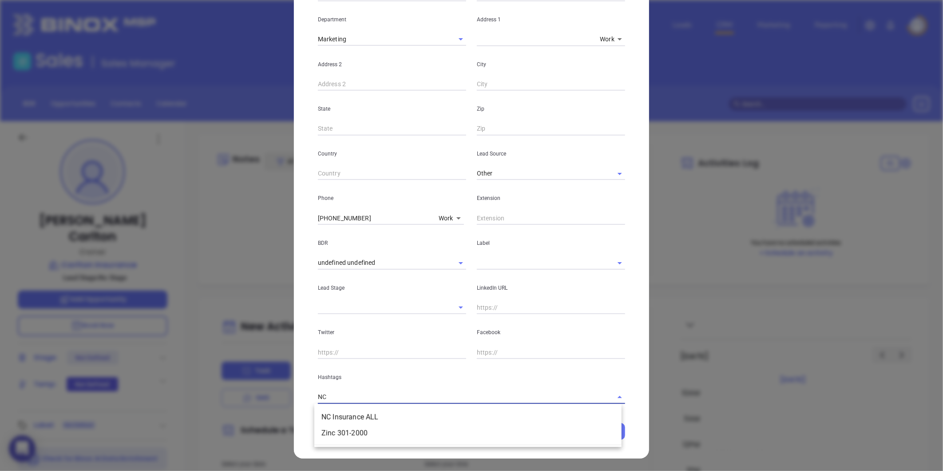
type input "NC I"
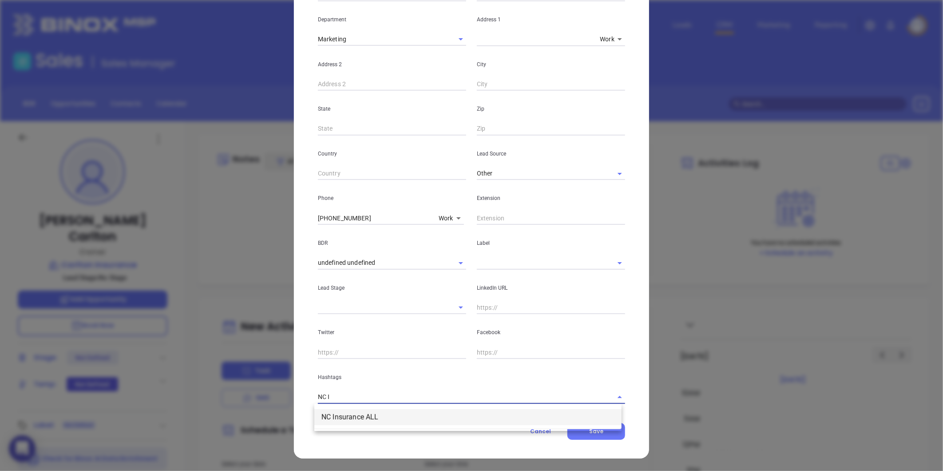
click at [365, 412] on li "NC Insurance ALL" at bounding box center [467, 417] width 307 height 16
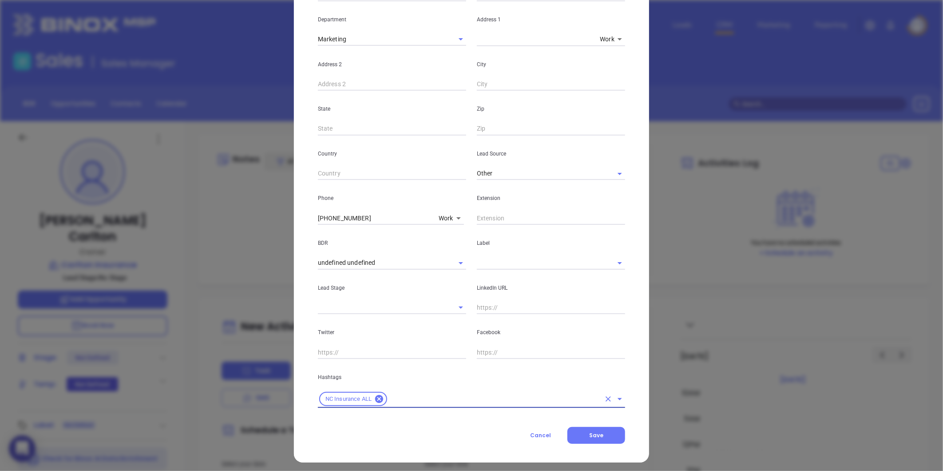
click at [517, 259] on input "text" at bounding box center [538, 262] width 123 height 13
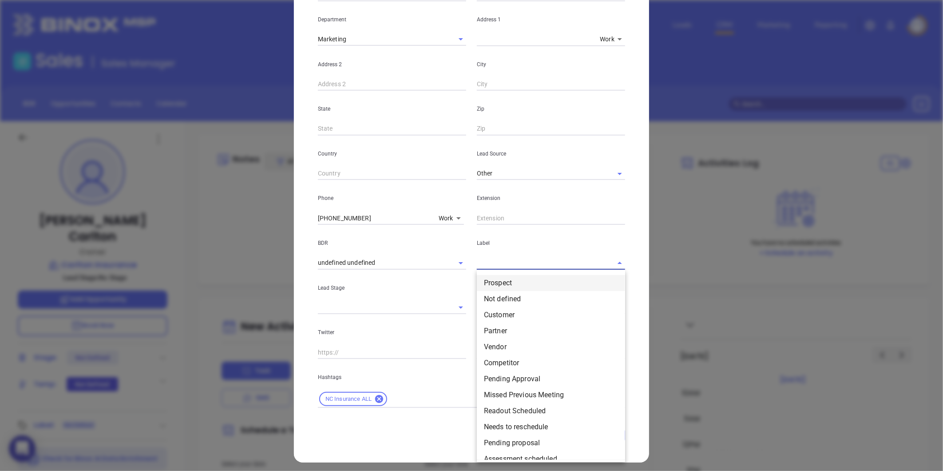
click at [498, 278] on li "Prospect" at bounding box center [551, 283] width 148 height 16
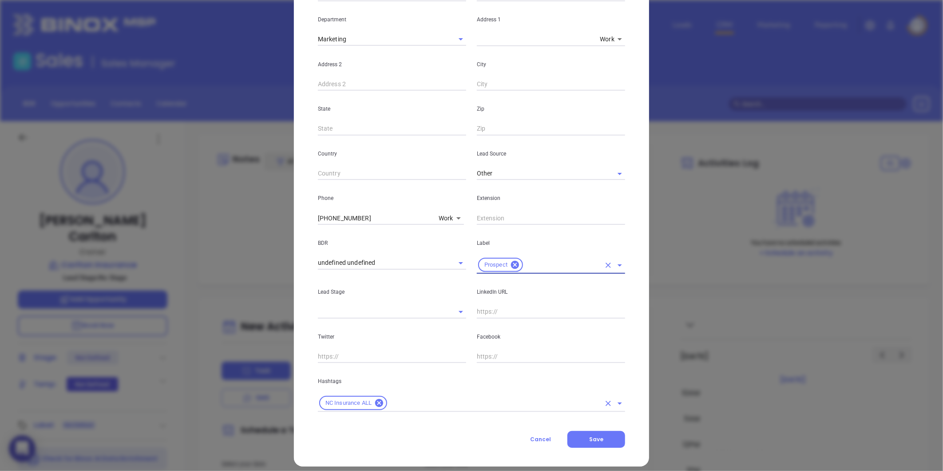
click at [425, 405] on input "text" at bounding box center [495, 403] width 212 height 11
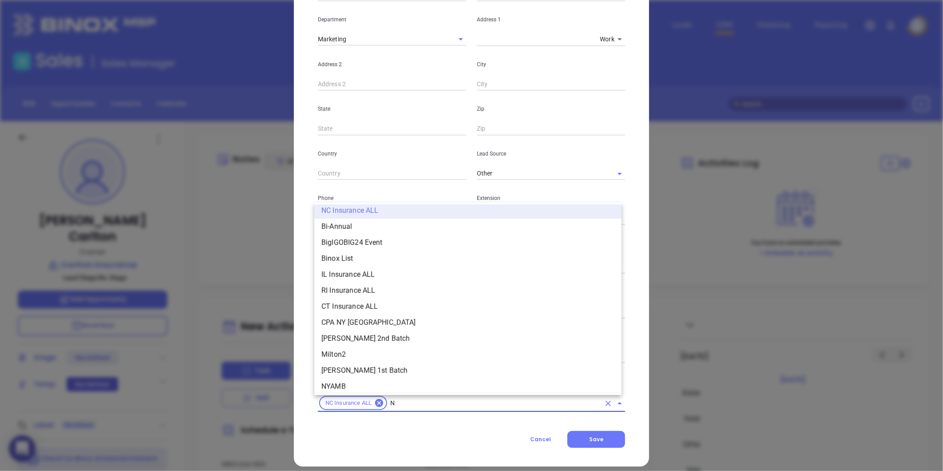
type input "NC"
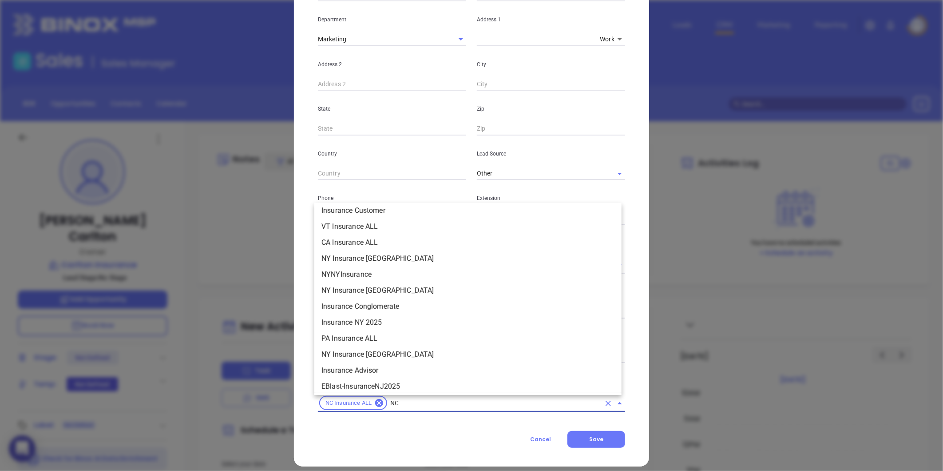
scroll to position [149, 0]
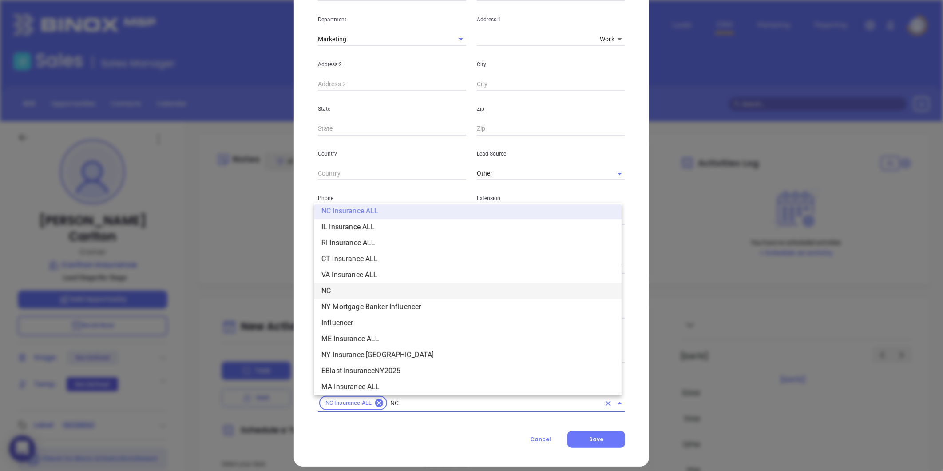
click at [326, 287] on li "NC" at bounding box center [467, 291] width 307 height 16
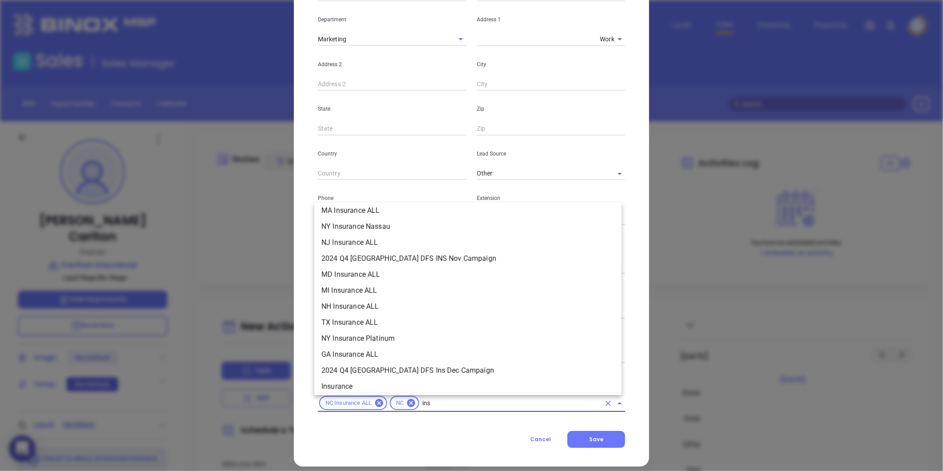
scroll to position [101, 0]
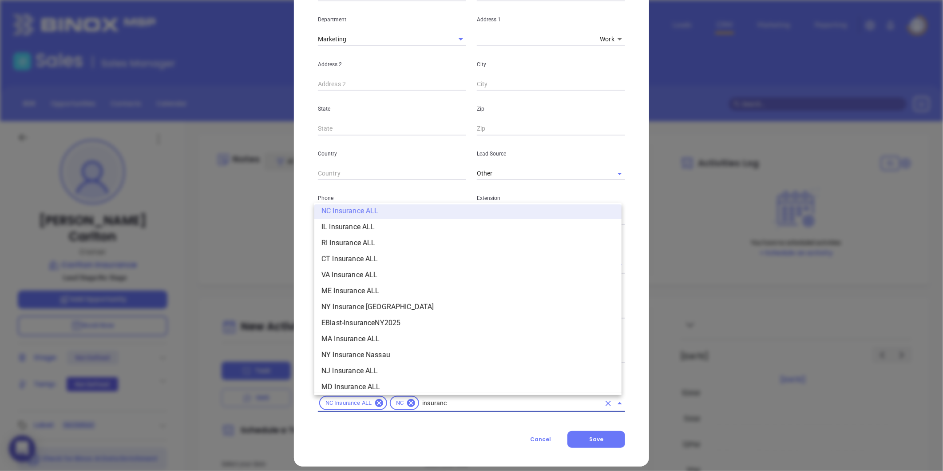
type input "insurance"
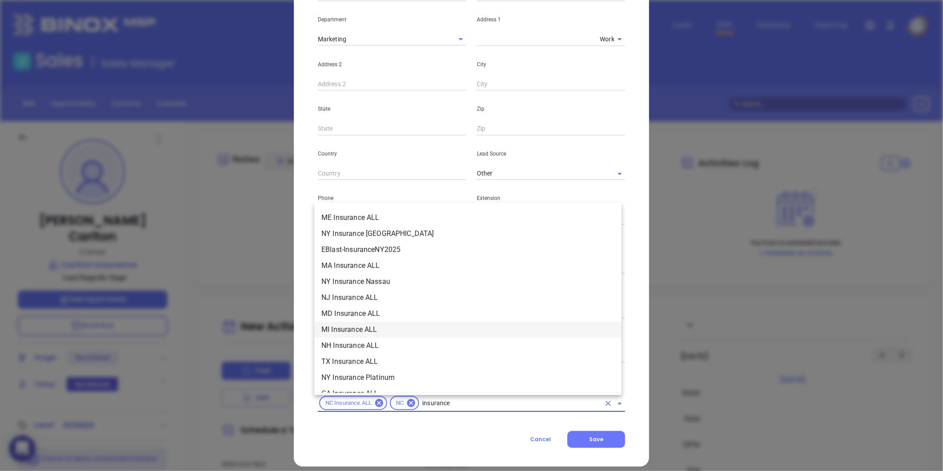
scroll to position [249, 0]
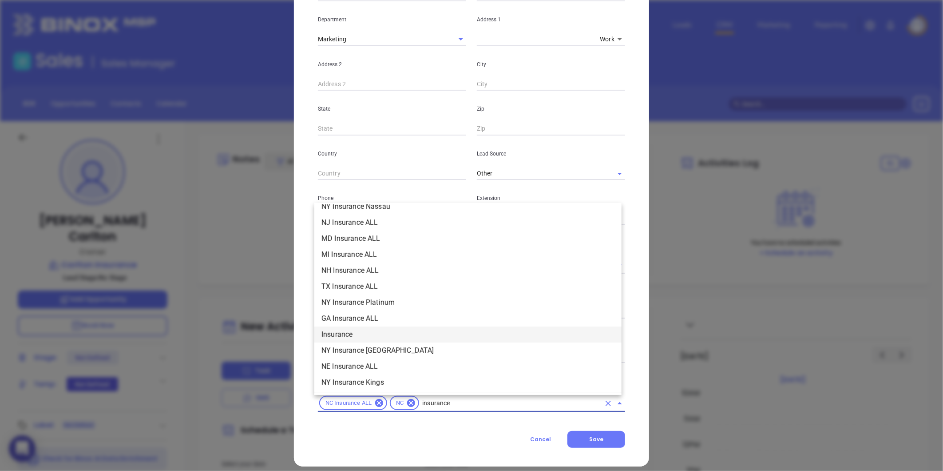
click at [354, 326] on li "Insurance" at bounding box center [467, 334] width 307 height 16
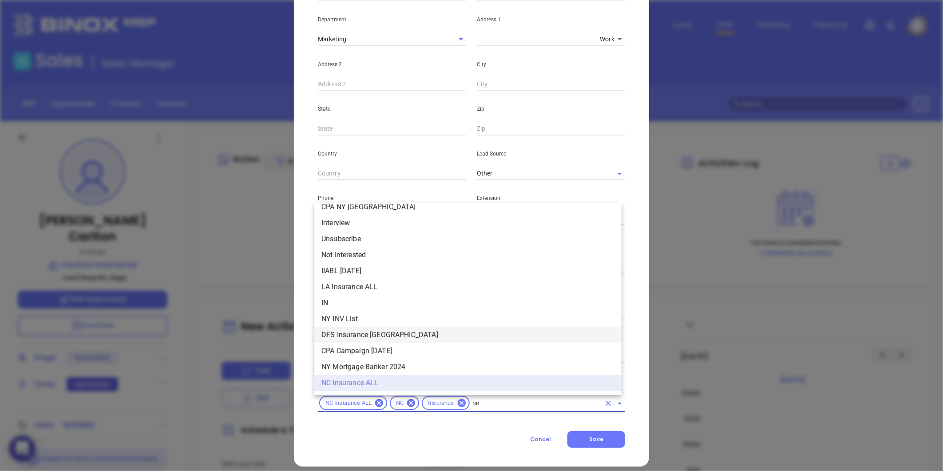
scroll to position [0, 0]
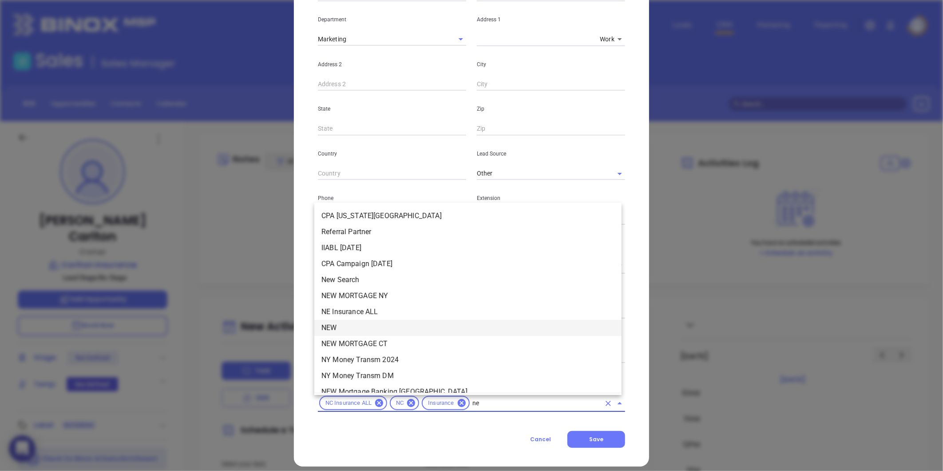
type input "new"
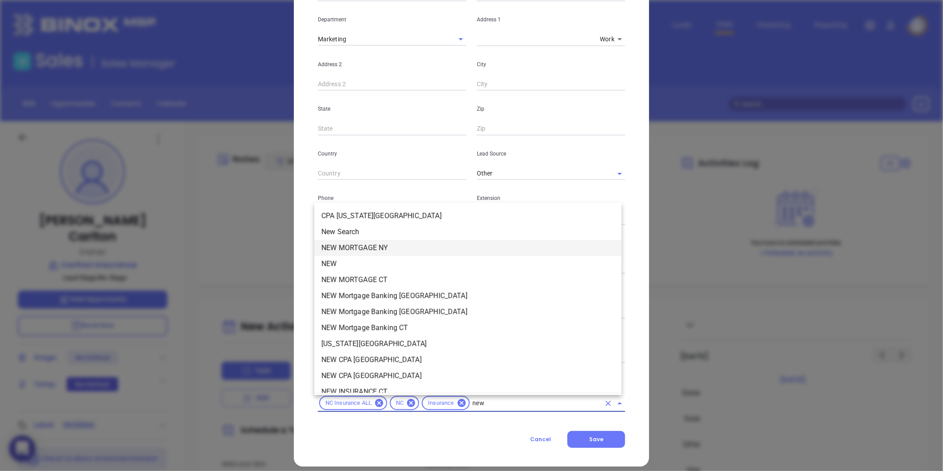
click at [325, 255] on li "NEW MORTGAGE NY" at bounding box center [467, 248] width 307 height 16
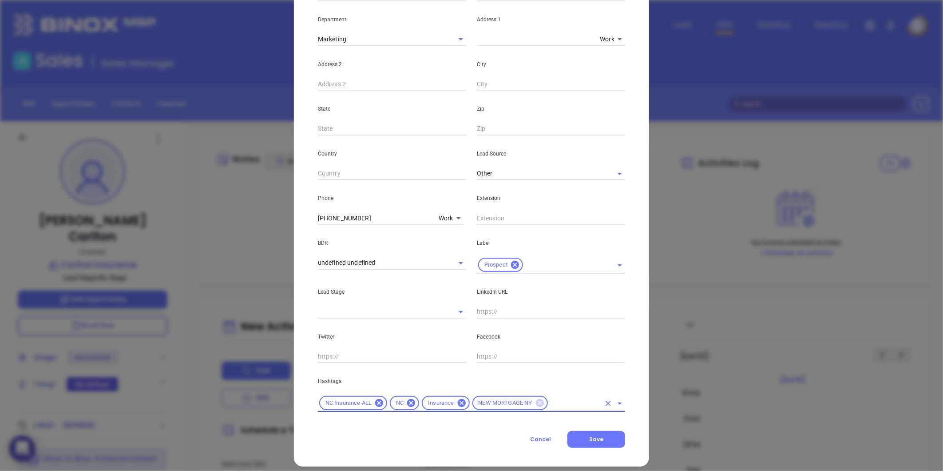
click at [537, 406] on icon at bounding box center [540, 403] width 8 height 8
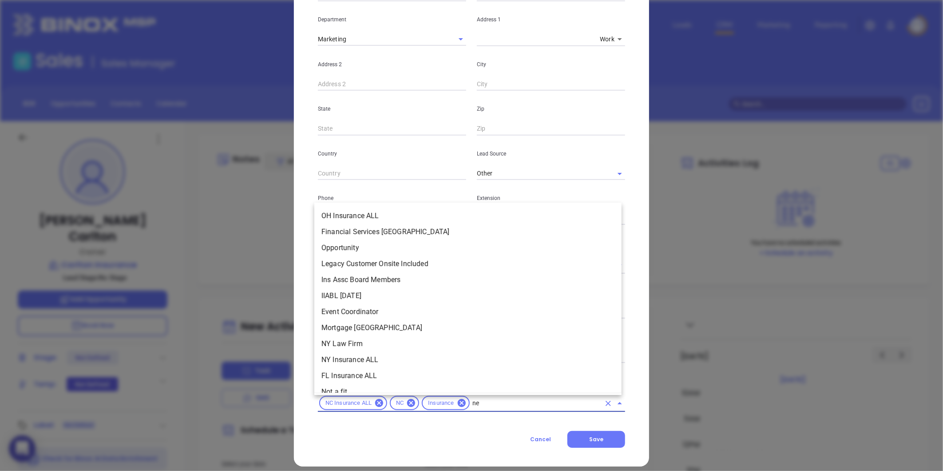
type input "new"
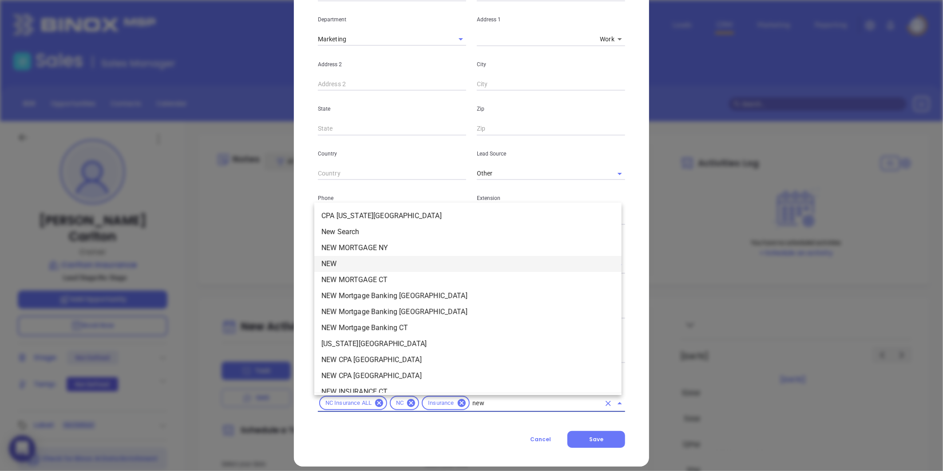
click at [326, 258] on li "NEW" at bounding box center [467, 264] width 307 height 16
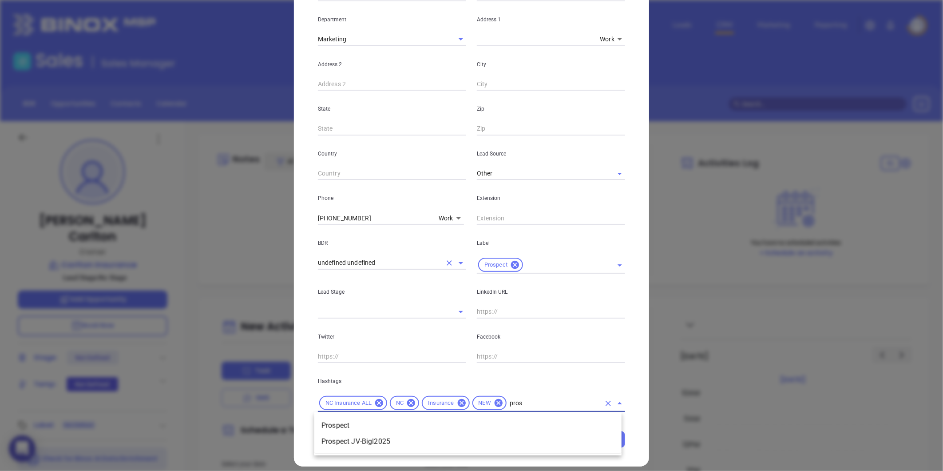
type input "prosp"
click at [390, 419] on li "Prospect" at bounding box center [467, 426] width 307 height 16
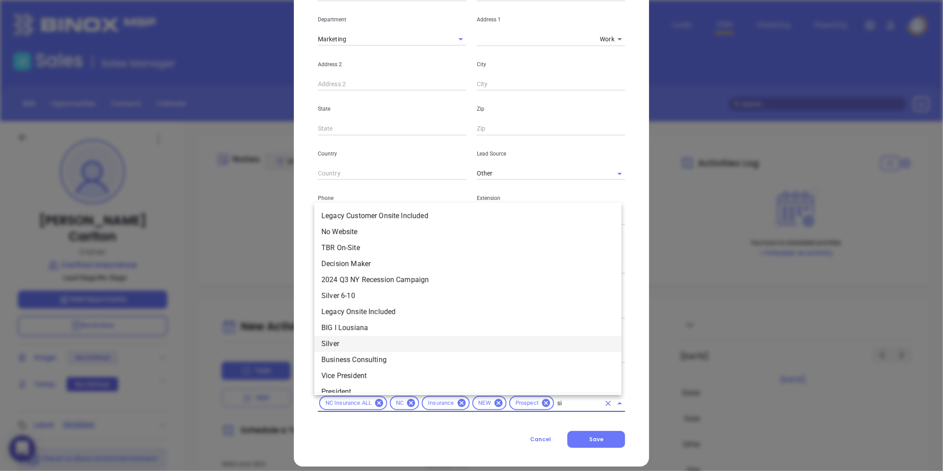
type input "sil"
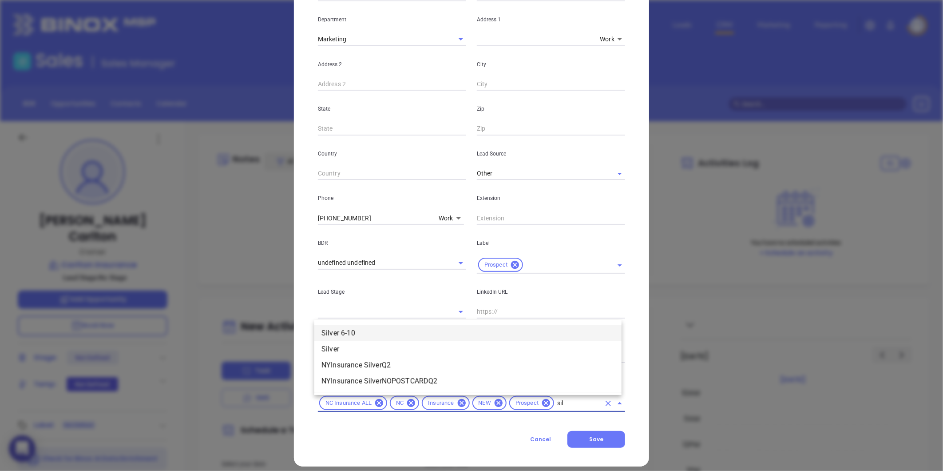
click at [369, 337] on li "Silver 6-10" at bounding box center [467, 333] width 307 height 16
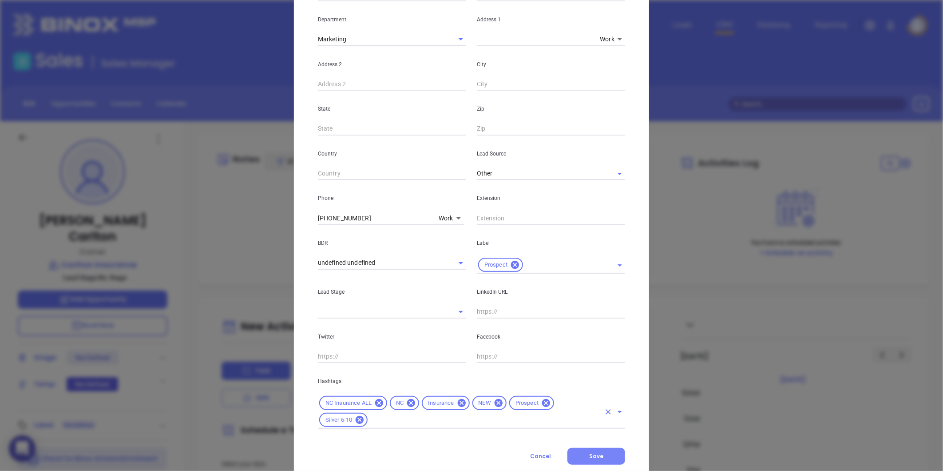
click at [589, 459] on span "Save" at bounding box center [596, 456] width 14 height 8
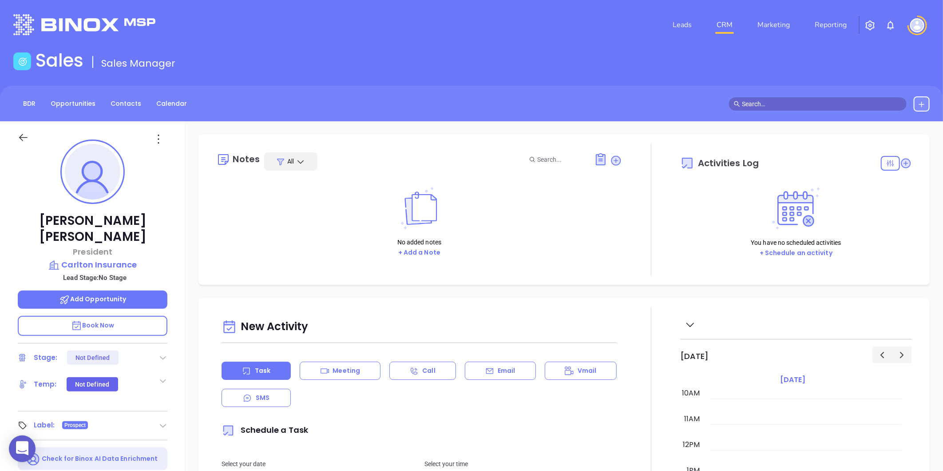
click at [610, 158] on icon at bounding box center [616, 161] width 12 height 12
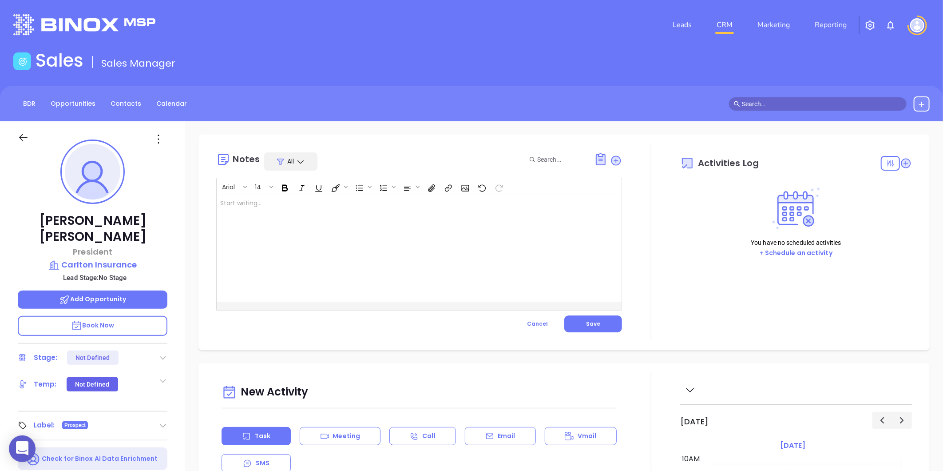
click at [372, 224] on div at bounding box center [405, 248] width 377 height 107
click at [578, 316] on button "Save" at bounding box center [594, 323] width 58 height 17
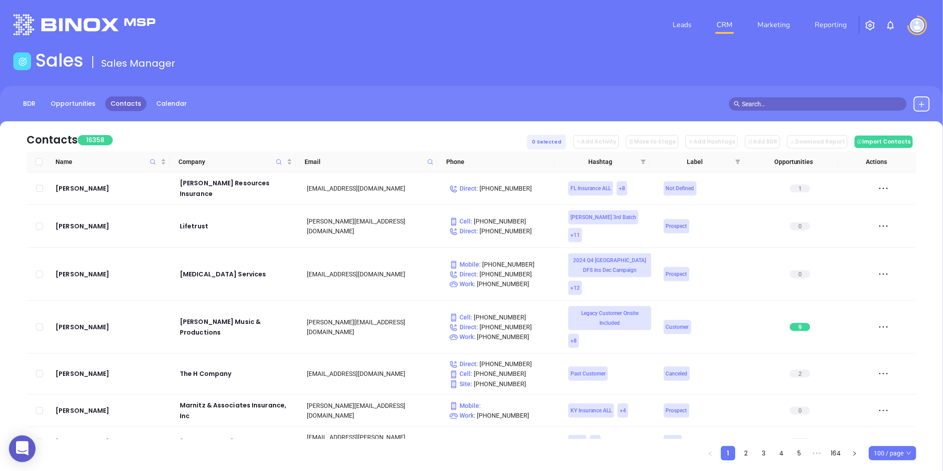
click at [917, 105] on button at bounding box center [922, 103] width 16 height 15
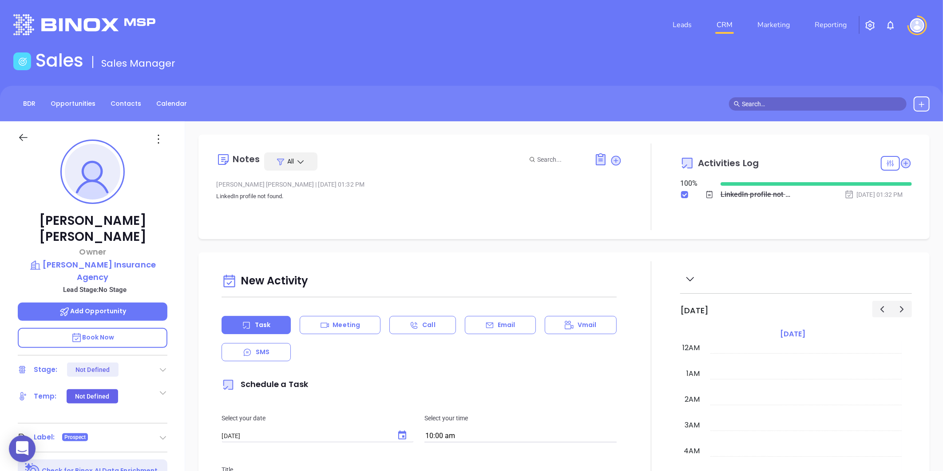
scroll to position [258, 0]
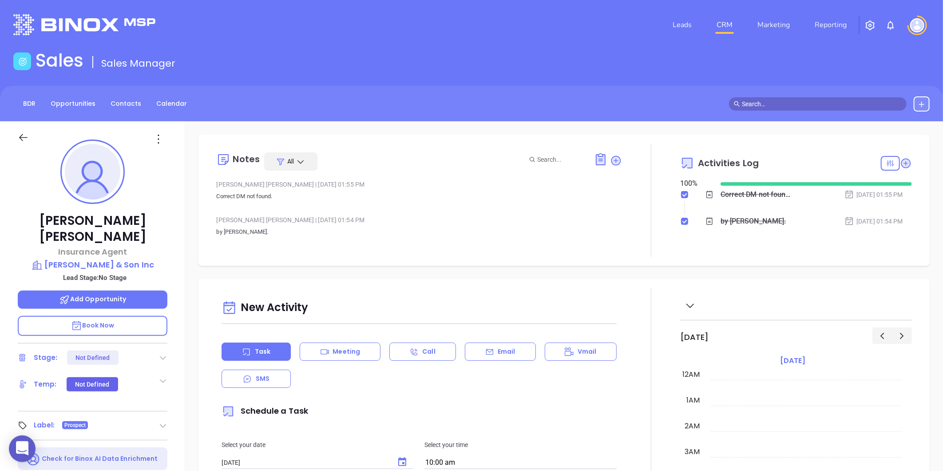
scroll to position [258, 0]
click at [687, 16] on link "Leads" at bounding box center [682, 25] width 26 height 18
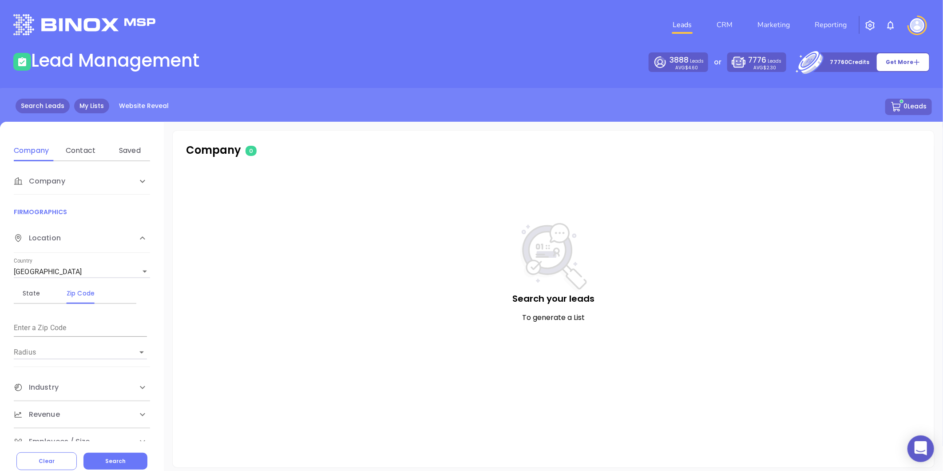
click at [91, 104] on link "My Lists" at bounding box center [91, 106] width 35 height 15
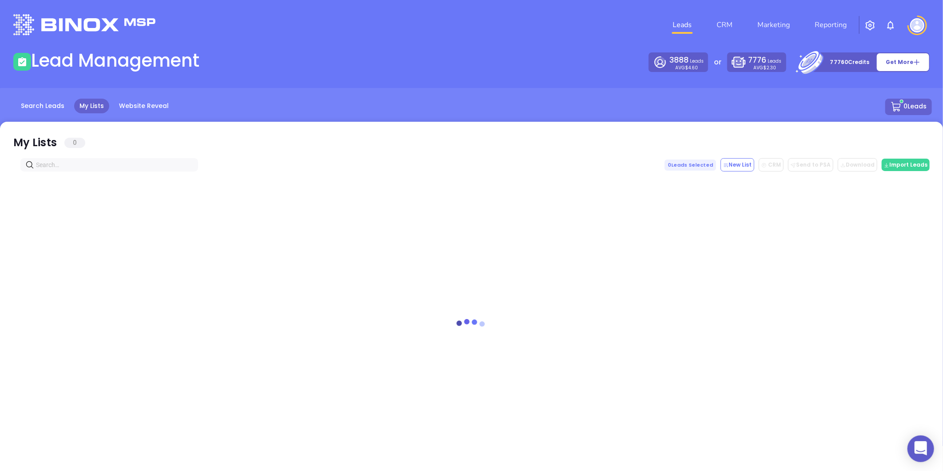
click at [69, 161] on input "text" at bounding box center [111, 165] width 150 height 10
paste input "[DOMAIN_NAME]"
drag, startPoint x: 80, startPoint y: 165, endPoint x: 27, endPoint y: 175, distance: 54.7
click at [27, 175] on div "My Lists 0 [DOMAIN_NAME] 0 Leads Selected New List CRM Send to PSA Download Dow…" at bounding box center [471, 299] width 943 height 355
type input "[DOMAIN_NAME]"
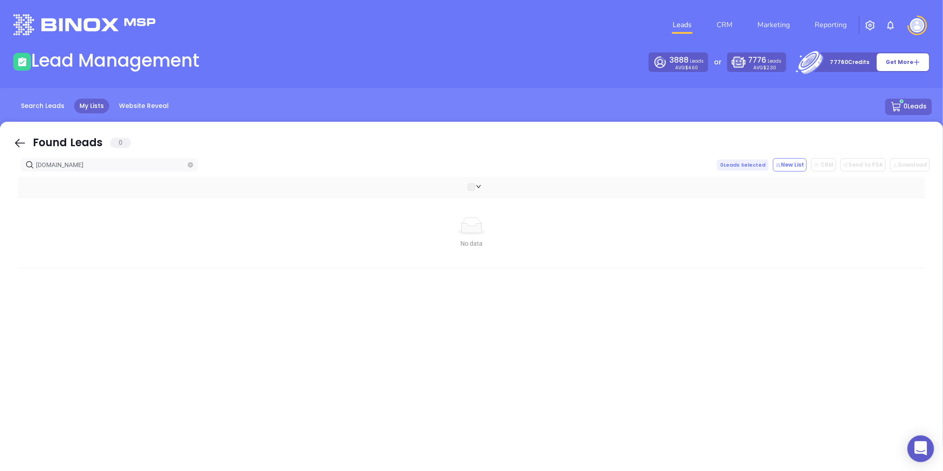
click at [188, 163] on icon "close-circle" at bounding box center [190, 164] width 5 height 5
paste input "[DOMAIN_NAME]"
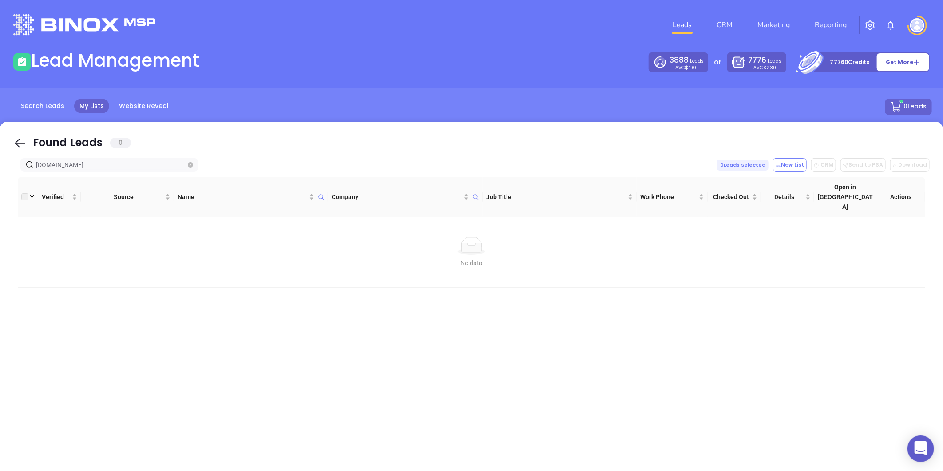
type input "[DOMAIN_NAME]"
click at [190, 167] on icon "close-circle" at bounding box center [190, 164] width 5 height 5
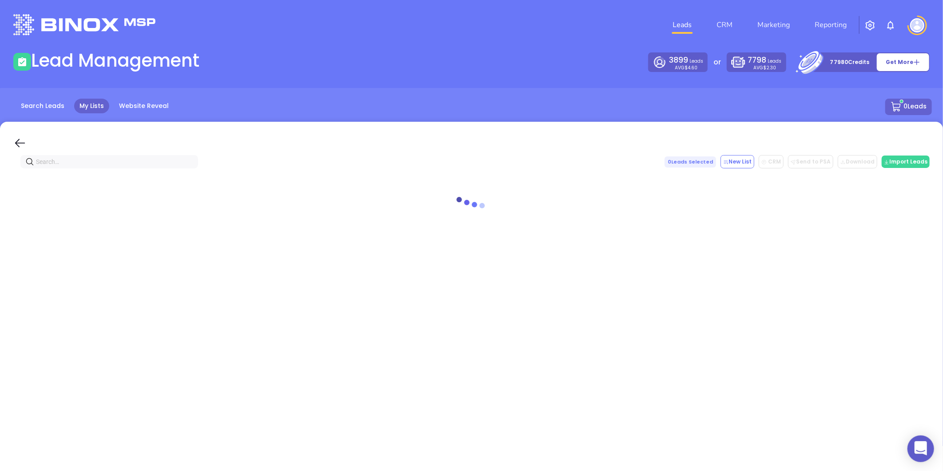
paste input "[DOMAIN_NAME]"
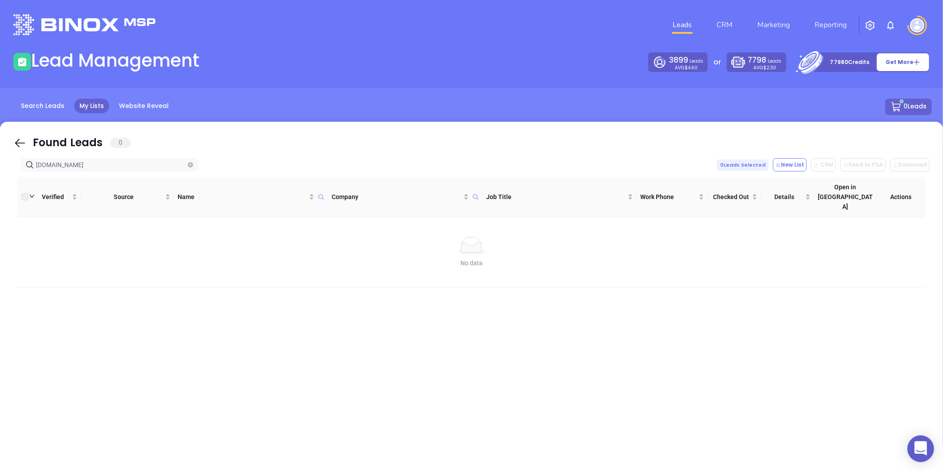
type input "[DOMAIN_NAME]"
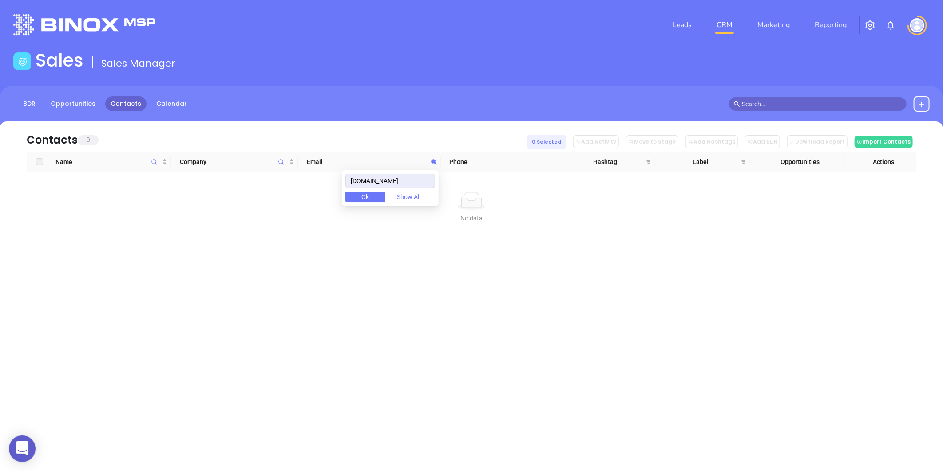
drag, startPoint x: 392, startPoint y: 187, endPoint x: 310, endPoint y: 187, distance: 81.7
click at [310, 187] on body "0 Leads CRM Marketing Reporting Financial Leads Leads Sales Sales Manager BDR O…" at bounding box center [471, 235] width 943 height 471
type input "[DOMAIN_NAME]"
drag, startPoint x: 396, startPoint y: 183, endPoint x: 354, endPoint y: 179, distance: 41.5
click at [355, 180] on input "[DOMAIN_NAME]" at bounding box center [391, 181] width 90 height 14
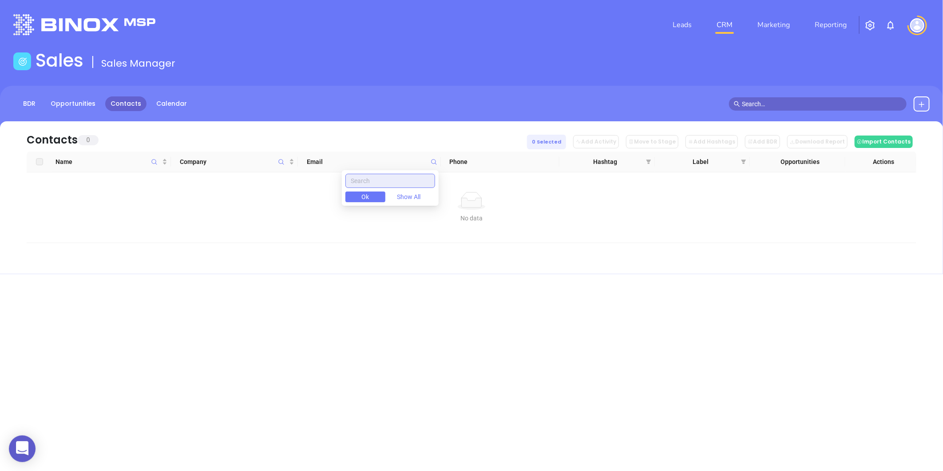
paste input "[DOMAIN_NAME]"
type input "[DOMAIN_NAME]"
drag, startPoint x: 924, startPoint y: 101, endPoint x: 893, endPoint y: 113, distance: 33.5
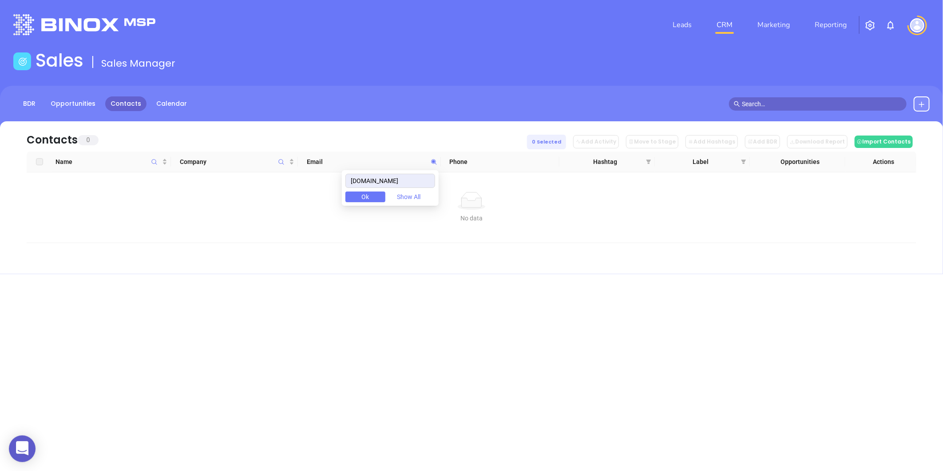
click at [923, 101] on icon at bounding box center [922, 104] width 7 height 7
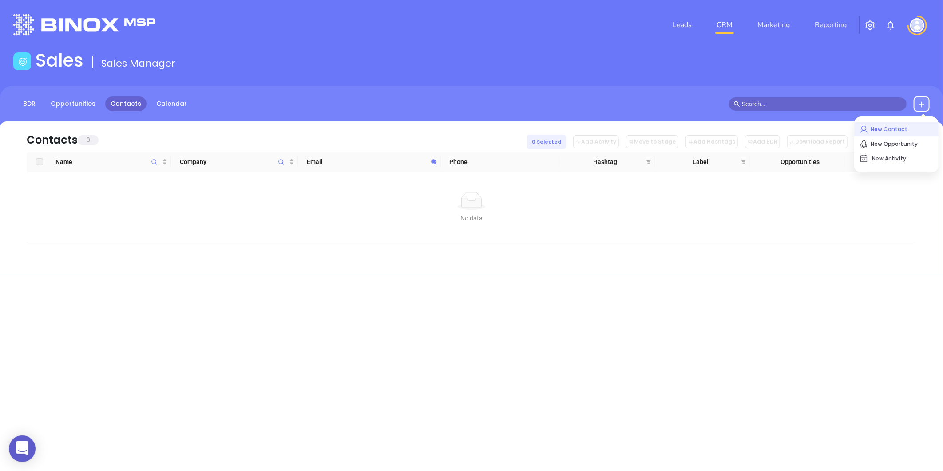
click at [875, 131] on p "New Contact" at bounding box center [897, 129] width 74 height 14
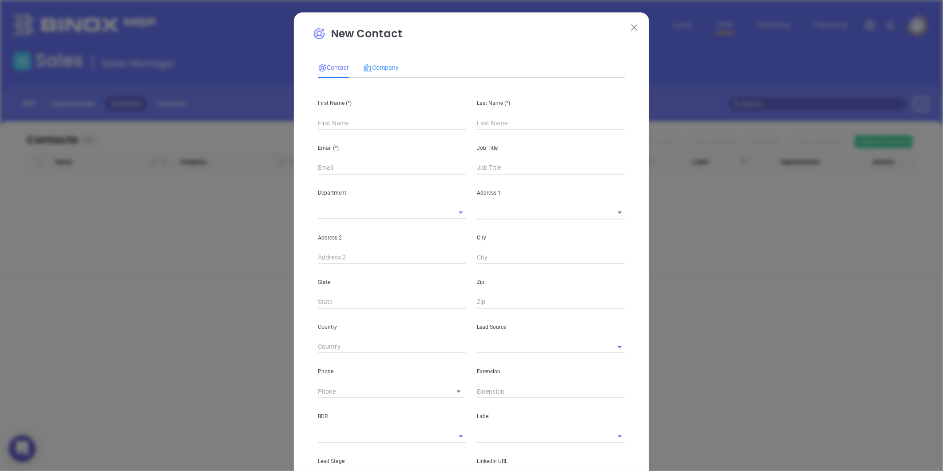
click at [390, 60] on div "Company" at bounding box center [381, 67] width 36 height 20
click at [354, 113] on div "Name (*)" at bounding box center [392, 107] width 159 height 45
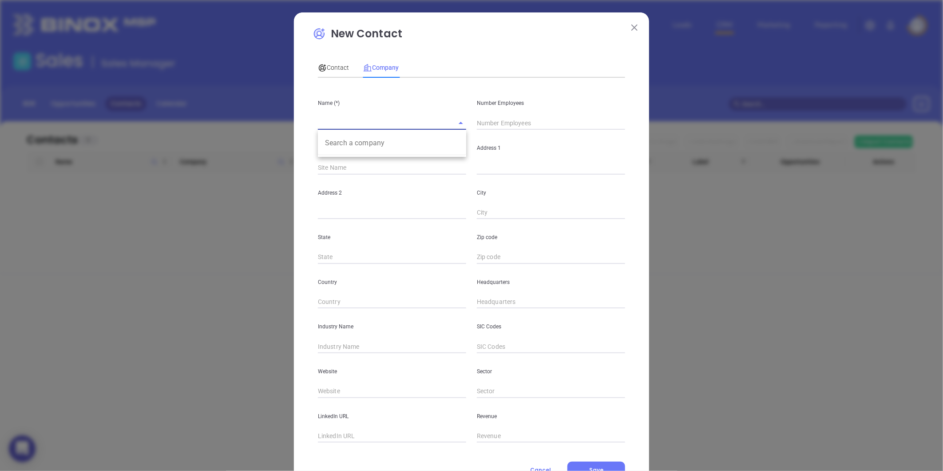
click at [344, 125] on input "text" at bounding box center [379, 122] width 123 height 13
paste input "Cold Mountain Insurance LLC"
type input "Cold Mountain Insurance LLC"
click at [472, 126] on div "Number Employees" at bounding box center [551, 107] width 159 height 45
click at [477, 126] on input "text" at bounding box center [551, 122] width 148 height 13
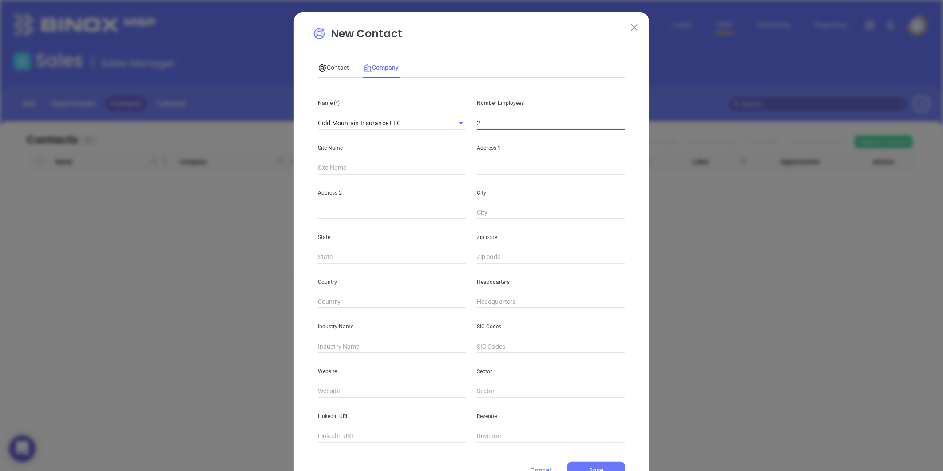
type input "2"
click at [480, 163] on input "text" at bounding box center [551, 167] width 148 height 13
paste input "[STREET_ADDRESS]"
drag, startPoint x: 587, startPoint y: 171, endPoint x: 596, endPoint y: 175, distance: 9.7
click at [596, 175] on div "Name (*) Cold Mountain Insurance LLC Number Employees 2 Site Name Address 1 [ST…" at bounding box center [471, 264] width 307 height 358
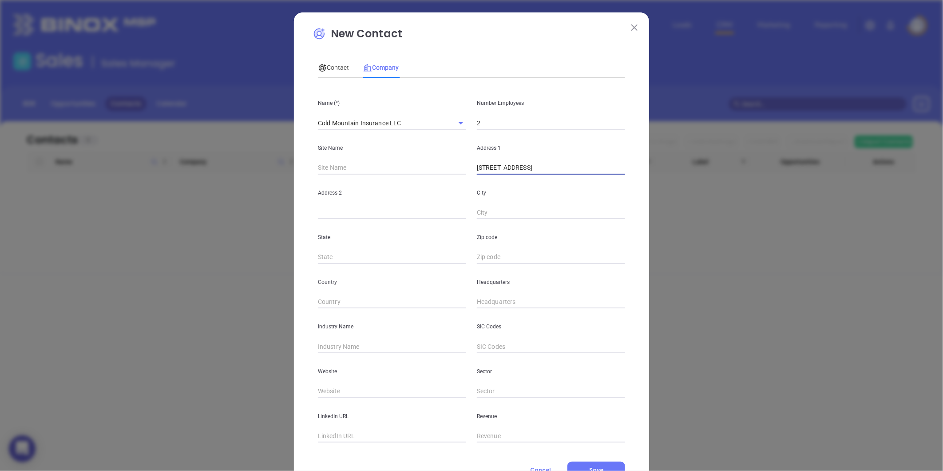
drag, startPoint x: 585, startPoint y: 167, endPoint x: 605, endPoint y: 166, distance: 20.0
click at [605, 166] on input "[STREET_ADDRESS]" at bounding box center [551, 167] width 148 height 13
type input "[STREET_ADDRESS]"
click at [497, 256] on input "text" at bounding box center [551, 257] width 148 height 13
paste input "28422"
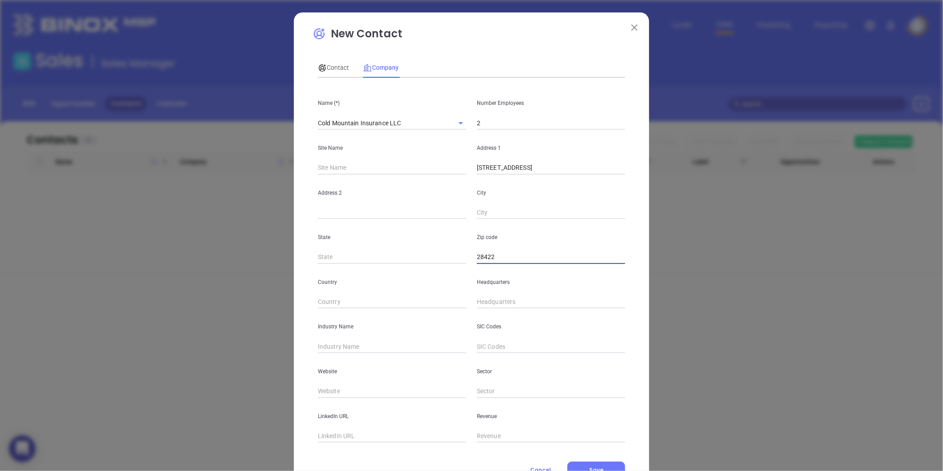
type input "28422"
click at [375, 270] on div "Country" at bounding box center [392, 286] width 159 height 45
click at [367, 255] on input "text" at bounding box center [392, 257] width 148 height 13
type input "NC"
drag, startPoint x: 553, startPoint y: 173, endPoint x: 571, endPoint y: 175, distance: 18.3
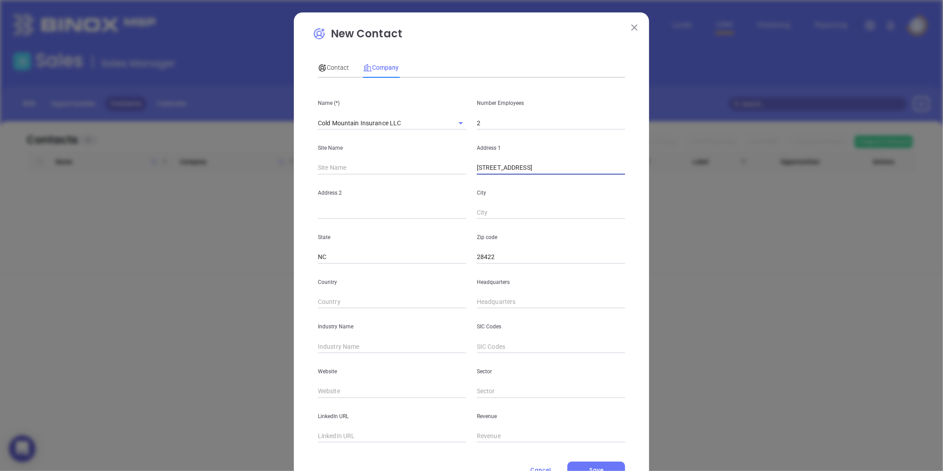
click at [571, 175] on div "Name (*) Cold Mountain Insurance LLC Number Employees 2 Site Name Address 1 [ST…" at bounding box center [471, 264] width 307 height 358
click at [500, 214] on input "text" at bounding box center [551, 212] width 148 height 13
paste input "[GEOGRAPHIC_DATA]"
type input "[GEOGRAPHIC_DATA]"
drag, startPoint x: 532, startPoint y: 172, endPoint x: 551, endPoint y: 172, distance: 19.1
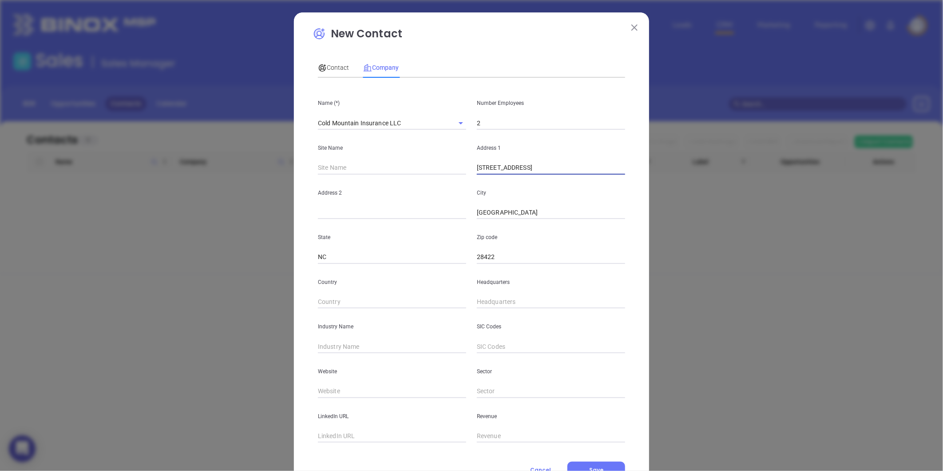
click at [551, 172] on input "[STREET_ADDRESS]" at bounding box center [551, 167] width 148 height 13
click at [407, 215] on input "text" at bounding box center [392, 212] width 148 height 13
paste input "Suite I2"
type input "Suite I2"
drag, startPoint x: 529, startPoint y: 170, endPoint x: 610, endPoint y: 167, distance: 80.4
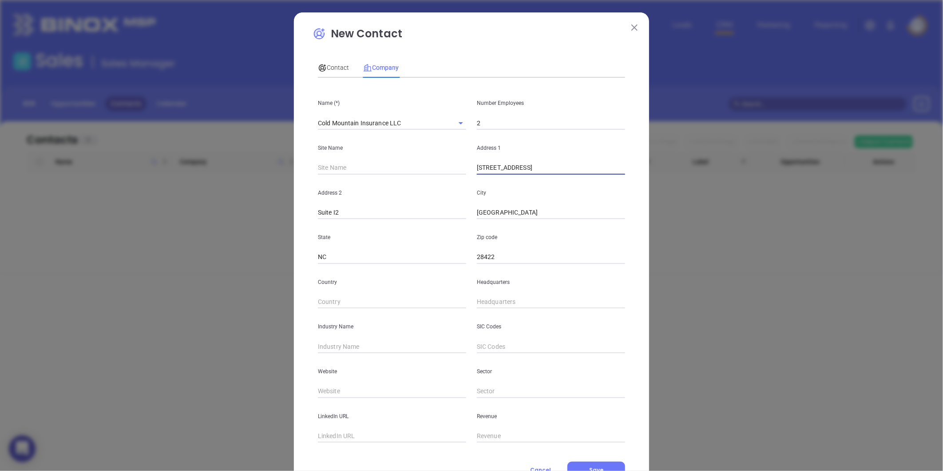
click at [610, 167] on input "[STREET_ADDRESS]" at bounding box center [551, 167] width 148 height 13
type input "3972 Business 17 E"
type input "( ) -"
click at [502, 302] on input "( ) -" at bounding box center [551, 301] width 148 height 13
paste input "910) 477-8838"
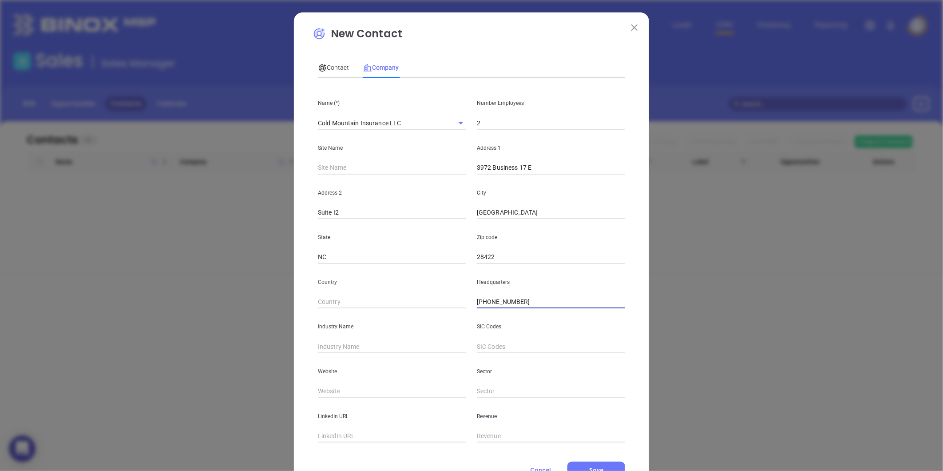
type input "[PHONE_NUMBER]"
click at [353, 352] on input "text" at bounding box center [392, 346] width 148 height 13
type input "Insurance"
click at [336, 388] on input "text" at bounding box center [392, 391] width 148 height 13
paste input "[URL][DOMAIN_NAME]"
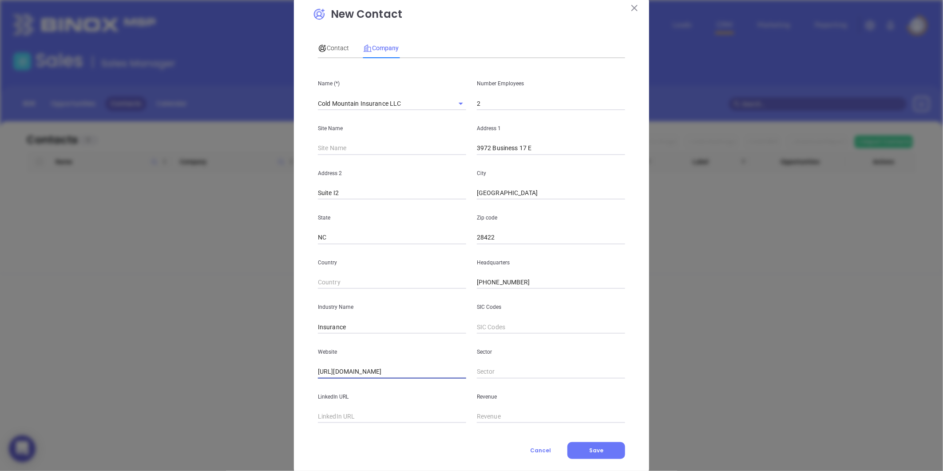
scroll to position [39, 0]
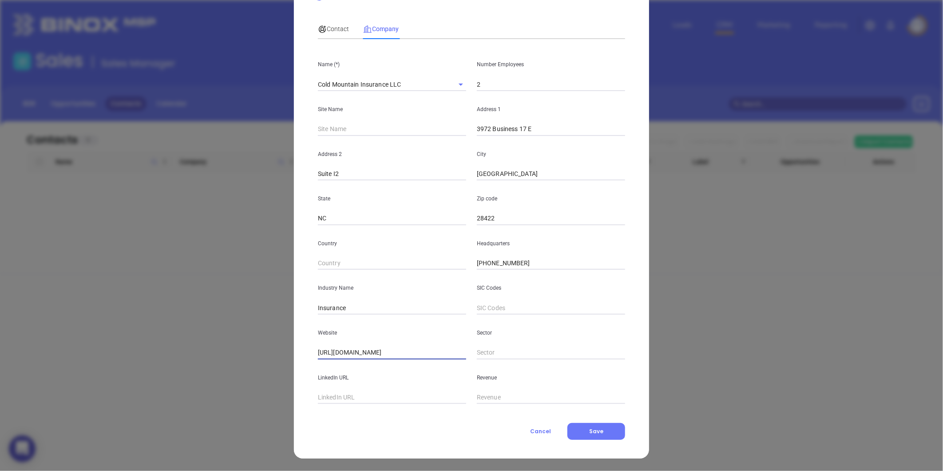
type input "[URL][DOMAIN_NAME]"
click at [339, 29] on span "Contact" at bounding box center [333, 28] width 31 height 7
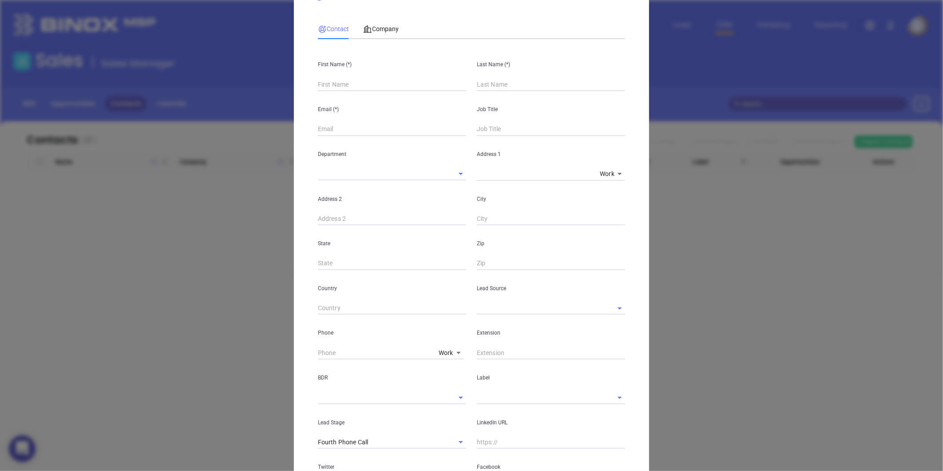
click at [341, 86] on input "text" at bounding box center [392, 84] width 148 height 13
paste input "[PERSON_NAME] [PERSON_NAME]"
drag, startPoint x: 332, startPoint y: 85, endPoint x: 368, endPoint y: 92, distance: 36.6
click at [366, 92] on div "First Name (*) [PERSON_NAME] [PERSON_NAME] Last Name (*) Email (*) Job Title De…" at bounding box center [471, 292] width 307 height 492
type input "[PERSON_NAME] [PERSON_NAME]"
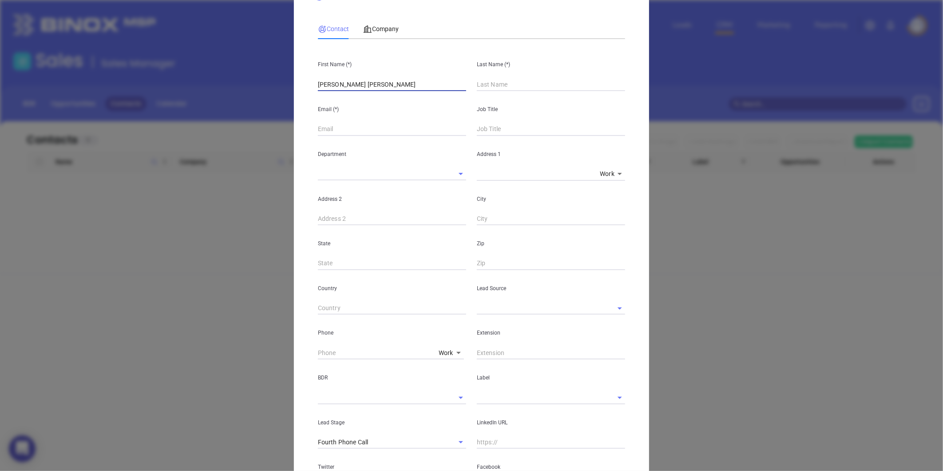
click at [498, 78] on input "text" at bounding box center [551, 84] width 148 height 13
paste input "[PERSON_NAME]"
type input "[PERSON_NAME]"
drag, startPoint x: 392, startPoint y: 83, endPoint x: 330, endPoint y: 95, distance: 63.0
click at [330, 95] on div "First Name (*) [PERSON_NAME] [PERSON_NAME] Last Name (*) [PERSON_NAME] Email (*…" at bounding box center [471, 292] width 307 height 492
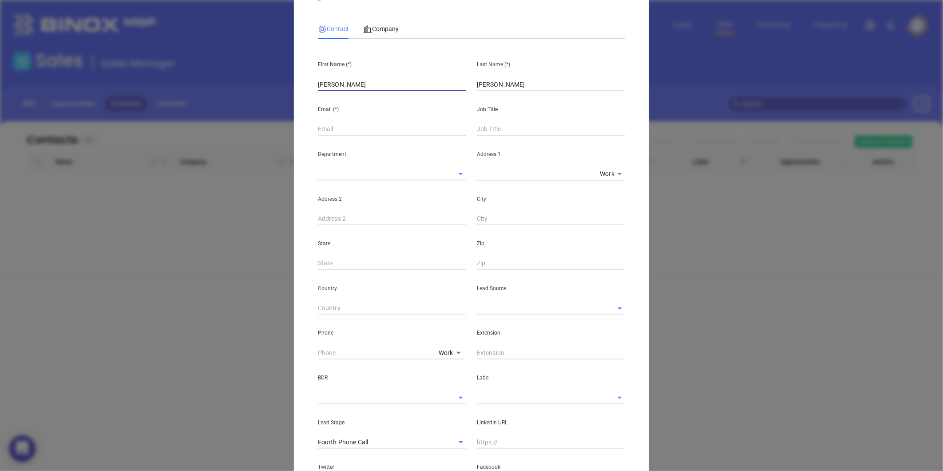
type input "[PERSON_NAME]"
click at [490, 133] on input "text" at bounding box center [551, 129] width 148 height 13
type input "Principal"
click at [333, 132] on input "text" at bounding box center [392, 129] width 148 height 13
paste input "[PERSON_NAME]"
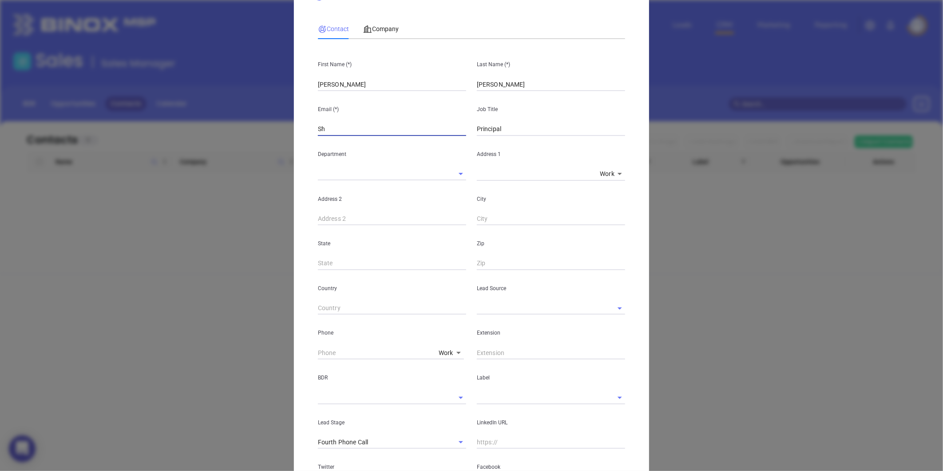
type input "S"
paste input "[PERSON_NAME]"
type input "S"
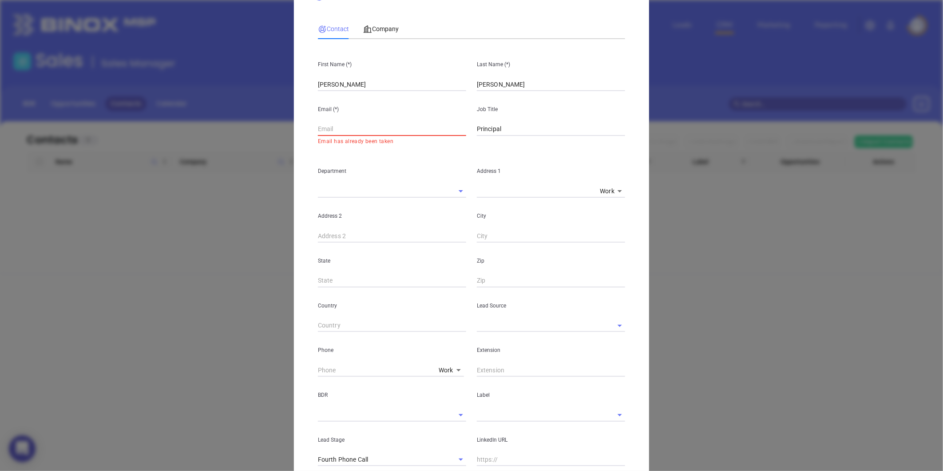
paste input "[EMAIL_ADDRESS][DOMAIN_NAME]"
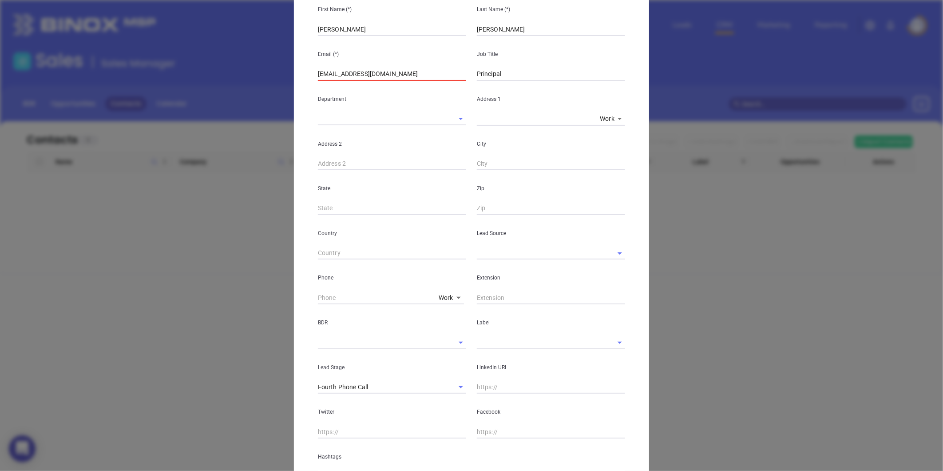
scroll to position [138, 0]
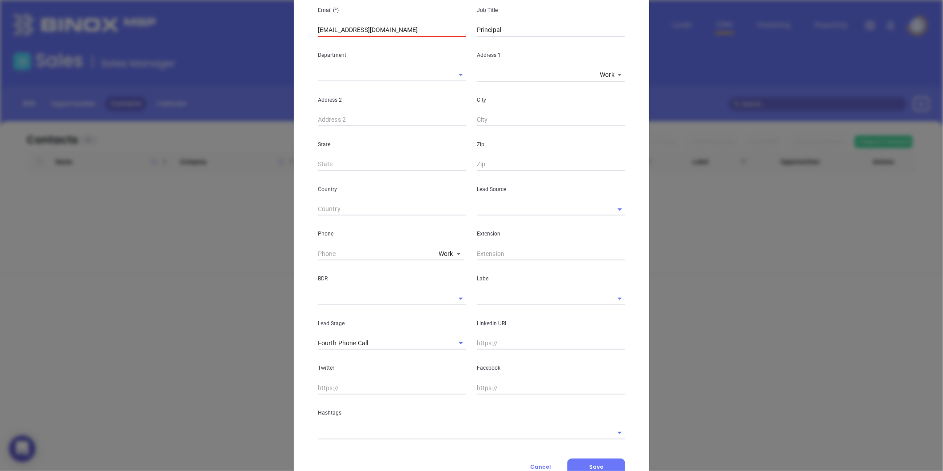
type input "[EMAIL_ADDRESS][DOMAIN_NAME]"
click at [501, 207] on input "text" at bounding box center [538, 209] width 123 height 13
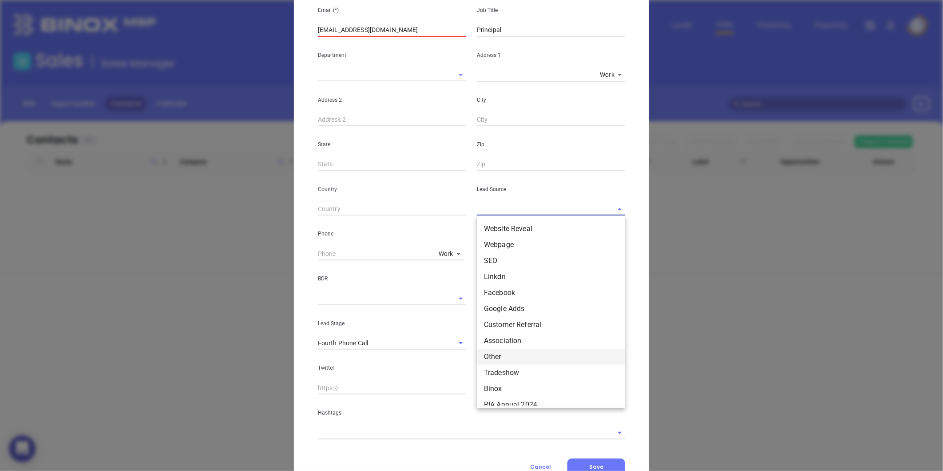
click at [495, 354] on li "Other" at bounding box center [551, 357] width 148 height 16
type input "Other"
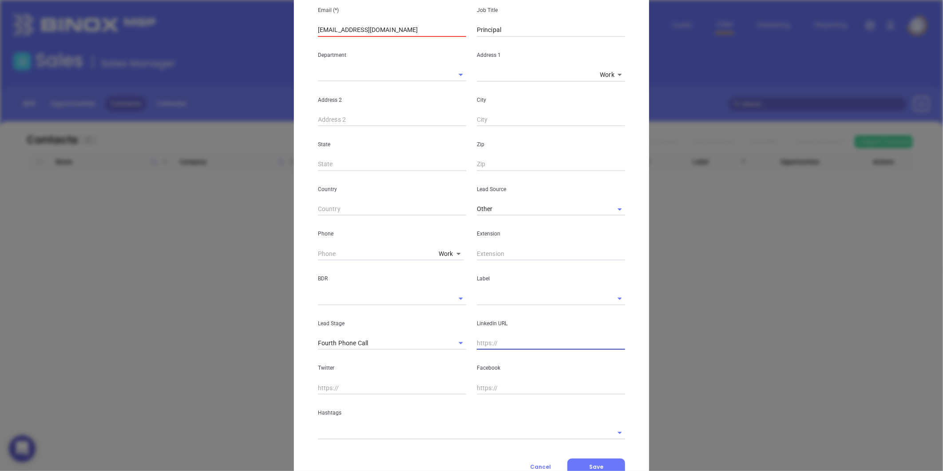
click at [490, 349] on input "text" at bounding box center [551, 343] width 148 height 13
paste input "[DOMAIN_NAME][URL][PERSON_NAME]"
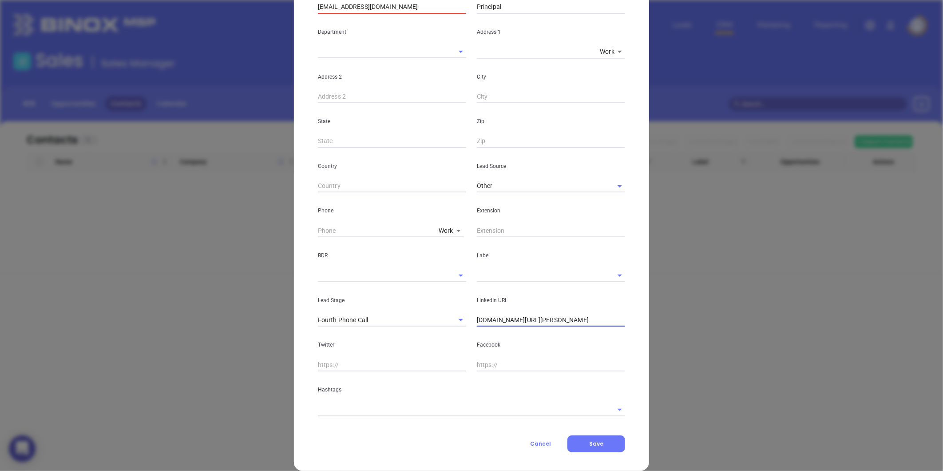
scroll to position [173, 0]
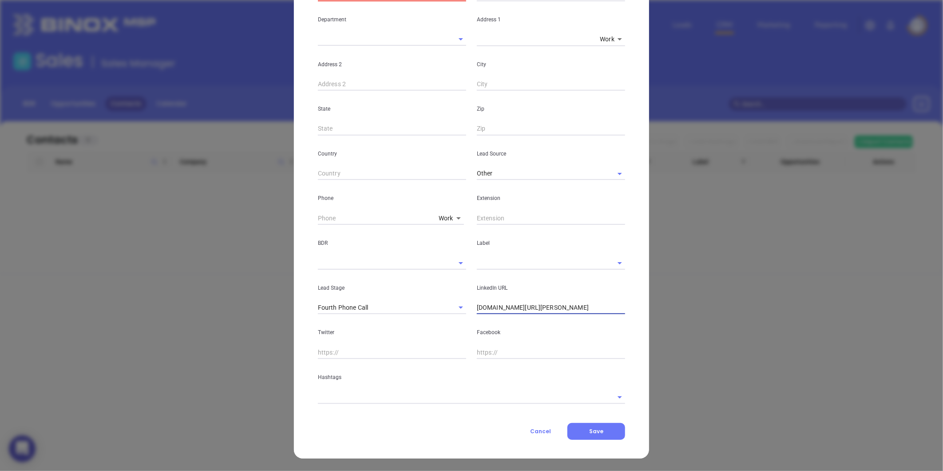
type input "[DOMAIN_NAME][URL][PERSON_NAME]"
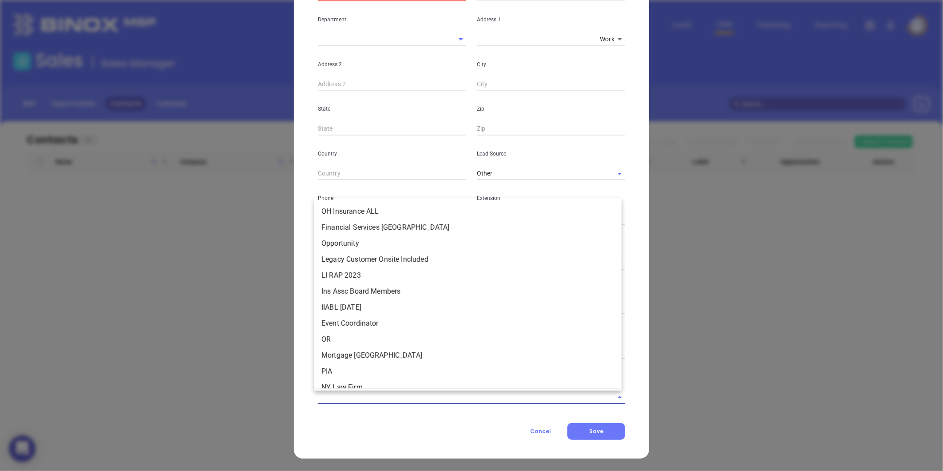
click at [351, 394] on input "text" at bounding box center [459, 396] width 283 height 13
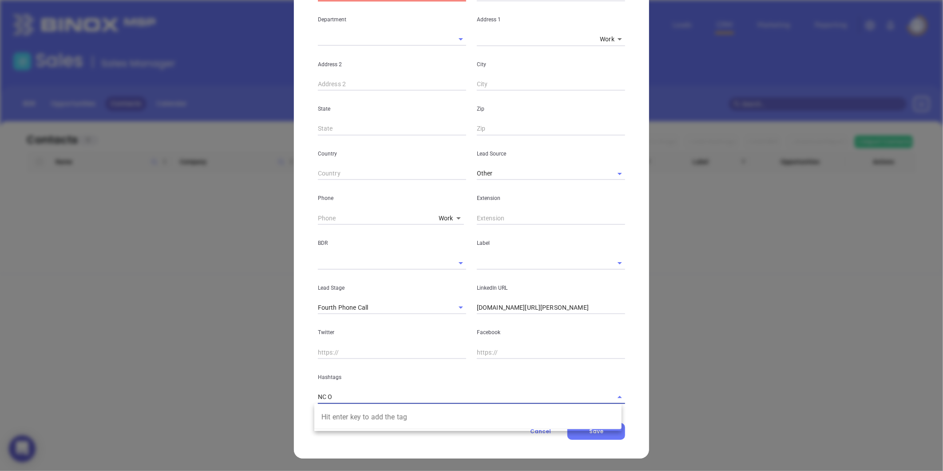
type input "NC"
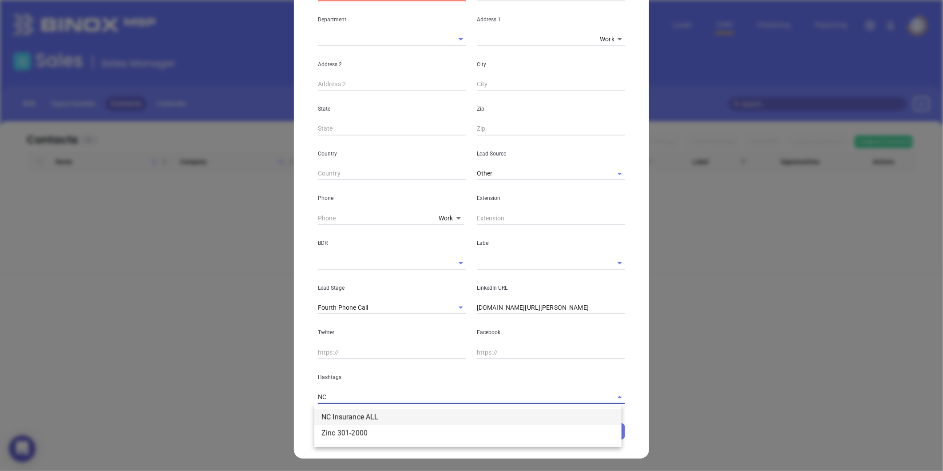
drag, startPoint x: 375, startPoint y: 420, endPoint x: 383, endPoint y: 418, distance: 8.2
click at [383, 418] on li "NC Insurance ALL" at bounding box center [467, 417] width 307 height 16
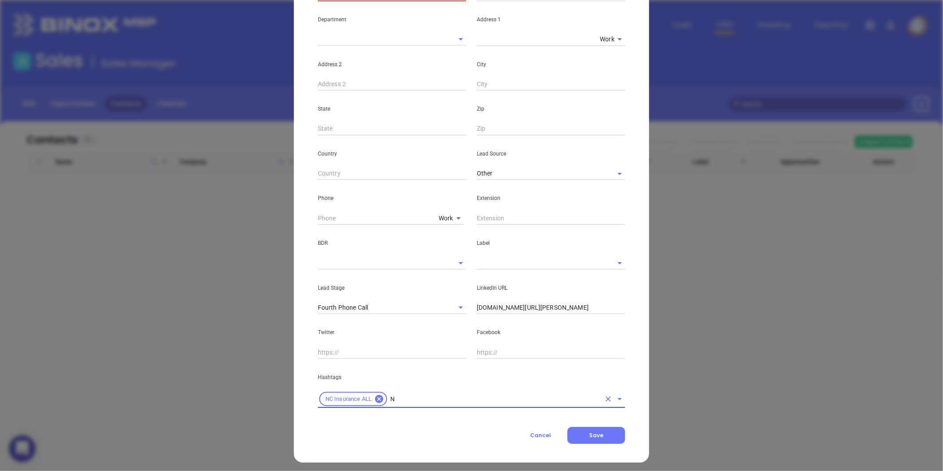
type input "NC"
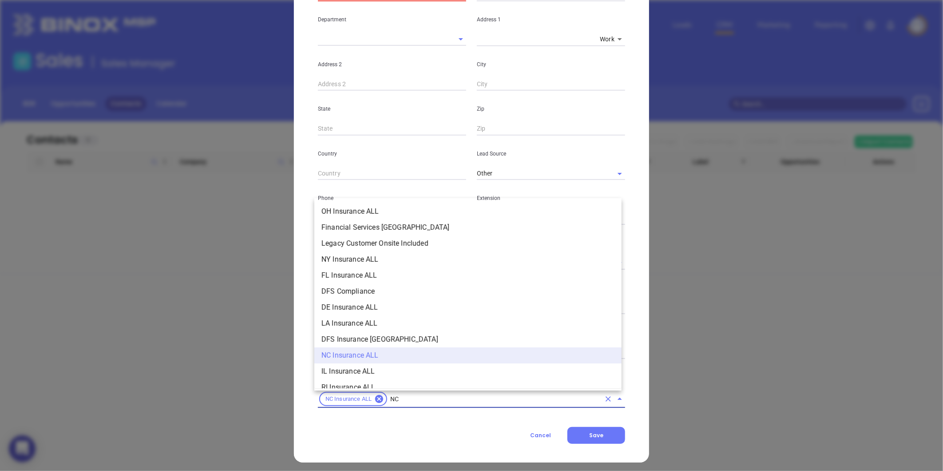
scroll to position [149, 0]
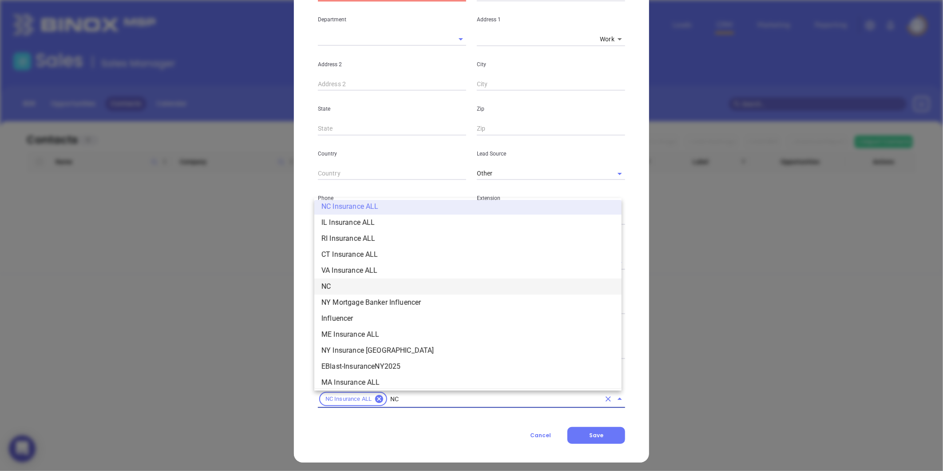
click at [335, 285] on li "NC" at bounding box center [467, 287] width 307 height 16
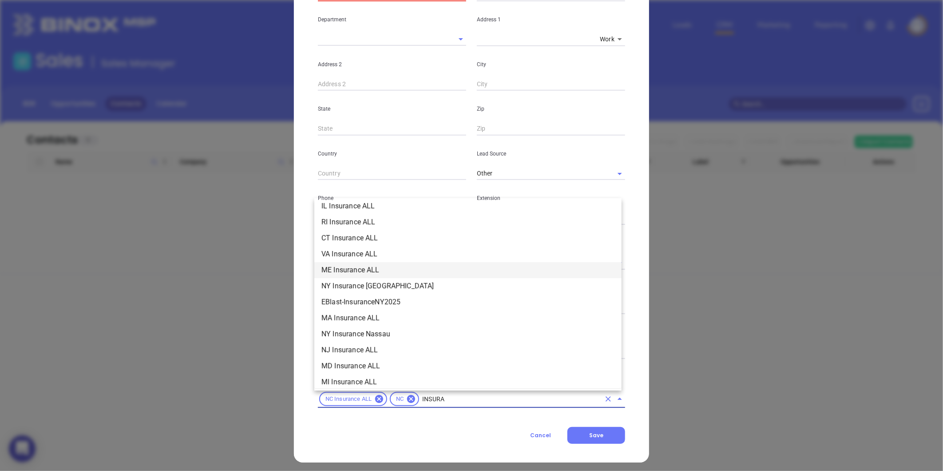
scroll to position [101, 0]
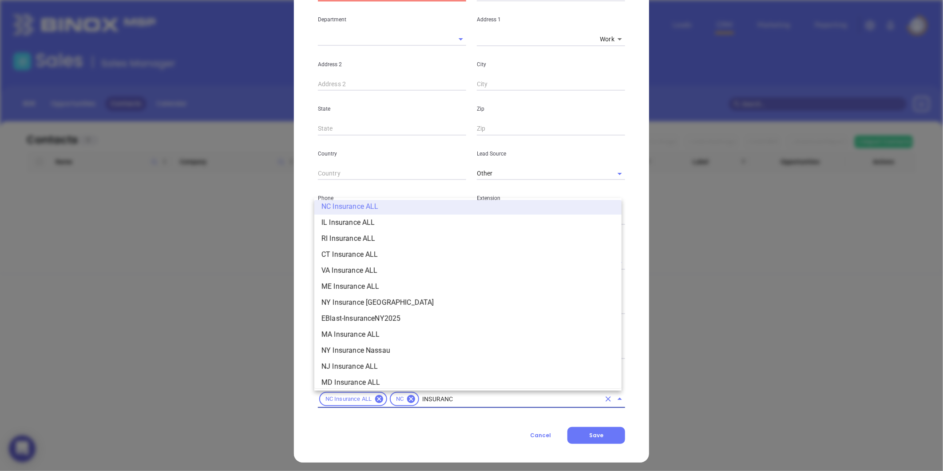
type input "INSURANCE"
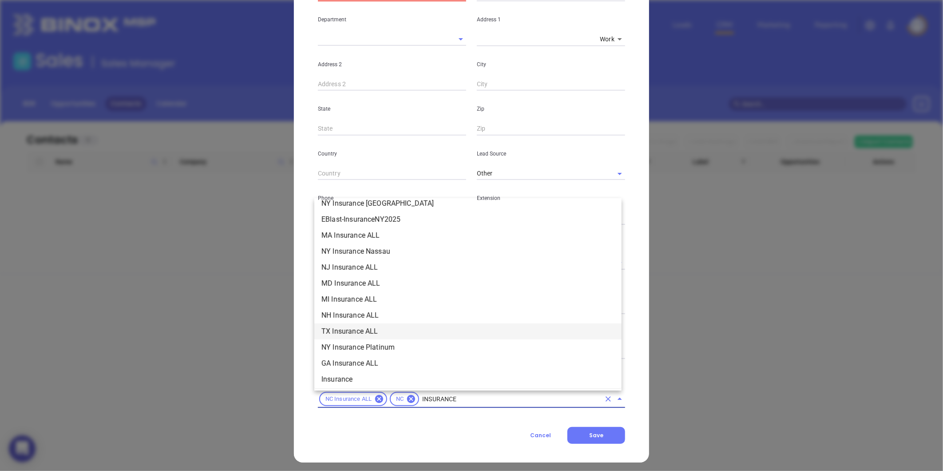
scroll to position [249, 0]
click at [351, 326] on li "Insurance" at bounding box center [467, 330] width 307 height 16
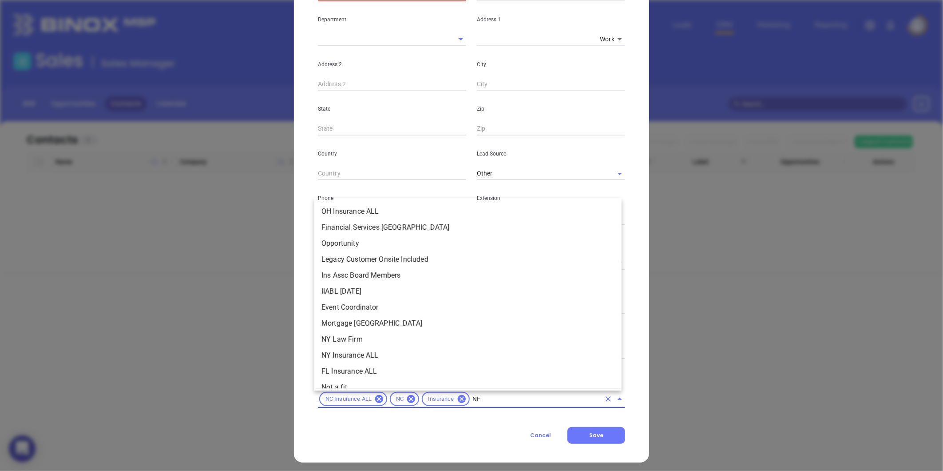
scroll to position [0, 0]
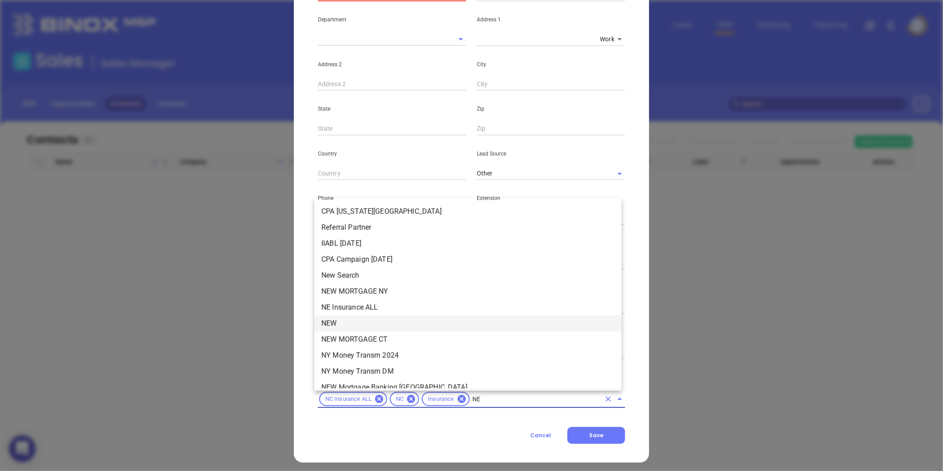
type input "NEW"
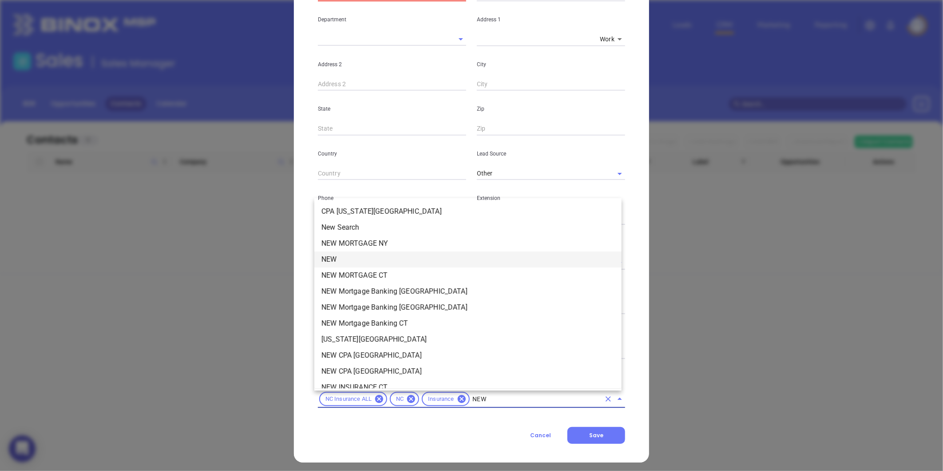
click at [336, 267] on li "NEW" at bounding box center [467, 259] width 307 height 16
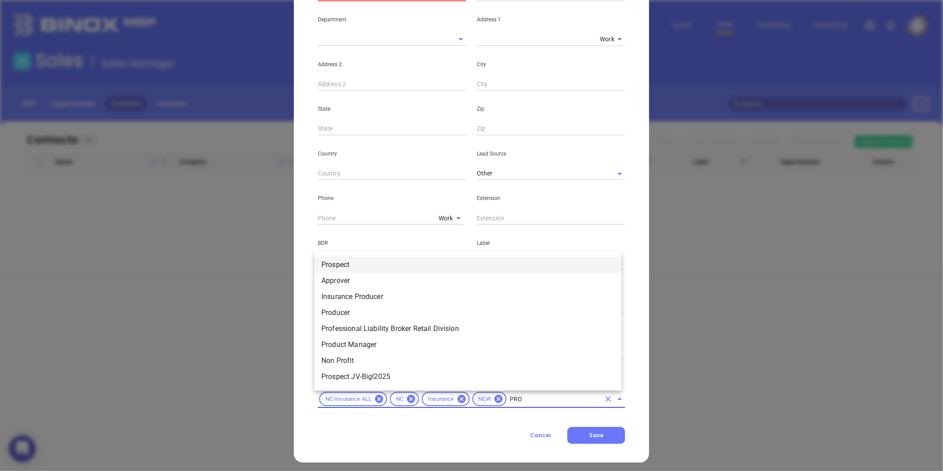
type input "PROS"
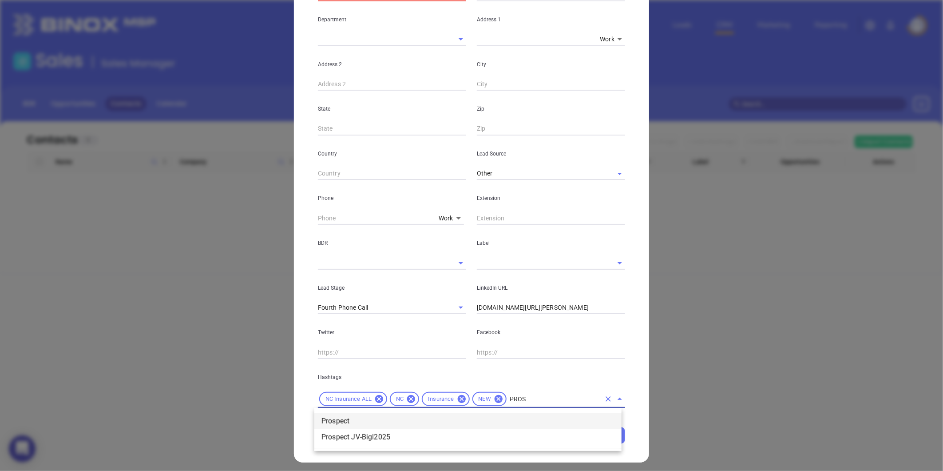
click at [412, 425] on li "Prospect" at bounding box center [467, 421] width 307 height 16
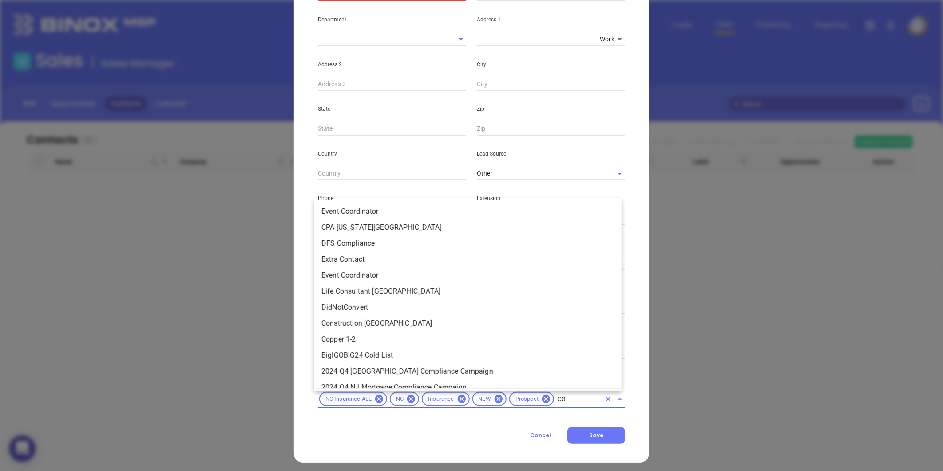
type input "COP"
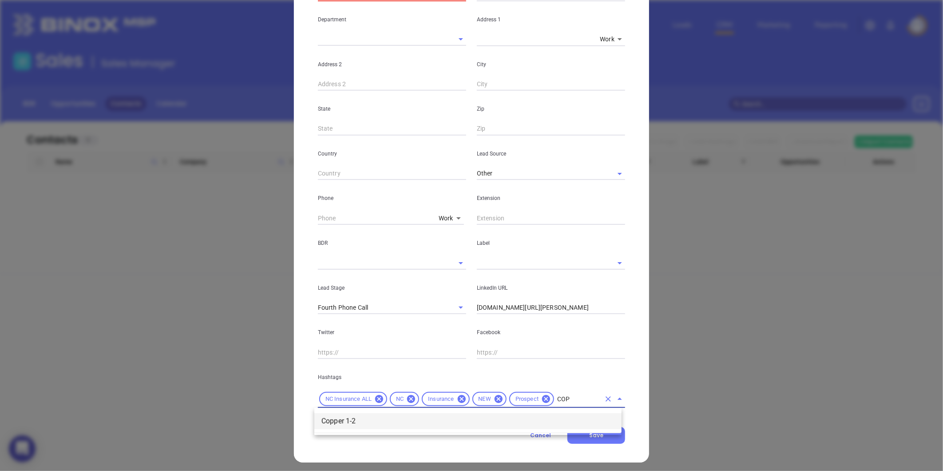
click at [412, 423] on li "Copper 1-2" at bounding box center [467, 421] width 307 height 16
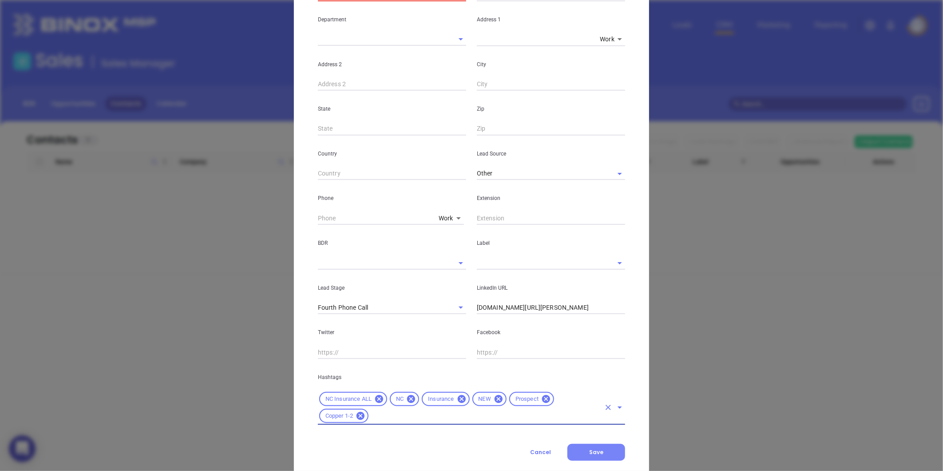
click at [591, 449] on span "Save" at bounding box center [596, 452] width 14 height 8
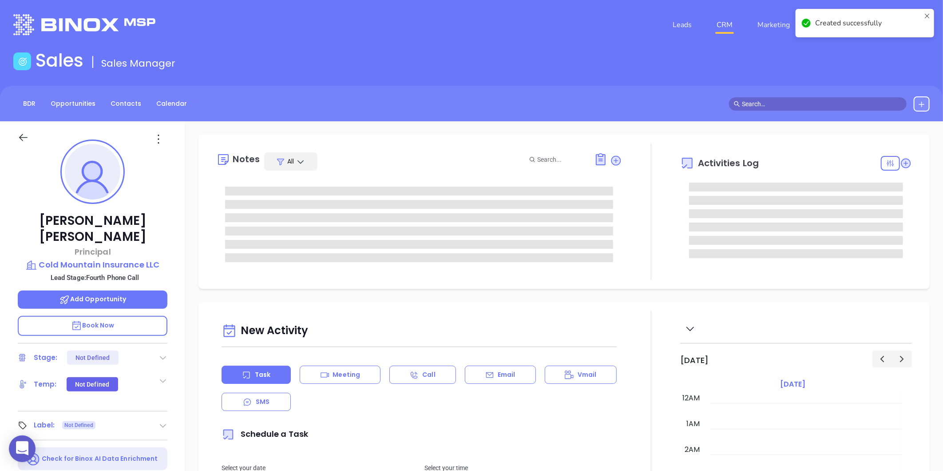
type input "[DATE]"
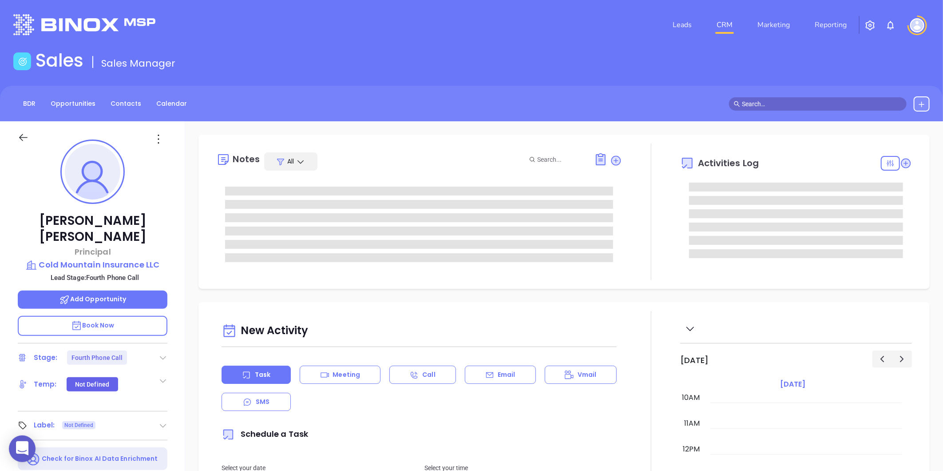
type input "[PERSON_NAME]"
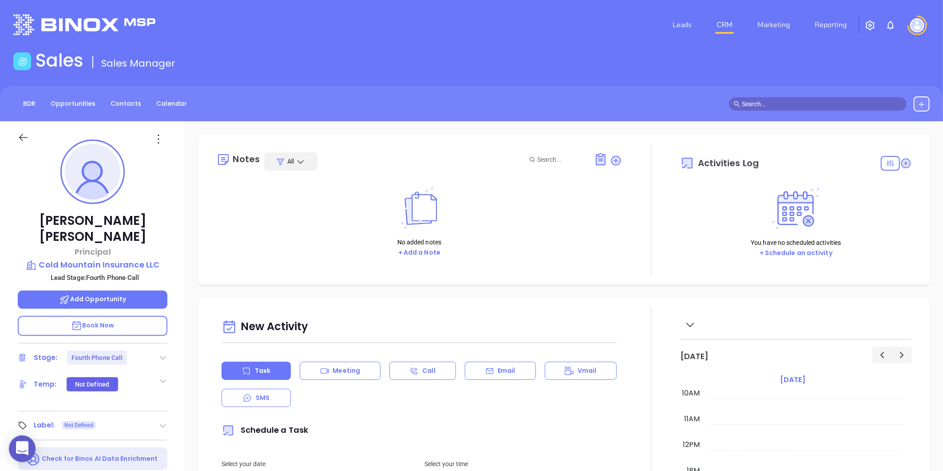
click at [164, 353] on icon at bounding box center [163, 357] width 9 height 9
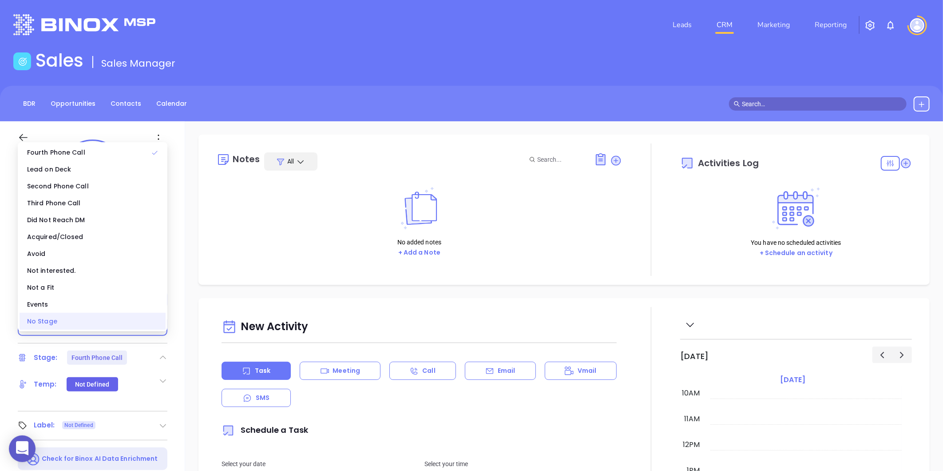
click at [61, 325] on div "No Stage" at bounding box center [93, 321] width 146 height 17
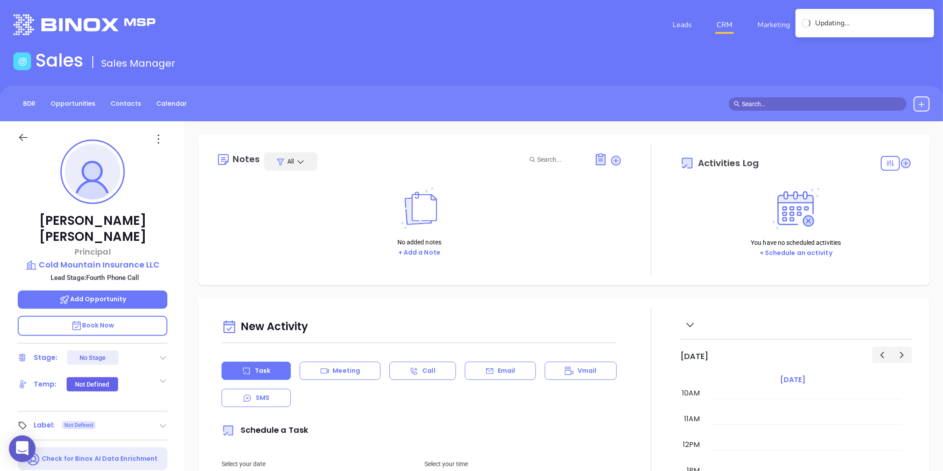
click at [157, 418] on div "Label: Not Defined" at bounding box center [93, 425] width 150 height 14
click at [163, 421] on icon at bounding box center [163, 425] width 9 height 9
click at [127, 443] on div "Prospect" at bounding box center [124, 450] width 26 height 14
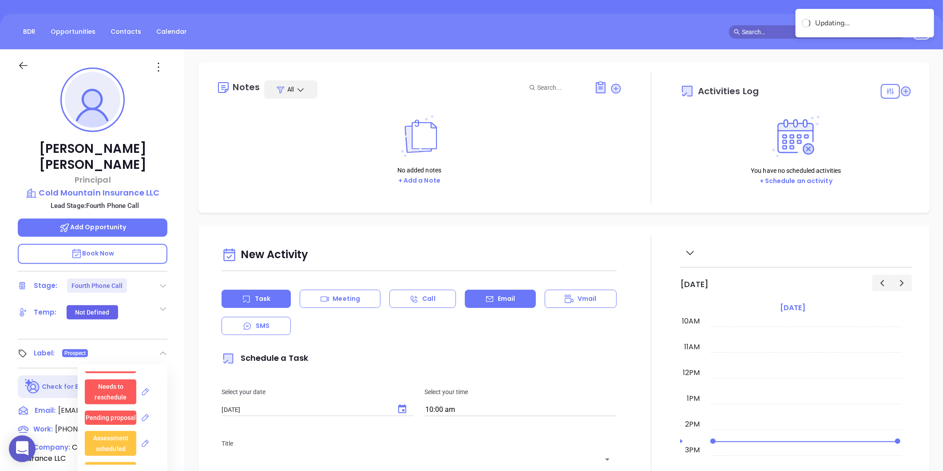
scroll to position [0, 0]
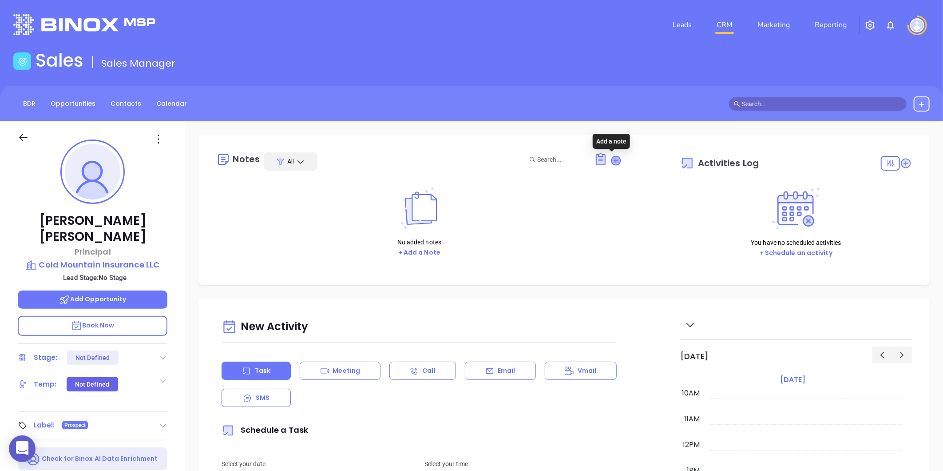
click at [612, 163] on icon at bounding box center [616, 160] width 9 height 9
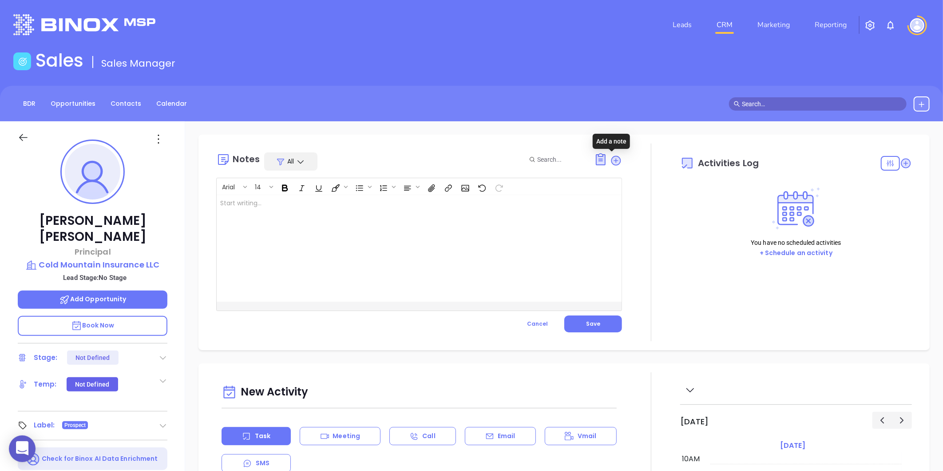
click at [338, 263] on div at bounding box center [405, 248] width 377 height 107
click at [598, 316] on button "Save" at bounding box center [594, 323] width 58 height 17
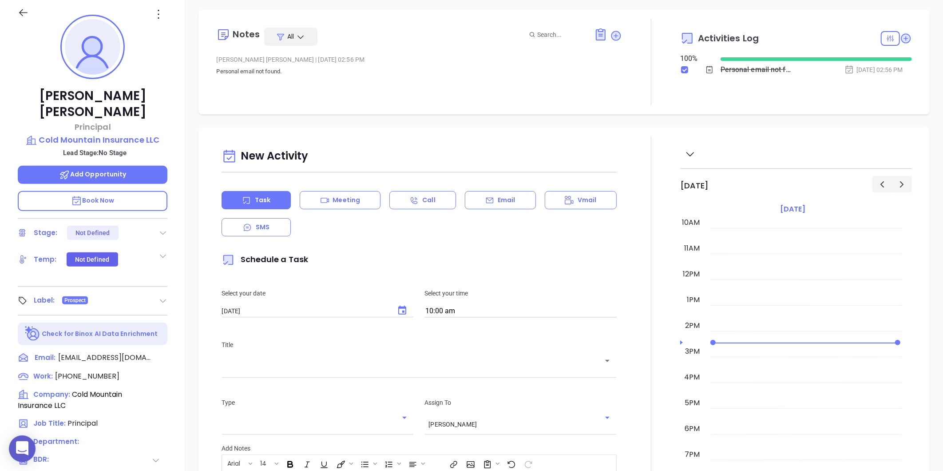
scroll to position [148, 0]
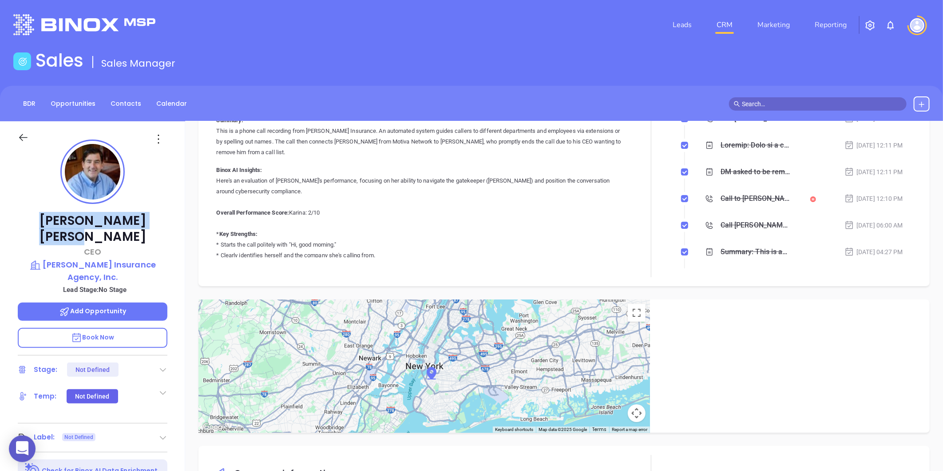
drag, startPoint x: 41, startPoint y: 224, endPoint x: 151, endPoint y: 213, distance: 110.7
click at [151, 213] on p "[PERSON_NAME]" at bounding box center [93, 229] width 150 height 32
copy p "[PERSON_NAME]"
click at [158, 259] on p "[PERSON_NAME] Insurance Agency, Inc." at bounding box center [93, 271] width 150 height 24
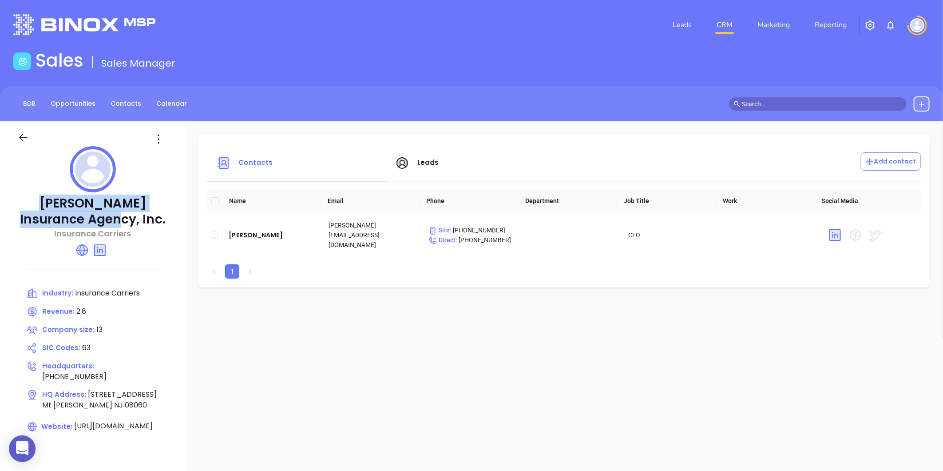
drag, startPoint x: 66, startPoint y: 208, endPoint x: 124, endPoint y: 227, distance: 61.5
click at [124, 227] on p "[PERSON_NAME] Insurance Agency, Inc." at bounding box center [93, 211] width 150 height 32
